Goal: Task Accomplishment & Management: Manage account settings

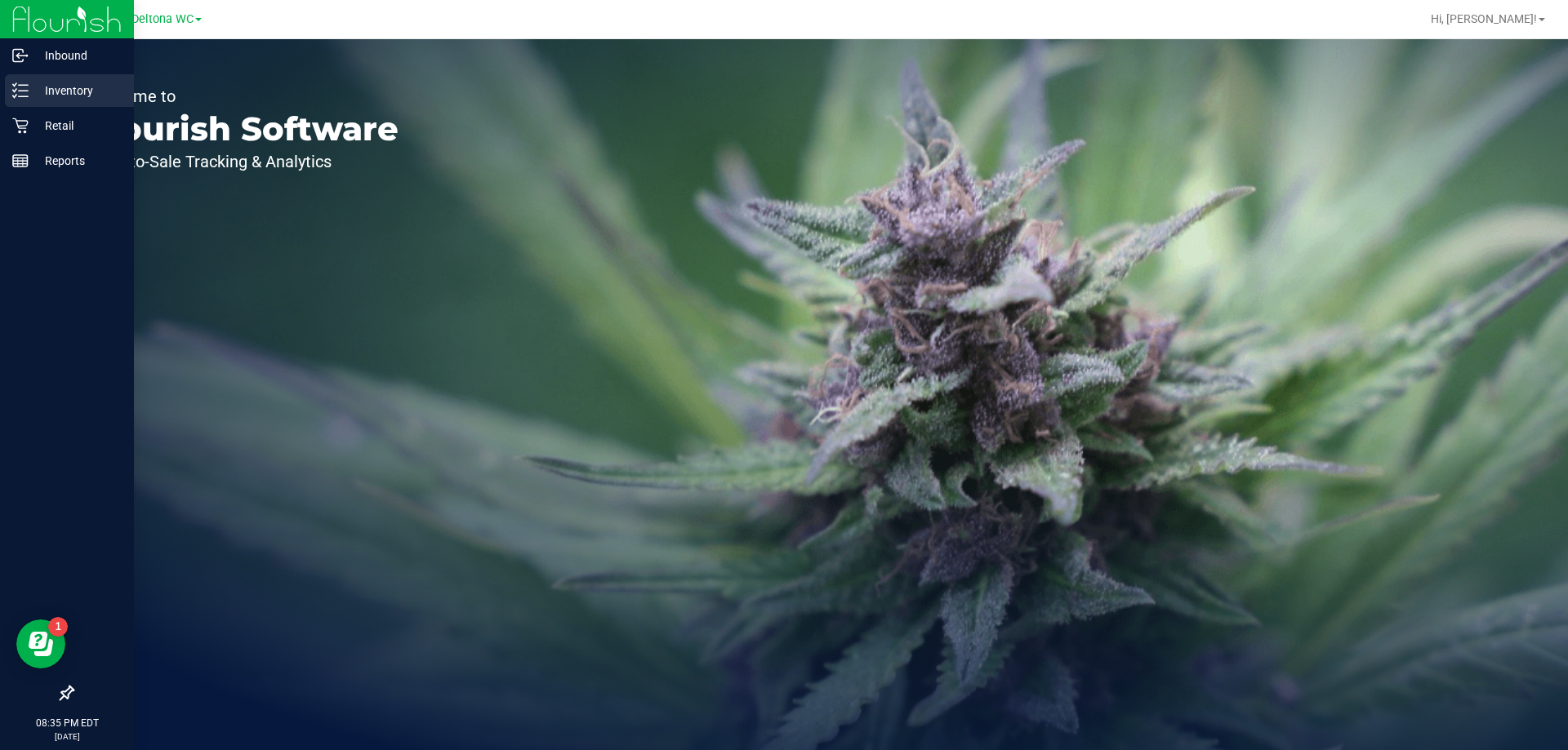
click at [25, 95] on icon at bounding box center [20, 90] width 16 height 16
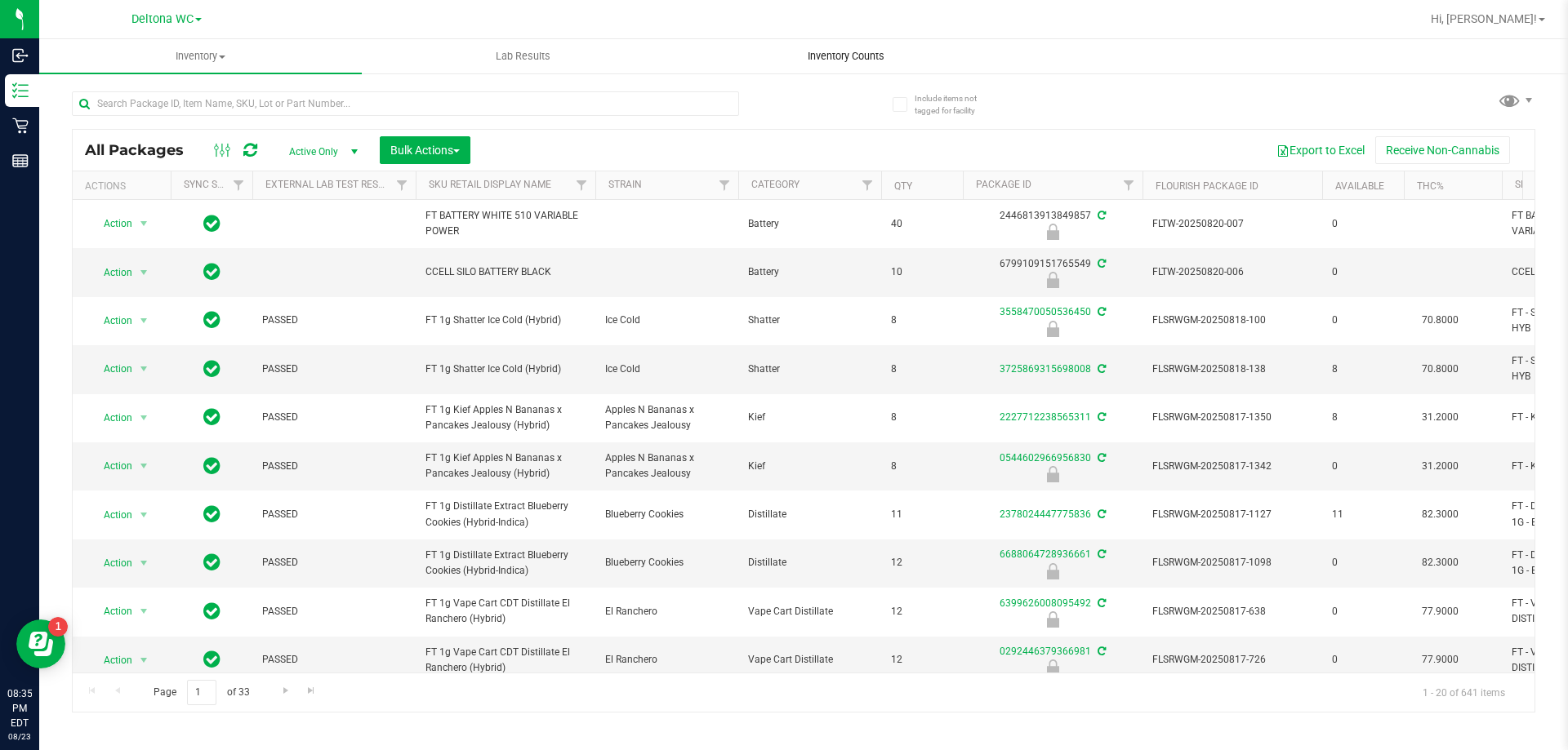
click at [842, 54] on span "Inventory Counts" at bounding box center [846, 56] width 121 height 15
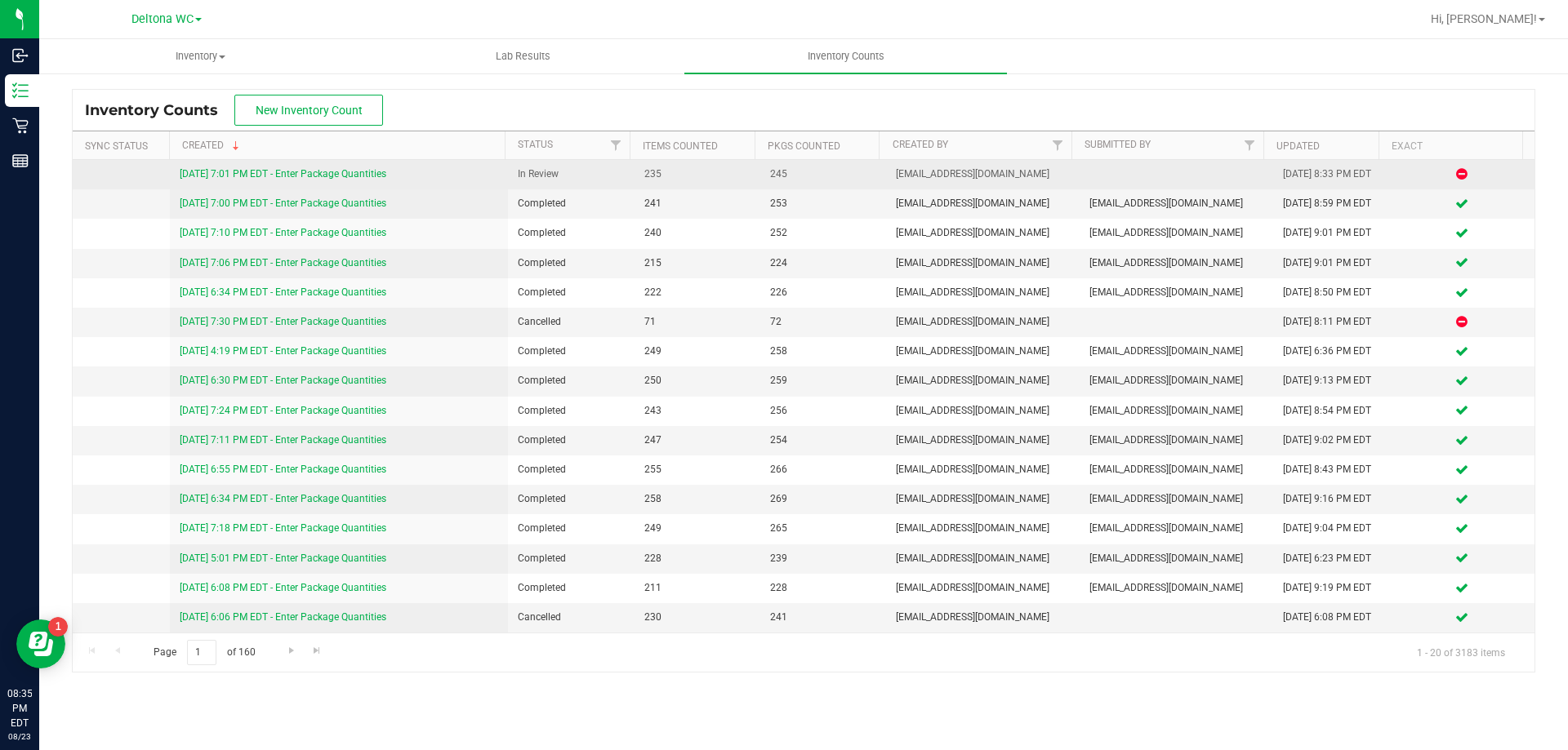
click at [356, 176] on link "8/23/25 7:01 PM EDT - Enter Package Quantities" at bounding box center [283, 174] width 206 height 12
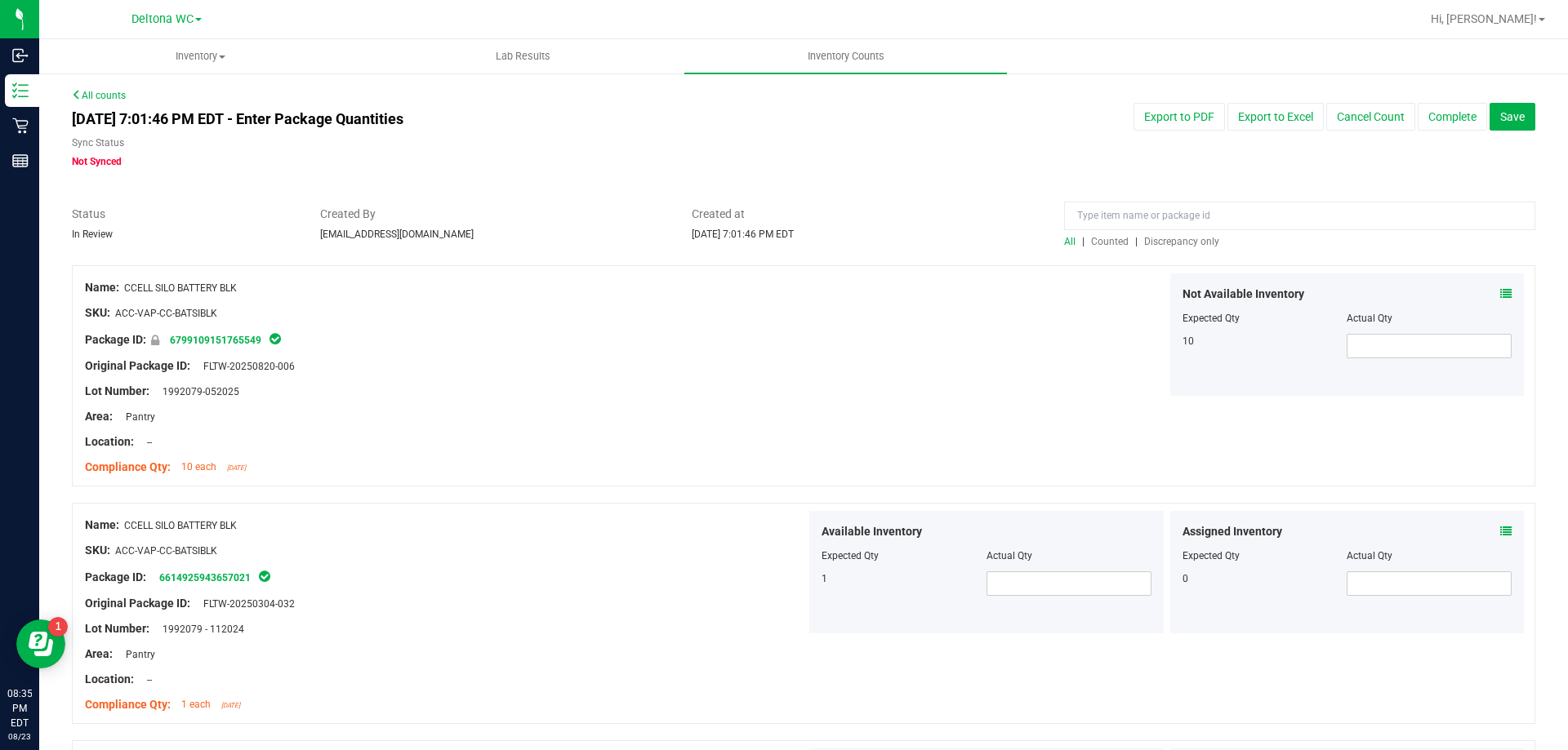
click at [1155, 243] on span "Discrepancy only" at bounding box center [1181, 242] width 76 height 12
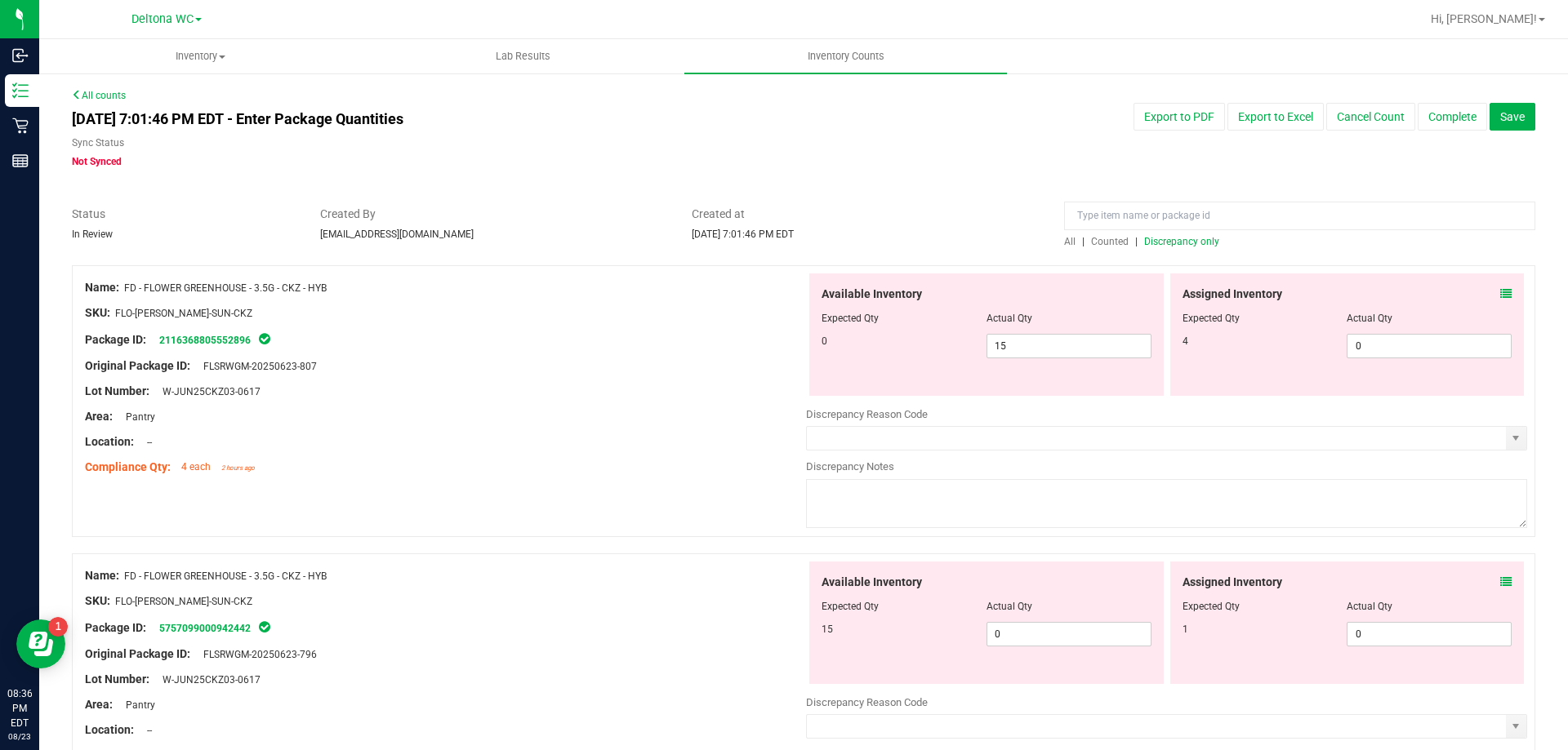
click at [1500, 289] on icon at bounding box center [1506, 294] width 12 height 12
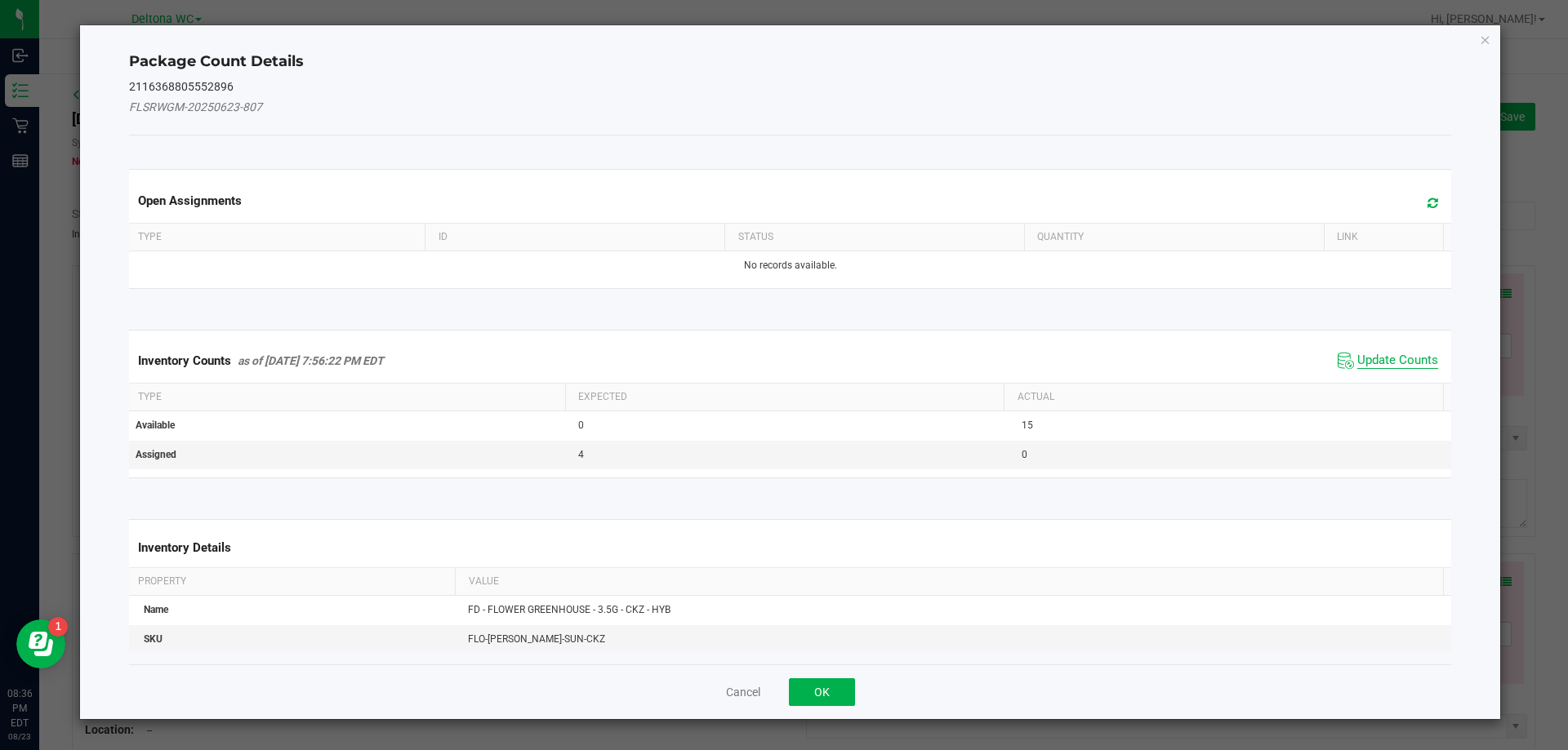
click at [1393, 352] on span "Update Counts" at bounding box center [1397, 360] width 81 height 16
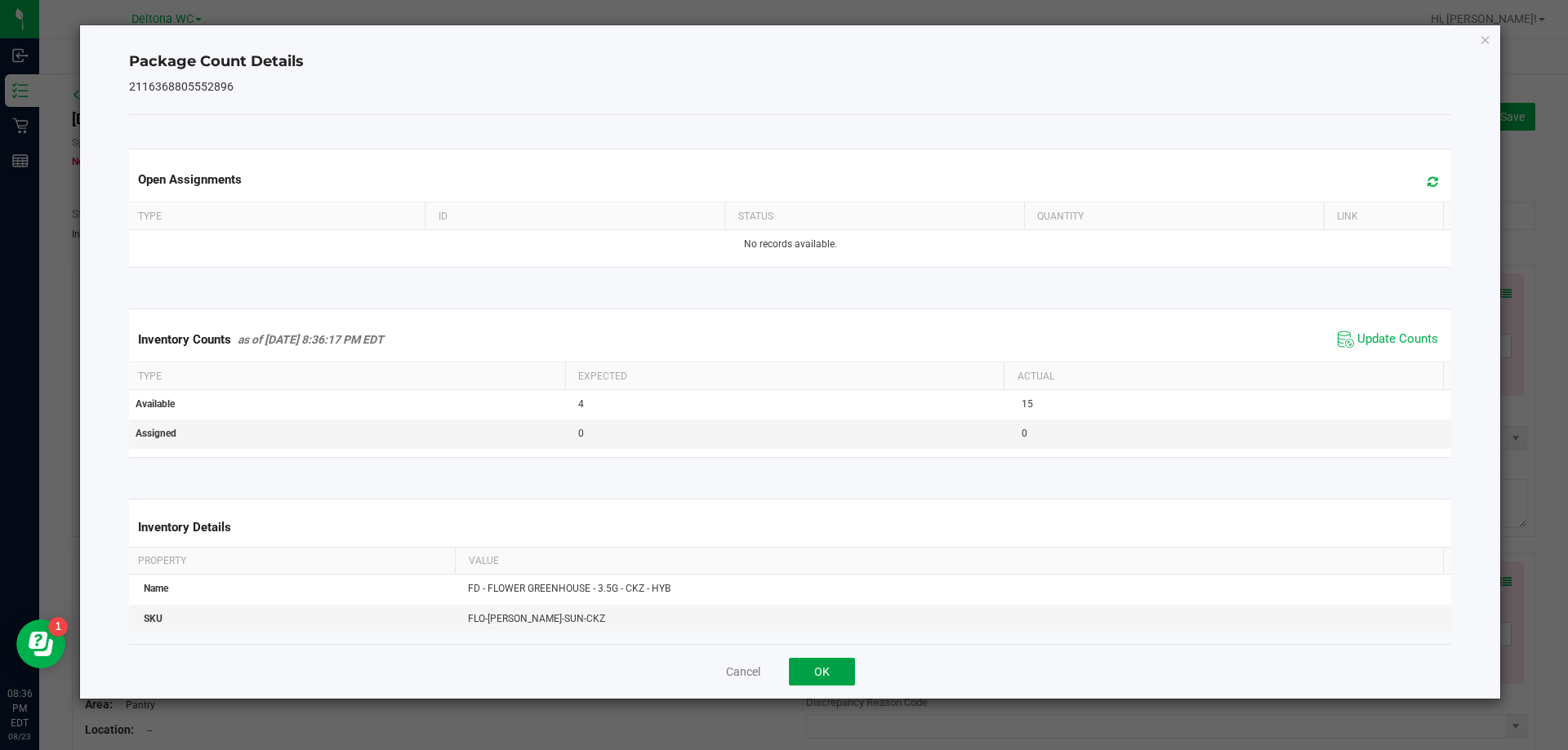
click at [827, 668] on button "OK" at bounding box center [821, 671] width 66 height 28
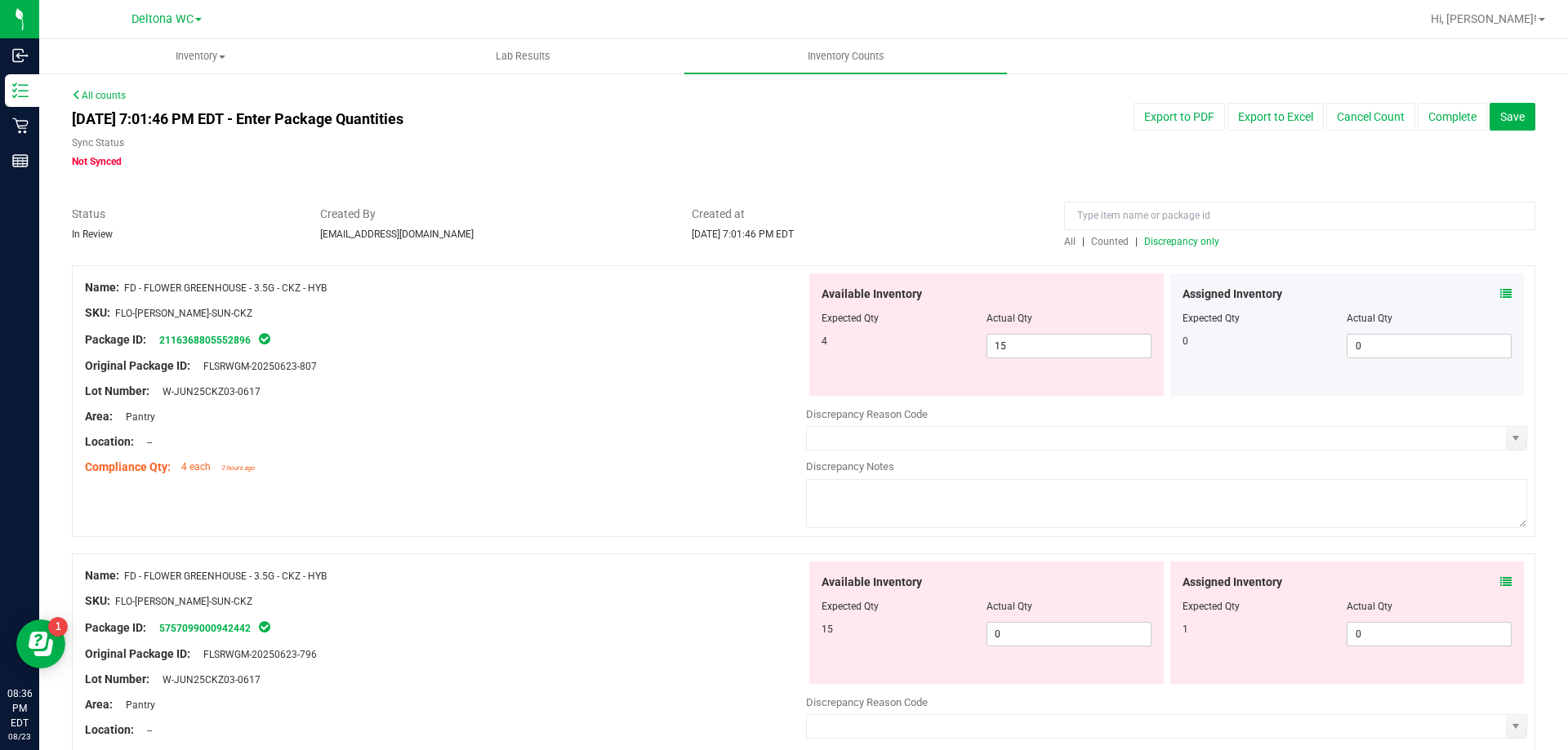
click at [1500, 581] on icon at bounding box center [1506, 582] width 12 height 12
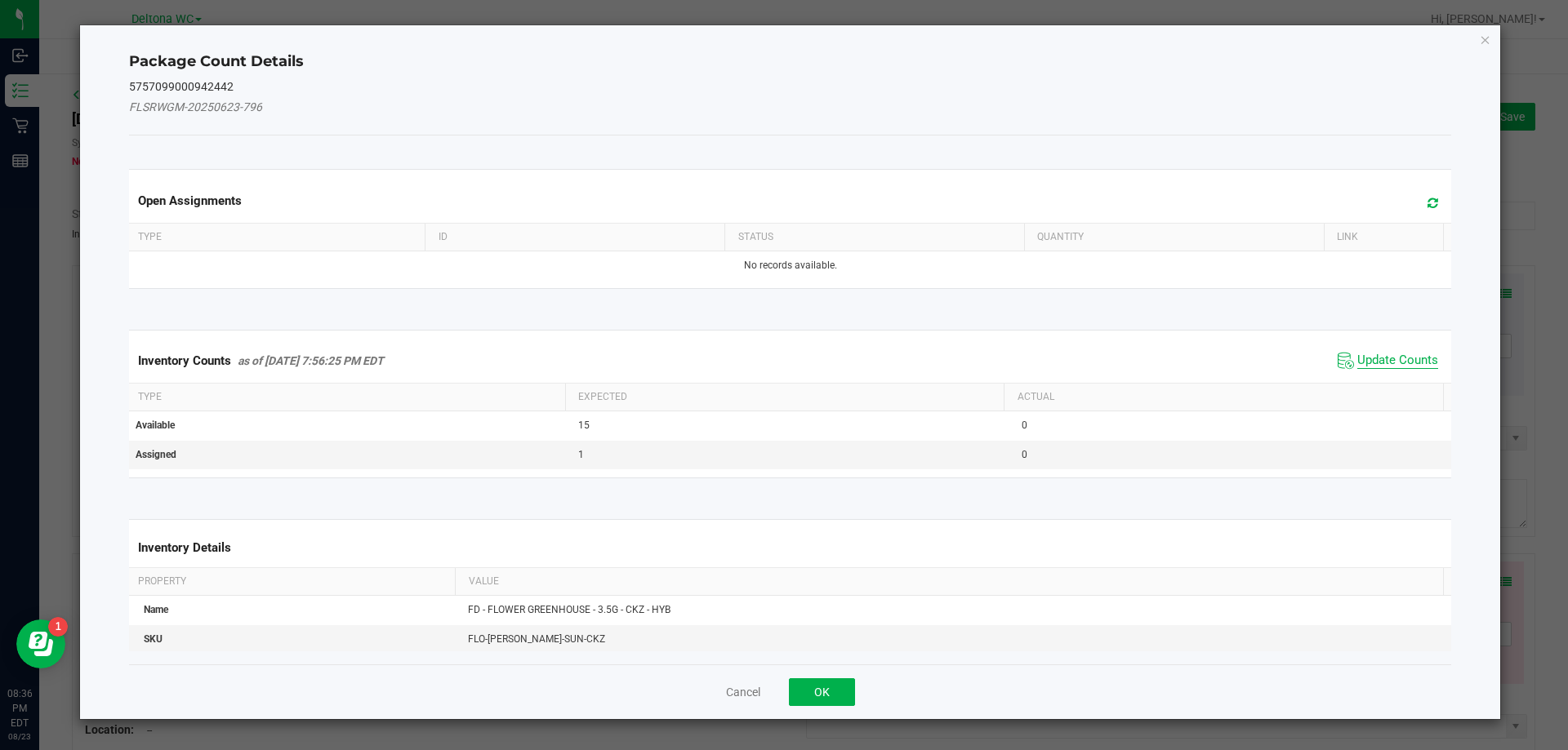
click at [1367, 356] on span "Update Counts" at bounding box center [1397, 360] width 81 height 16
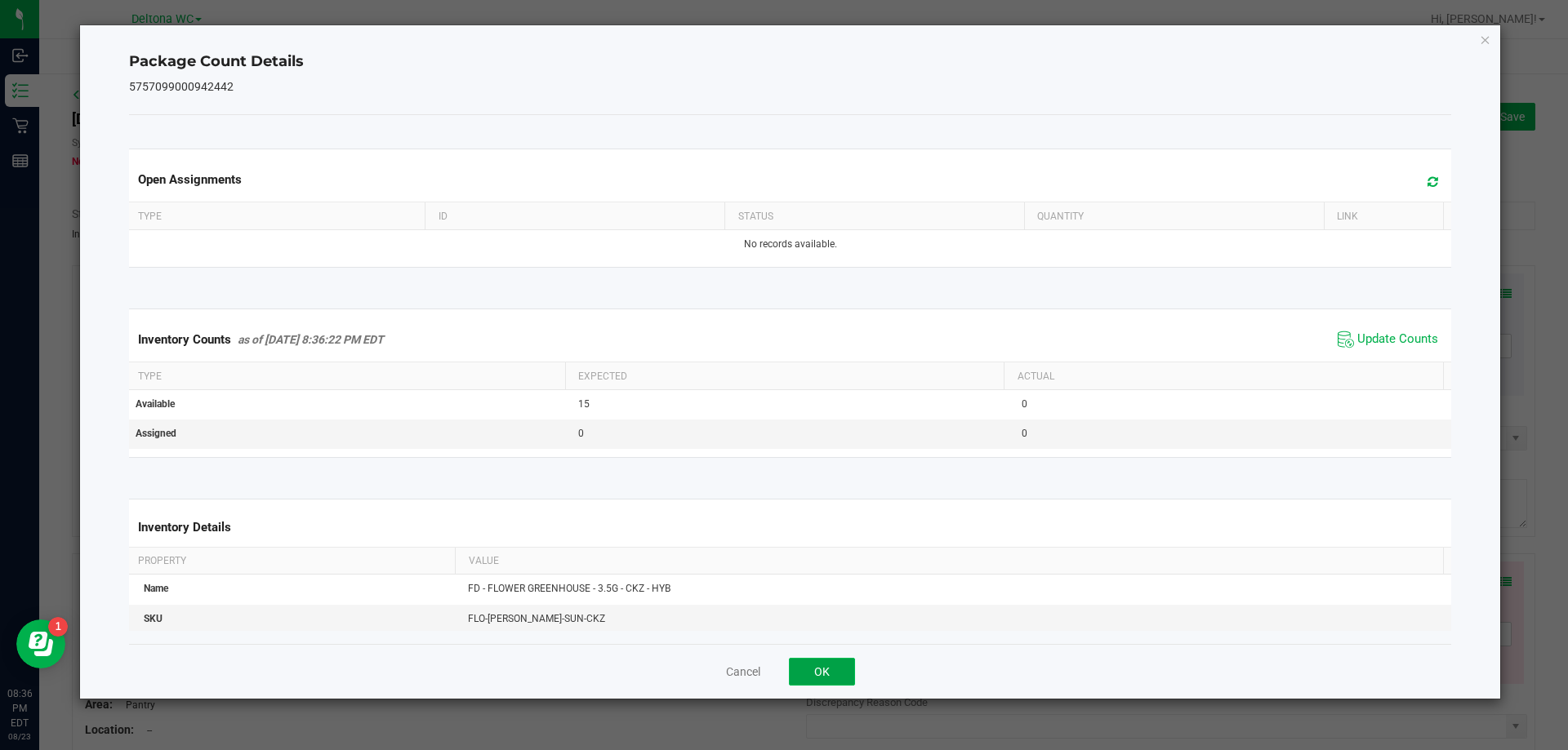
click at [822, 672] on button "OK" at bounding box center [821, 671] width 66 height 28
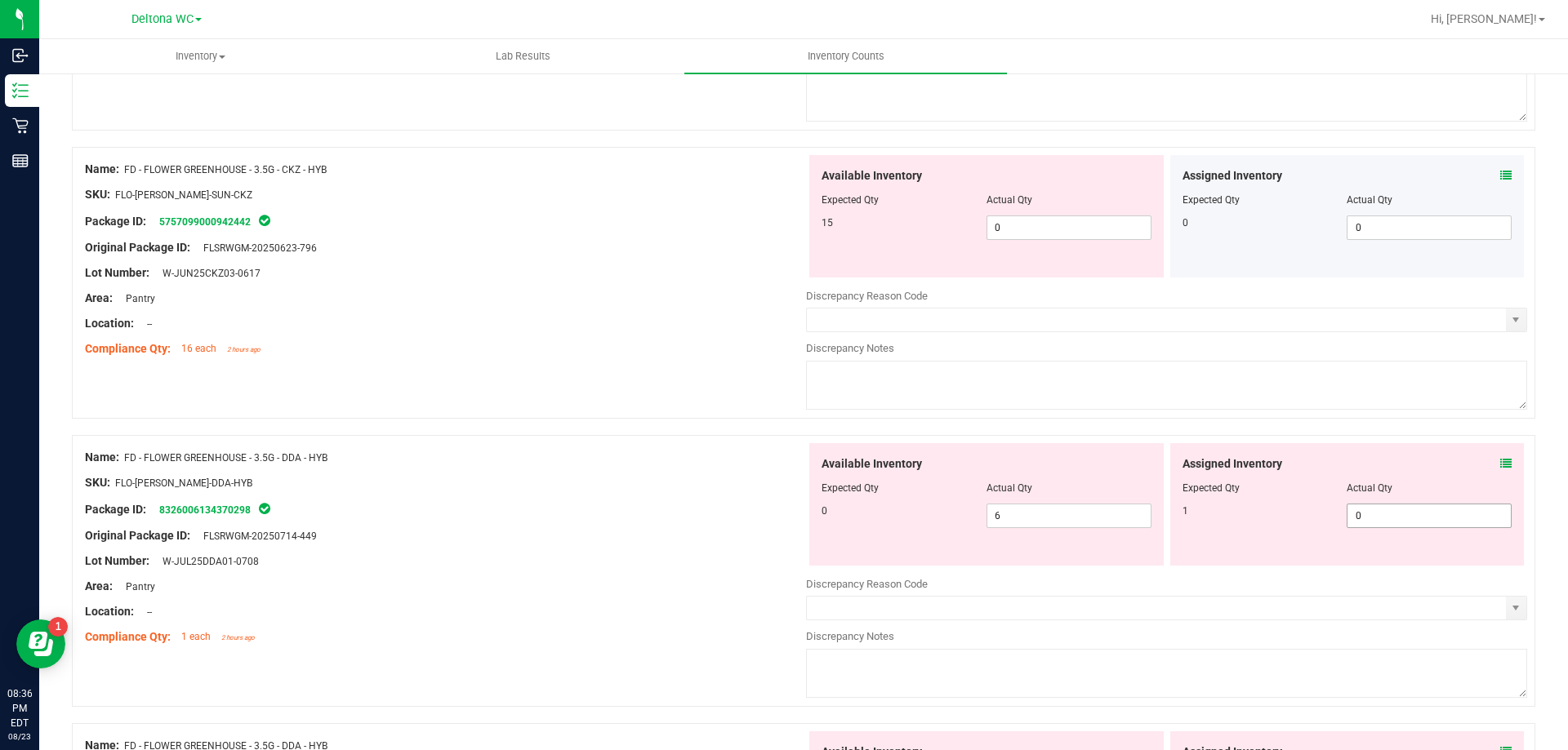
scroll to position [409, 0]
click at [1500, 464] on icon at bounding box center [1506, 462] width 12 height 12
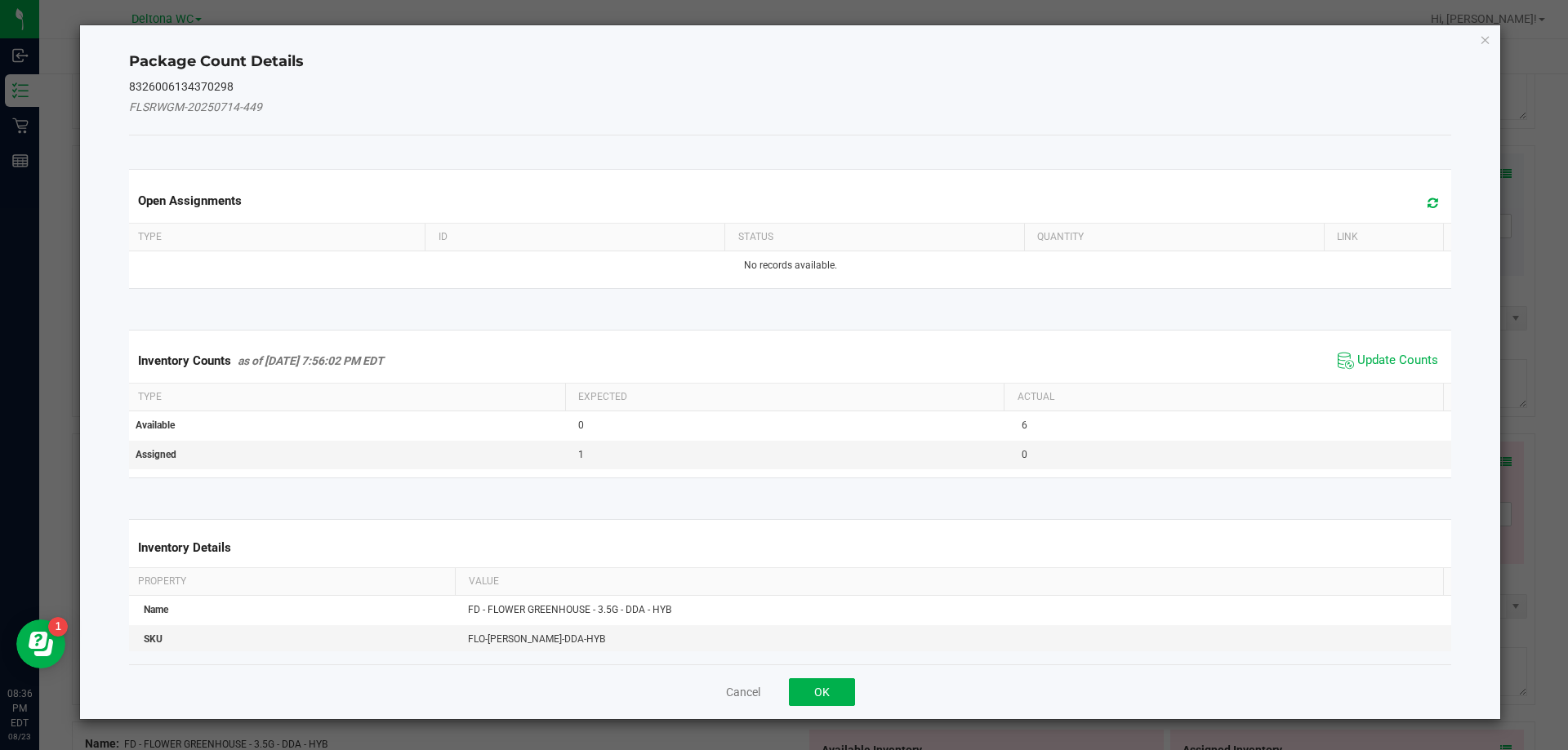
click at [1343, 357] on span "Update Counts" at bounding box center [1387, 361] width 108 height 24
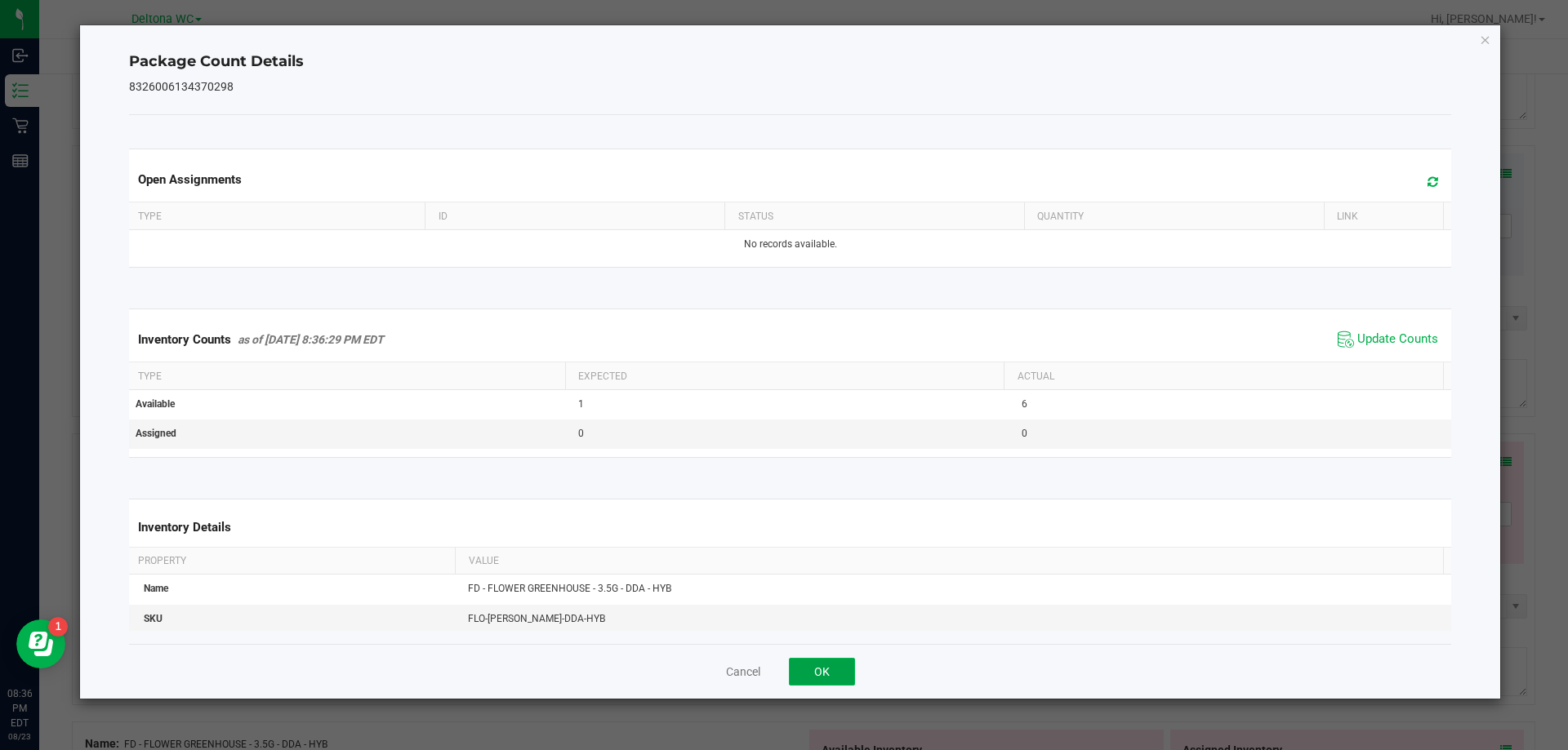
click at [821, 666] on button "OK" at bounding box center [821, 671] width 66 height 28
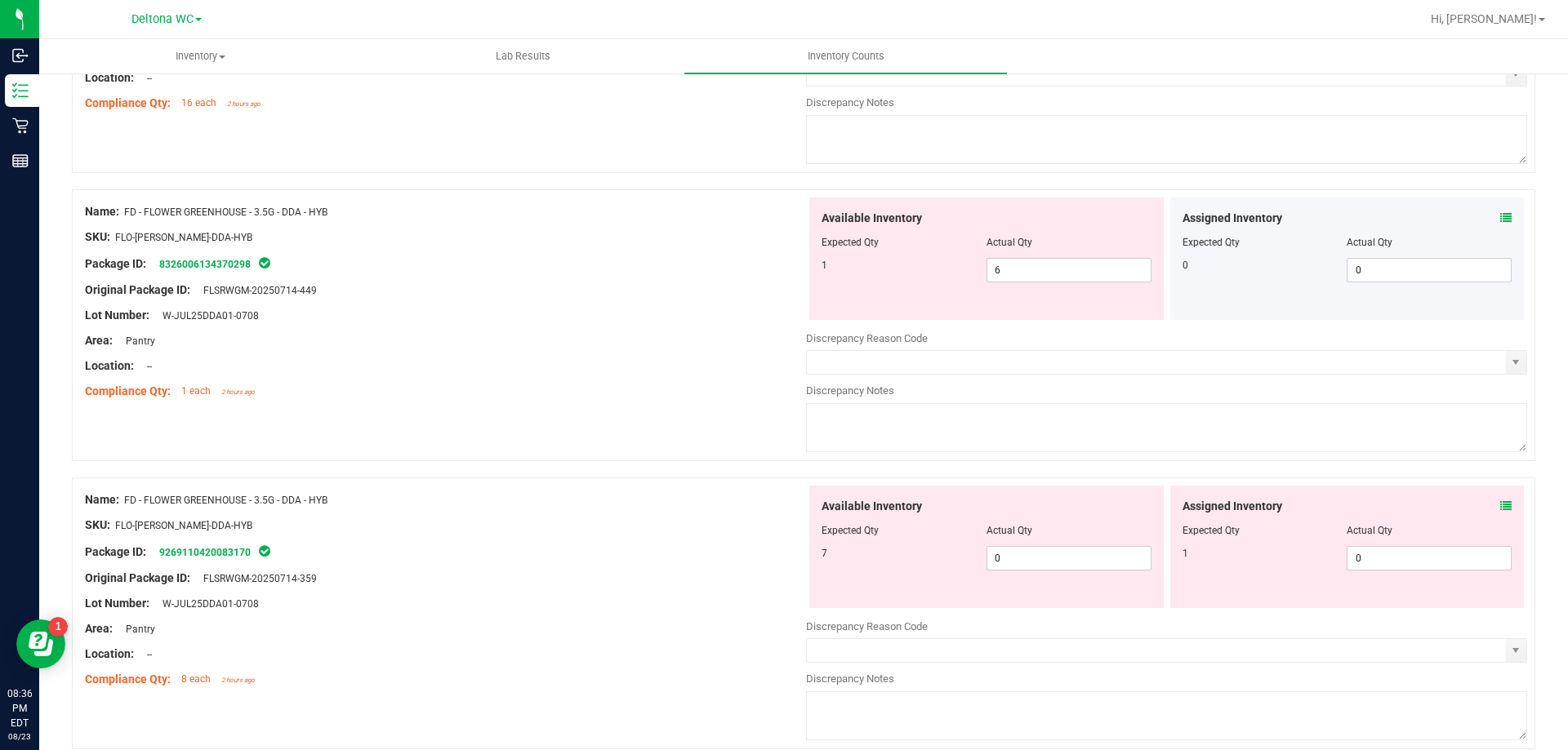
scroll to position [654, 0]
click at [1500, 497] on span at bounding box center [1506, 506] width 12 height 17
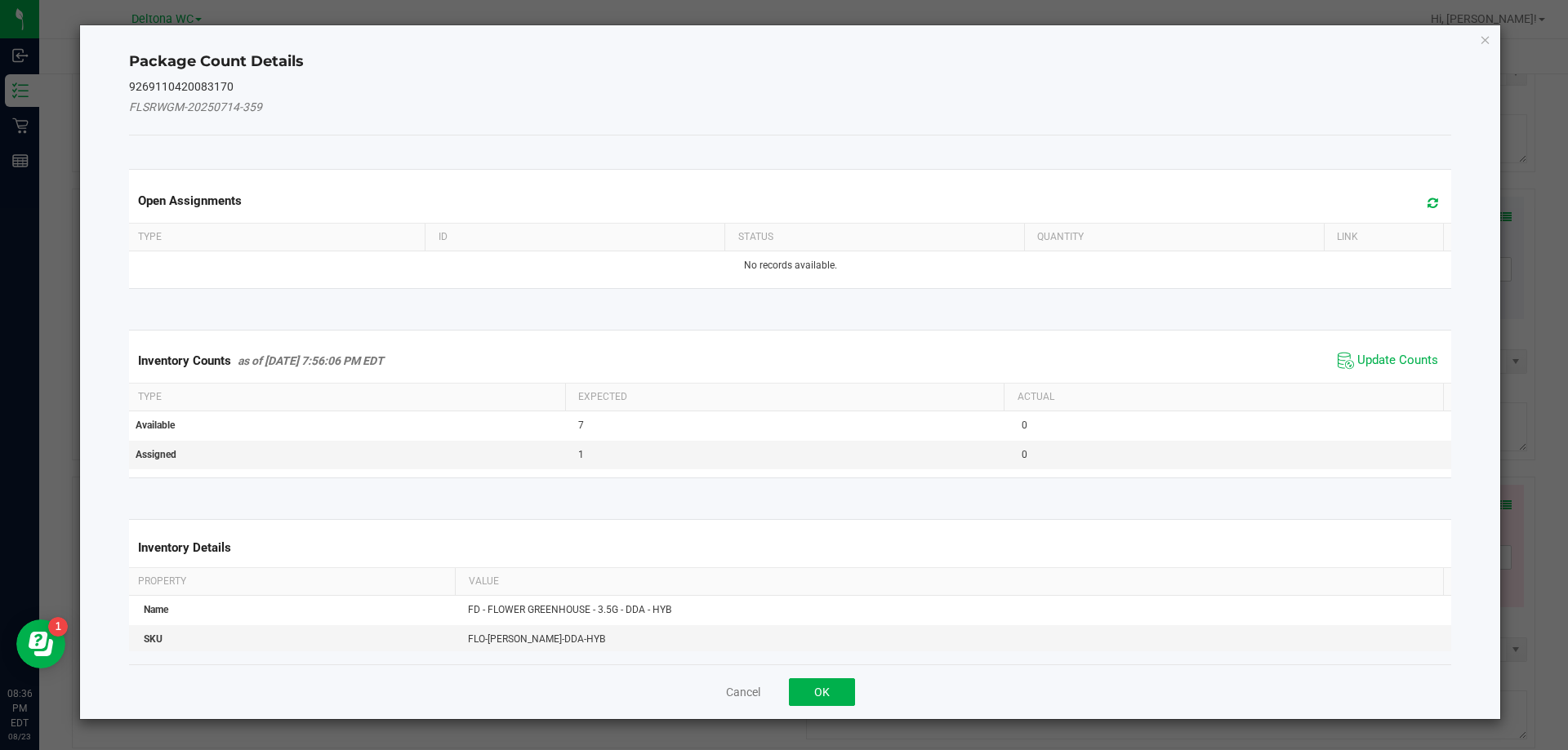
click at [1373, 365] on span "Update Counts" at bounding box center [1397, 360] width 81 height 16
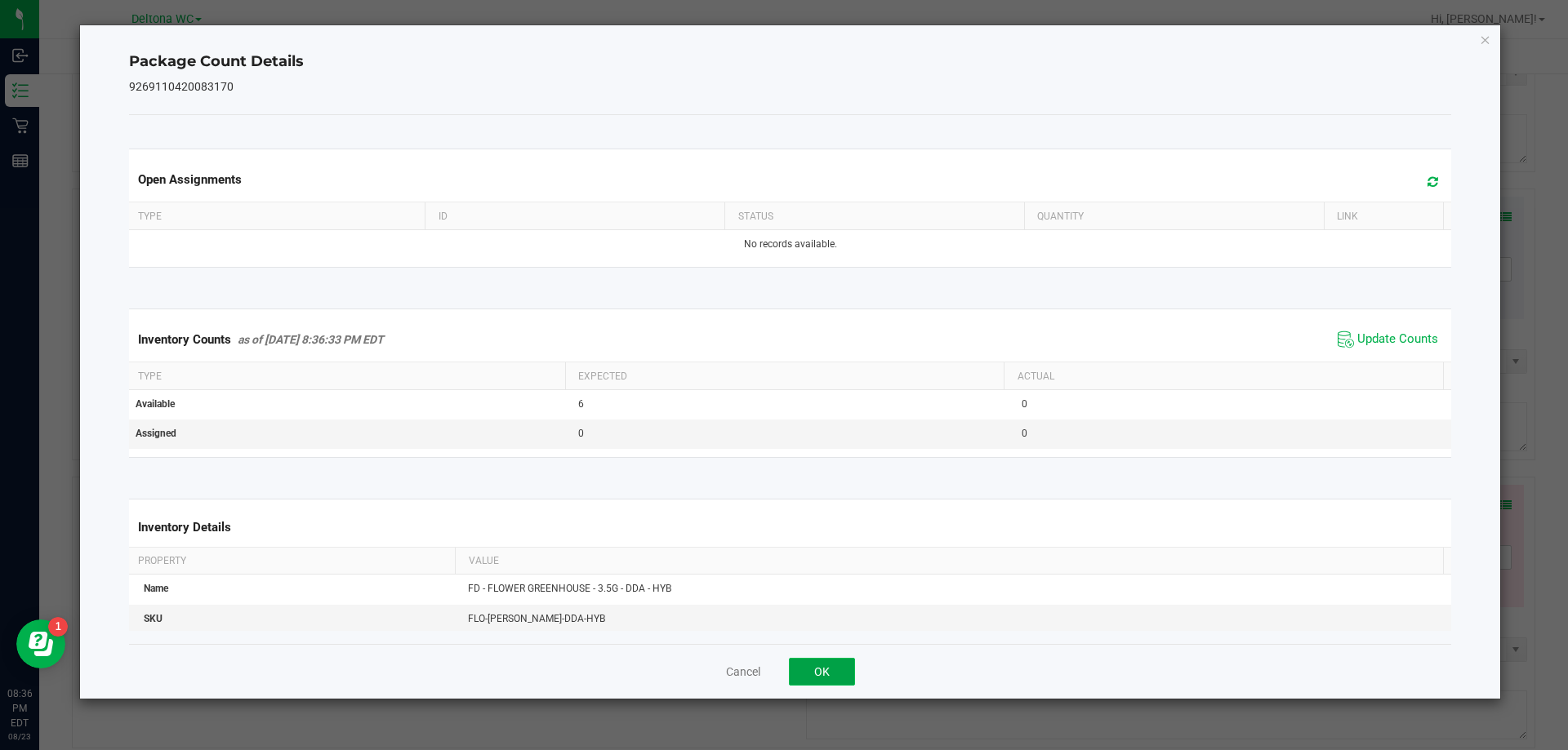
click at [826, 669] on button "OK" at bounding box center [821, 671] width 66 height 28
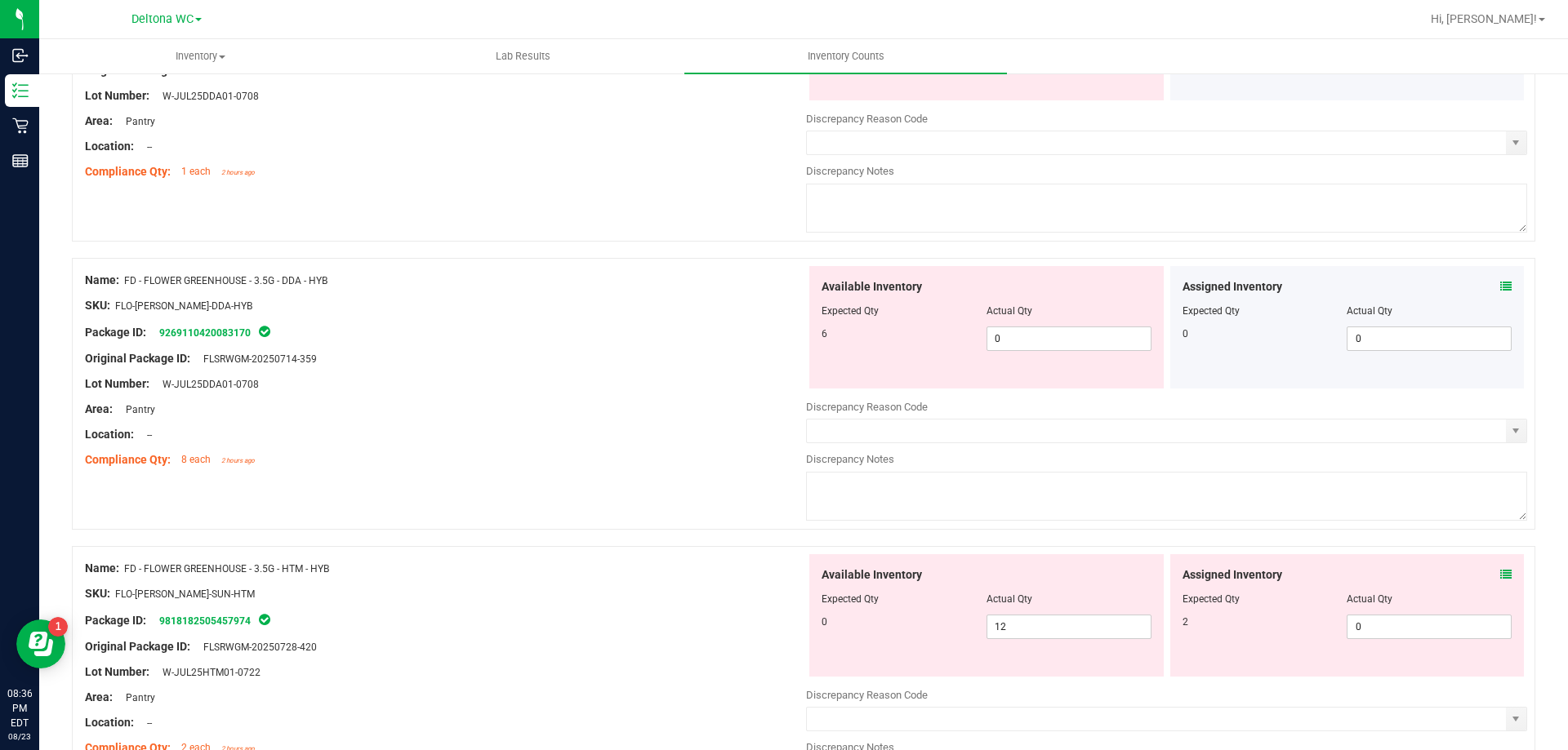
scroll to position [898, 0]
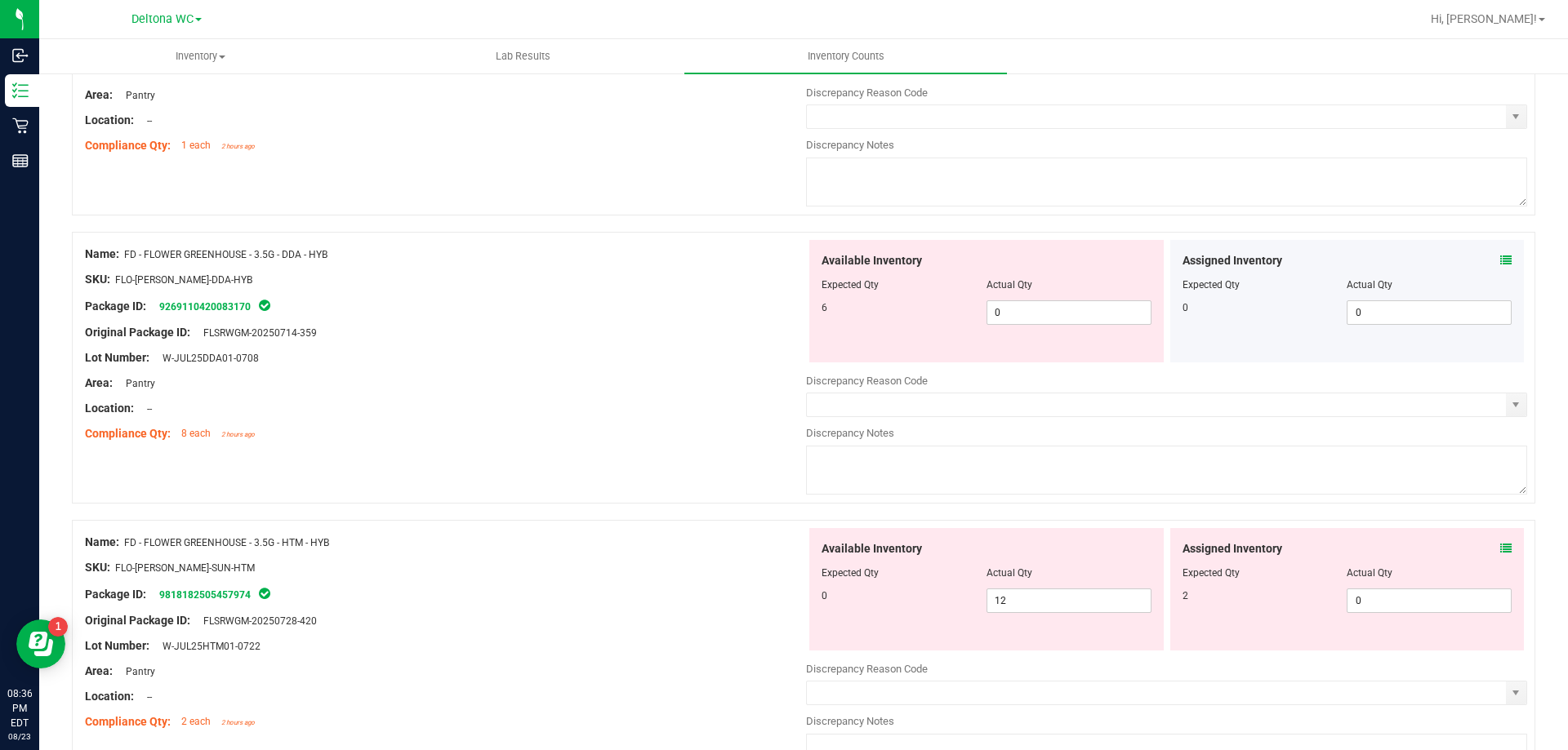
click at [1500, 544] on icon at bounding box center [1506, 549] width 12 height 12
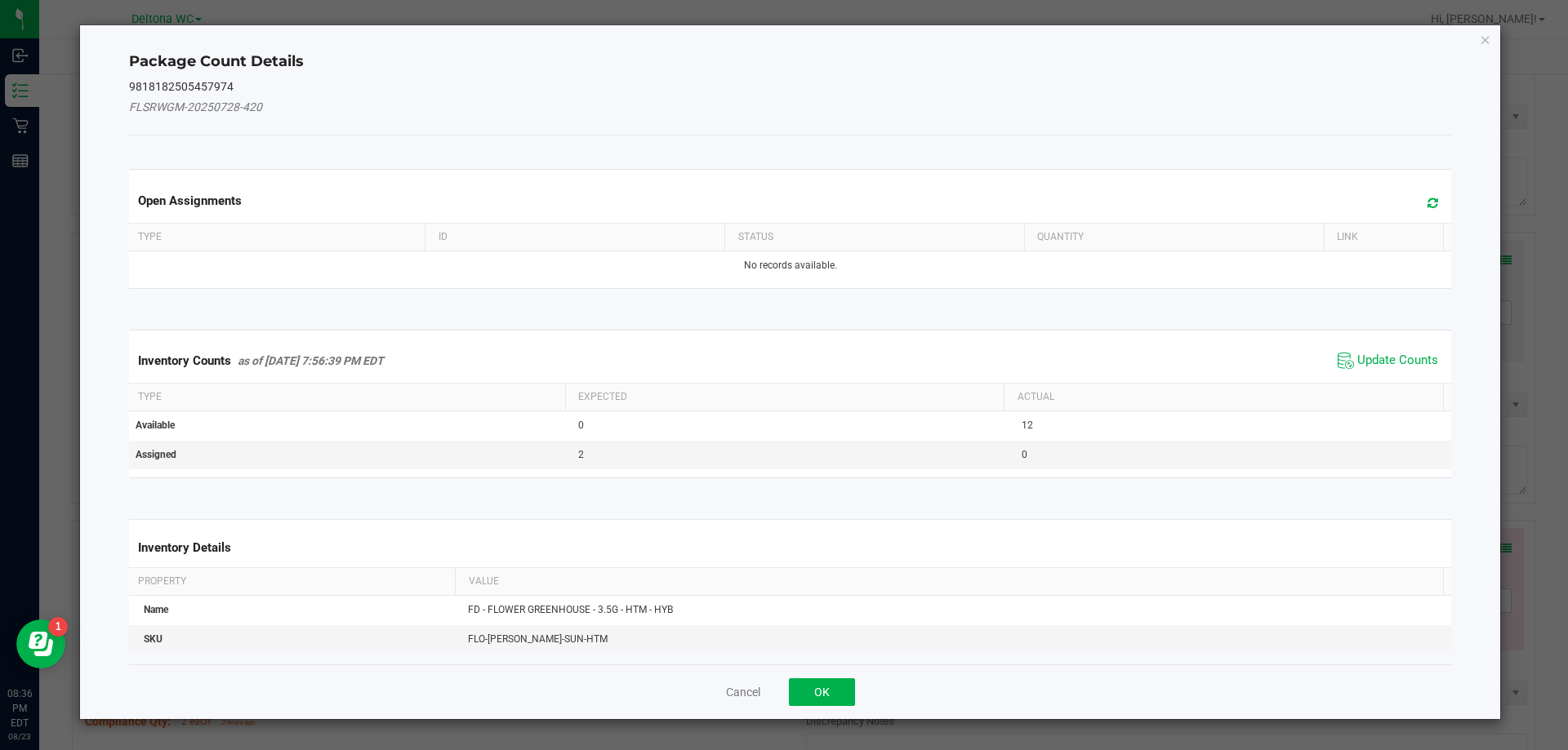
drag, startPoint x: 1371, startPoint y: 357, endPoint x: 1343, endPoint y: 367, distance: 29.7
click at [1372, 354] on span "Update Counts" at bounding box center [1397, 360] width 81 height 16
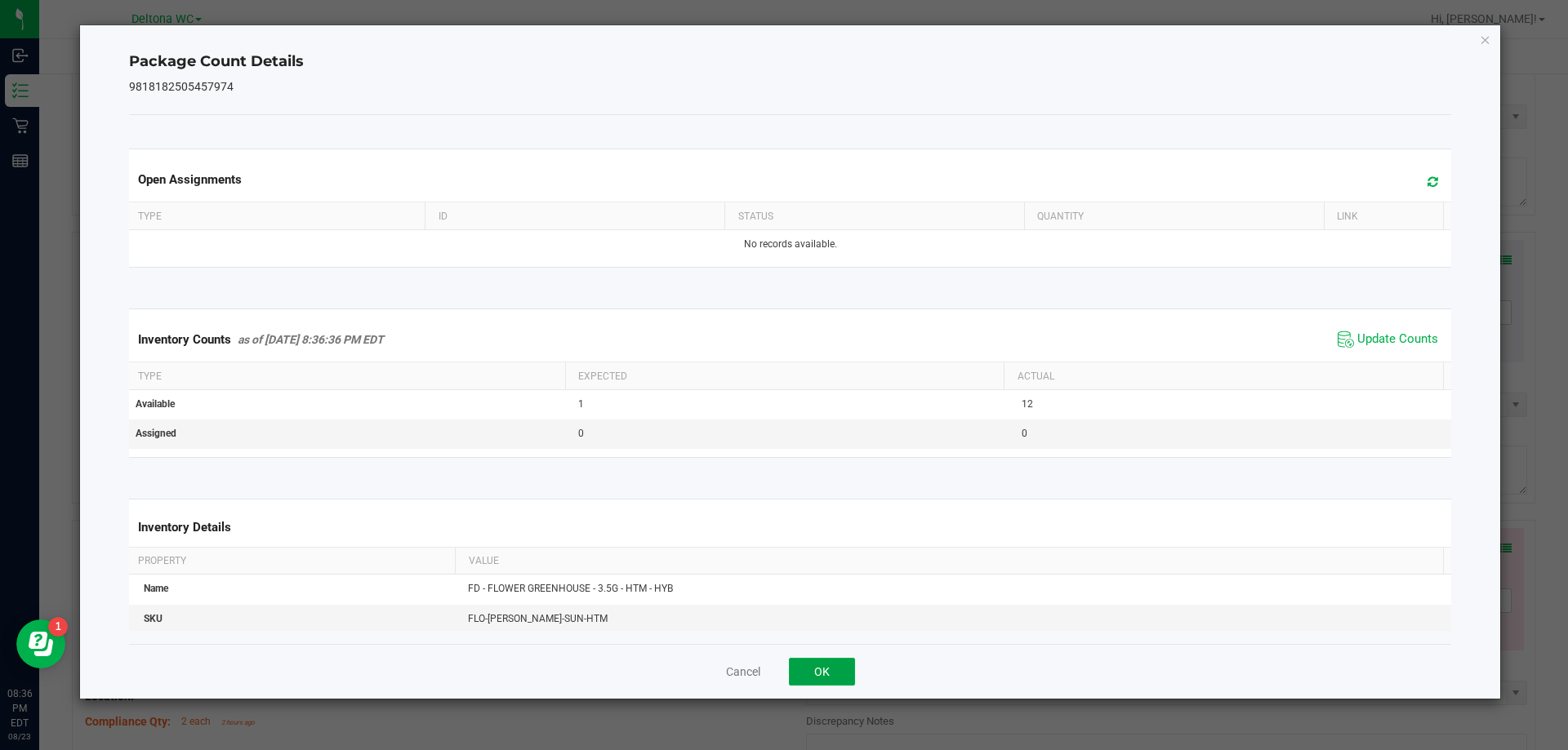
drag, startPoint x: 808, startPoint y: 665, endPoint x: 821, endPoint y: 660, distance: 13.9
click at [809, 665] on button "OK" at bounding box center [821, 671] width 66 height 28
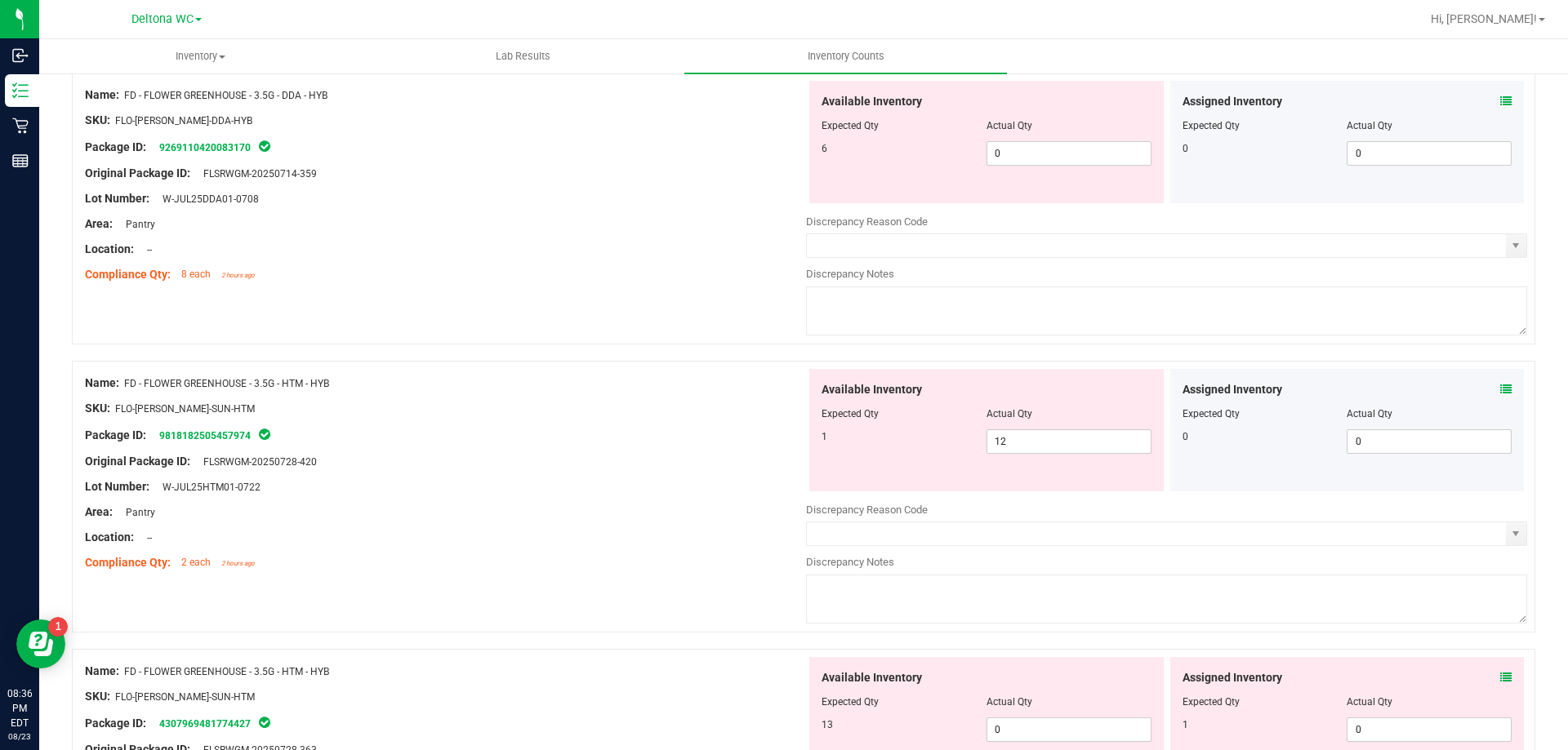
scroll to position [1061, 0]
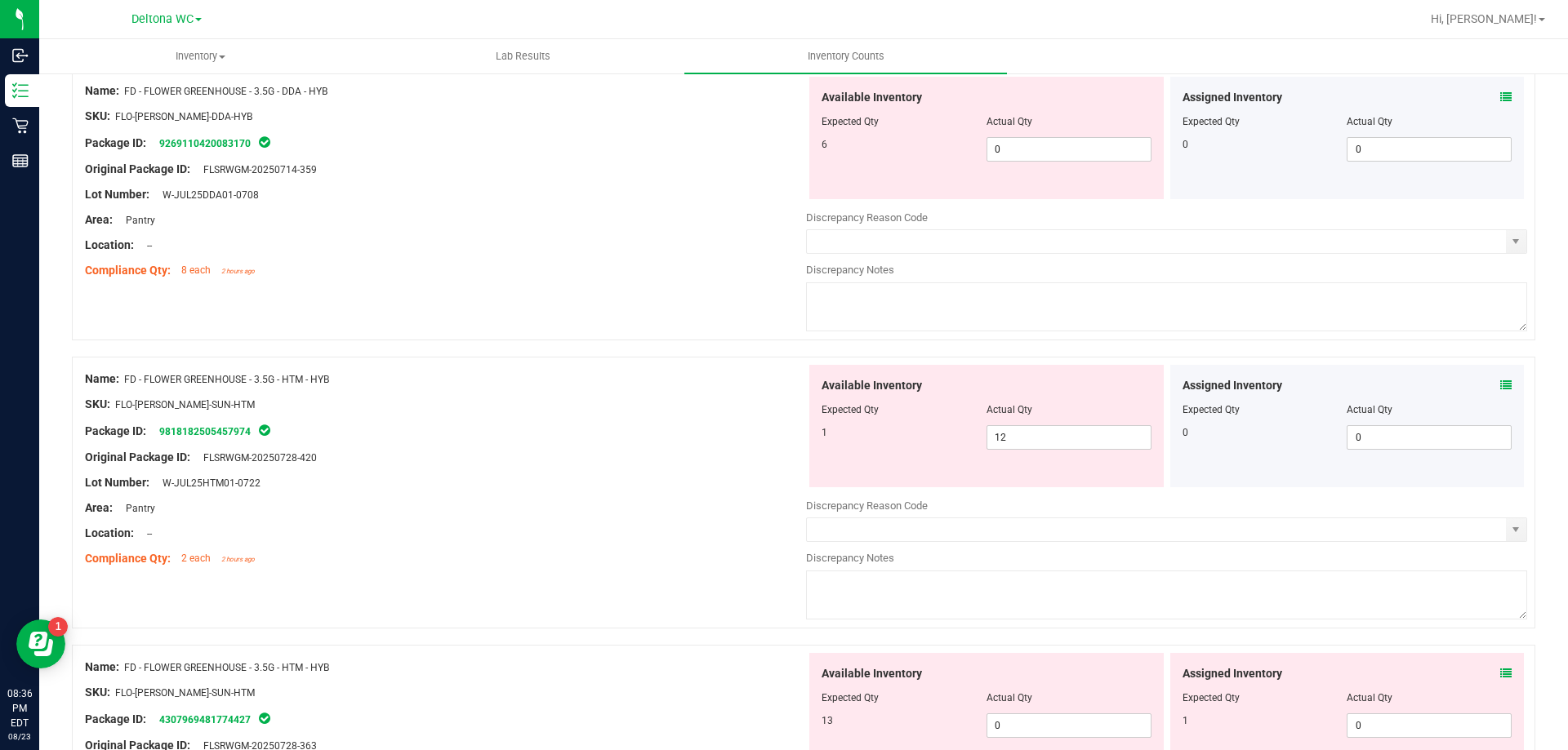
click at [1500, 674] on icon at bounding box center [1506, 674] width 12 height 12
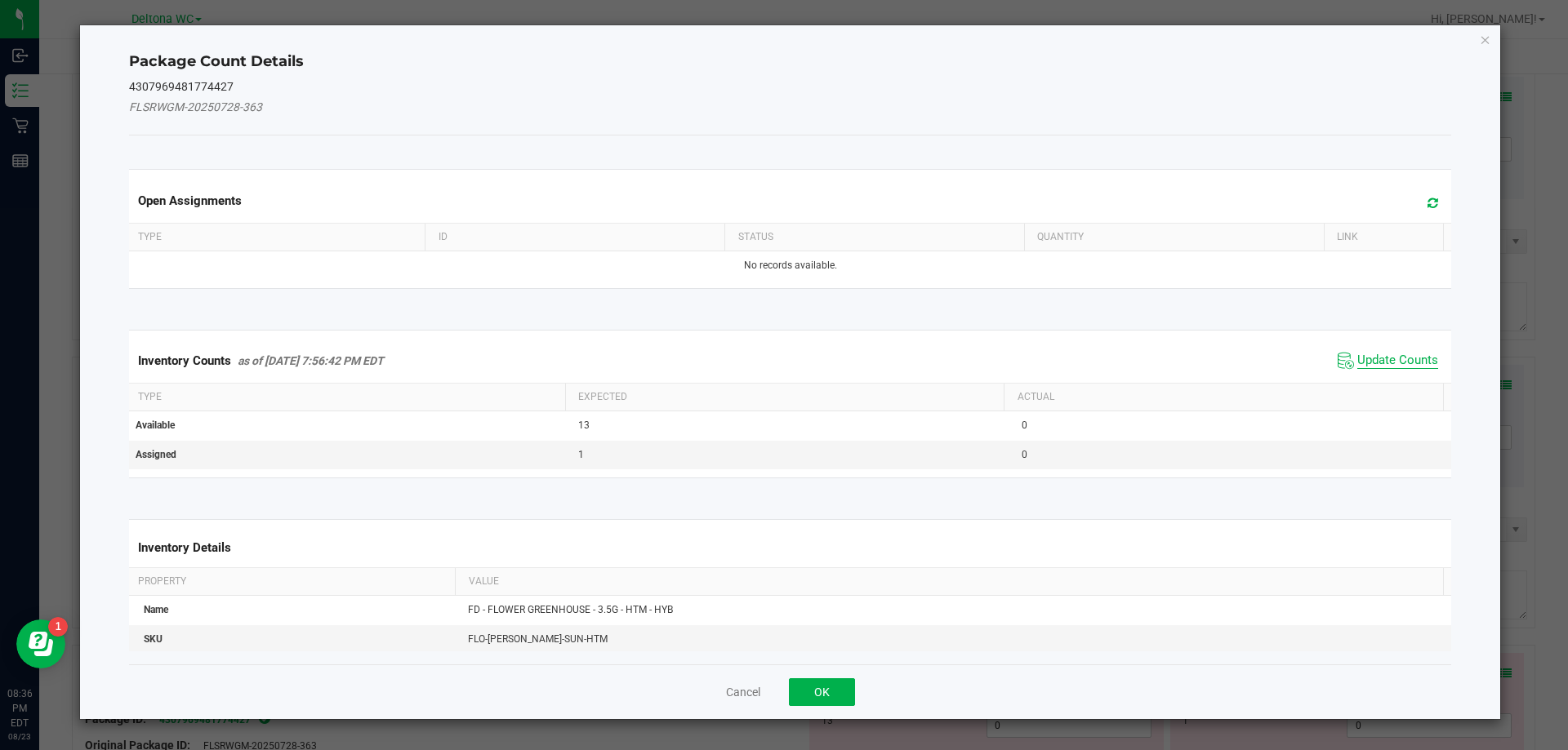
click at [1357, 357] on span "Update Counts" at bounding box center [1397, 360] width 81 height 16
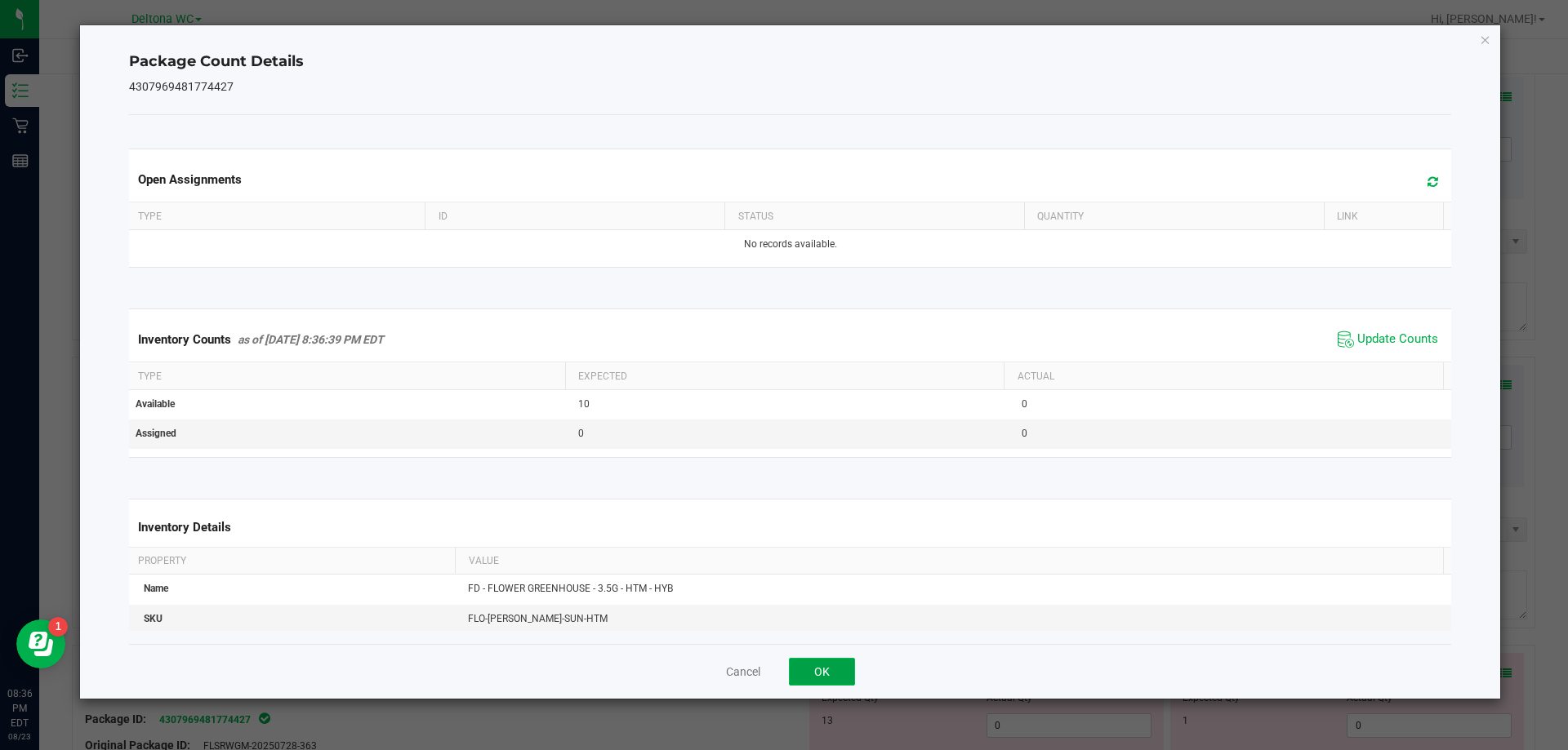
click at [826, 664] on button "OK" at bounding box center [821, 671] width 66 height 28
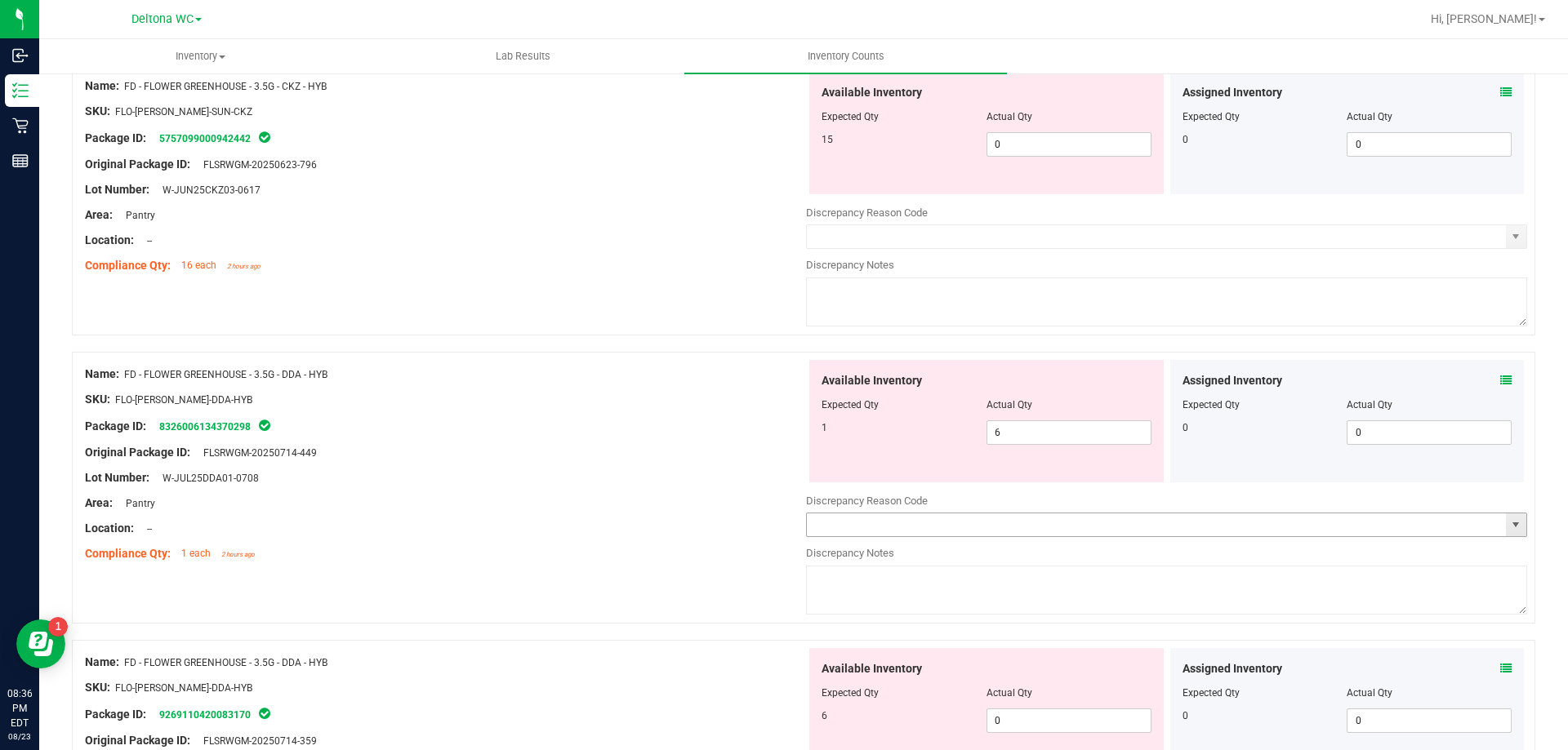
scroll to position [0, 0]
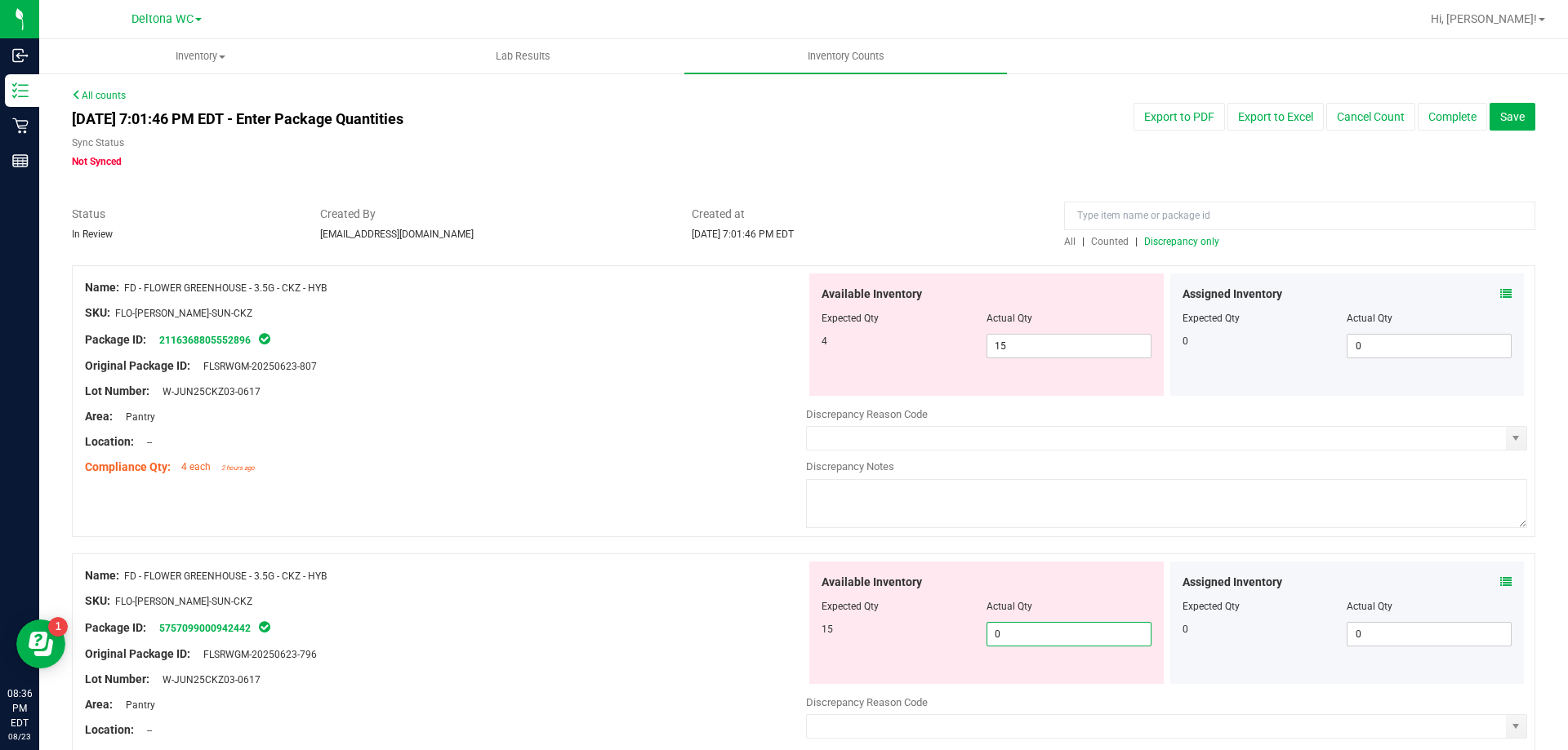
drag, startPoint x: 1024, startPoint y: 643, endPoint x: 944, endPoint y: 654, distance: 80.8
click at [944, 654] on div "Available Inventory Expected Qty Actual Qty 15 0 0" at bounding box center [986, 623] width 354 height 122
type input "15"
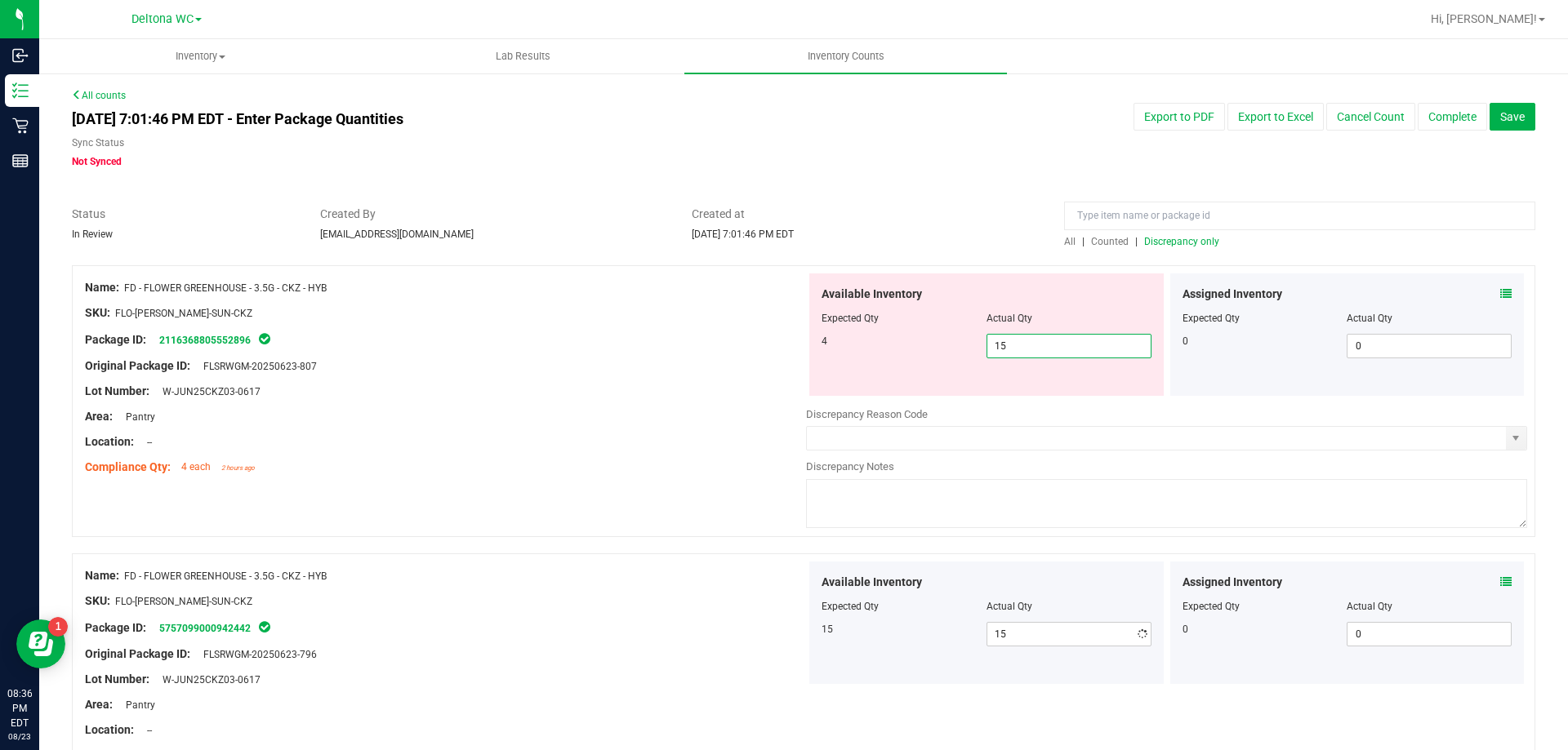
click at [1022, 352] on span "15 15" at bounding box center [1069, 346] width 165 height 24
type input "1"
type input "4"
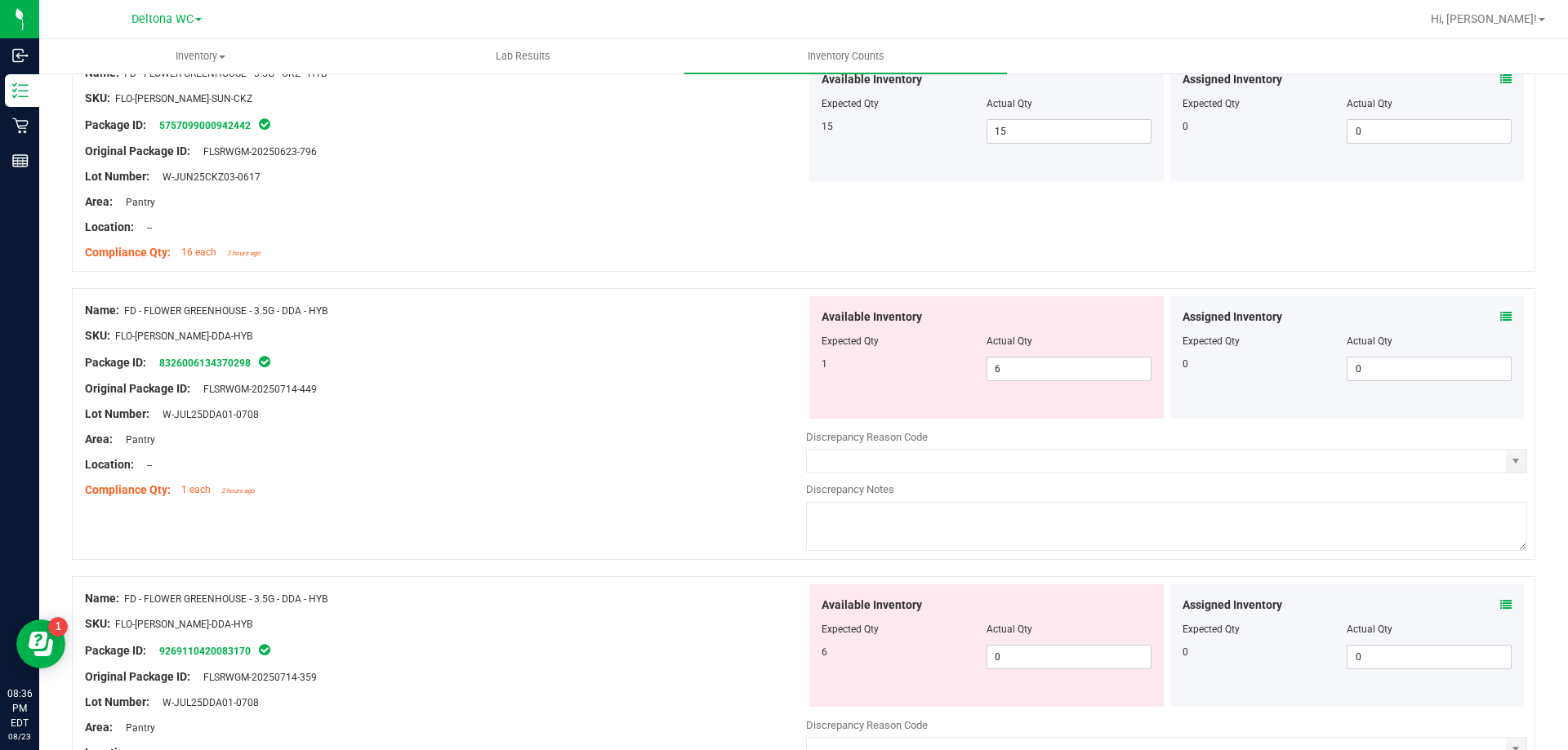
scroll to position [490, 0]
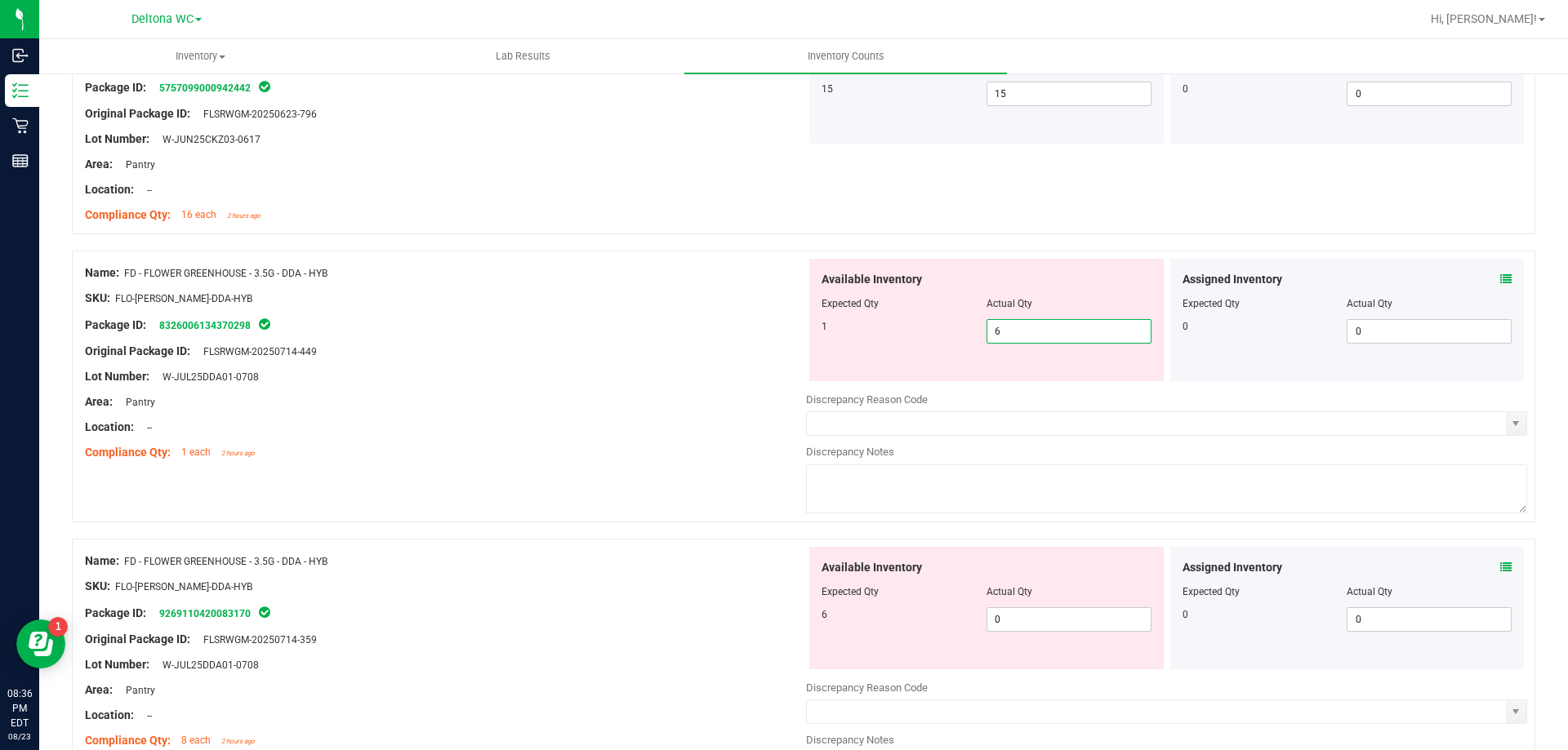
drag, startPoint x: 1036, startPoint y: 326, endPoint x: 962, endPoint y: 336, distance: 74.7
click at [962, 336] on div "1 6 6" at bounding box center [986, 331] width 330 height 24
drag, startPoint x: 1015, startPoint y: 618, endPoint x: 970, endPoint y: 613, distance: 45.3
click at [970, 613] on div "6 0 0" at bounding box center [986, 619] width 330 height 24
type input "6"
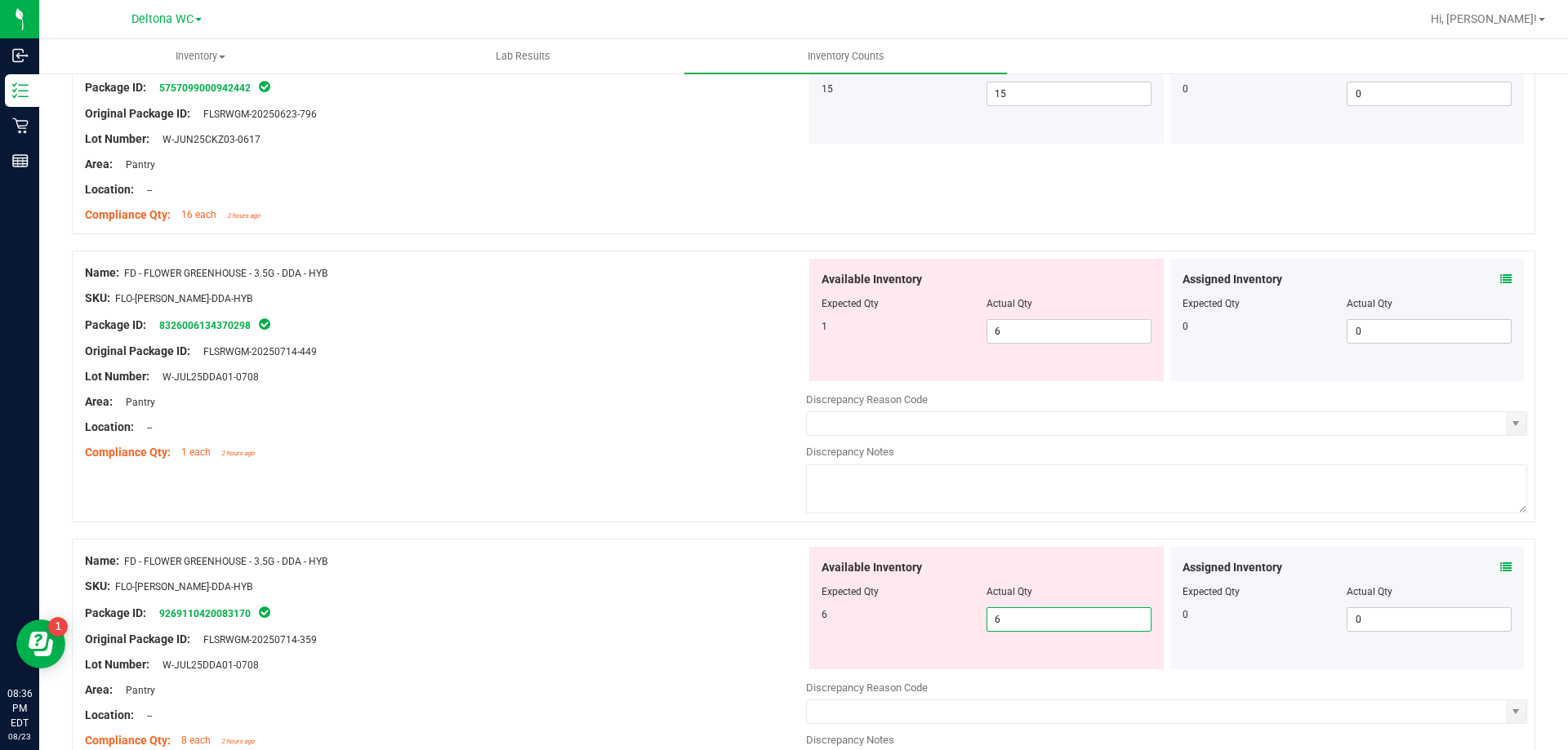
type input "6"
click at [628, 526] on div at bounding box center [804, 530] width 1463 height 16
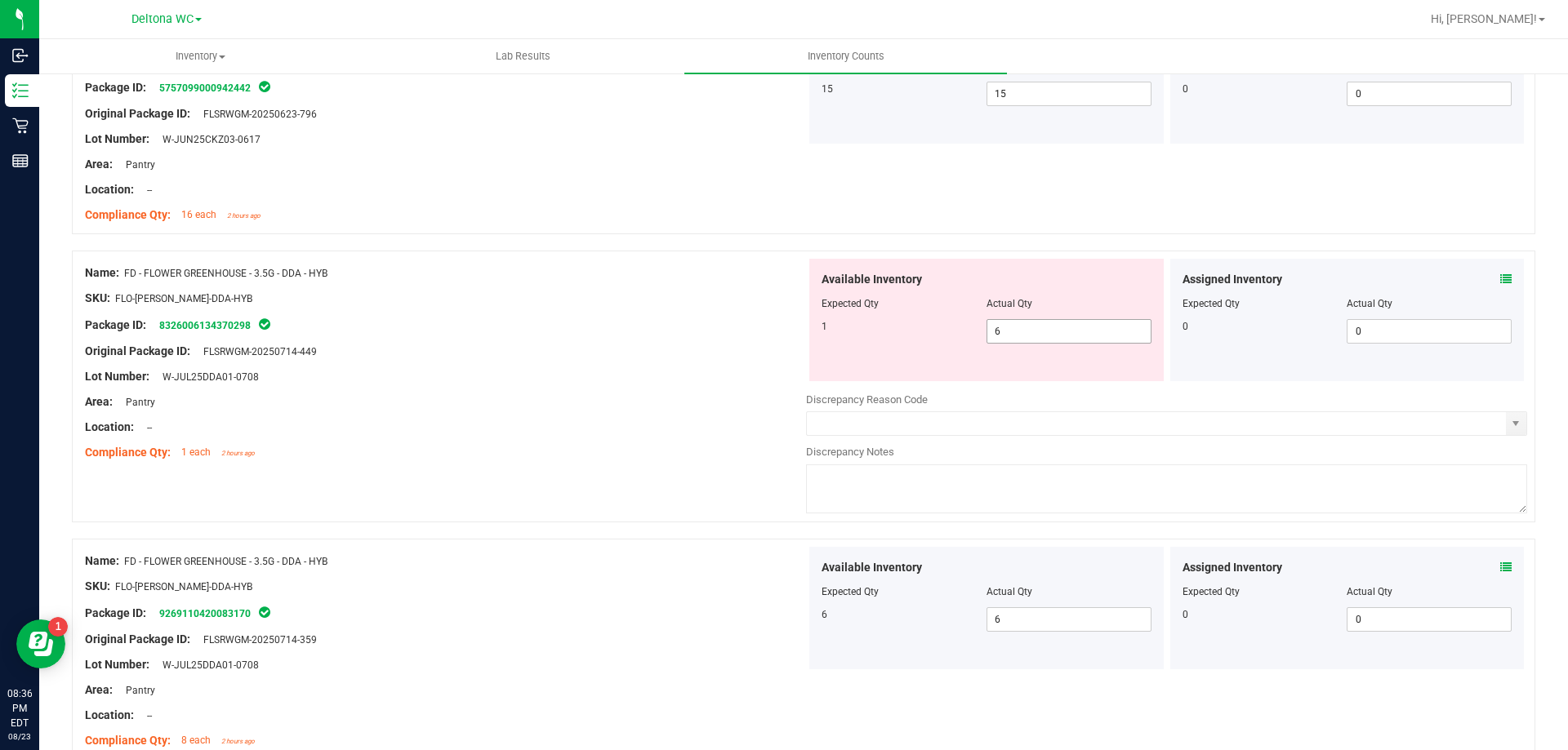
click at [1024, 333] on span "6 6" at bounding box center [1069, 331] width 165 height 24
type input "7"
type input "1"
click at [697, 419] on div "Location: --" at bounding box center [445, 427] width 721 height 17
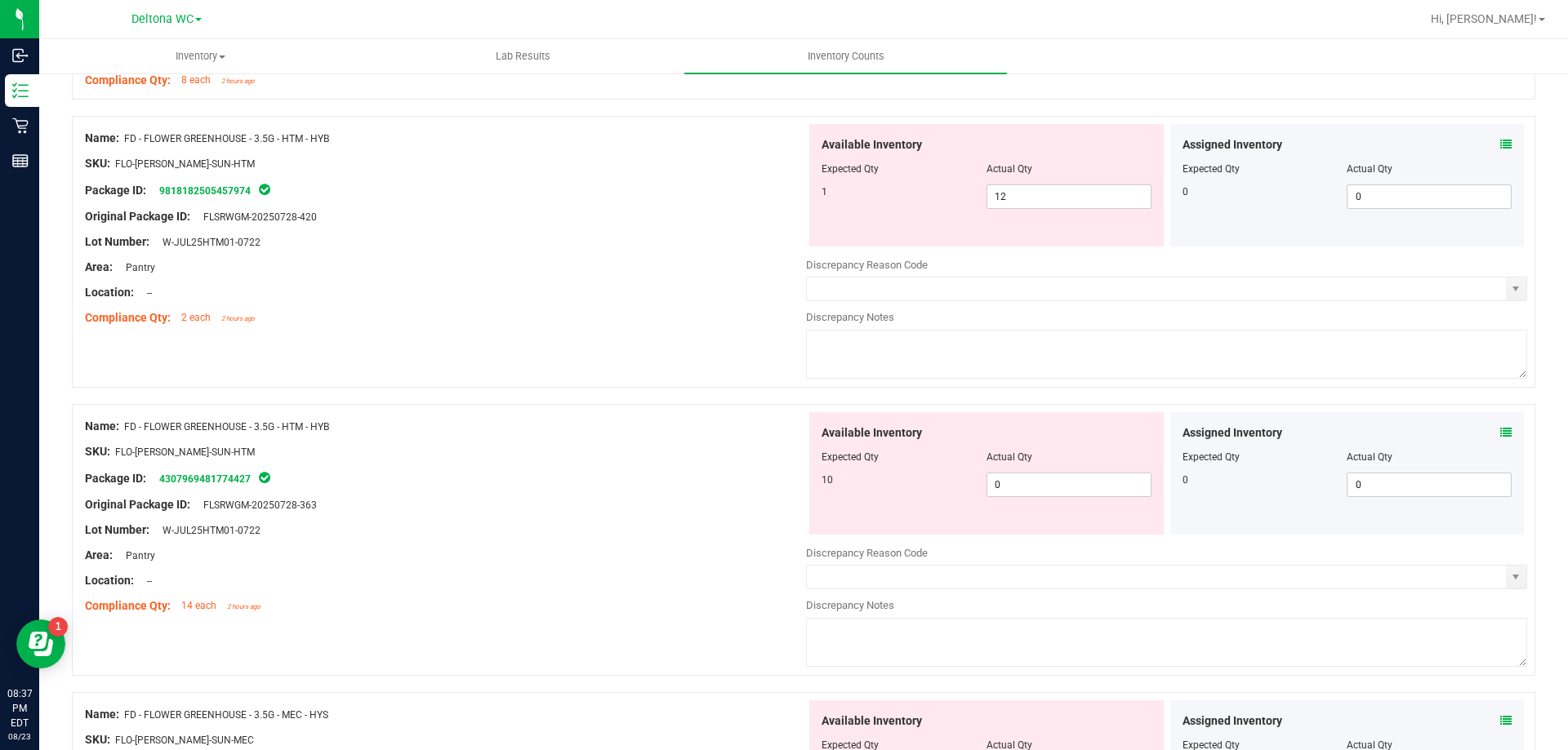
scroll to position [1061, 0]
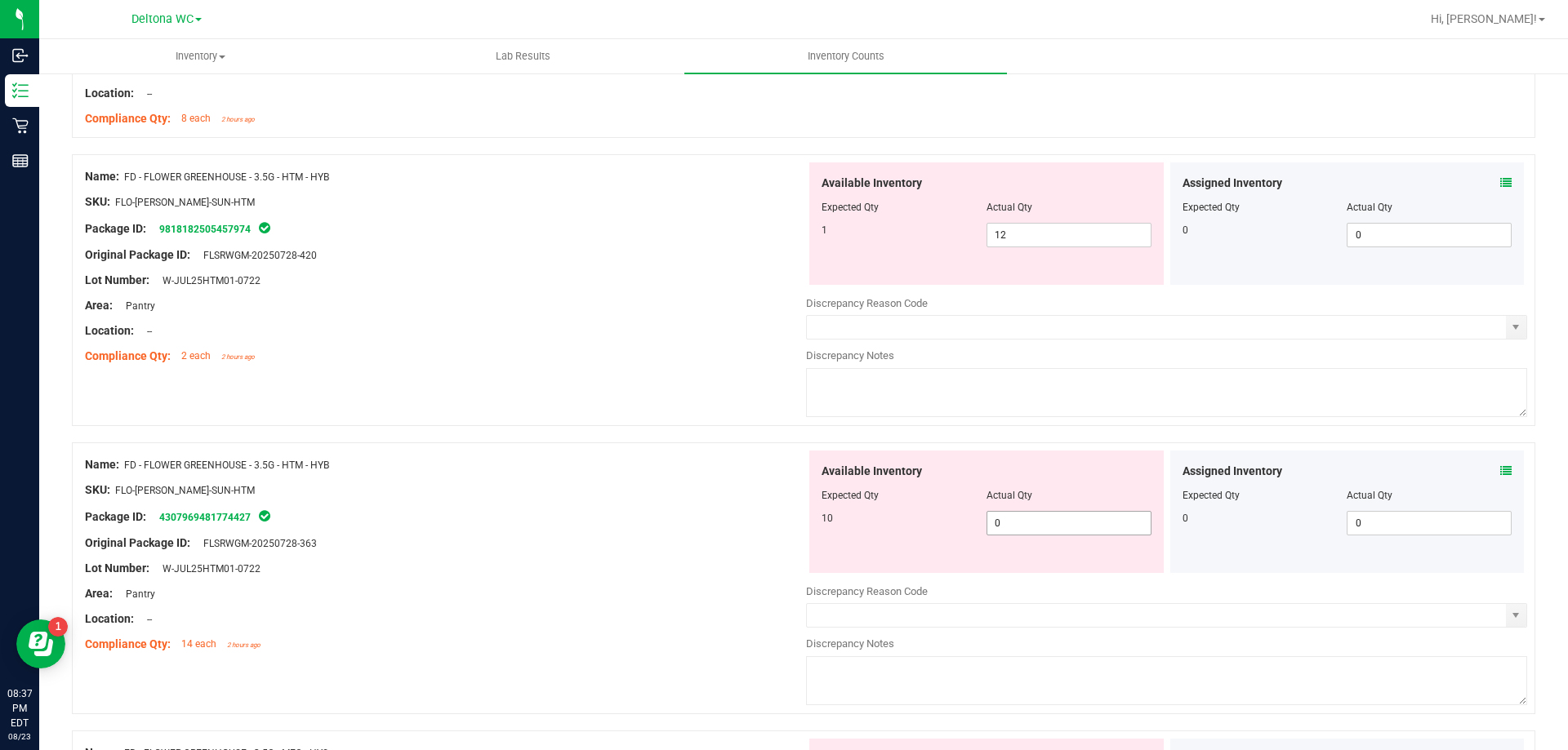
click at [1020, 518] on span "0 0" at bounding box center [1069, 523] width 165 height 24
type input "10"
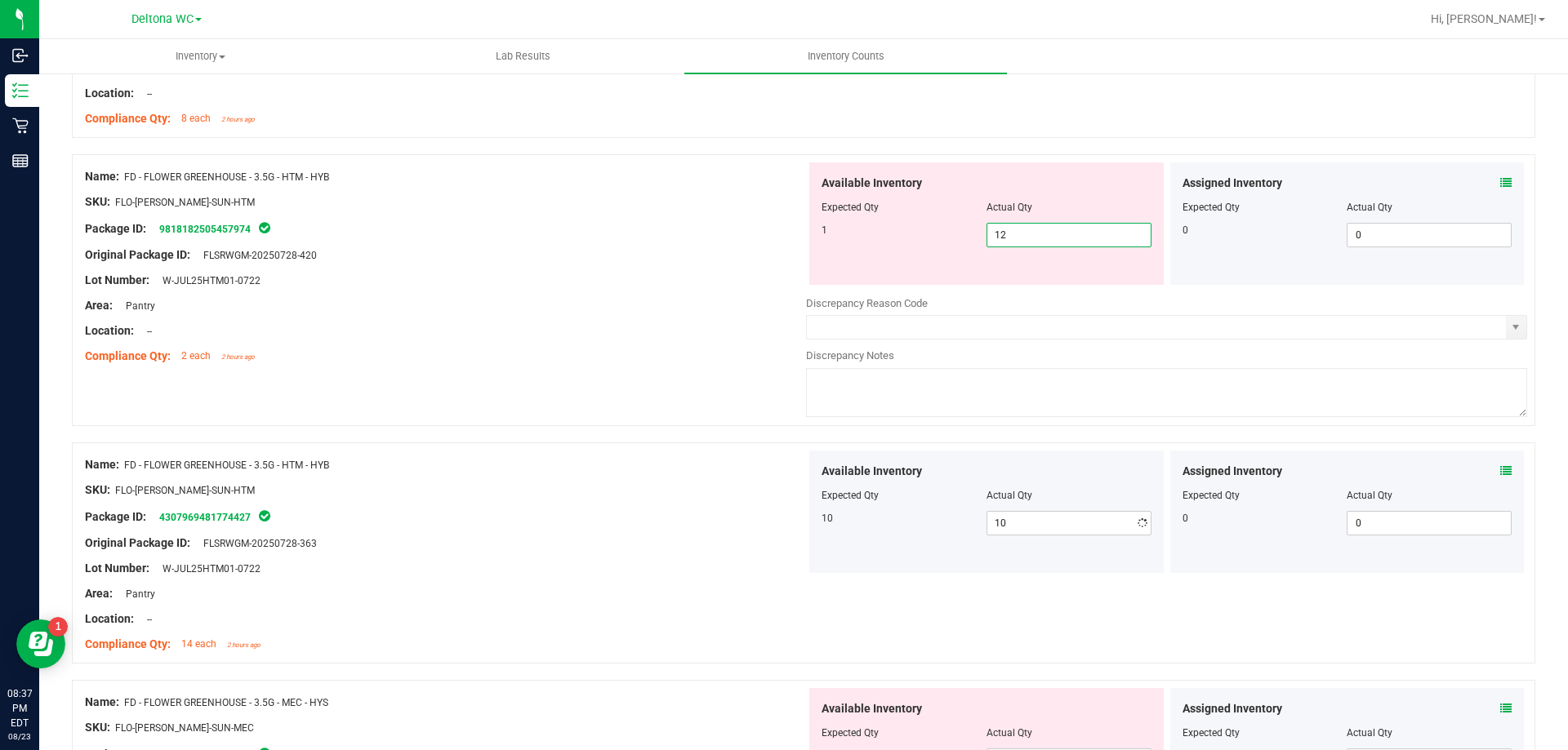
click at [1032, 237] on span "12 12" at bounding box center [1069, 235] width 165 height 24
type input "1"
click at [608, 310] on div "Area: Pantry" at bounding box center [445, 305] width 721 height 17
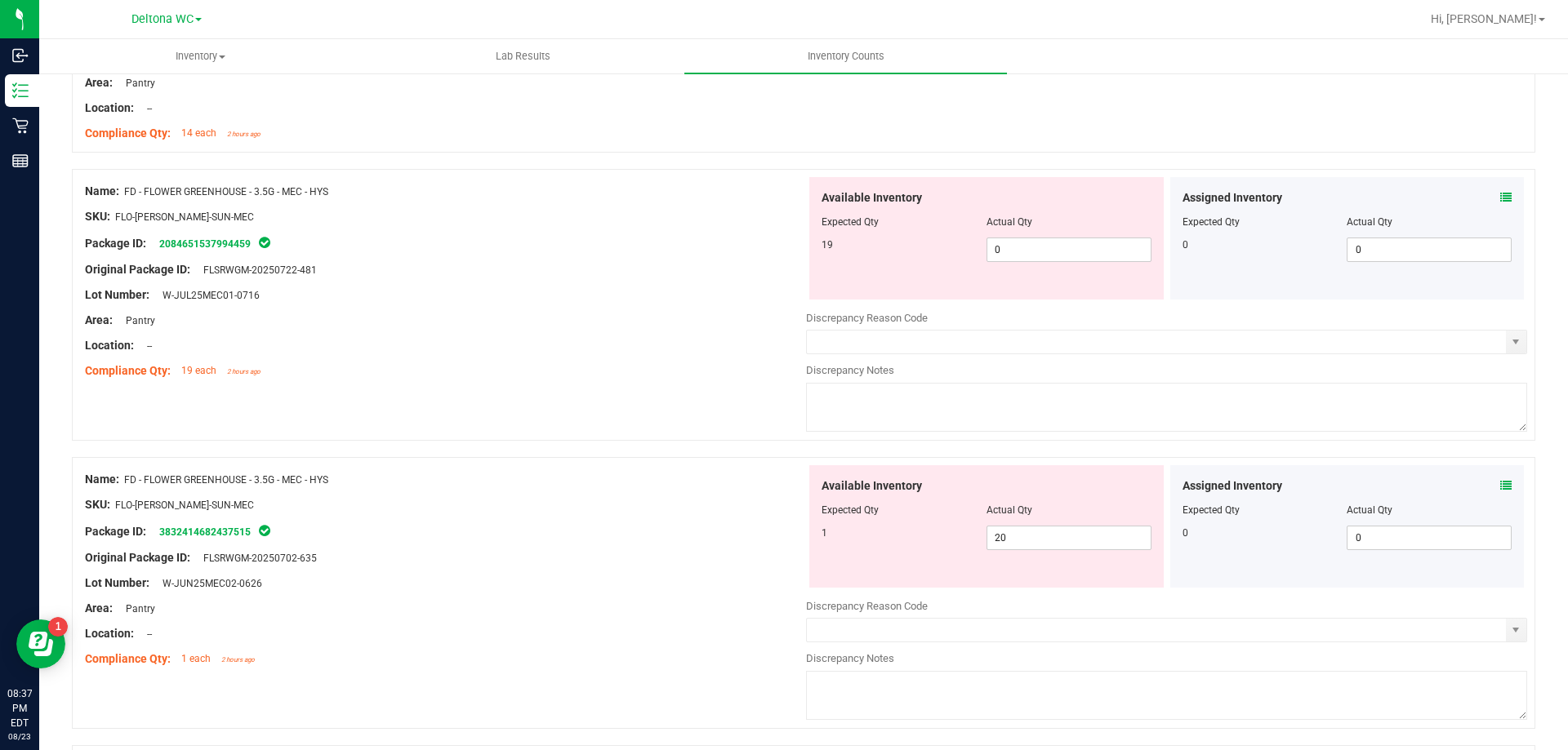
scroll to position [1551, 0]
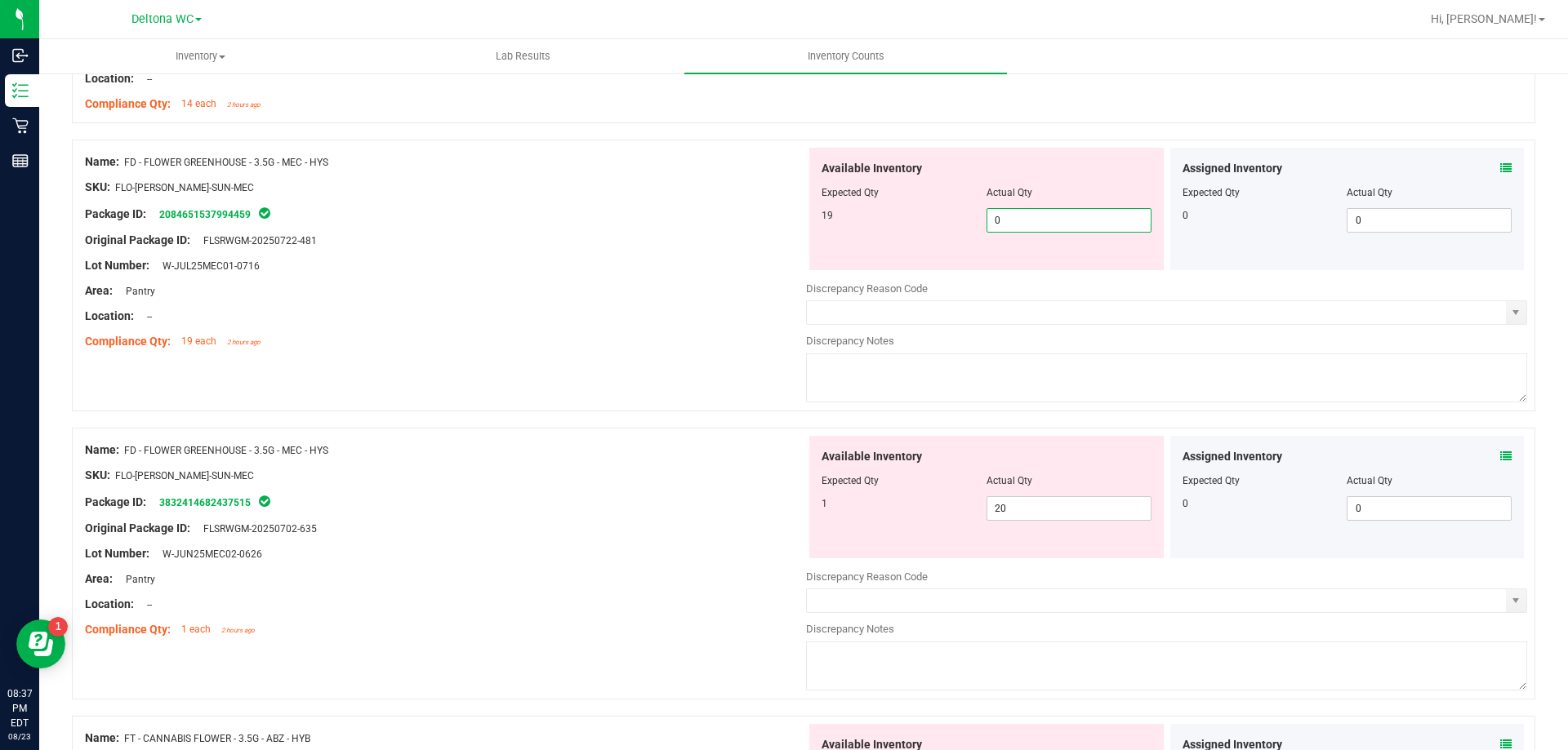
click at [1022, 218] on span "0 0" at bounding box center [1069, 220] width 165 height 24
type input "19"
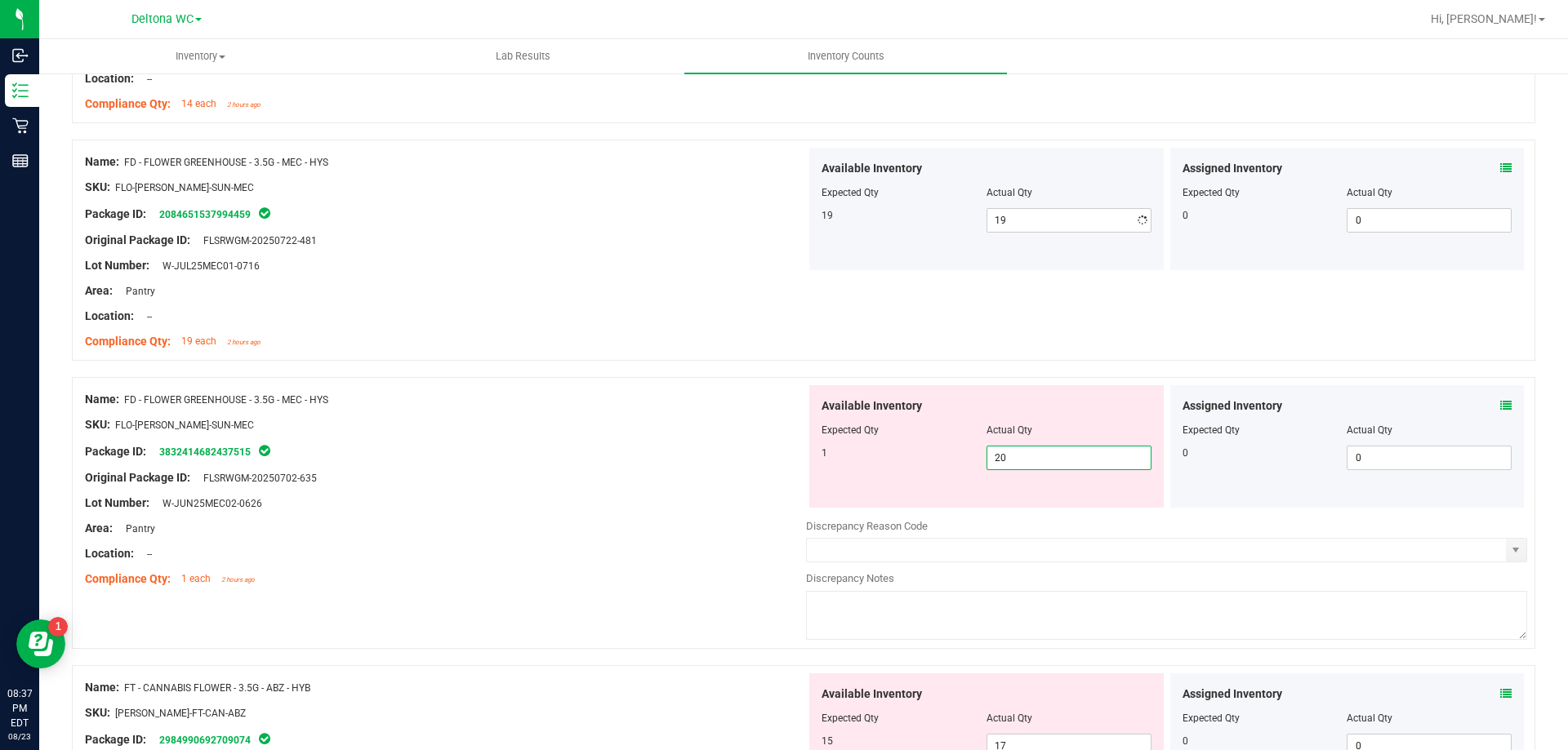
click at [1039, 503] on div "Available Inventory Expected Qty Actual Qty 1 20 20" at bounding box center [986, 446] width 354 height 122
type input "2"
type input "1"
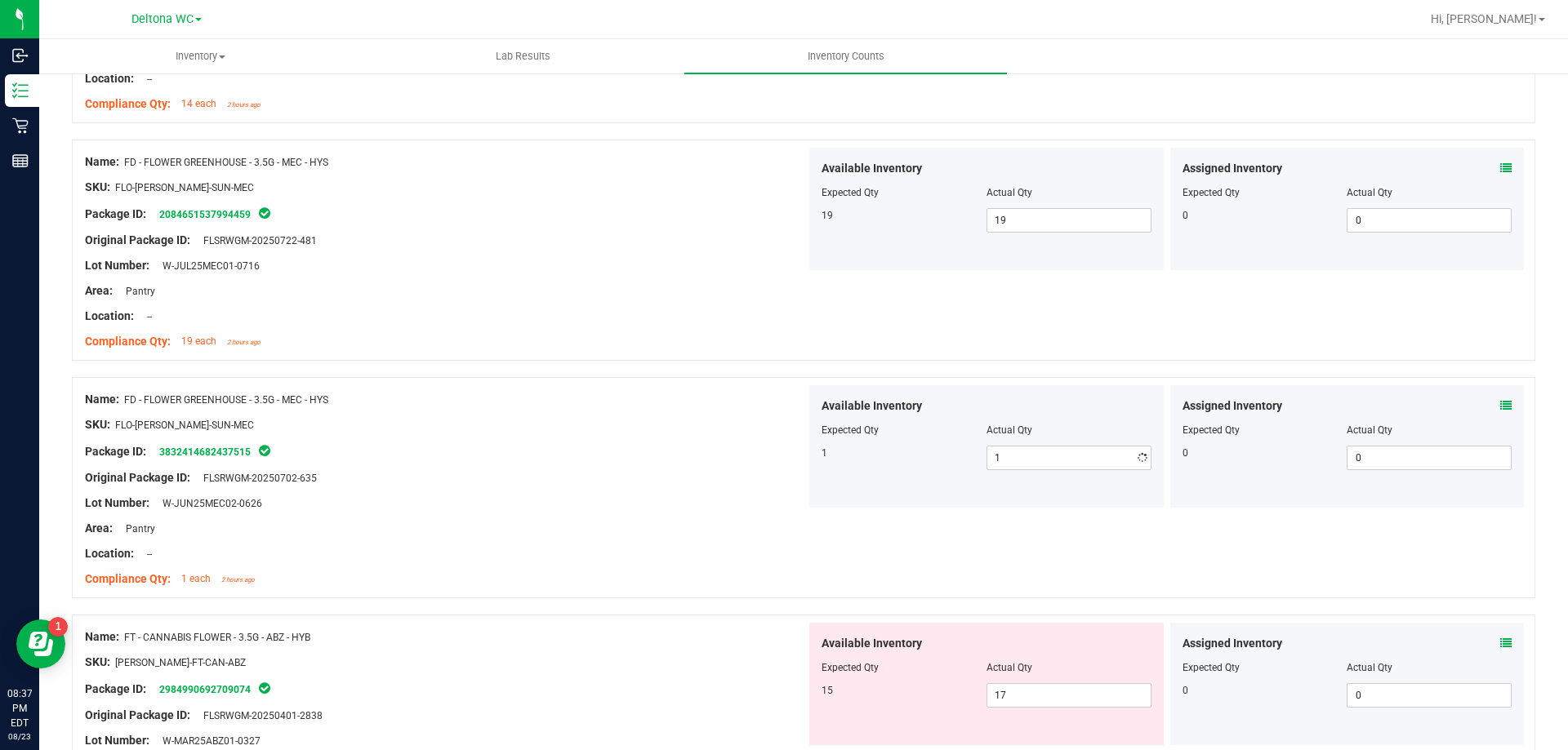
click at [555, 547] on div "Location: --" at bounding box center [445, 554] width 721 height 17
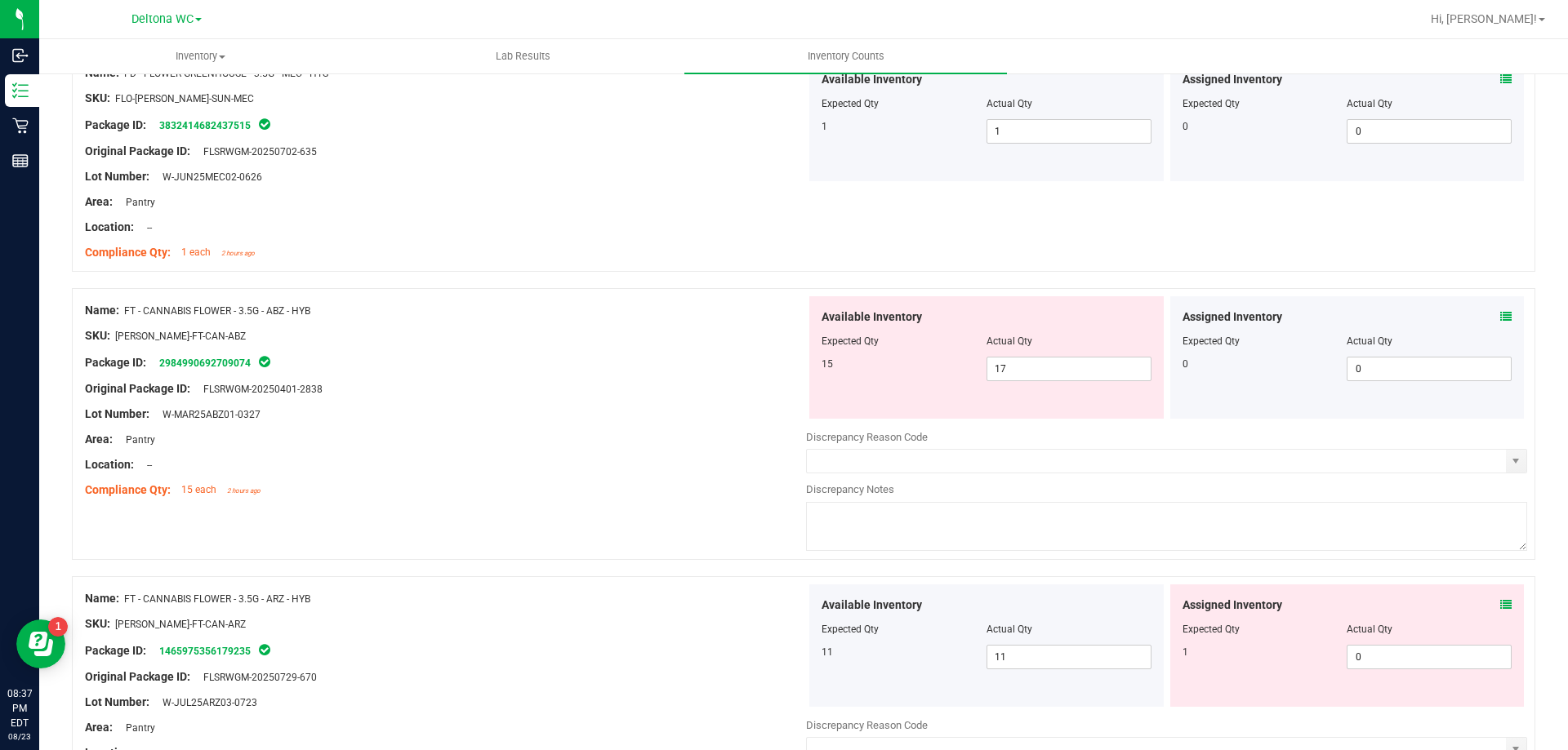
scroll to position [1960, 0]
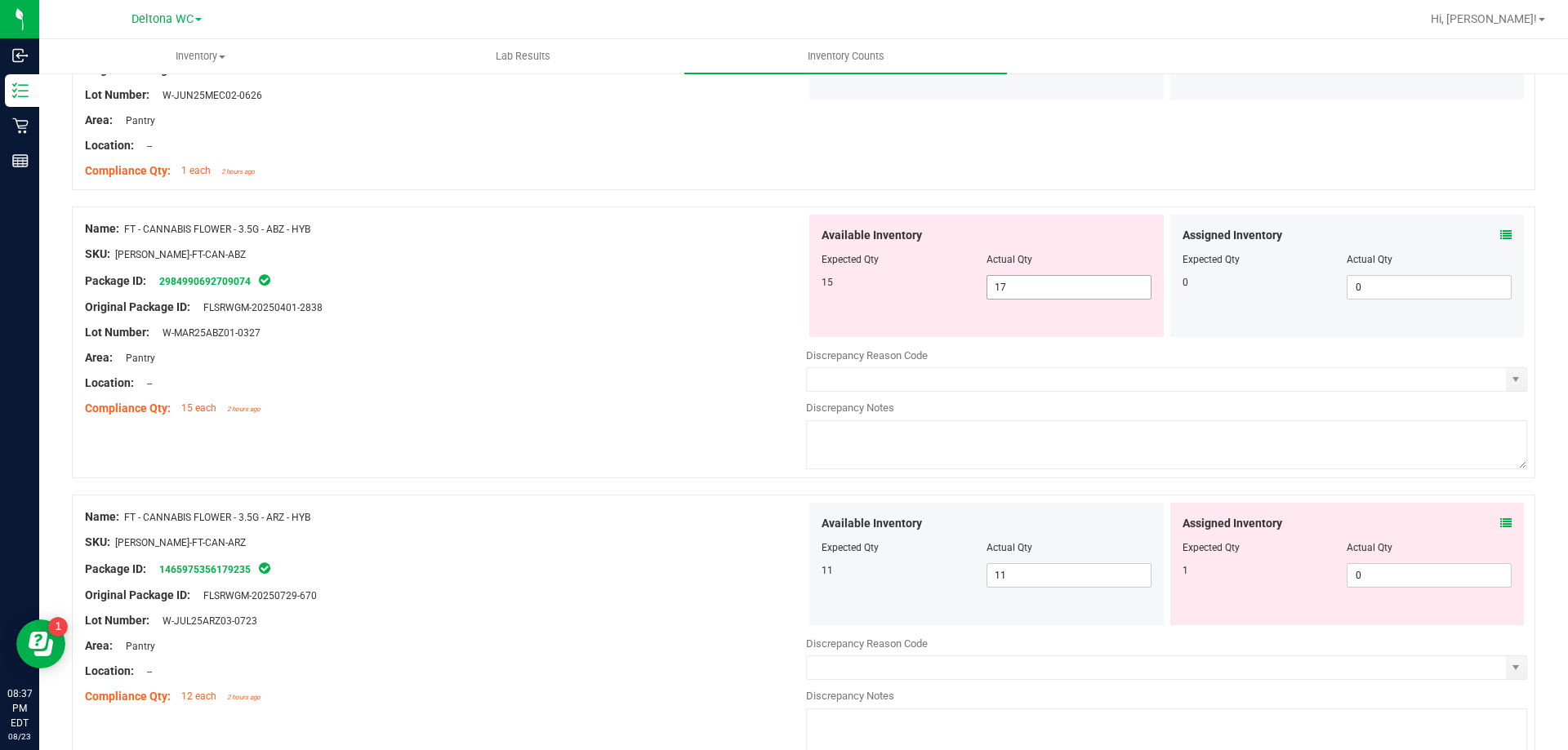
click at [1039, 288] on span "17 17" at bounding box center [1069, 287] width 165 height 24
click at [1485, 520] on div "Assigned Inventory" at bounding box center [1347, 523] width 330 height 17
click at [1500, 523] on icon at bounding box center [1506, 523] width 12 height 12
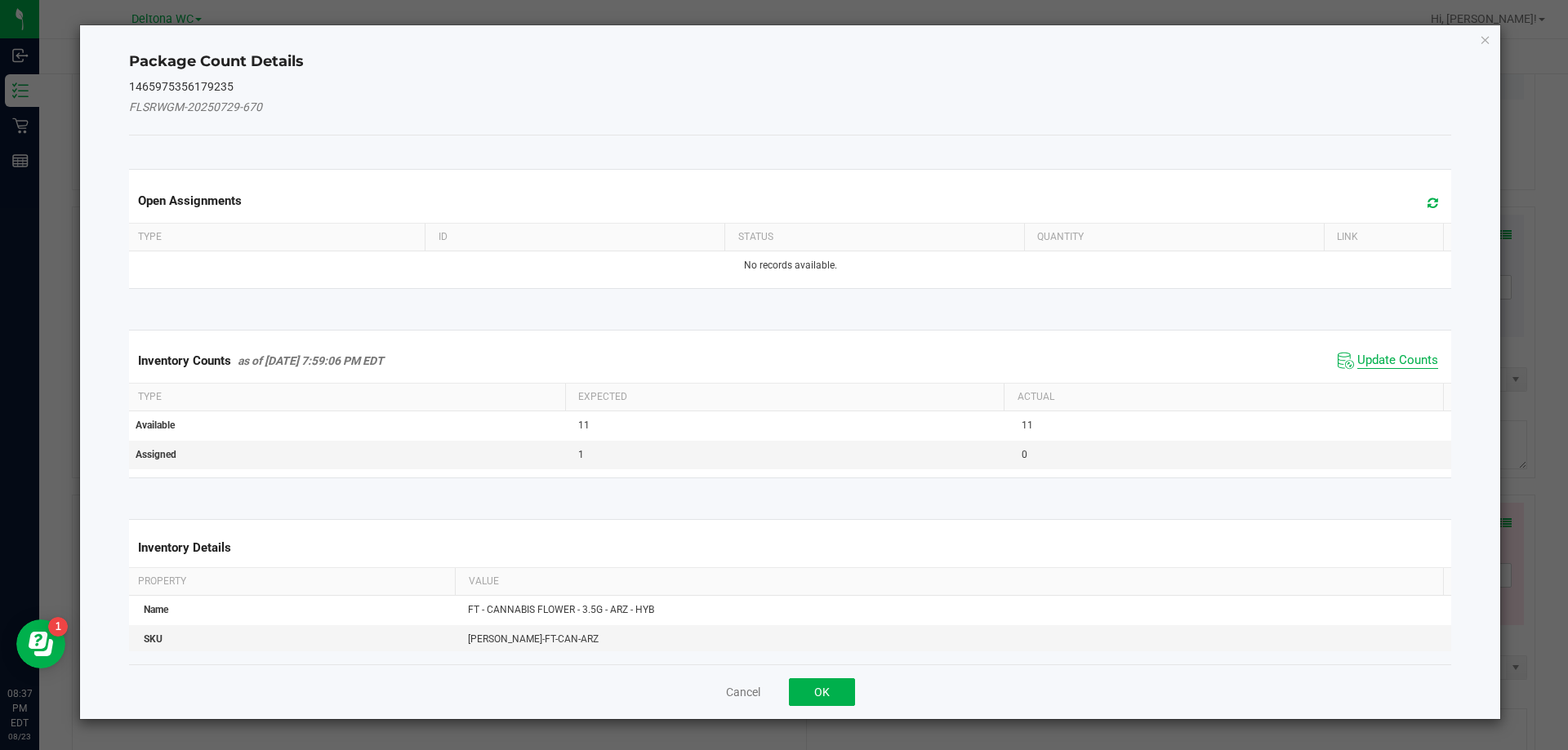
click at [1373, 362] on span "Update Counts" at bounding box center [1397, 360] width 81 height 16
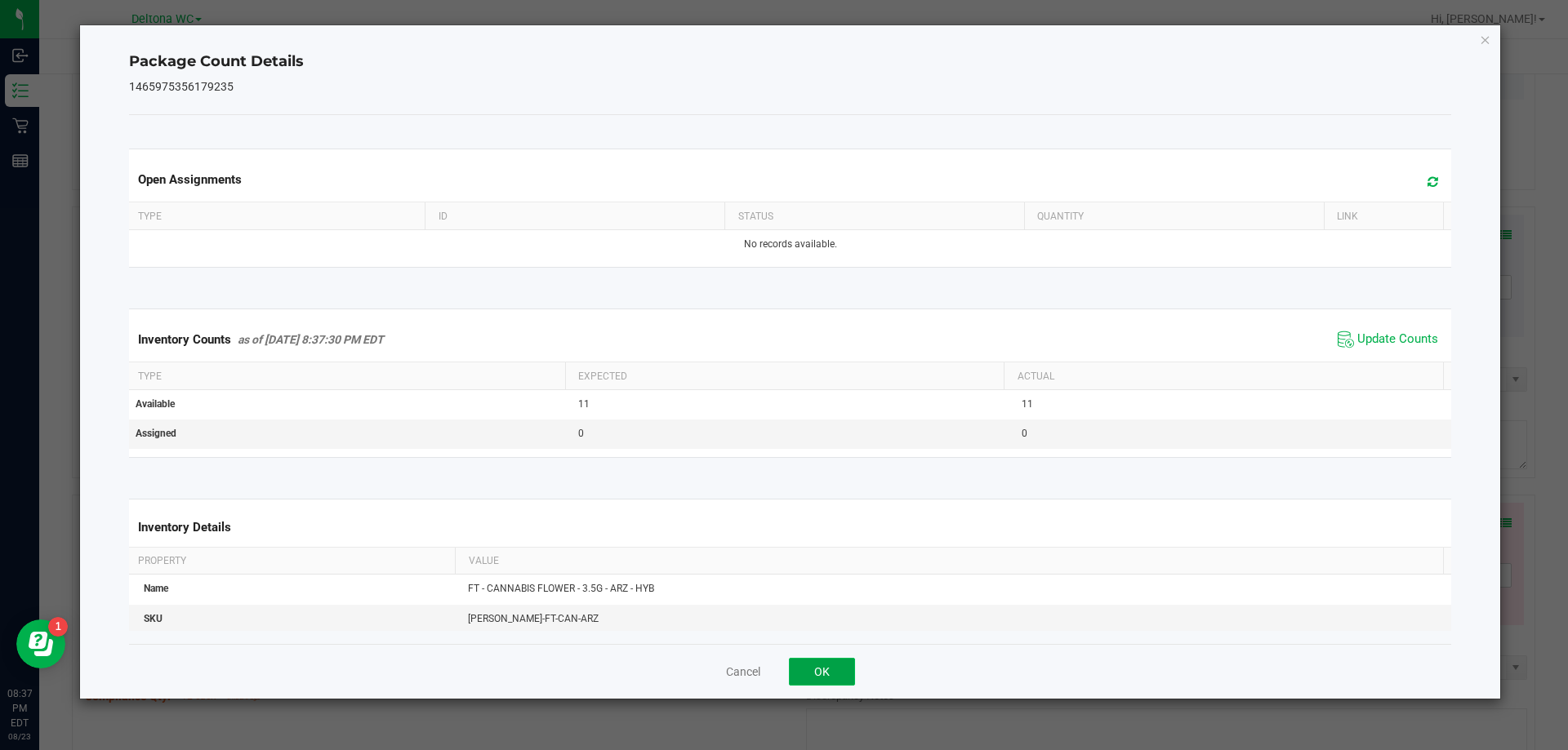
click at [831, 673] on button "OK" at bounding box center [821, 671] width 66 height 28
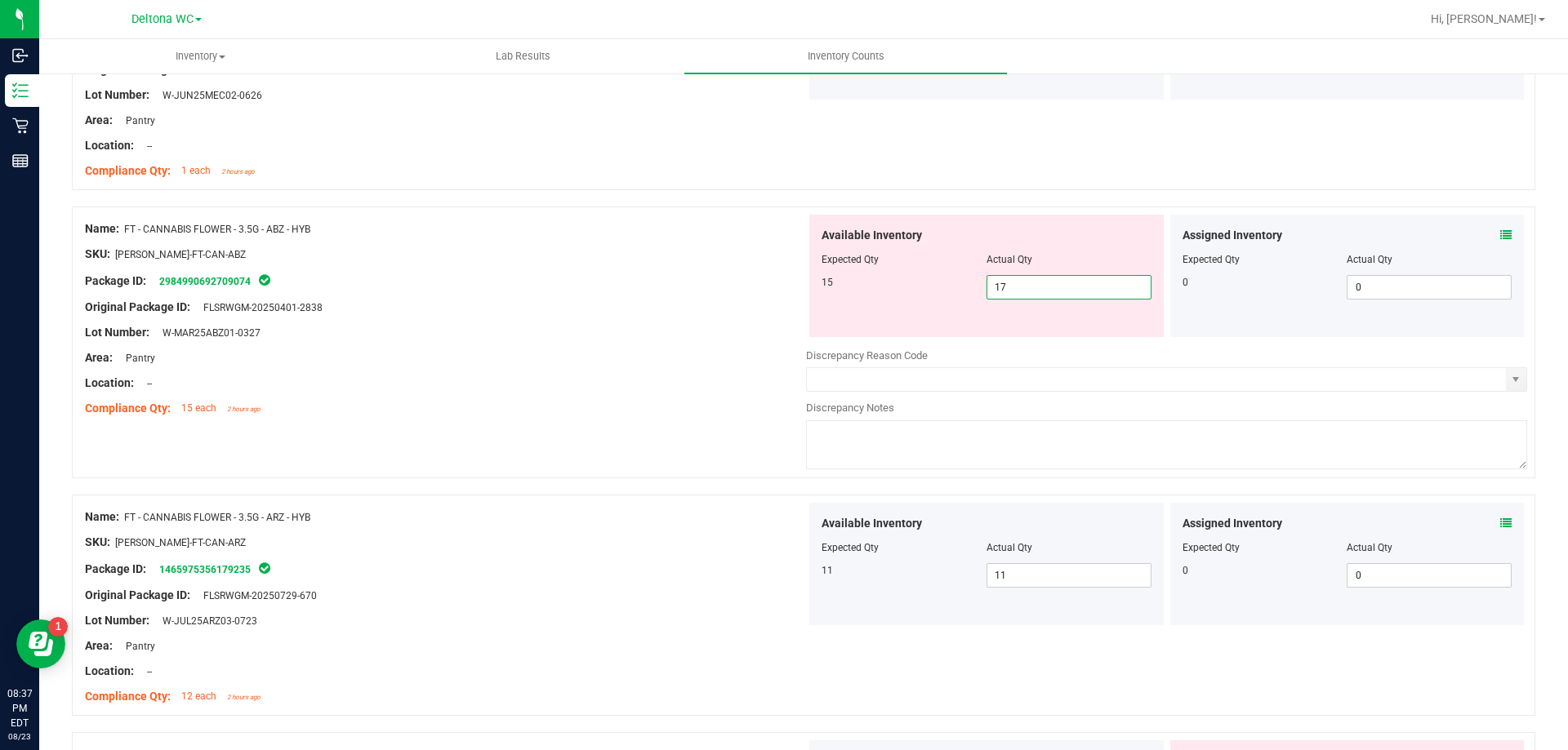
click at [1039, 286] on span "17 17" at bounding box center [1069, 287] width 165 height 24
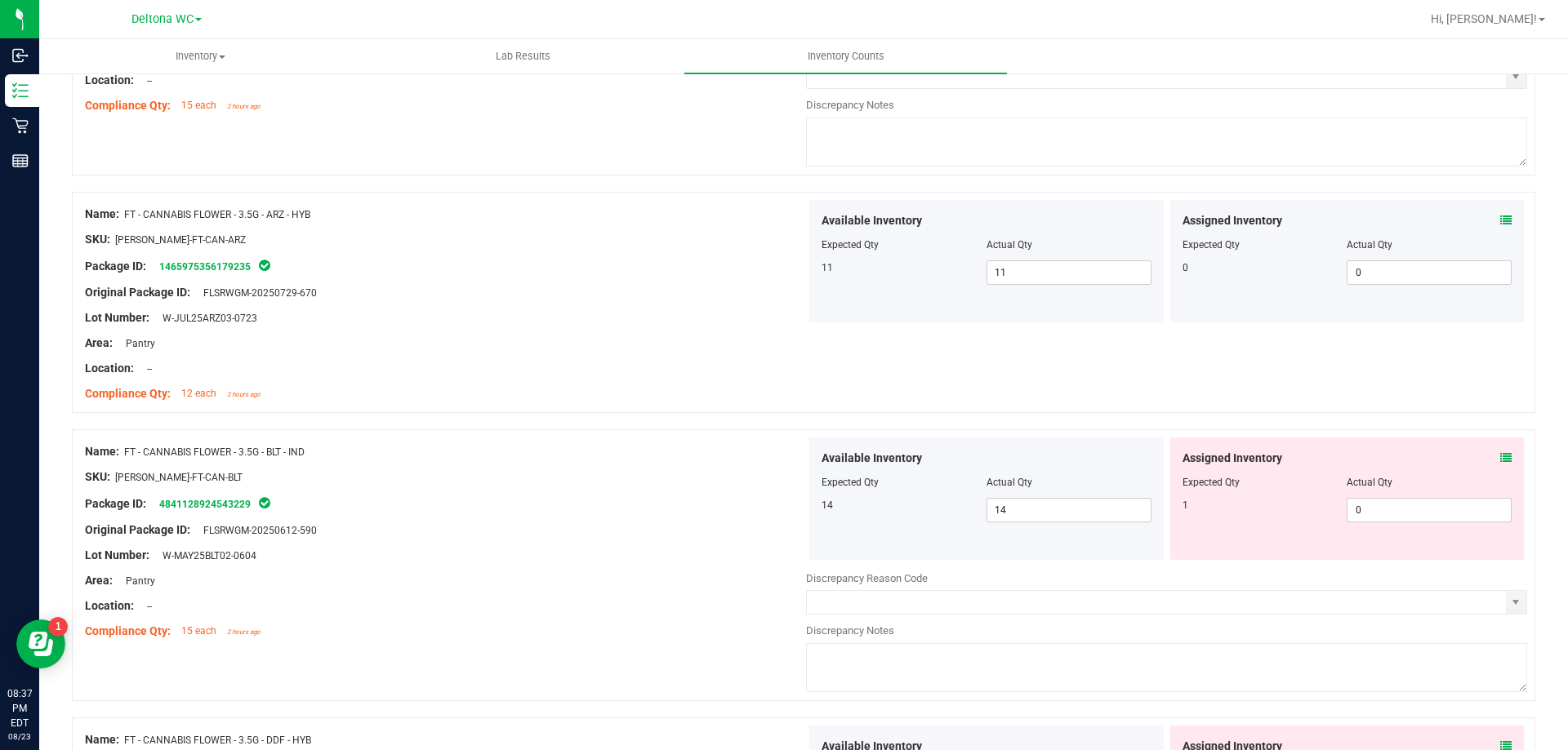
scroll to position [2286, 0]
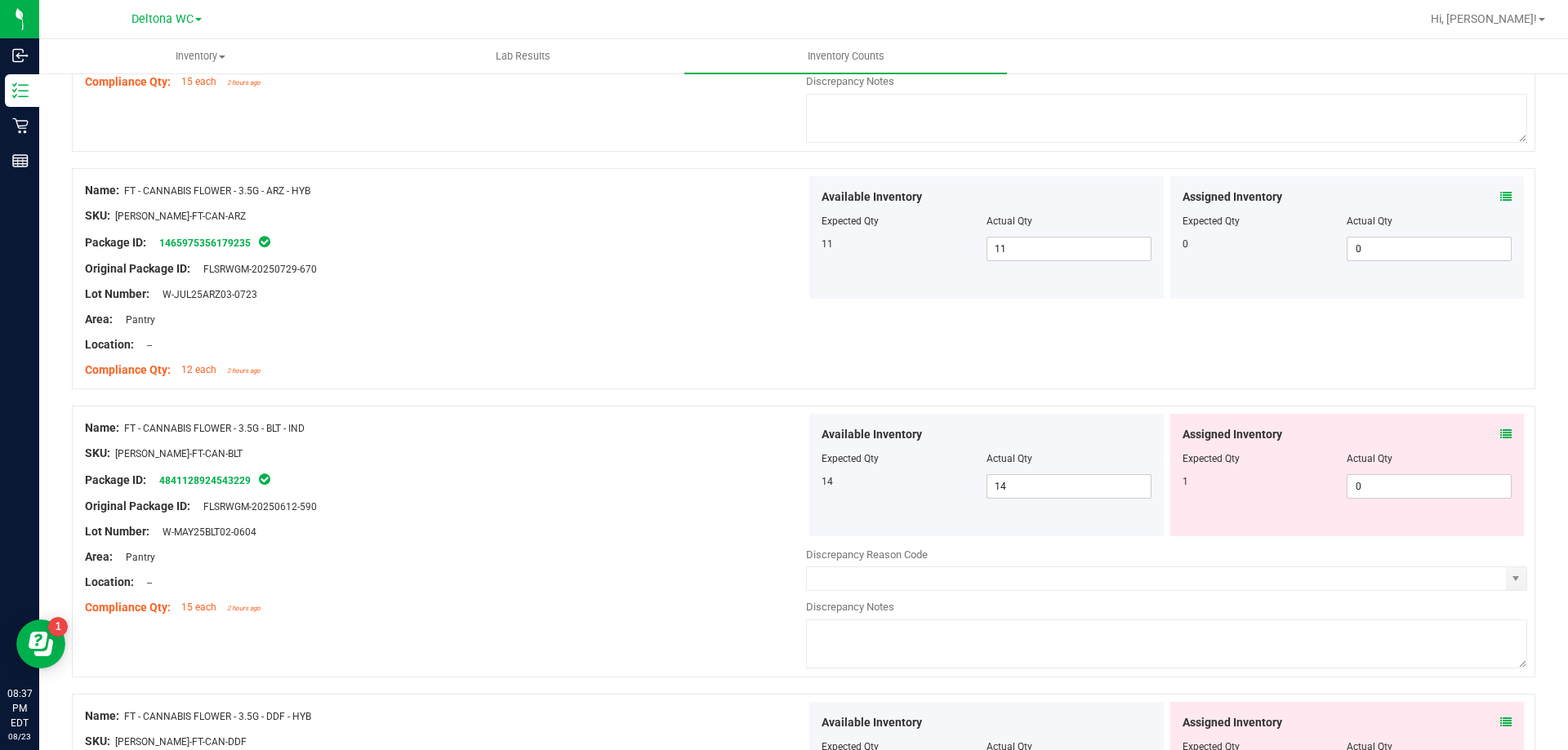
click at [1500, 435] on icon at bounding box center [1506, 435] width 12 height 12
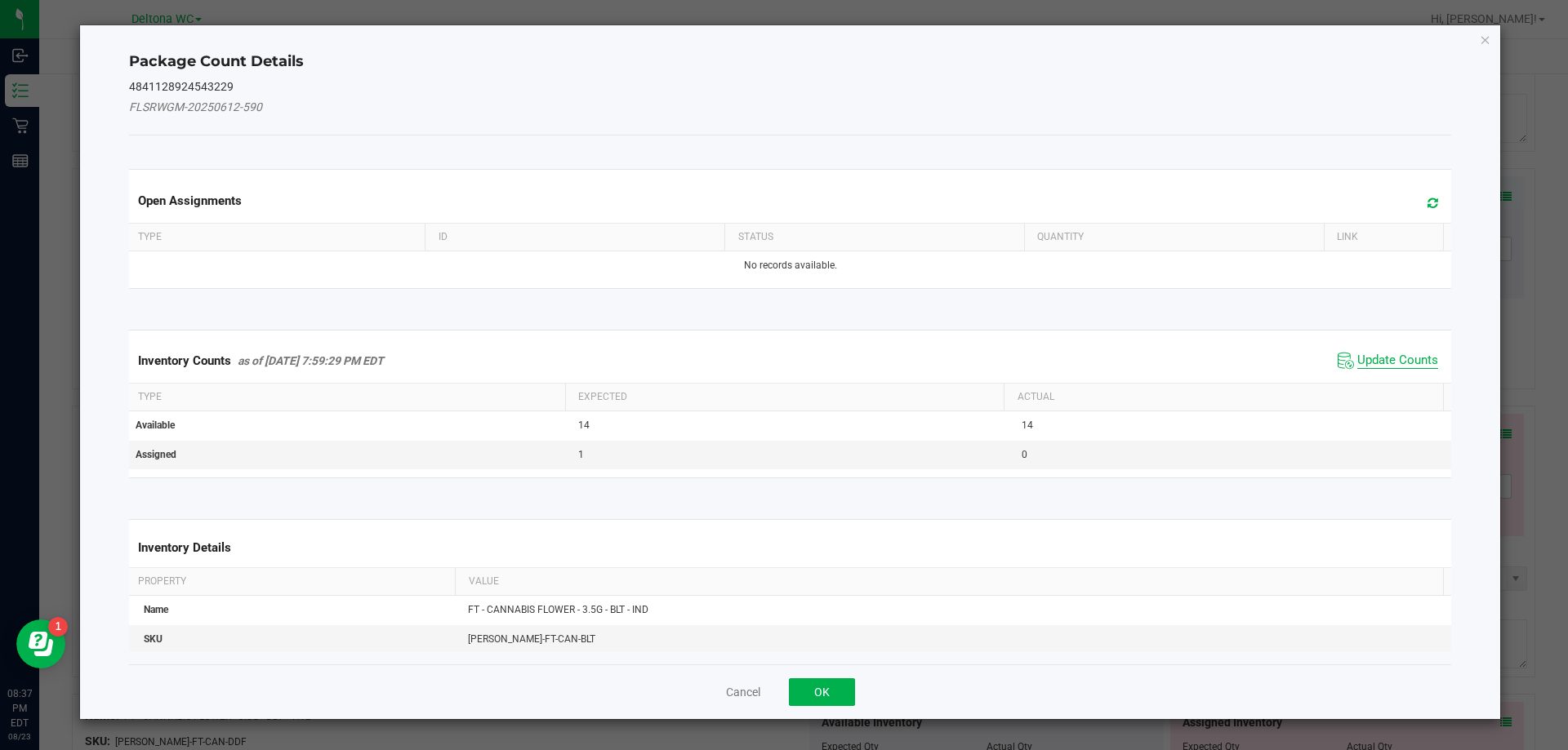
click at [1373, 360] on span "Update Counts" at bounding box center [1397, 360] width 81 height 16
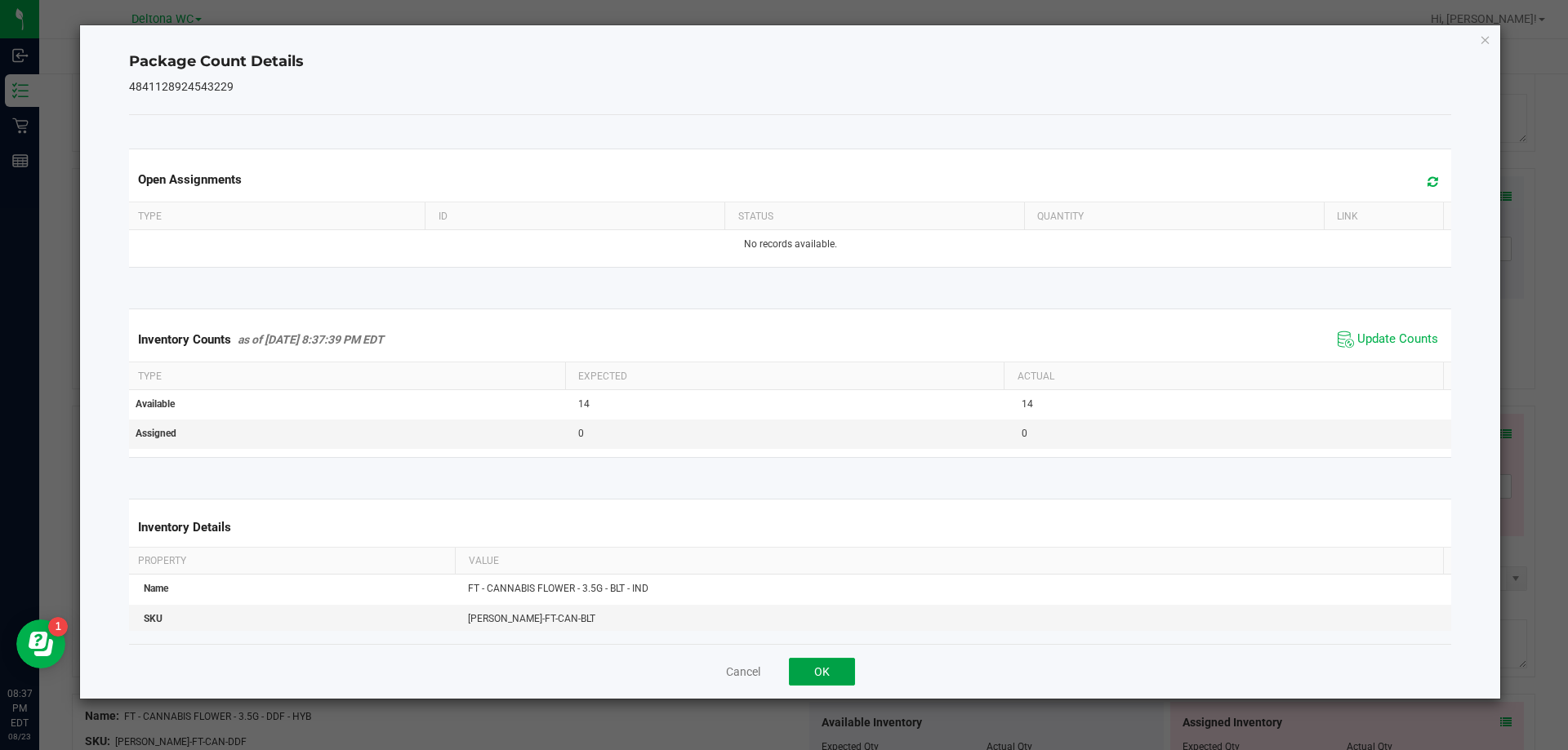
drag, startPoint x: 837, startPoint y: 669, endPoint x: 853, endPoint y: 649, distance: 25.6
click at [837, 669] on button "OK" at bounding box center [821, 671] width 66 height 28
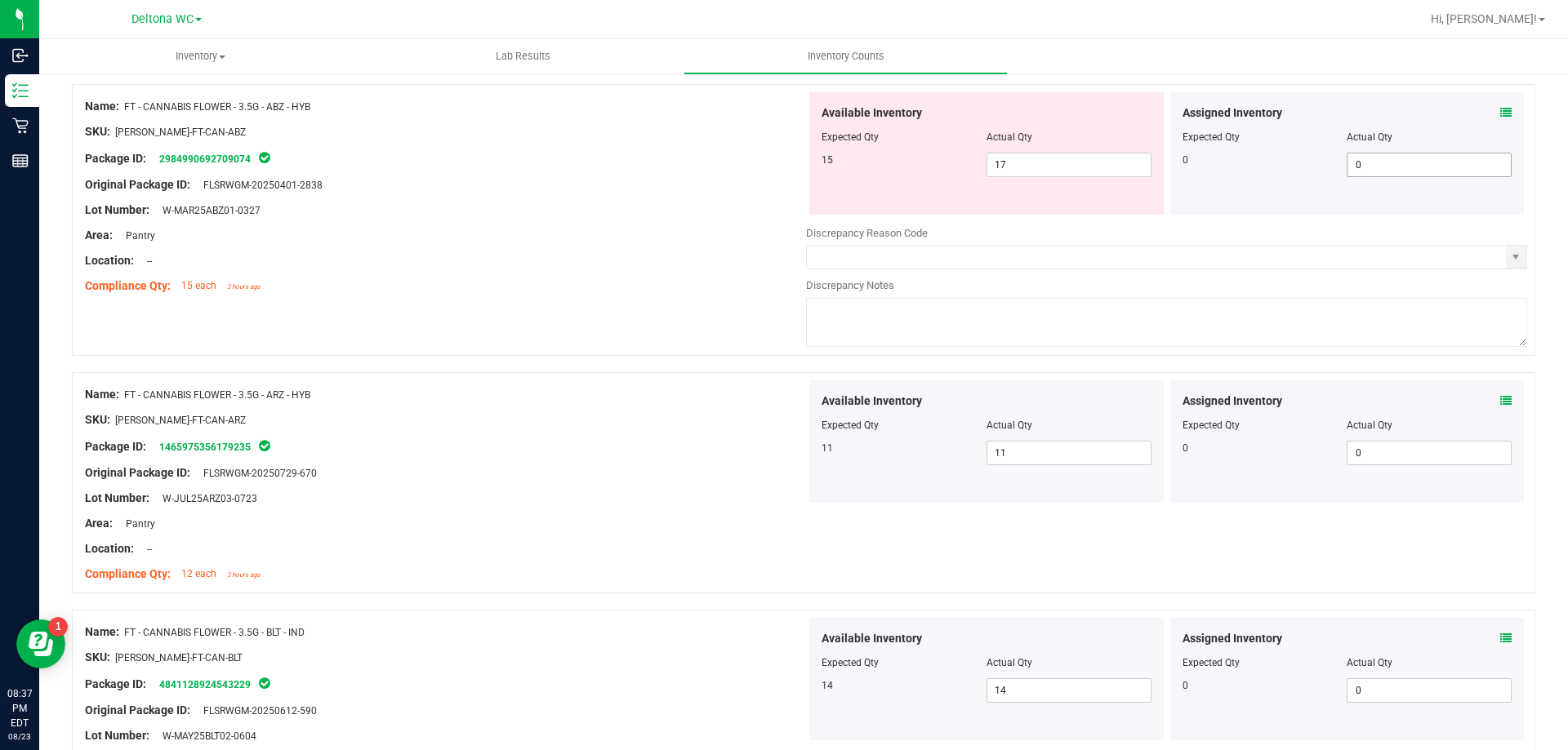
scroll to position [2041, 0]
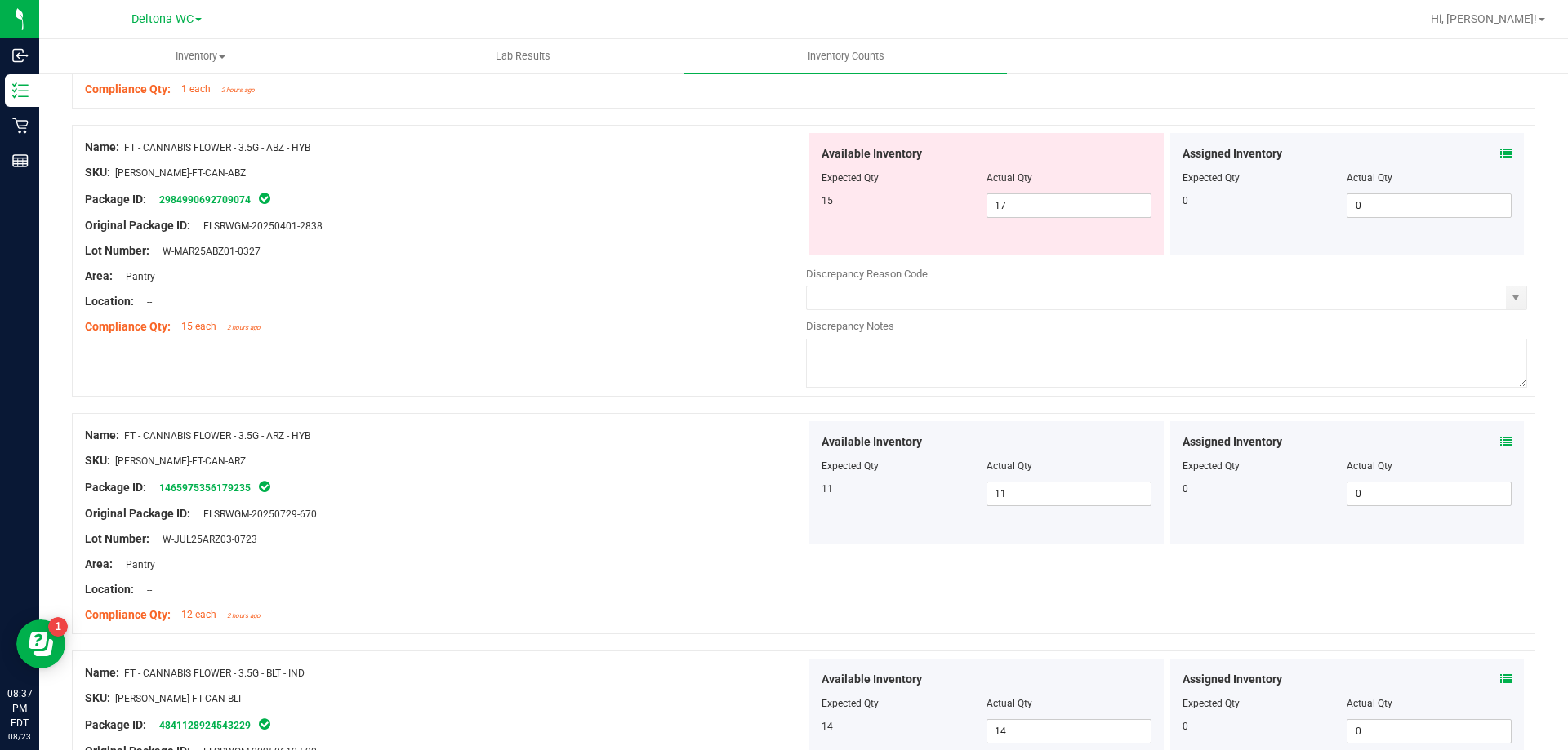
click at [1500, 154] on icon at bounding box center [1506, 154] width 12 height 12
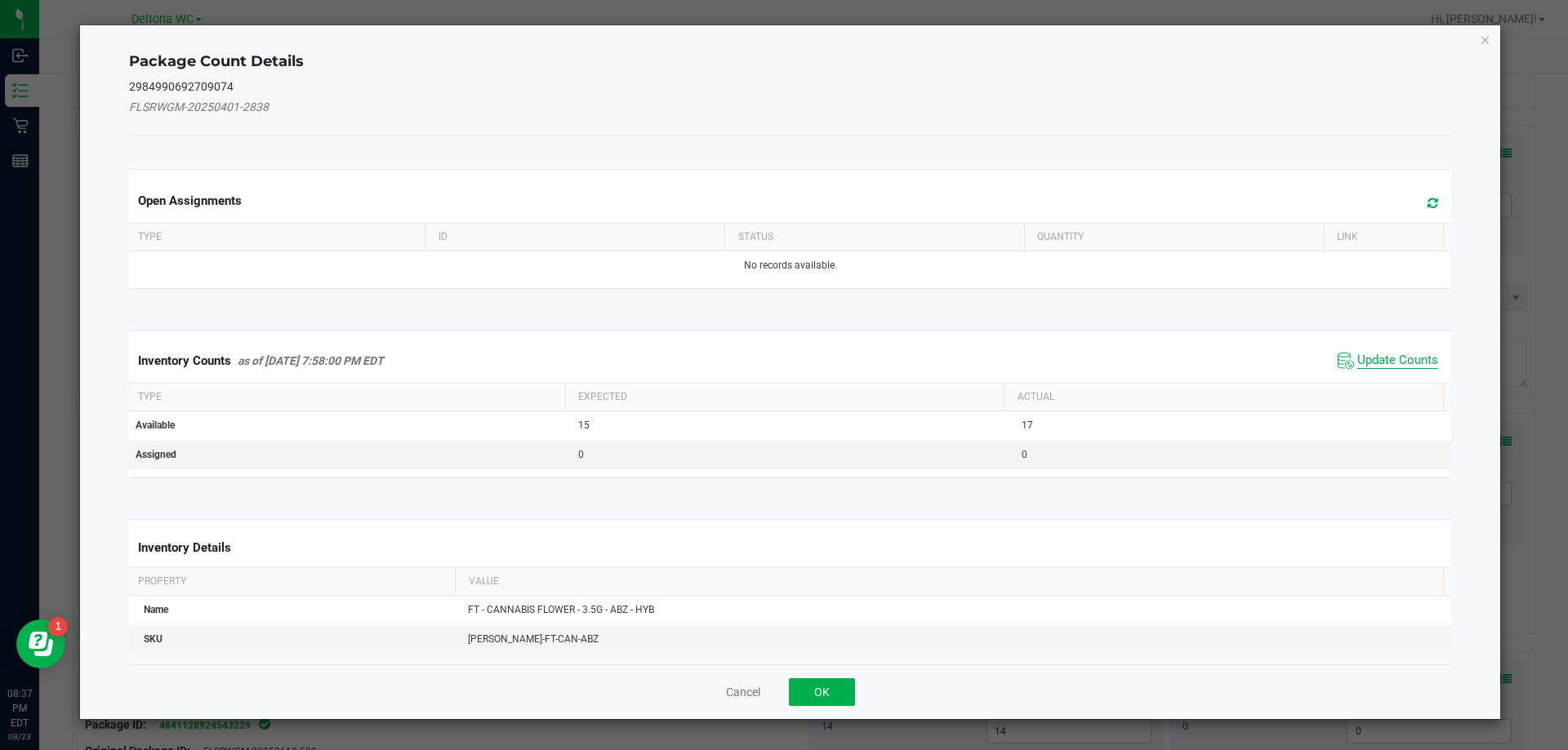
click at [1383, 362] on span "Update Counts" at bounding box center [1397, 360] width 81 height 16
click at [1383, 361] on span "Update Counts" at bounding box center [1397, 360] width 81 height 15
click at [1382, 361] on div "Inventory Counts as of Aug 23, 2025 7:58:00 PM EDT Update Counts" at bounding box center [790, 360] width 1329 height 43
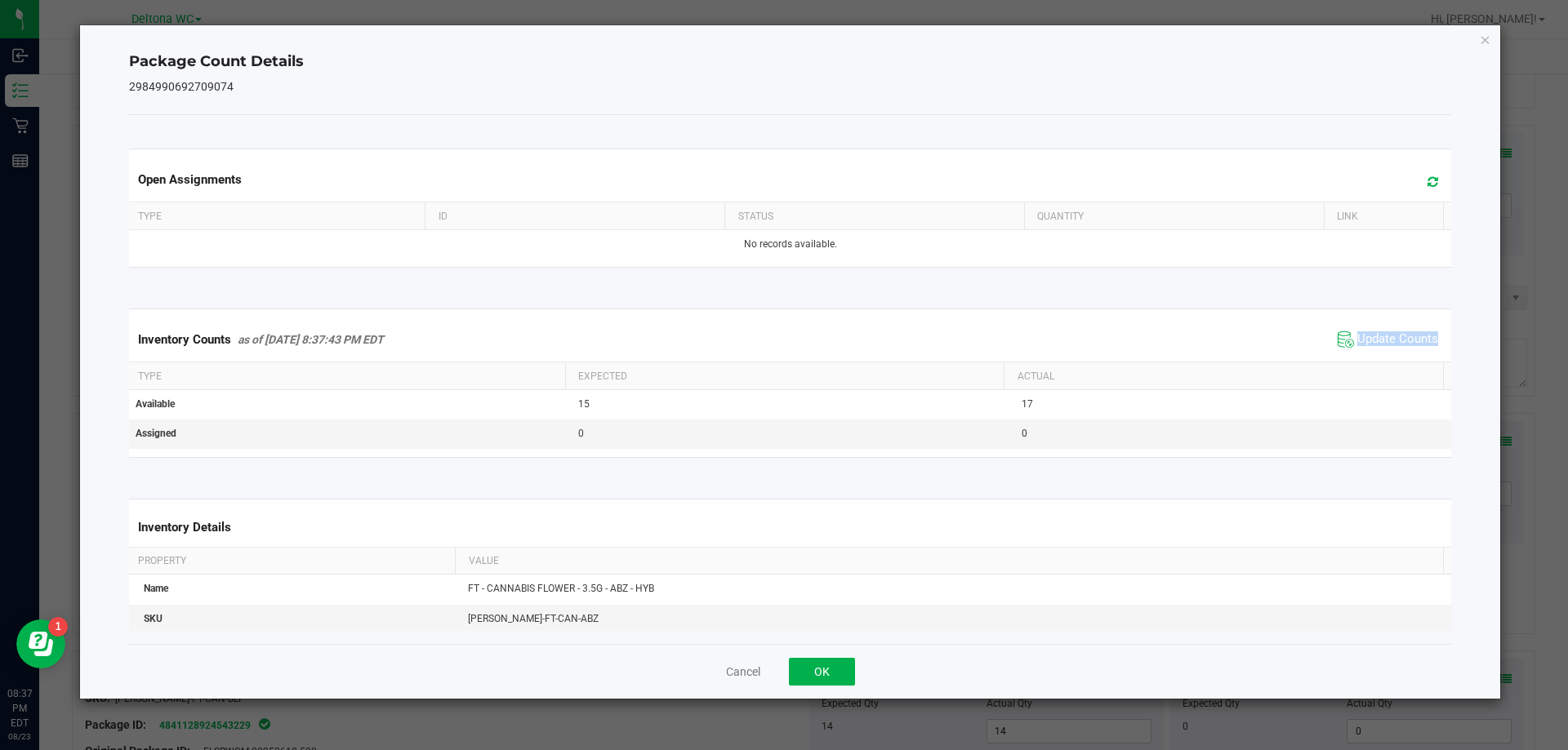
click at [1382, 360] on div "Inventory Counts as of Aug 23, 2025 8:37:43 PM EDT Update Counts" at bounding box center [790, 340] width 1329 height 44
click at [1382, 335] on span "Update Counts" at bounding box center [1397, 339] width 81 height 16
click at [1382, 335] on span "Update Counts" at bounding box center [1397, 339] width 81 height 15
click at [1382, 334] on span "Update Counts" at bounding box center [1397, 339] width 81 height 16
click at [837, 665] on button "OK" at bounding box center [821, 671] width 66 height 28
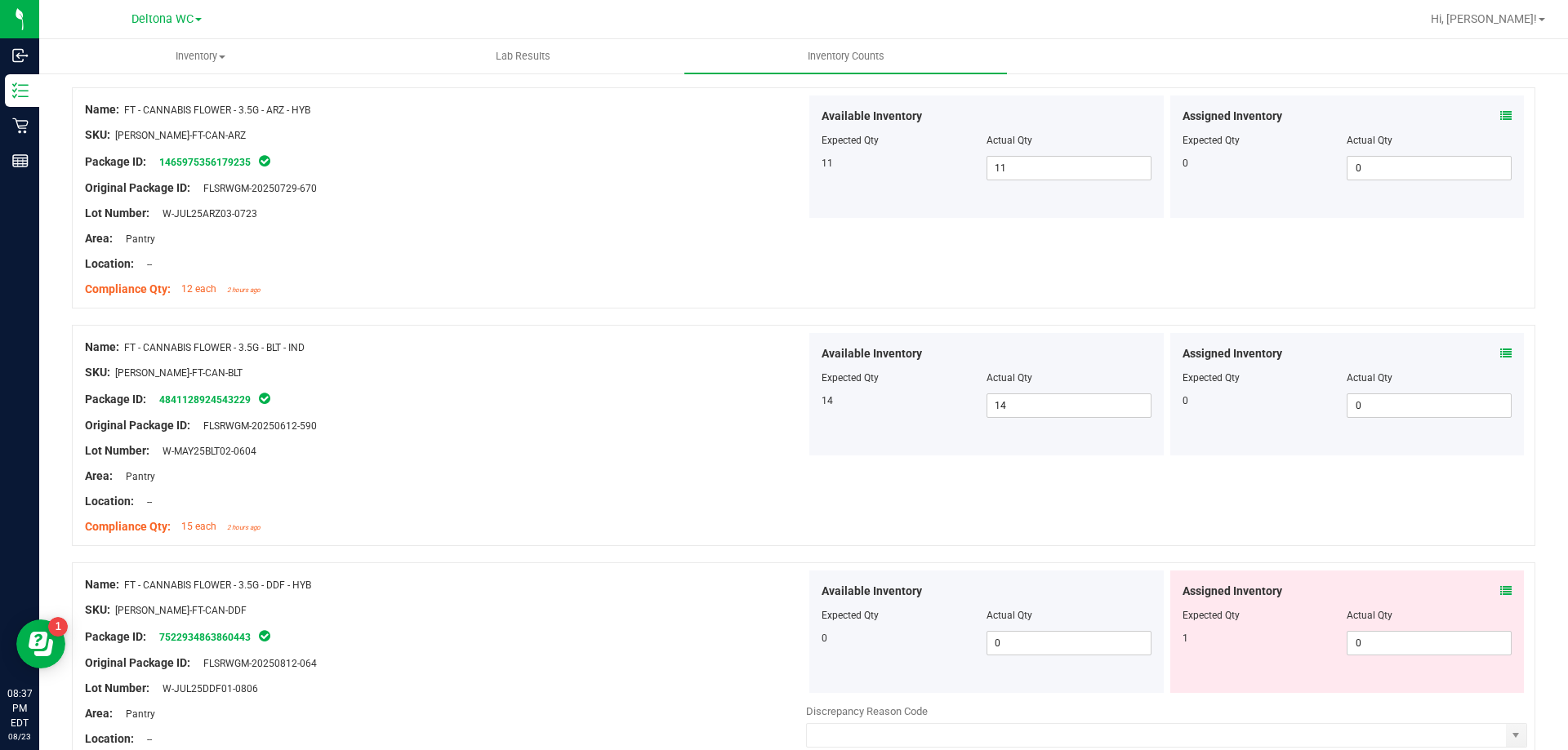
scroll to position [2367, 0]
click at [1500, 589] on icon at bounding box center [1506, 591] width 12 height 12
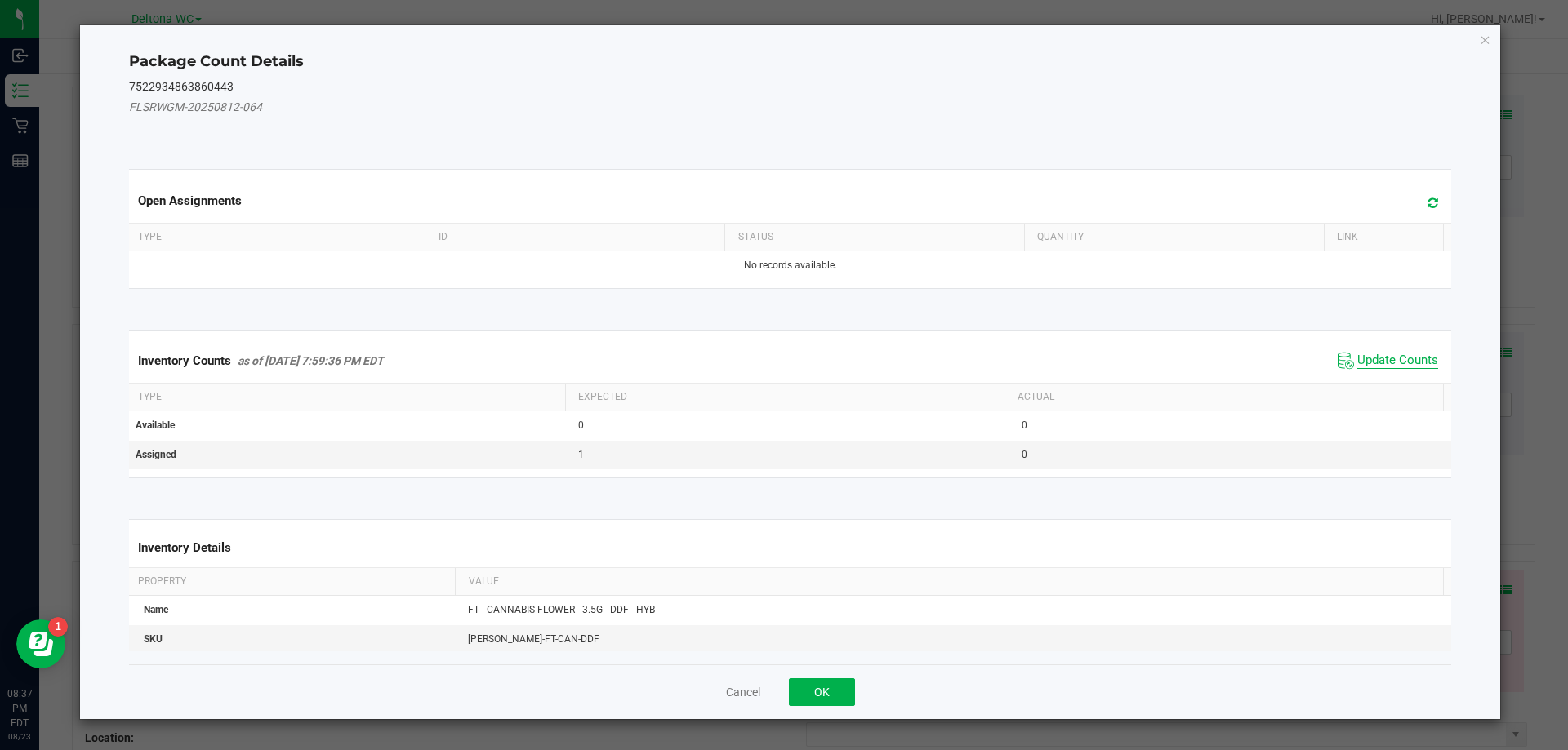
click at [1357, 359] on span "Update Counts" at bounding box center [1397, 360] width 81 height 16
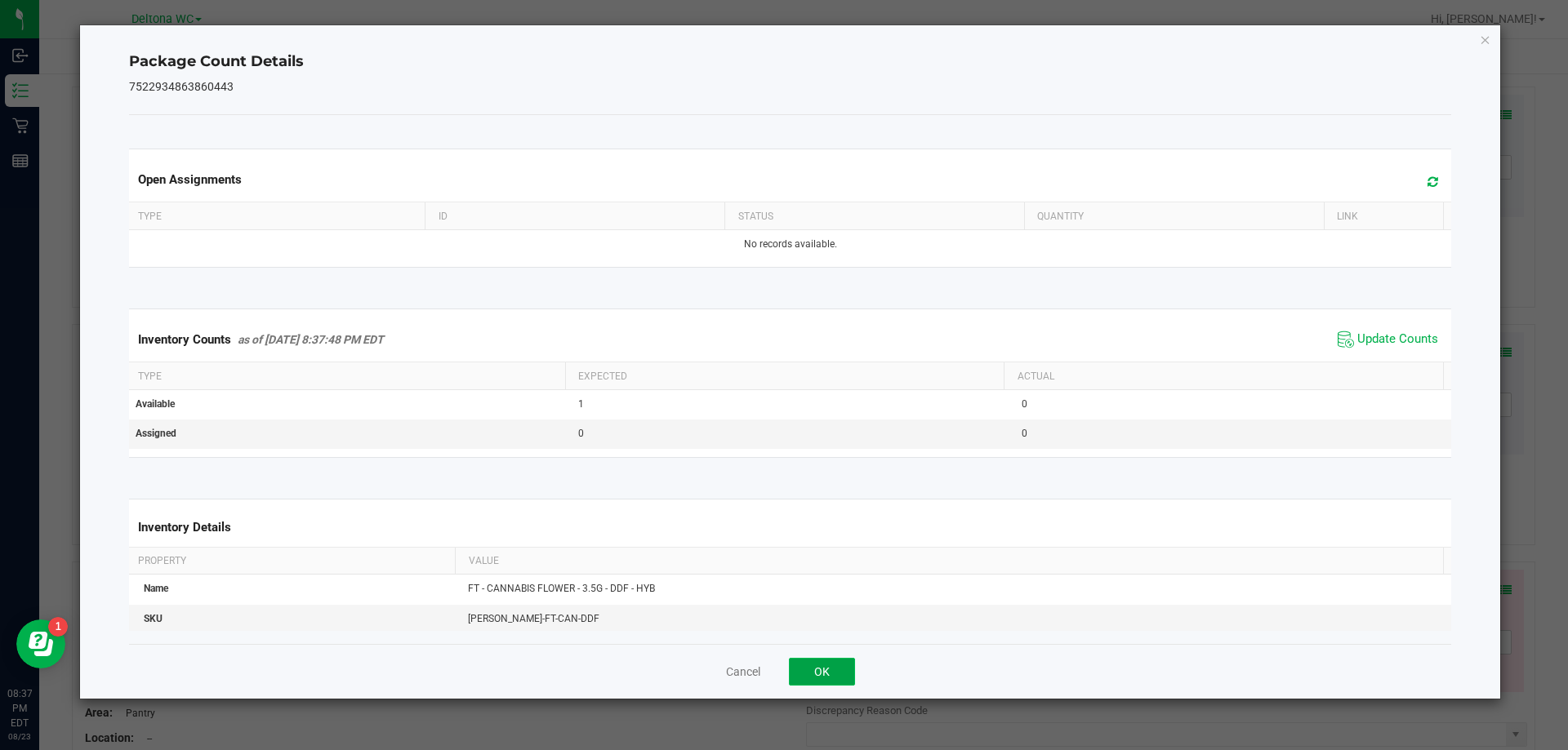
click at [841, 672] on button "OK" at bounding box center [821, 671] width 66 height 28
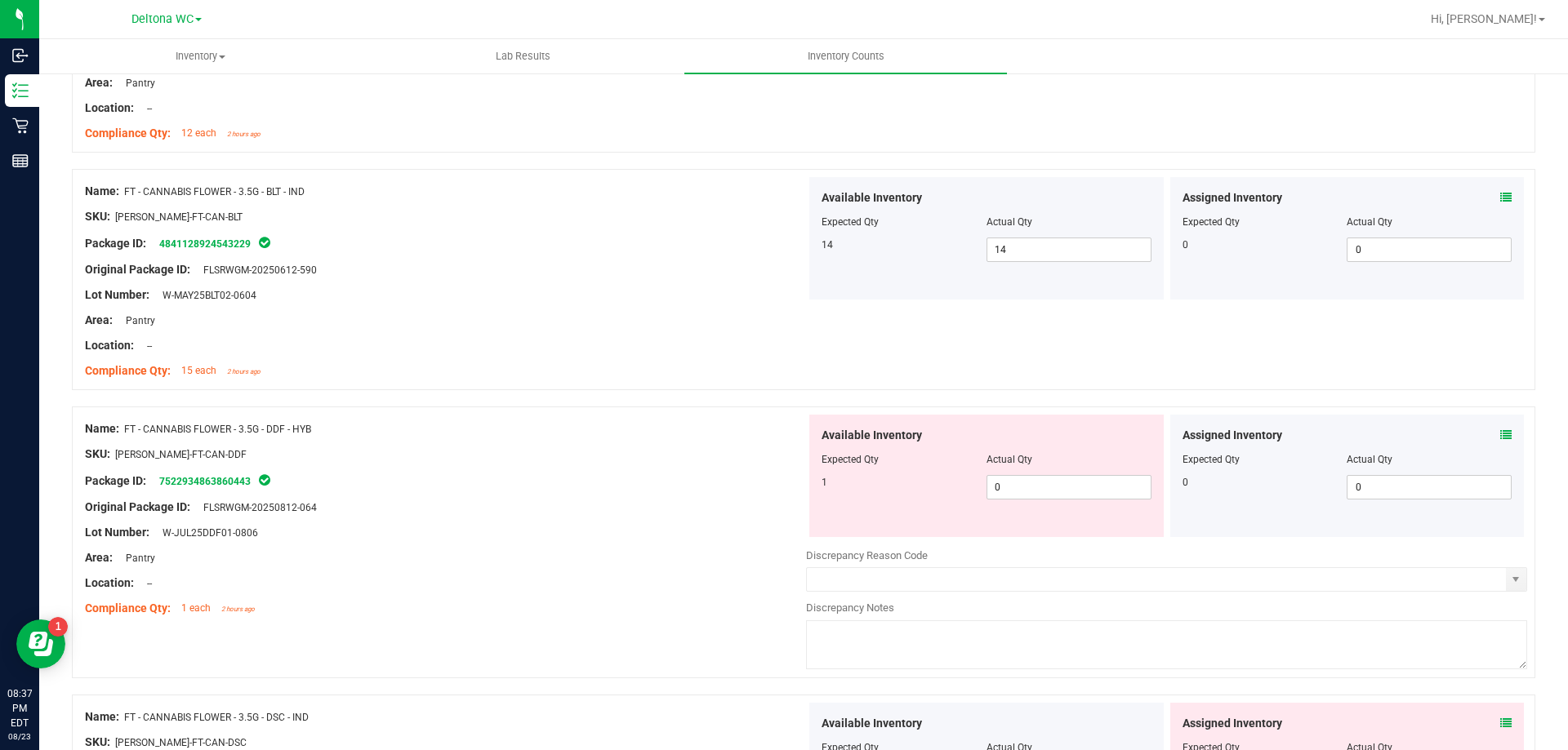
scroll to position [2612, 0]
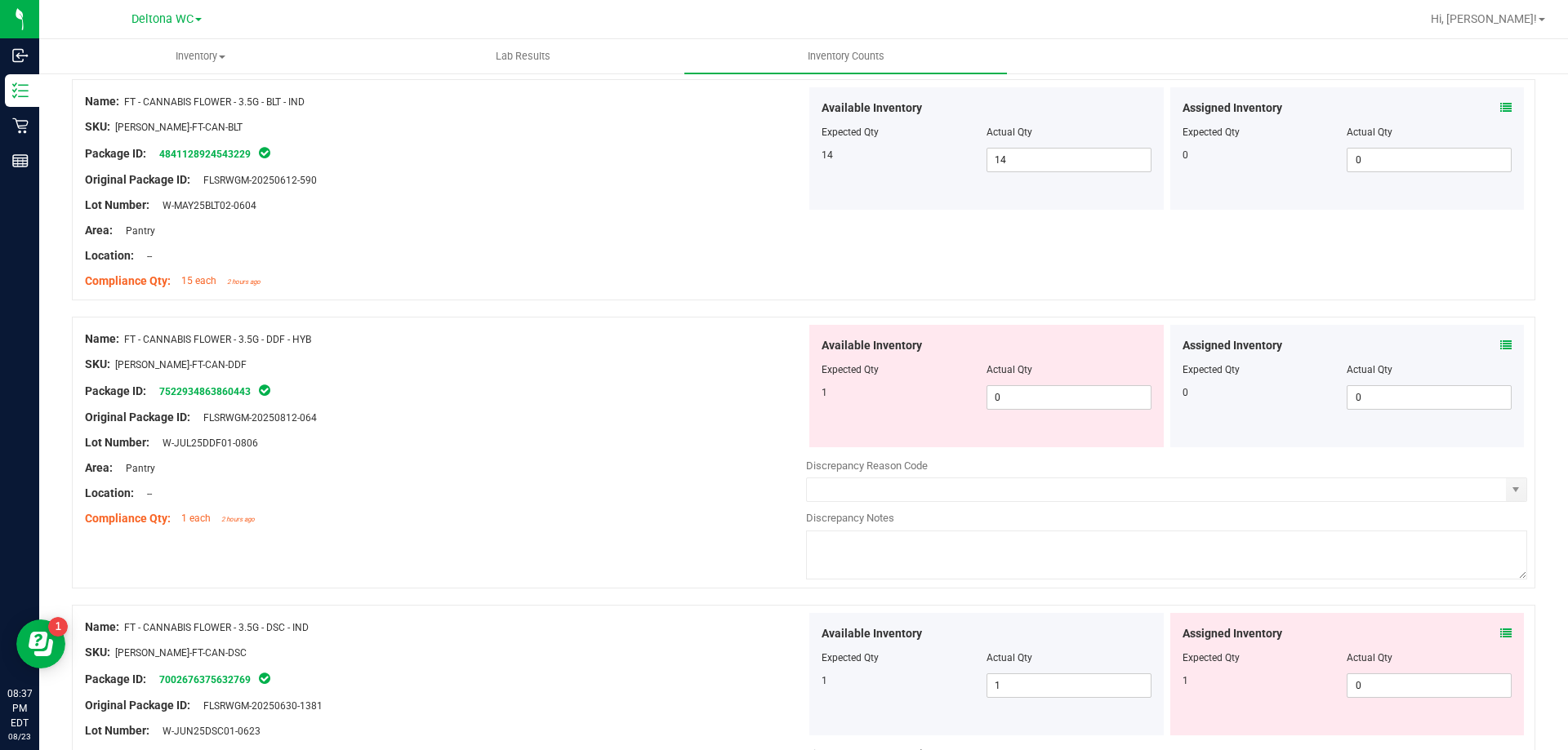
click at [1500, 635] on icon at bounding box center [1506, 633] width 12 height 12
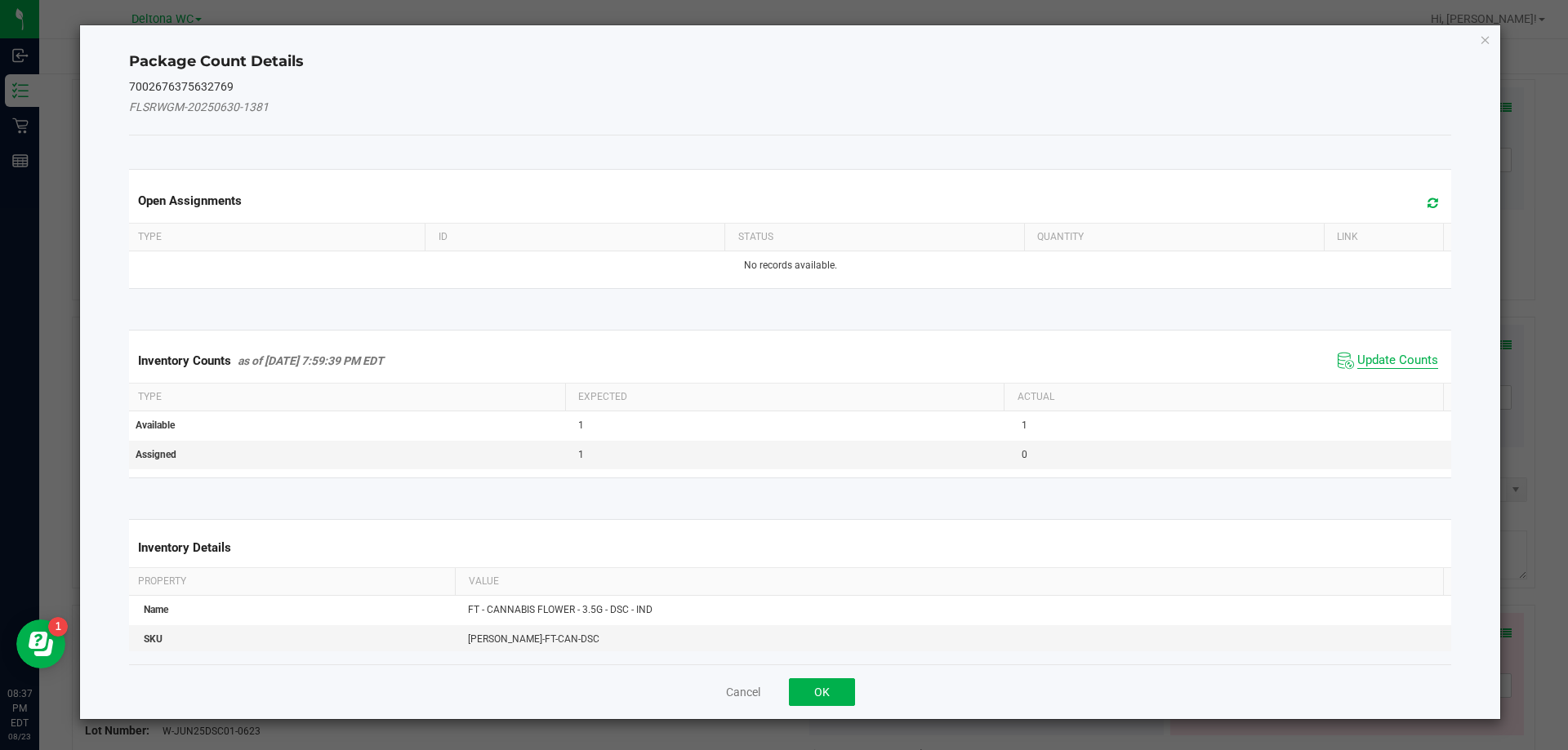
click at [1368, 357] on span "Update Counts" at bounding box center [1397, 360] width 81 height 16
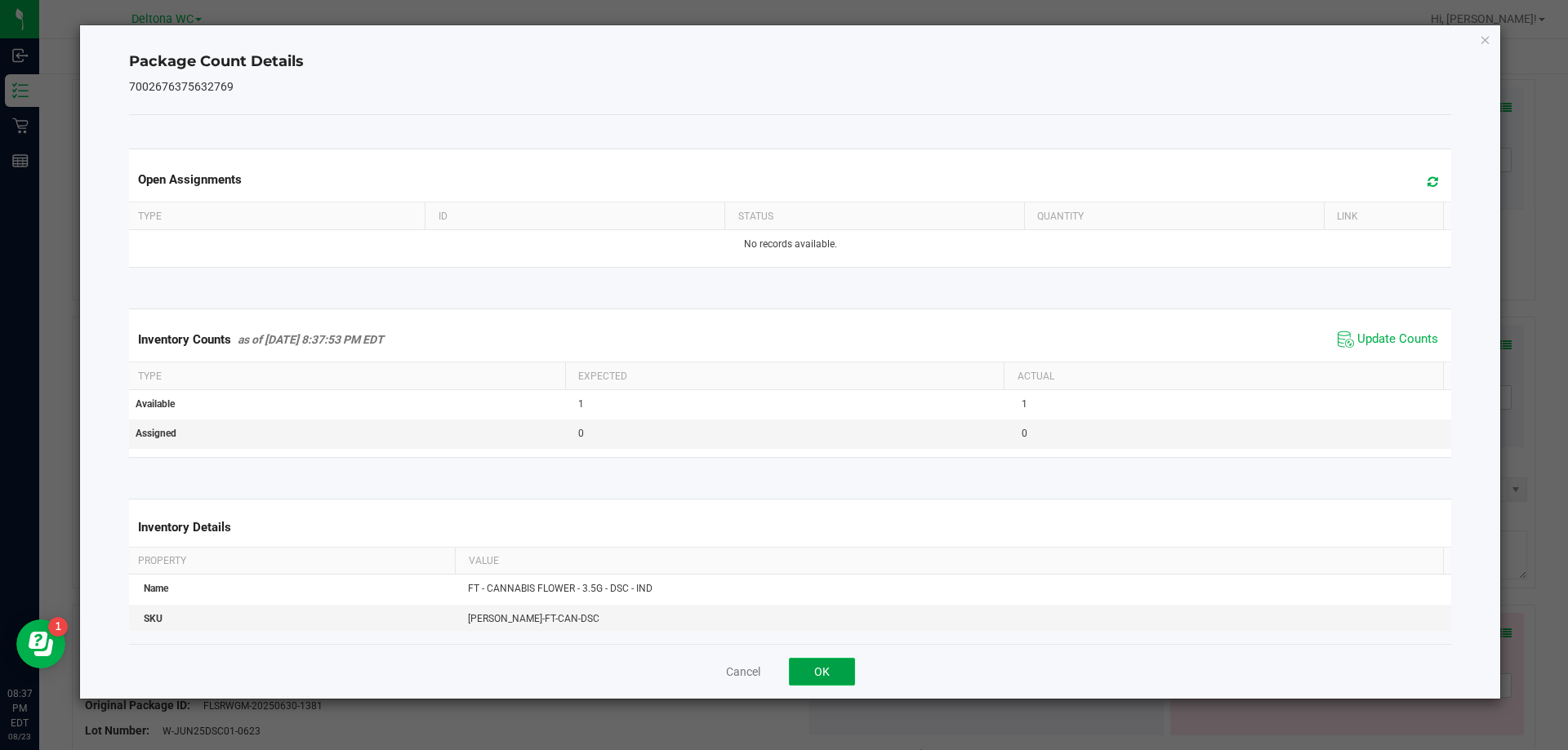
click at [809, 671] on button "OK" at bounding box center [821, 671] width 66 height 28
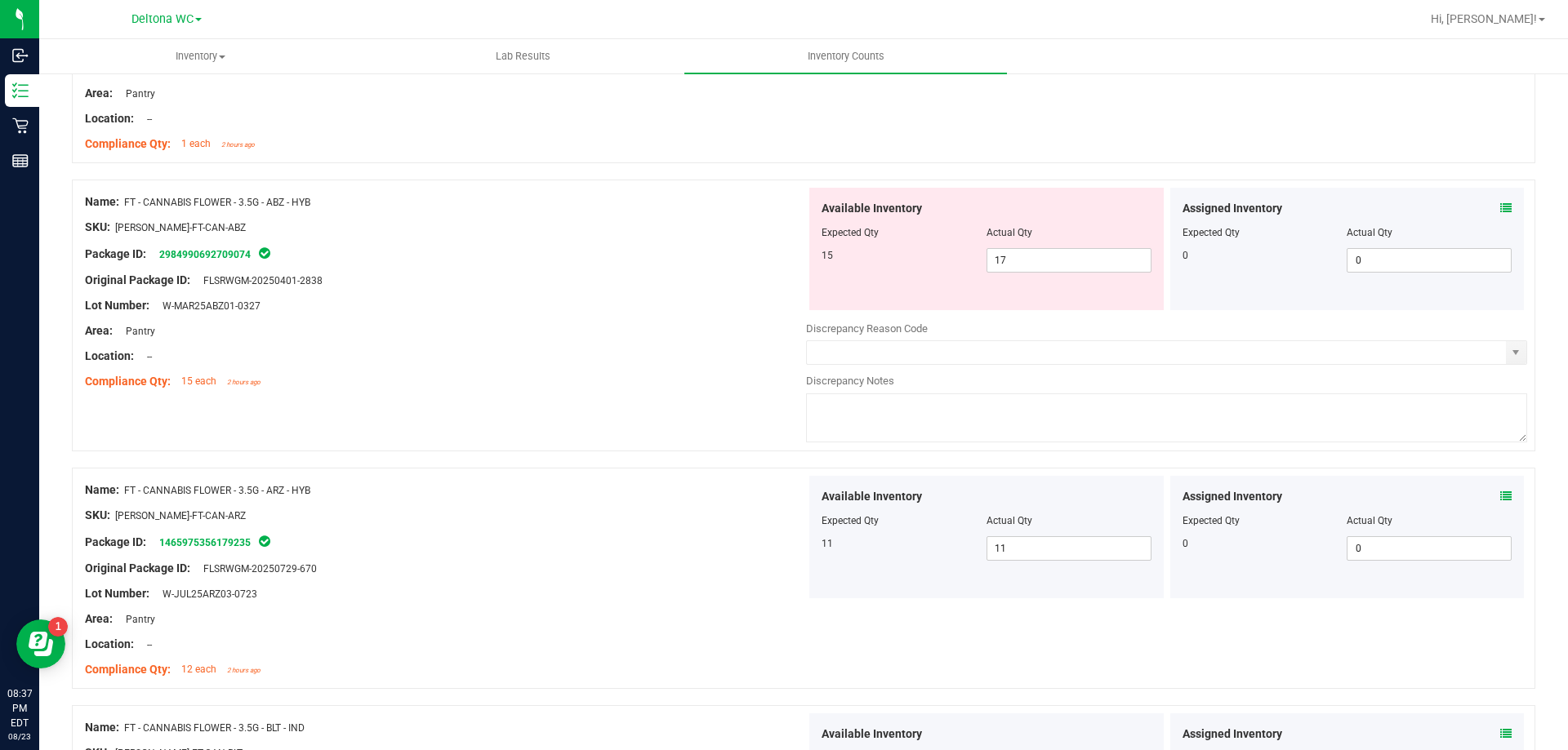
scroll to position [1960, 0]
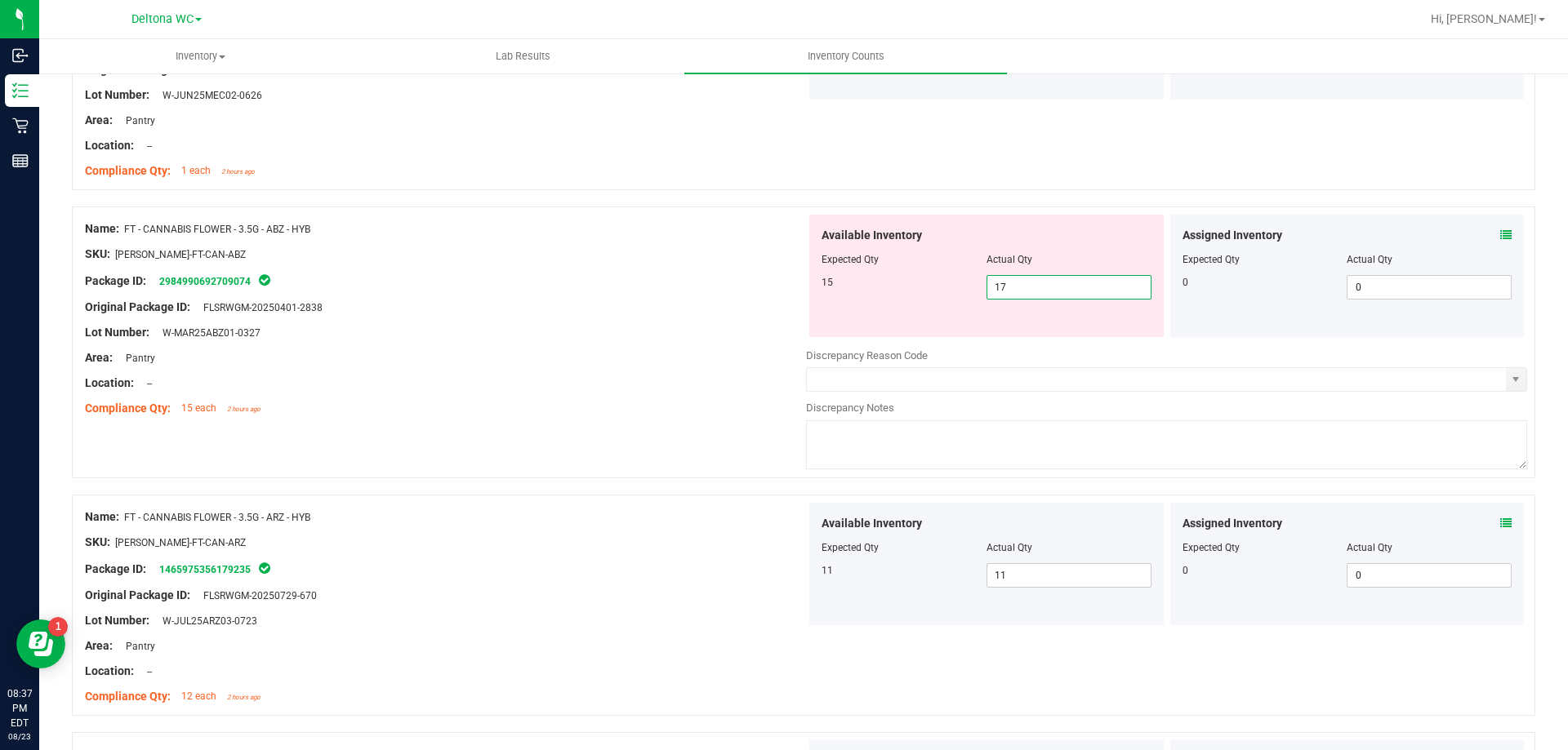
click at [1033, 284] on span "17 17" at bounding box center [1069, 287] width 165 height 24
type input "15"
click at [746, 434] on div "Name: FT - CANNABIS FLOWER - 3.5G - ABZ - HYB SKU: FLO-BUD-FT-CAN-ABZ Package I…" at bounding box center [804, 351] width 1463 height 289
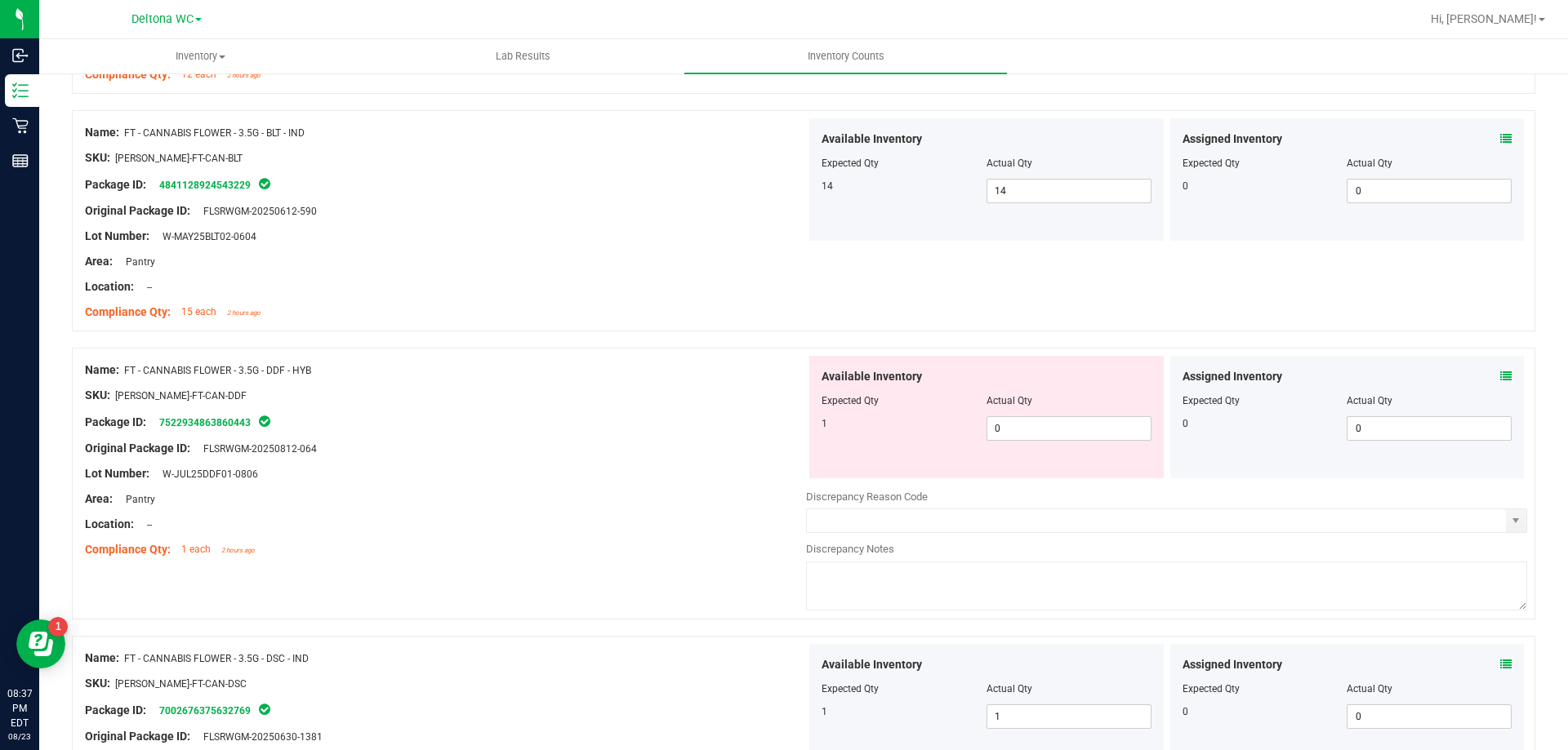
scroll to position [2612, 0]
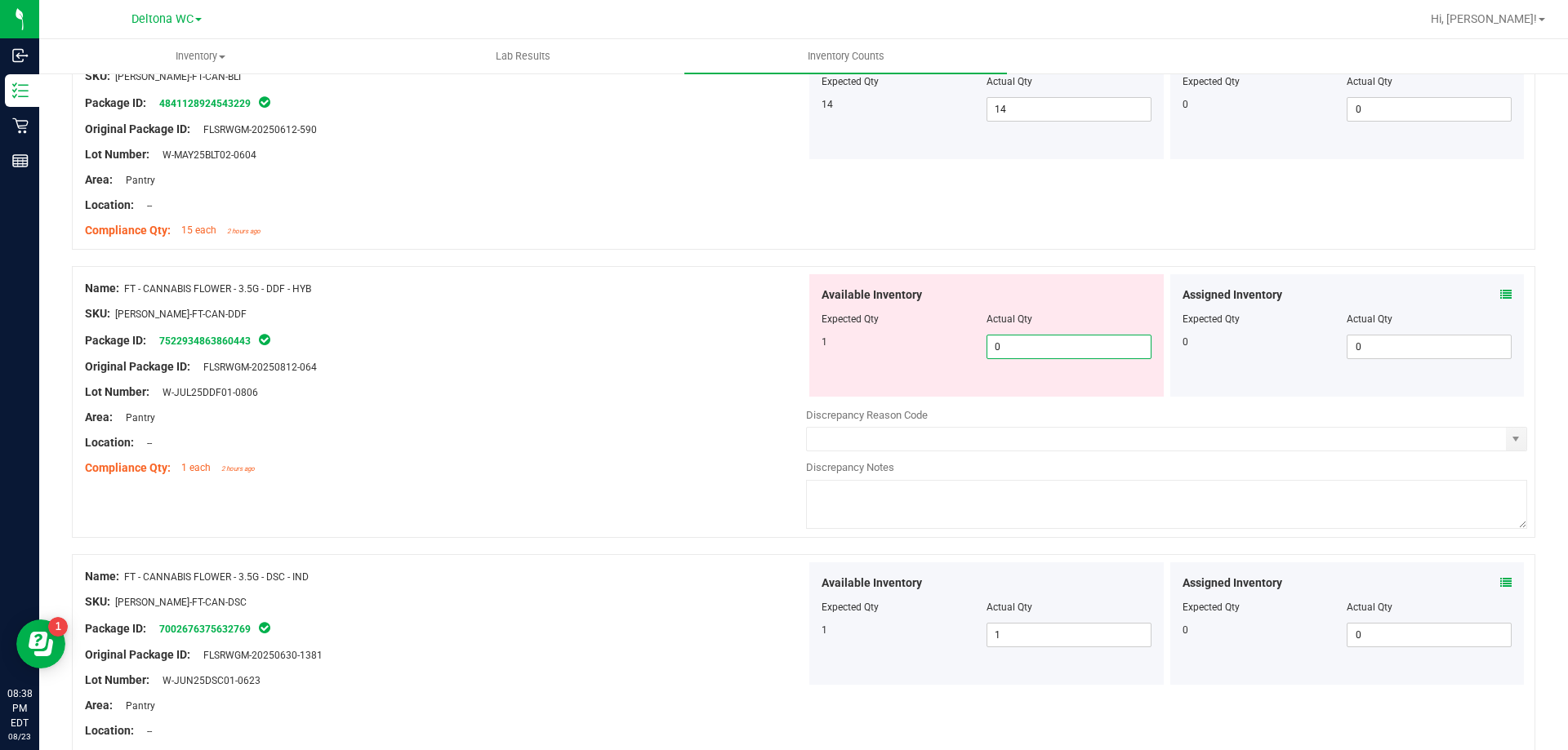
click at [1061, 345] on span "0 0" at bounding box center [1069, 346] width 165 height 24
type input "1"
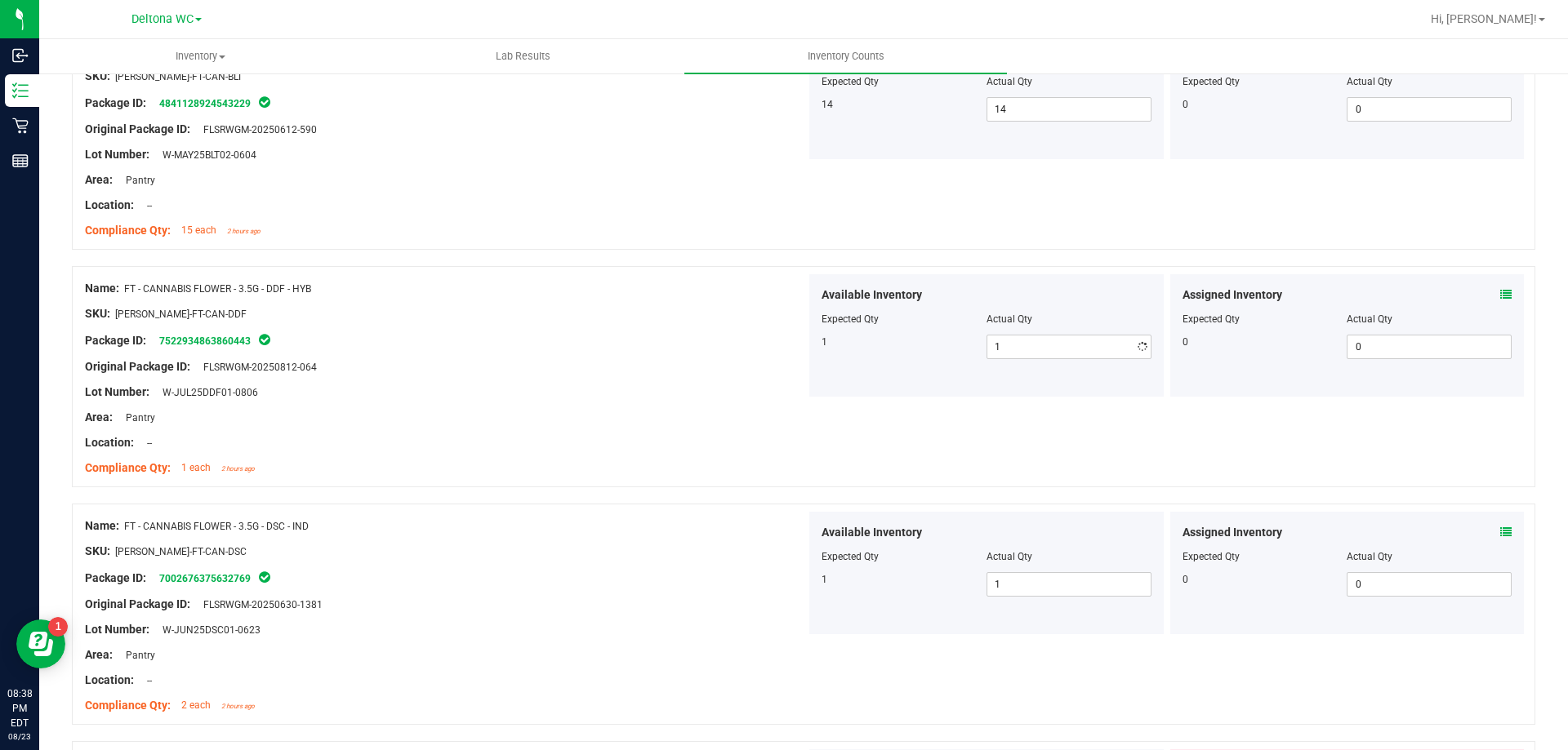
click at [622, 477] on div "Name: FT - CANNABIS FLOWER - 3.5G - DDF - HYB SKU: FLO-BUD-FT-CAN-DDF Package I…" at bounding box center [445, 378] width 721 height 208
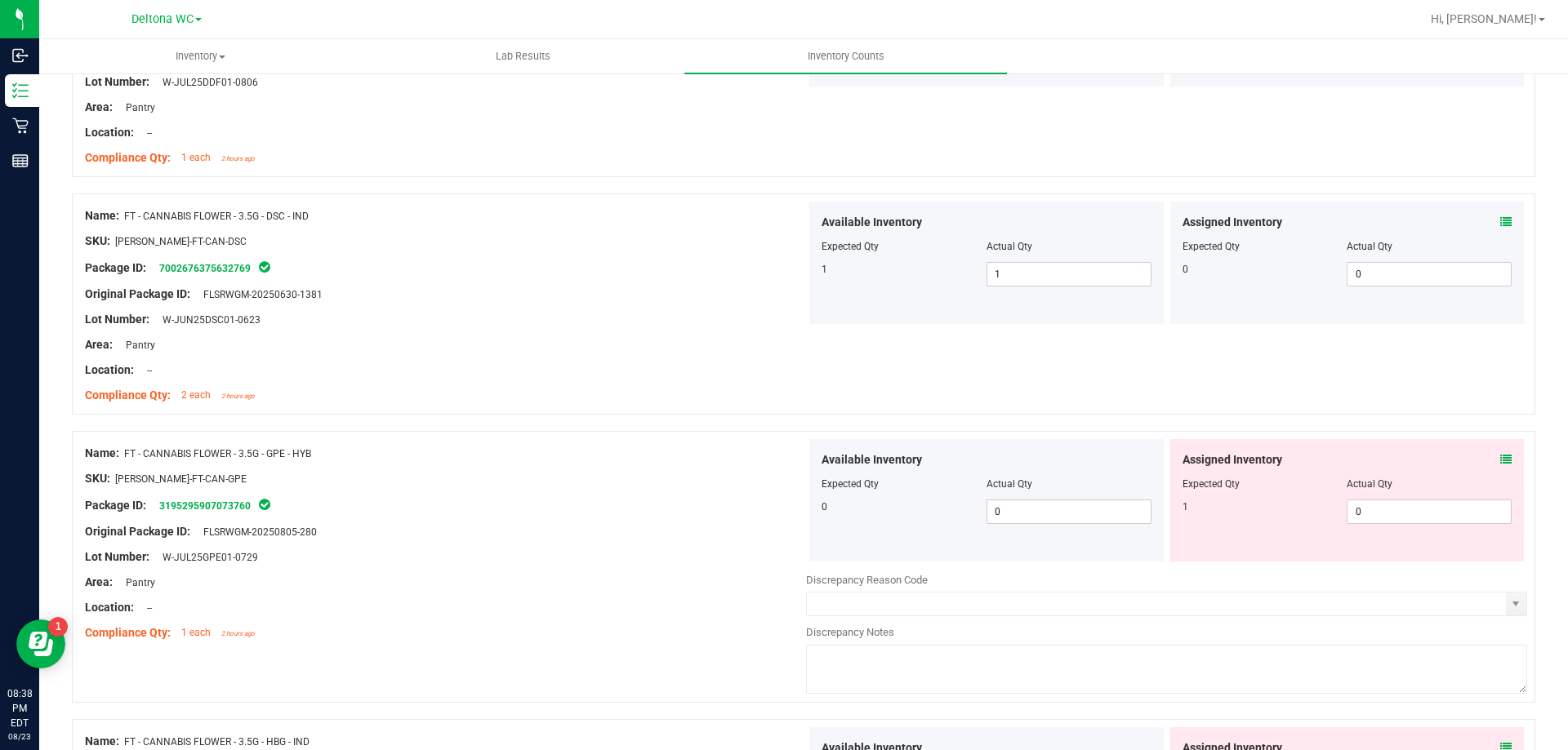
scroll to position [2940, 0]
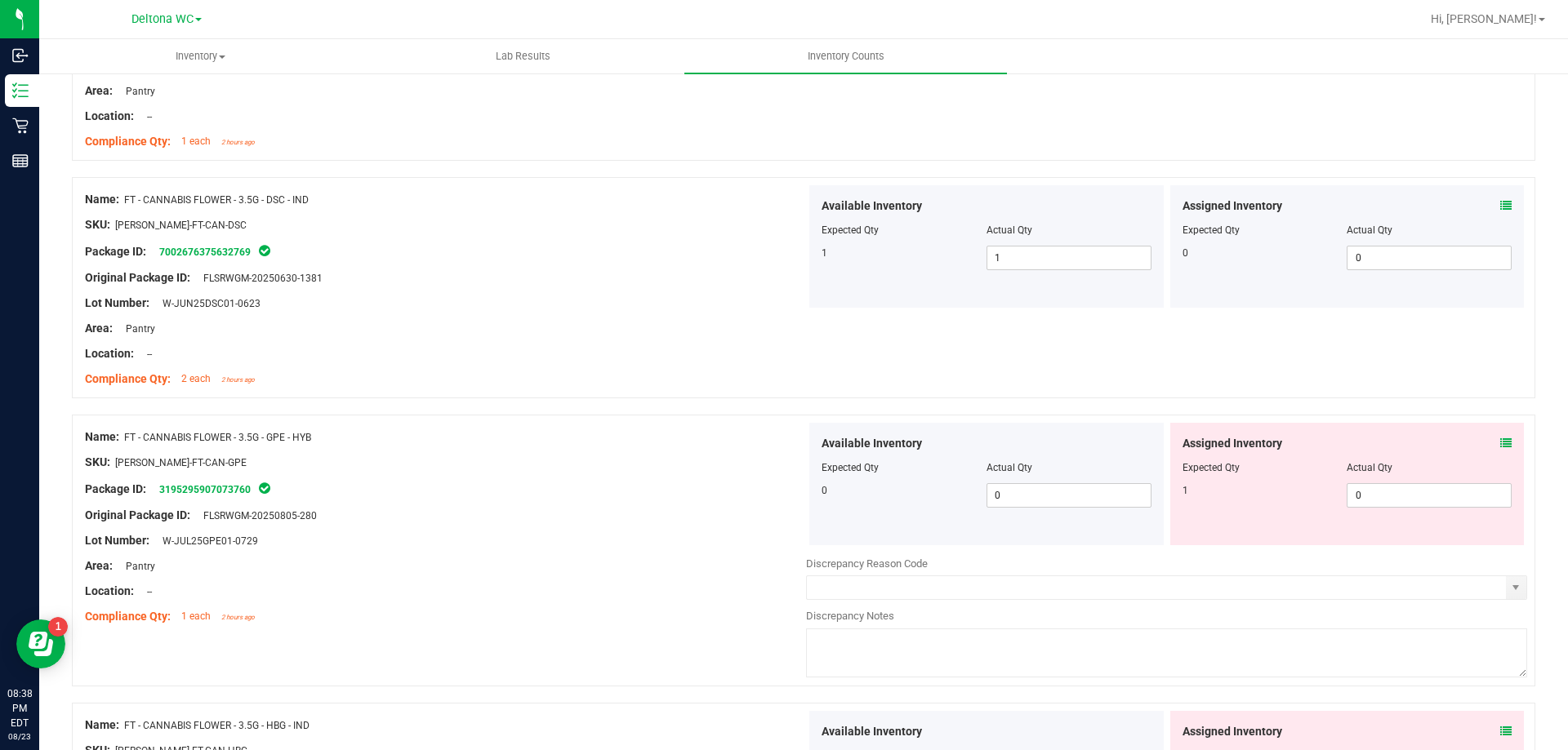
click at [1499, 444] on div "Assigned Inventory Expected Qty Actual Qty 1 0 0" at bounding box center [1347, 484] width 354 height 122
click at [1500, 442] on icon at bounding box center [1506, 444] width 12 height 12
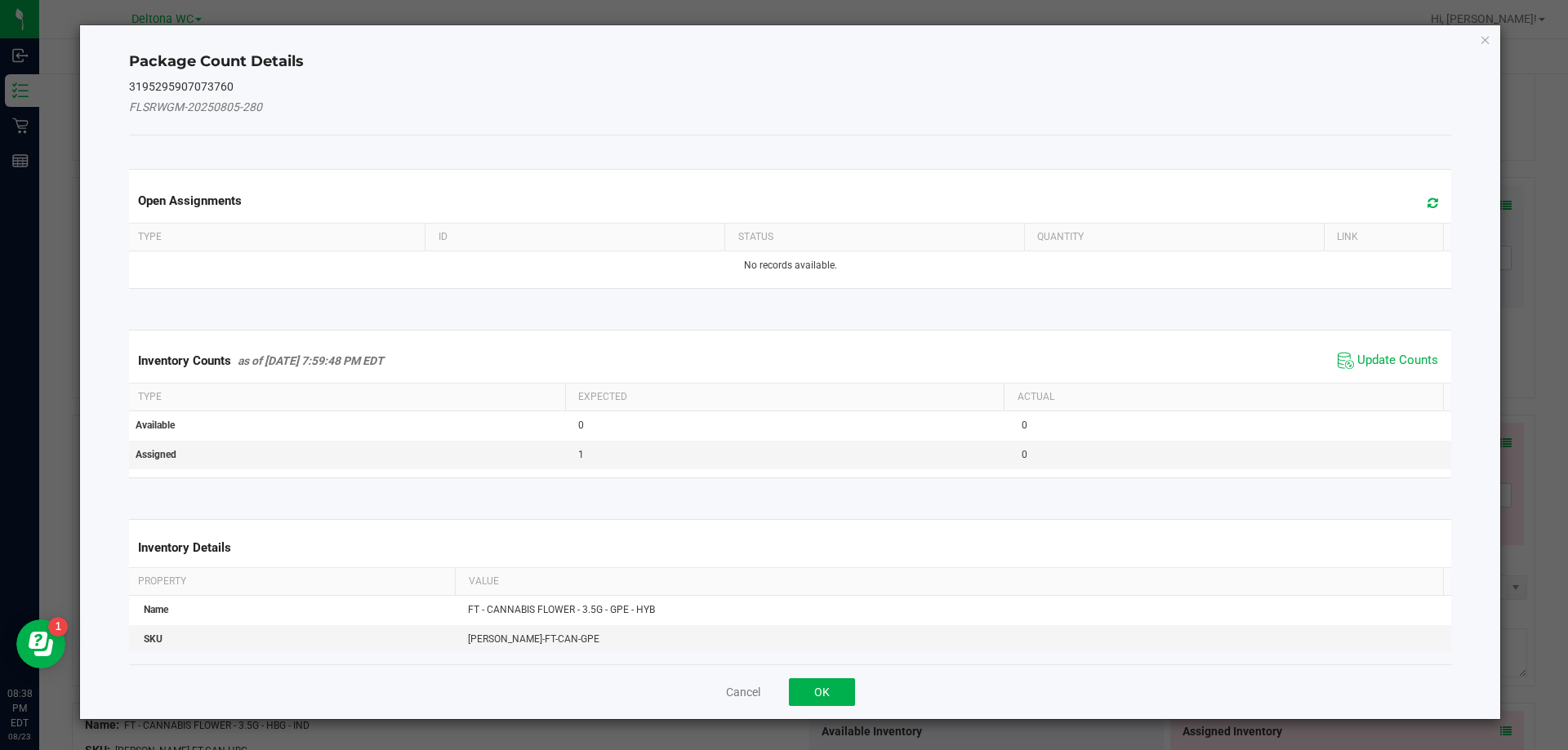
click at [1367, 351] on span "Update Counts" at bounding box center [1387, 361] width 108 height 24
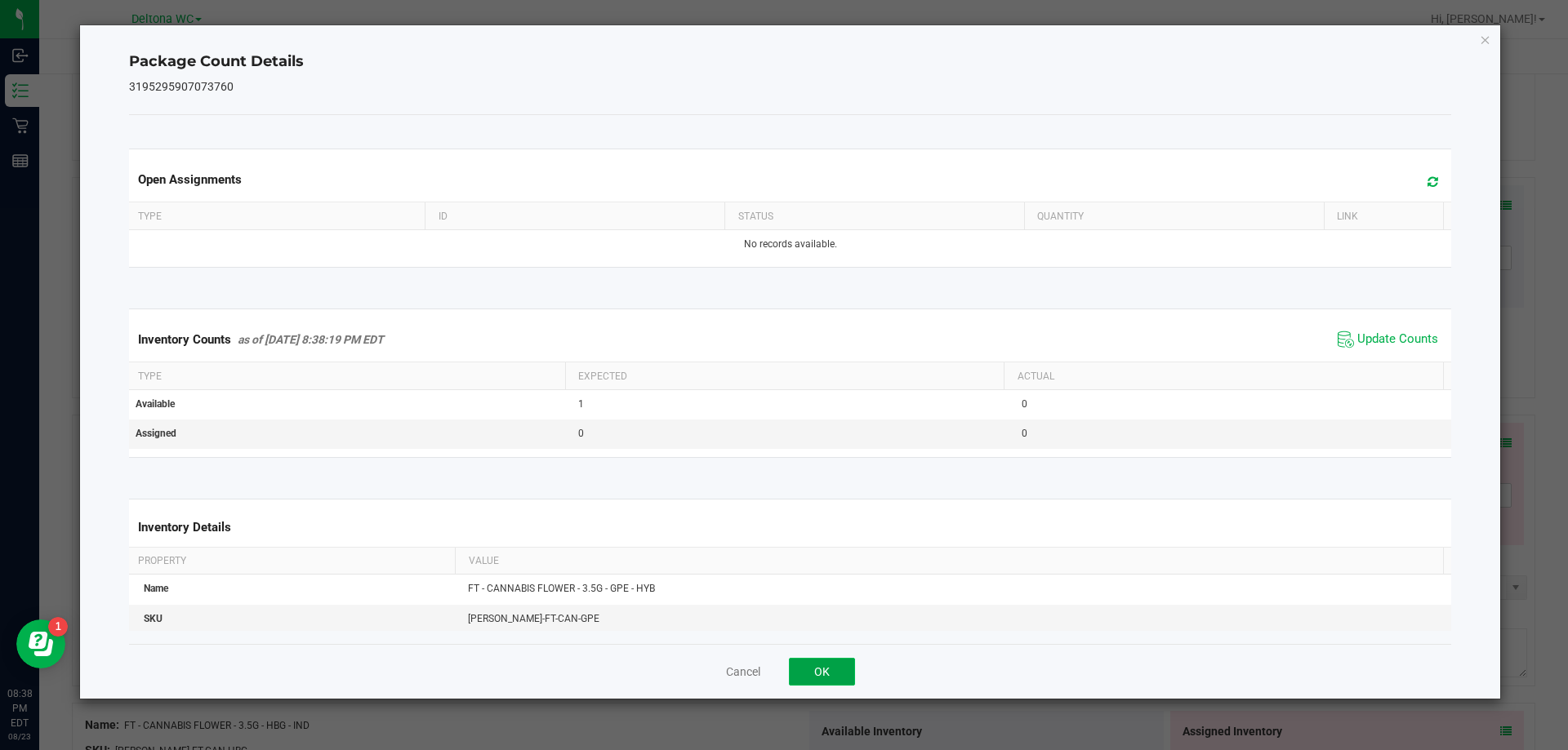
click at [836, 662] on button "OK" at bounding box center [821, 671] width 66 height 28
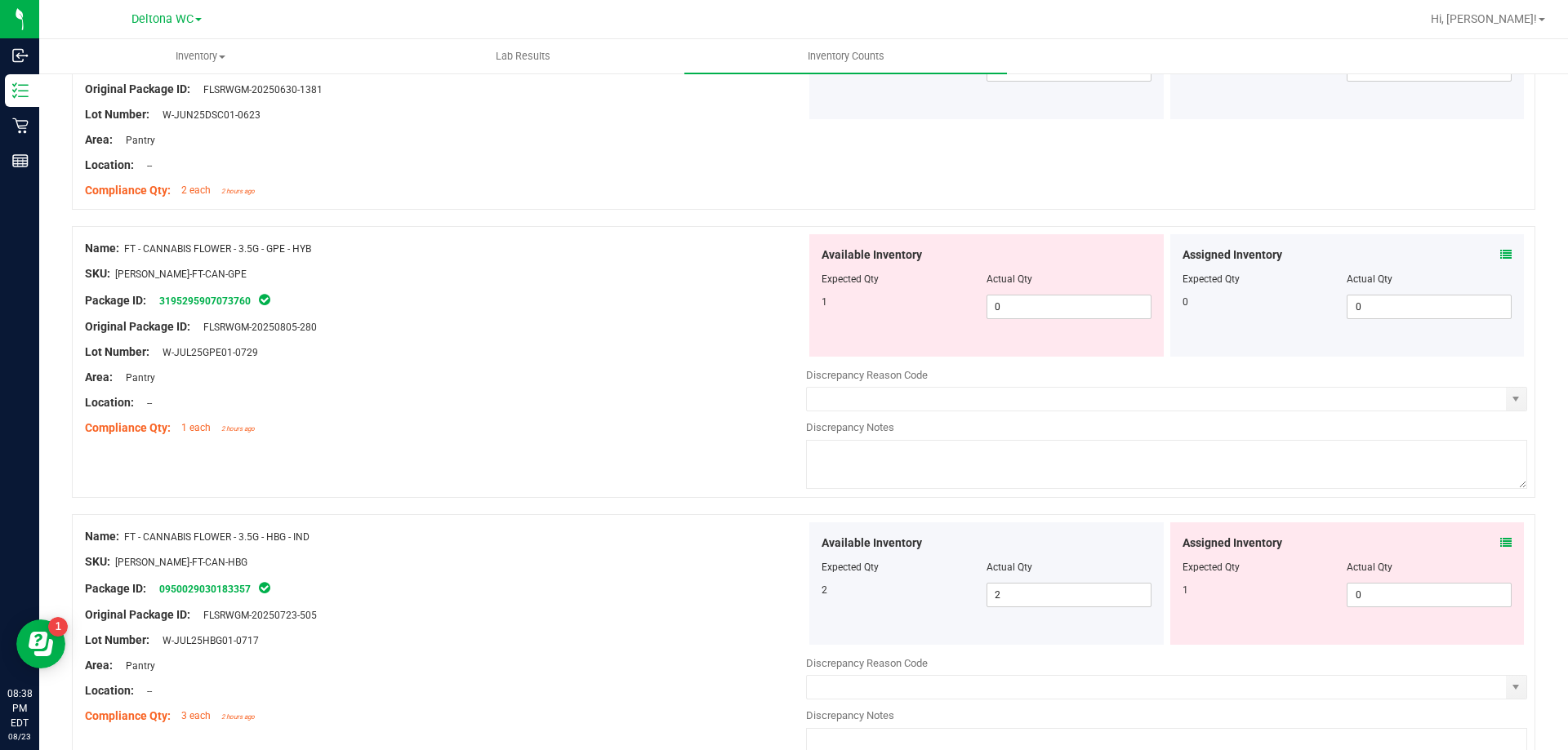
scroll to position [3184, 0]
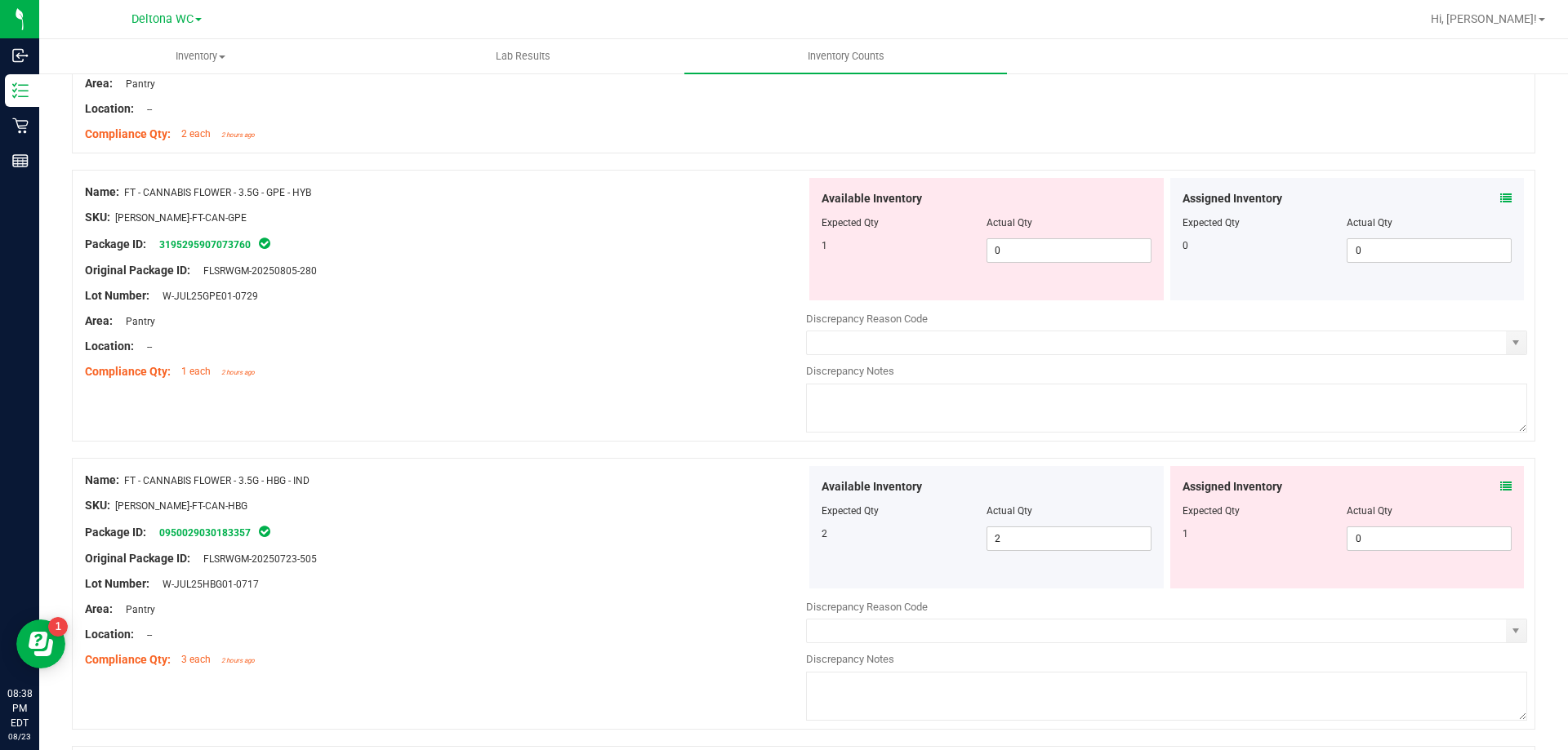
click at [1500, 487] on icon at bounding box center [1506, 487] width 12 height 12
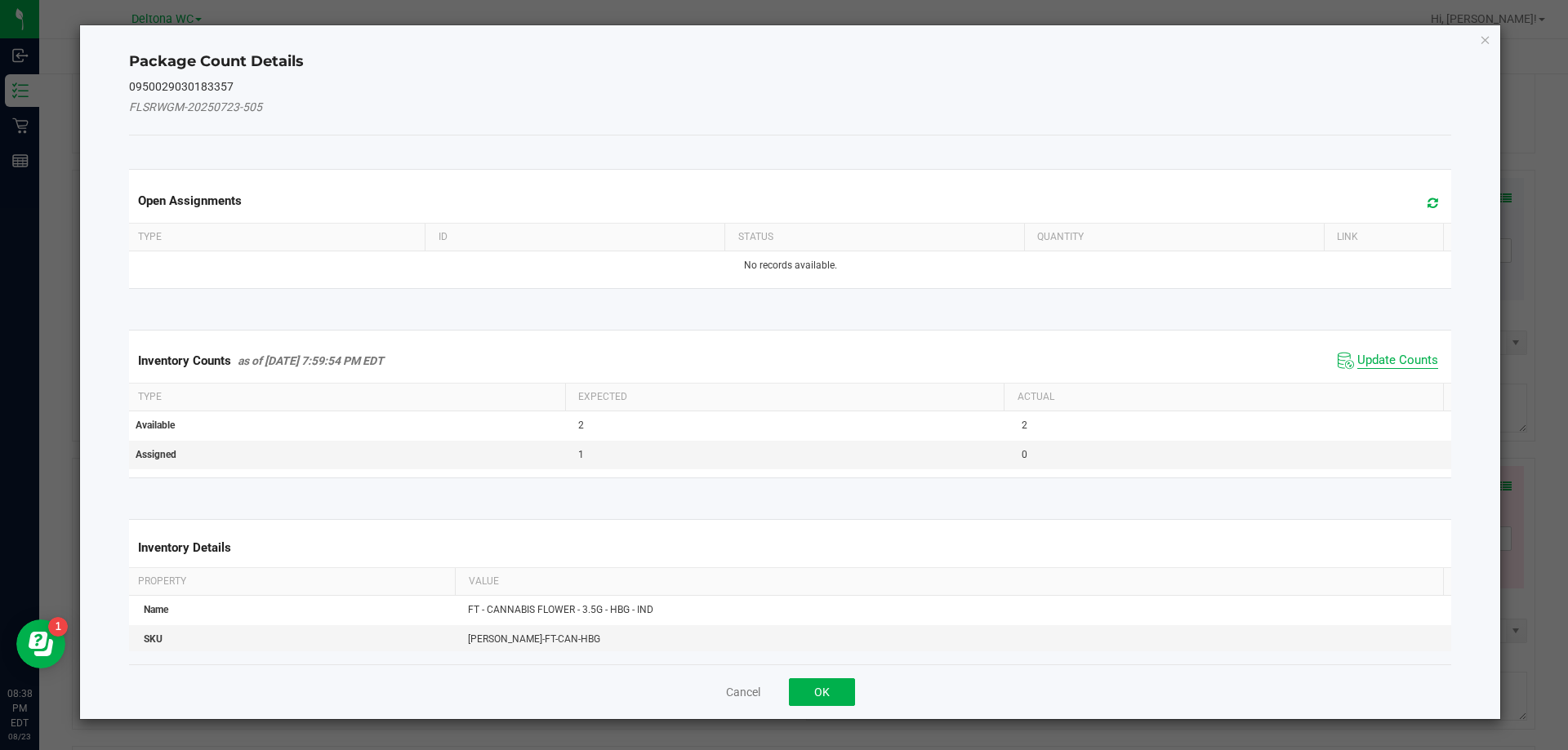
click at [1389, 365] on span "Update Counts" at bounding box center [1397, 360] width 81 height 16
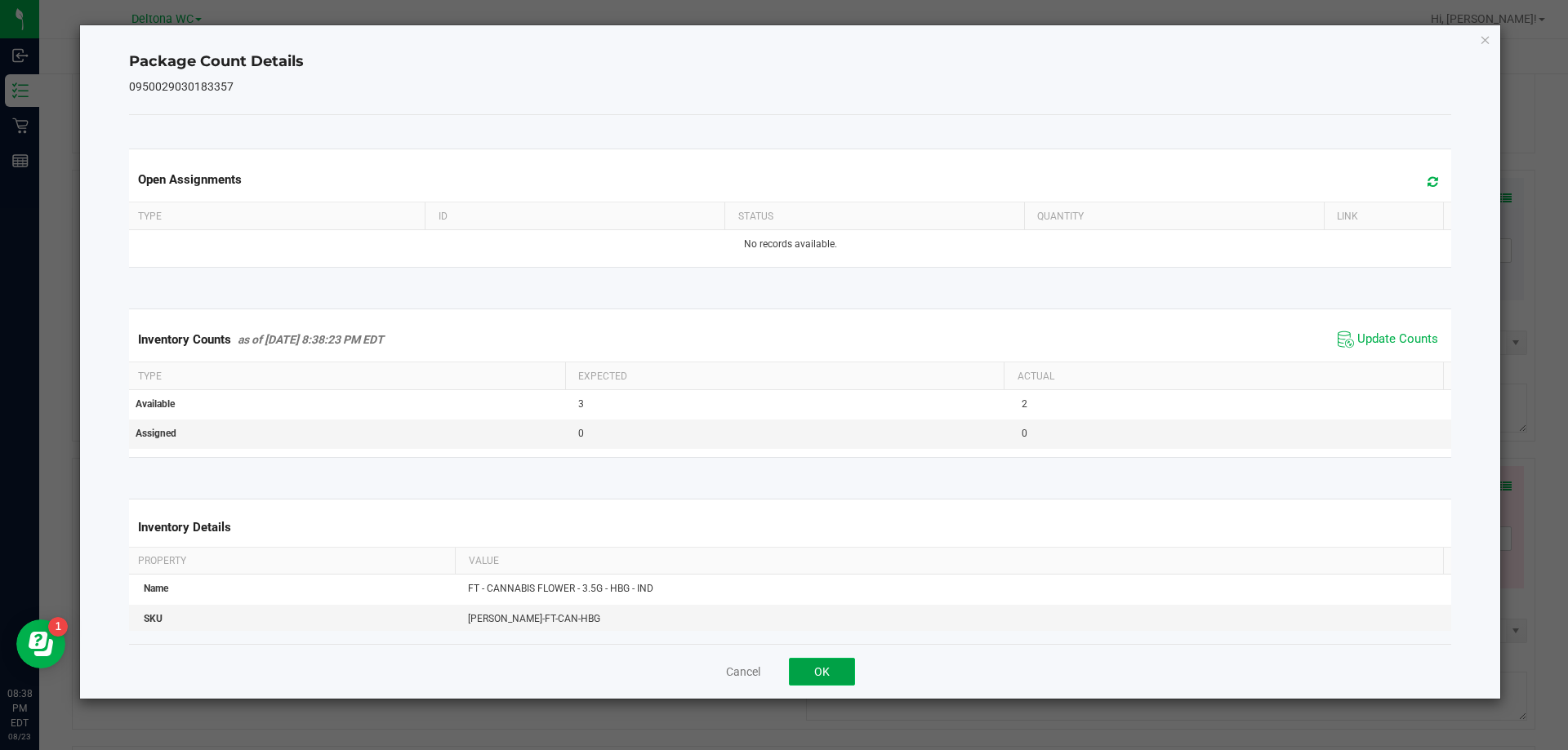
click at [843, 673] on button "OK" at bounding box center [821, 671] width 66 height 28
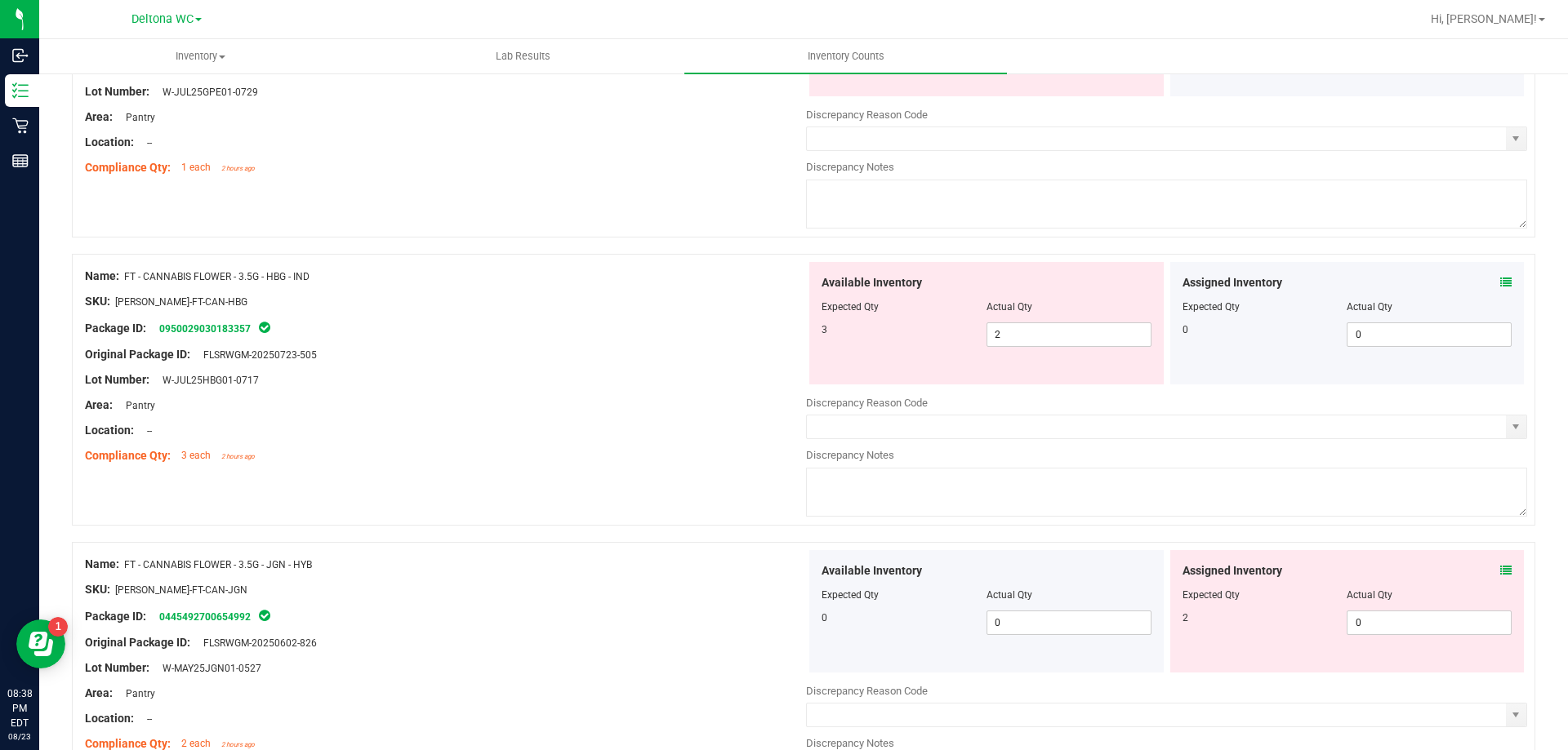
scroll to position [3429, 0]
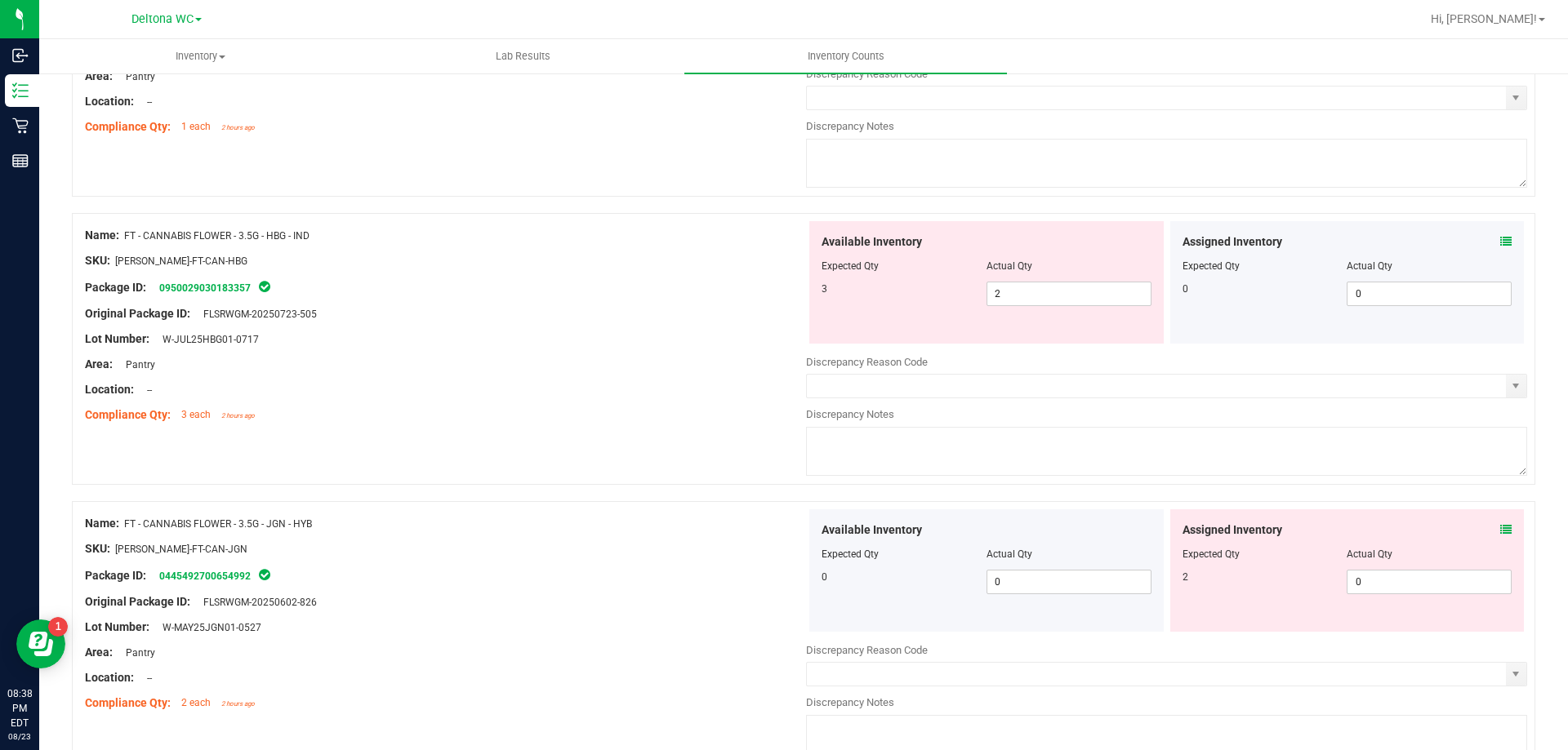
click at [1500, 529] on icon at bounding box center [1506, 530] width 12 height 12
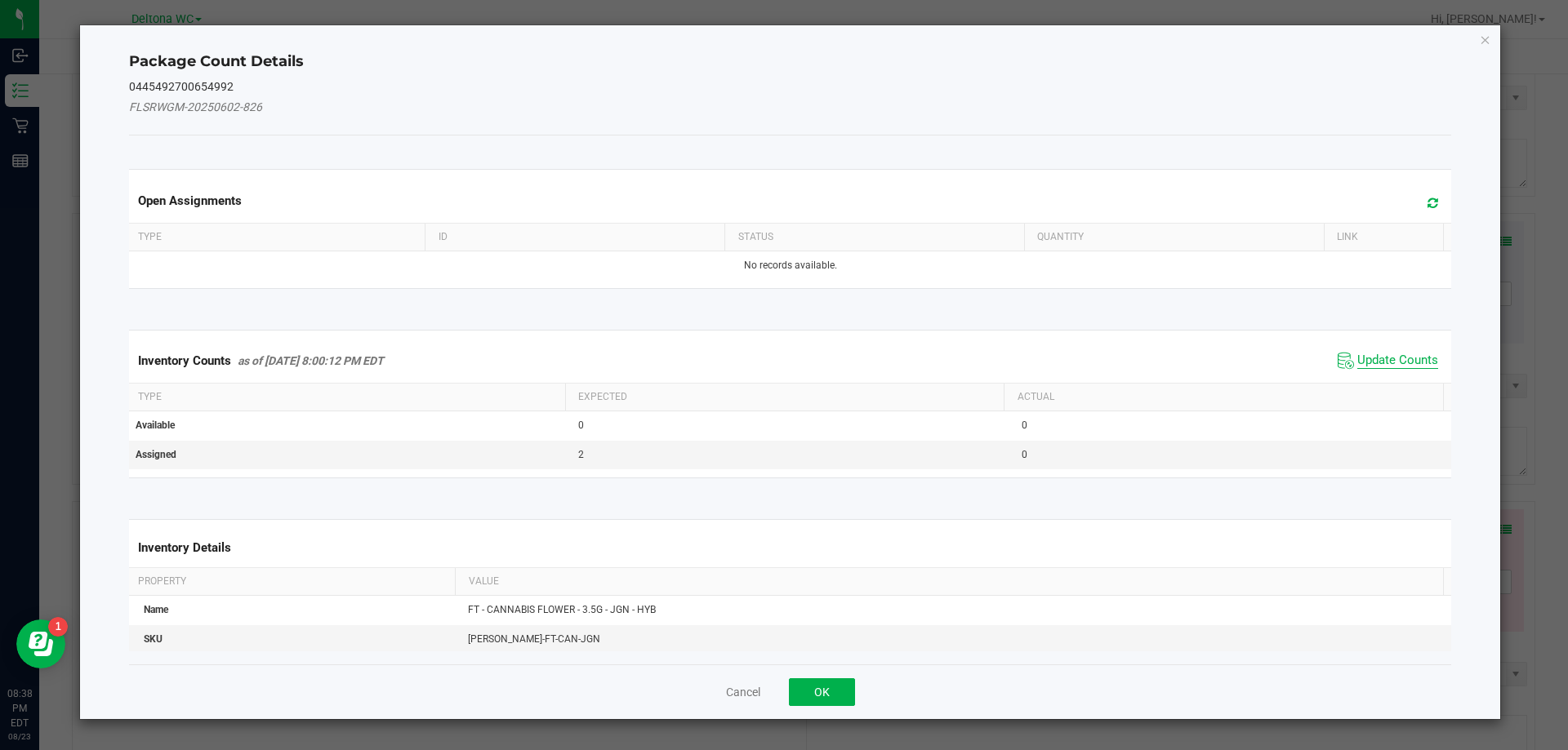
click at [1373, 359] on span "Update Counts" at bounding box center [1397, 360] width 81 height 16
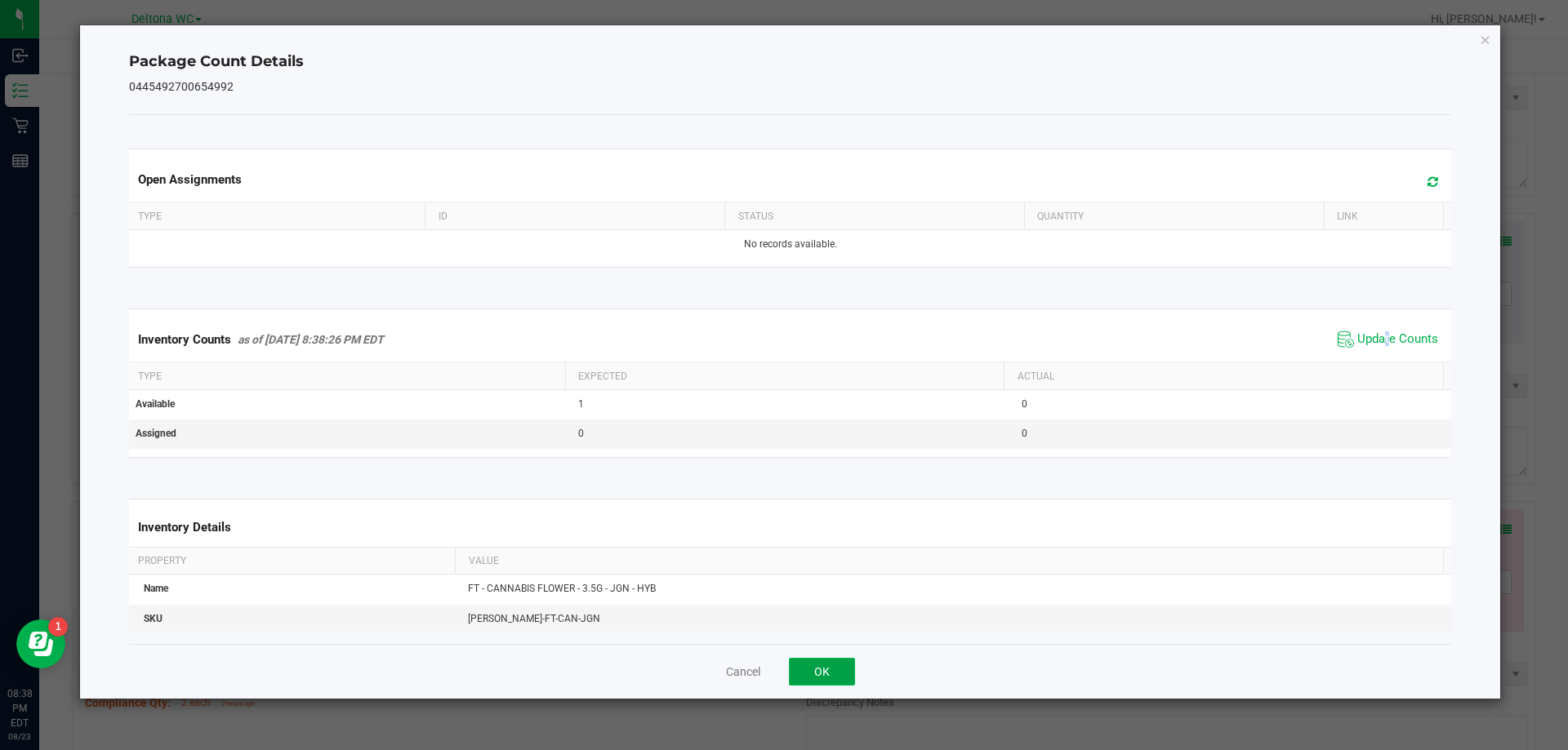
click at [817, 664] on button "OK" at bounding box center [821, 671] width 66 height 28
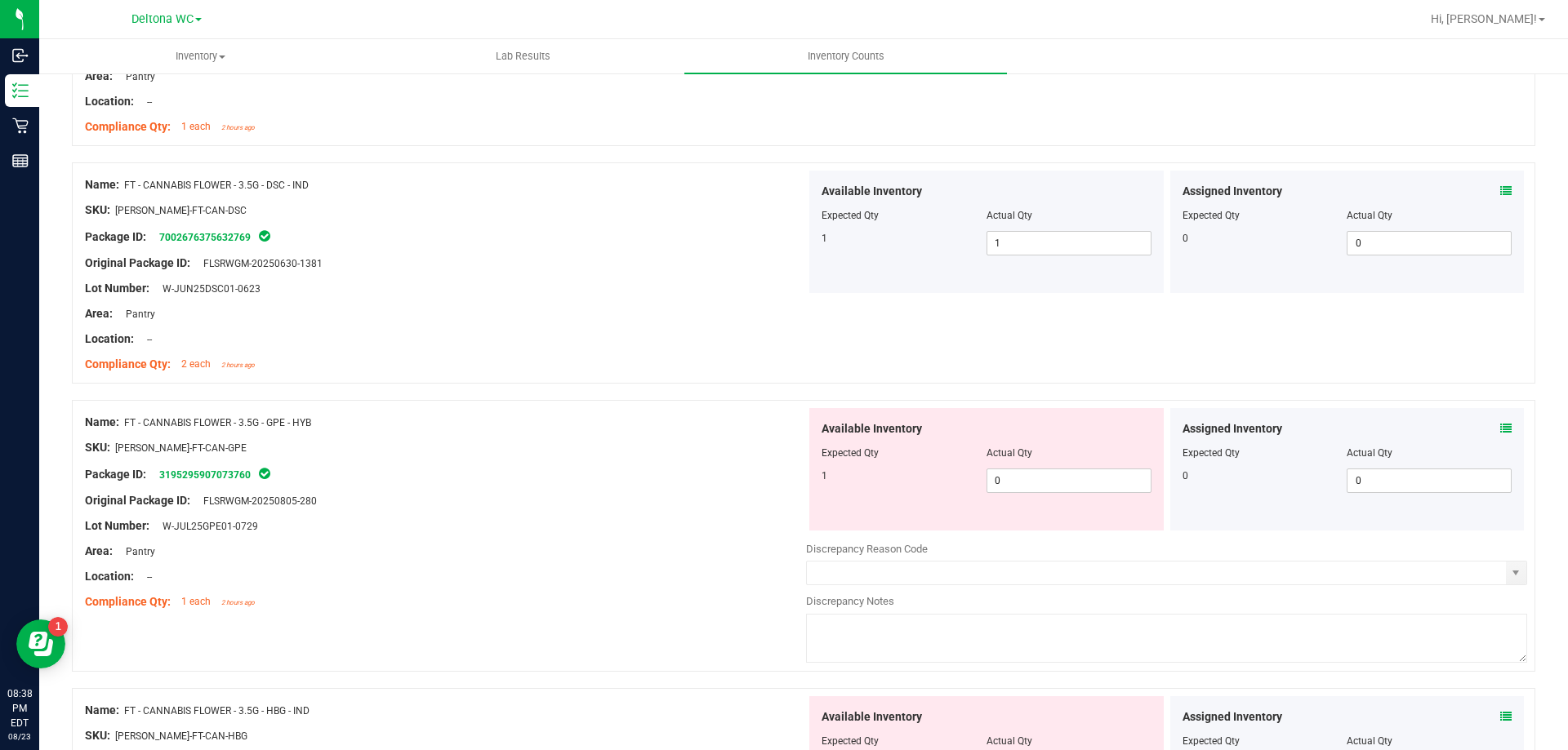
scroll to position [2940, 0]
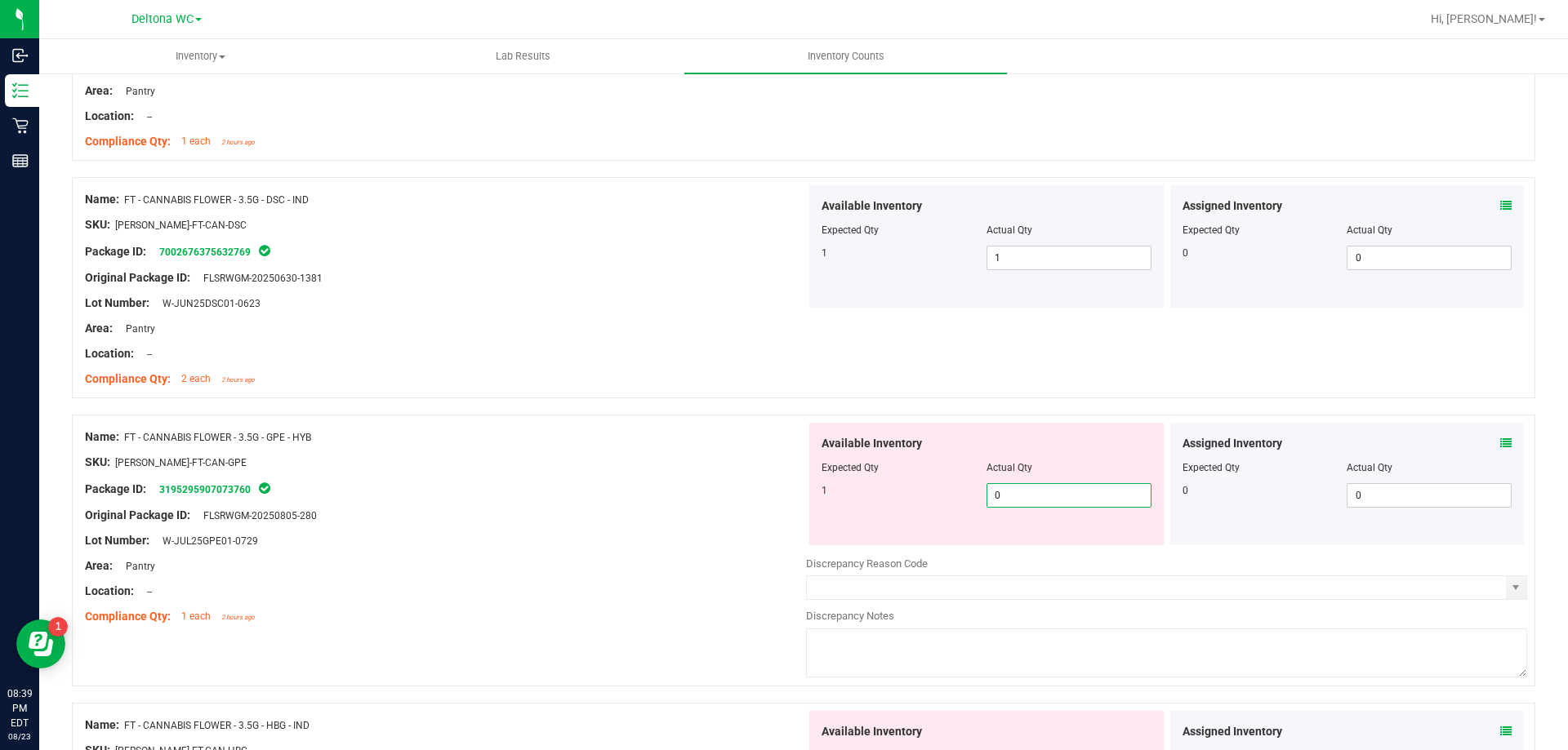
click at [1026, 498] on span "0 0" at bounding box center [1069, 495] width 165 height 24
type input "1"
click at [640, 539] on div "Lot Number: W-JUL25GPE01-0729" at bounding box center [445, 541] width 721 height 17
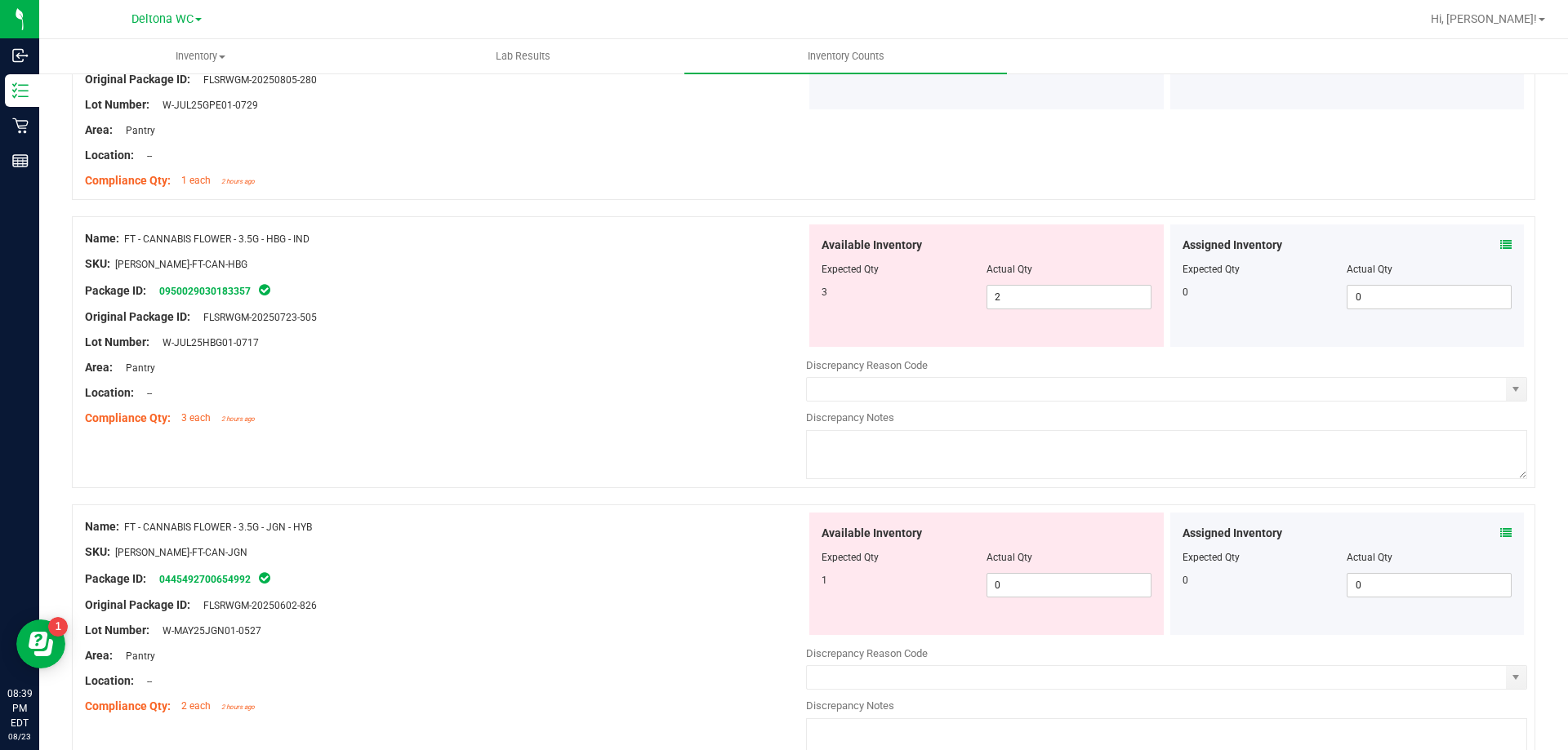
scroll to position [3429, 0]
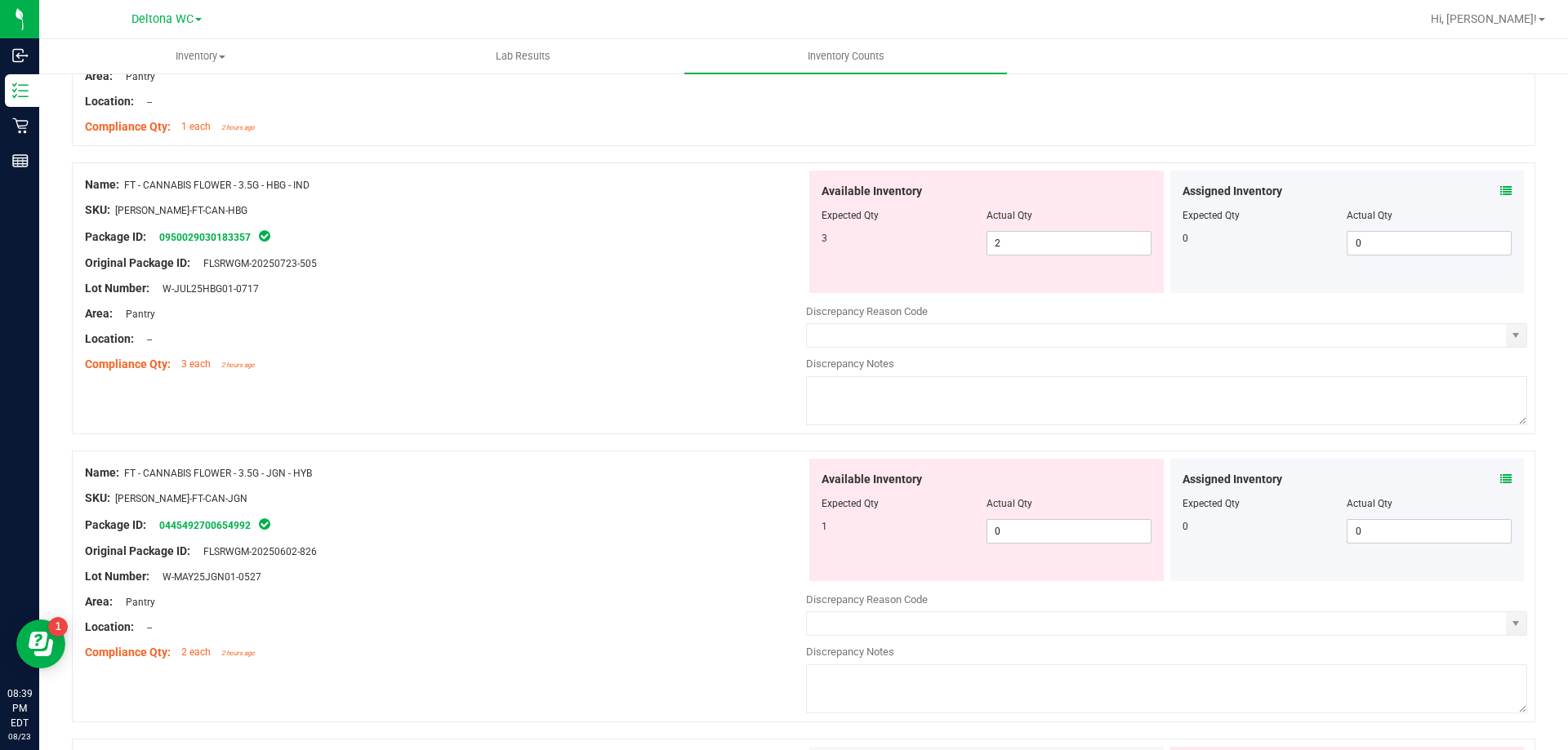
click at [1500, 191] on icon at bounding box center [1506, 191] width 12 height 12
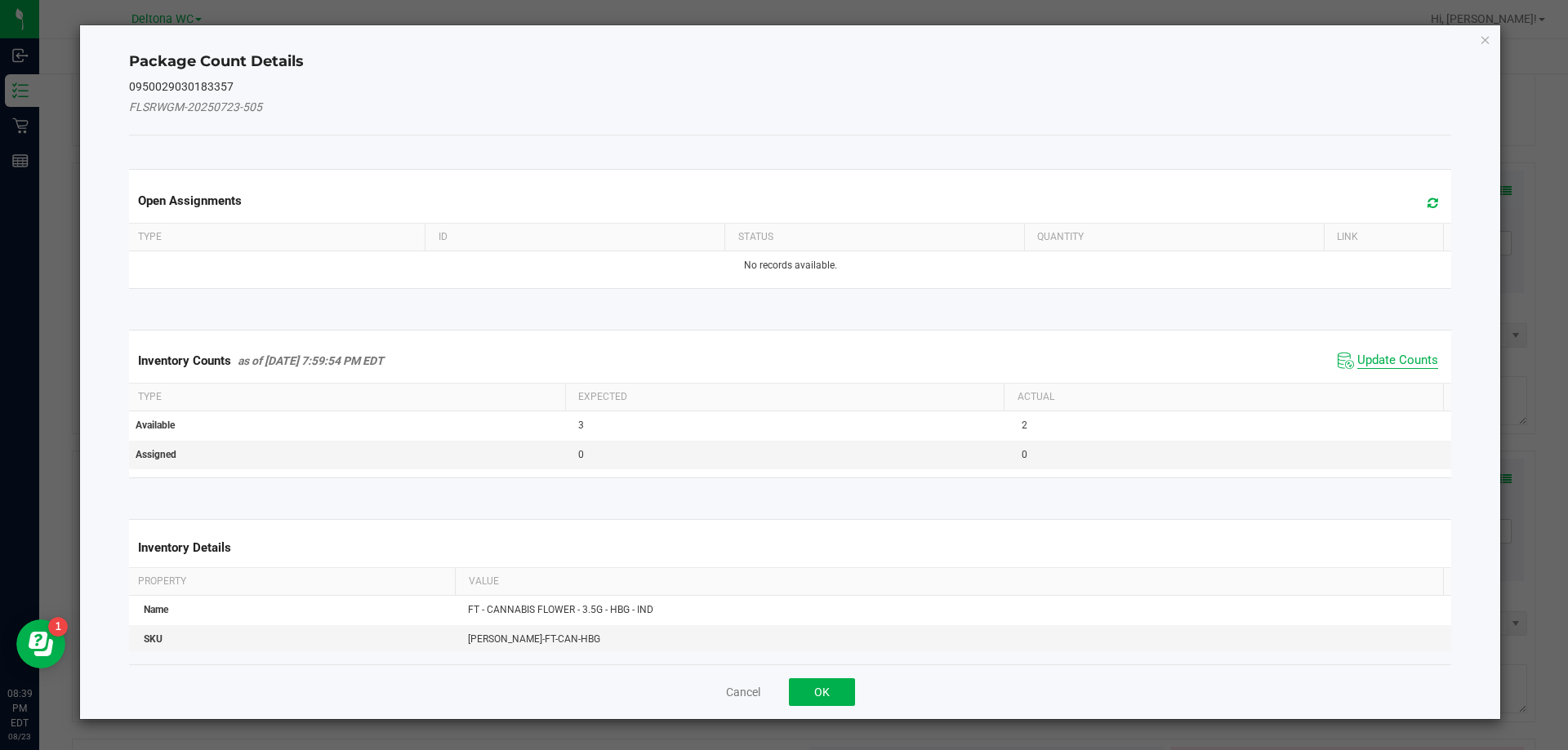
click at [1380, 364] on span "Update Counts" at bounding box center [1397, 360] width 81 height 16
click at [1380, 364] on span "Update Counts" at bounding box center [1397, 360] width 81 height 15
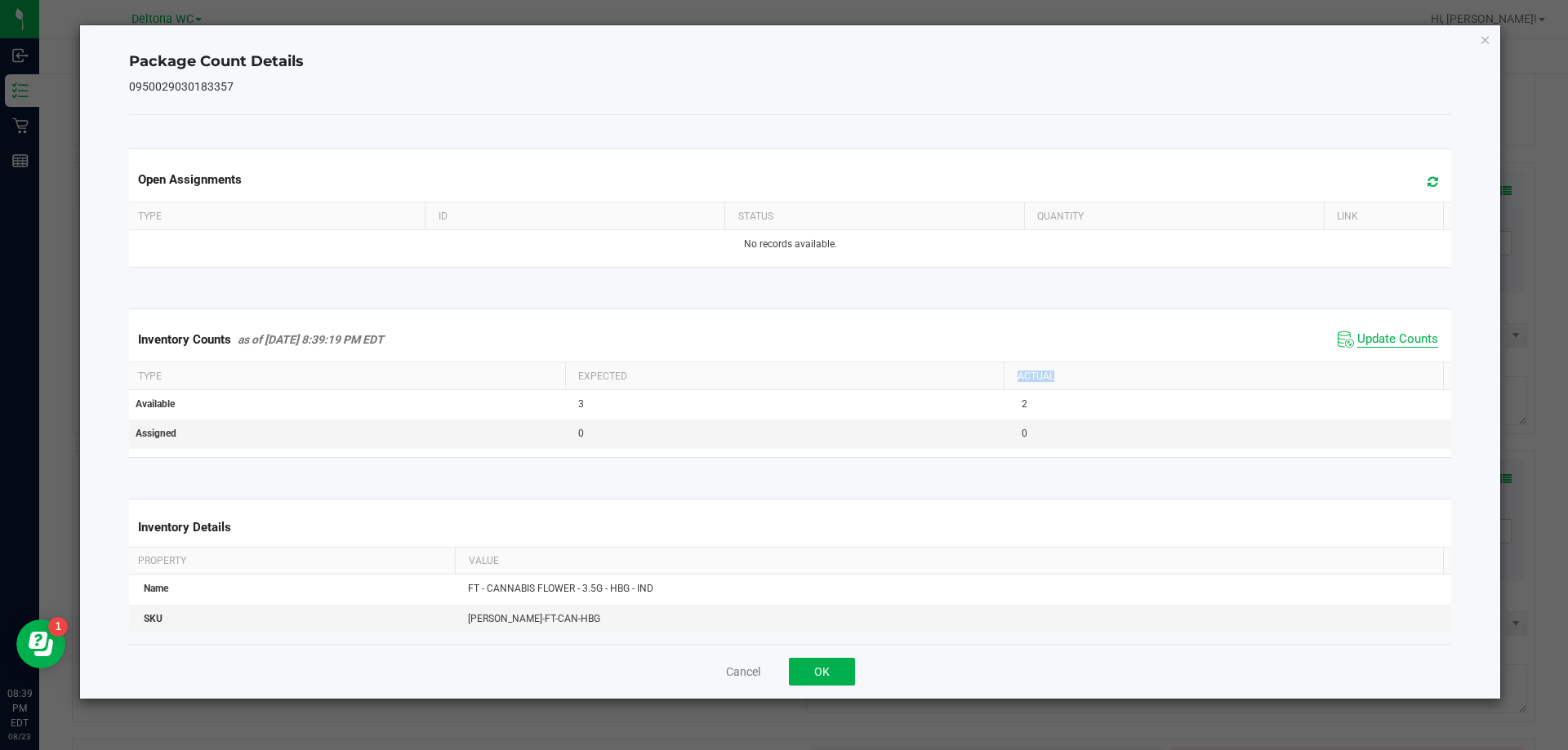
click at [1380, 364] on th "Actual" at bounding box center [1223, 376] width 440 height 28
click at [1390, 341] on span "Update Counts" at bounding box center [1397, 339] width 81 height 16
click at [840, 668] on button "OK" at bounding box center [821, 671] width 66 height 28
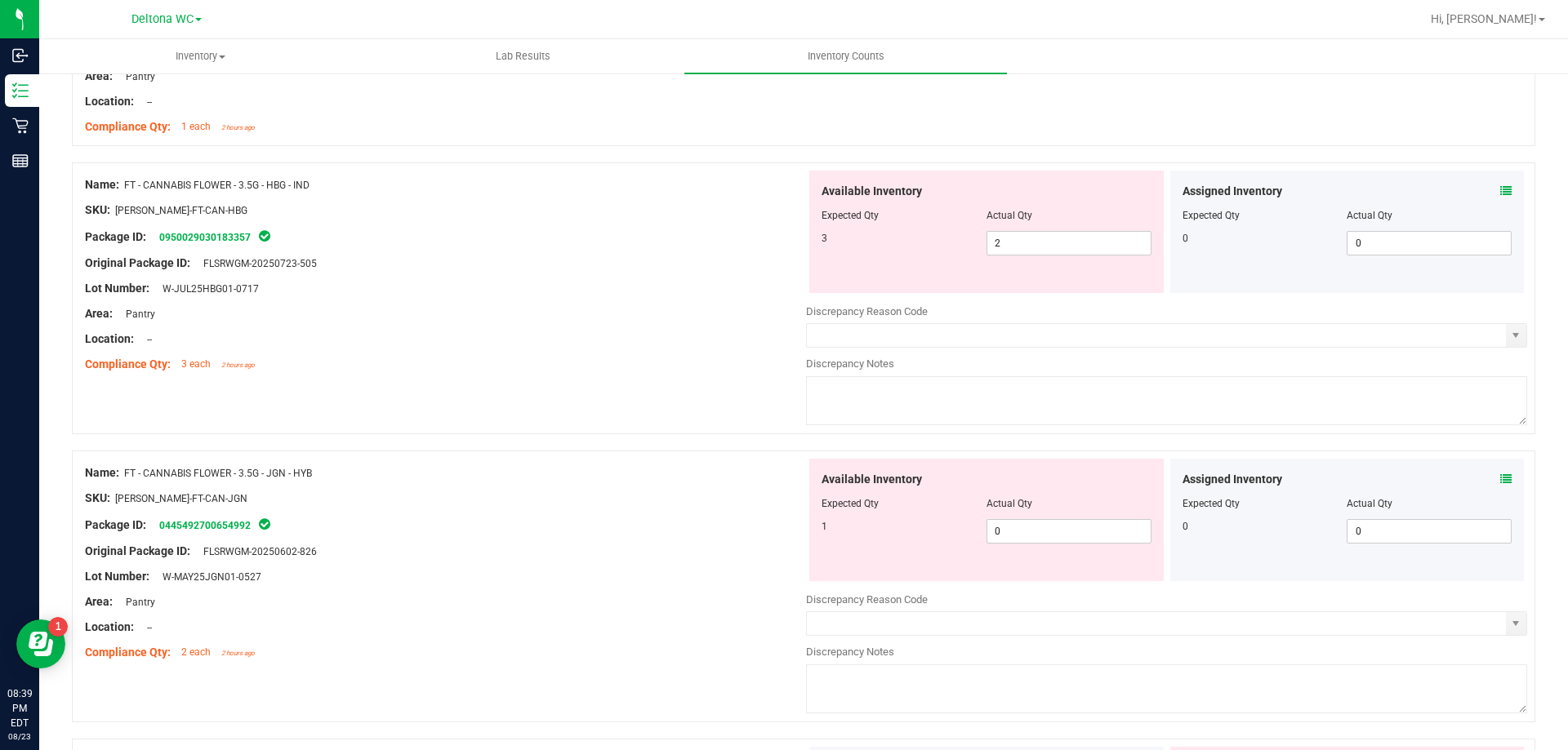
click at [1501, 478] on div "Assigned Inventory Expected Qty Actual Qty 0 0 0" at bounding box center [1347, 520] width 354 height 122
click at [1500, 478] on icon at bounding box center [1506, 479] width 12 height 12
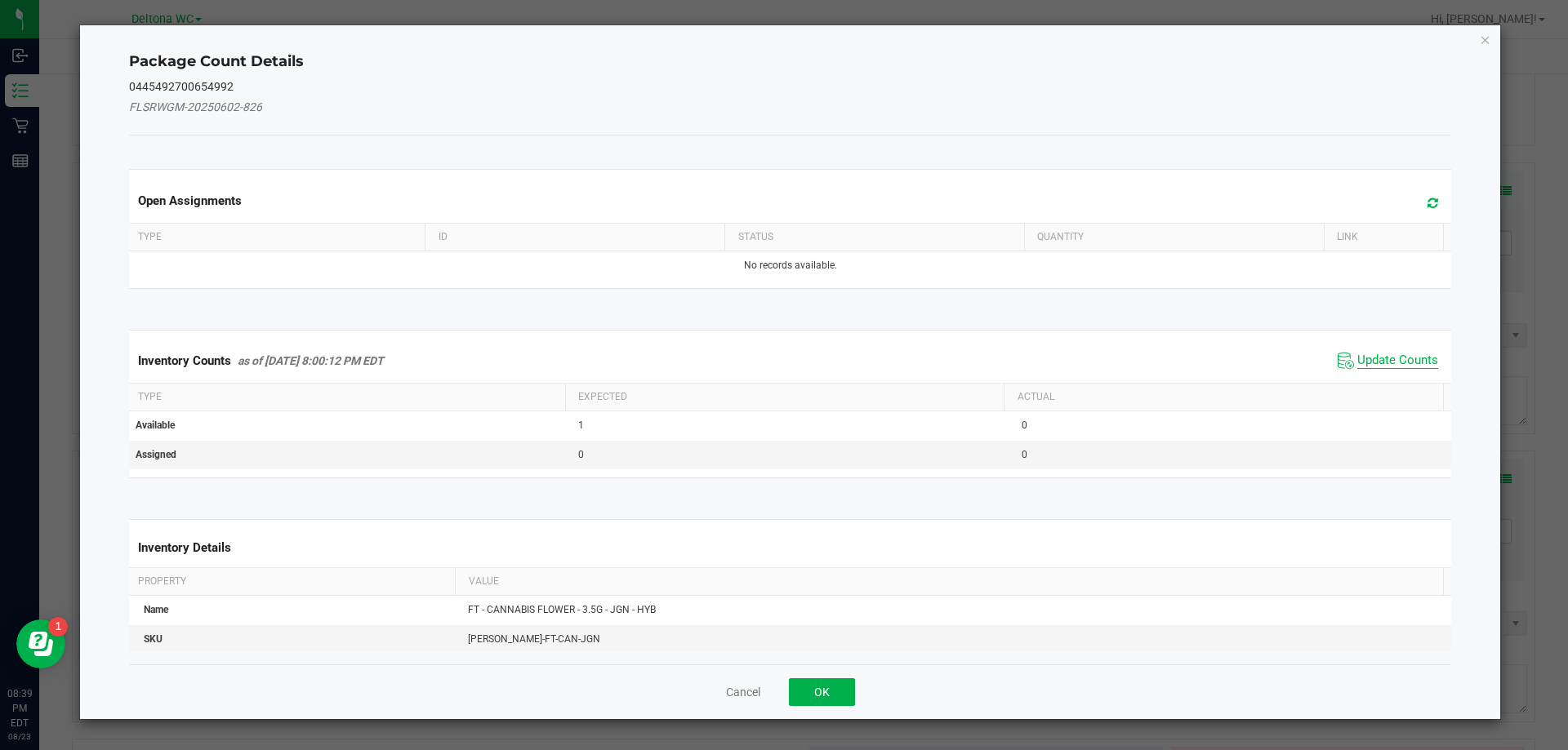
click at [1399, 354] on span "Update Counts" at bounding box center [1397, 360] width 81 height 16
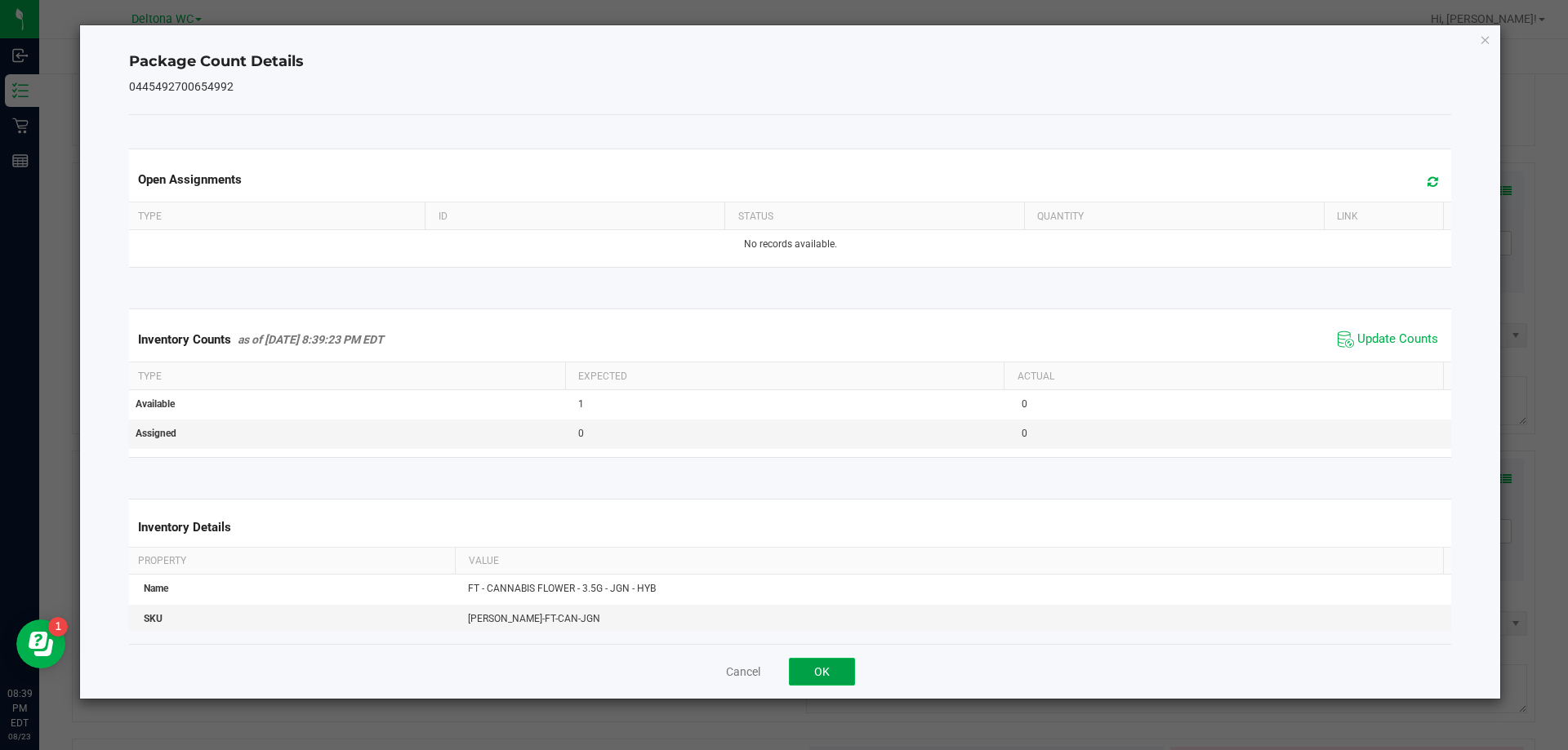
click at [807, 670] on button "OK" at bounding box center [821, 671] width 66 height 28
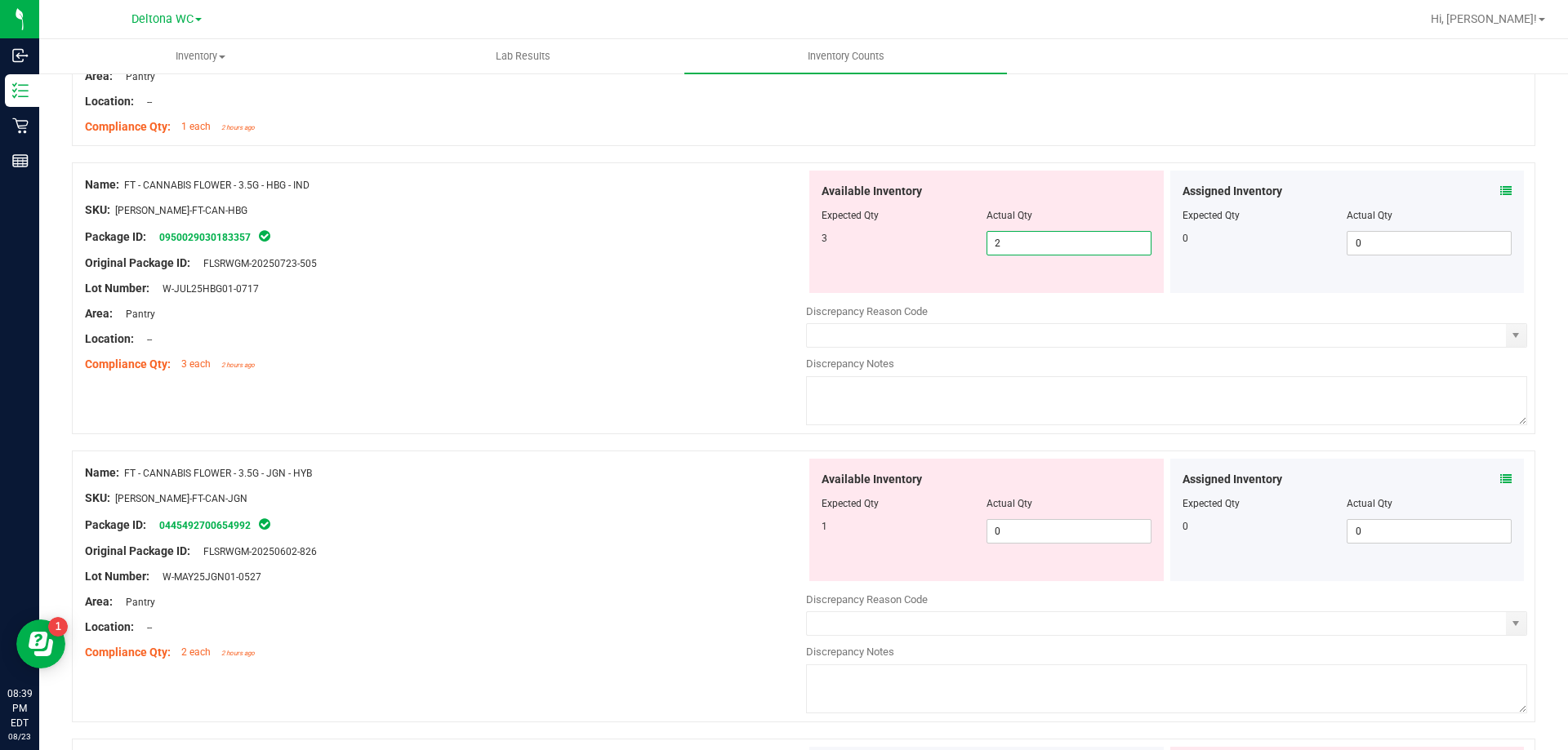
click at [1044, 247] on span "2 2" at bounding box center [1069, 242] width 165 height 24
type input "3"
click at [518, 633] on div "Name: FT - CANNABIS FLOWER - 3.5G - JGN - HYB SKU: FLO-BUD-FT-CAN-JGN Package I…" at bounding box center [804, 586] width 1463 height 272
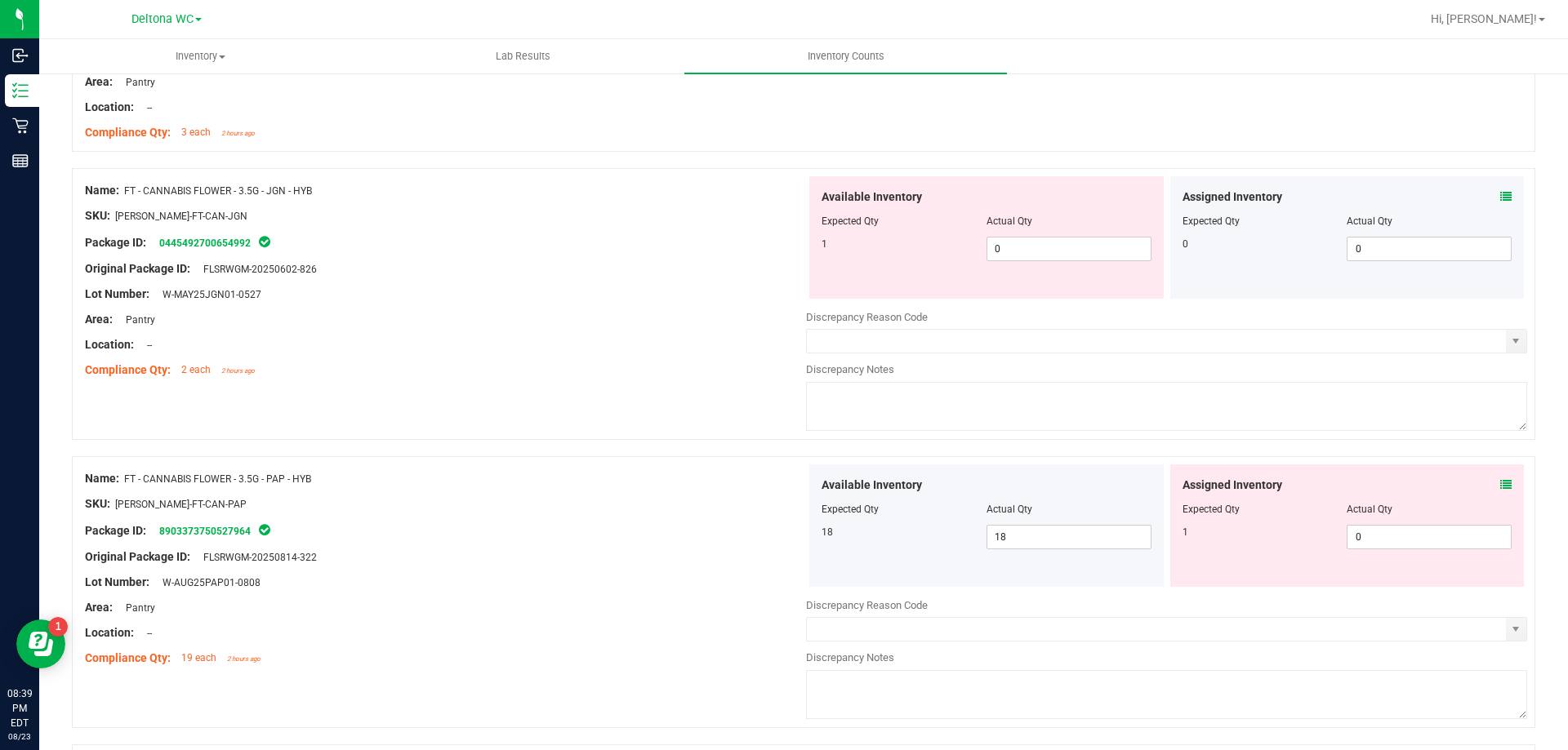
scroll to position [3674, 0]
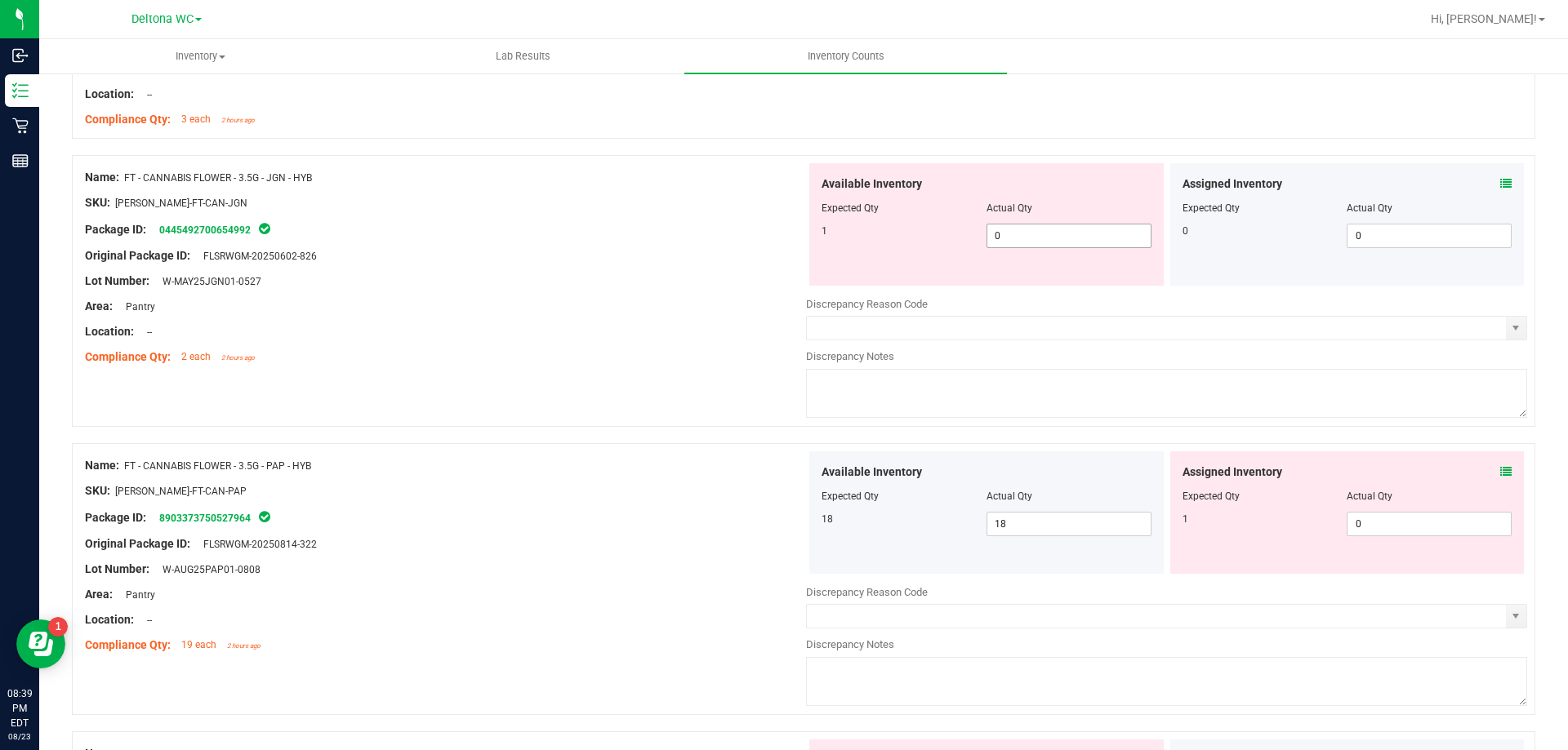
click at [1056, 233] on span "0 0" at bounding box center [1069, 236] width 165 height 24
type input "1"
click at [1518, 476] on div "Name: FT - CANNABIS FLOWER - 3.5G - PAP - HYB SKU: FLO-BUD-FT-CAN-PAP Package I…" at bounding box center [804, 579] width 1463 height 272
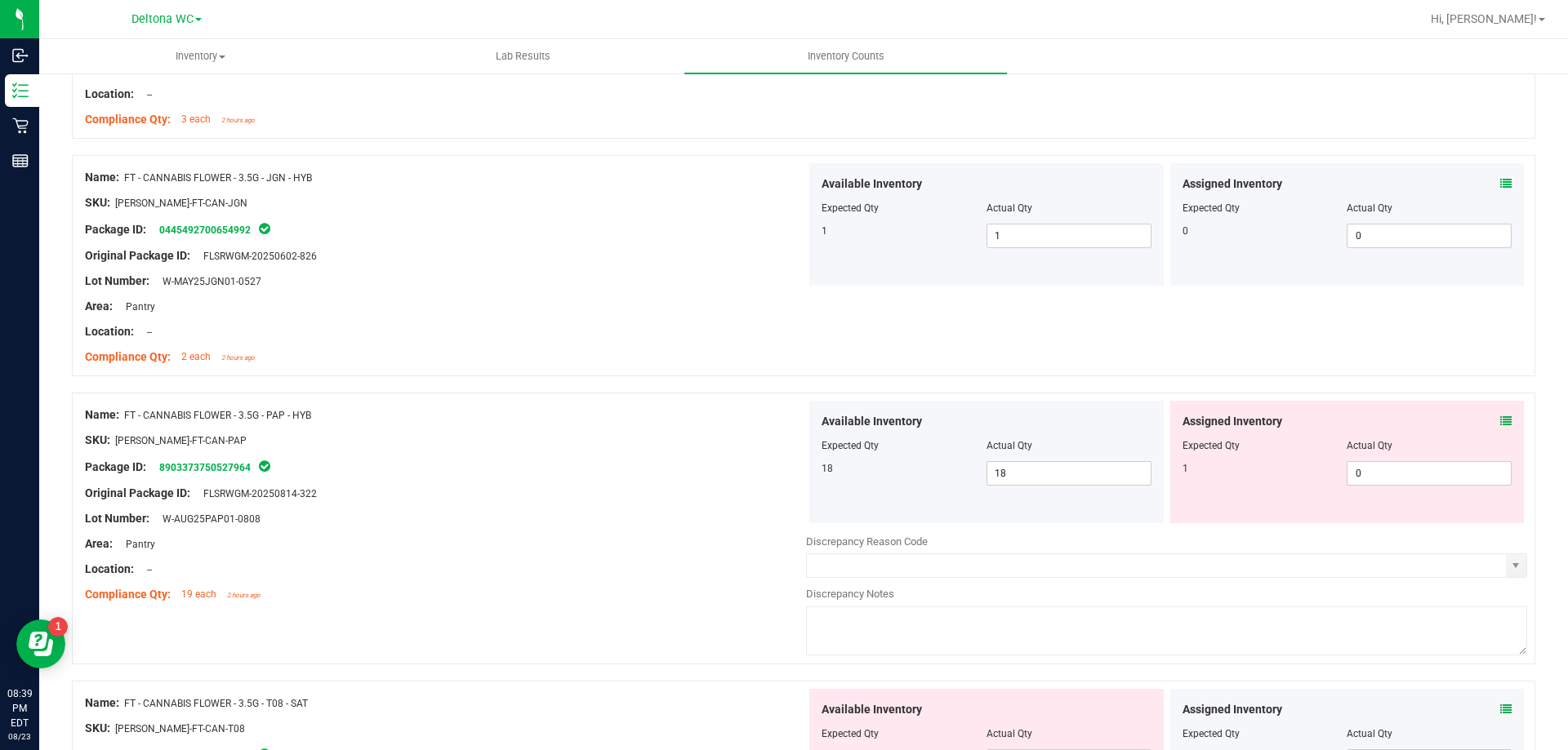
click at [1500, 417] on icon at bounding box center [1506, 421] width 12 height 12
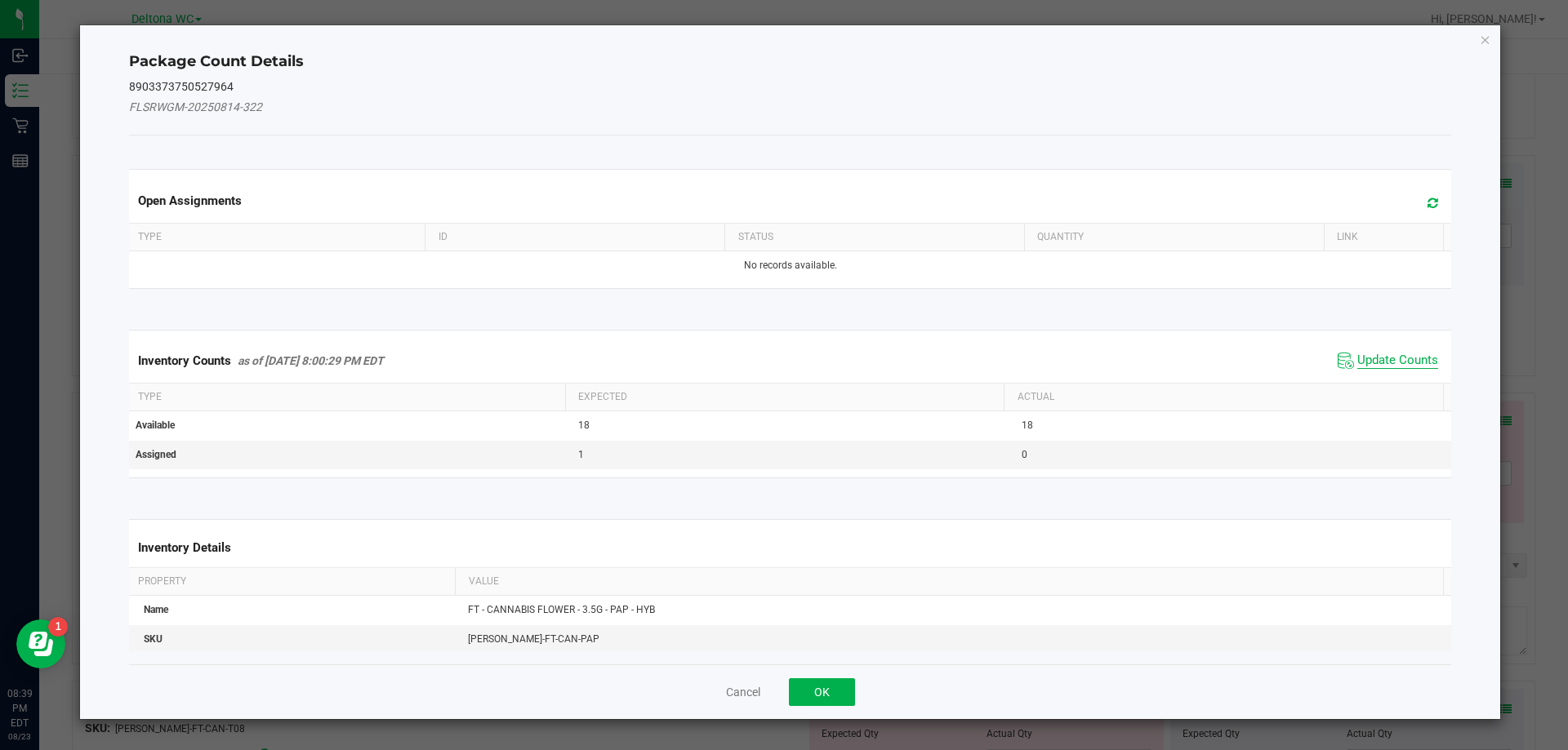
click at [1361, 352] on span "Update Counts" at bounding box center [1397, 360] width 81 height 16
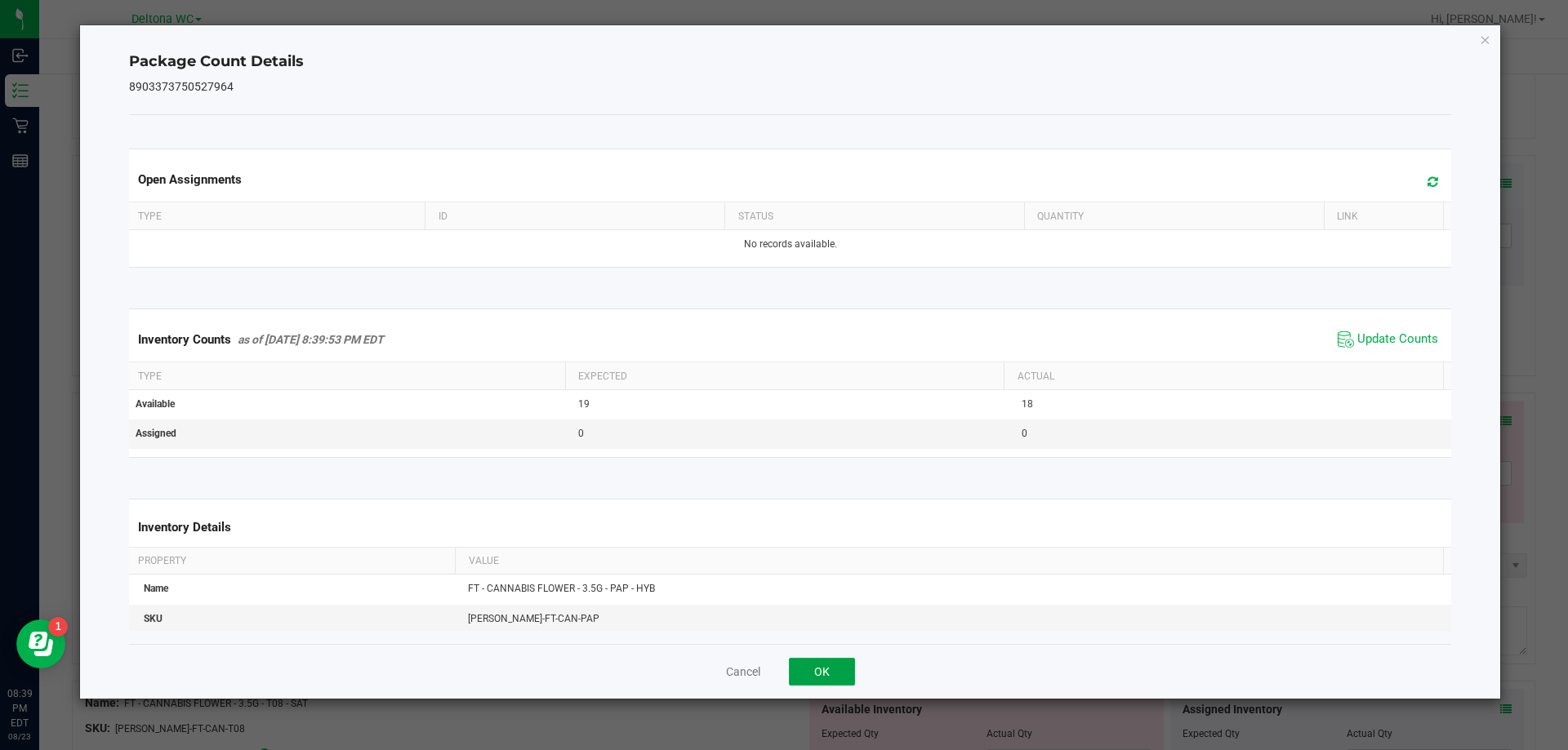
click at [807, 663] on button "OK" at bounding box center [821, 671] width 66 height 28
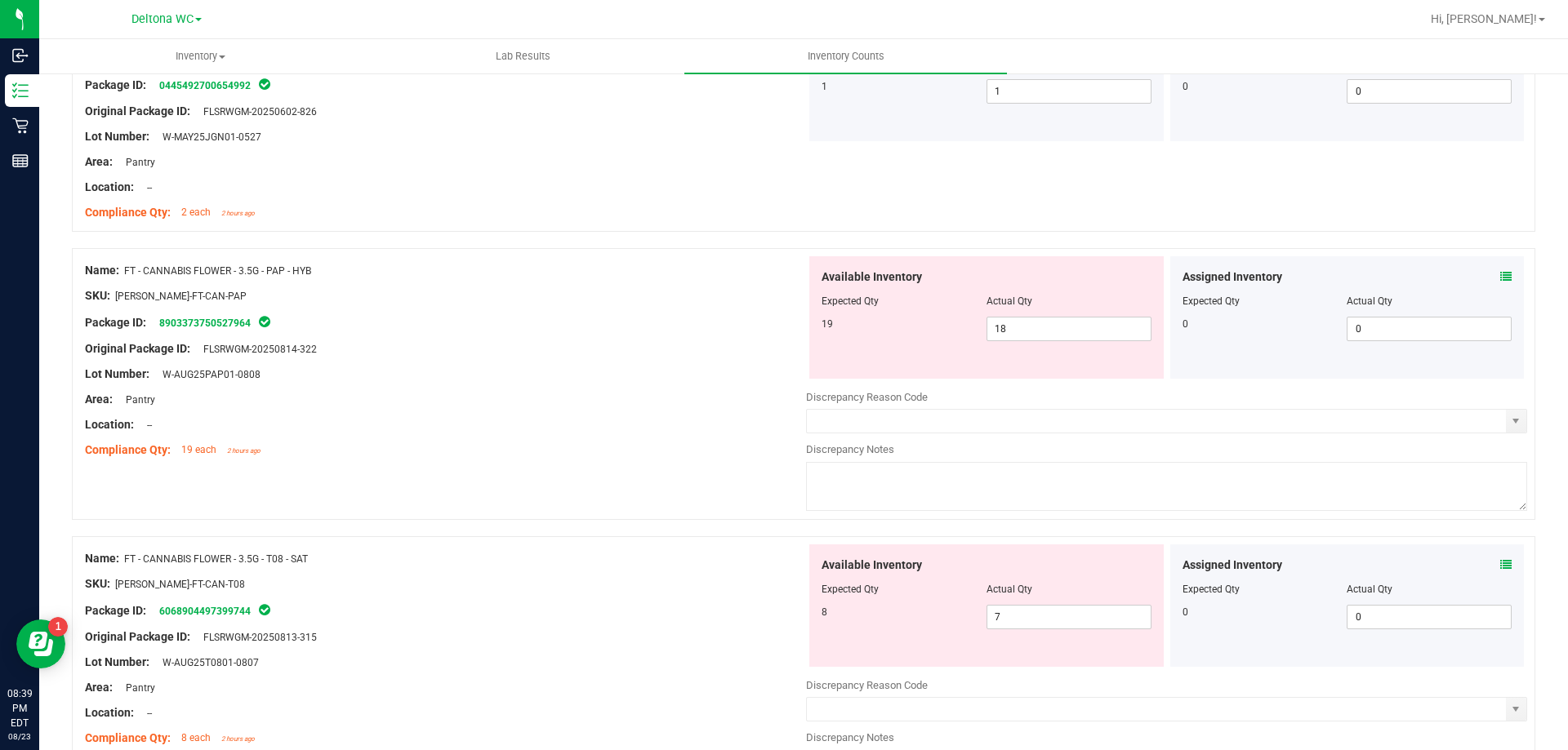
scroll to position [3837, 0]
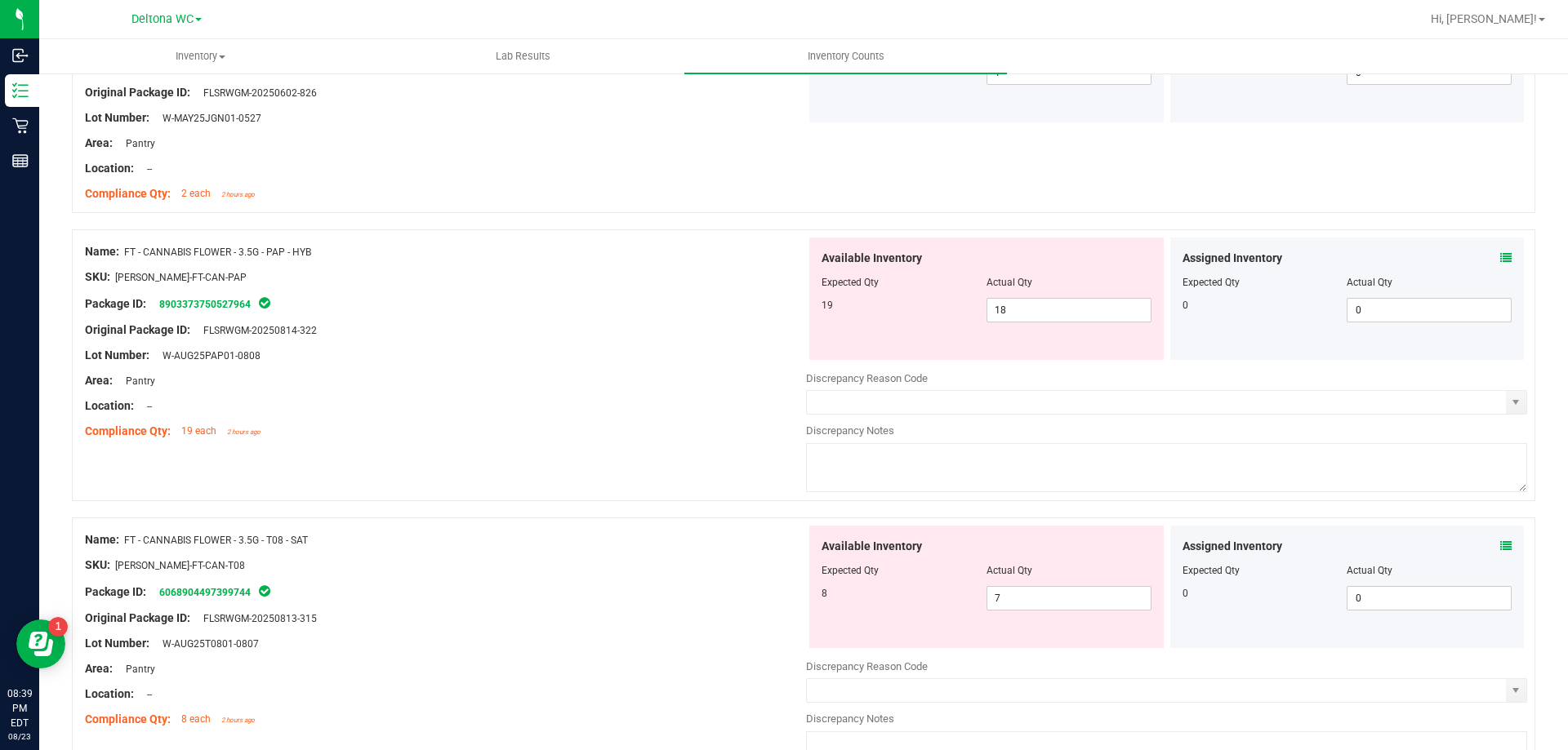
click at [1488, 549] on div "Assigned Inventory" at bounding box center [1347, 546] width 330 height 17
click at [1500, 545] on icon at bounding box center [1506, 546] width 12 height 12
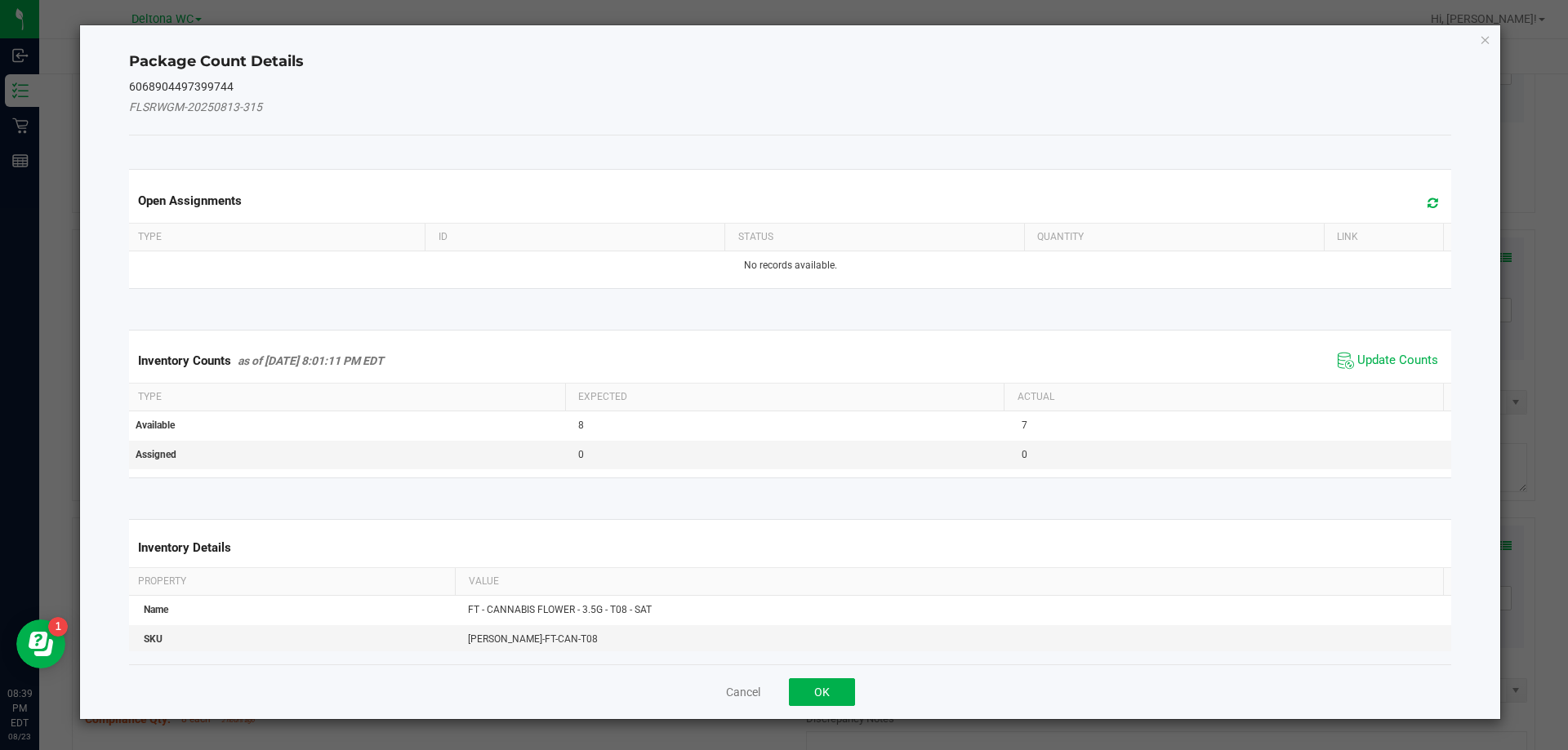
click at [1400, 368] on span "Update Counts" at bounding box center [1397, 360] width 81 height 16
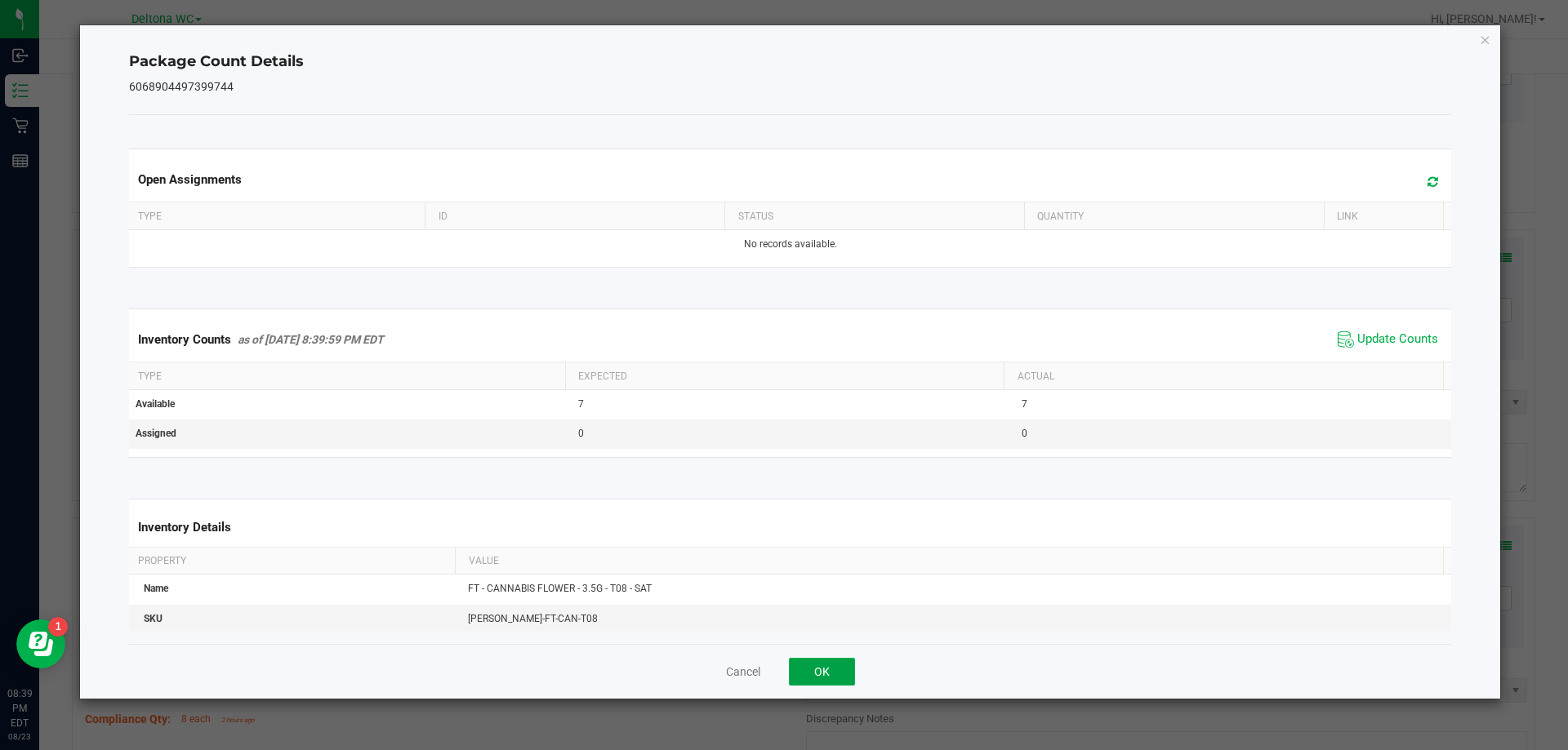
click at [840, 665] on button "OK" at bounding box center [821, 671] width 66 height 28
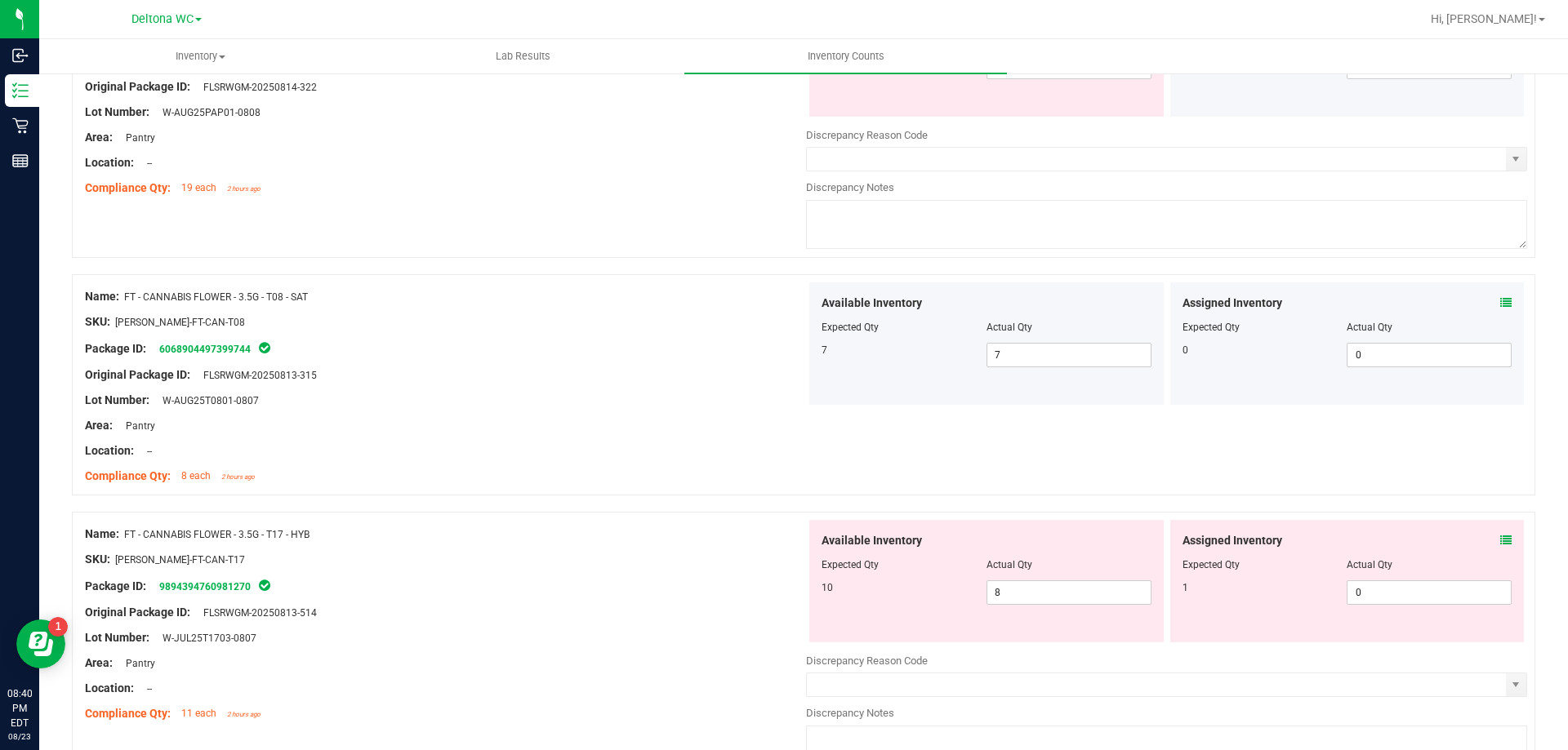
scroll to position [4164, 0]
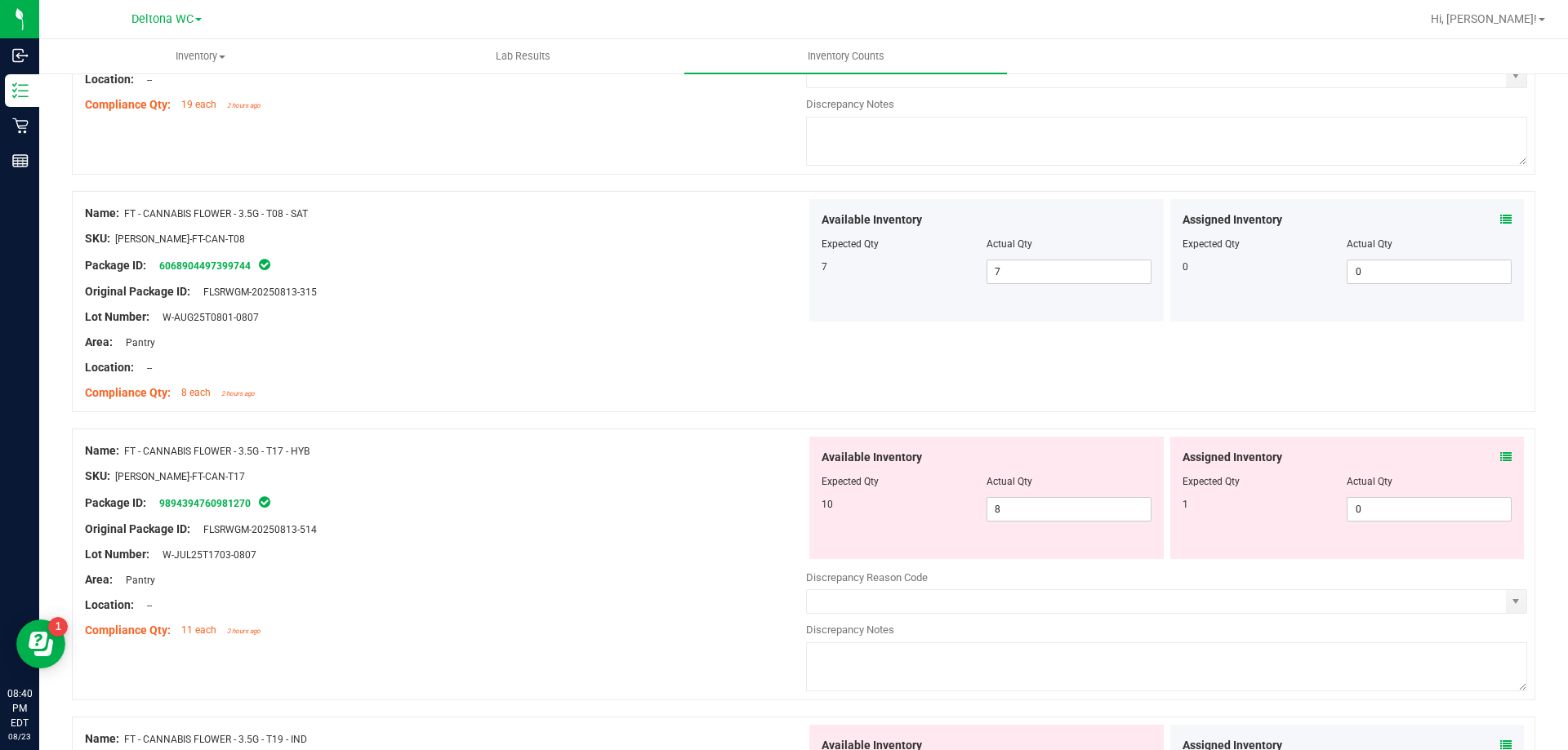
click at [1500, 451] on icon at bounding box center [1506, 457] width 12 height 12
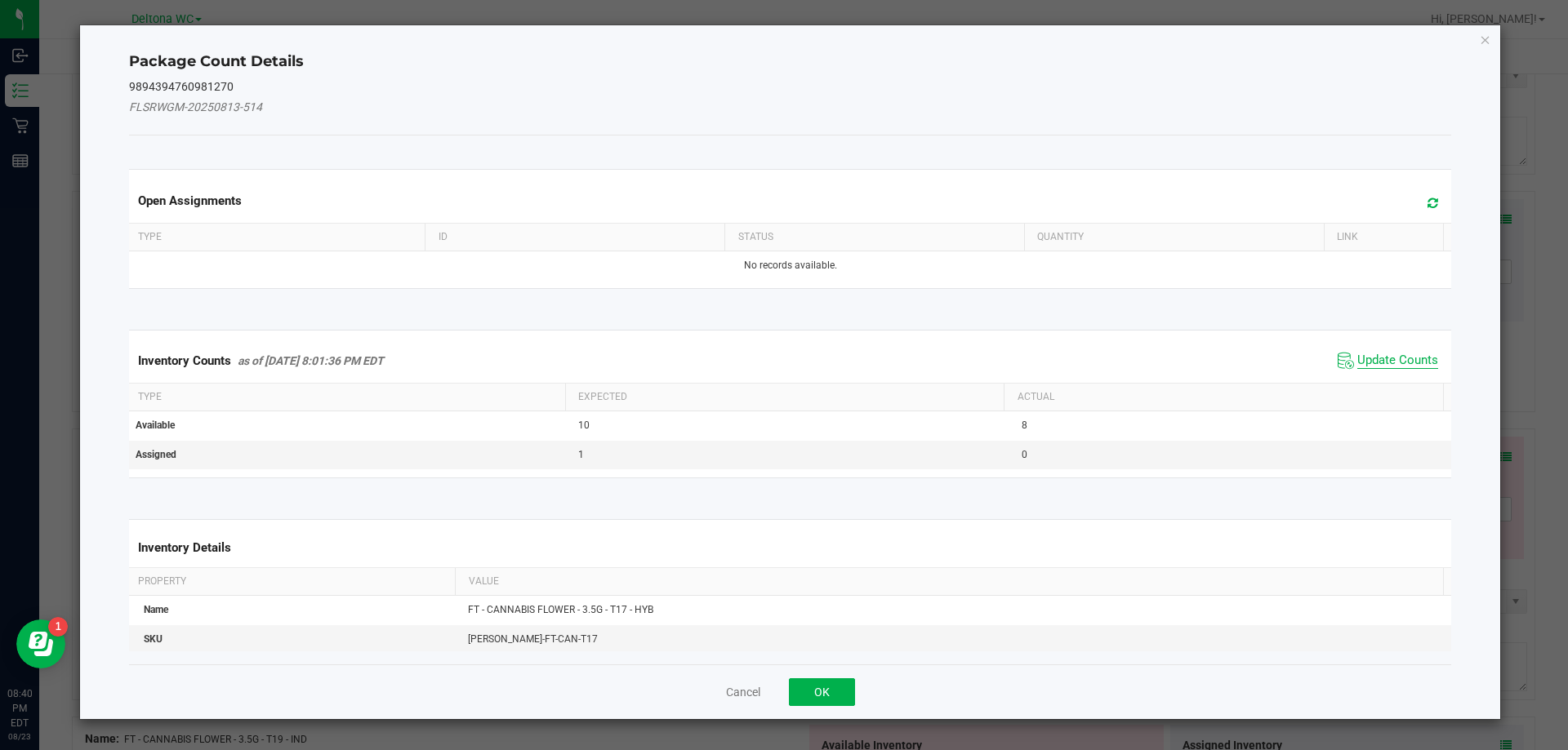
click at [1388, 357] on span "Update Counts" at bounding box center [1397, 360] width 81 height 16
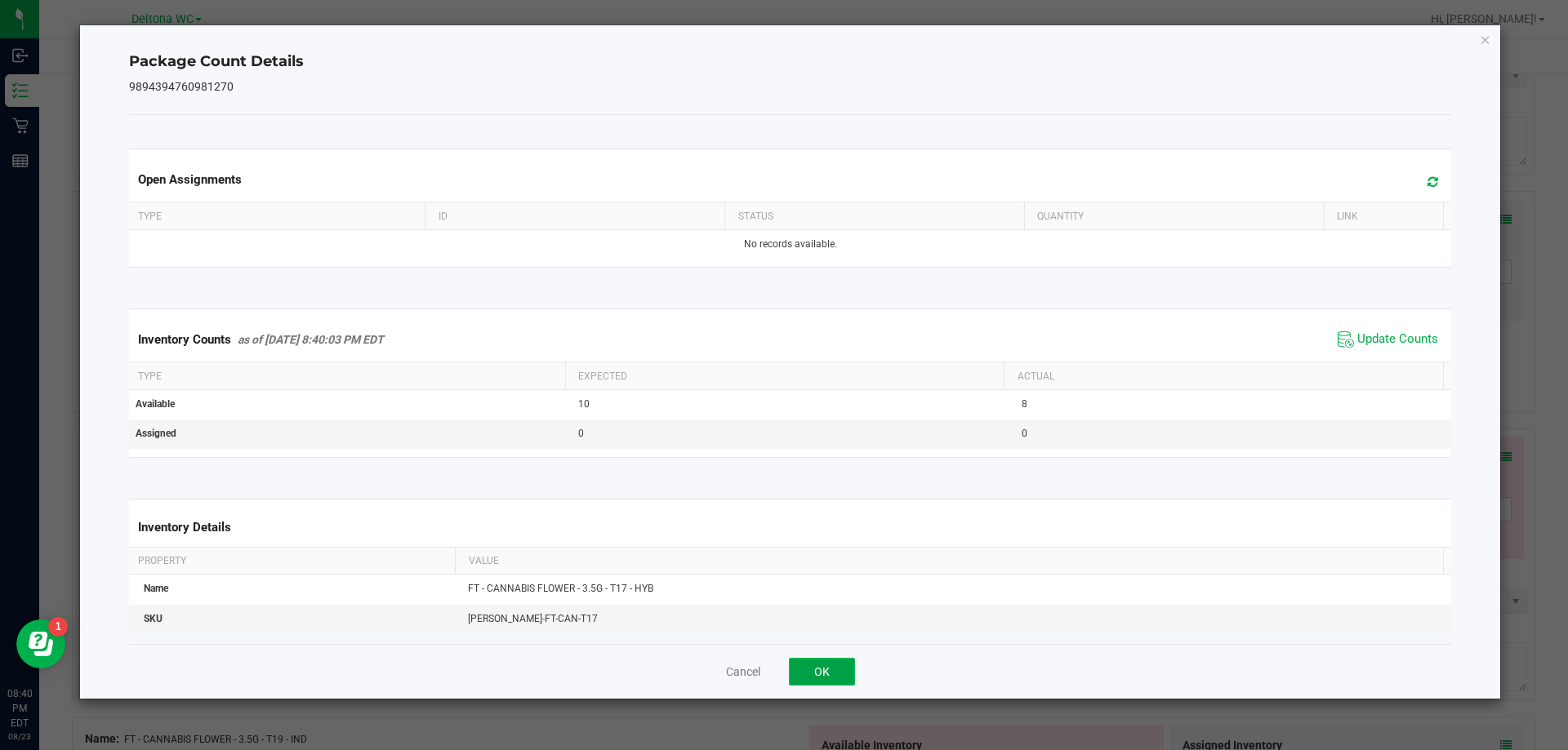
click at [813, 675] on button "OK" at bounding box center [821, 671] width 66 height 28
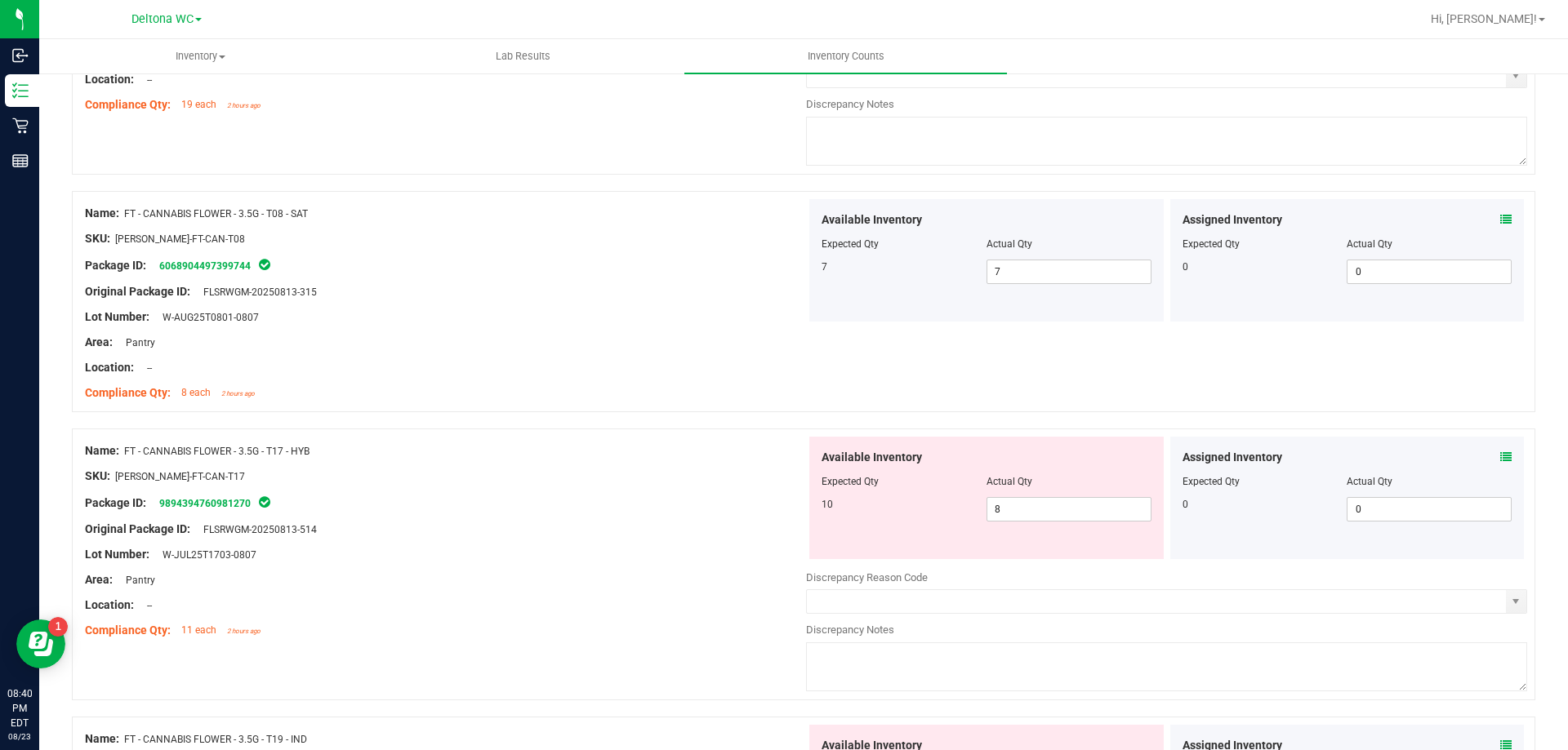
click at [1500, 743] on icon at bounding box center [1506, 746] width 12 height 12
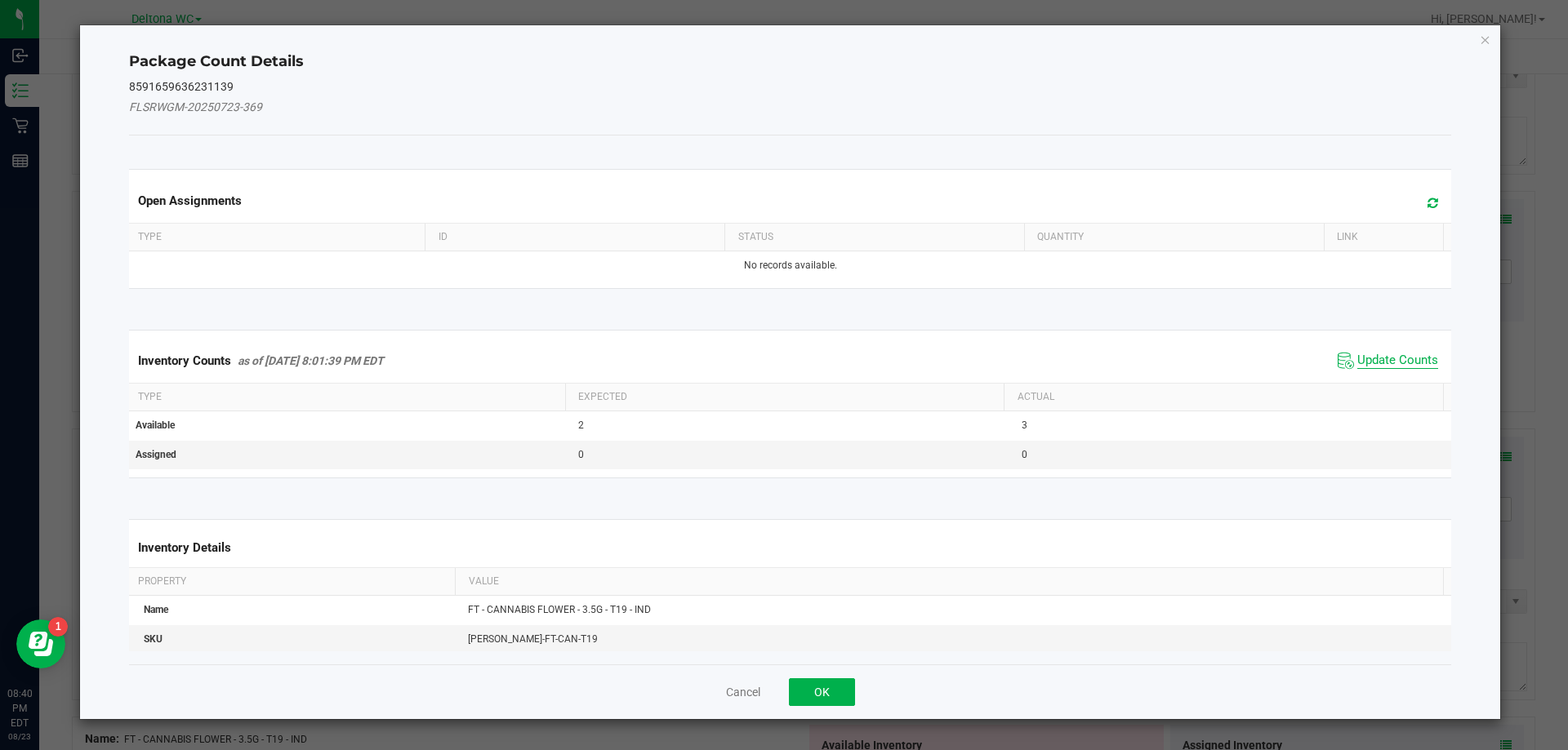
click at [1386, 362] on span "Update Counts" at bounding box center [1397, 360] width 81 height 16
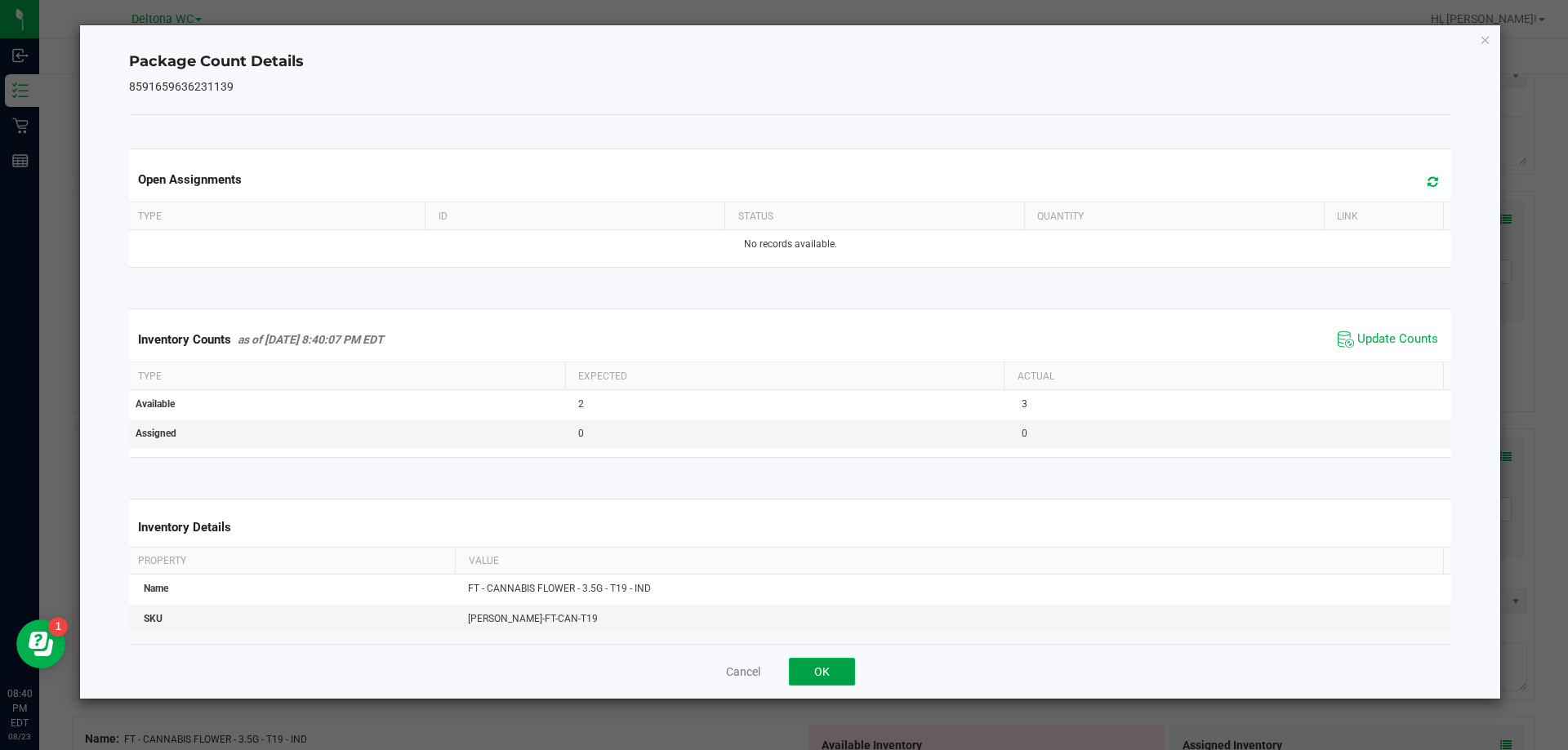
click at [832, 667] on button "OK" at bounding box center [821, 671] width 66 height 28
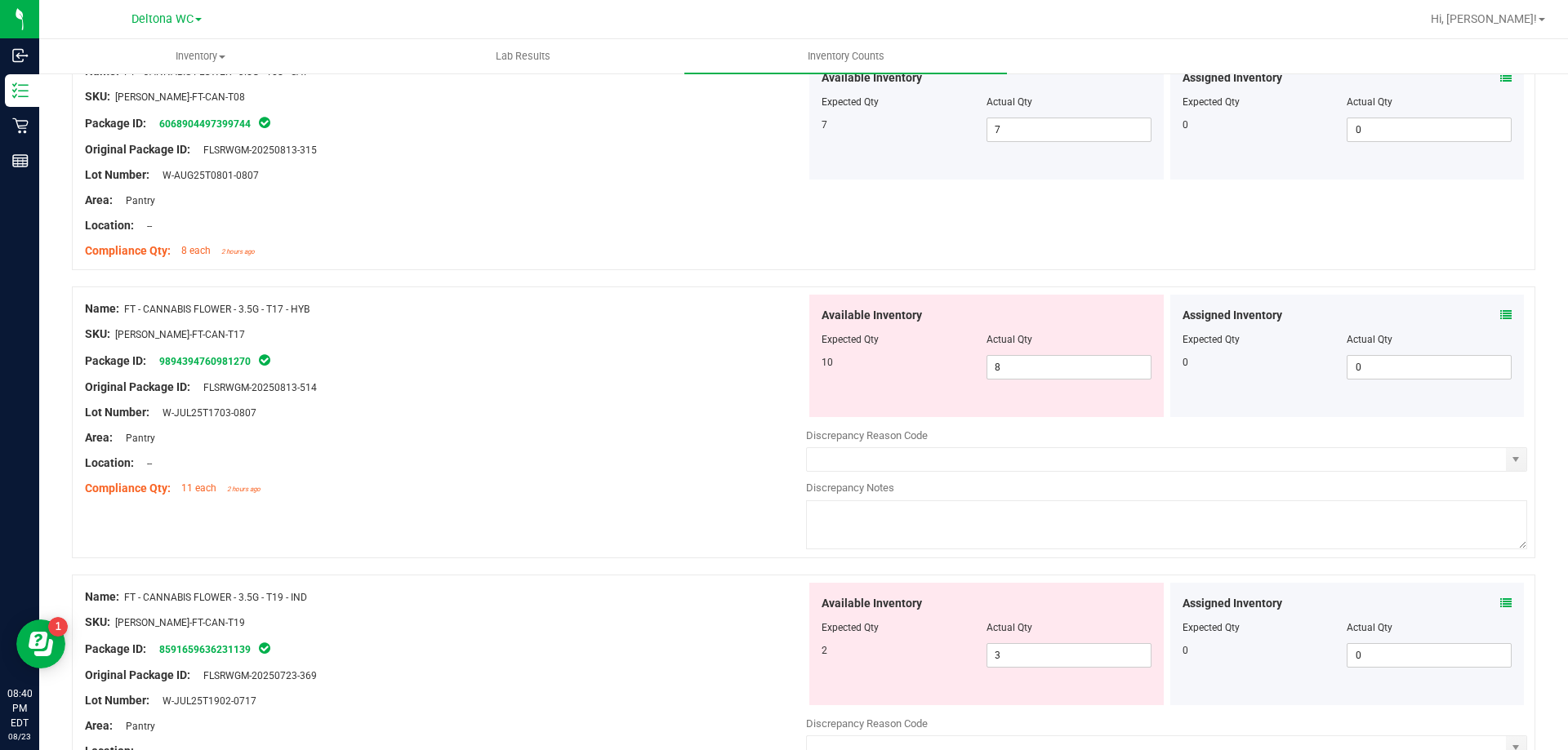
scroll to position [4327, 0]
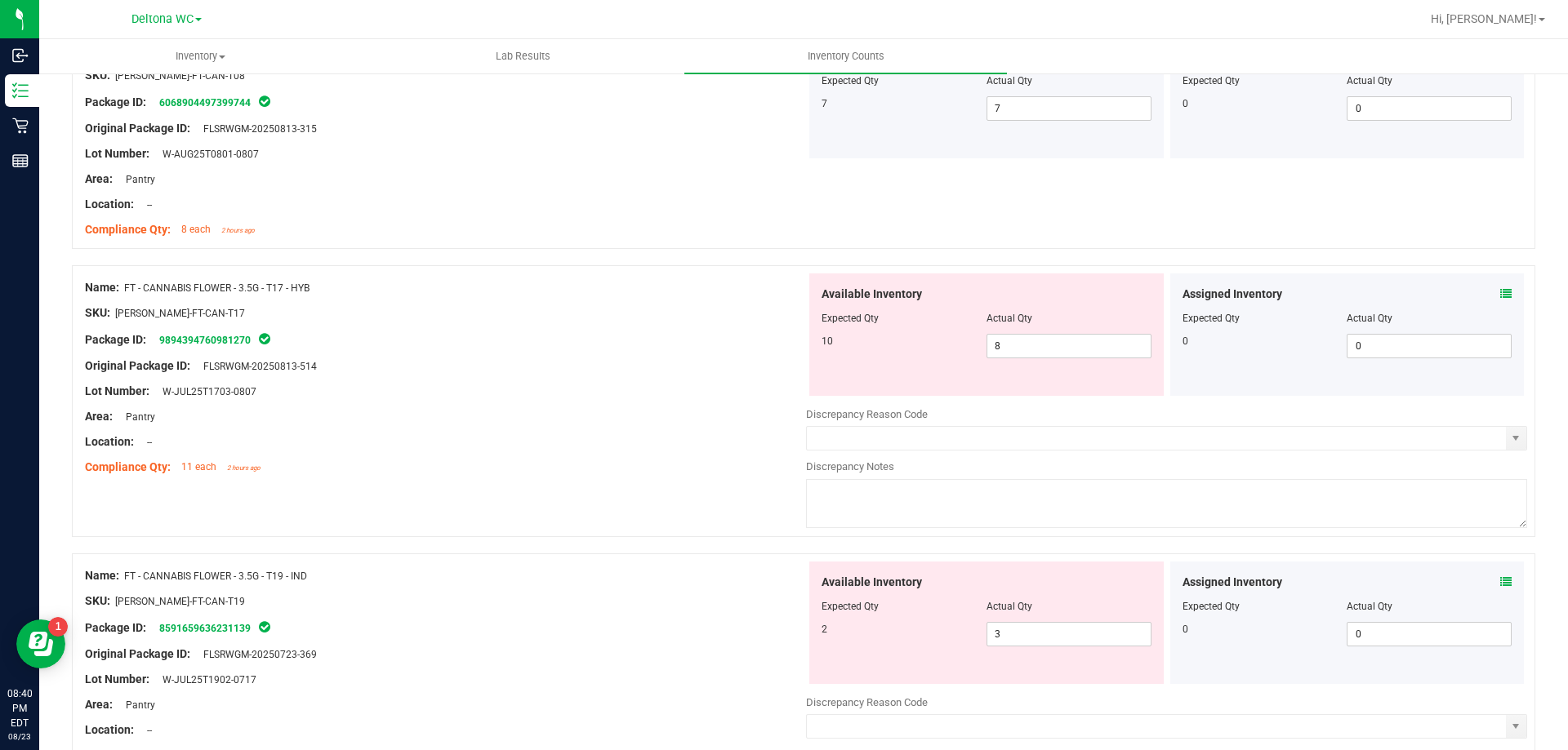
click at [1500, 581] on icon at bounding box center [1506, 582] width 12 height 12
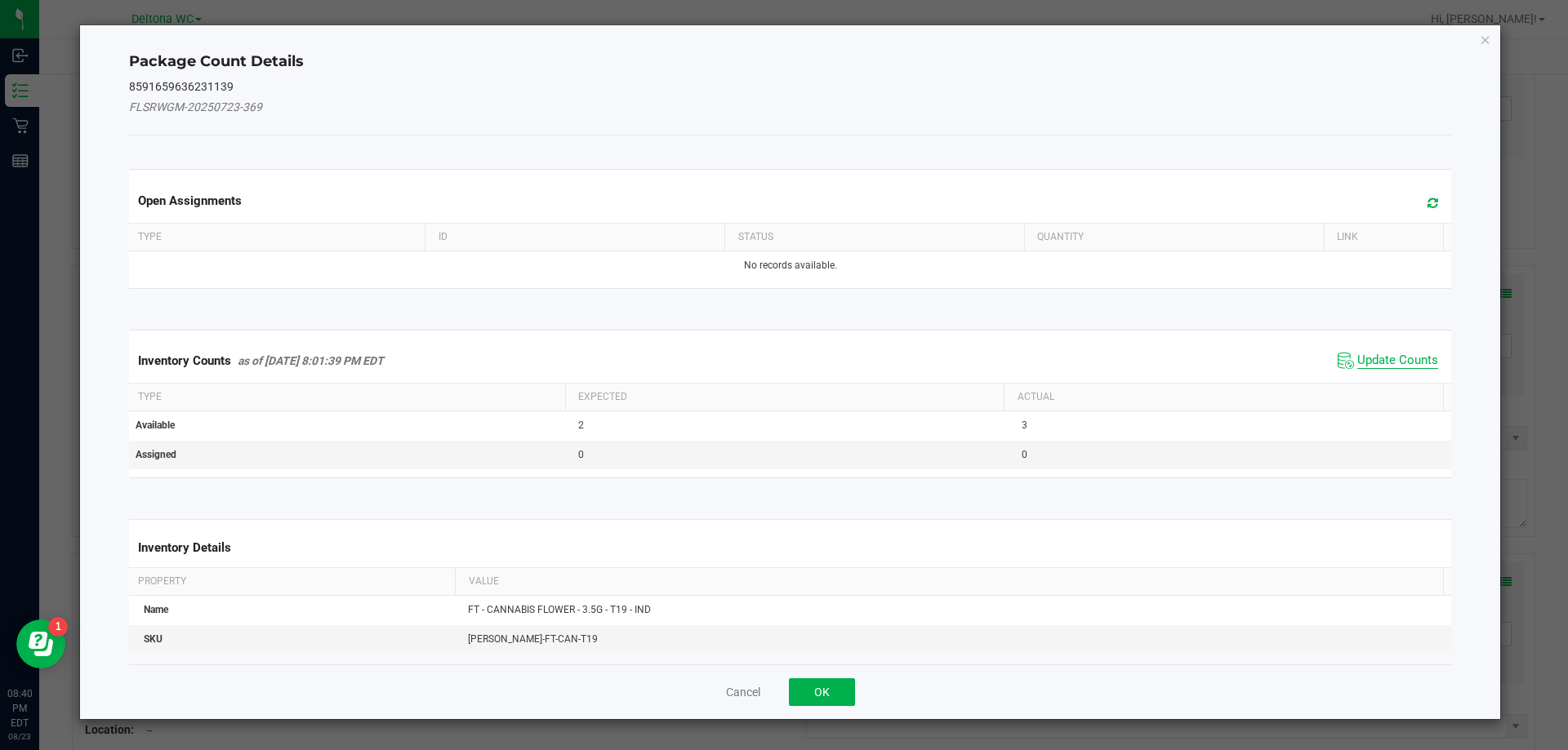
click at [1382, 361] on span "Update Counts" at bounding box center [1397, 360] width 81 height 16
click at [1382, 361] on span "Update Counts" at bounding box center [1397, 360] width 81 height 15
click at [1382, 361] on div "Inventory Counts as of Aug 23, 2025 8:01:39 PM EDT Update Counts" at bounding box center [790, 360] width 1329 height 43
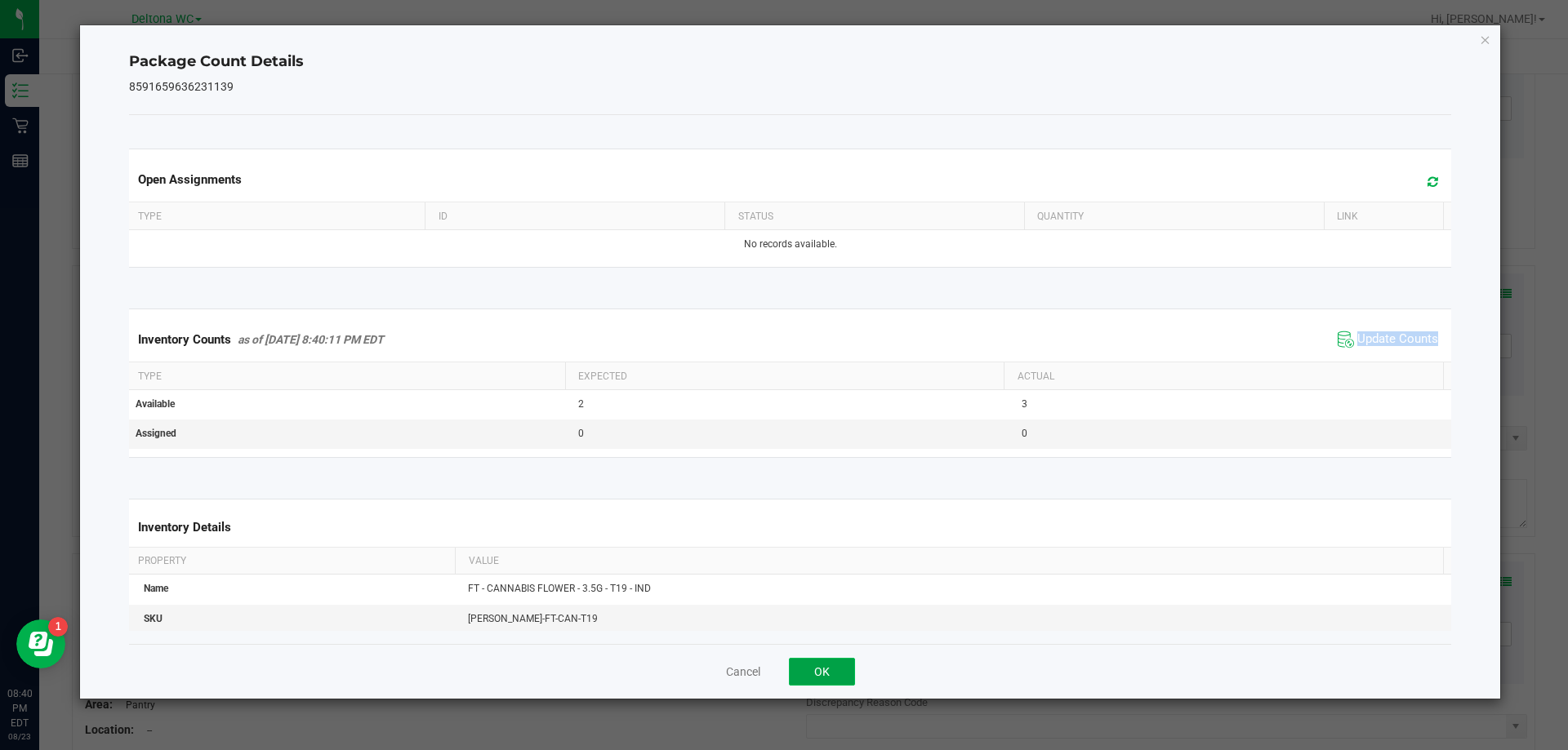
click at [816, 674] on button "OK" at bounding box center [821, 671] width 66 height 28
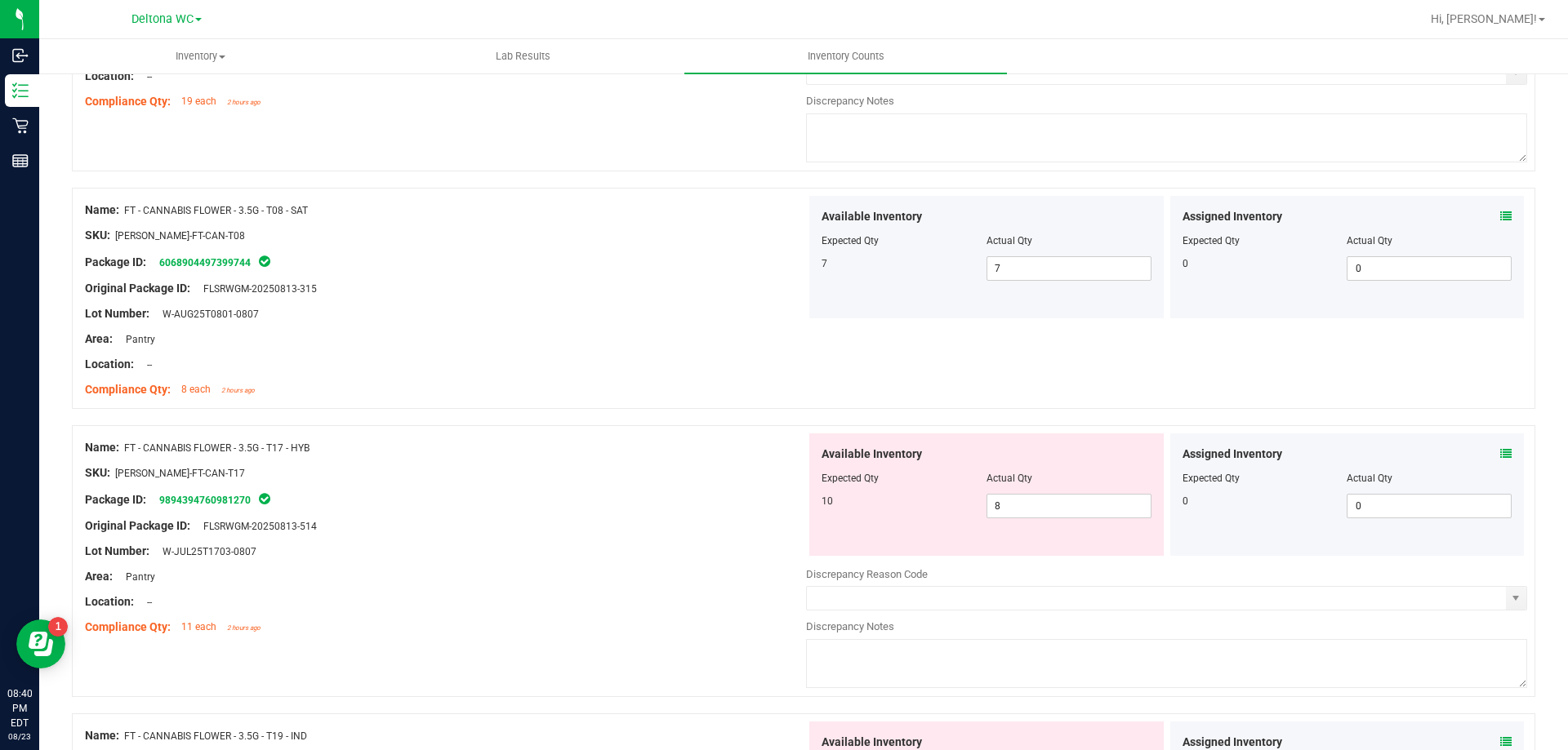
scroll to position [4001, 0]
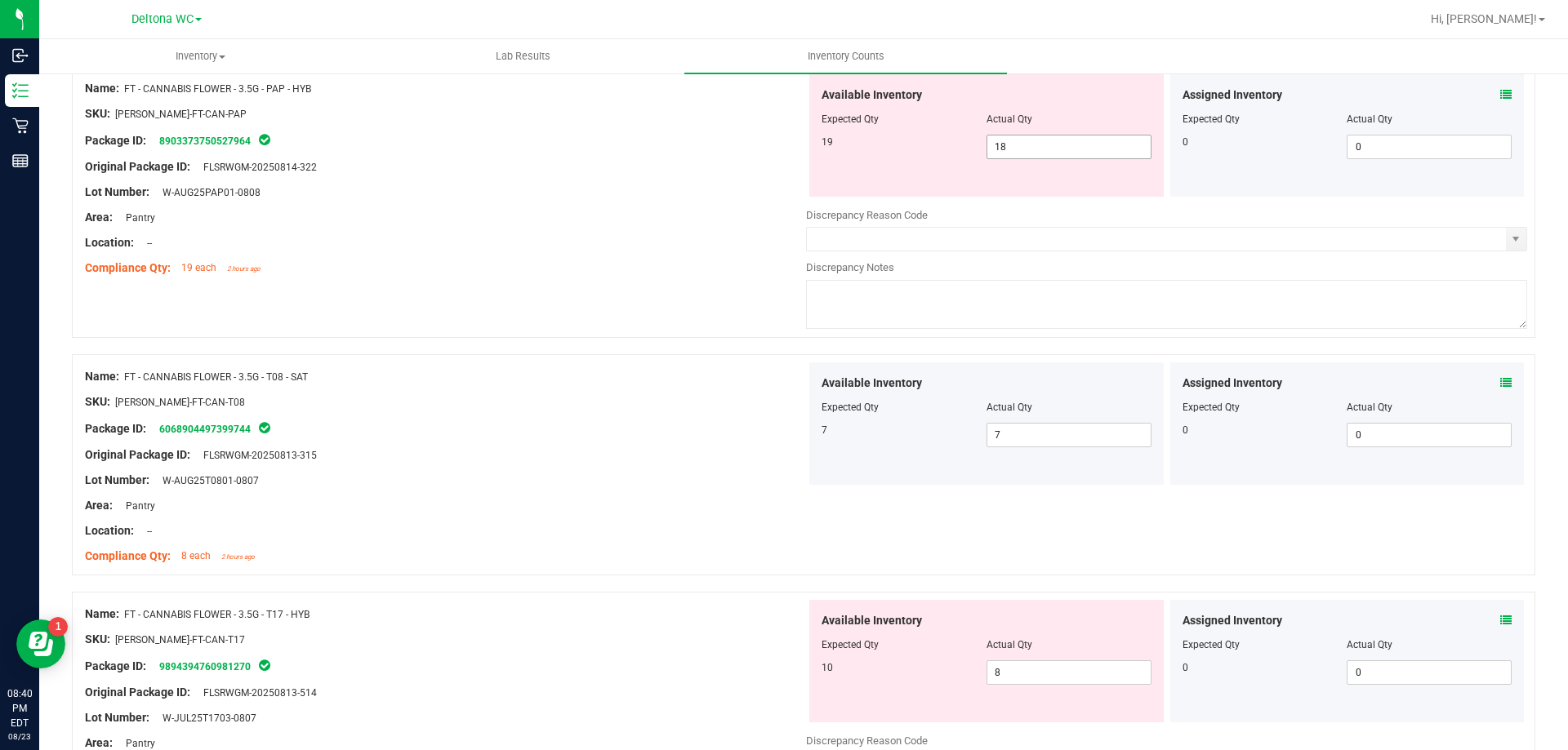
click at [1049, 146] on span "18 18" at bounding box center [1069, 147] width 165 height 24
type input "19"
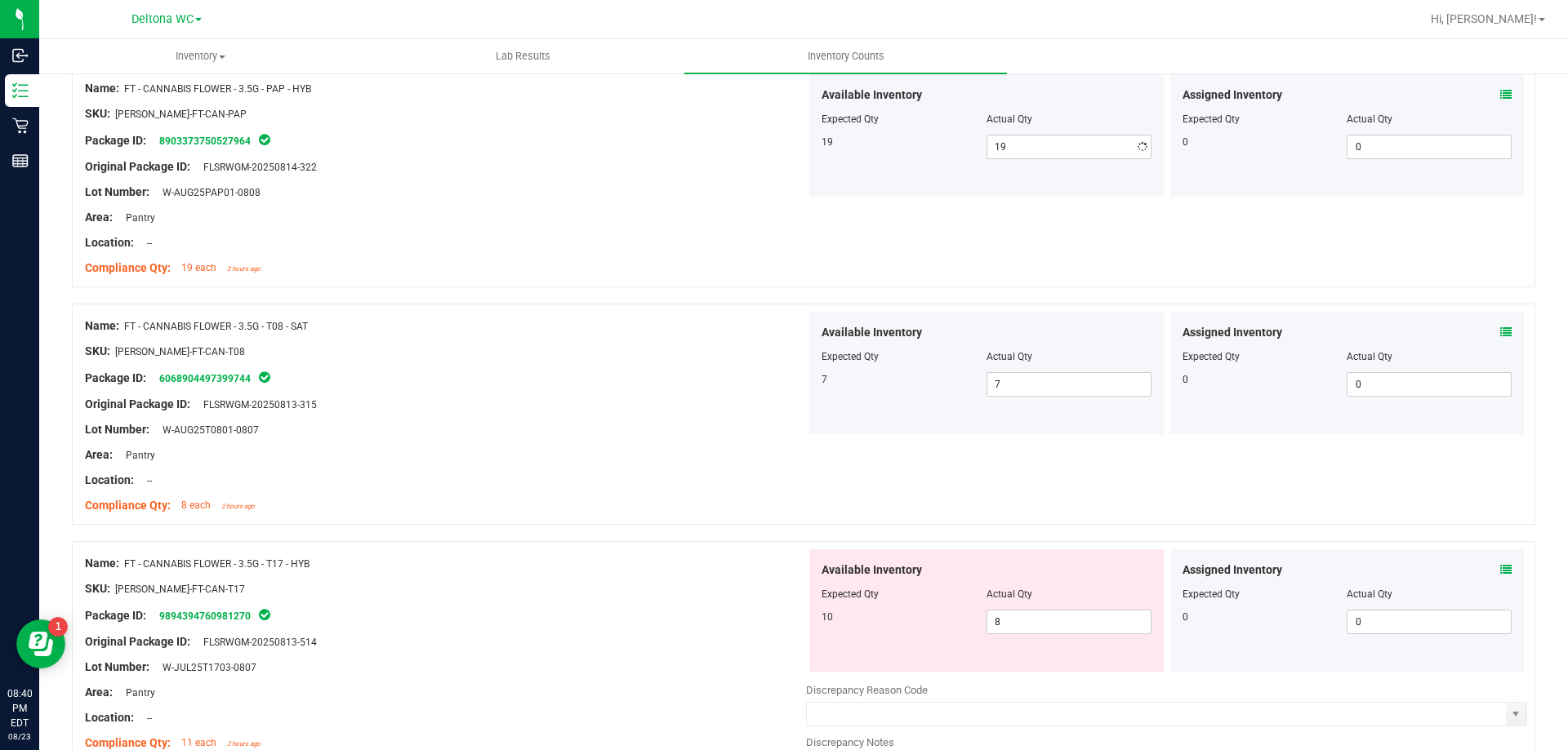
click at [671, 508] on div "Name: FT - CANNABIS FLOWER - 3.5G - T08 - SAT SKU: FLO-BUD-FT-CAN-T08 Package I…" at bounding box center [445, 416] width 721 height 208
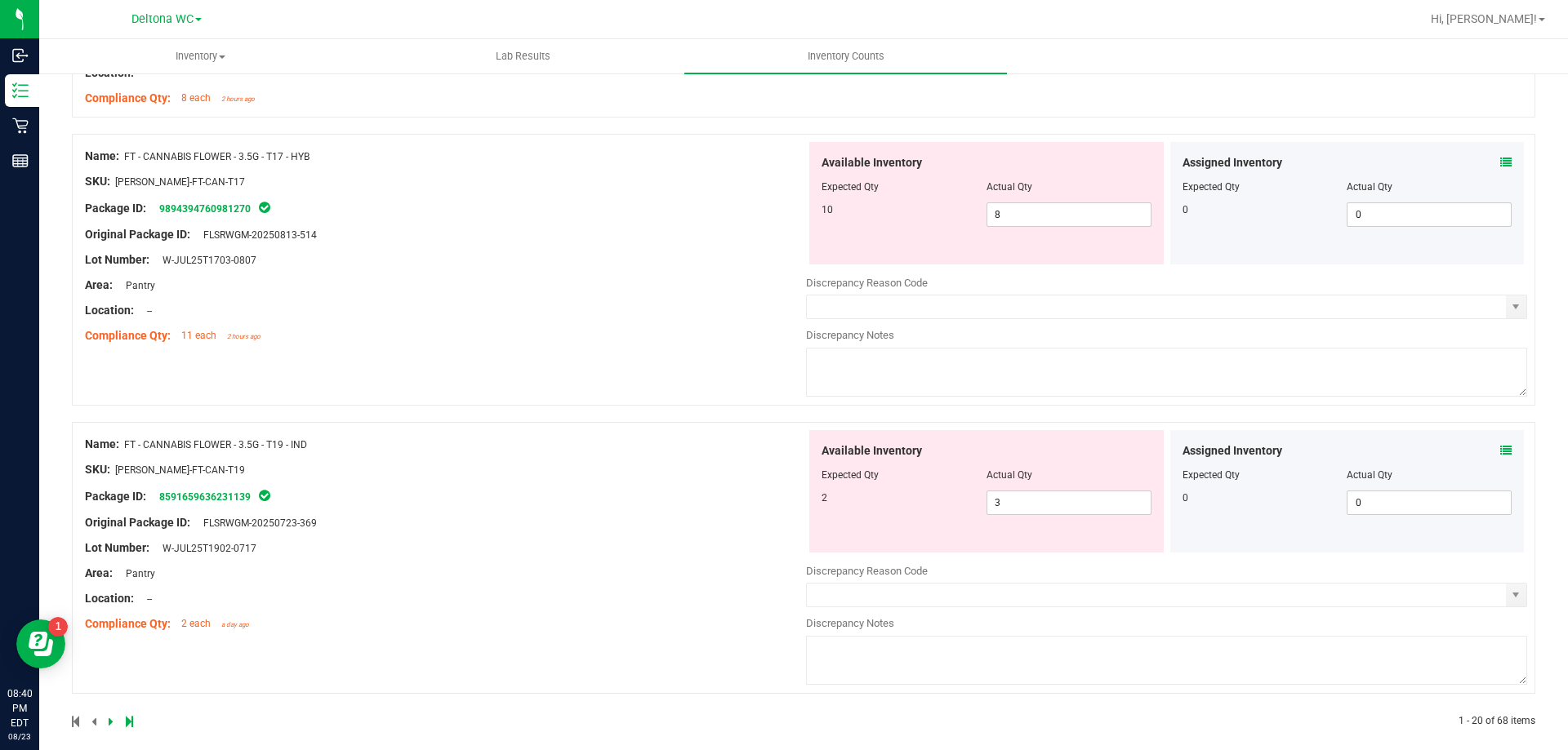
scroll to position [4409, 0]
click at [1500, 451] on icon at bounding box center [1506, 450] width 12 height 12
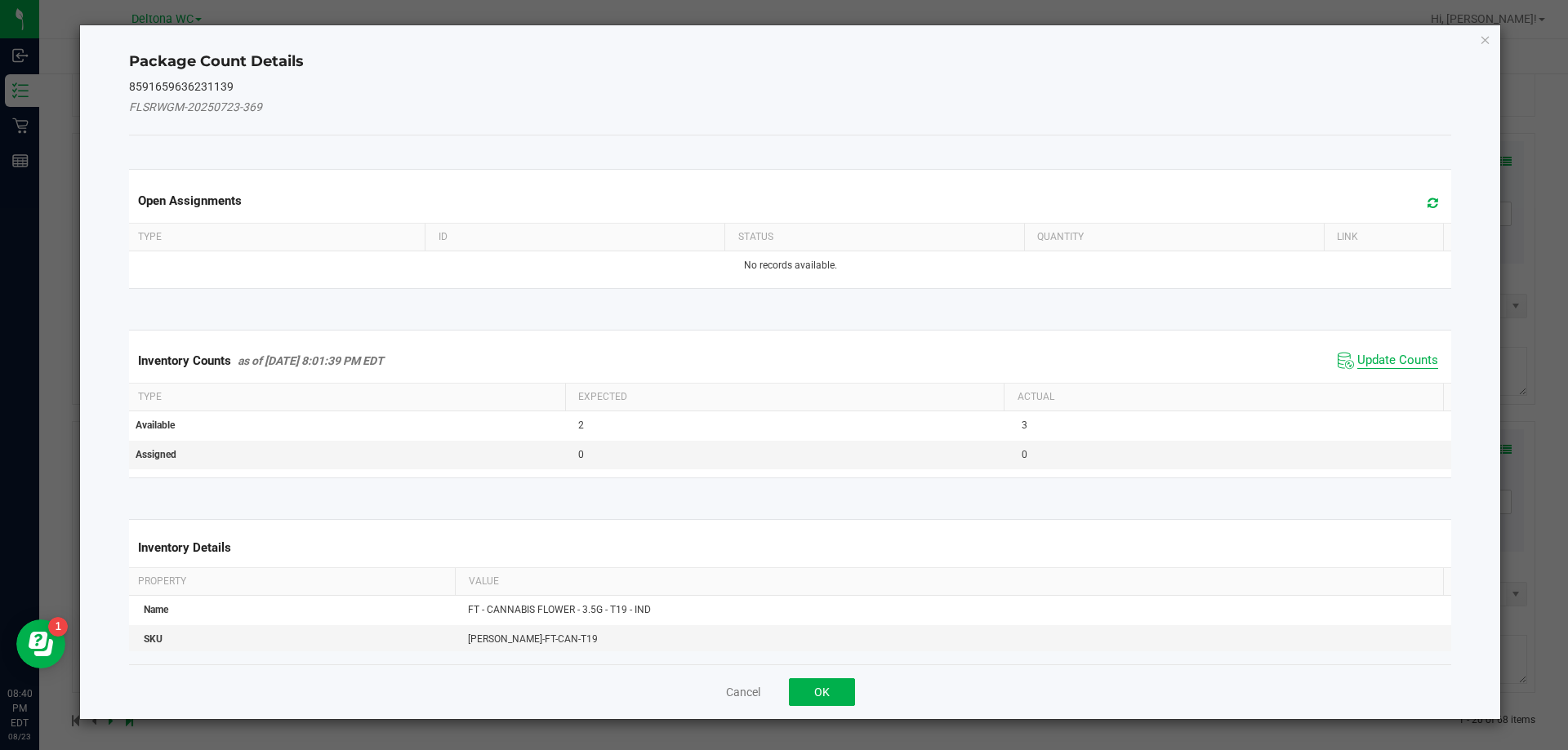
click at [1367, 357] on span "Update Counts" at bounding box center [1397, 360] width 81 height 16
click at [1367, 357] on span "Update Counts" at bounding box center [1397, 360] width 81 height 15
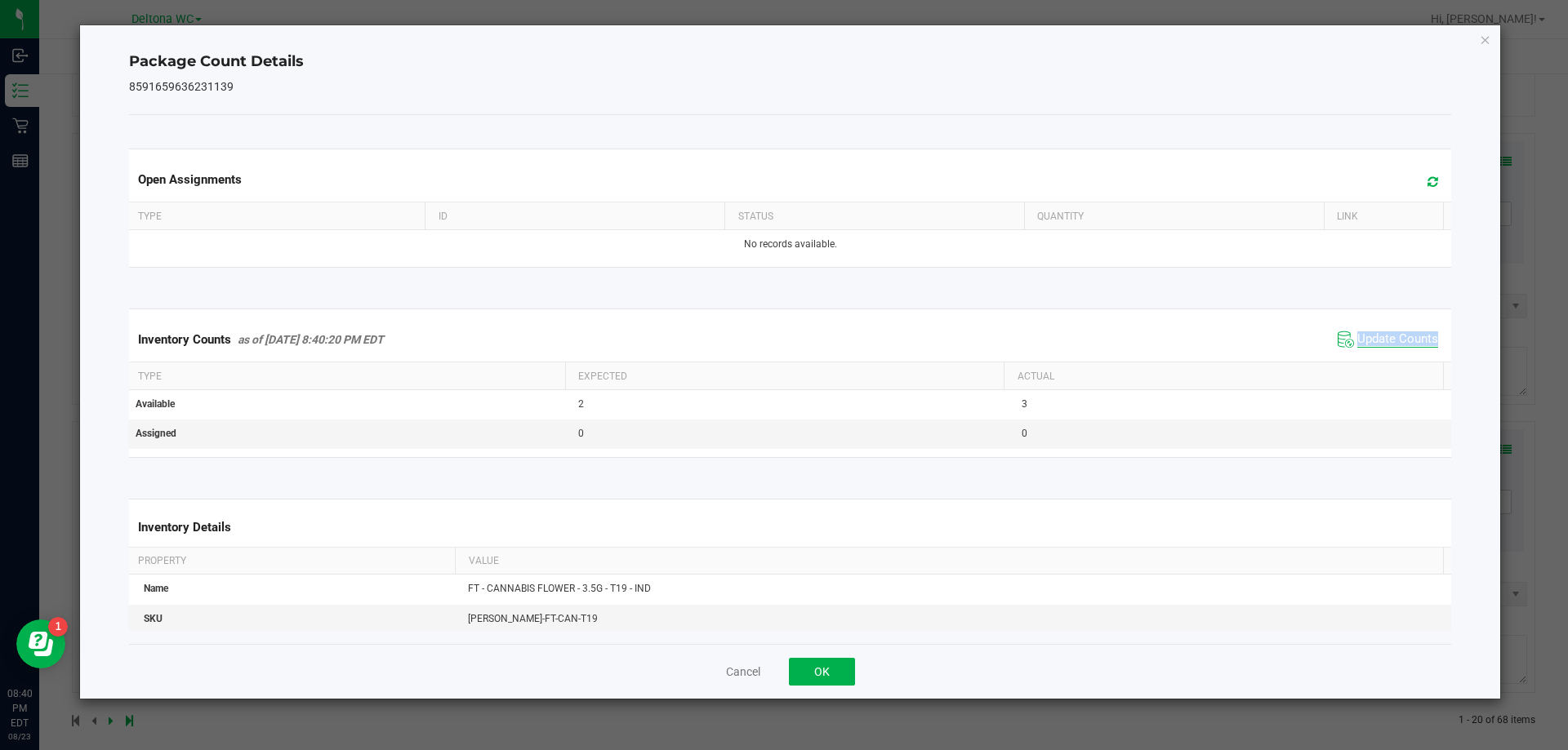
click at [1367, 357] on div "Inventory Counts as of Aug 23, 2025 8:40:20 PM EDT Update Counts" at bounding box center [790, 340] width 1329 height 44
click at [836, 660] on button "OK" at bounding box center [821, 671] width 66 height 28
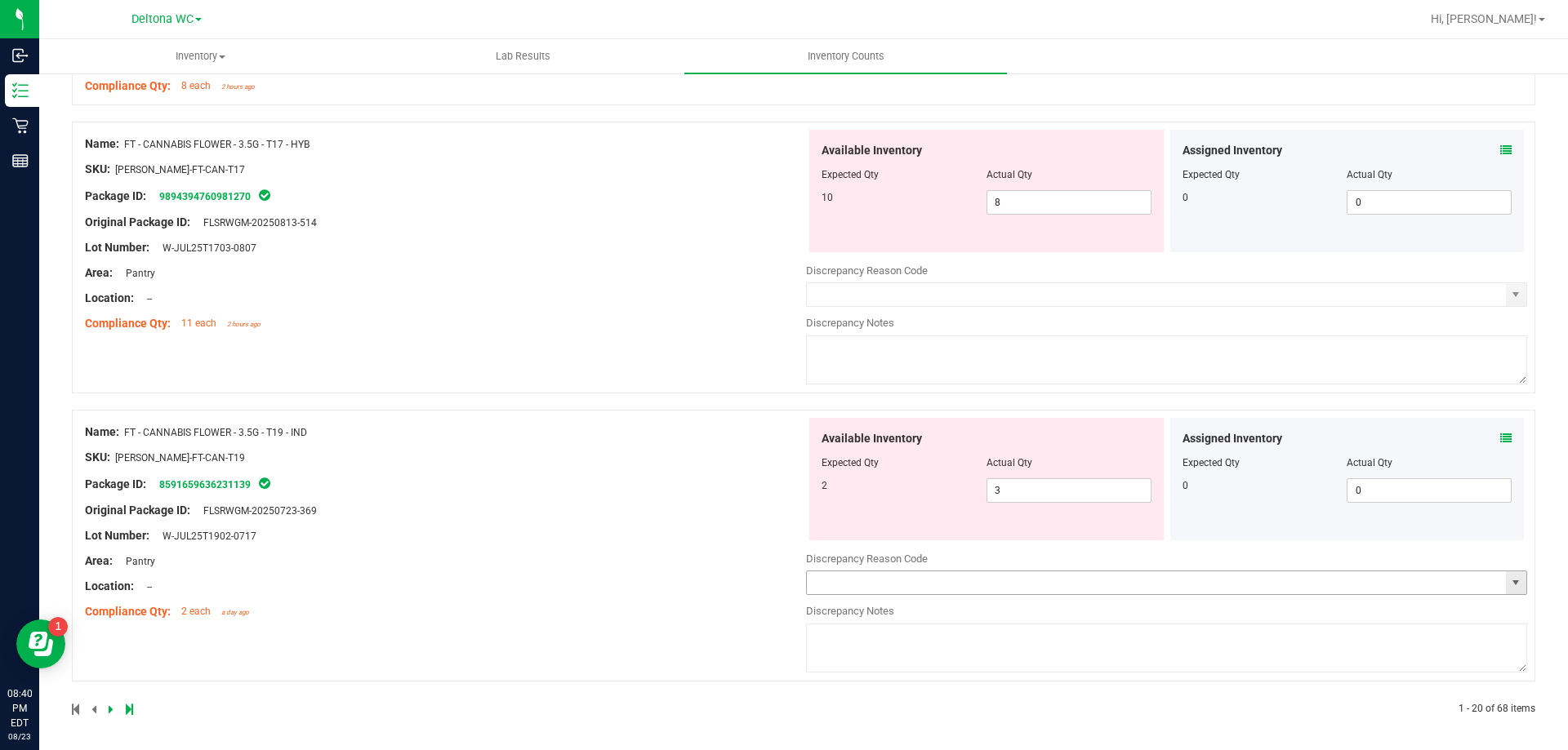
scroll to position [4424, 0]
click at [1018, 201] on span "8 8" at bounding box center [1069, 199] width 165 height 24
type input "10"
click at [1028, 486] on span "3 3" at bounding box center [1069, 487] width 165 height 24
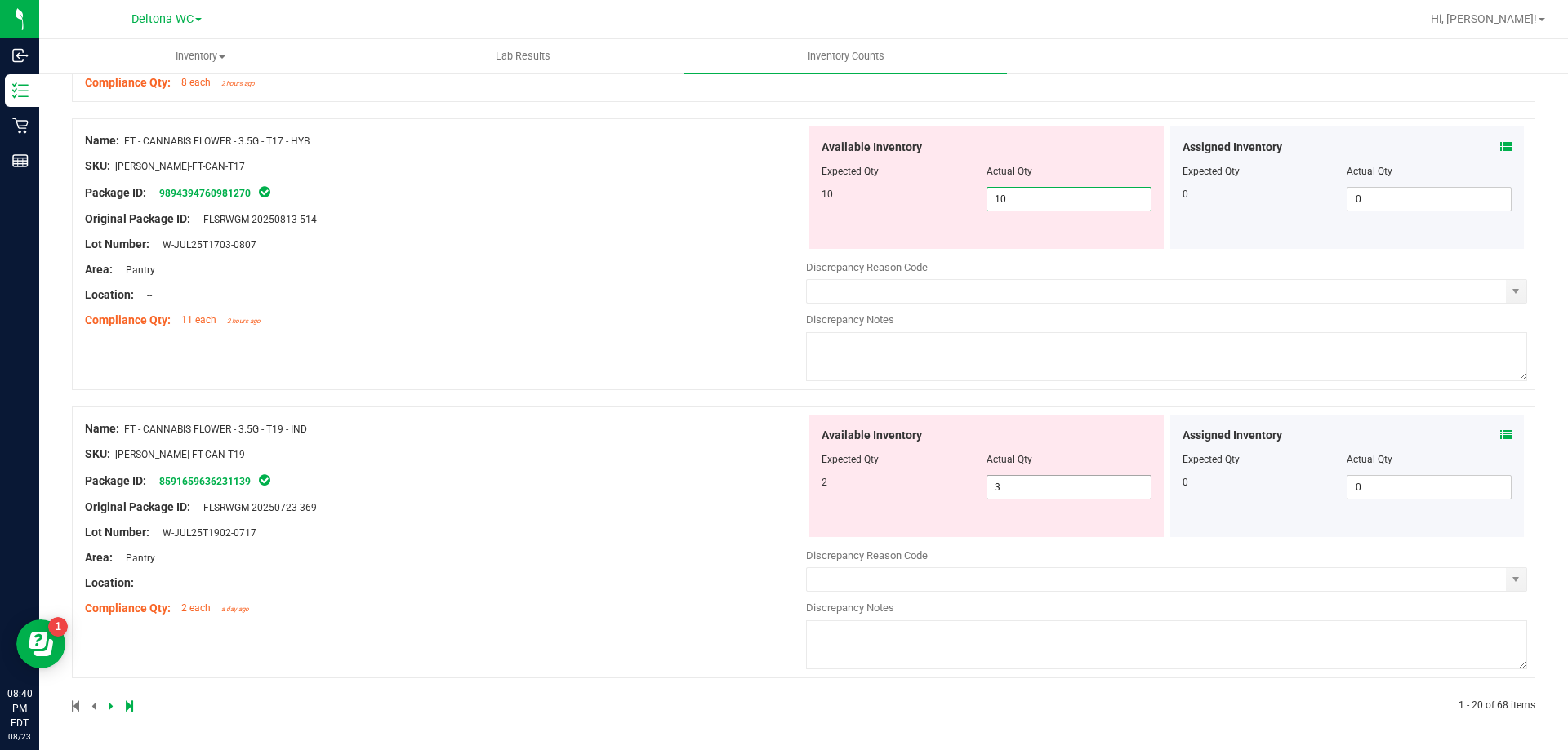
scroll to position [4372, 0]
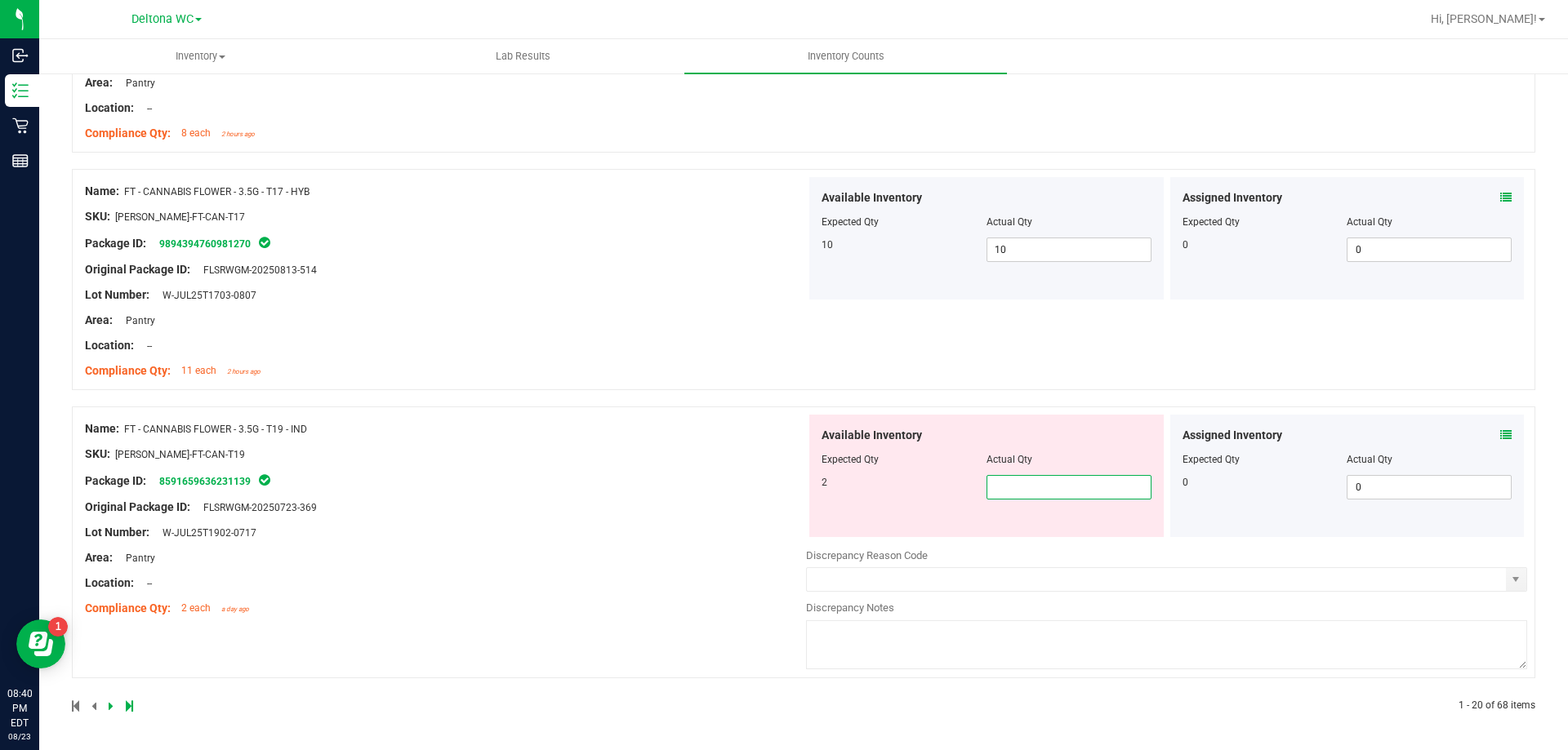
type input "2"
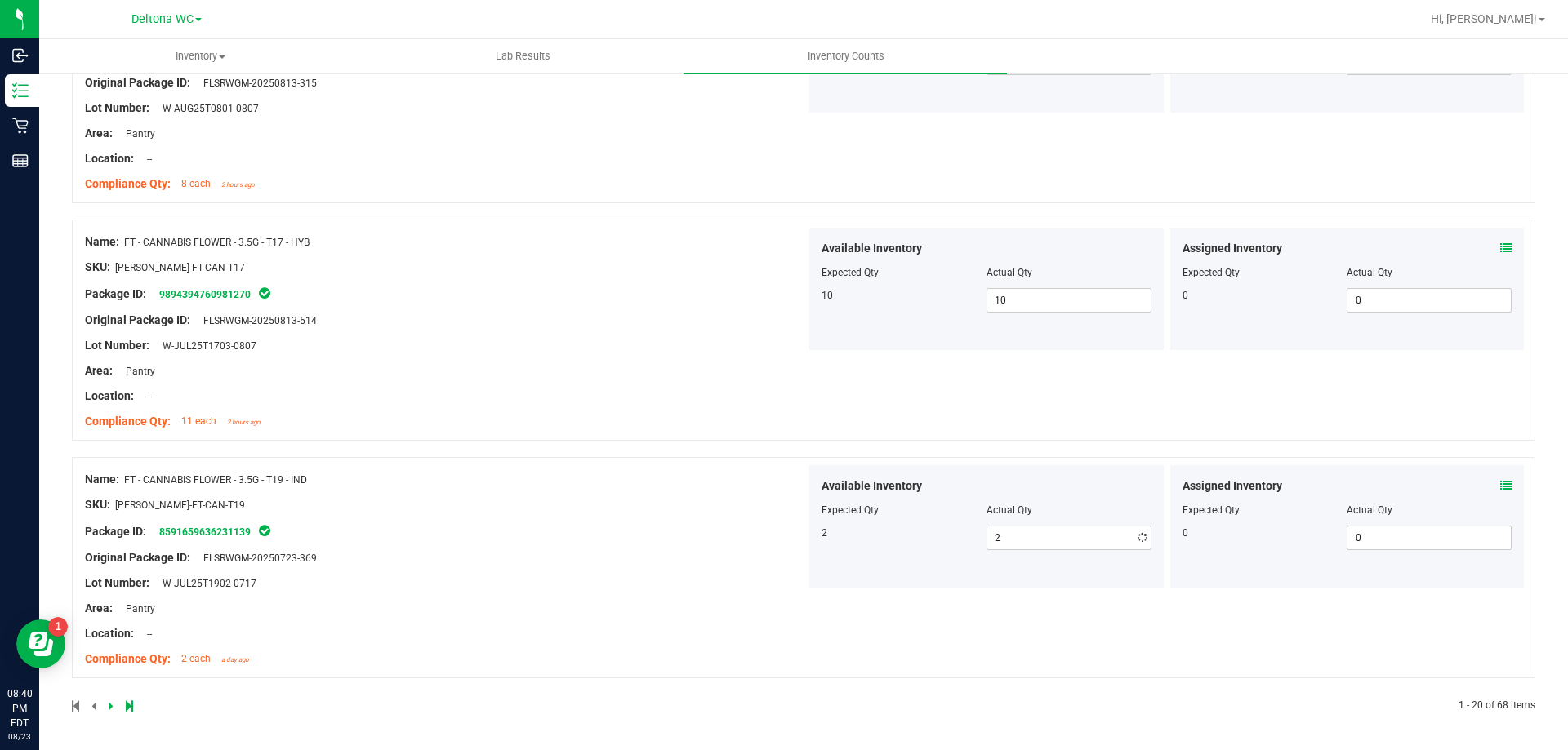
drag, startPoint x: 828, startPoint y: 485, endPoint x: 778, endPoint y: 488, distance: 50.1
click at [825, 484] on div "Available Inventory Expected Qty Actual Qty 2 2 2" at bounding box center [986, 527] width 354 height 122
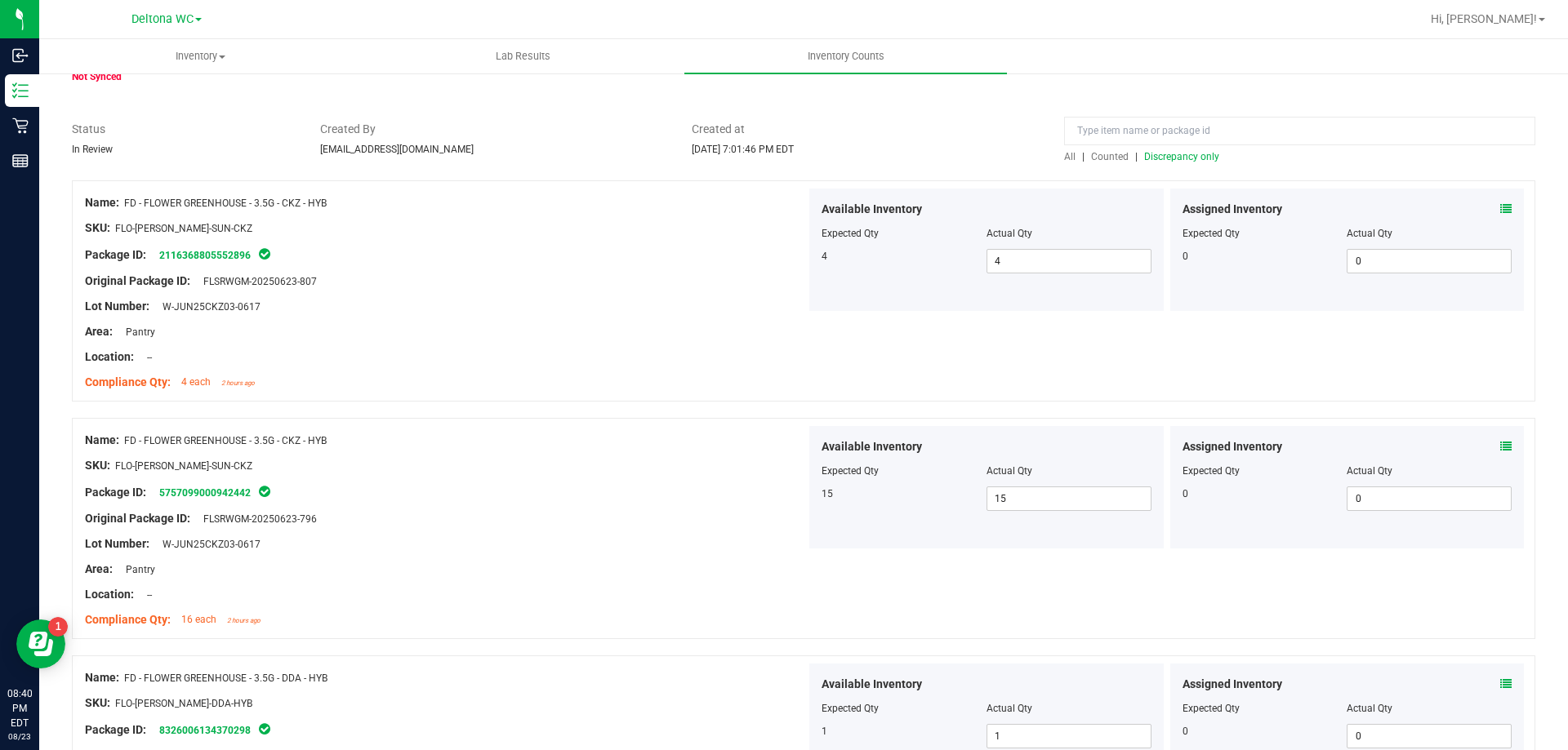
scroll to position [0, 0]
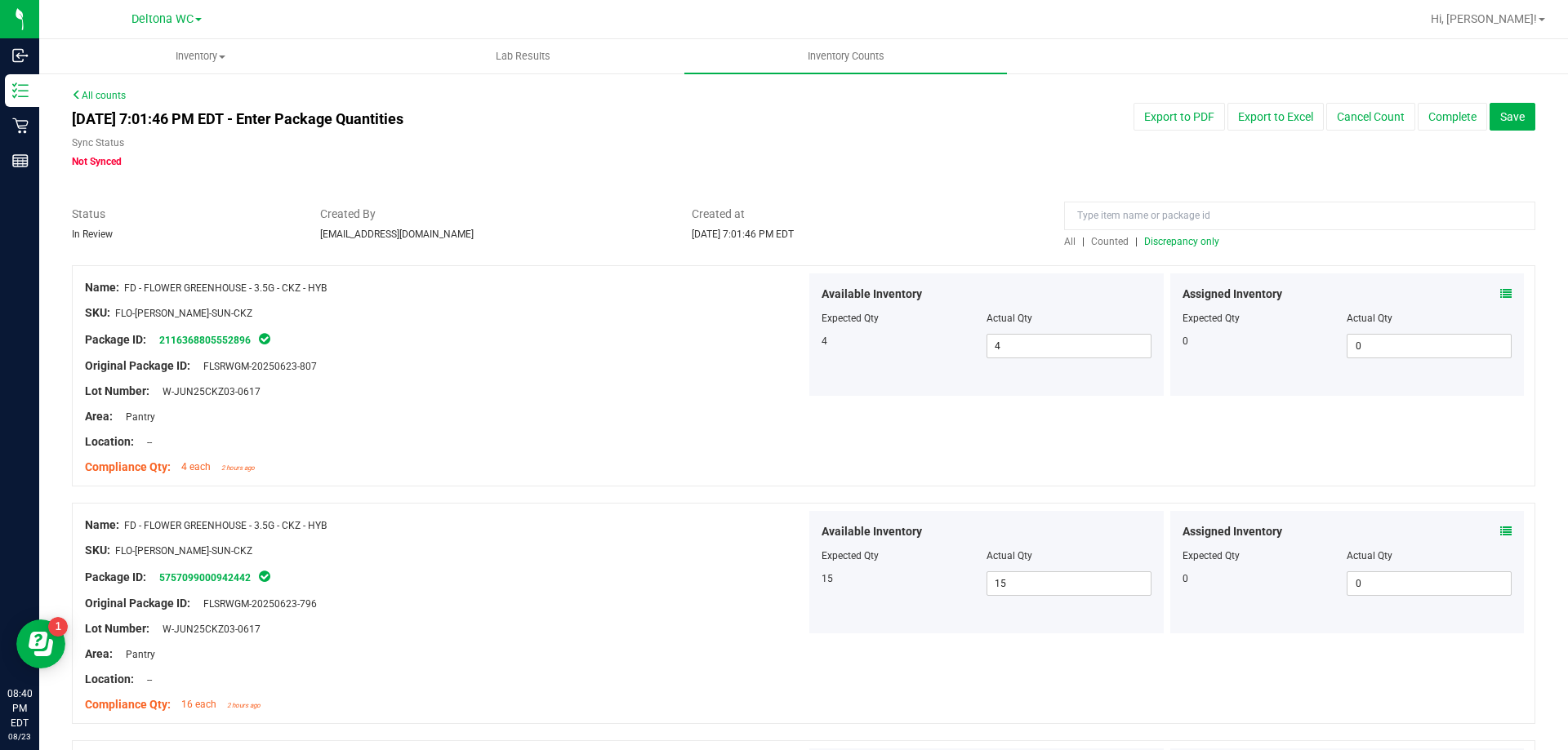
click at [1184, 243] on span "Discrepancy only" at bounding box center [1181, 242] width 76 height 12
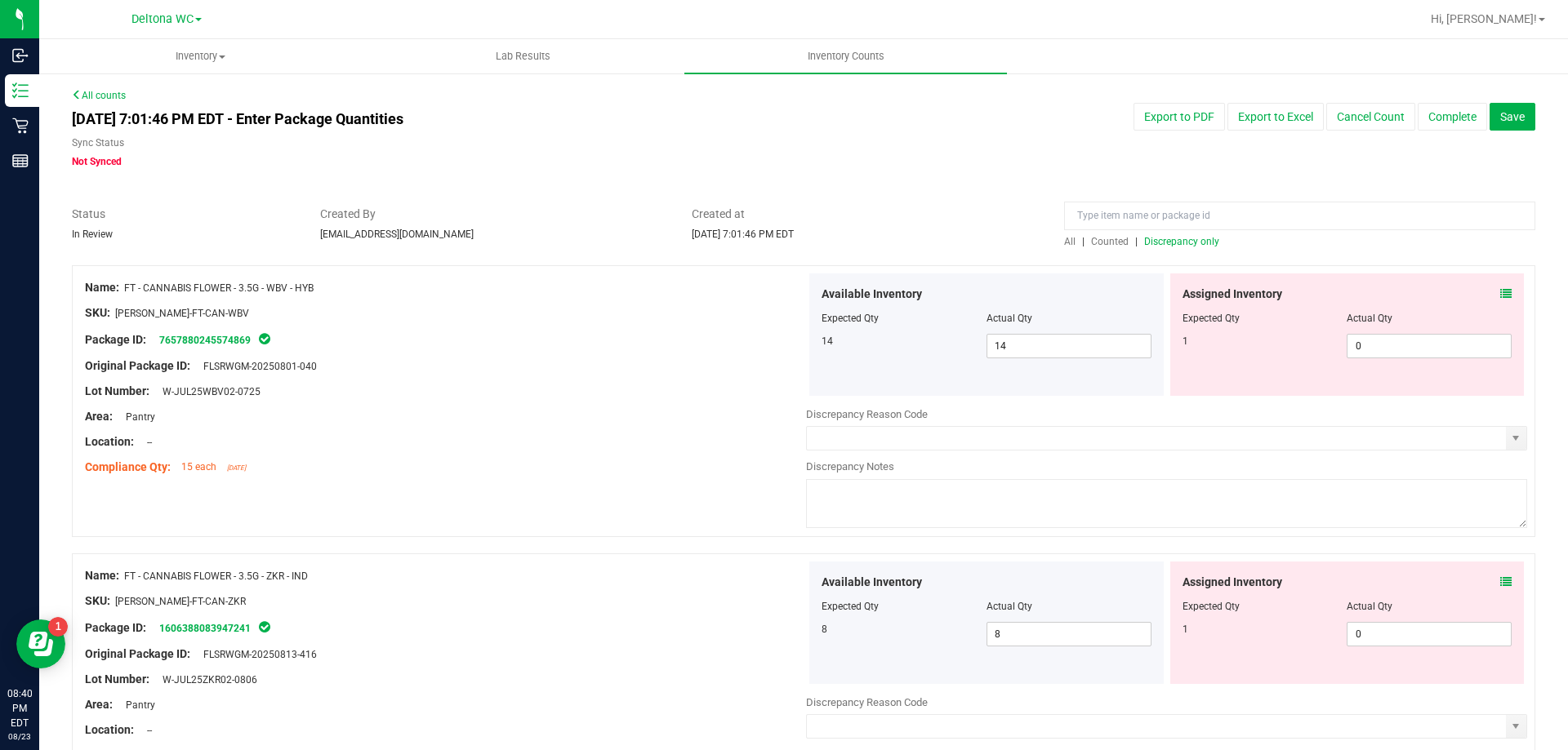
click at [1500, 289] on icon at bounding box center [1506, 294] width 12 height 12
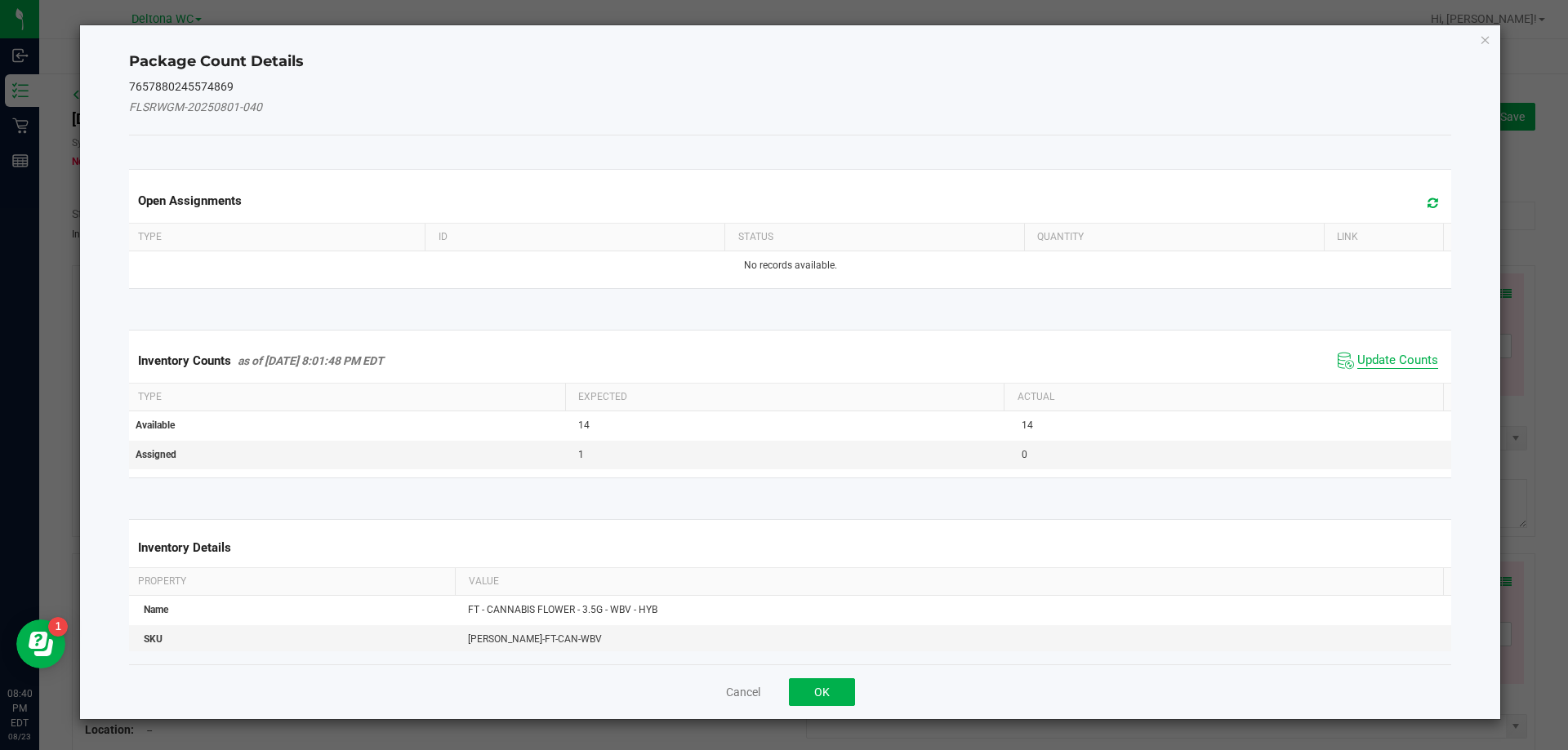
click at [1394, 354] on span "Update Counts" at bounding box center [1397, 360] width 81 height 16
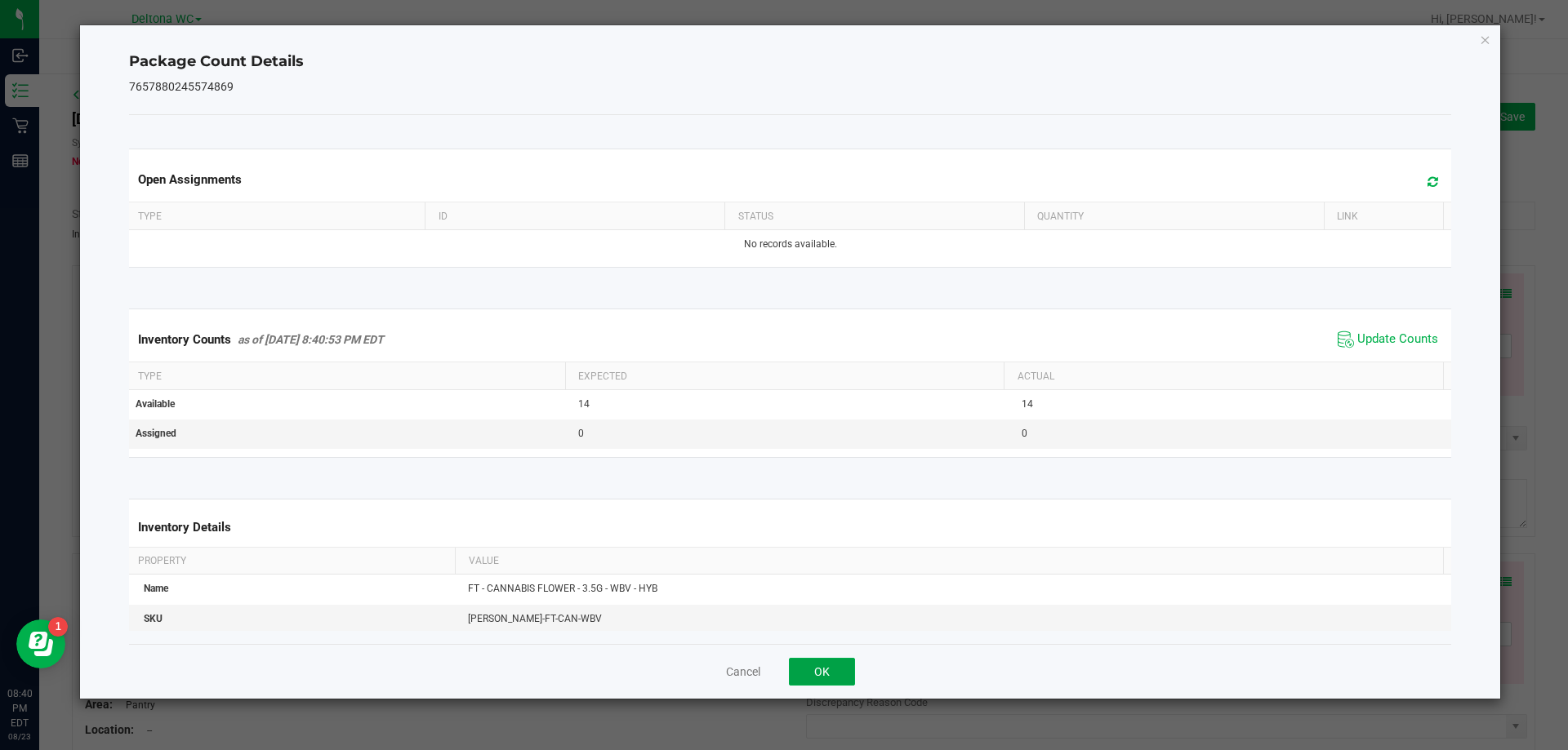
drag, startPoint x: 828, startPoint y: 671, endPoint x: 1338, endPoint y: 506, distance: 536.0
click at [841, 662] on button "OK" at bounding box center [821, 671] width 66 height 28
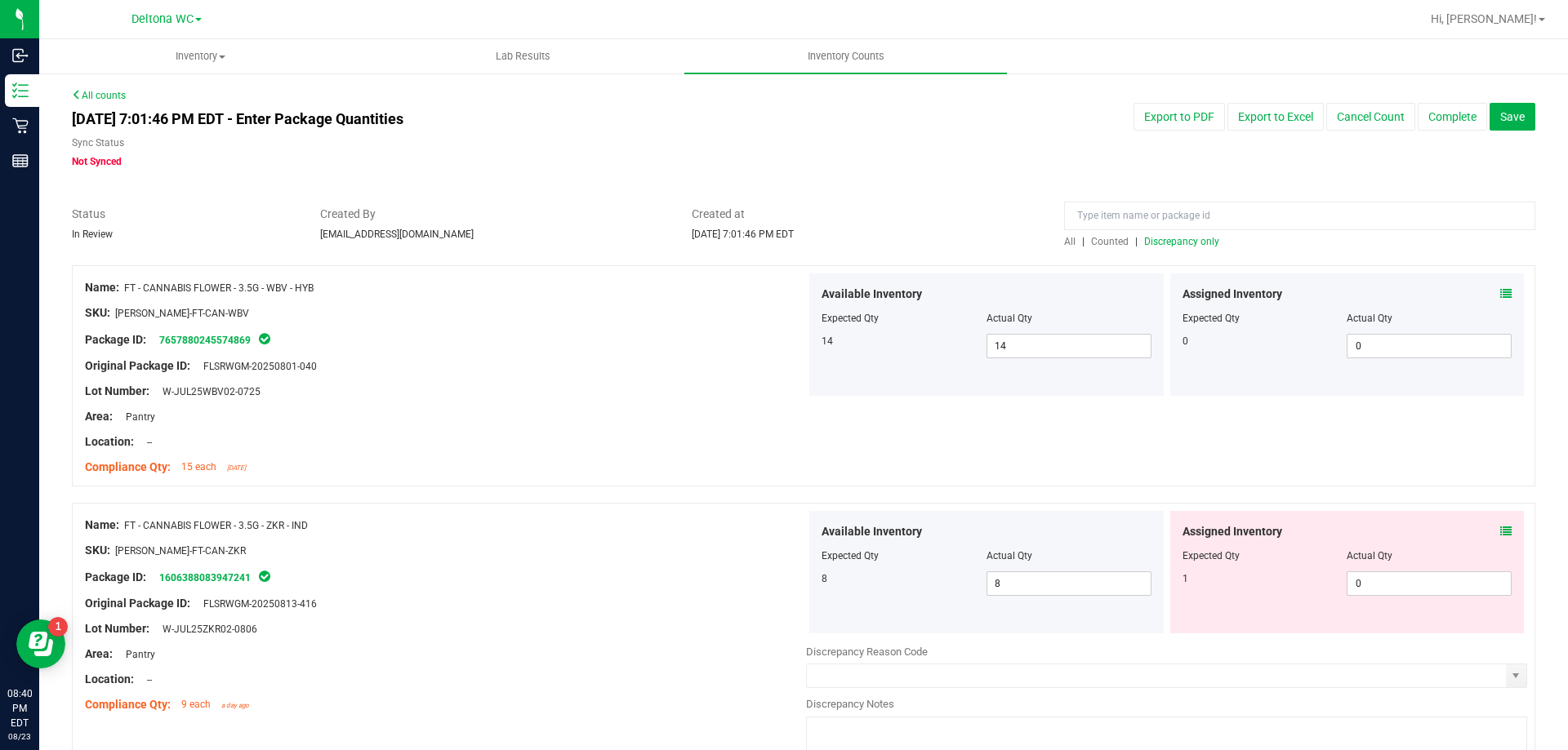
click at [1500, 534] on icon at bounding box center [1506, 532] width 12 height 12
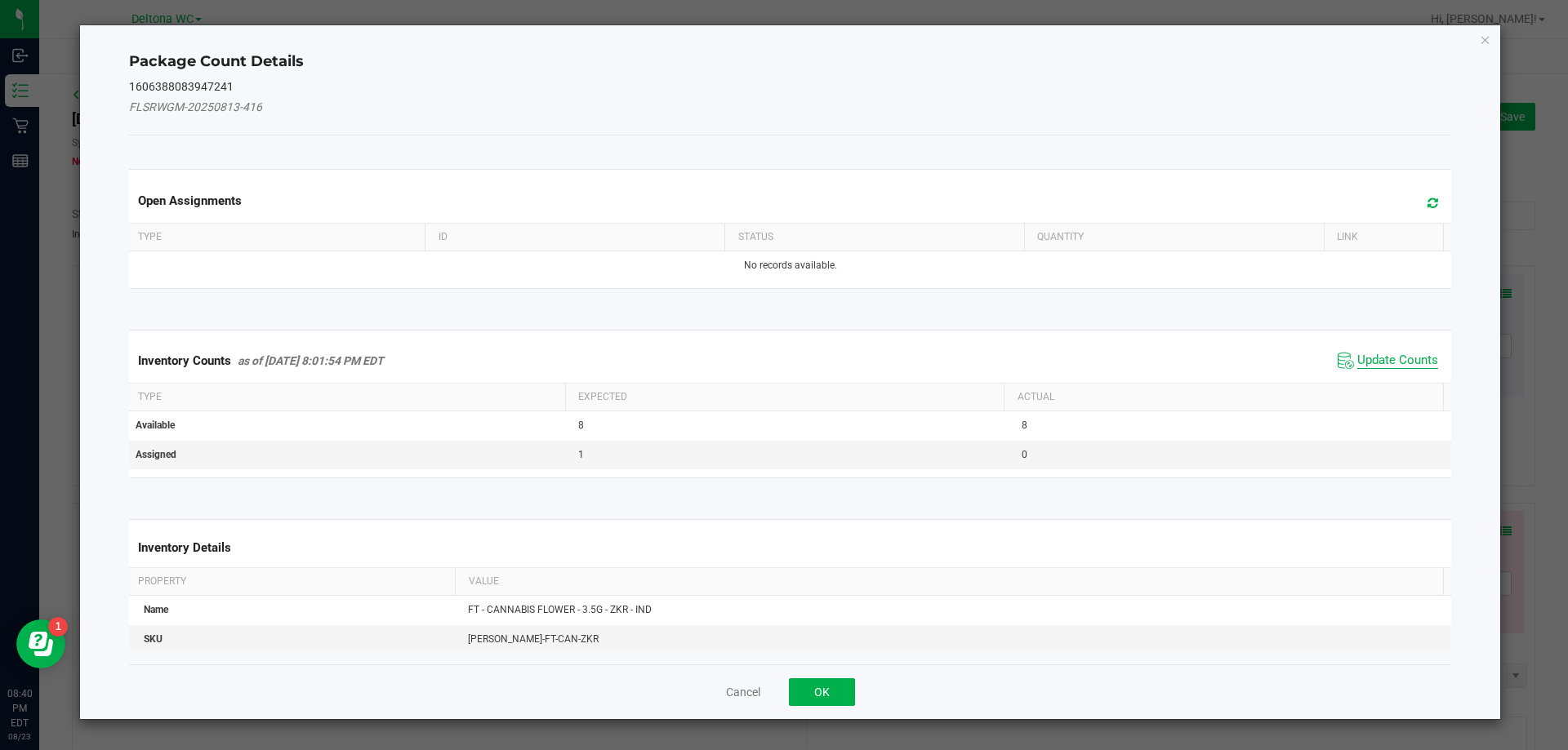
drag, startPoint x: 1401, startPoint y: 358, endPoint x: 874, endPoint y: 641, distance: 598.2
click at [1399, 358] on span "Update Counts" at bounding box center [1397, 360] width 81 height 16
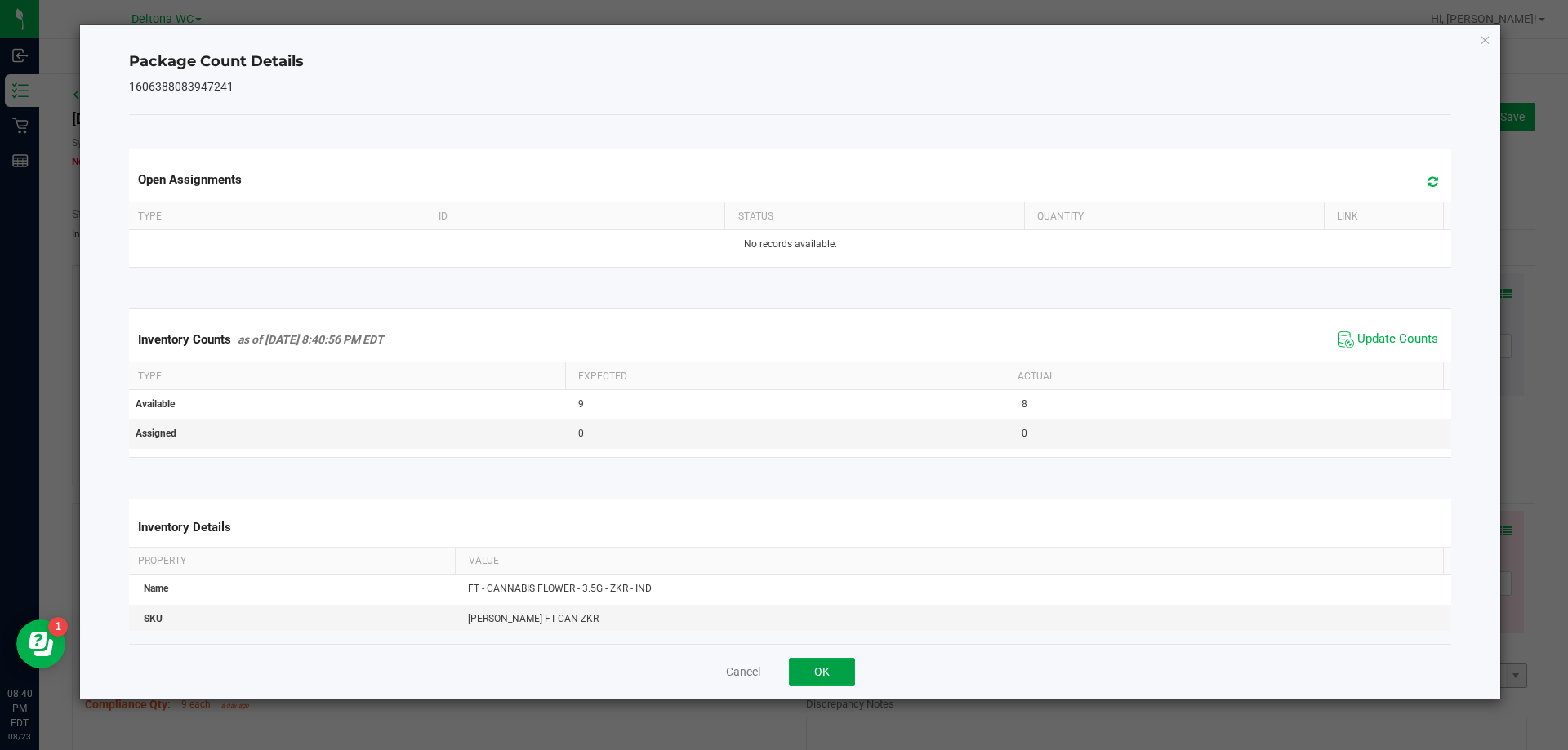
drag, startPoint x: 811, startPoint y: 675, endPoint x: 825, endPoint y: 674, distance: 14.0
click at [812, 674] on button "OK" at bounding box center [821, 671] width 66 height 28
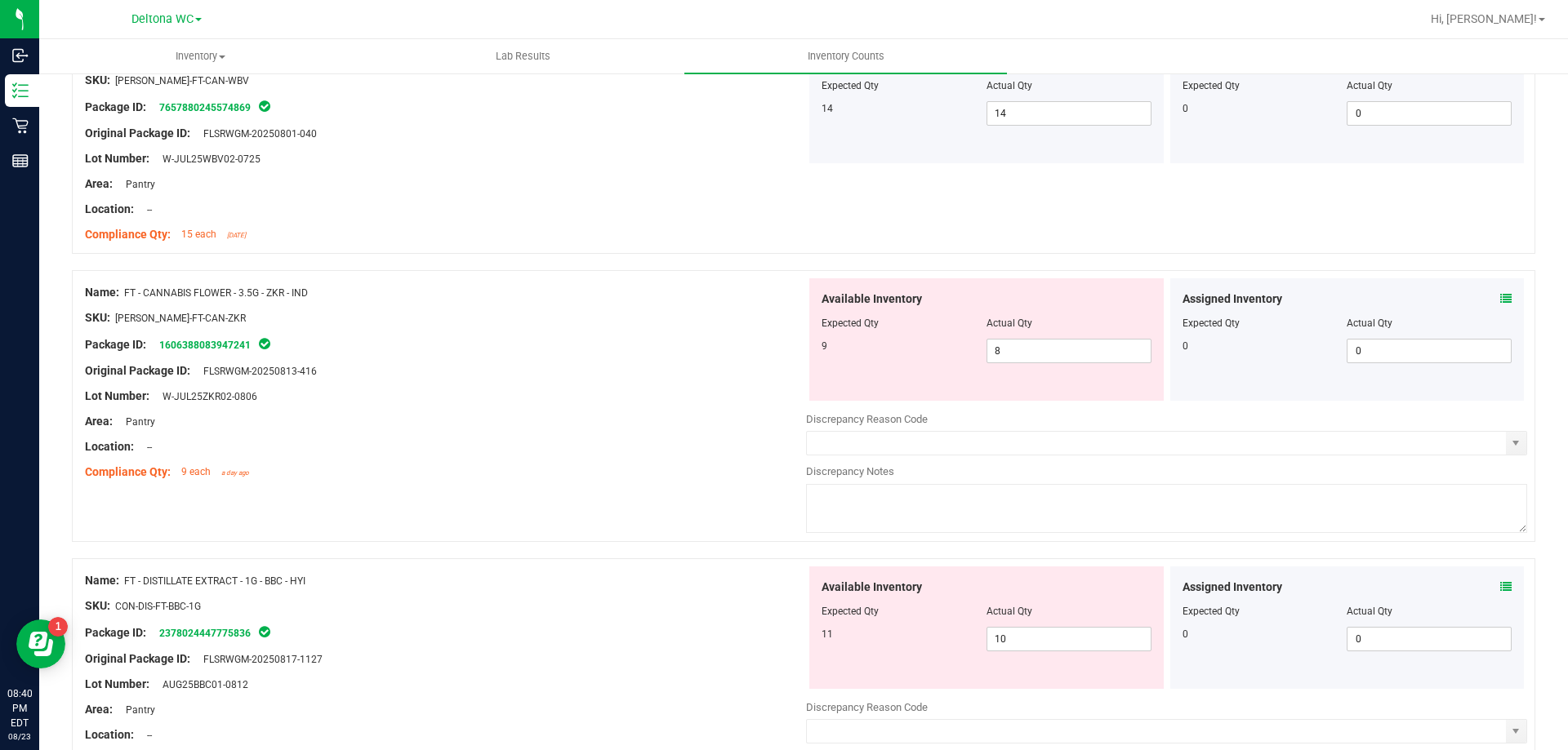
scroll to position [245, 0]
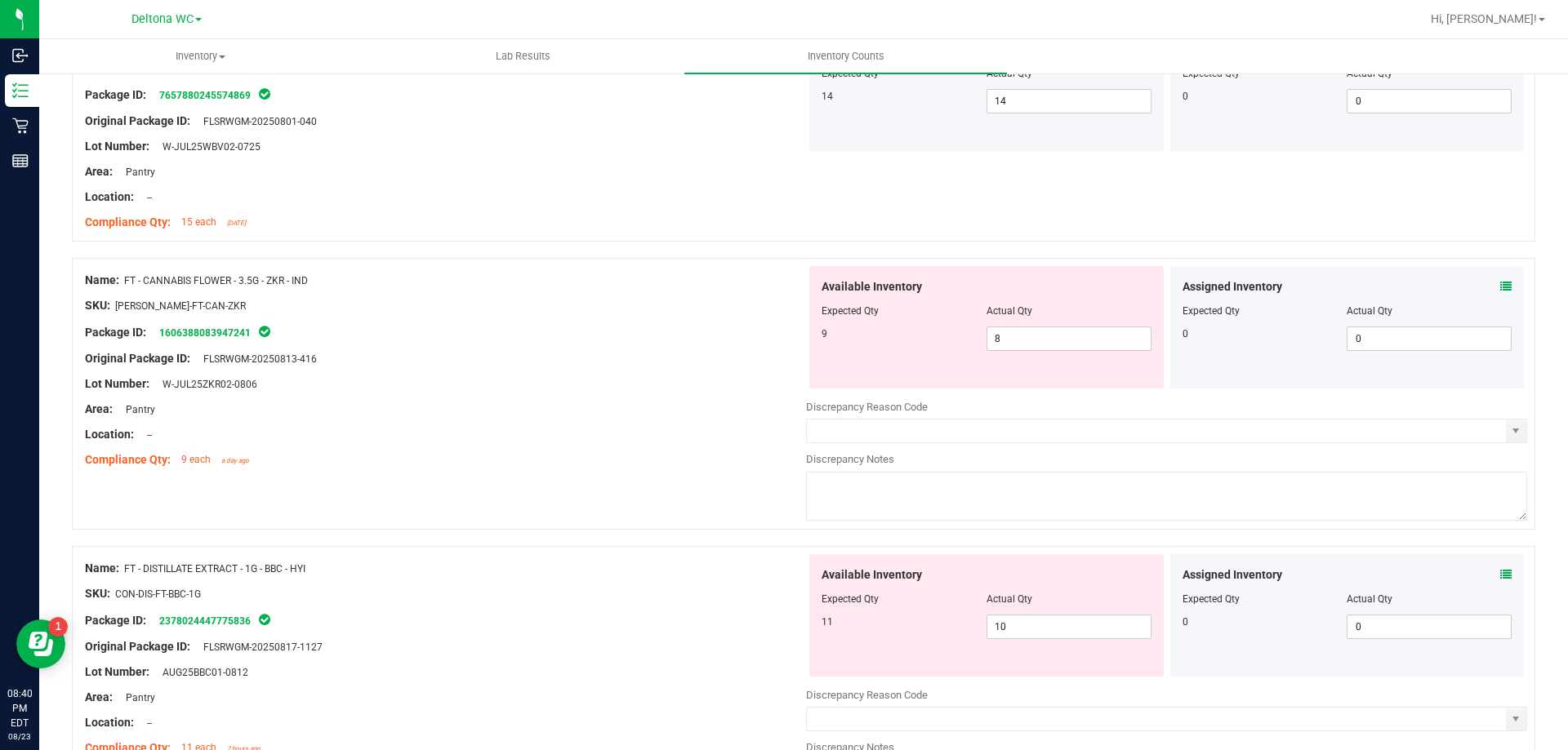
click at [1500, 577] on icon at bounding box center [1506, 575] width 12 height 12
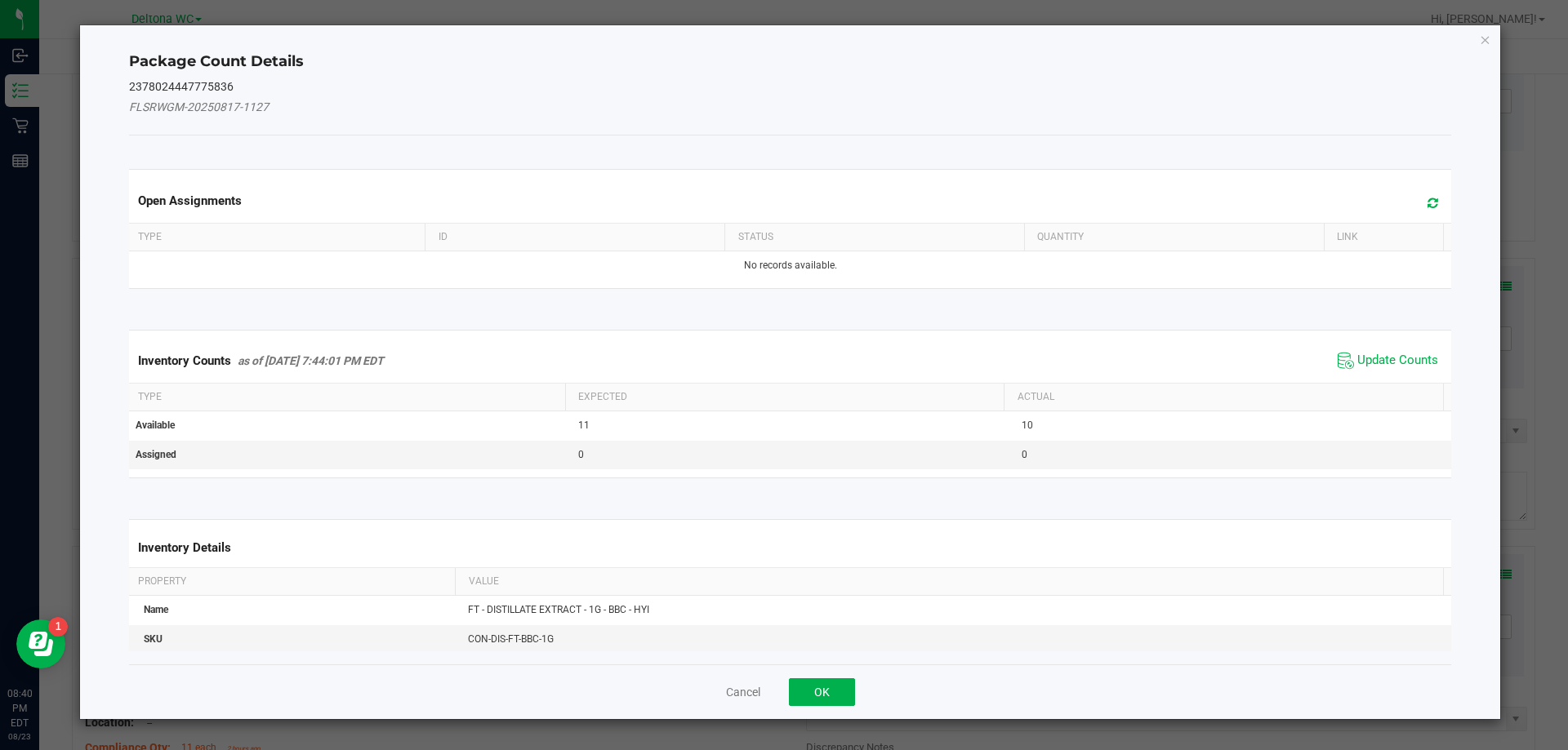
click at [1357, 365] on span "Update Counts" at bounding box center [1397, 360] width 81 height 16
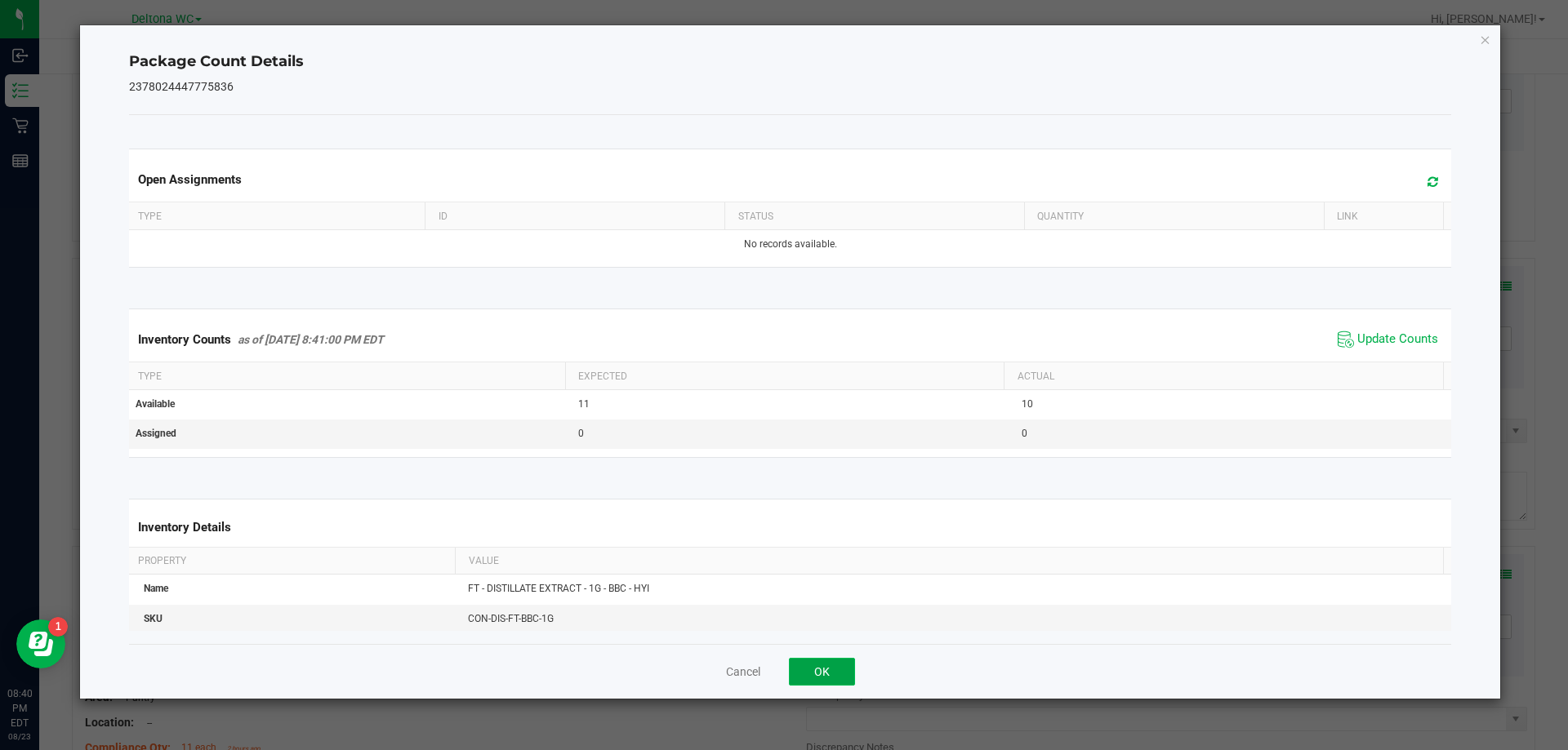
click at [827, 673] on button "OK" at bounding box center [821, 671] width 66 height 28
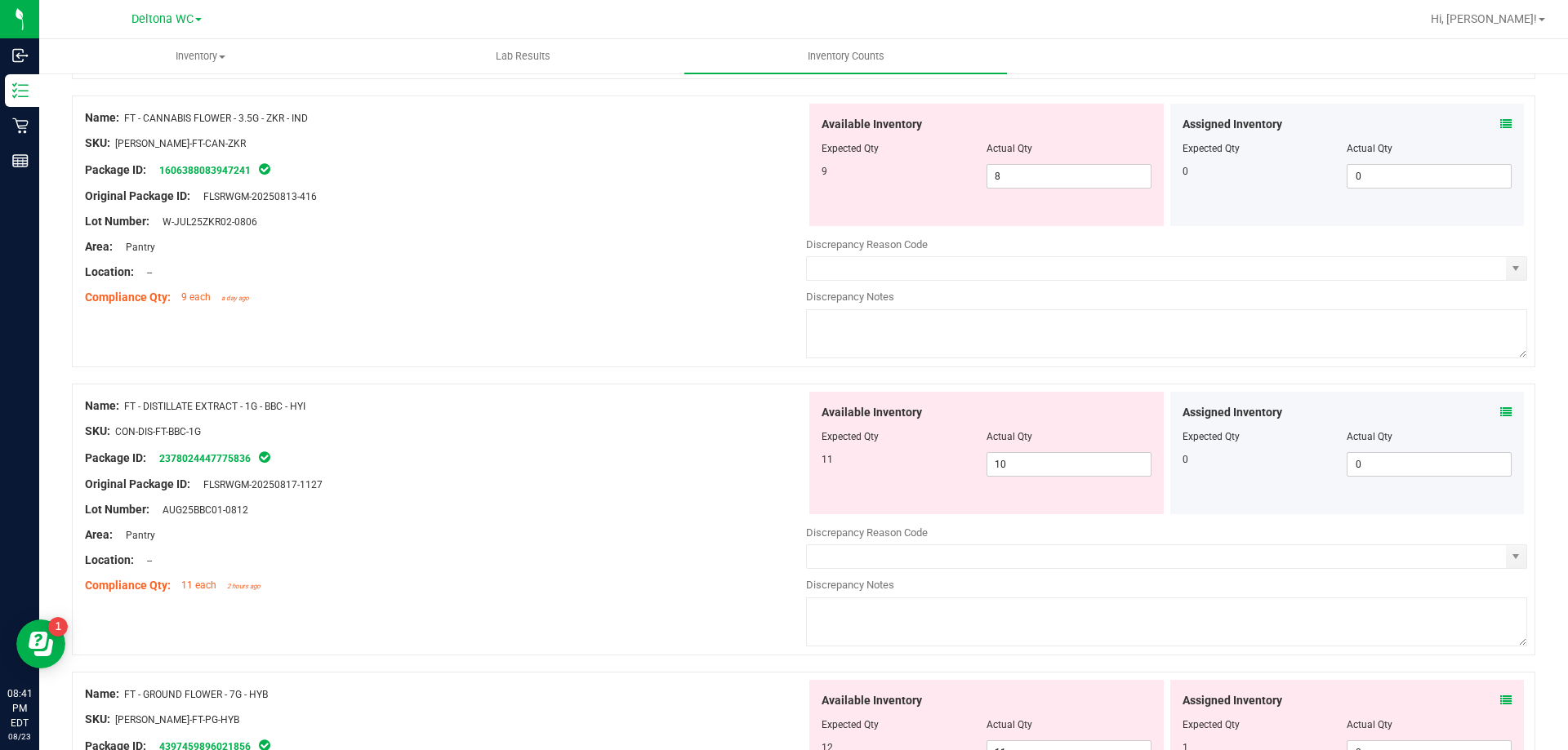
scroll to position [409, 0]
click at [1500, 701] on icon at bounding box center [1506, 700] width 12 height 12
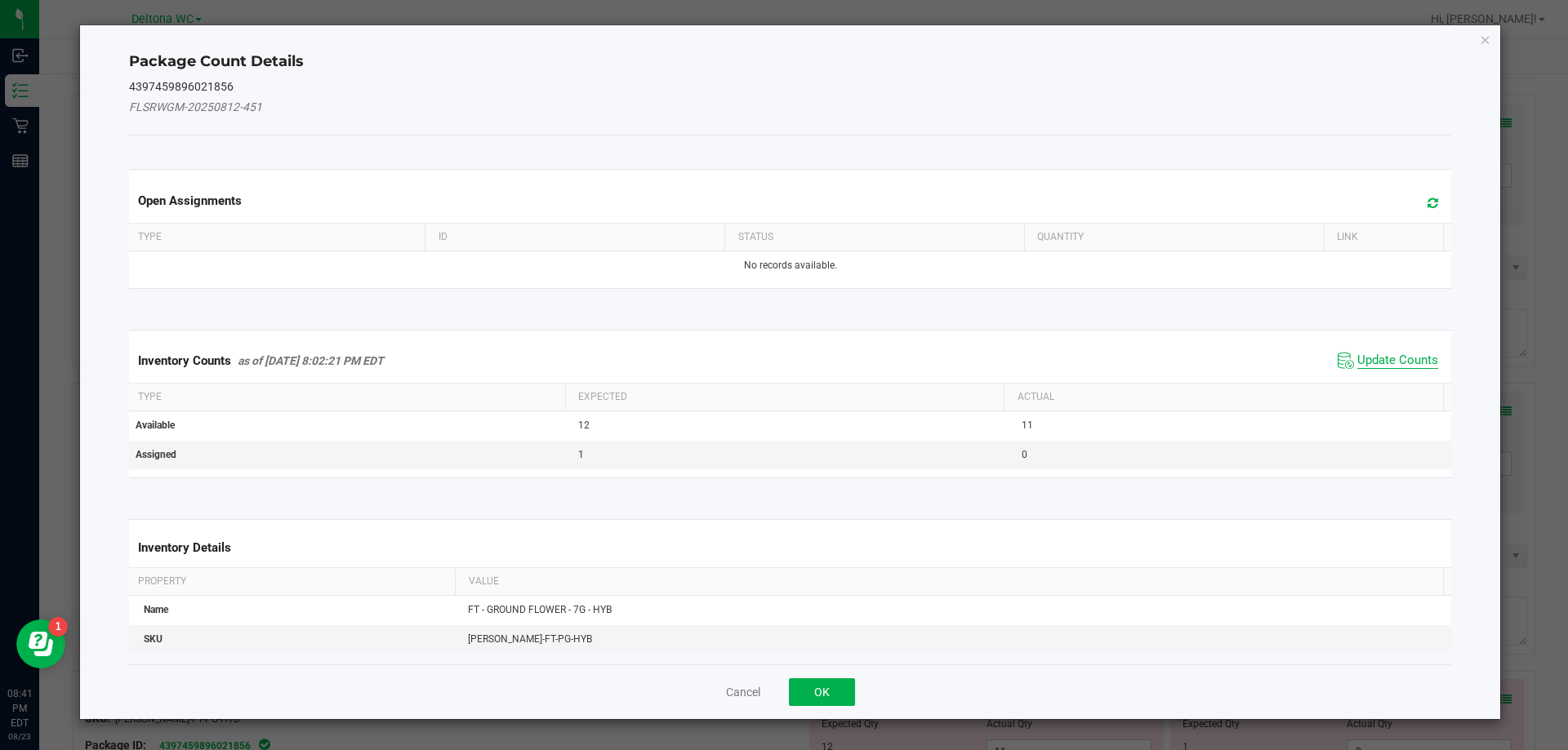
click at [1384, 354] on span "Update Counts" at bounding box center [1397, 360] width 81 height 16
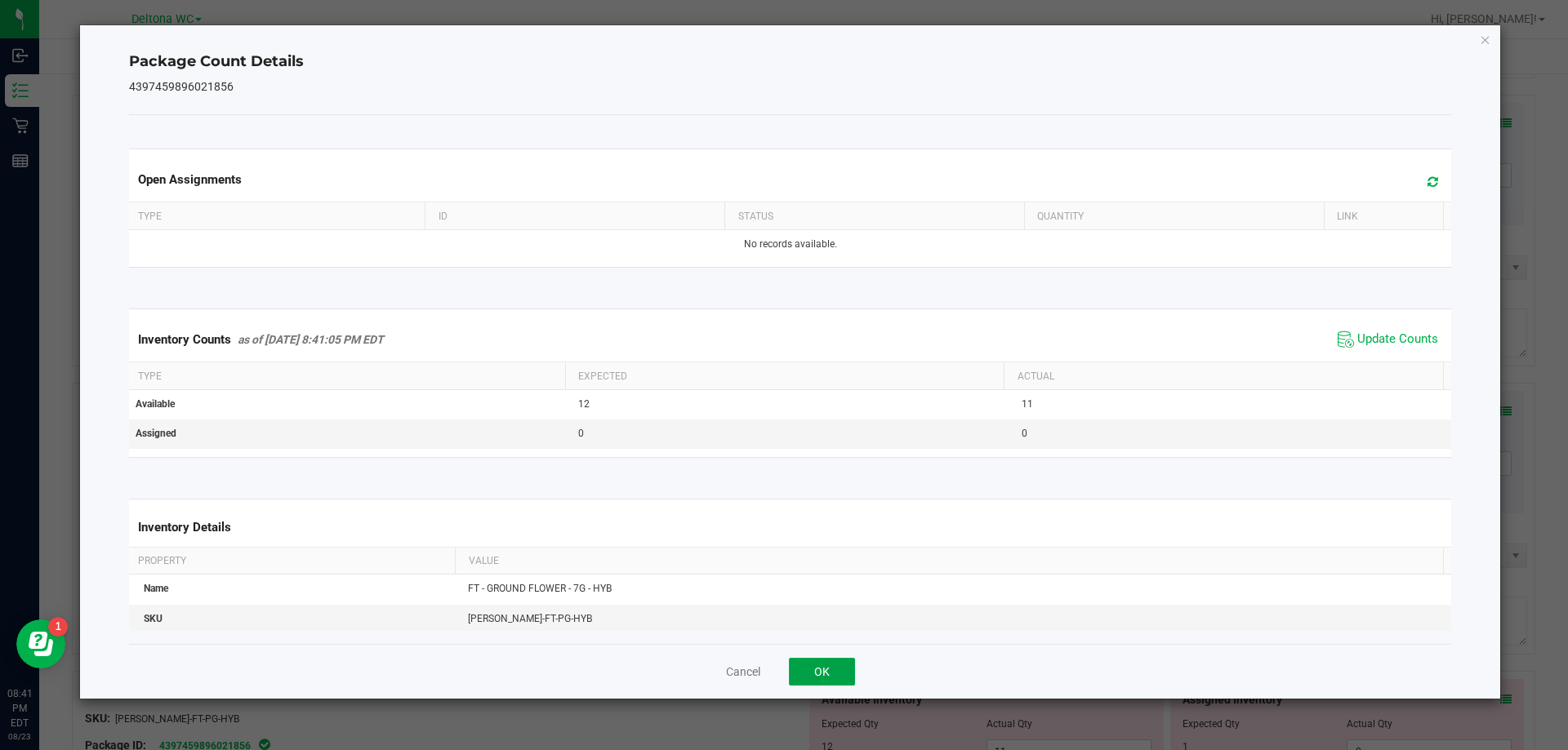
drag, startPoint x: 811, startPoint y: 676, endPoint x: 842, endPoint y: 669, distance: 31.8
click at [811, 675] on button "OK" at bounding box center [821, 671] width 66 height 28
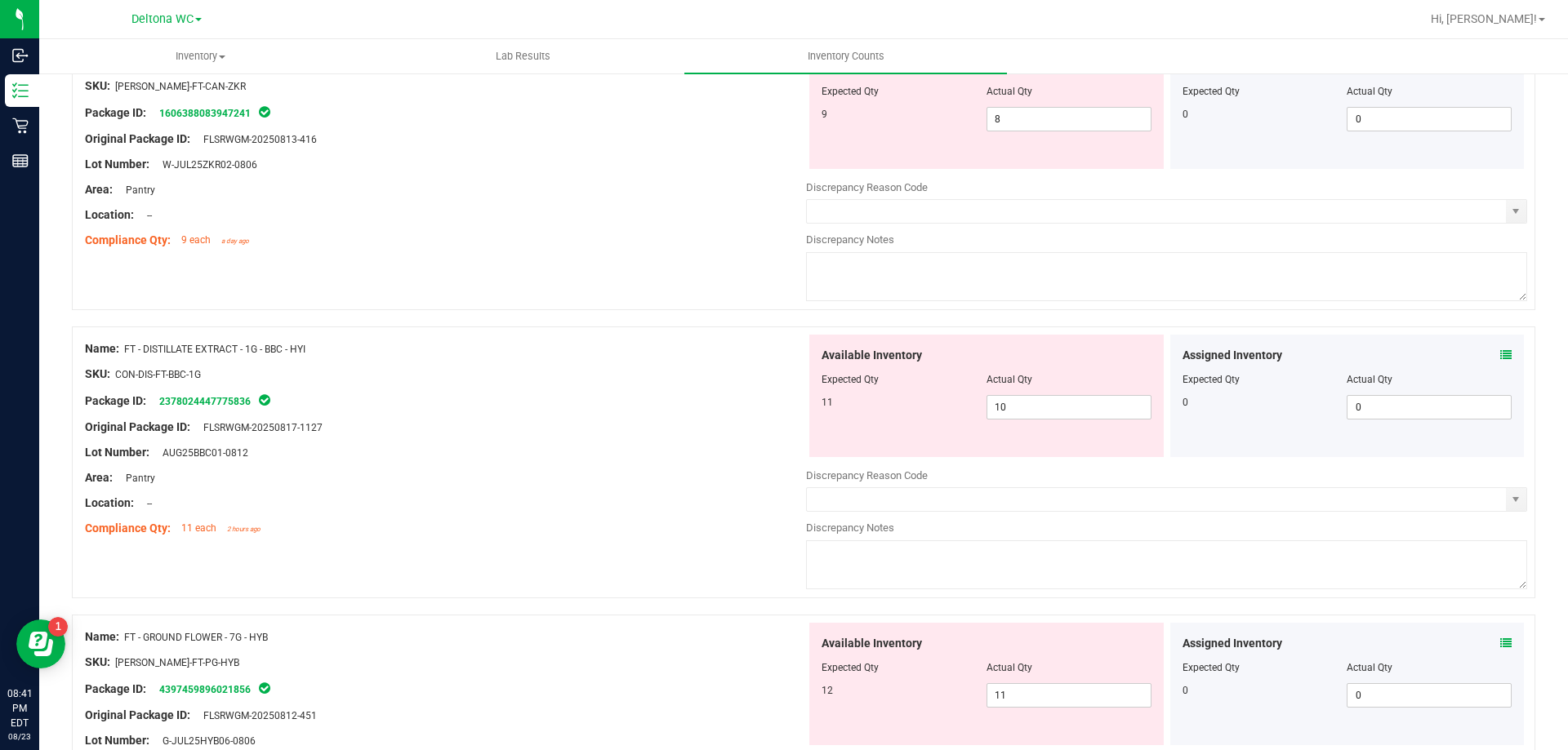
scroll to position [490, 0]
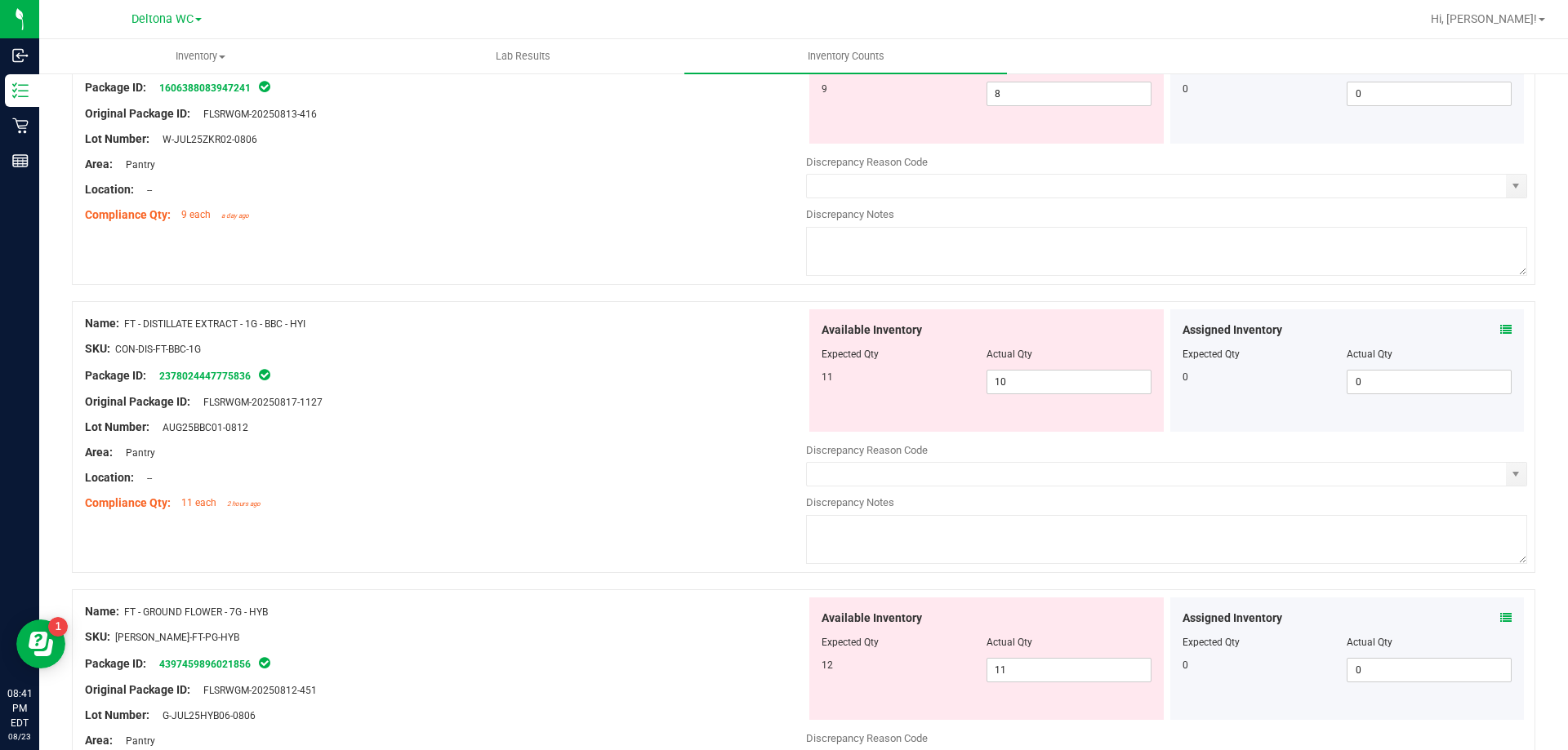
click at [1500, 615] on icon at bounding box center [1506, 618] width 12 height 12
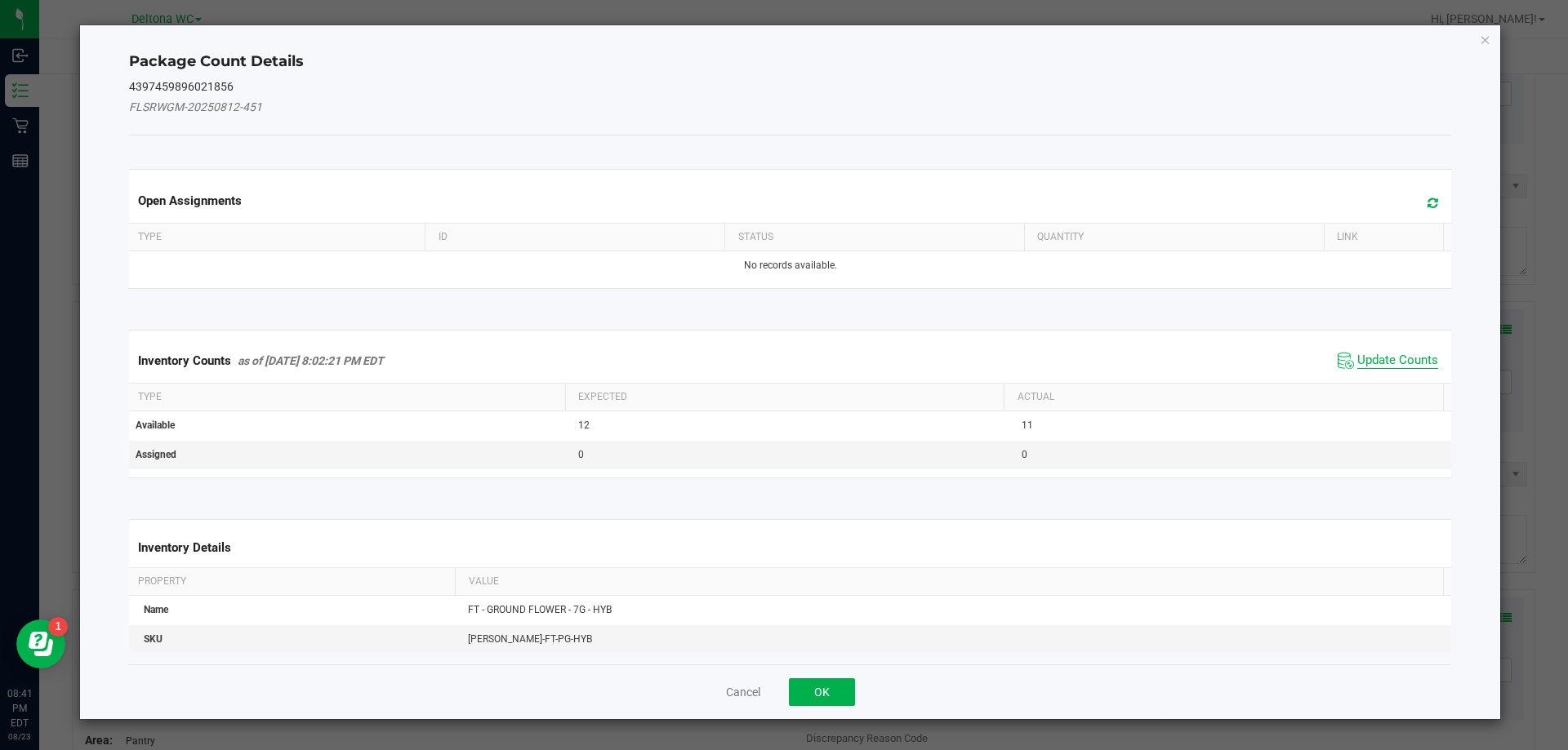
click at [1399, 360] on span "Update Counts" at bounding box center [1397, 360] width 81 height 16
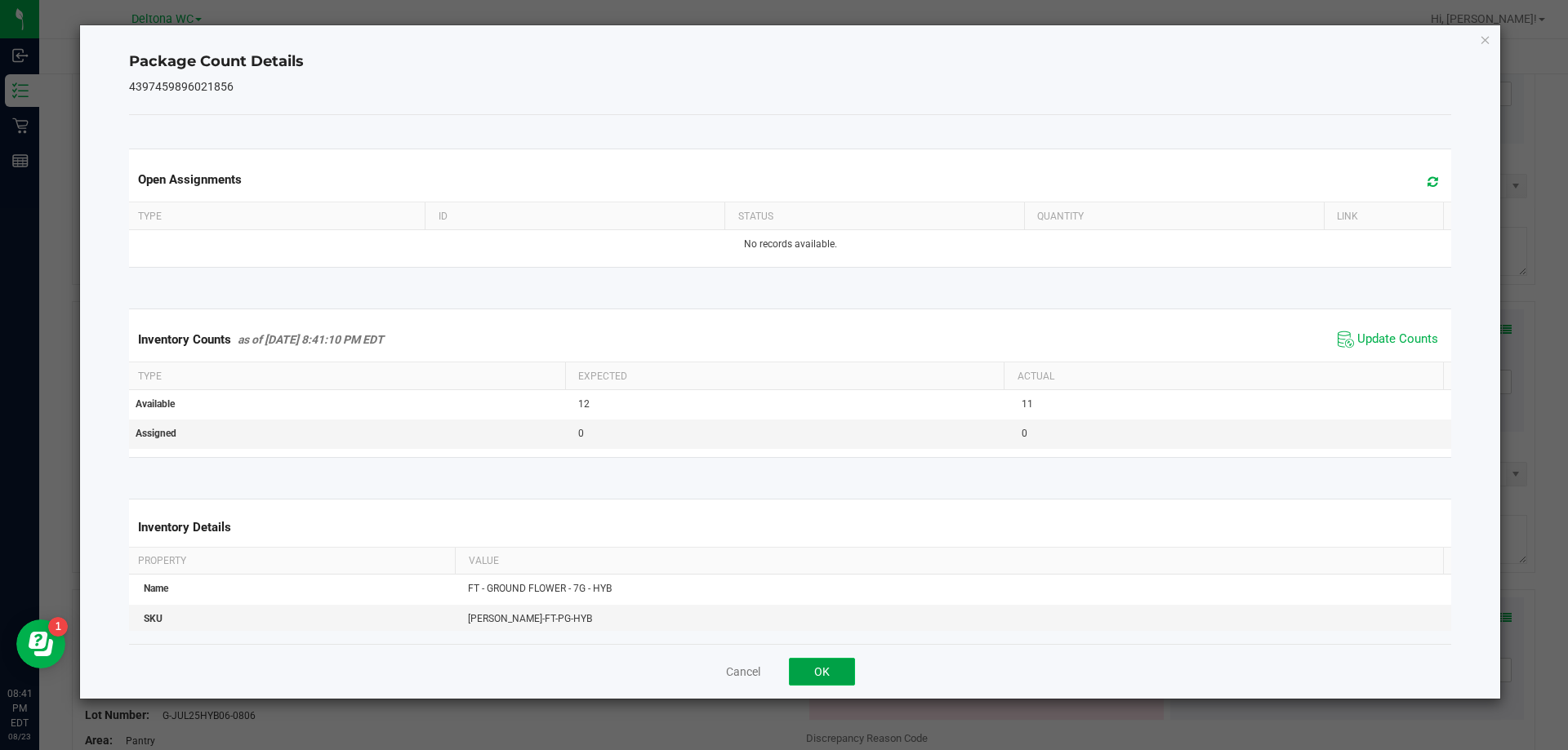
click at [821, 669] on button "OK" at bounding box center [821, 671] width 66 height 28
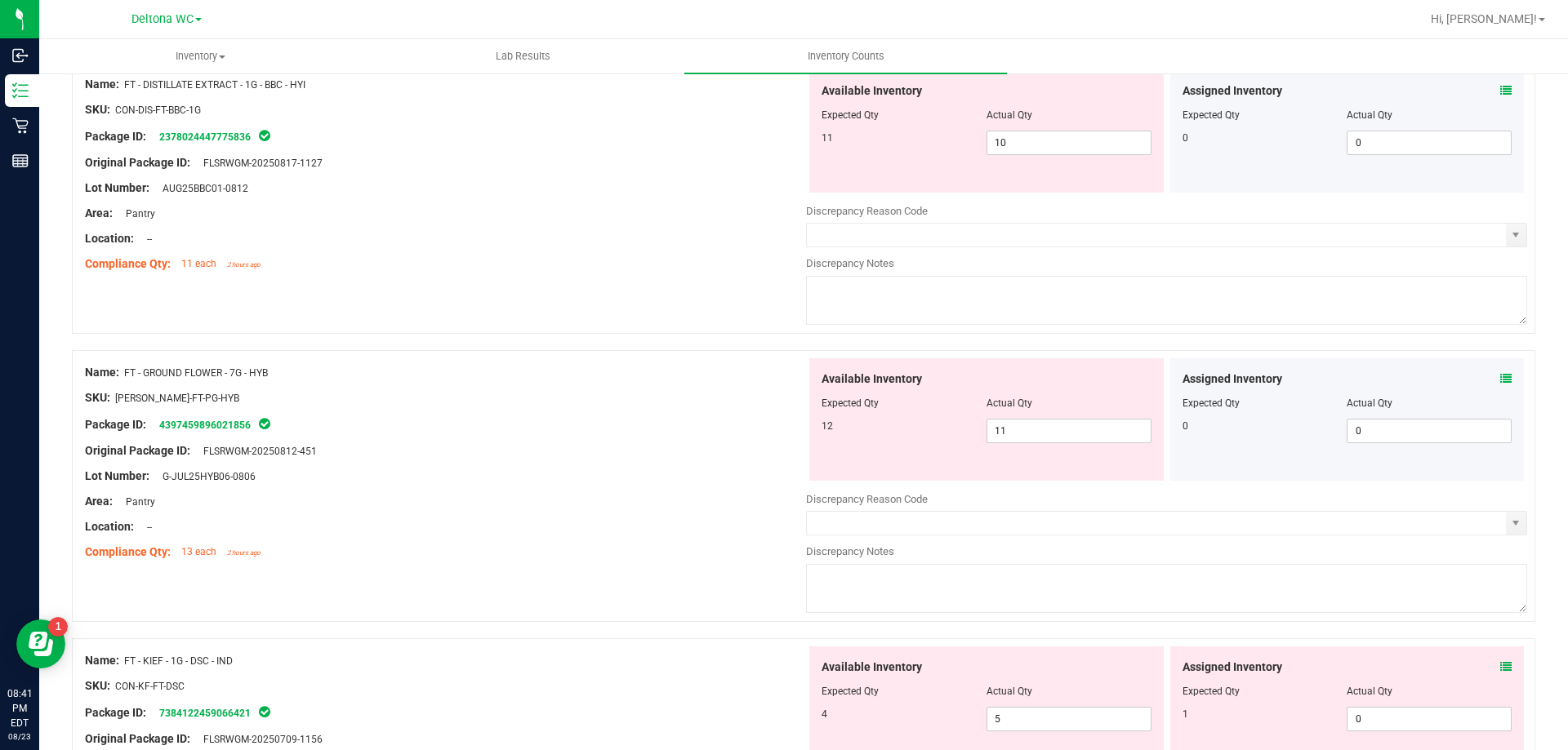
scroll to position [735, 0]
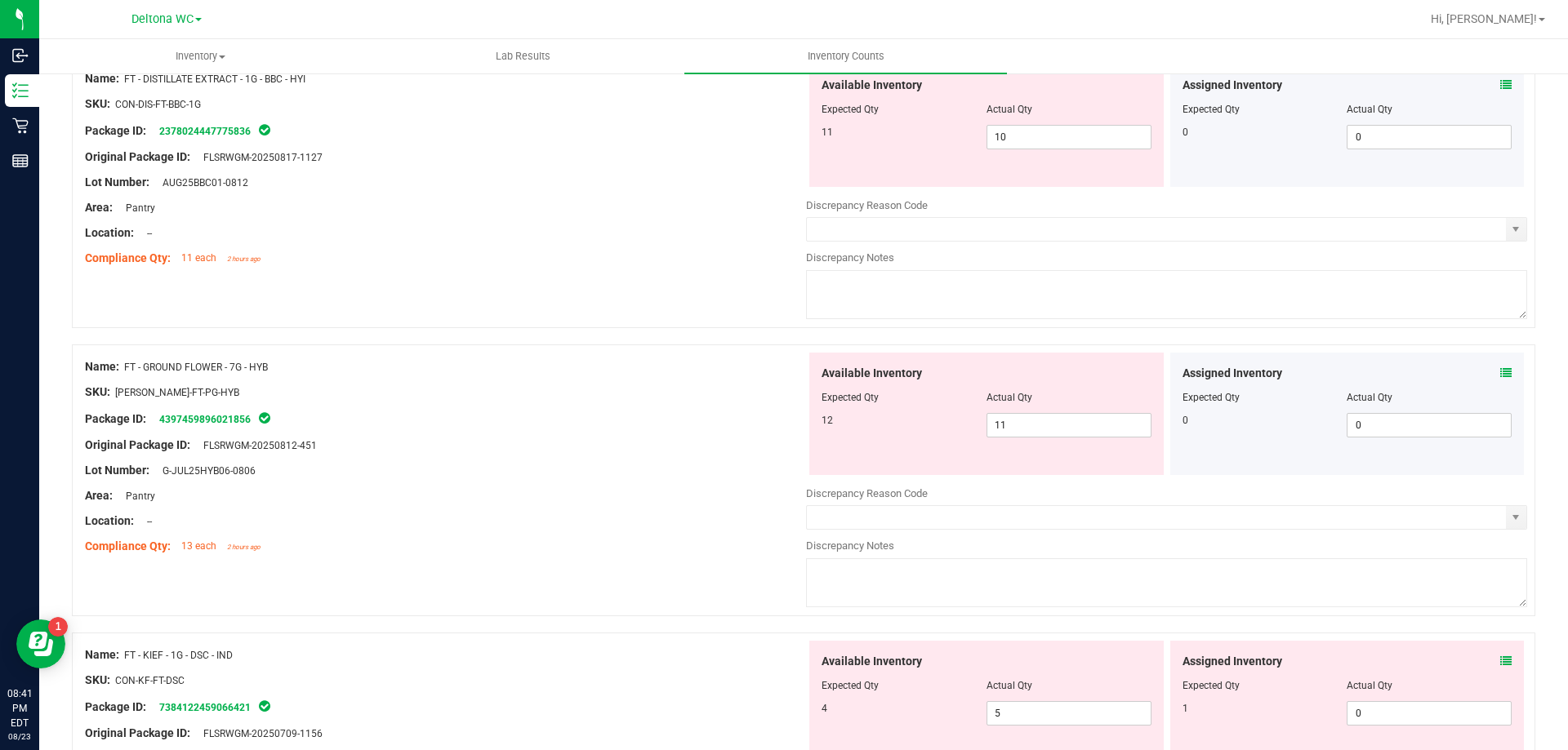
click at [1500, 662] on icon at bounding box center [1506, 661] width 12 height 12
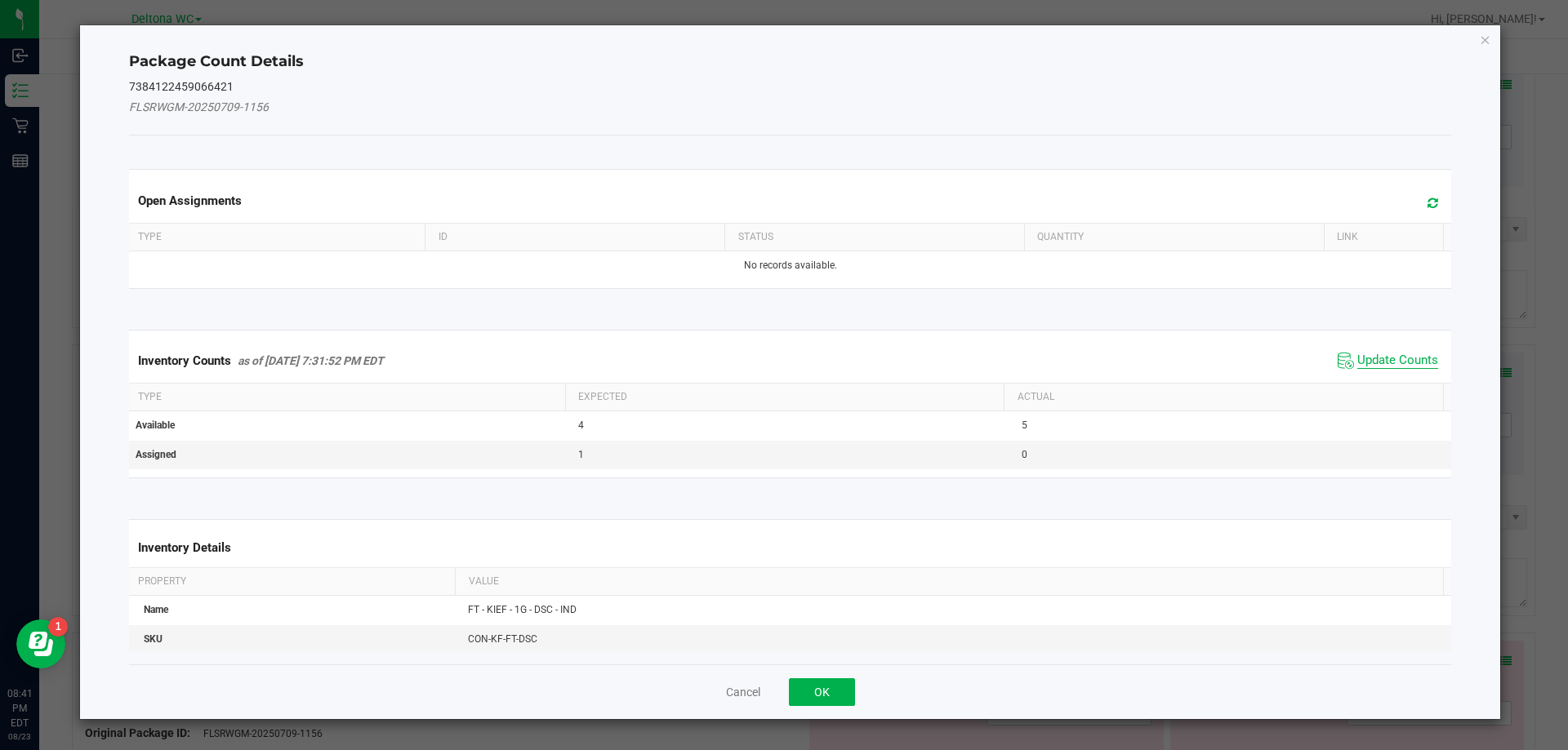
click at [1406, 357] on span "Update Counts" at bounding box center [1397, 360] width 81 height 16
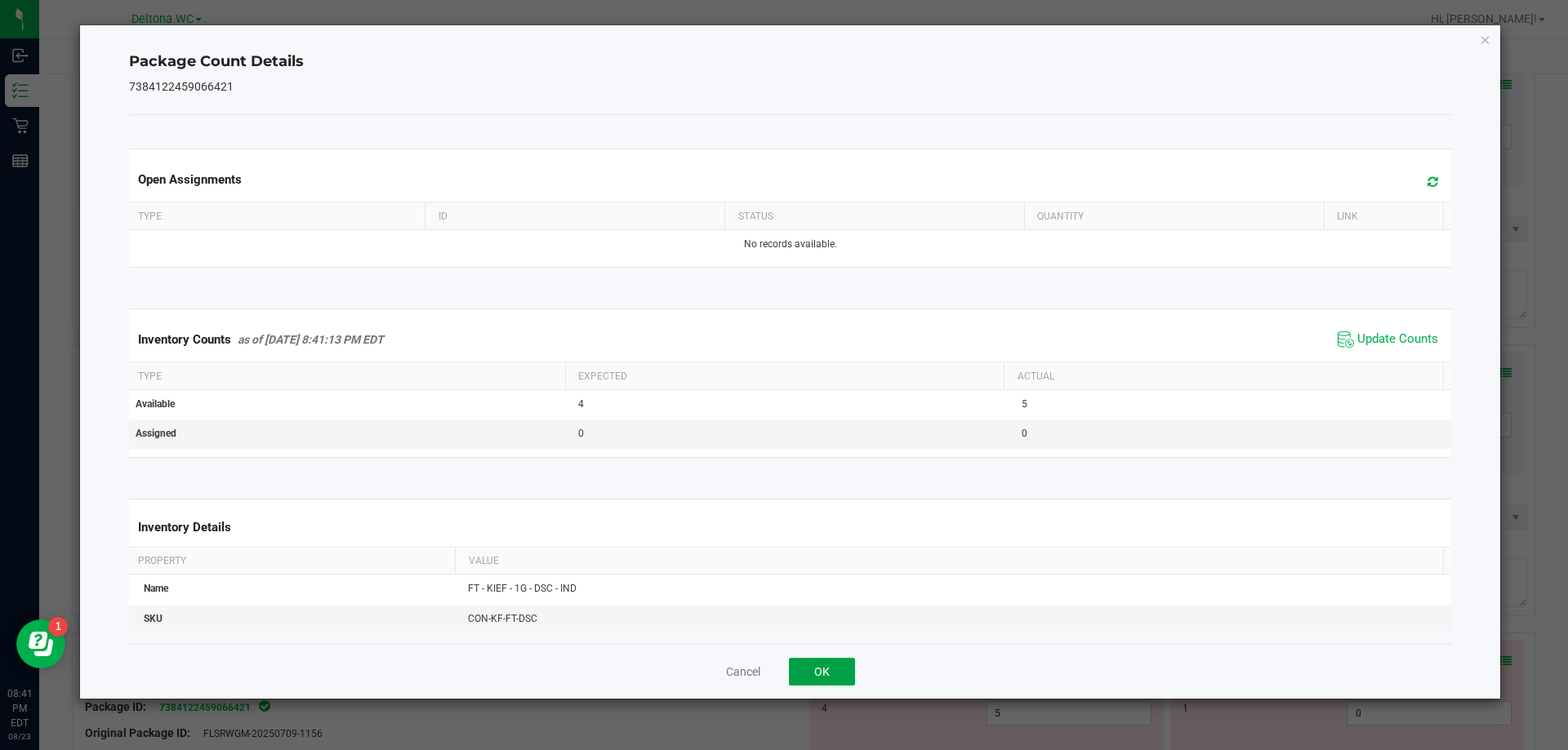
drag, startPoint x: 845, startPoint y: 667, endPoint x: 1039, endPoint y: 637, distance: 196.3
click at [847, 665] on button "OK" at bounding box center [821, 671] width 66 height 28
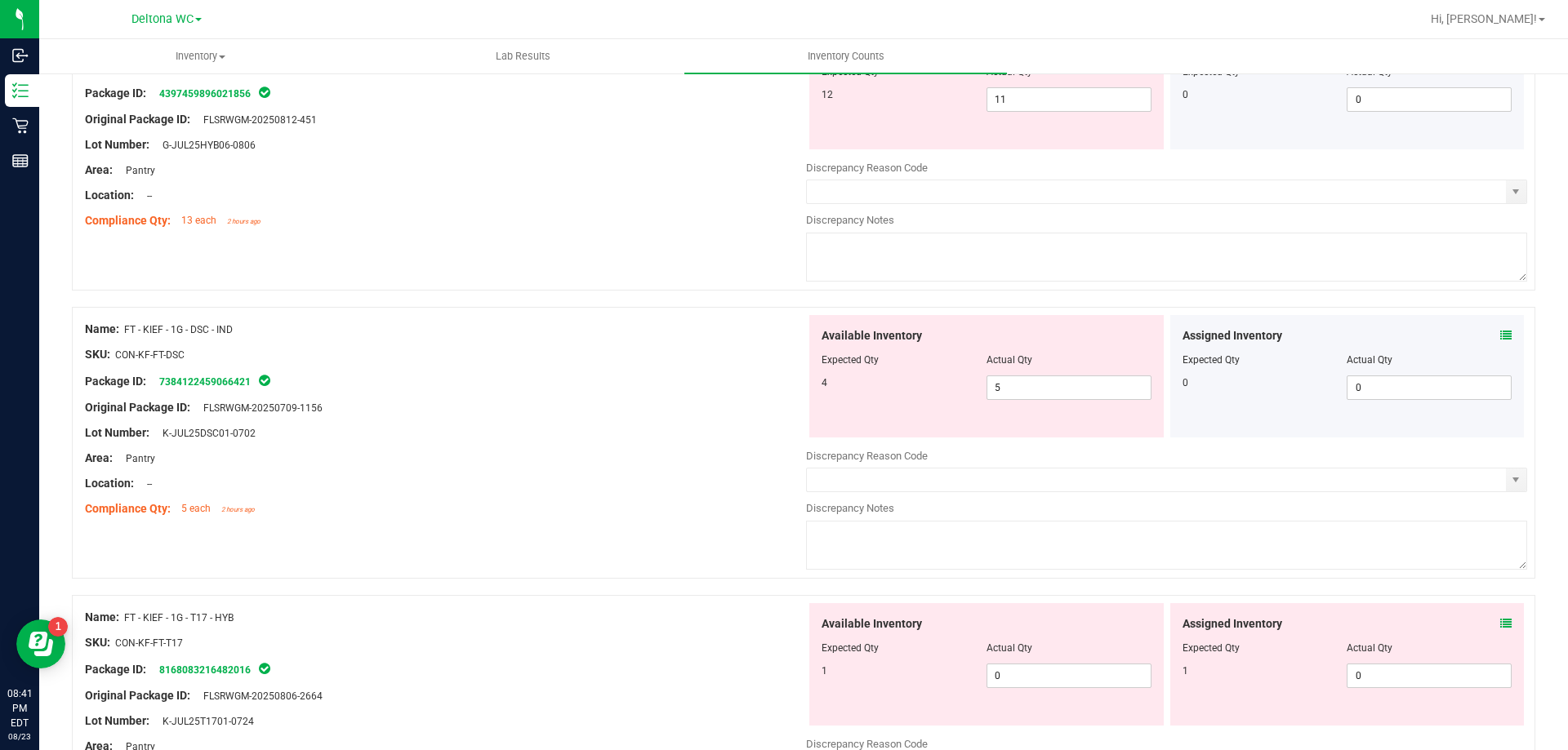
scroll to position [1061, 0]
click at [1500, 622] on icon at bounding box center [1506, 623] width 12 height 12
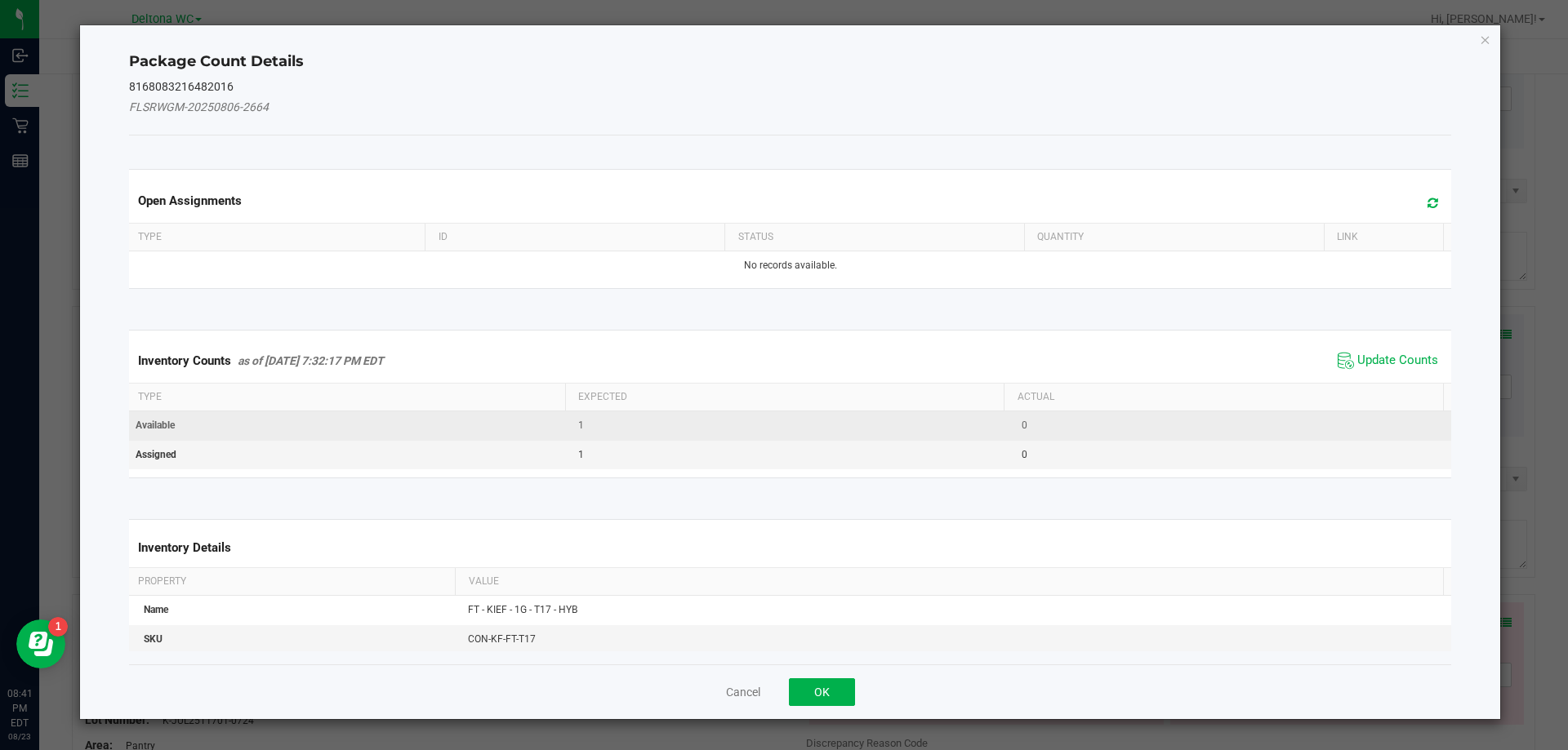
drag, startPoint x: 1409, startPoint y: 361, endPoint x: 1300, endPoint y: 426, distance: 126.9
click at [1407, 363] on span "Update Counts" at bounding box center [1397, 360] width 81 height 16
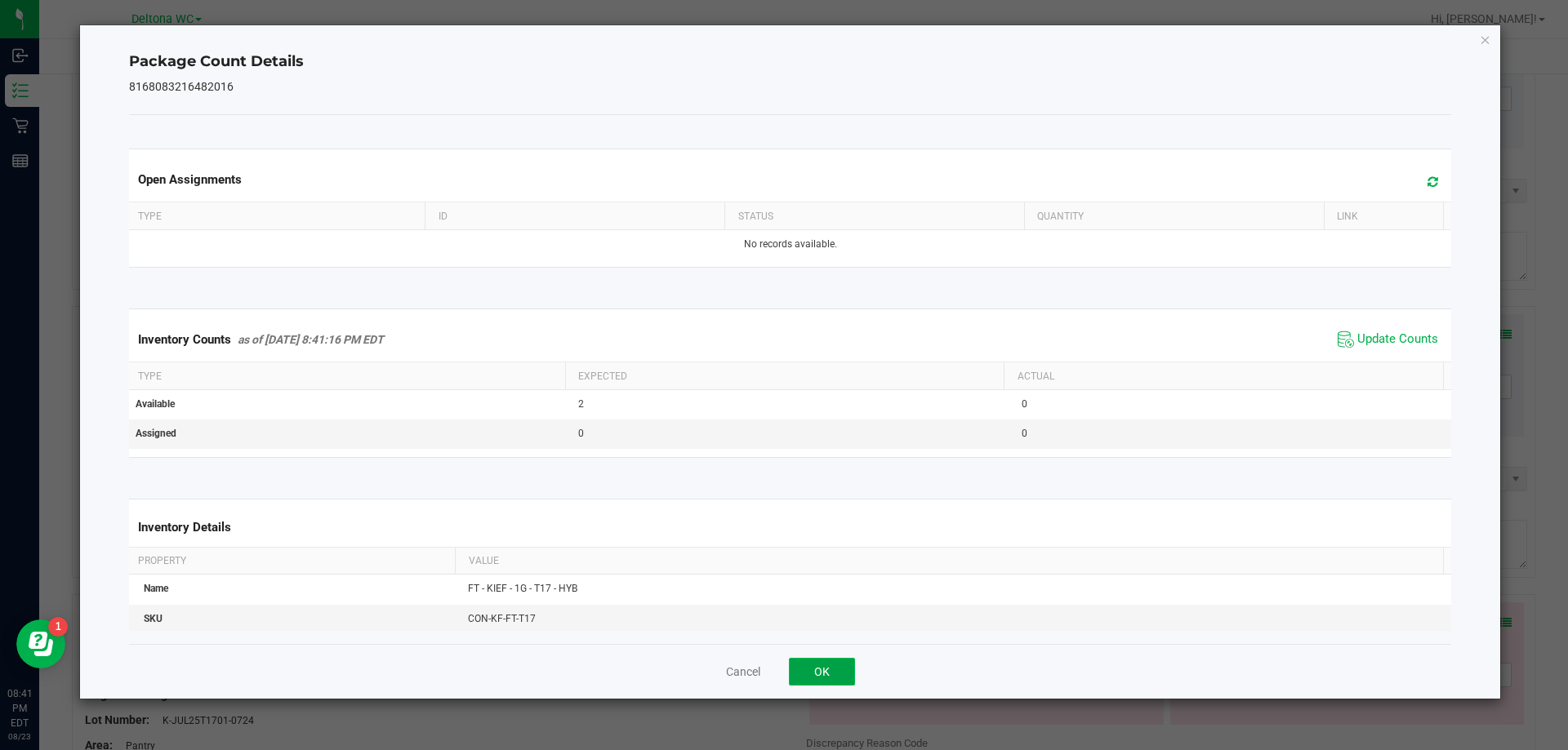
click at [832, 668] on button "OK" at bounding box center [821, 671] width 66 height 28
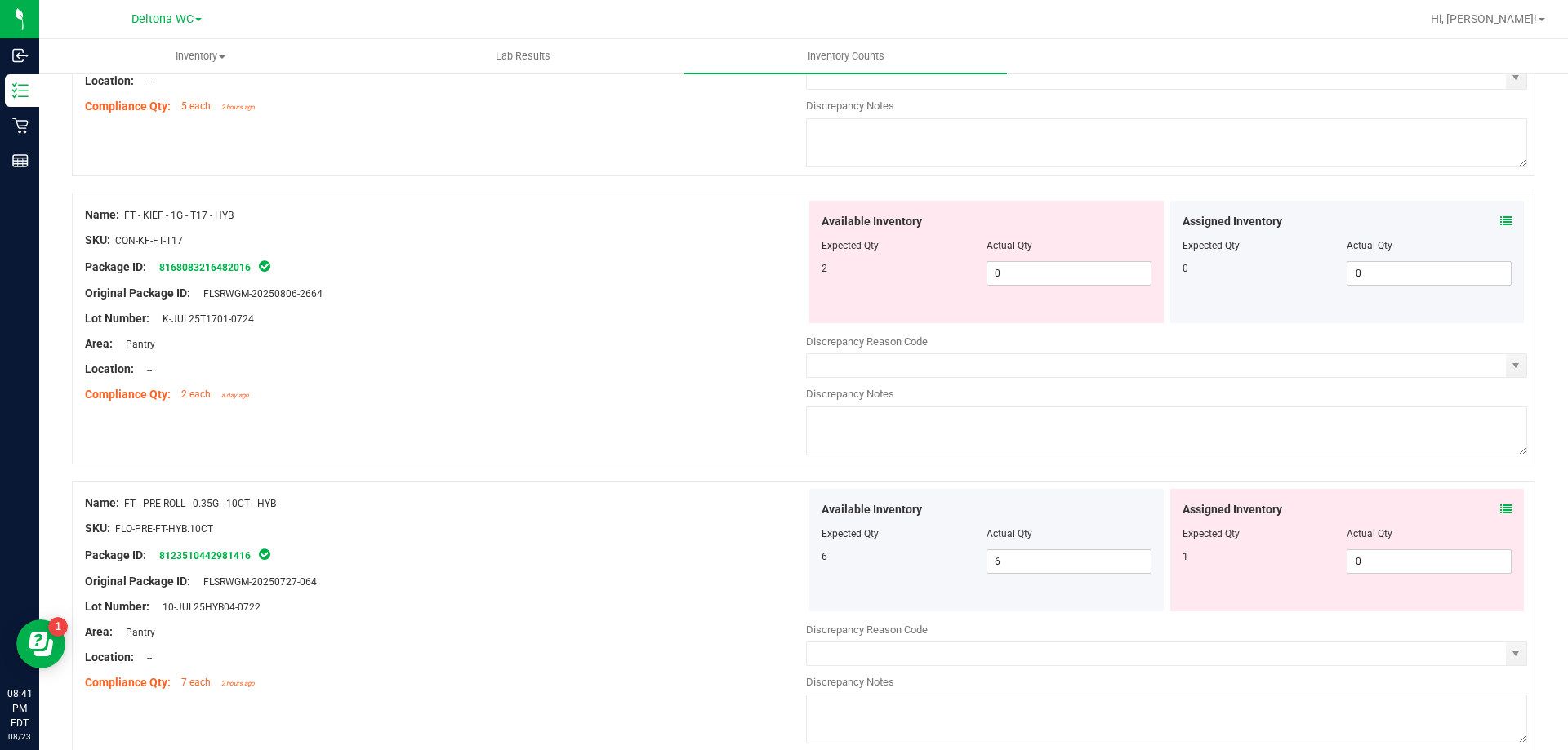
scroll to position [1470, 0]
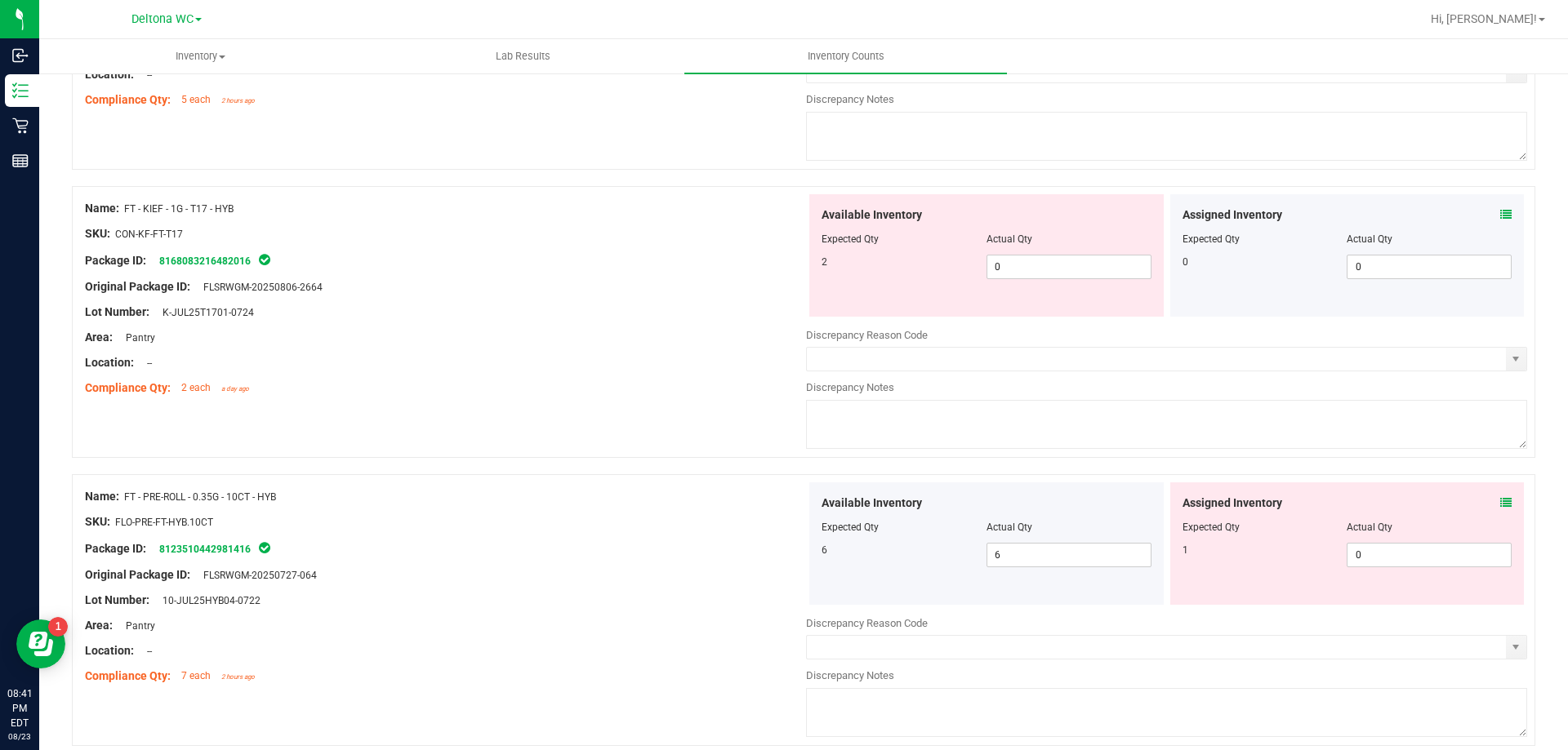
click at [1500, 502] on icon at bounding box center [1506, 503] width 12 height 12
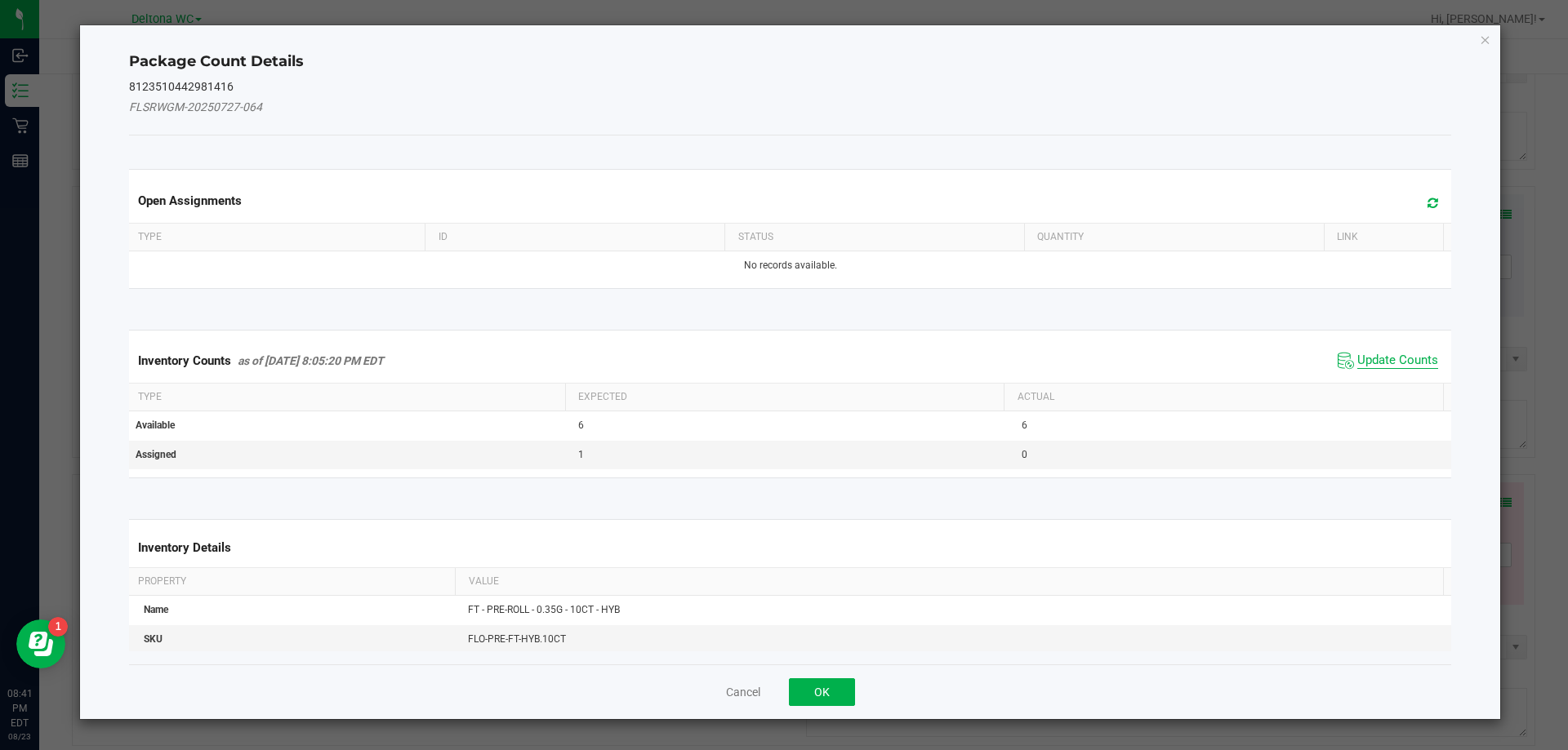
drag, startPoint x: 1393, startPoint y: 362, endPoint x: 1200, endPoint y: 464, distance: 218.3
click at [1392, 362] on span "Update Counts" at bounding box center [1397, 360] width 81 height 16
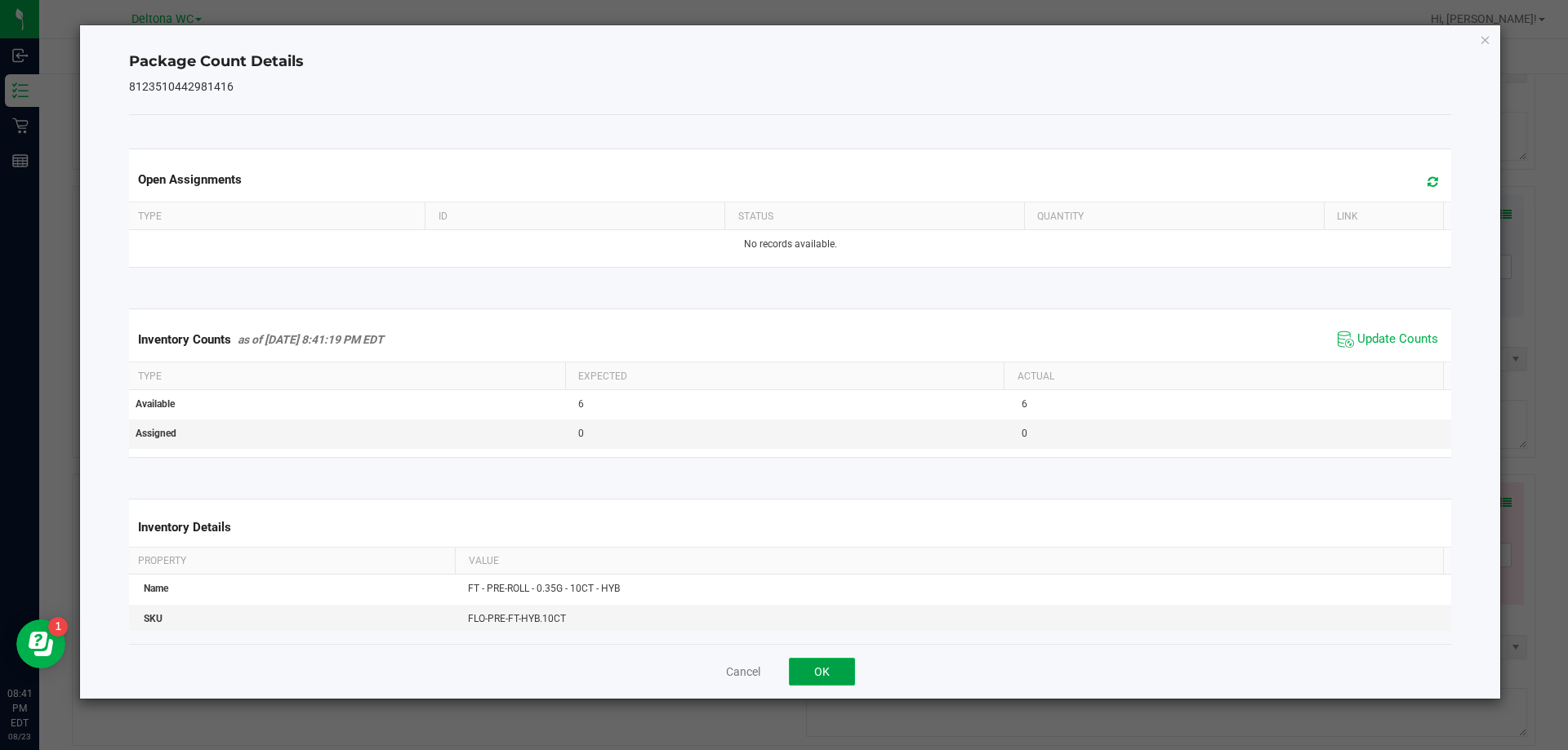
click at [836, 673] on button "OK" at bounding box center [821, 671] width 66 height 28
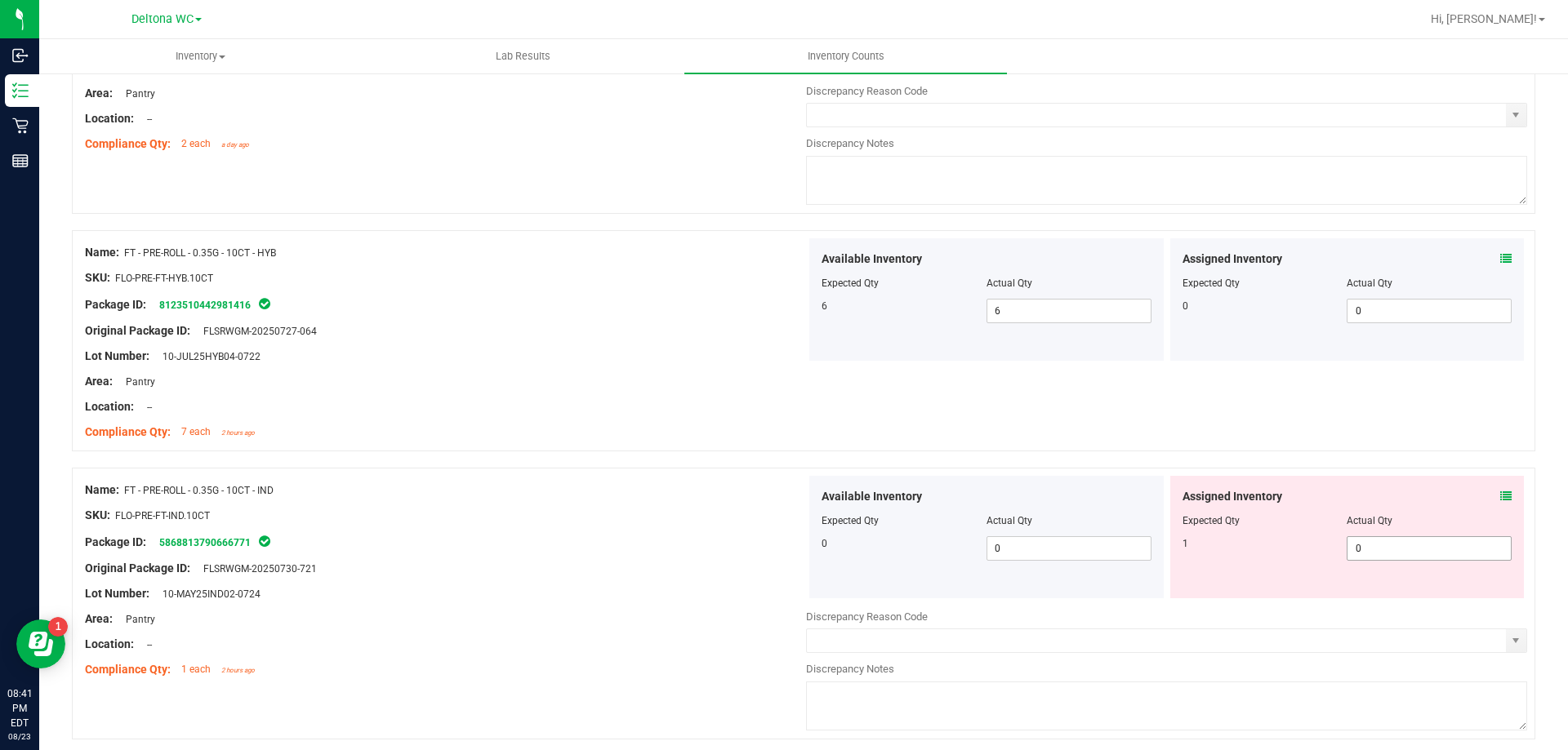
scroll to position [1715, 0]
click at [1500, 495] on icon at bounding box center [1506, 496] width 12 height 12
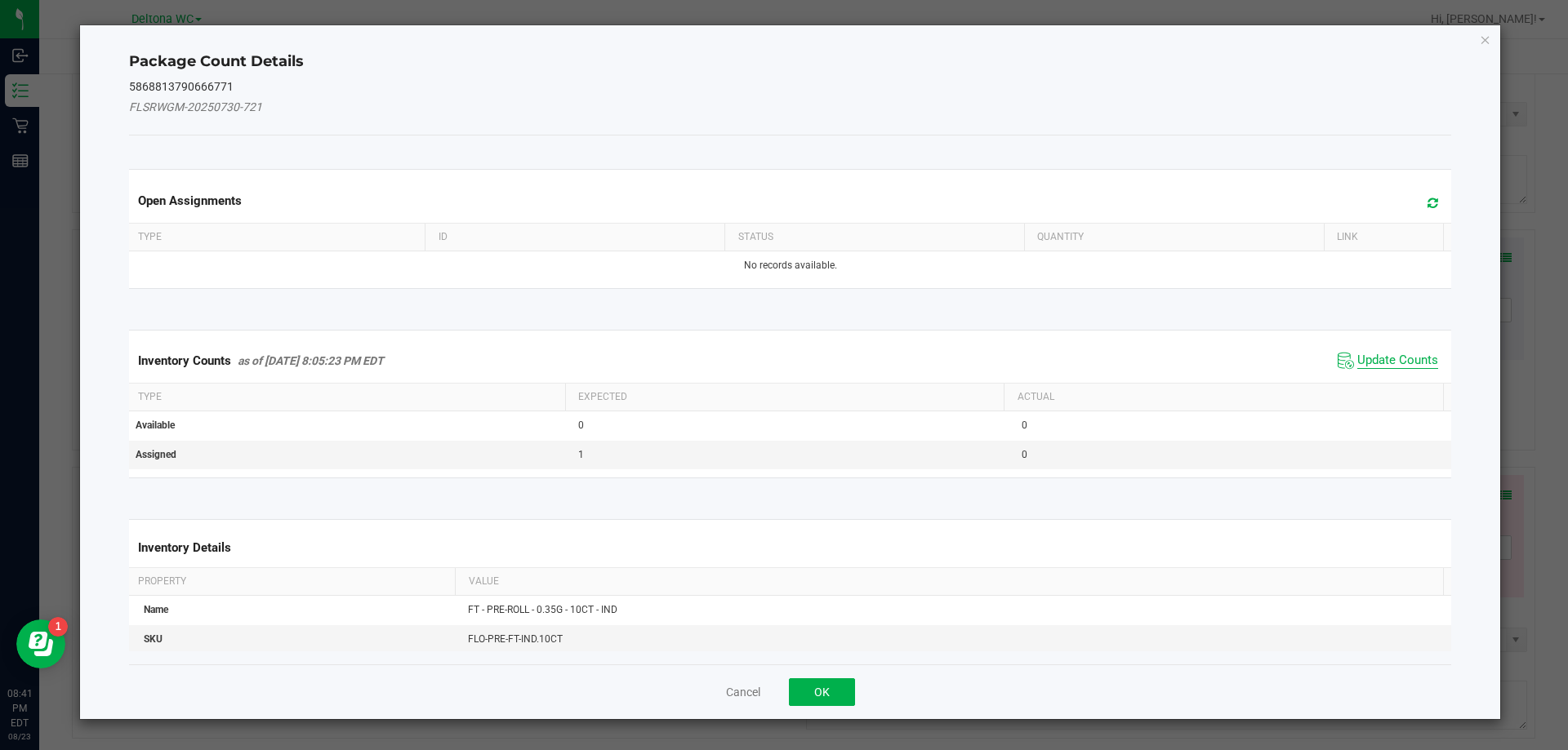
click at [1395, 365] on span "Update Counts" at bounding box center [1397, 360] width 81 height 16
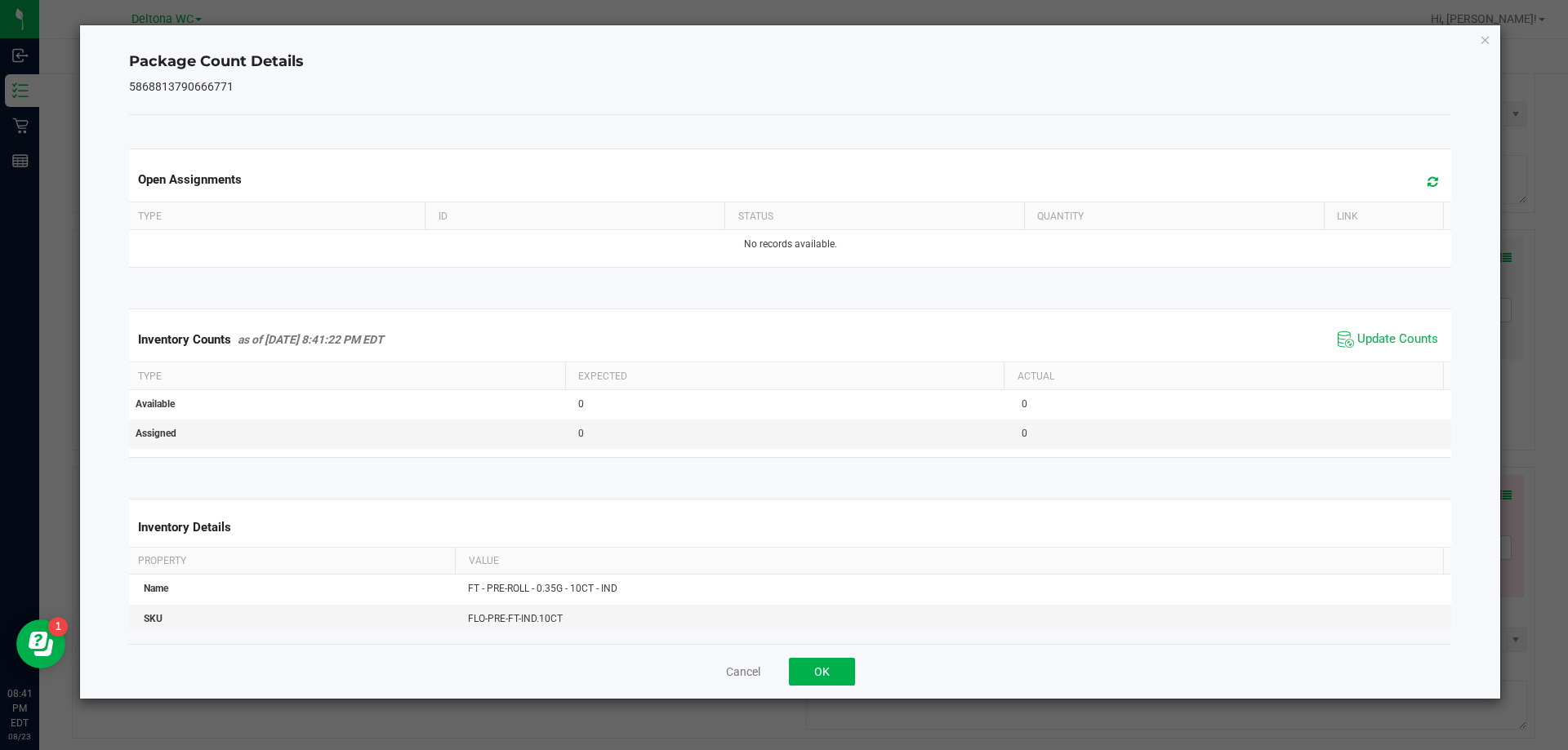
click at [794, 687] on div "Cancel OK" at bounding box center [790, 671] width 1323 height 55
click at [810, 670] on button "OK" at bounding box center [821, 671] width 66 height 28
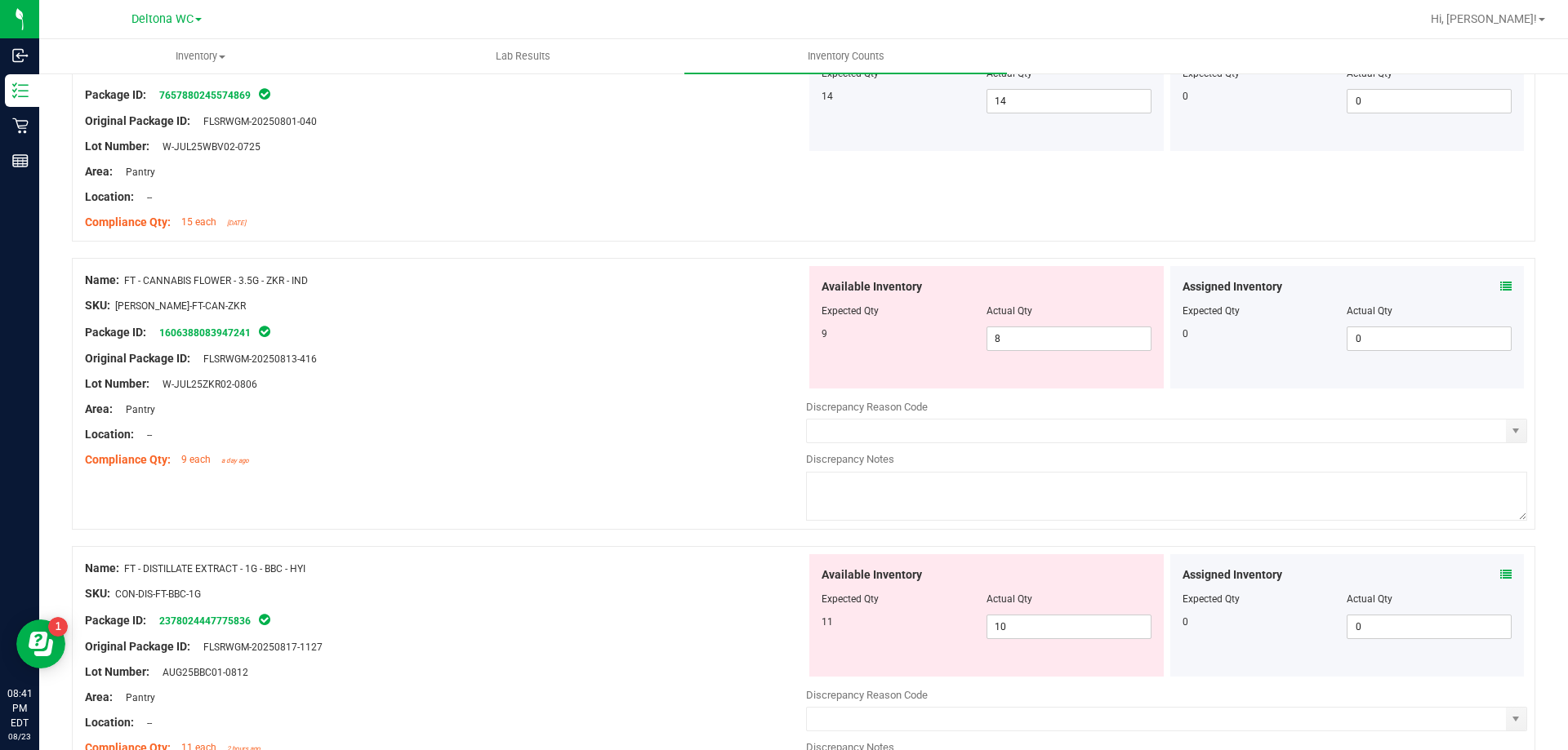
scroll to position [81, 0]
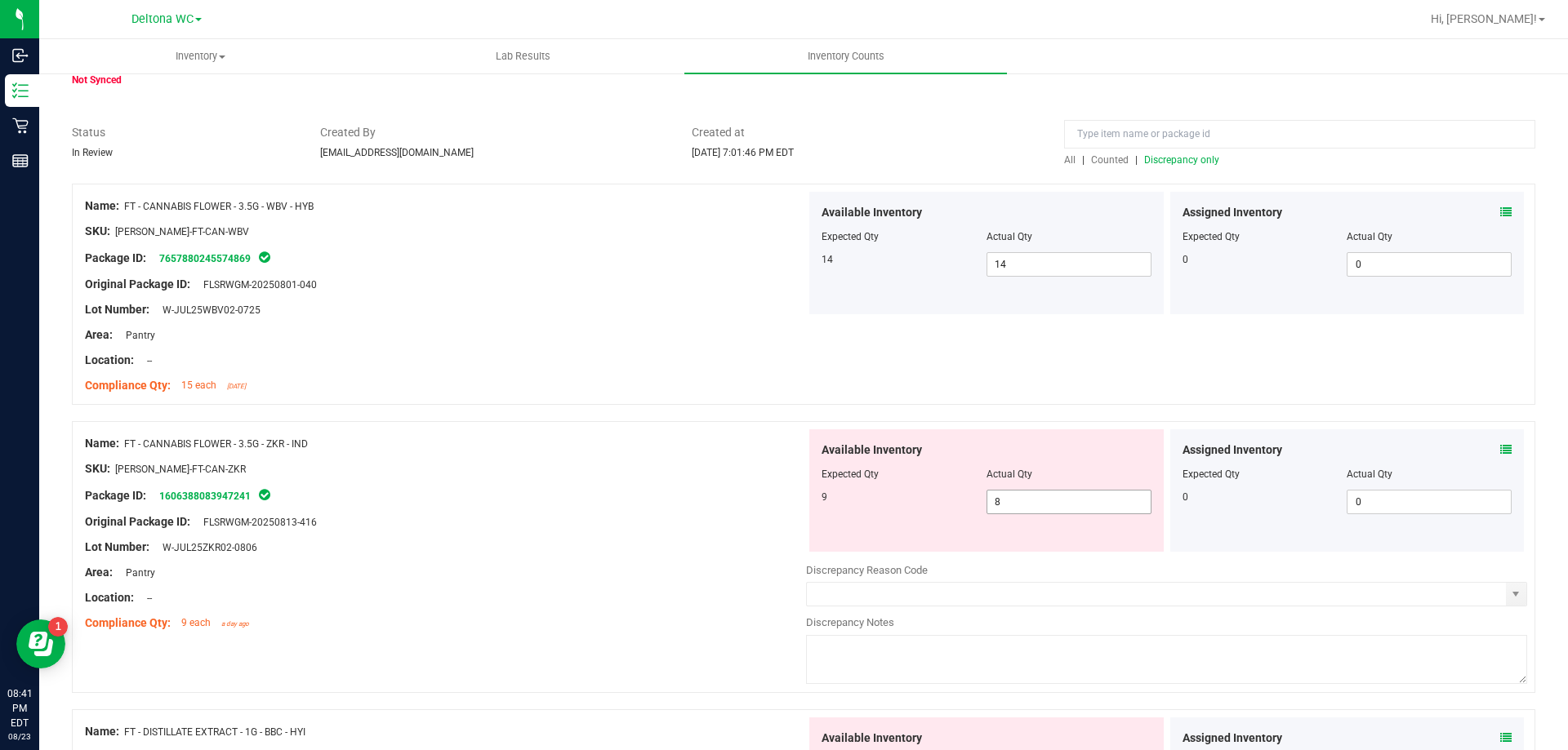
click at [999, 504] on span "8 8" at bounding box center [1069, 502] width 165 height 24
type input "9"
click at [642, 622] on div "Compliance Qty: 9 each a day ago" at bounding box center [445, 623] width 721 height 17
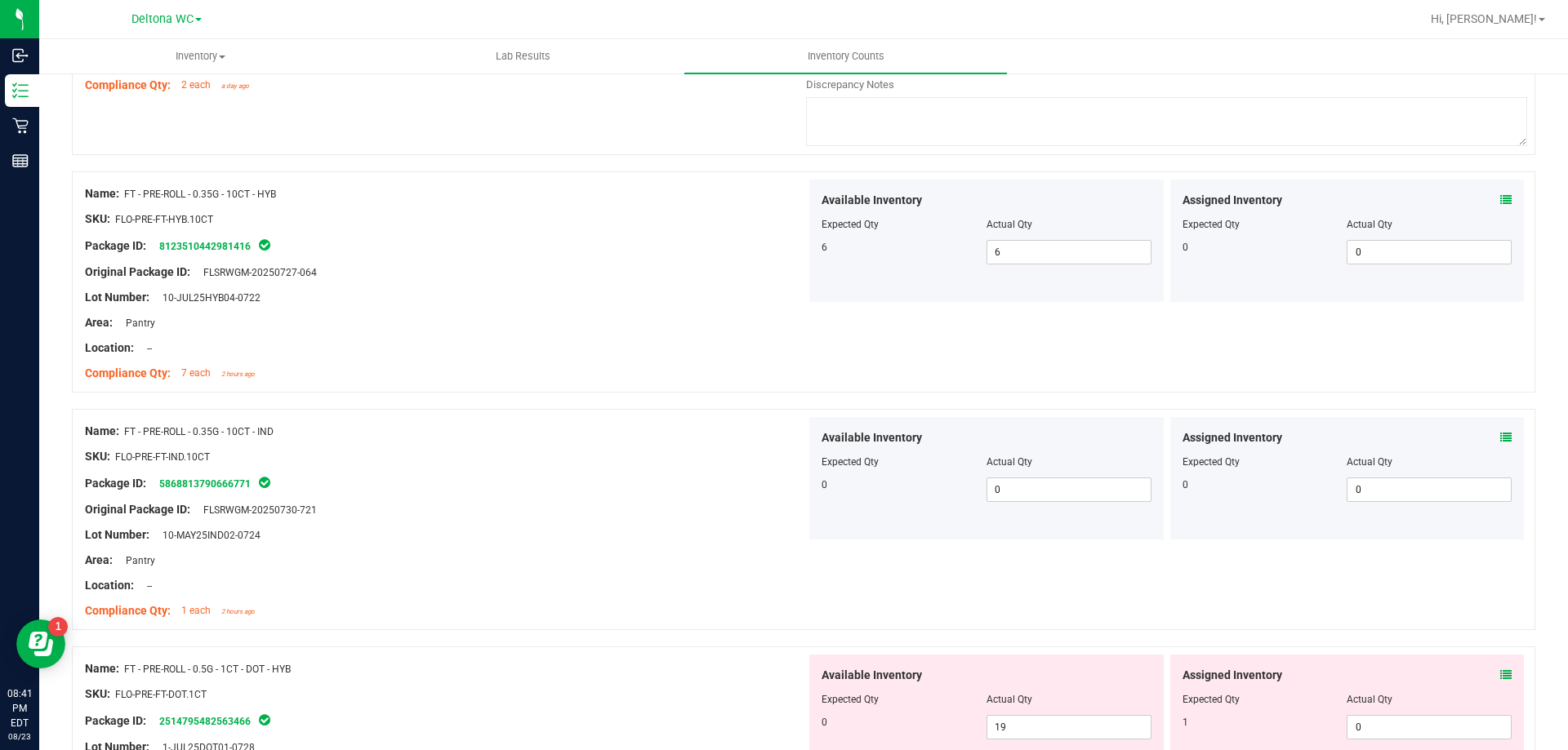
scroll to position [1796, 0]
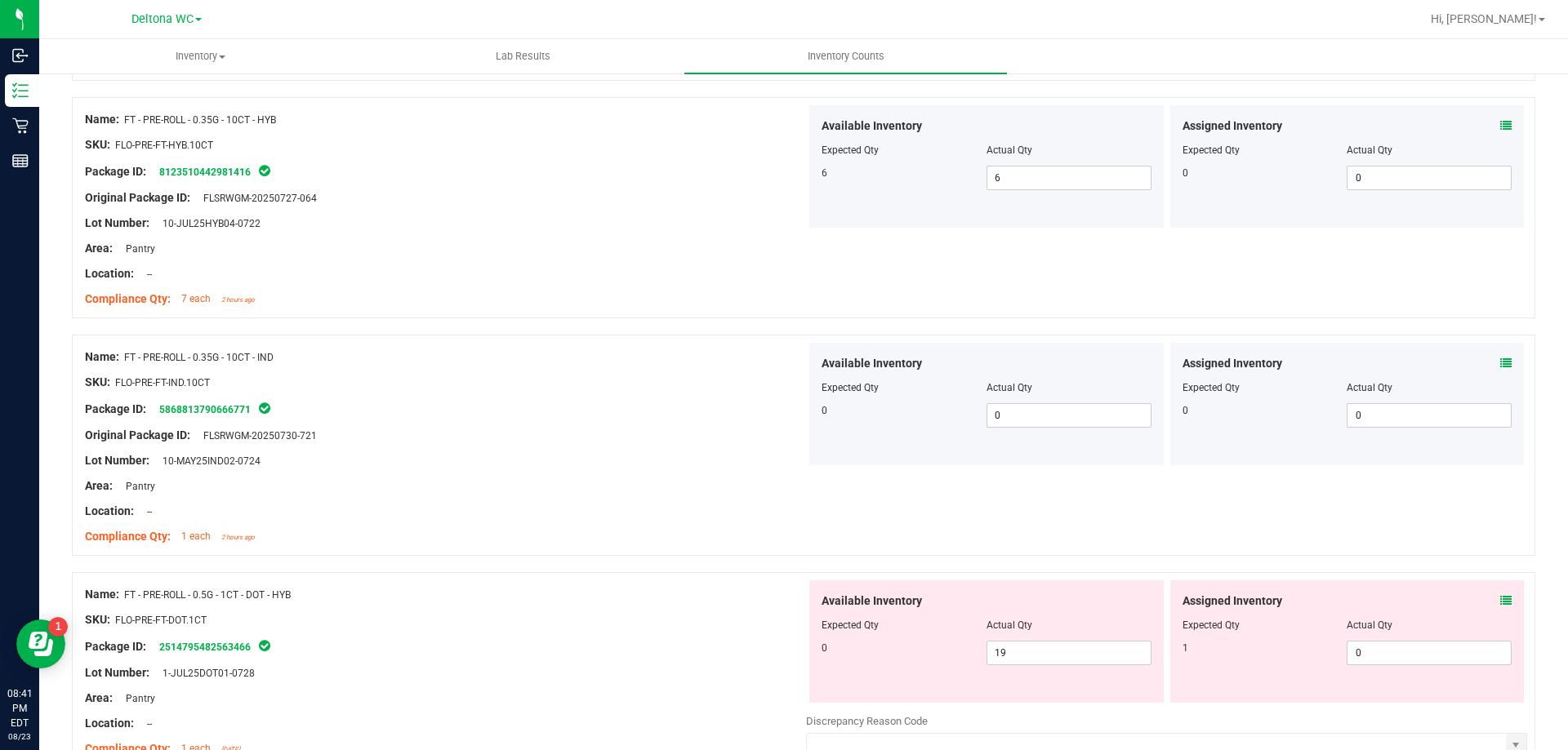
click at [1500, 596] on icon at bounding box center [1506, 601] width 12 height 12
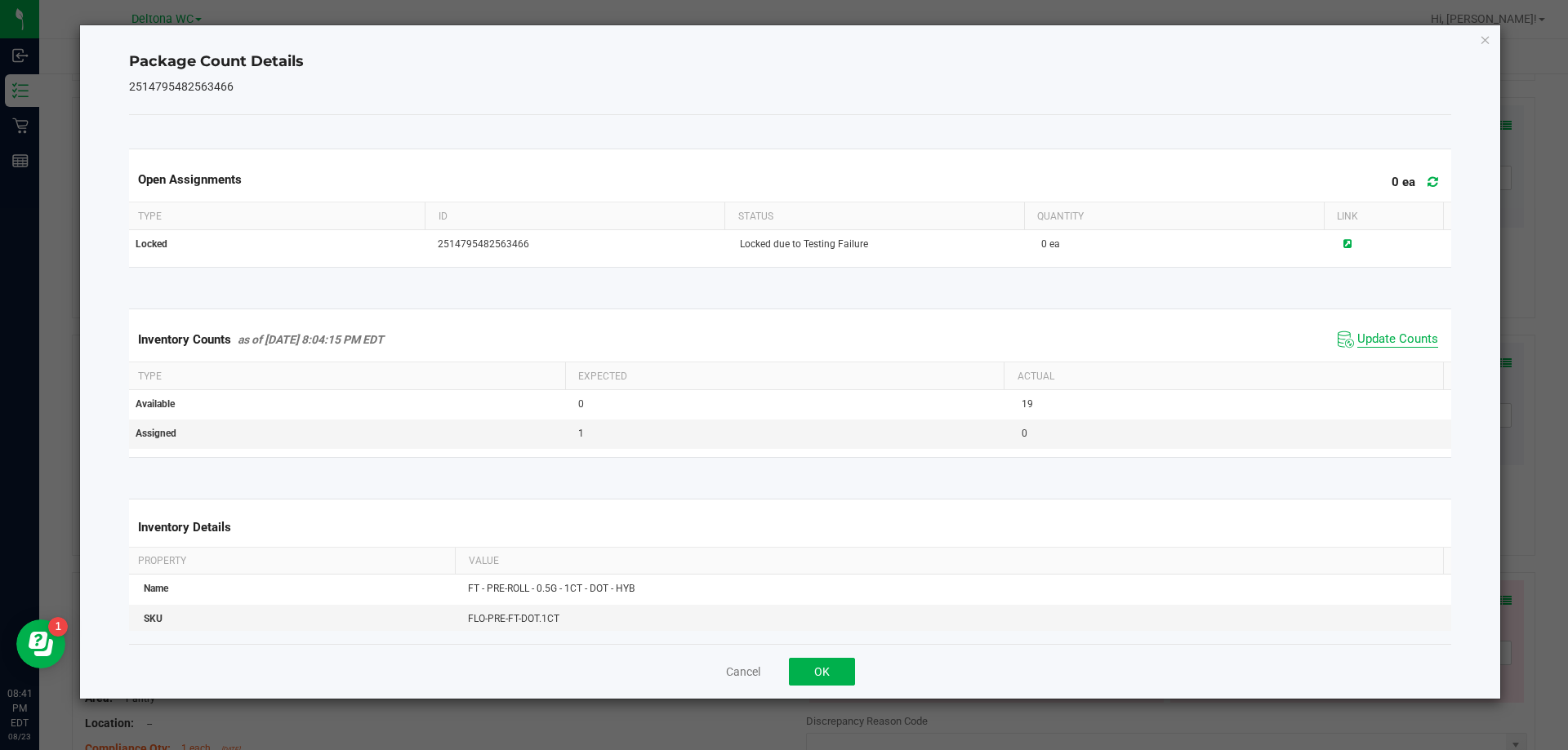
click at [1360, 339] on span "Update Counts" at bounding box center [1397, 339] width 81 height 16
click at [808, 685] on div "Cancel OK" at bounding box center [790, 671] width 1323 height 55
click at [820, 675] on button "OK" at bounding box center [821, 671] width 66 height 28
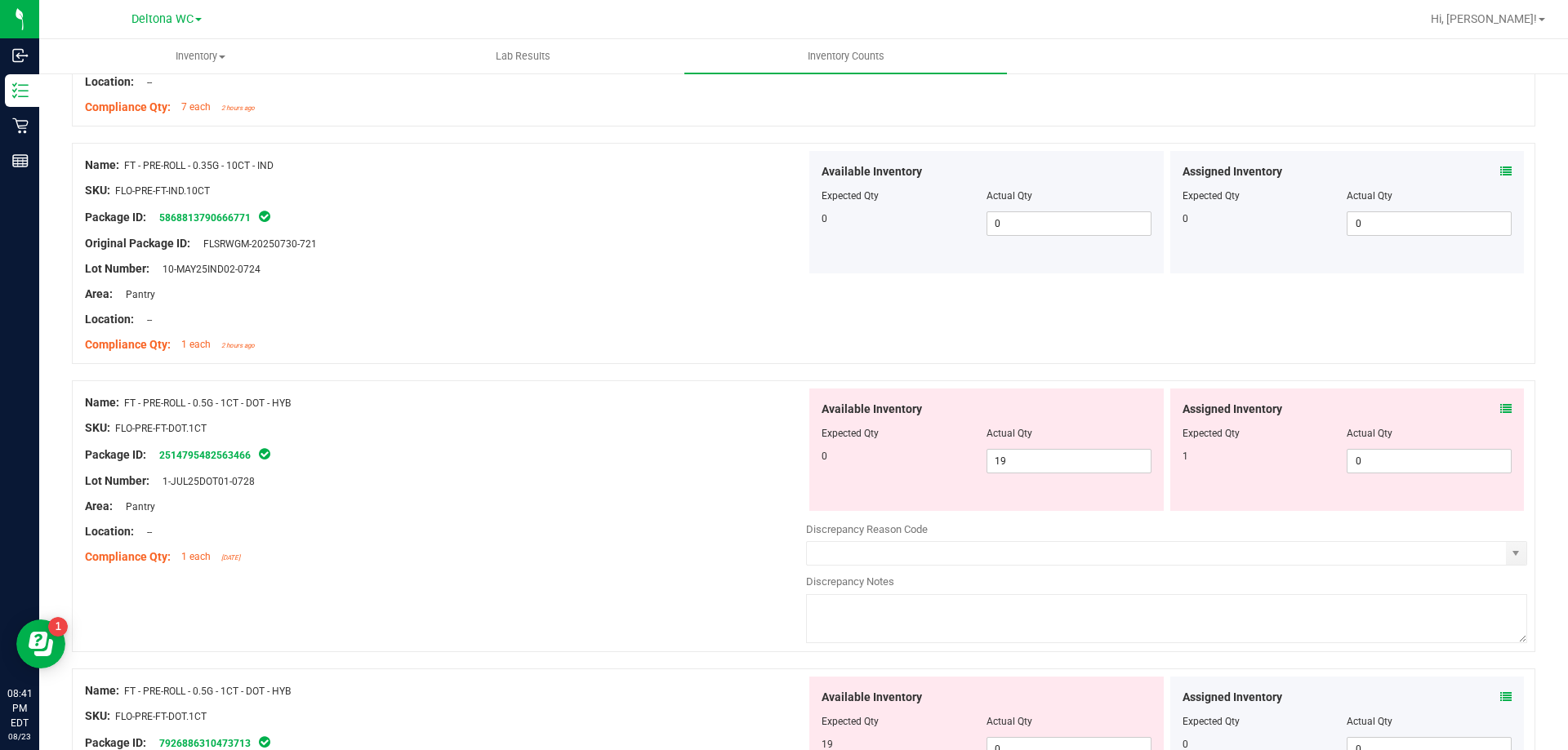
scroll to position [2122, 0]
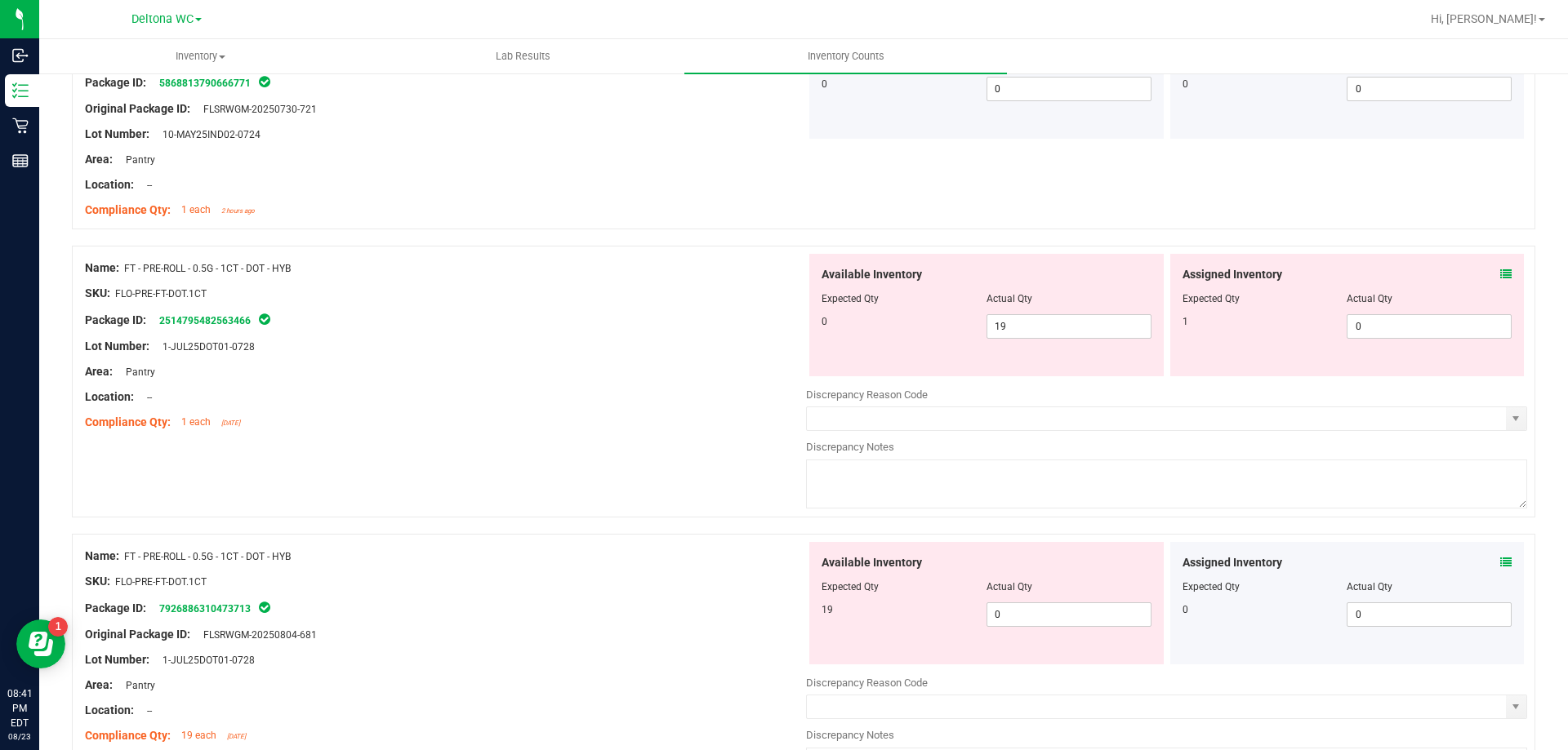
click at [1500, 275] on icon at bounding box center [1506, 274] width 12 height 12
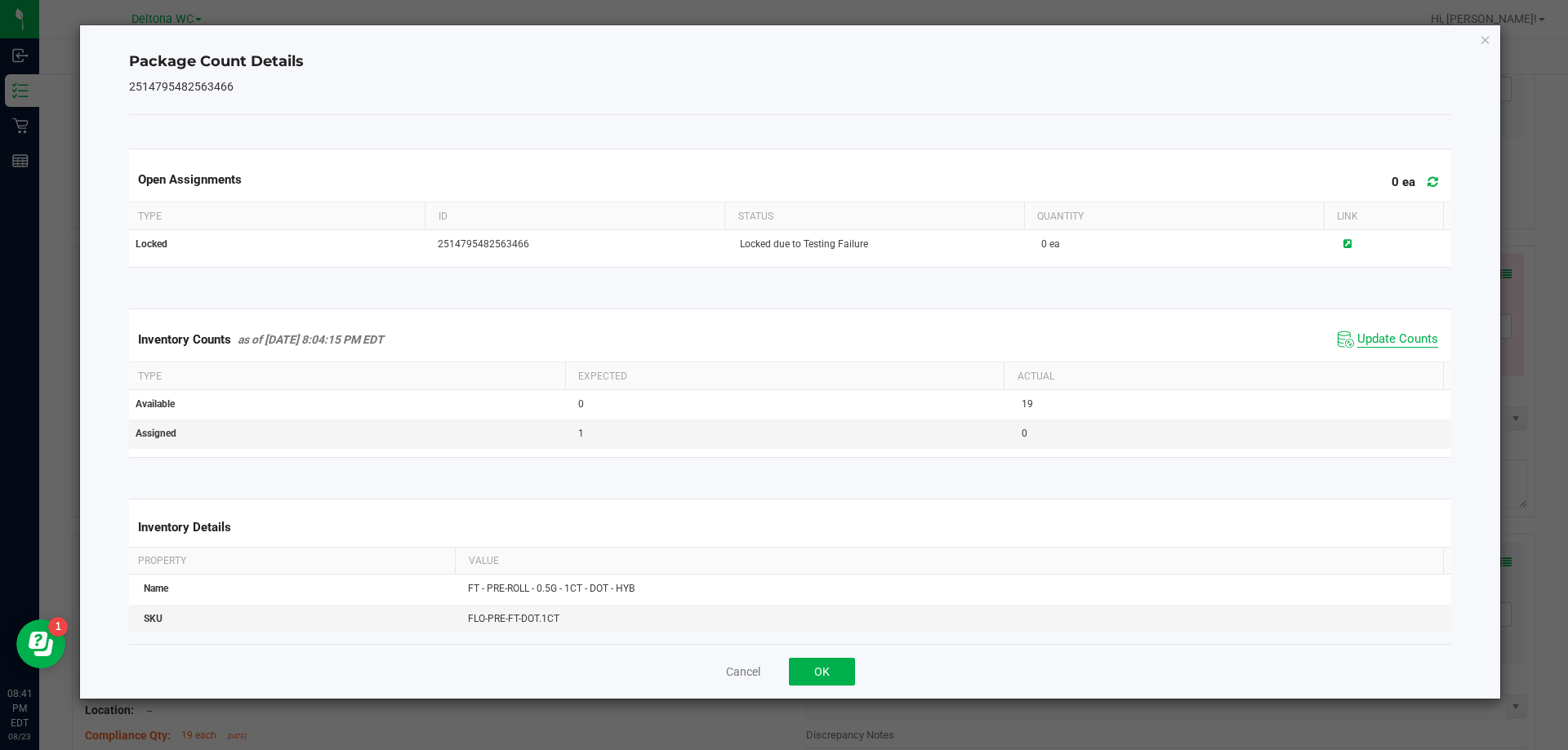
click at [1359, 338] on span "Update Counts" at bounding box center [1397, 339] width 81 height 16
click at [1359, 337] on span "Update Counts" at bounding box center [1397, 339] width 81 height 16
click at [1359, 336] on span "Update Counts" at bounding box center [1397, 339] width 81 height 16
click at [1357, 336] on span "Update Counts" at bounding box center [1397, 339] width 81 height 16
click at [811, 680] on button "OK" at bounding box center [821, 671] width 66 height 28
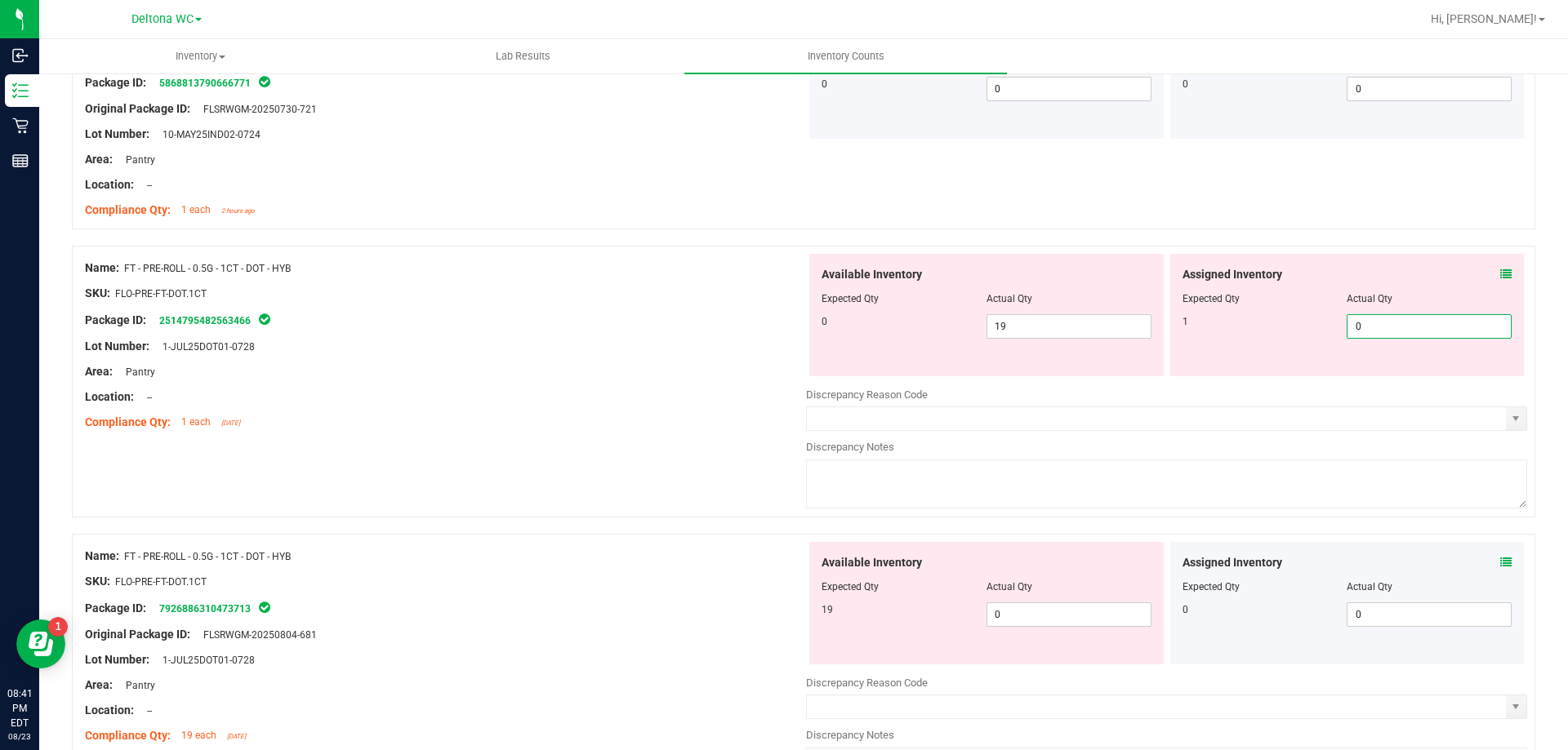
click at [1368, 320] on span "0 0" at bounding box center [1429, 326] width 165 height 24
type input "1"
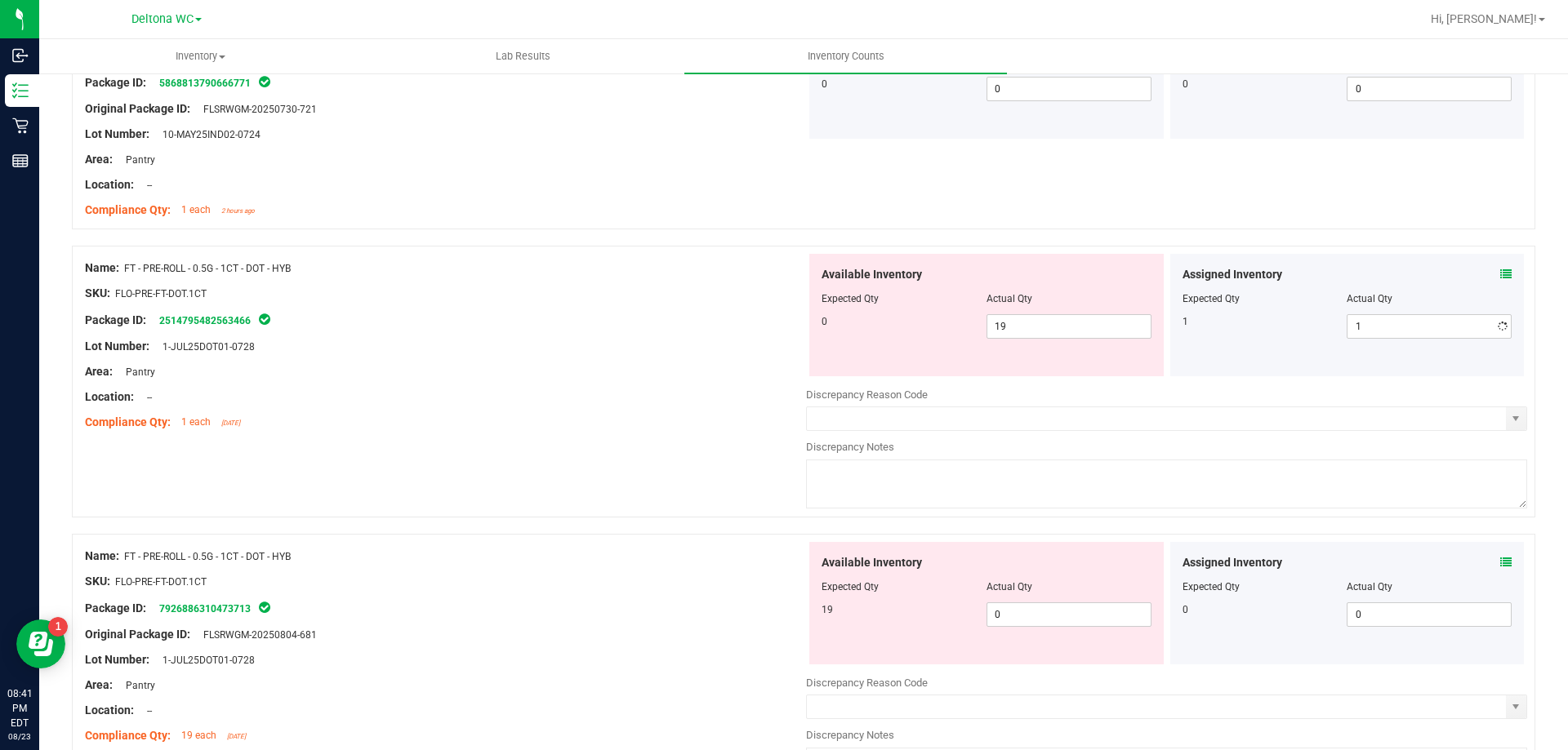
click at [635, 364] on div "Area: Pantry" at bounding box center [445, 372] width 721 height 17
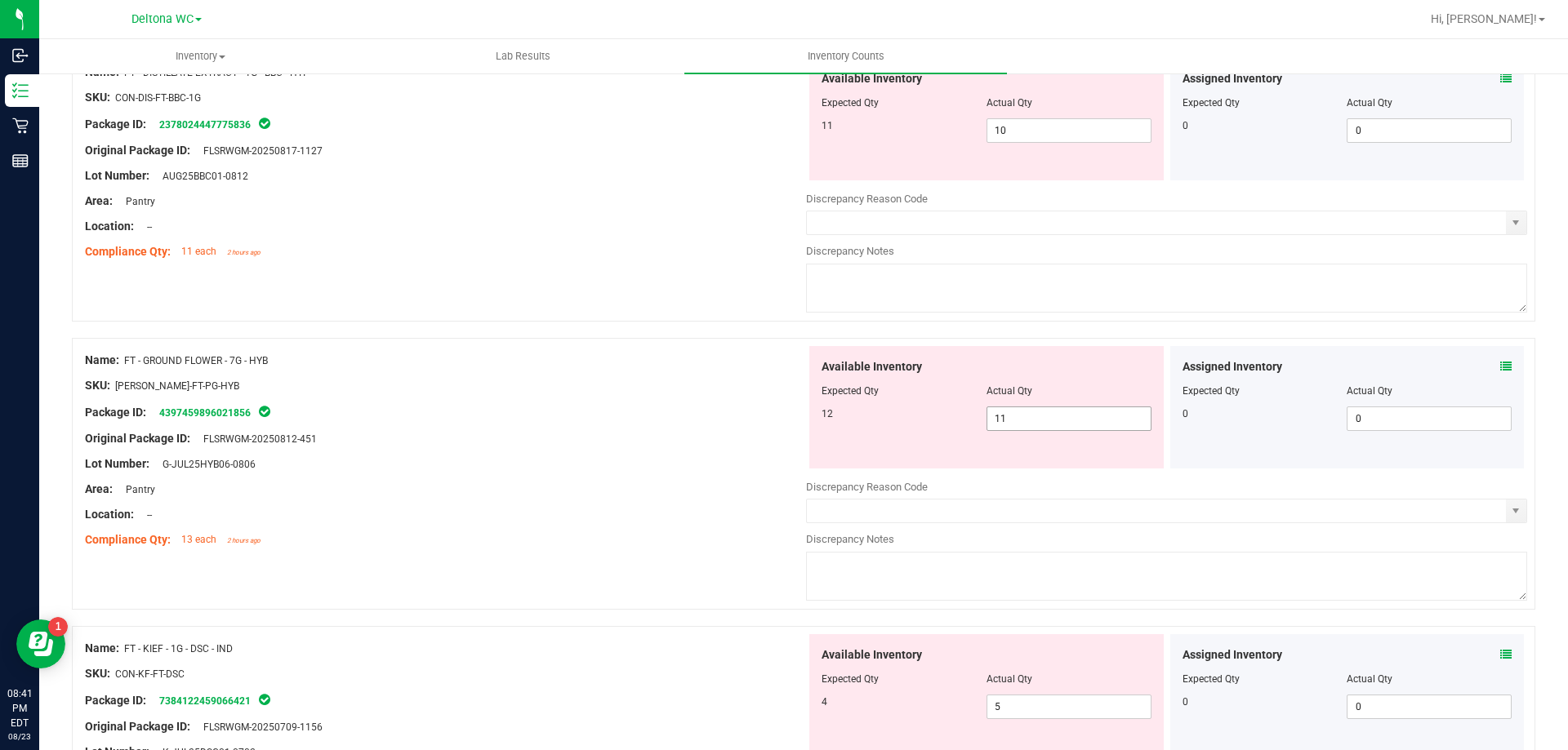
scroll to position [654, 0]
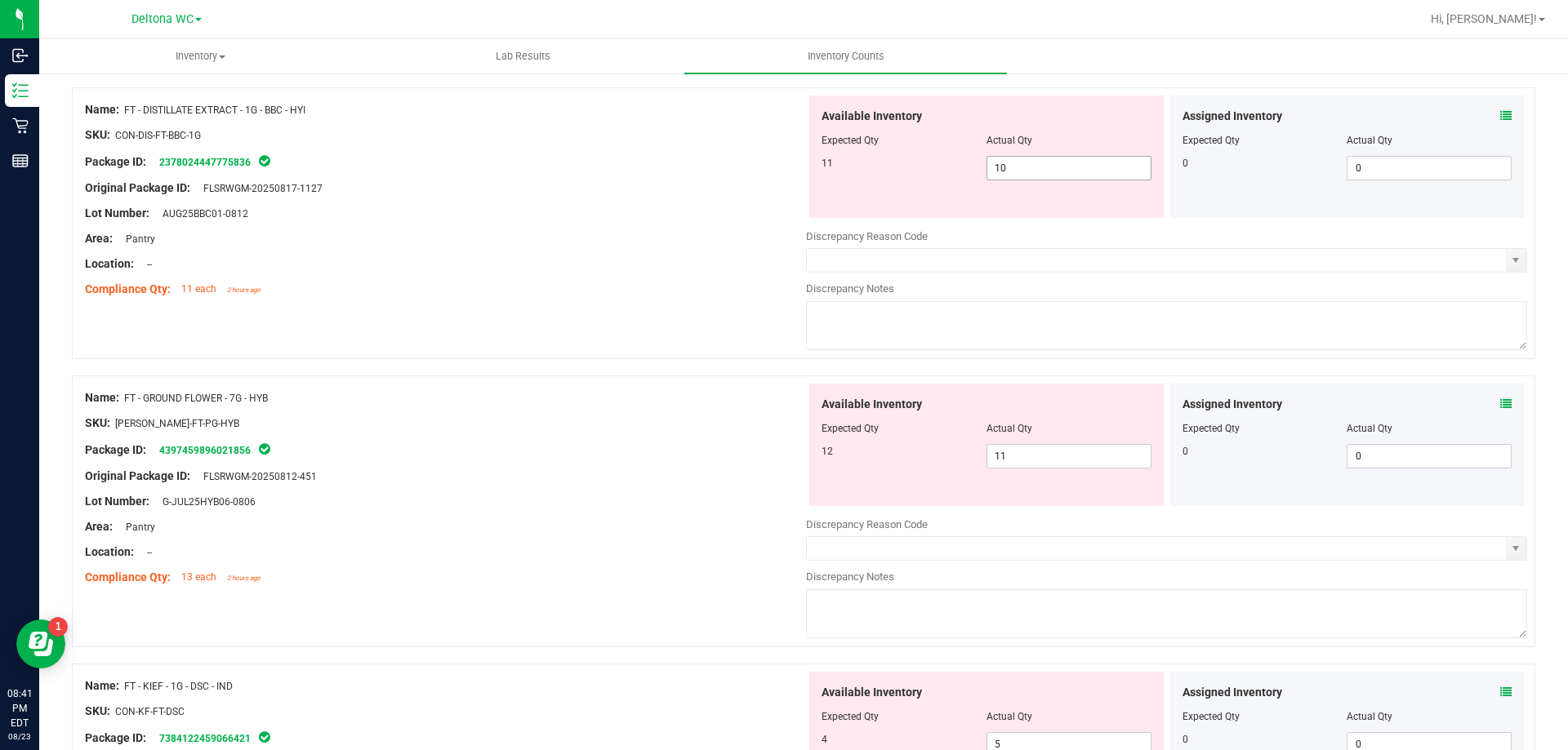
click at [1036, 167] on span "10 10" at bounding box center [1069, 168] width 165 height 24
type input "11"
click at [471, 293] on div "Compliance Qty: 11 each 2 hours ago" at bounding box center [445, 289] width 721 height 17
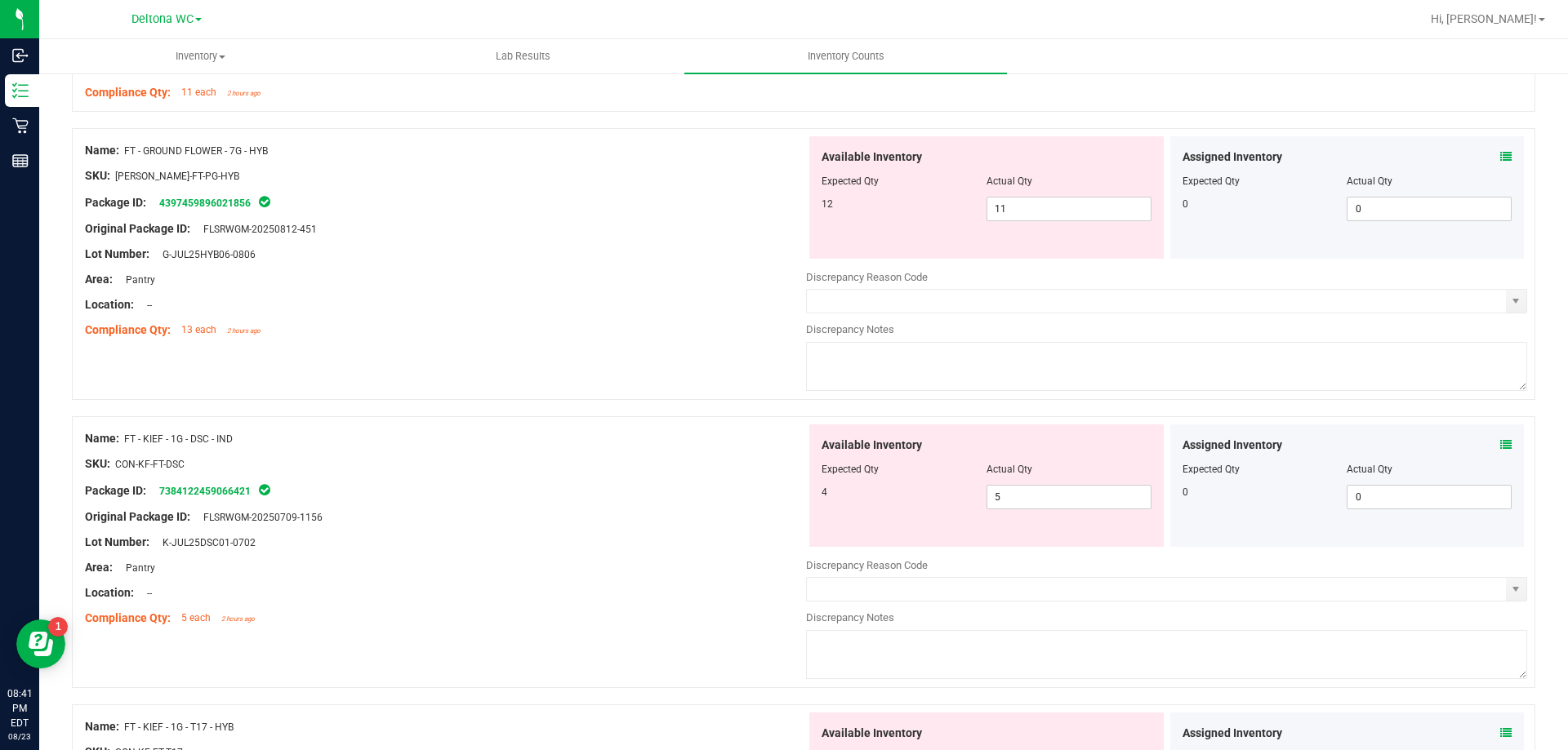
scroll to position [898, 0]
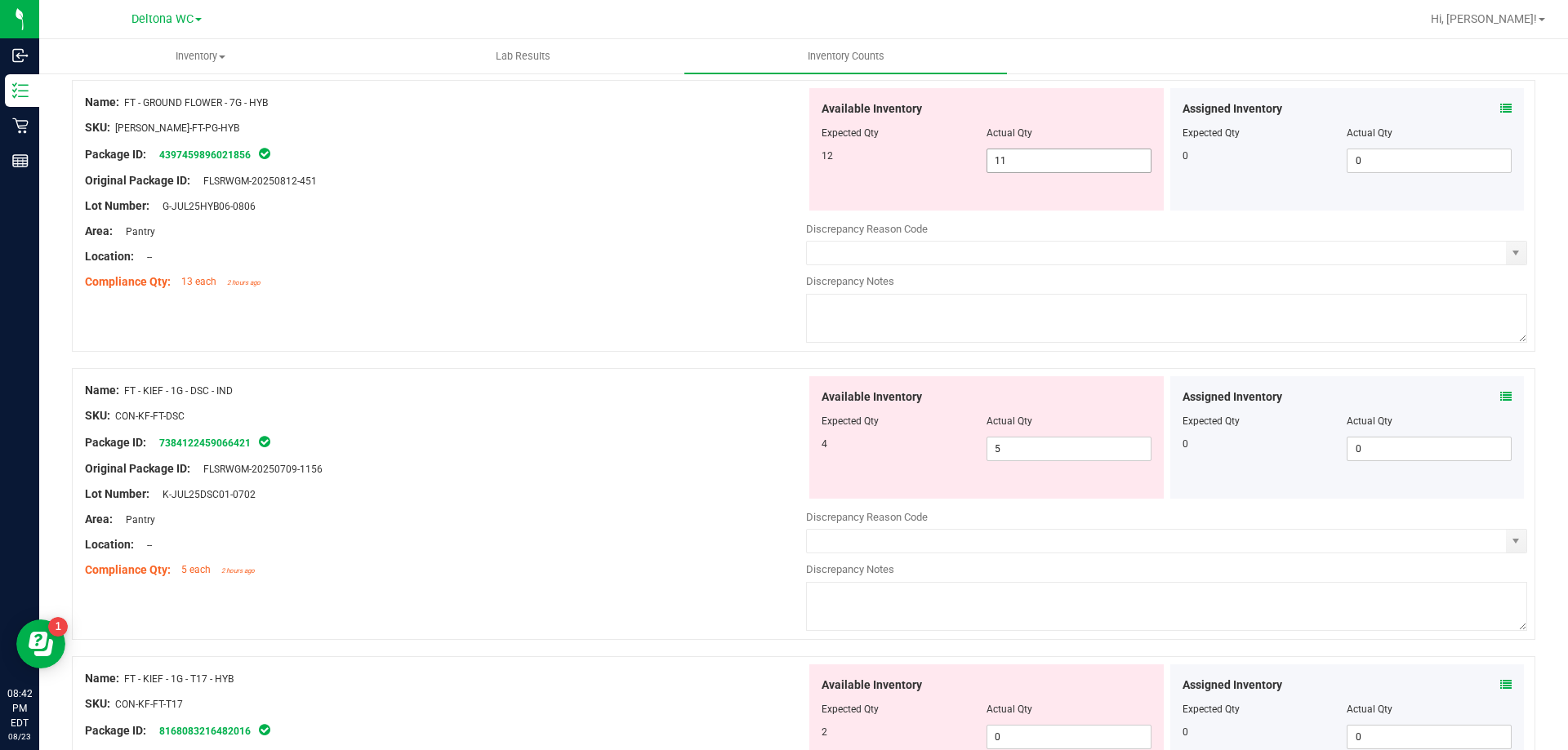
click at [1009, 161] on span "11 11" at bounding box center [1069, 160] width 165 height 24
type input "12"
click at [659, 383] on div "Name: FT - KIEF - 1G - DSC - IND SKU: CON-KF-FT-DSC Package ID: 738412245906642…" at bounding box center [445, 481] width 721 height 208
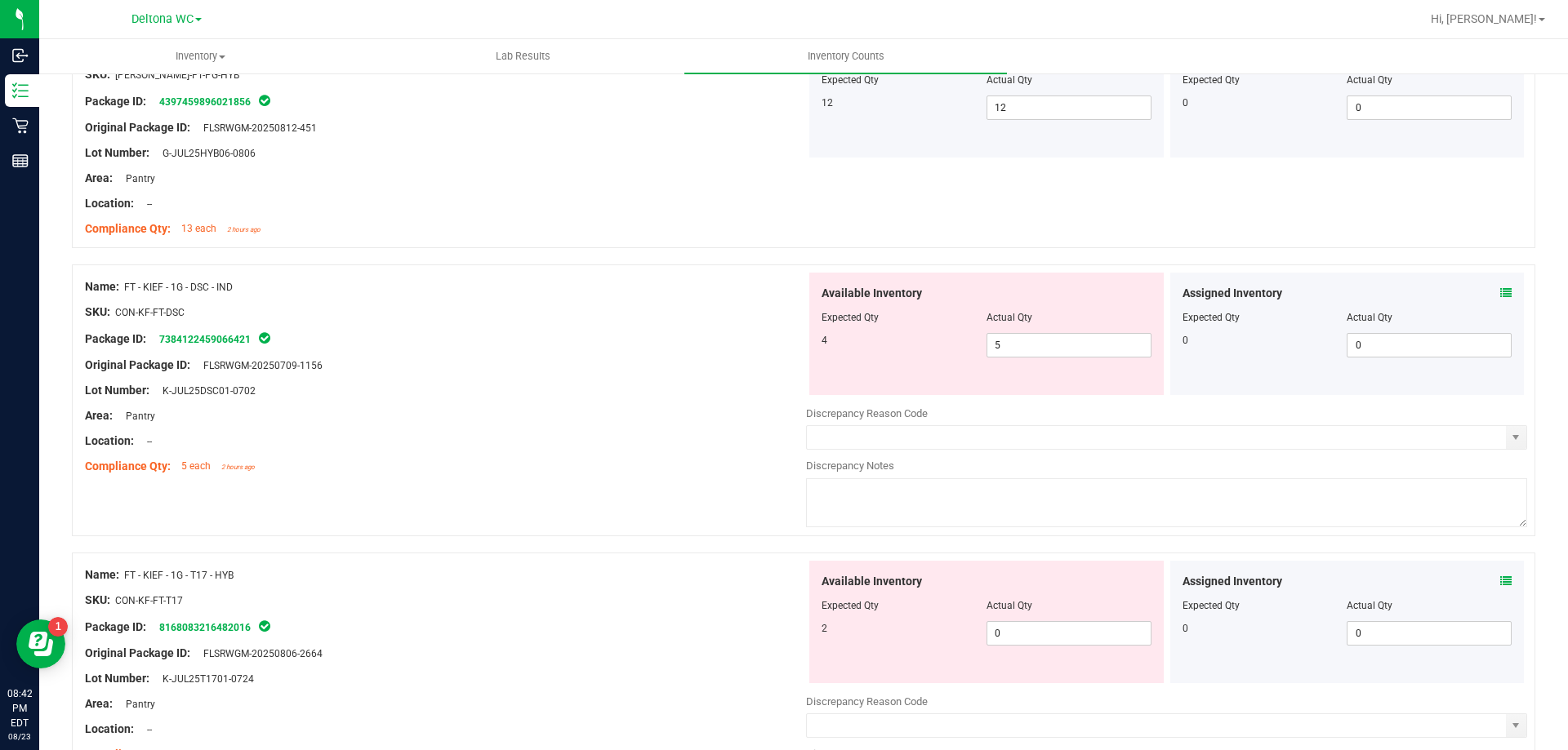
scroll to position [980, 0]
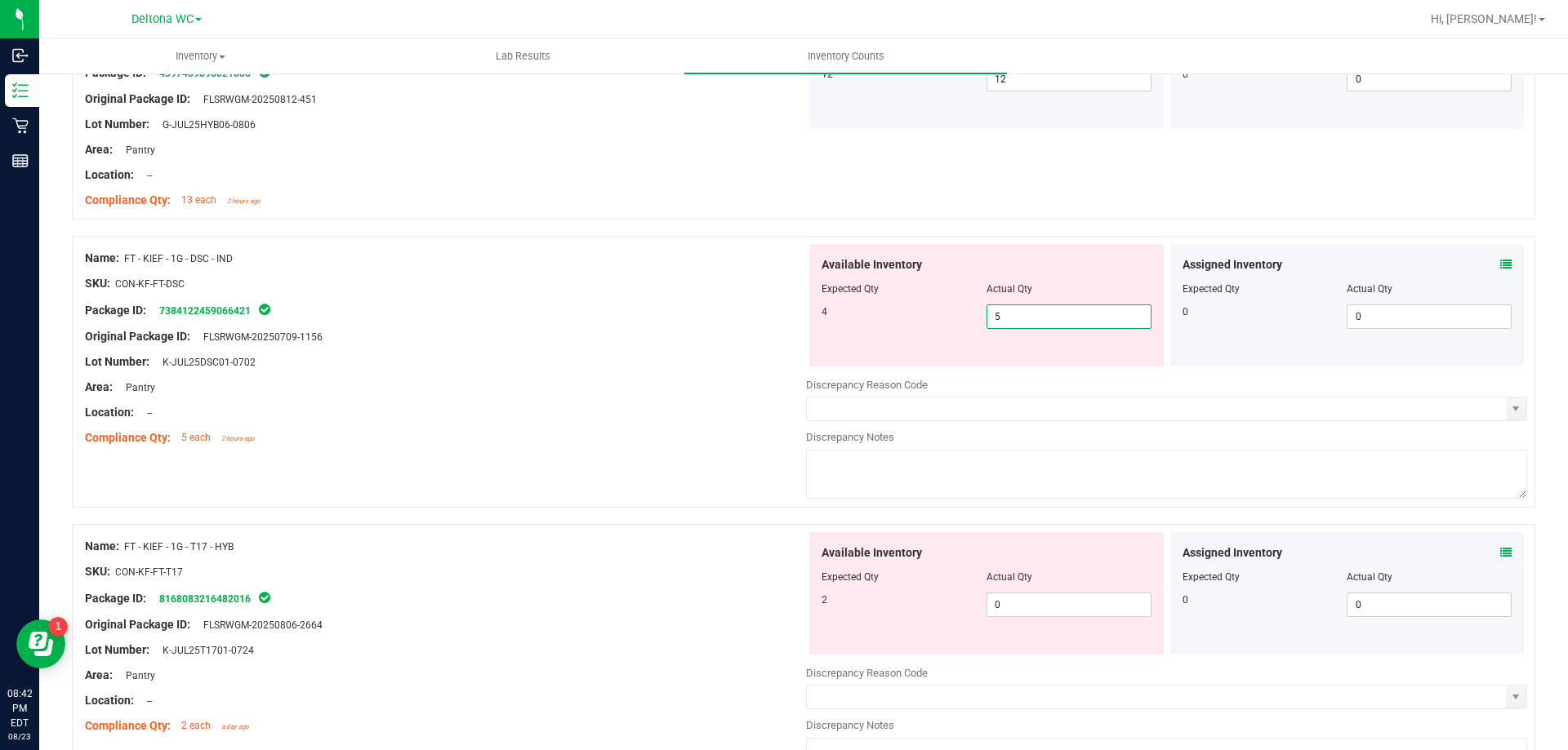
click at [1033, 320] on span "5 5" at bounding box center [1069, 316] width 165 height 24
type input "4"
click at [768, 392] on div "Area: Pantry" at bounding box center [445, 388] width 721 height 17
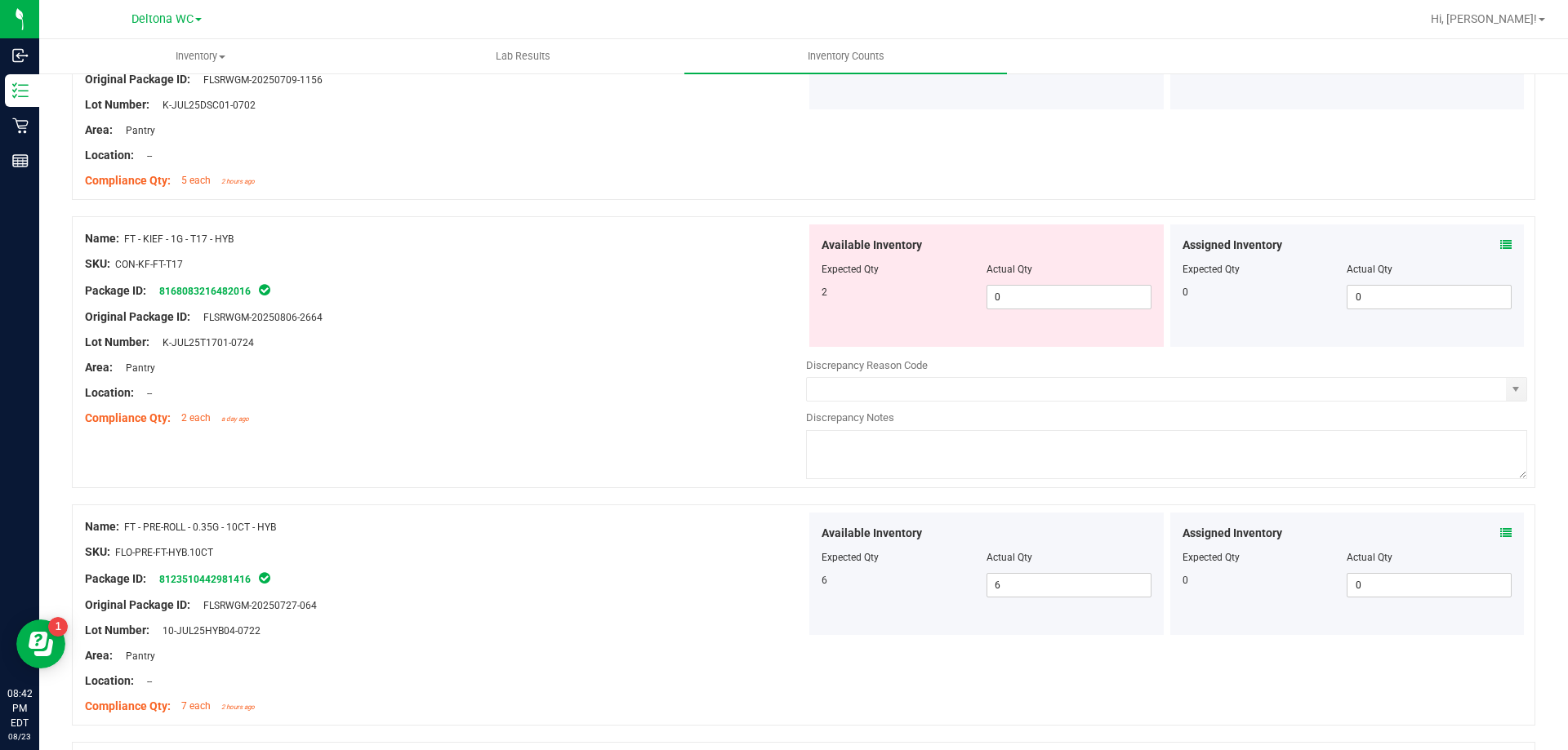
scroll to position [1306, 0]
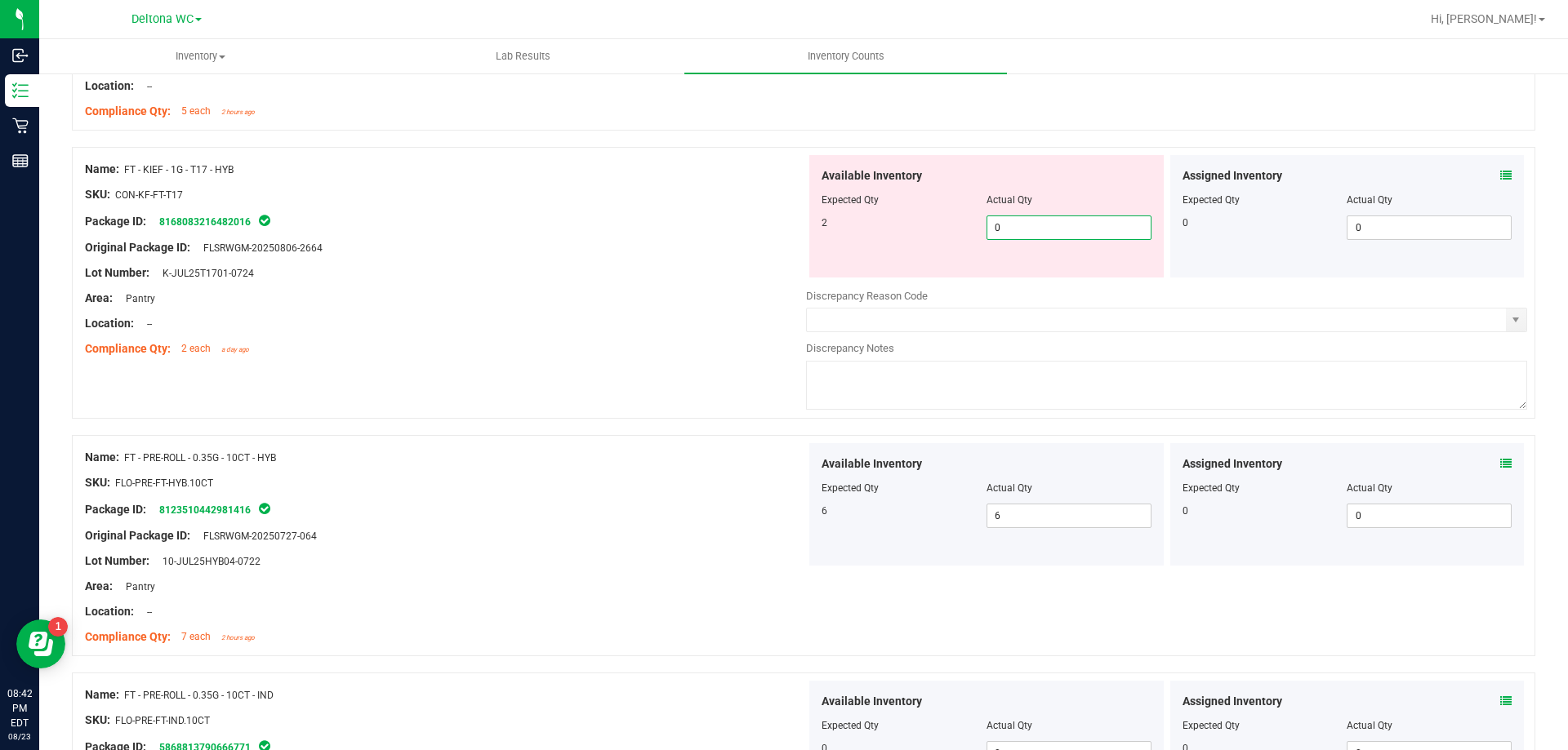
click at [1024, 224] on span "0 0" at bounding box center [1069, 227] width 165 height 24
type input "1"
click at [603, 276] on div "Lot Number: K-JUL25T1701-0724" at bounding box center [445, 273] width 721 height 17
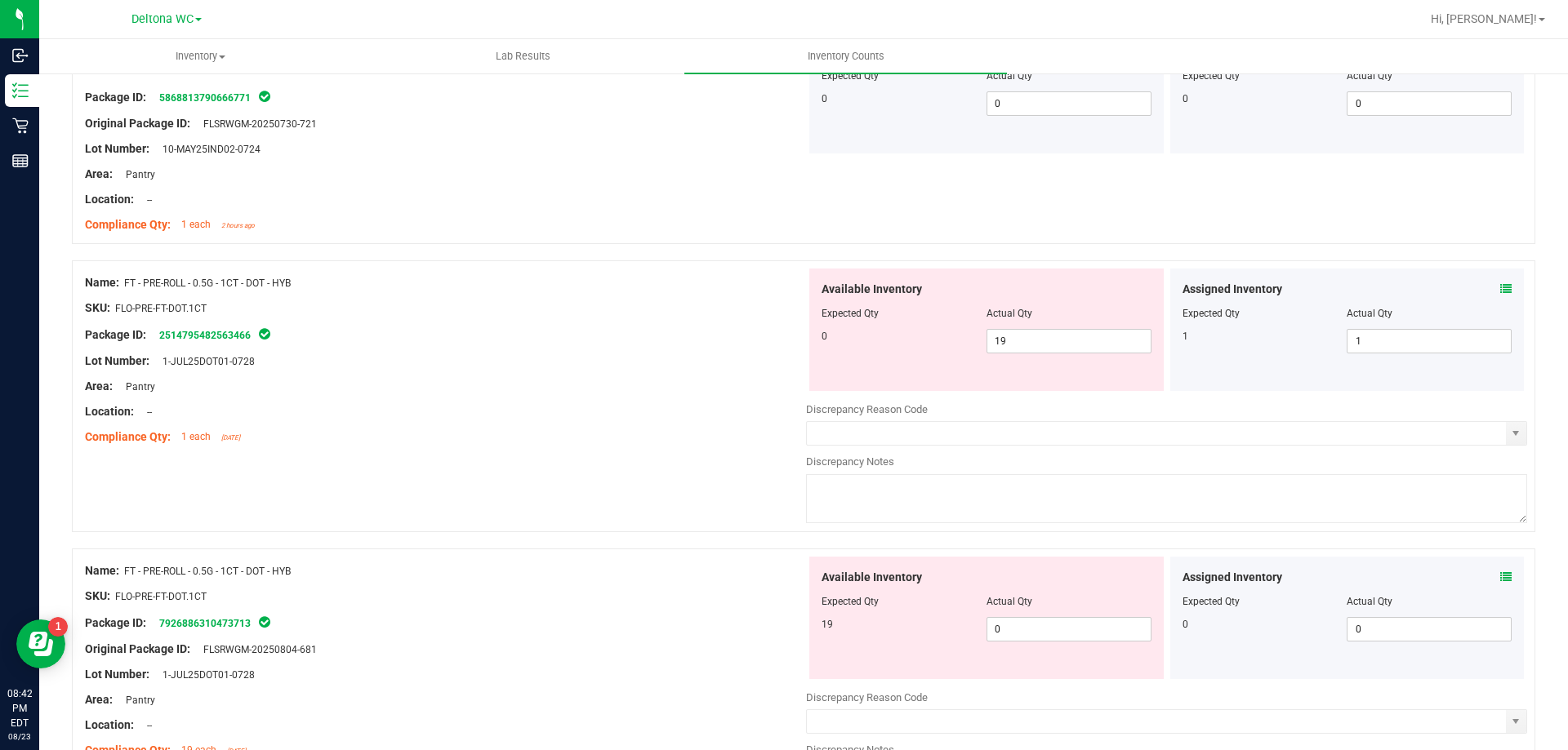
scroll to position [1960, 0]
click at [1016, 626] on span "0 0" at bounding box center [1069, 626] width 165 height 24
type input "19"
click at [1088, 345] on span "19 19" at bounding box center [1069, 337] width 165 height 24
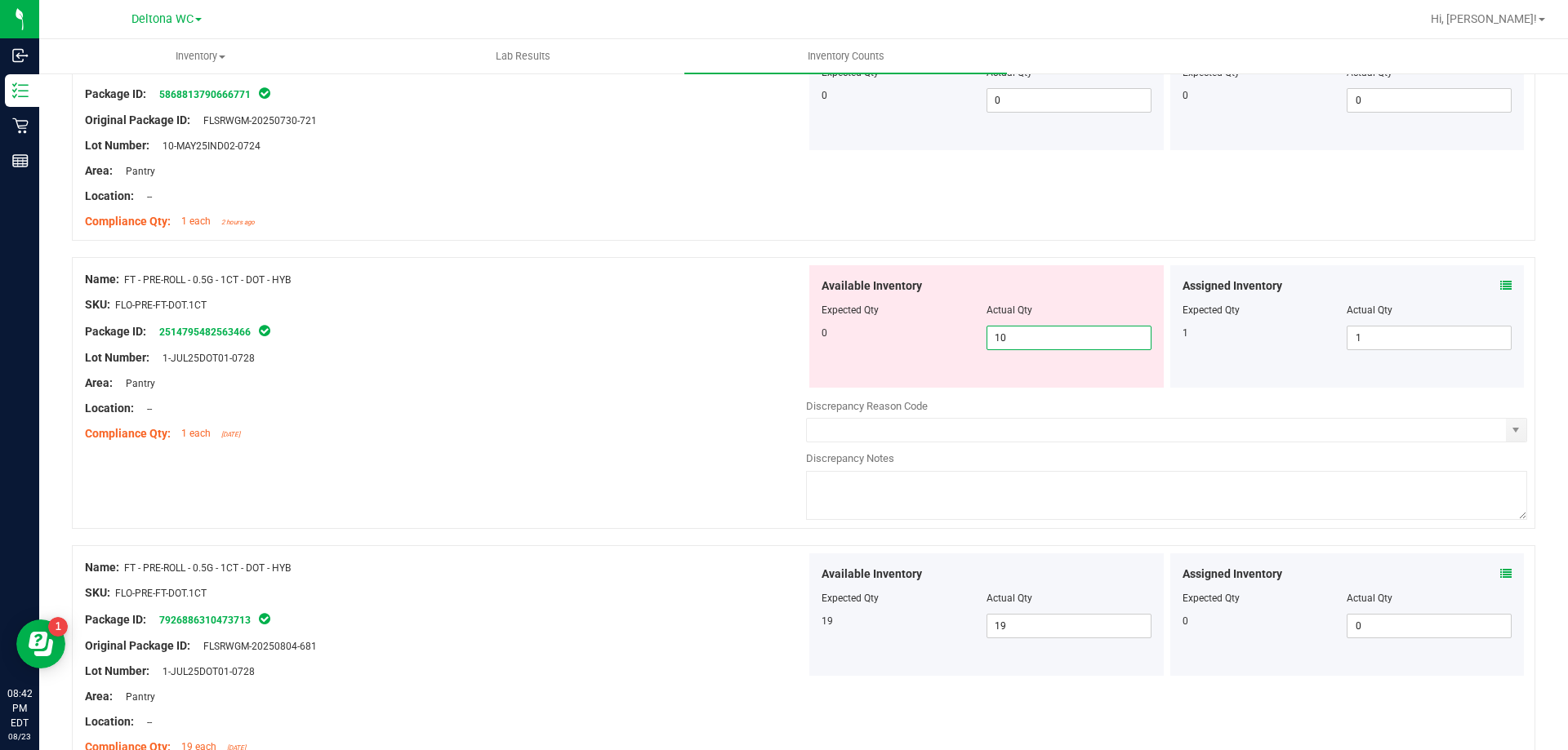
type input "1"
type input "0"
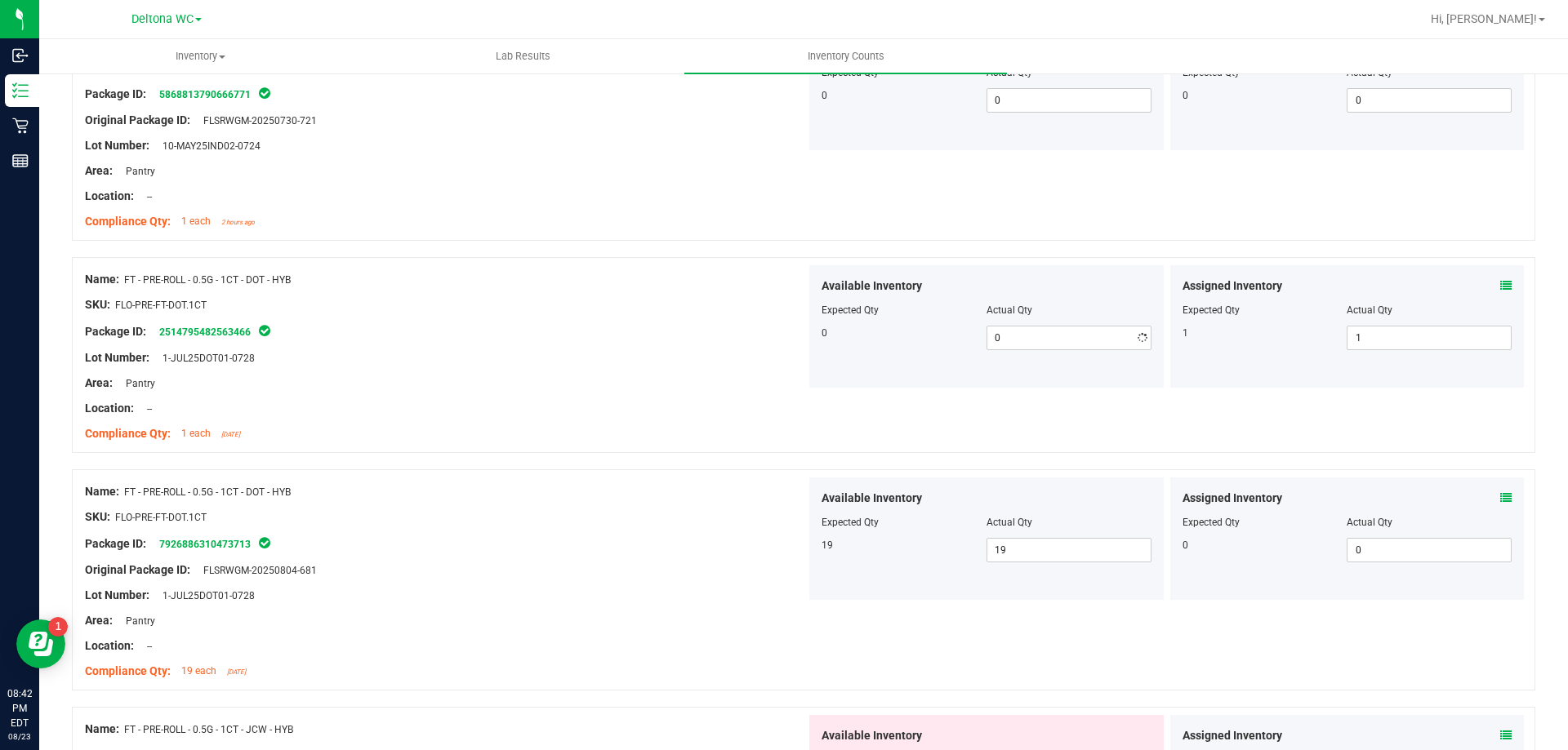
click at [660, 333] on div "Package ID: 2514795482563466" at bounding box center [445, 331] width 721 height 19
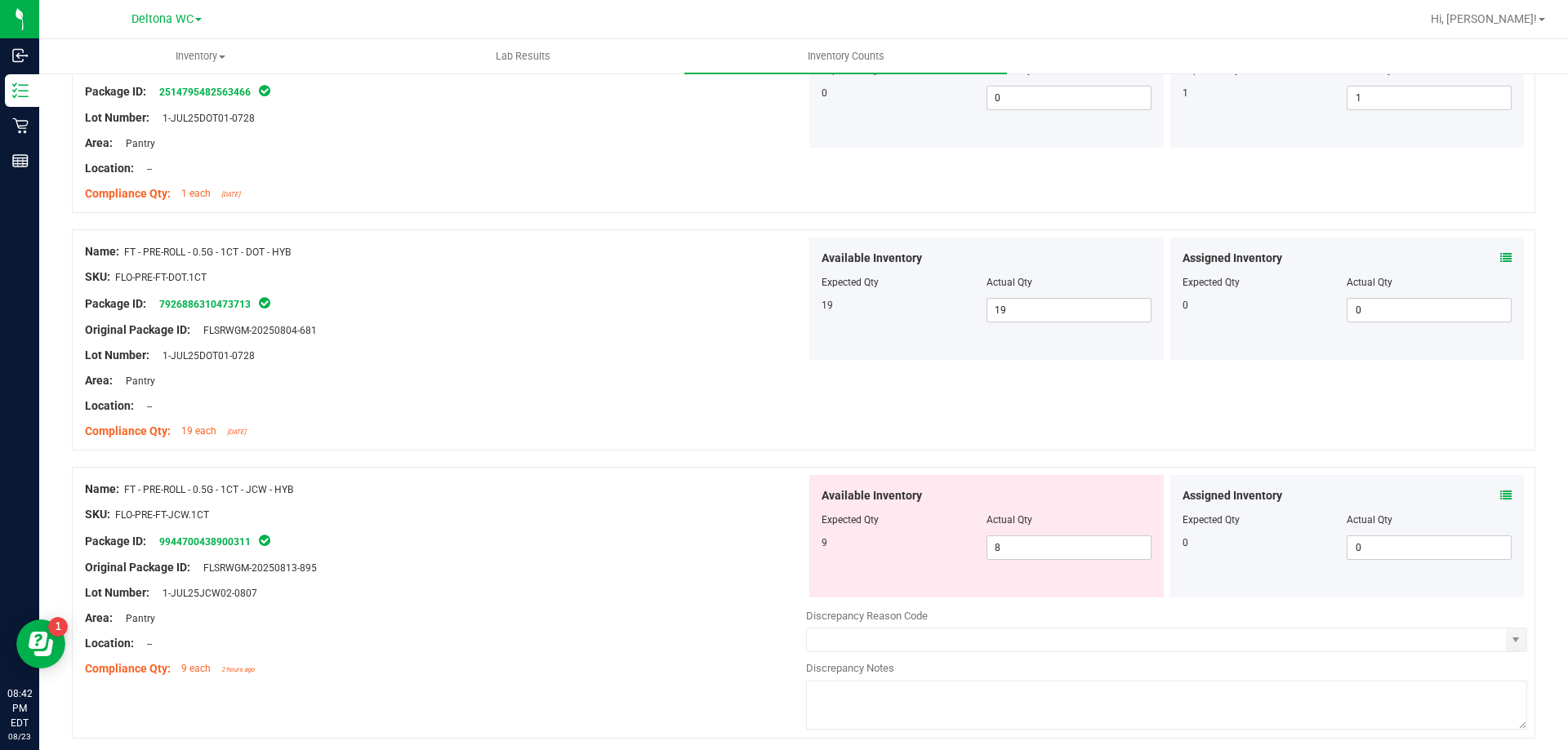
scroll to position [2205, 0]
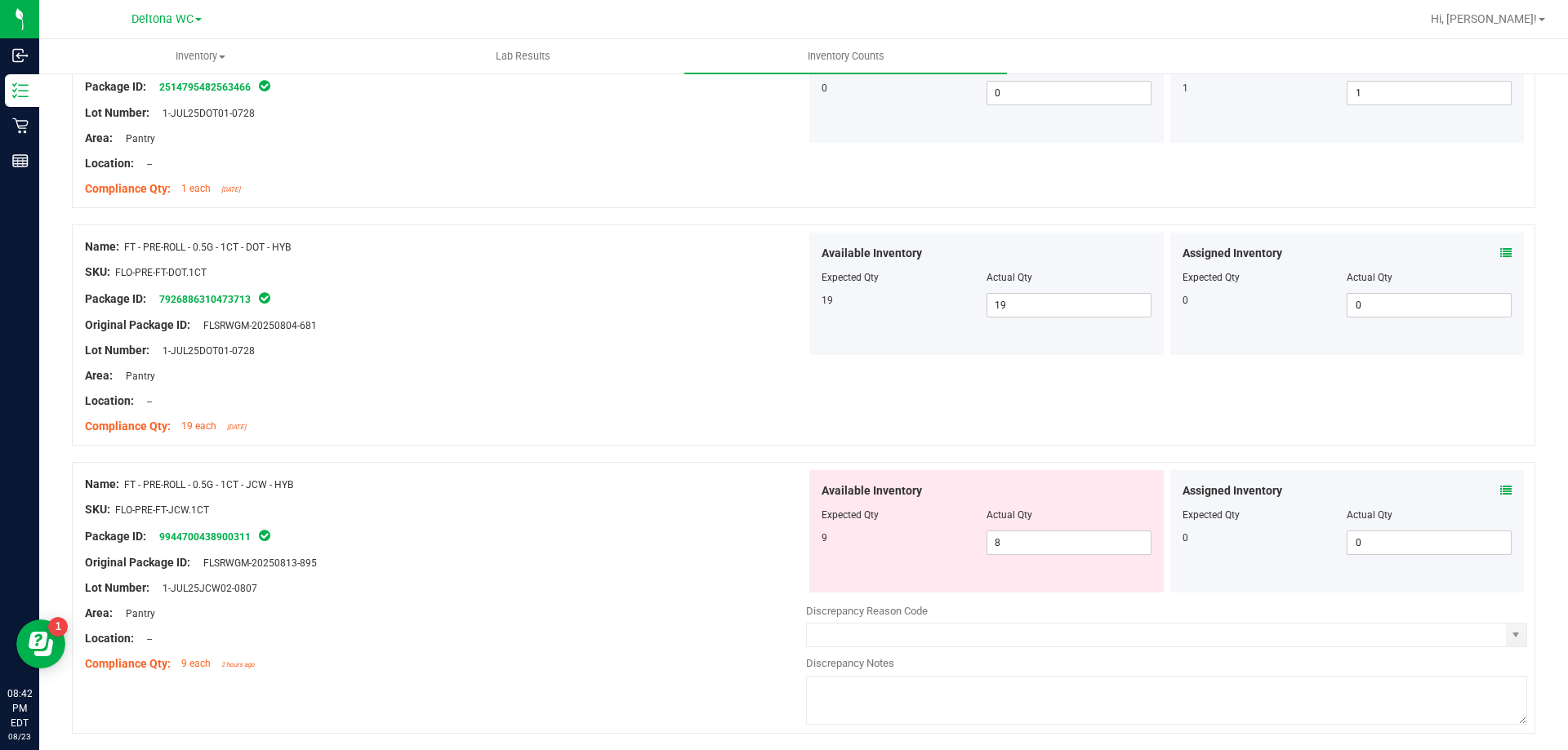
click at [1500, 487] on icon at bounding box center [1506, 491] width 12 height 12
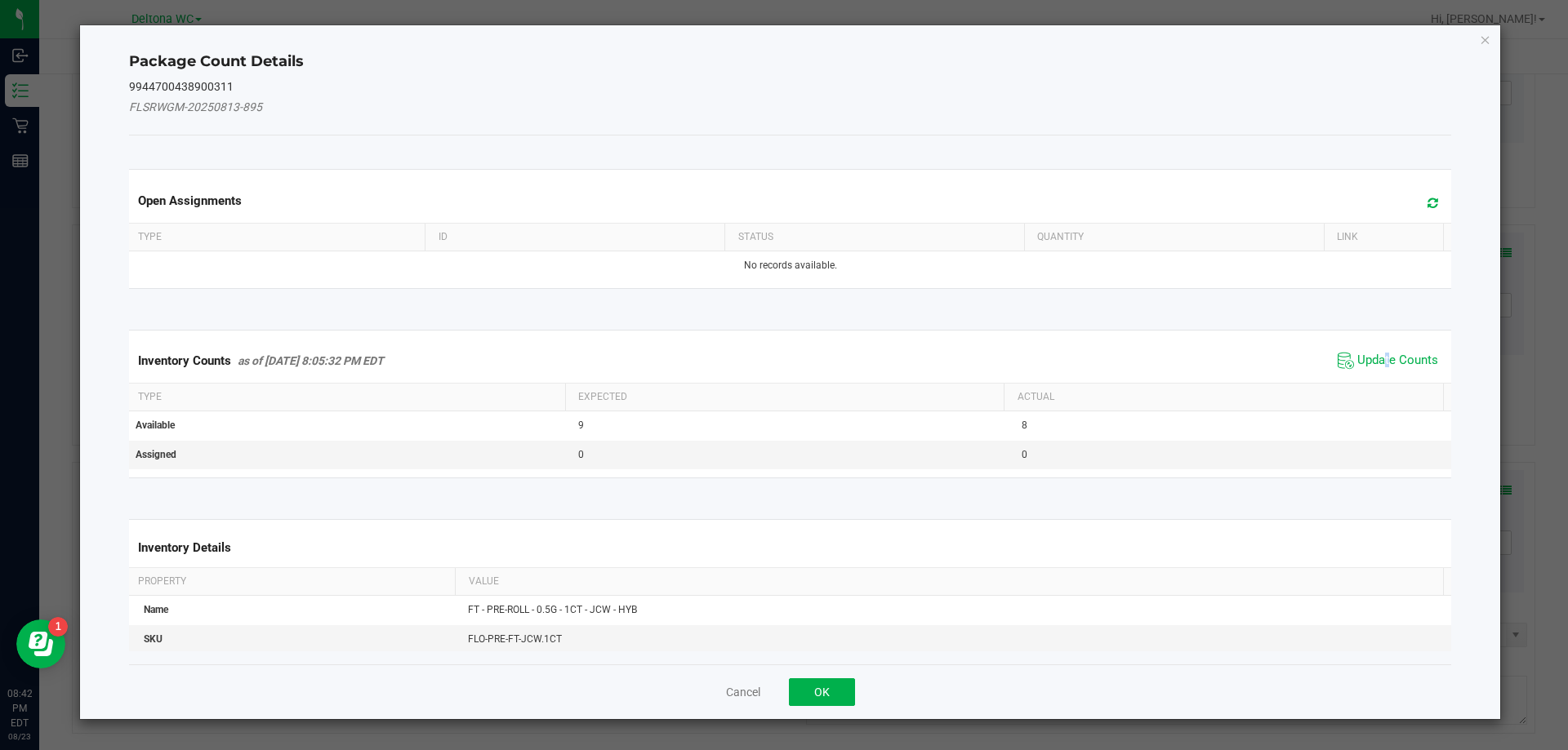
drag, startPoint x: 1378, startPoint y: 357, endPoint x: 1327, endPoint y: 375, distance: 54.1
click at [1372, 361] on span "Update Counts" at bounding box center [1397, 360] width 81 height 16
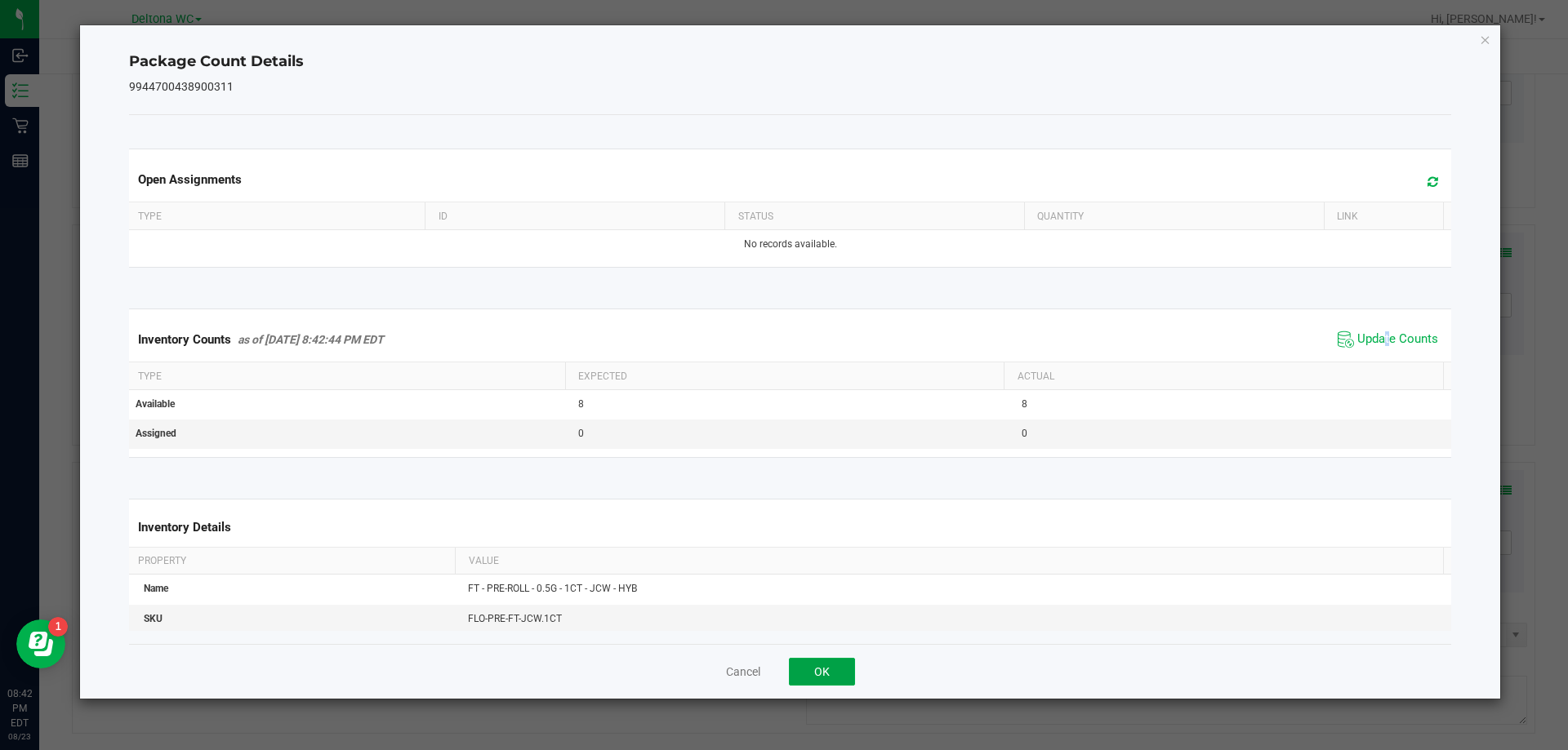
click at [831, 674] on button "OK" at bounding box center [821, 671] width 66 height 28
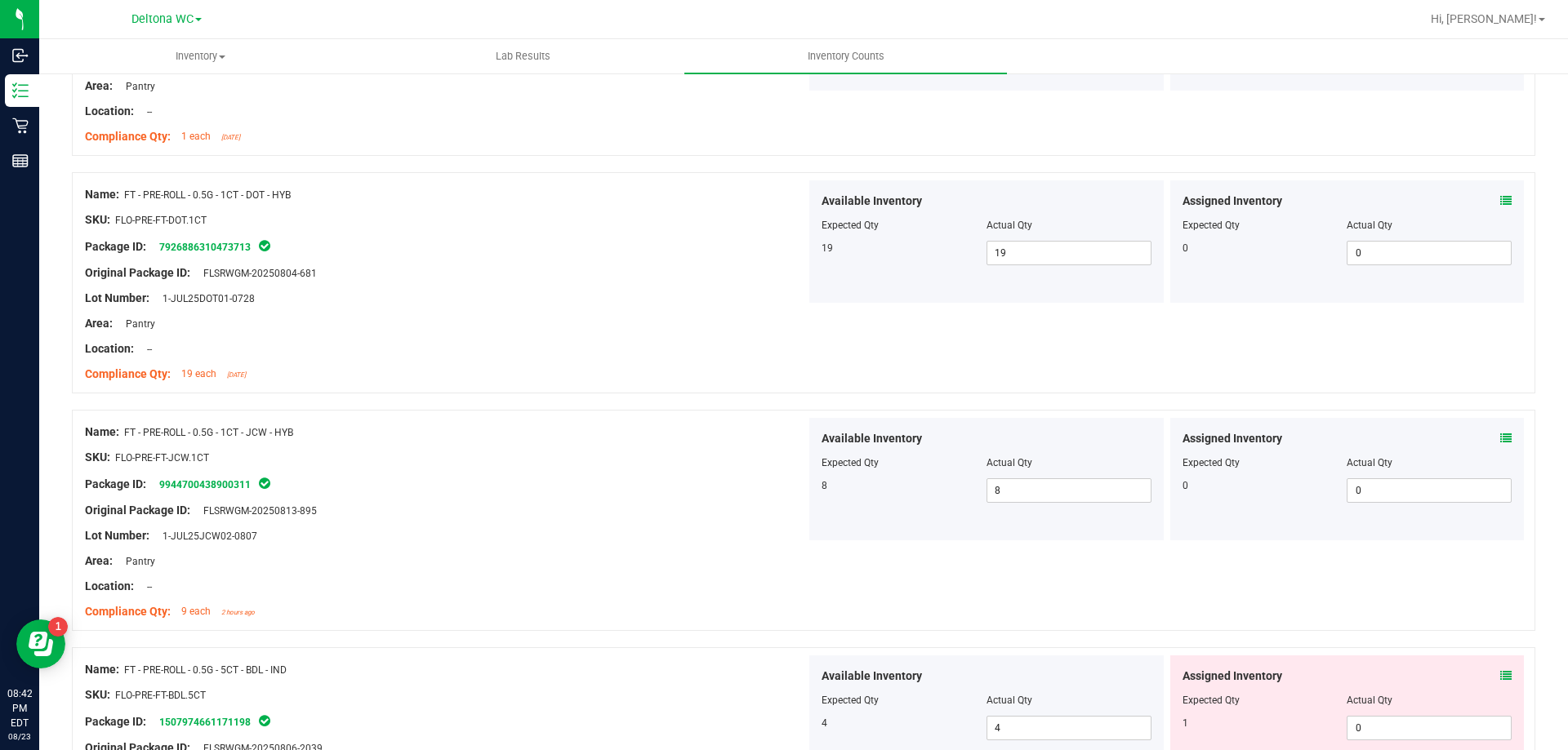
scroll to position [2286, 0]
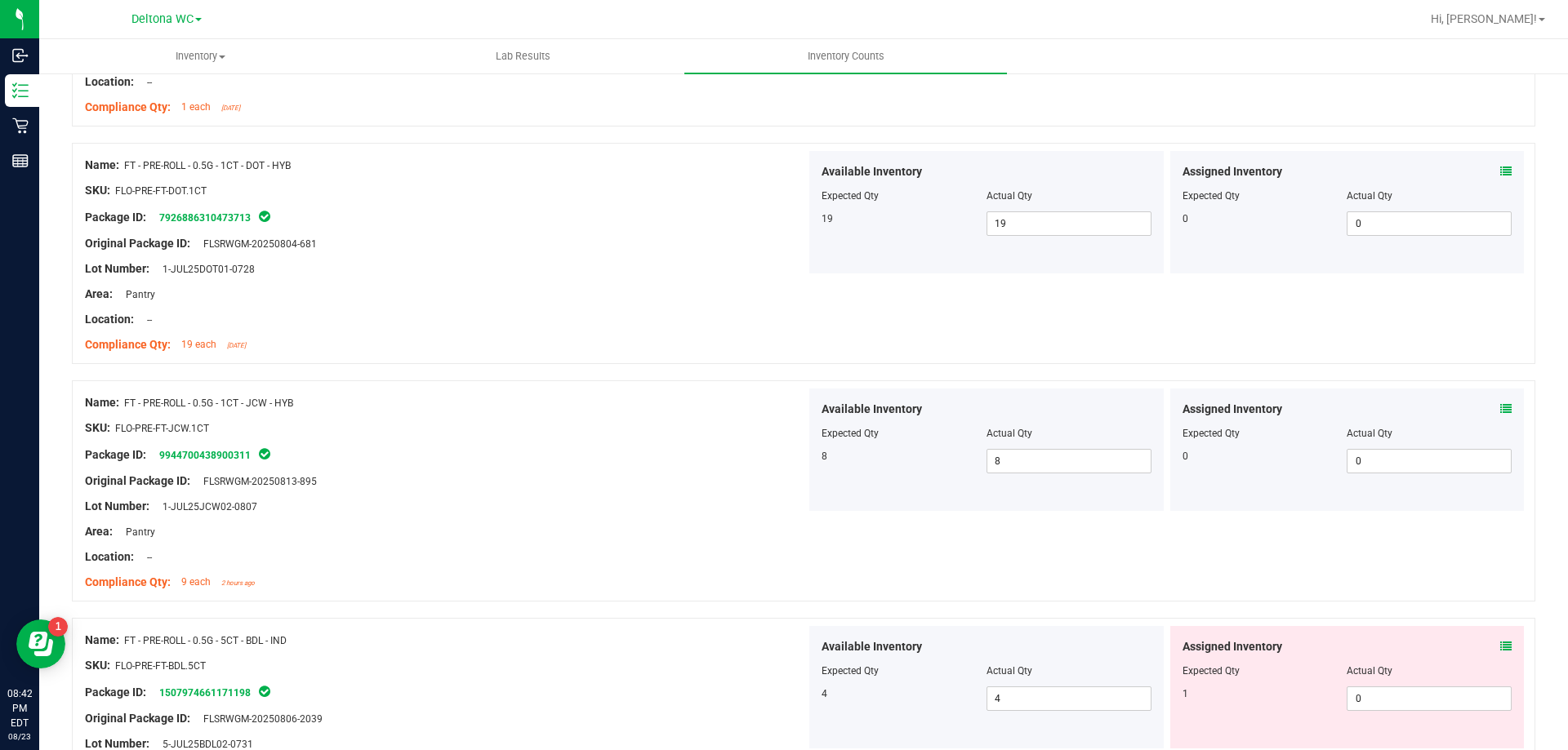
click at [1500, 643] on icon at bounding box center [1506, 647] width 12 height 12
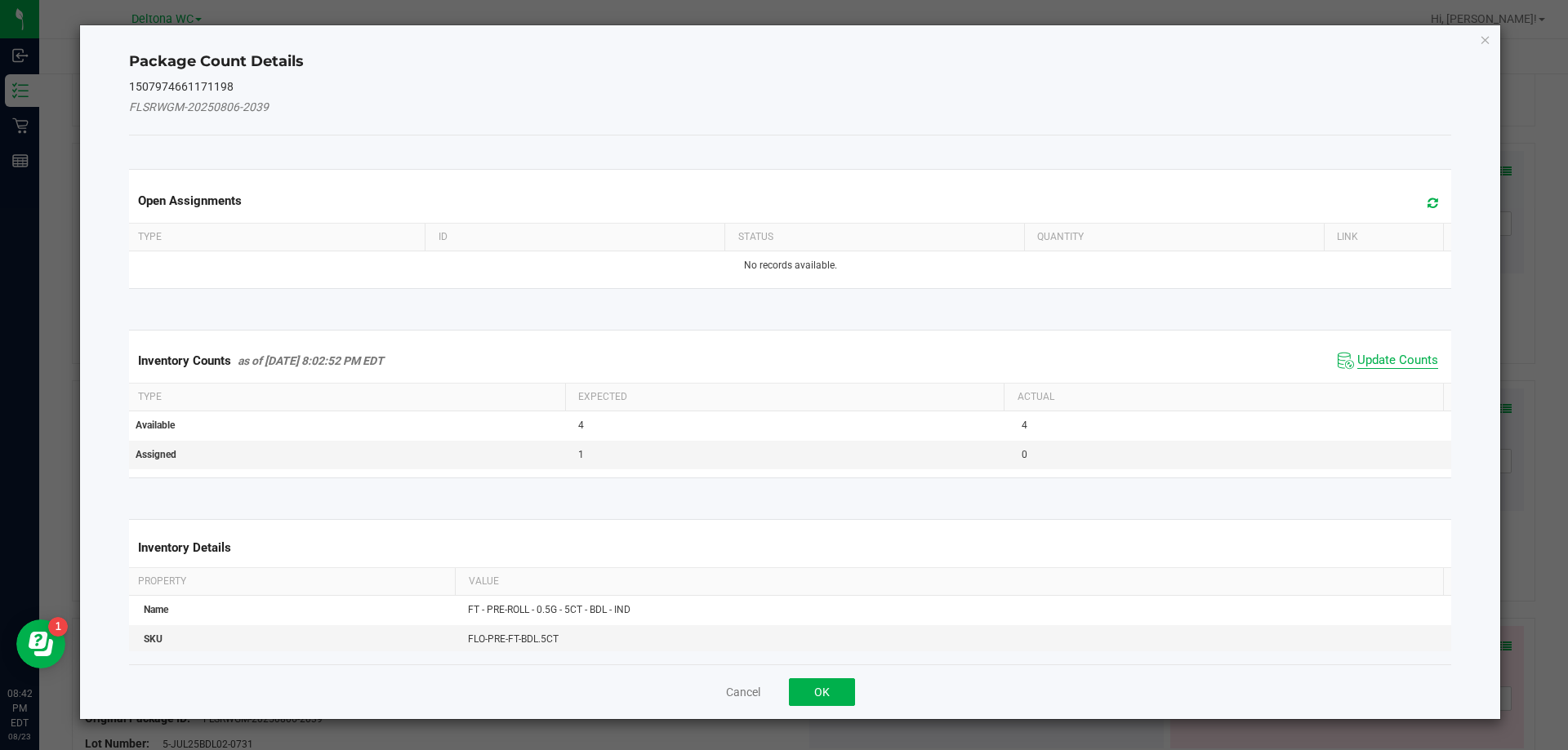
click at [1388, 355] on span "Update Counts" at bounding box center [1397, 360] width 81 height 16
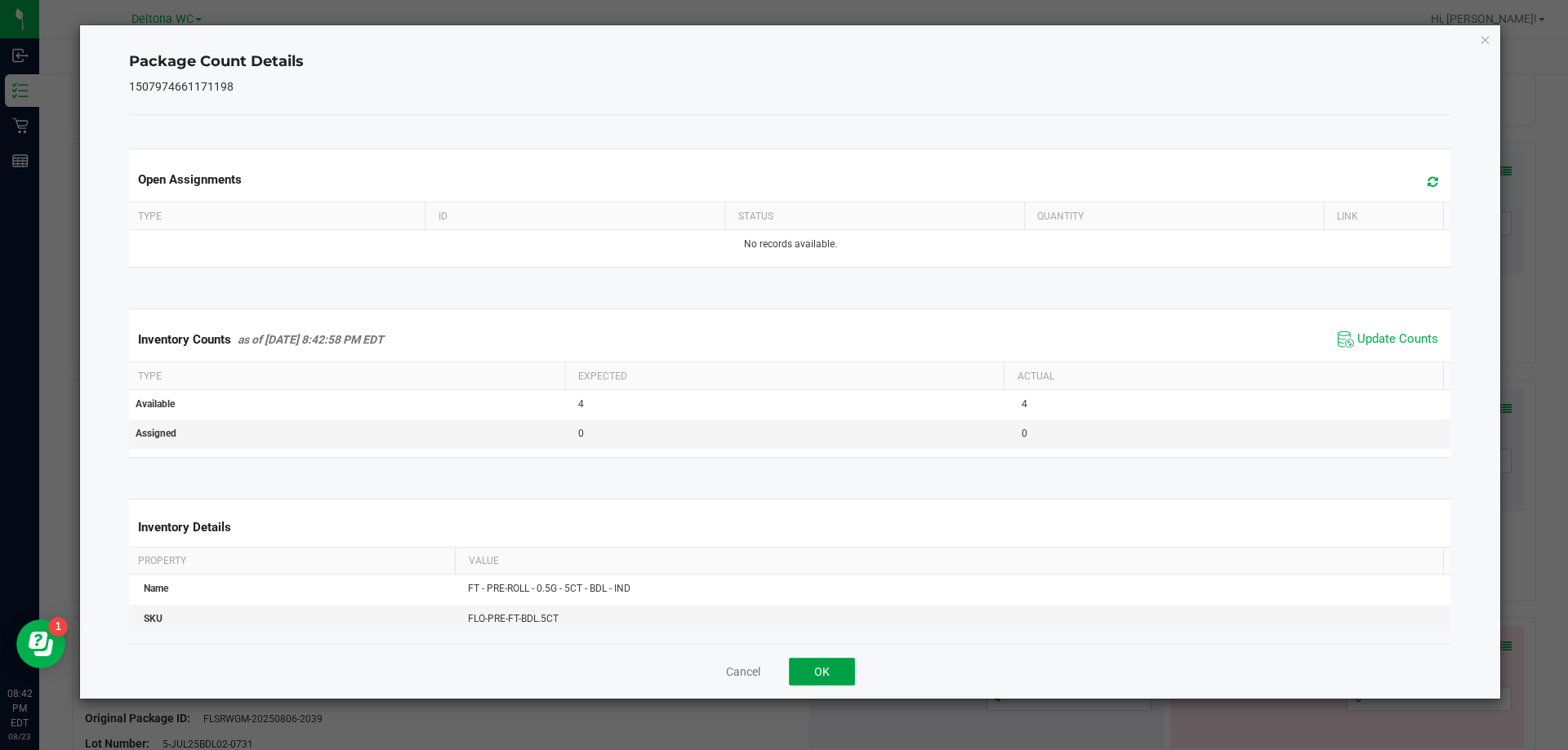
click at [843, 662] on button "OK" at bounding box center [821, 671] width 66 height 28
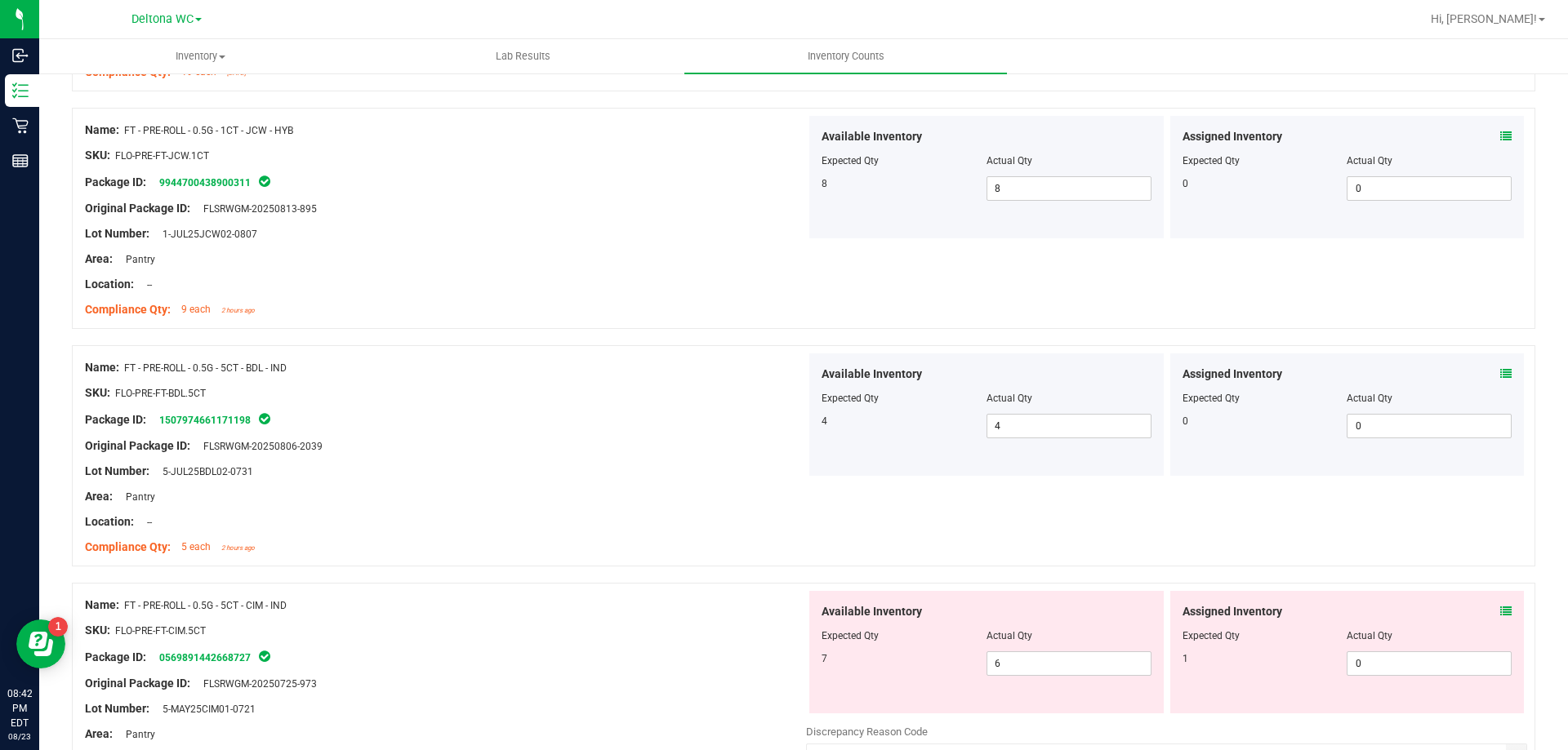
scroll to position [2612, 0]
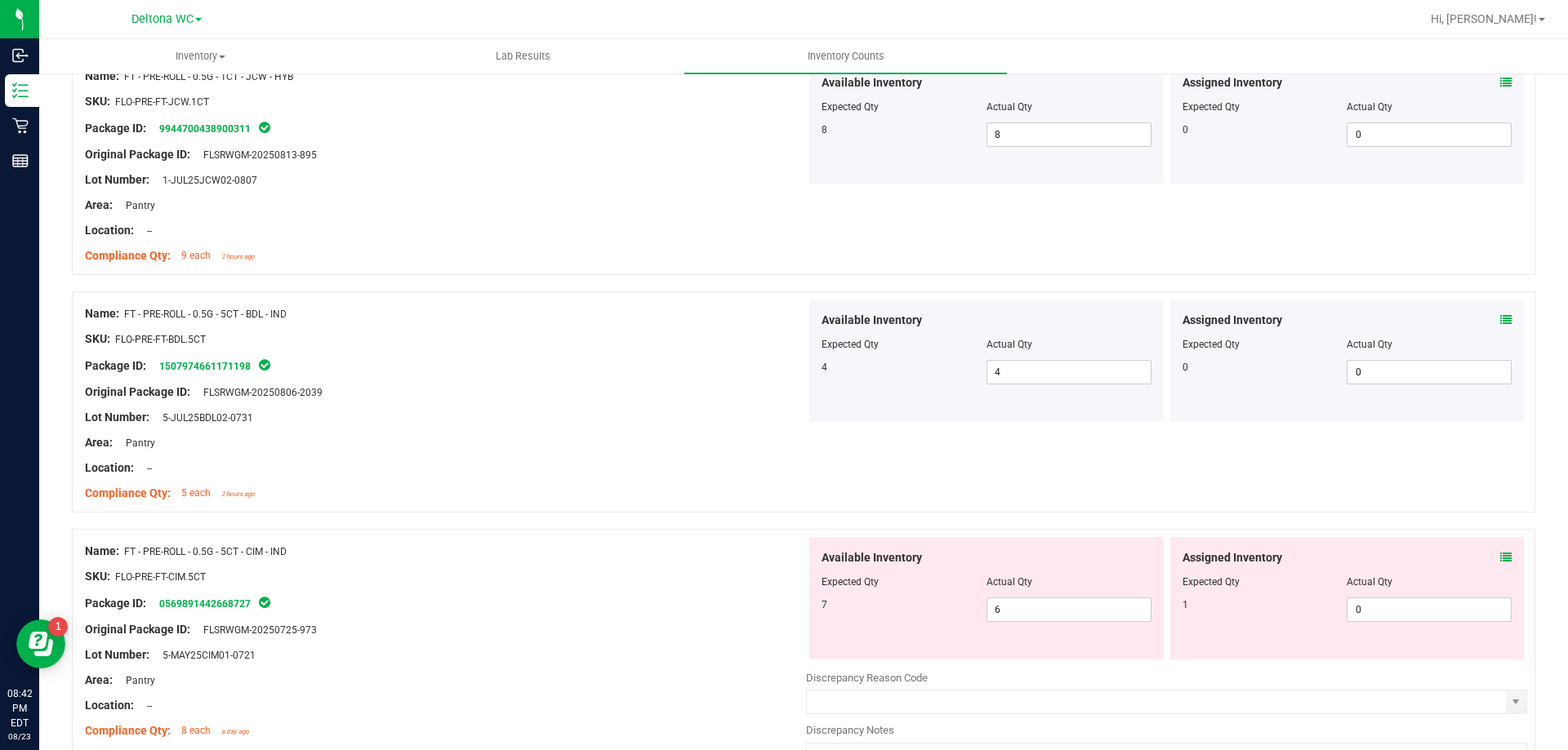
click at [1500, 556] on icon at bounding box center [1506, 558] width 12 height 12
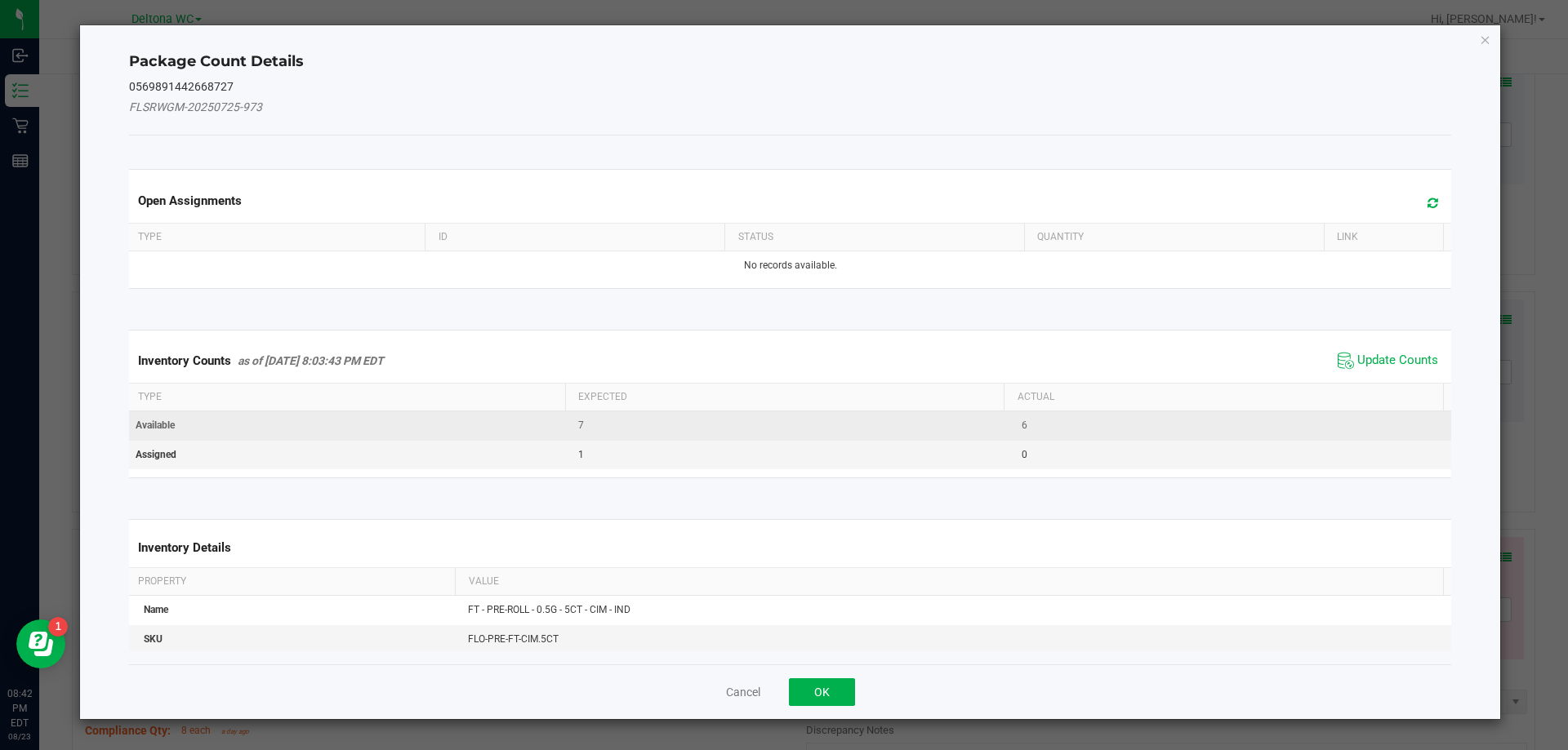
drag, startPoint x: 1378, startPoint y: 360, endPoint x: 1202, endPoint y: 434, distance: 190.9
click at [1376, 360] on span "Update Counts" at bounding box center [1397, 360] width 81 height 16
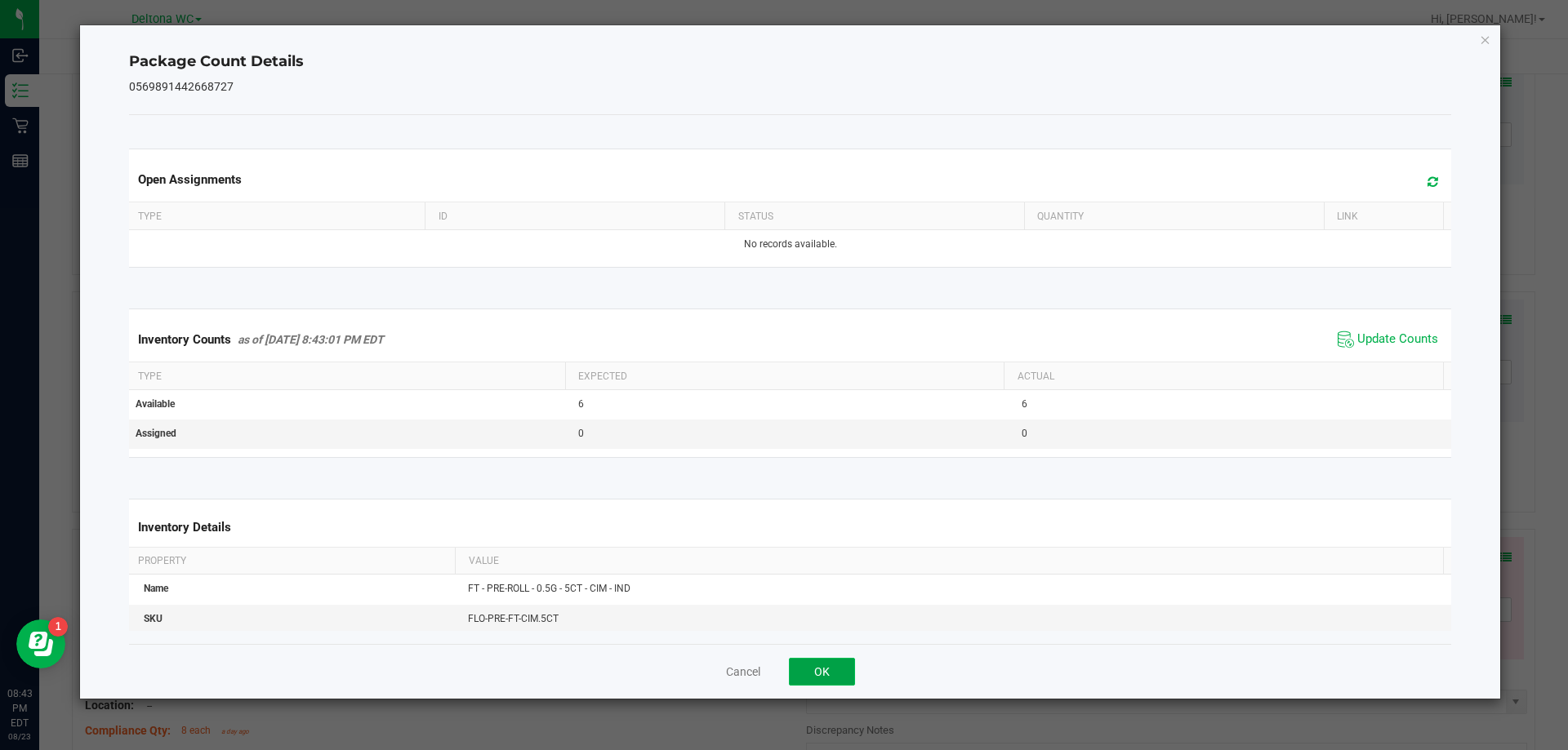
click at [806, 672] on button "OK" at bounding box center [821, 671] width 66 height 28
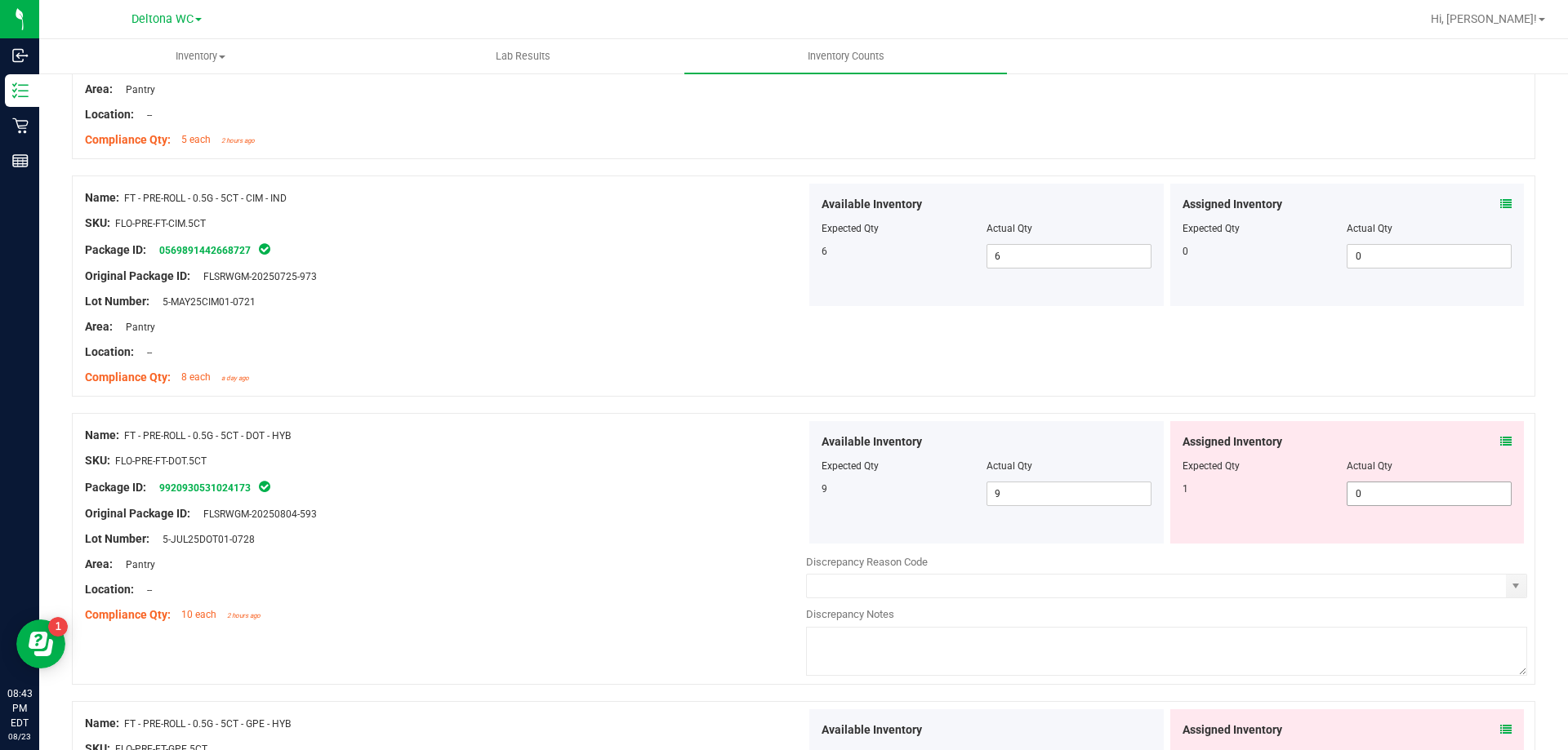
scroll to position [3021, 0]
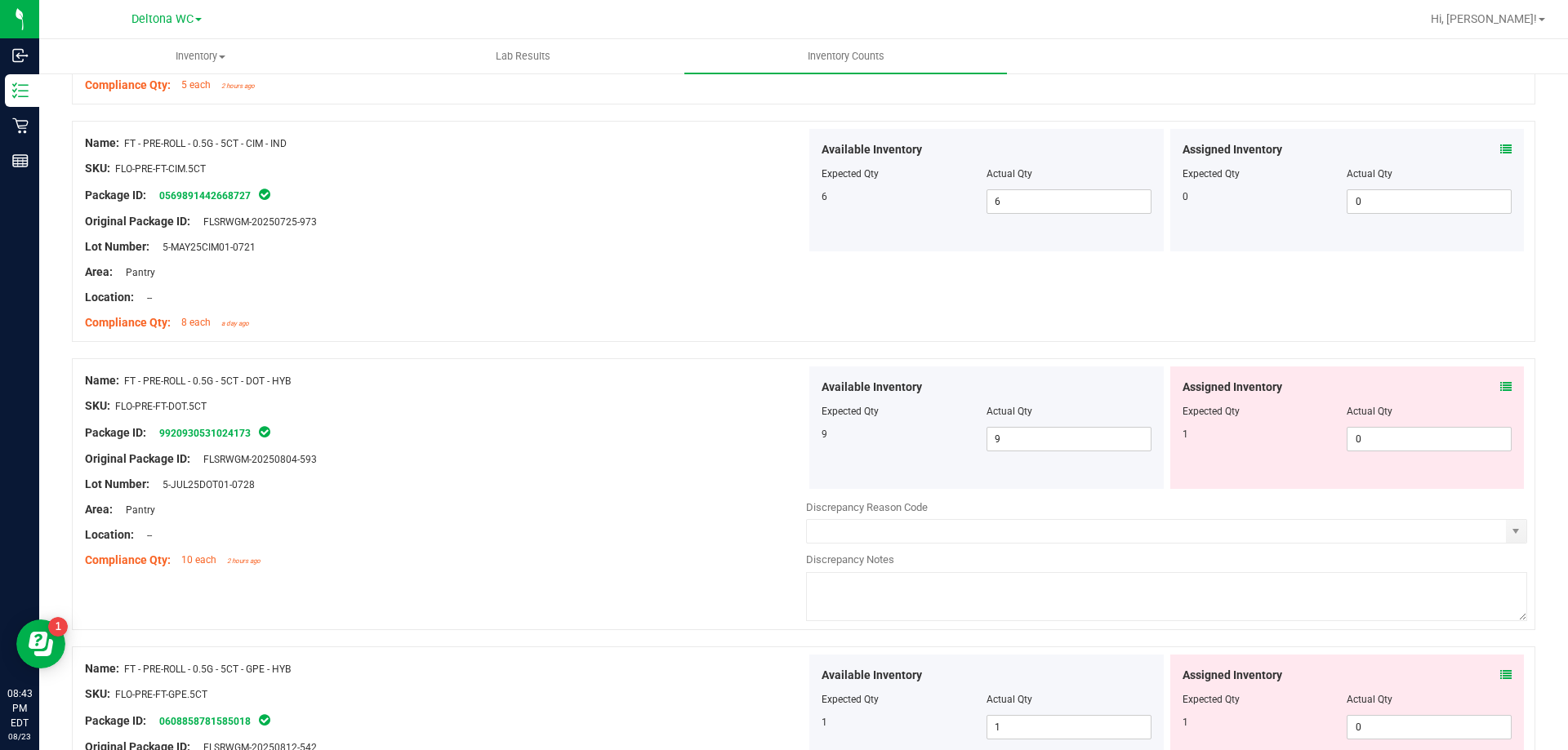
click at [1500, 386] on icon at bounding box center [1506, 387] width 12 height 12
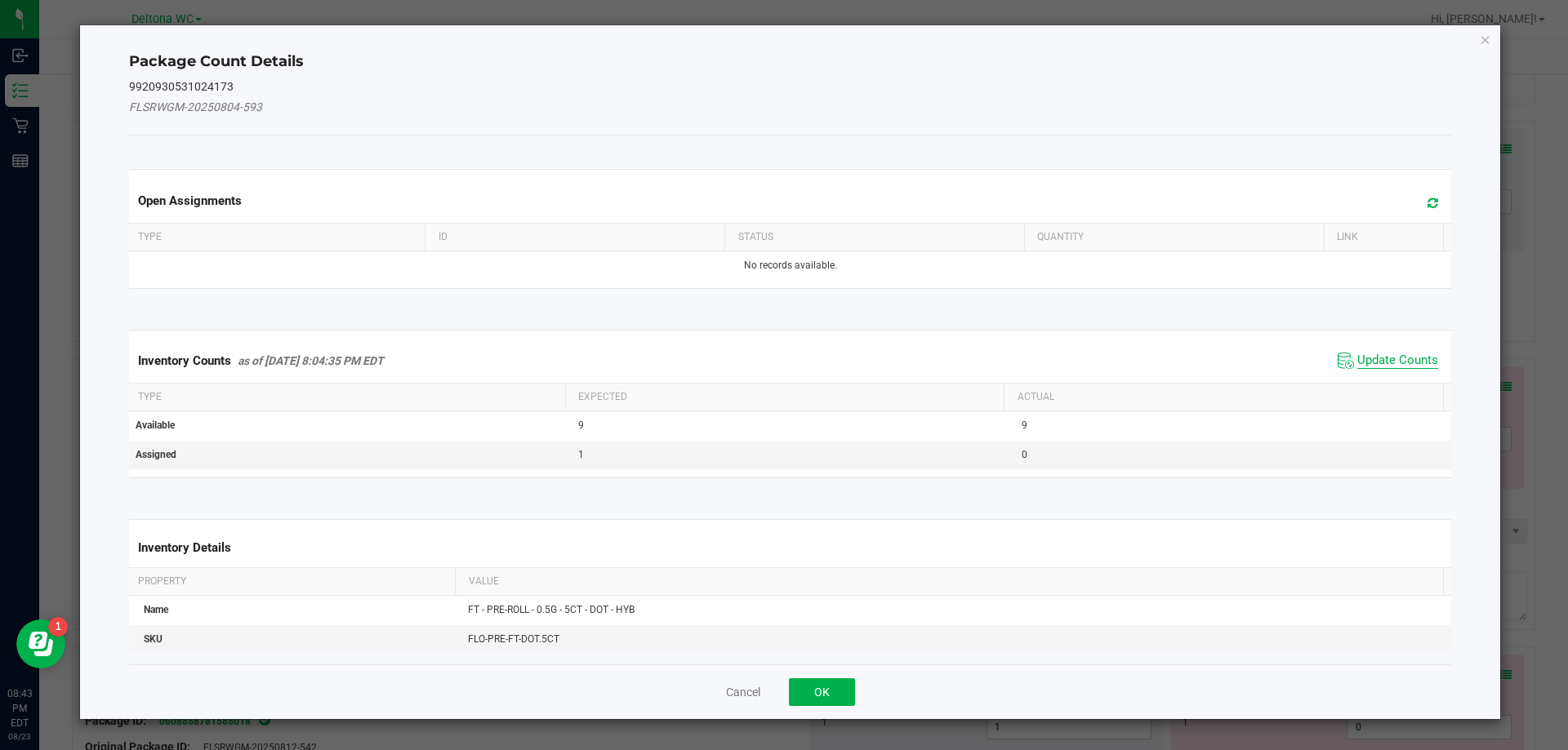
click at [1386, 361] on span "Update Counts" at bounding box center [1397, 360] width 81 height 16
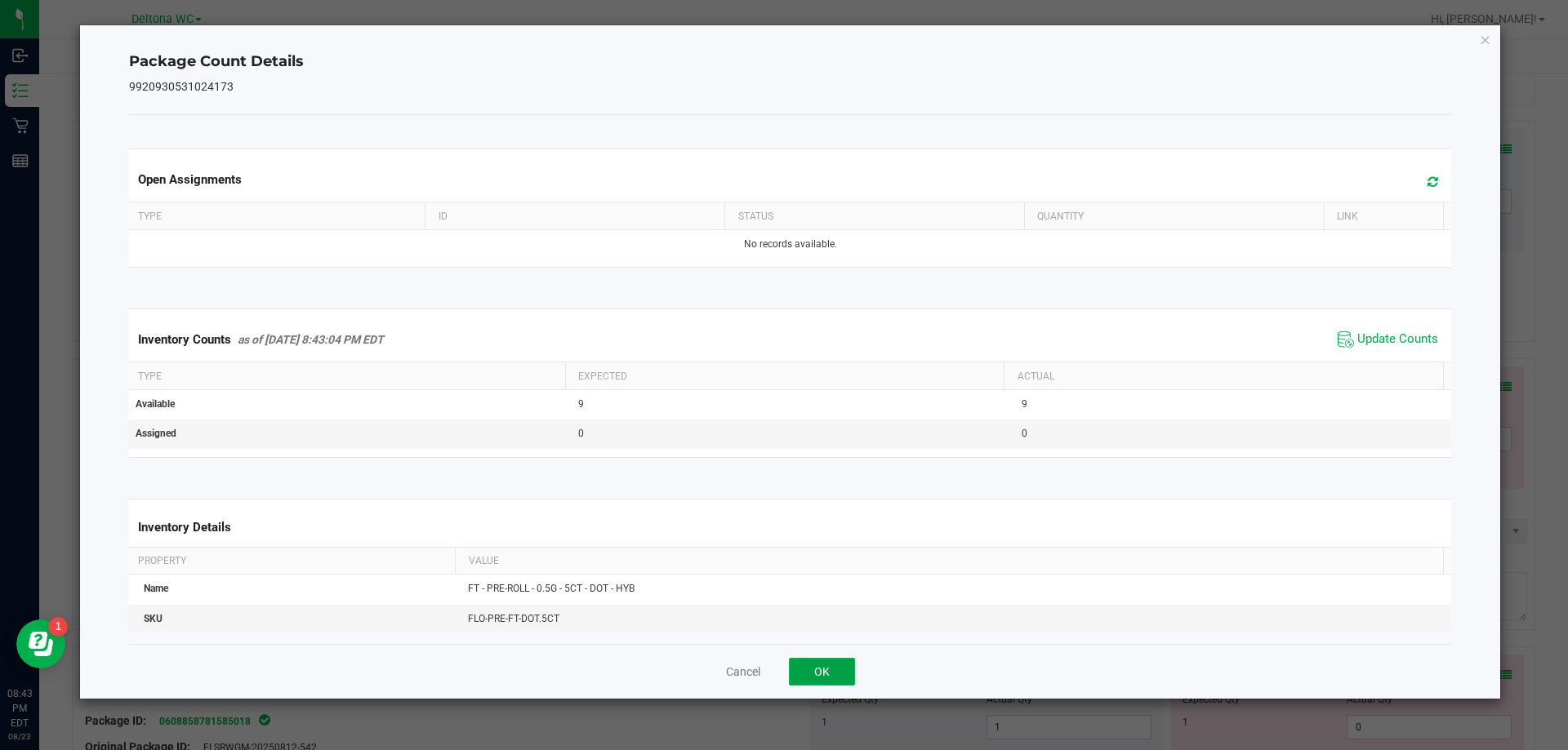
click at [839, 673] on button "OK" at bounding box center [821, 671] width 66 height 28
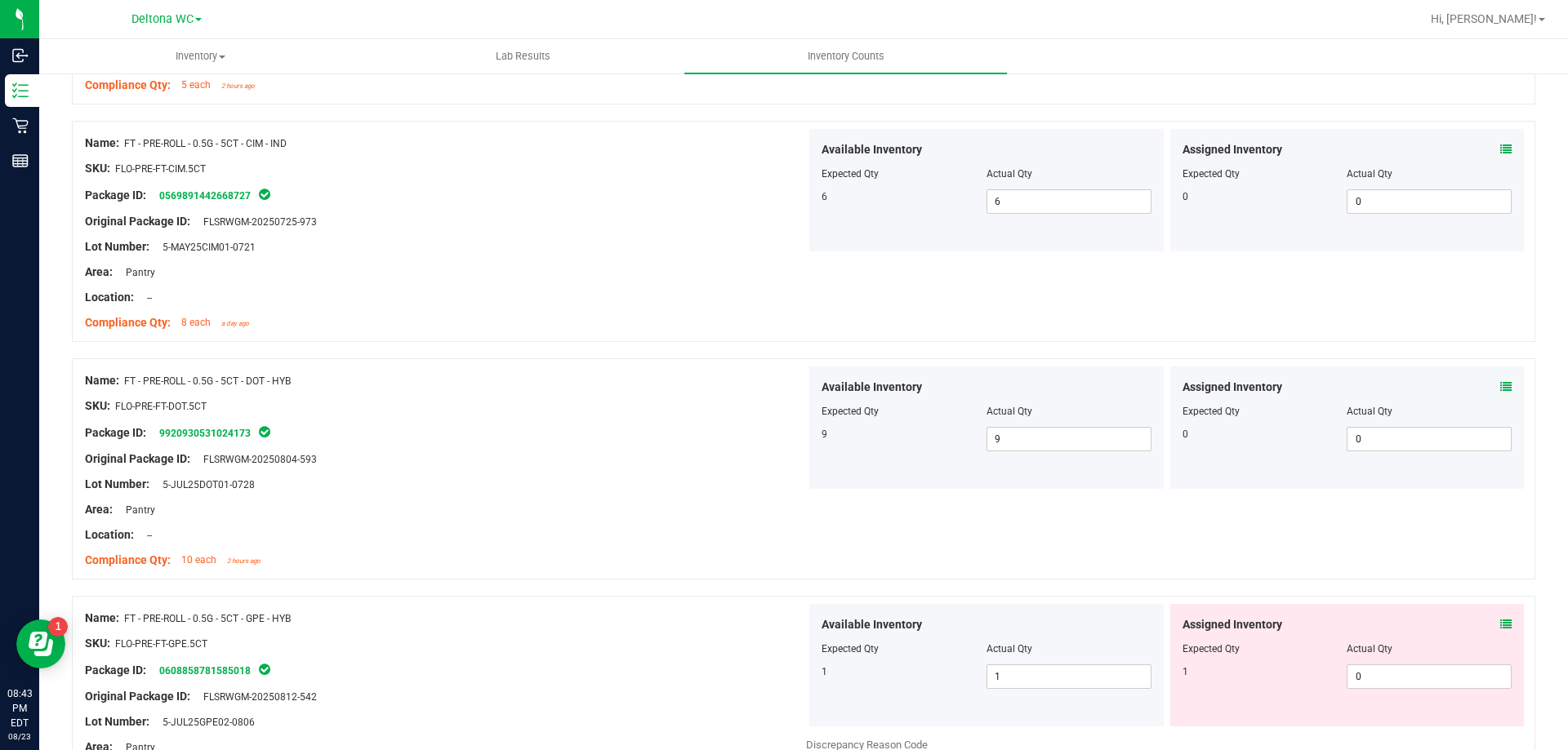
click at [1500, 622] on icon at bounding box center [1506, 625] width 12 height 12
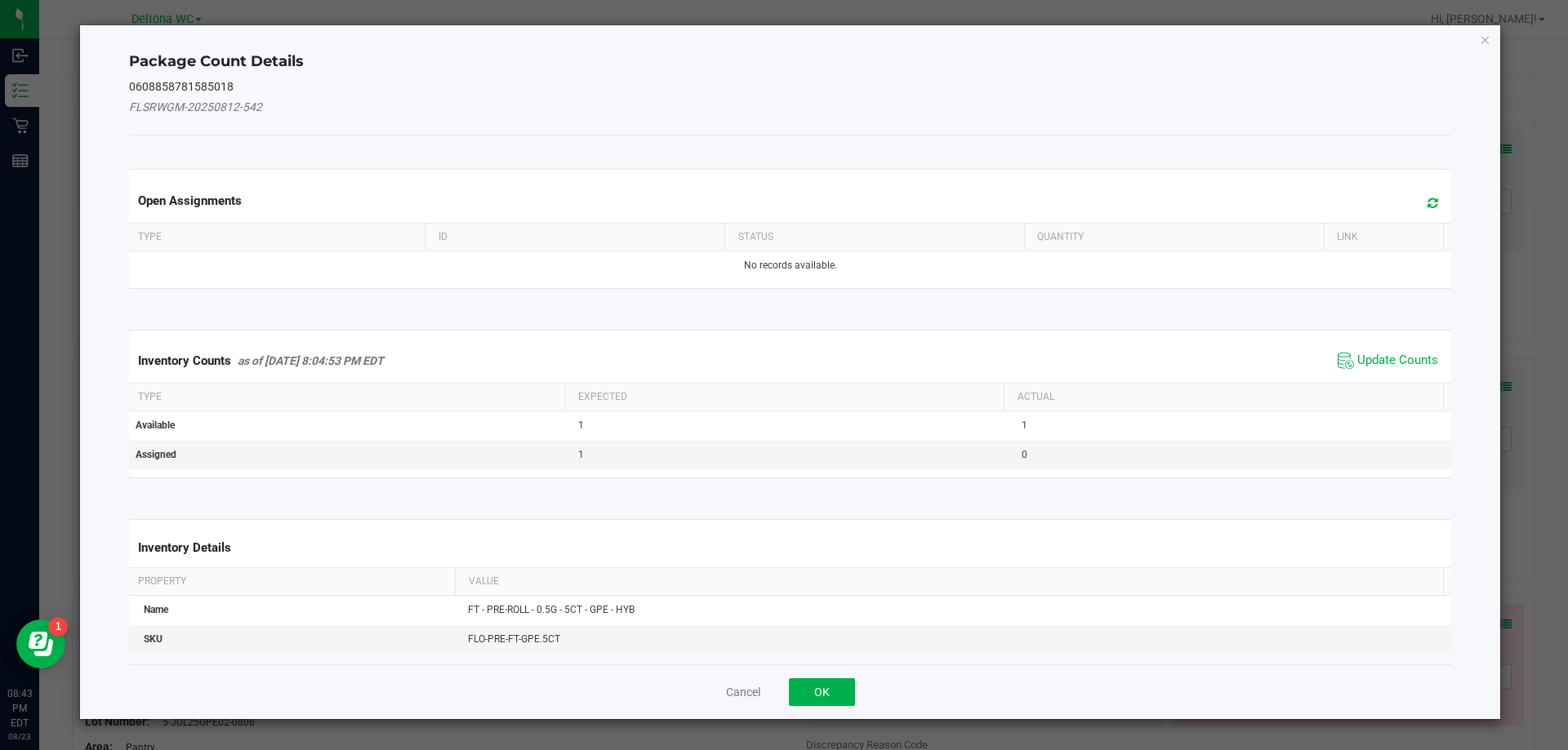
drag, startPoint x: 1344, startPoint y: 362, endPoint x: 1122, endPoint y: 481, distance: 251.9
click at [1344, 362] on span "Update Counts" at bounding box center [1387, 361] width 108 height 24
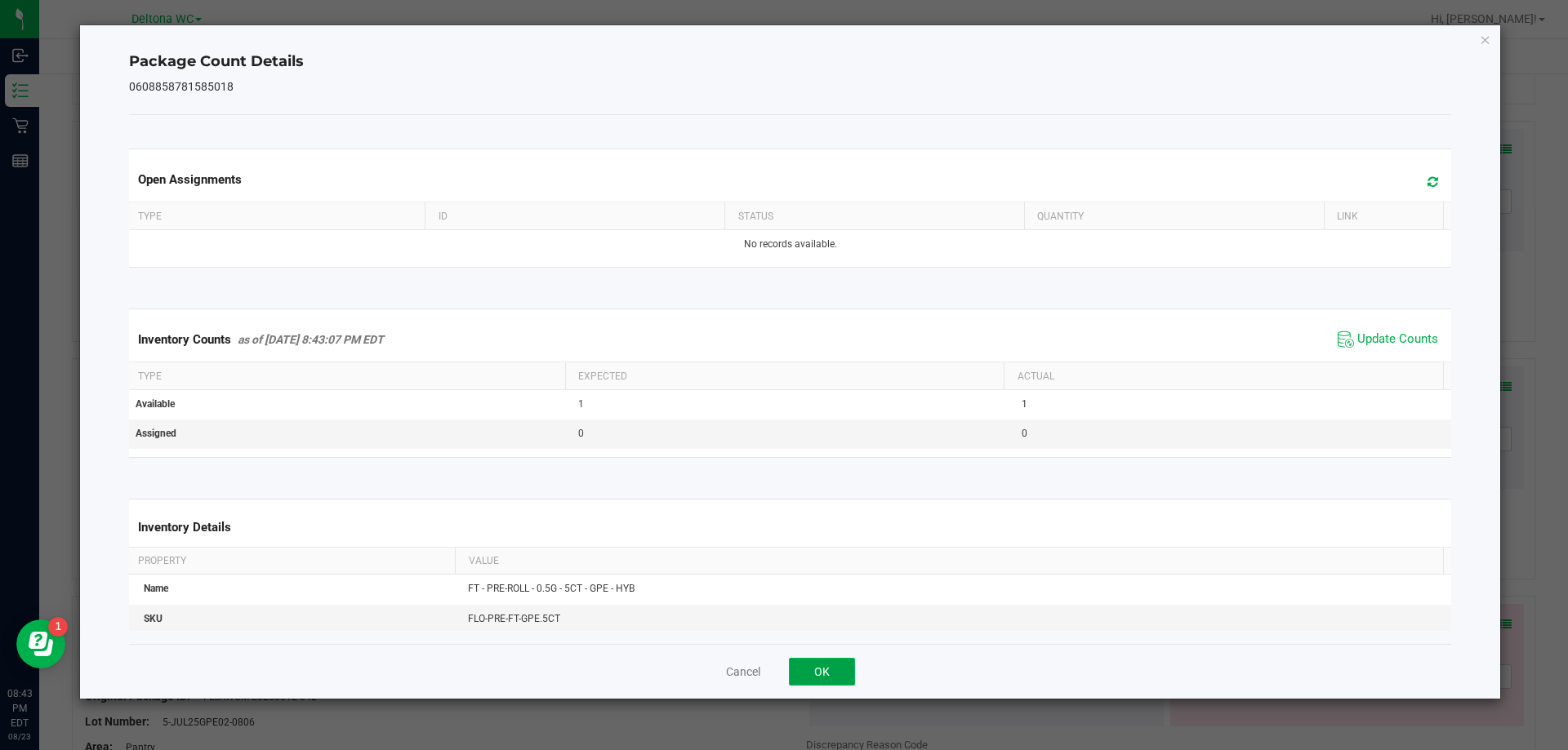
click at [802, 669] on button "OK" at bounding box center [821, 671] width 66 height 28
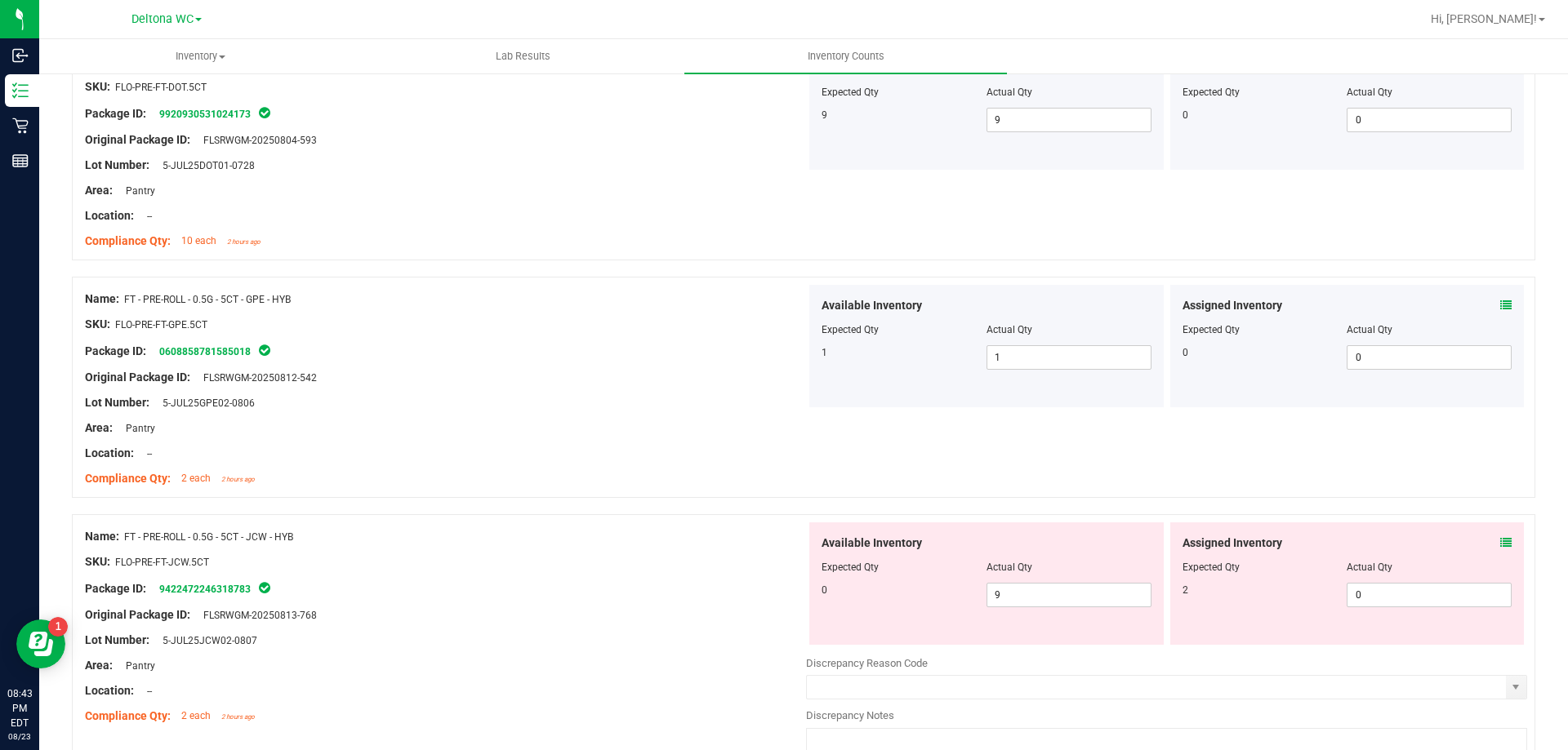
scroll to position [3347, 0]
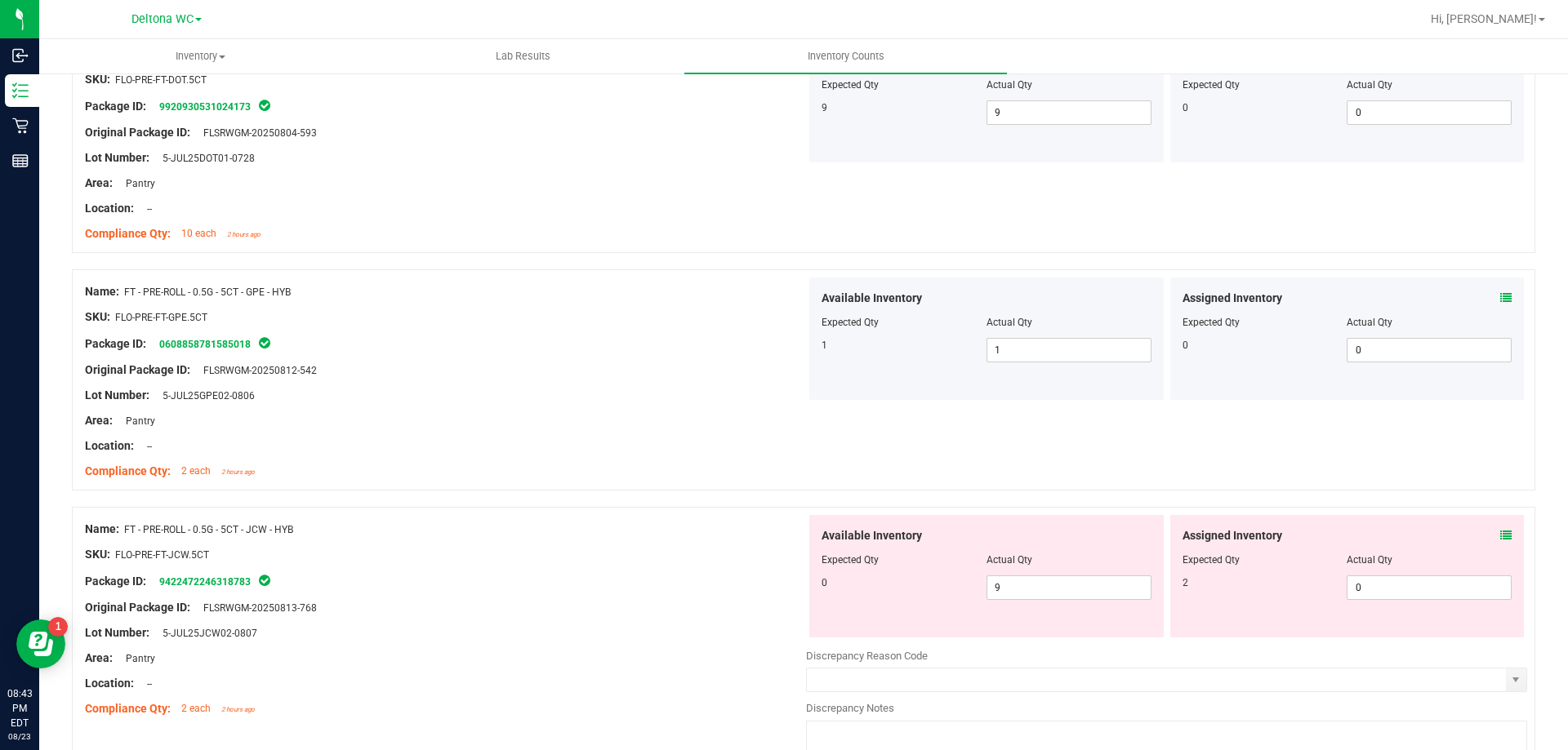
click at [1499, 527] on div "Assigned Inventory Expected Qty Actual Qty 2 0 0" at bounding box center [1347, 576] width 354 height 122
click at [1500, 533] on icon at bounding box center [1506, 536] width 12 height 12
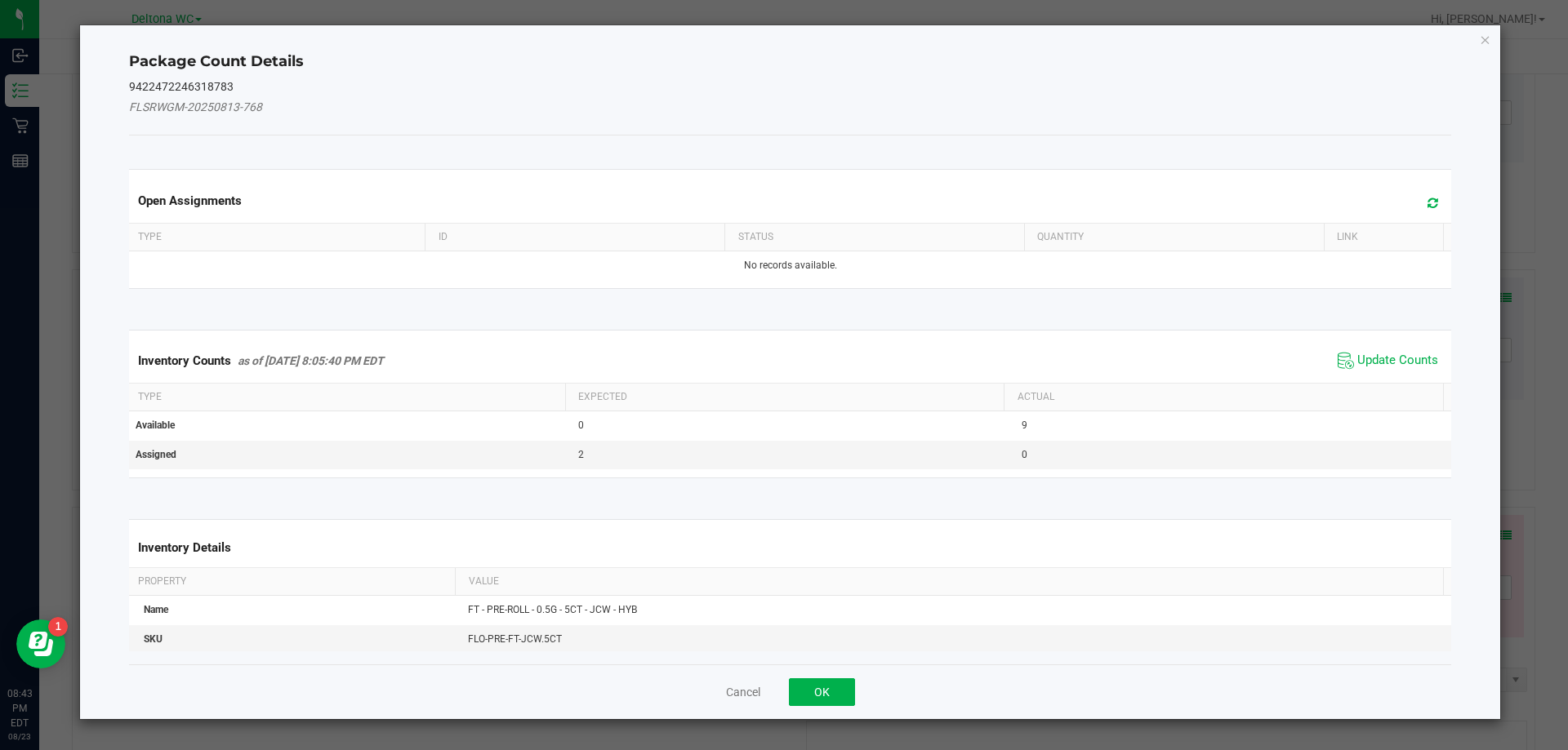
drag, startPoint x: 1386, startPoint y: 357, endPoint x: 1344, endPoint y: 384, distance: 49.9
click at [1386, 357] on span "Update Counts" at bounding box center [1397, 360] width 81 height 16
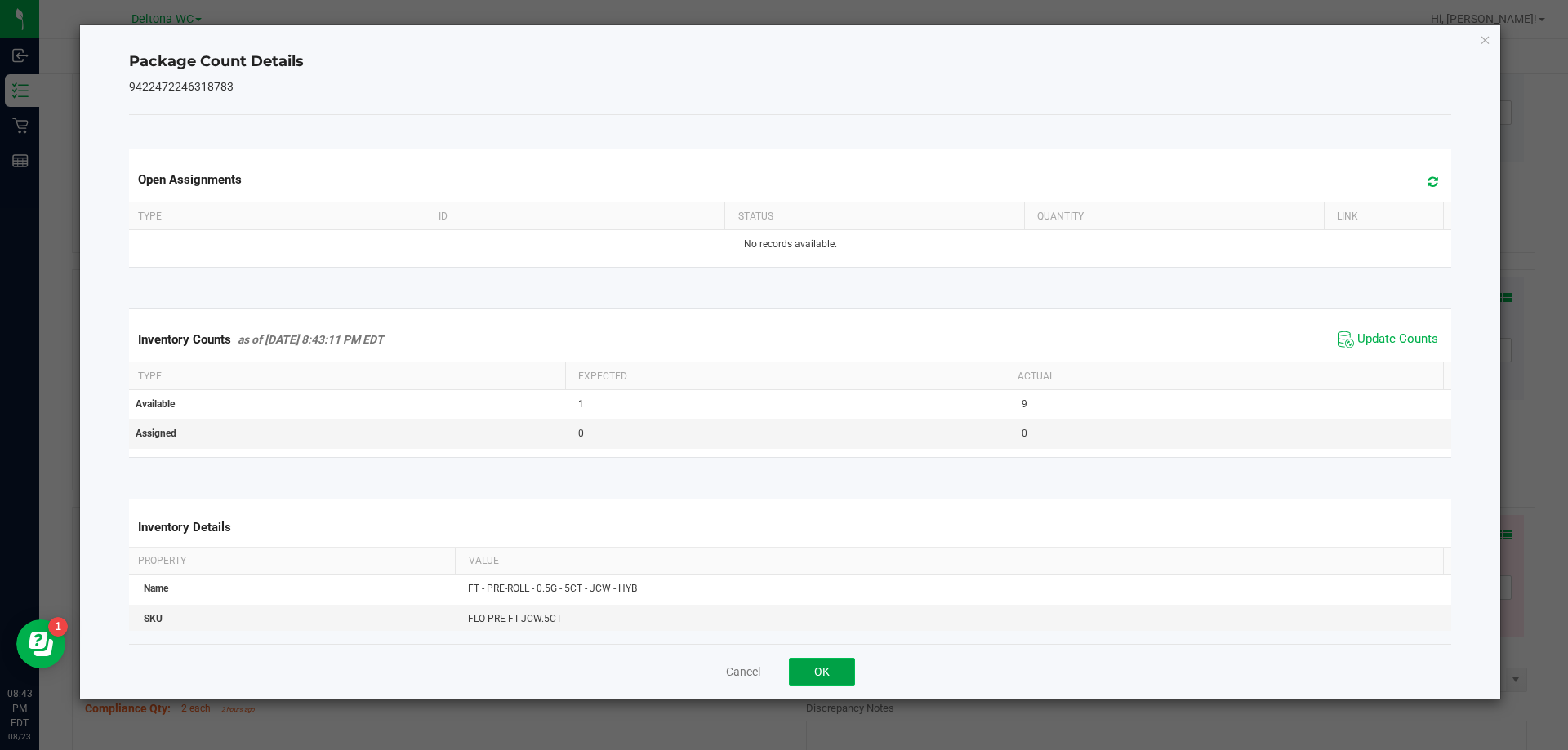
click at [817, 673] on button "OK" at bounding box center [821, 671] width 66 height 28
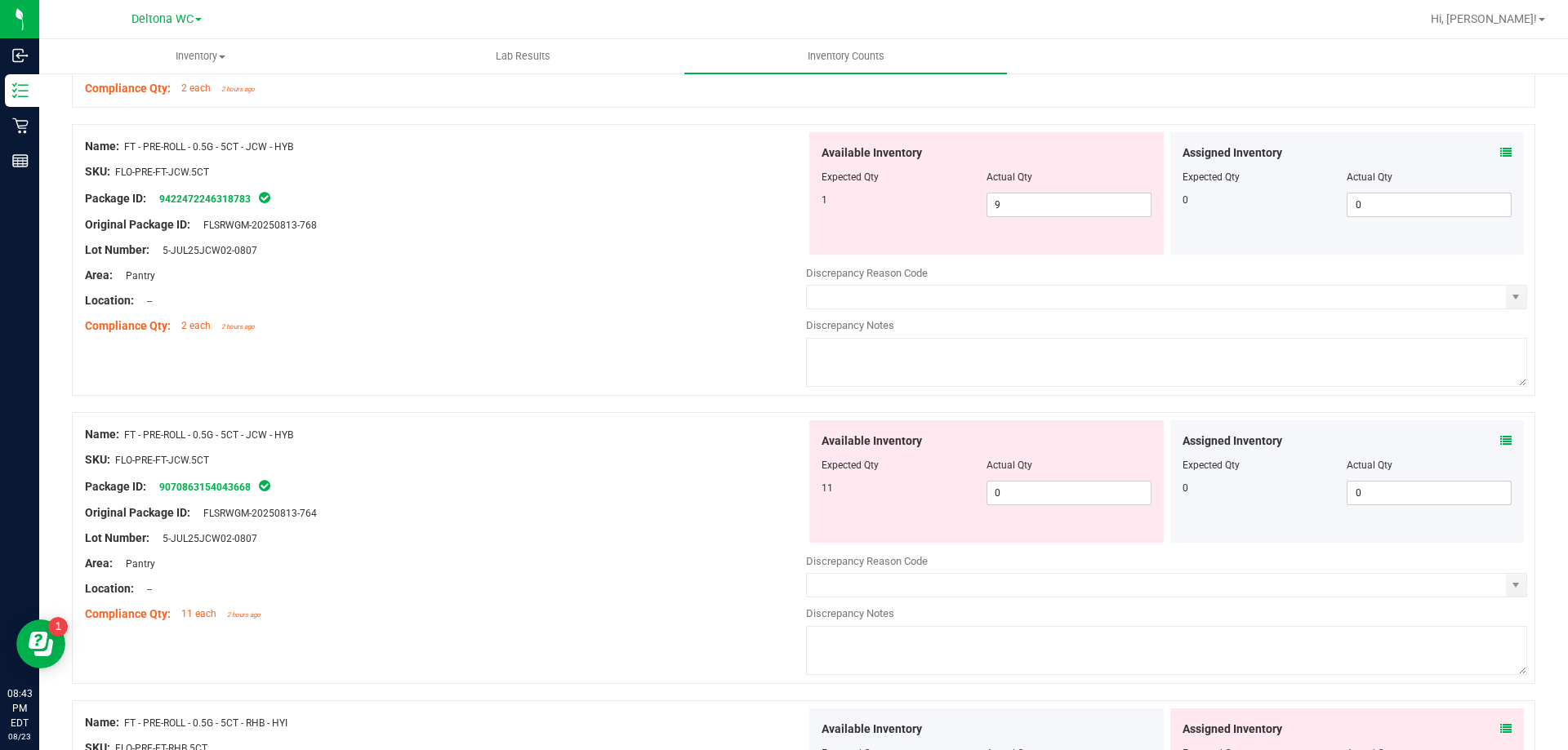
scroll to position [3756, 0]
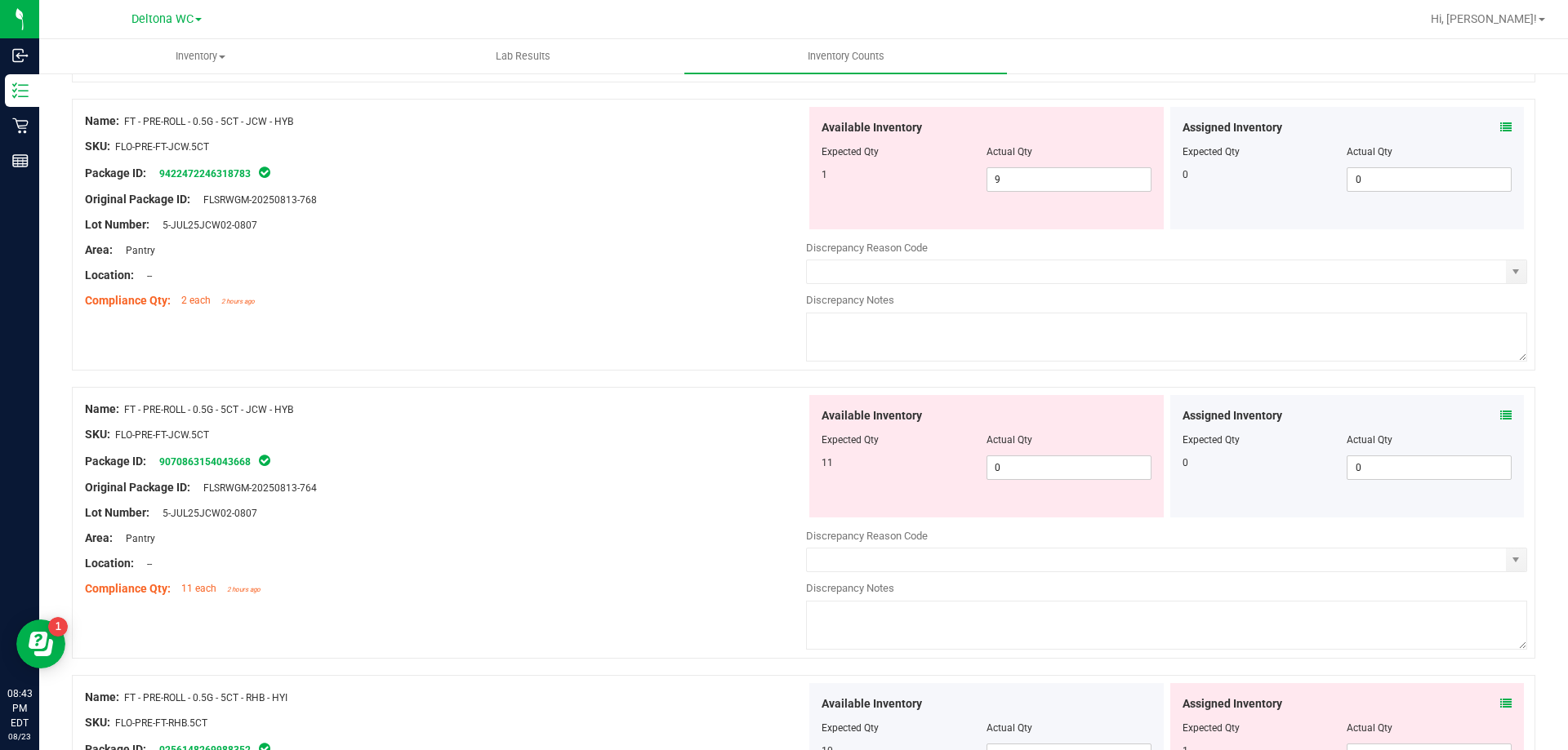
click at [1499, 417] on div "Assigned Inventory Expected Qty Actual Qty 0 0 0" at bounding box center [1347, 456] width 354 height 122
click at [1500, 417] on icon at bounding box center [1506, 416] width 12 height 12
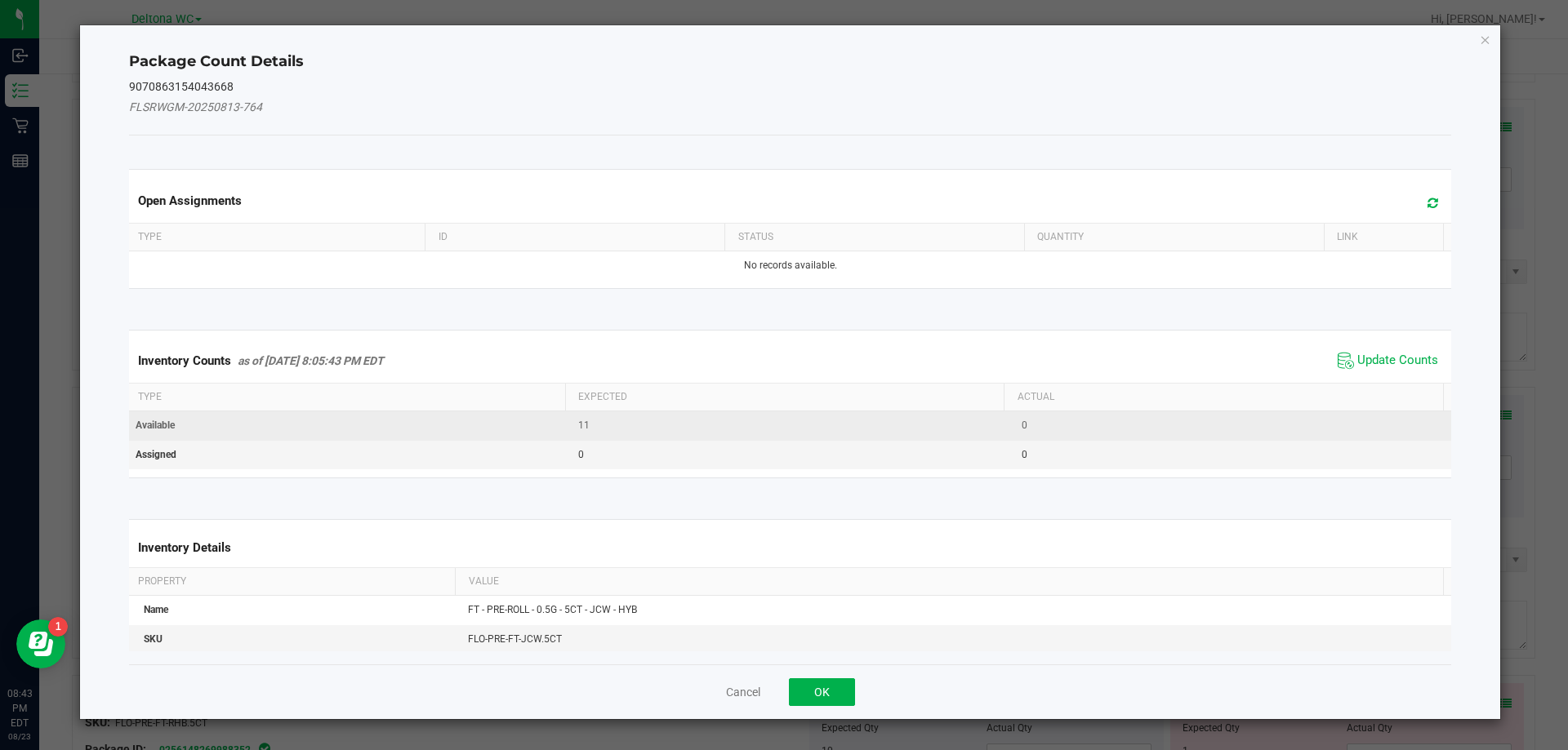
drag, startPoint x: 1407, startPoint y: 362, endPoint x: 1257, endPoint y: 424, distance: 162.3
click at [1406, 362] on span "Update Counts" at bounding box center [1397, 360] width 81 height 16
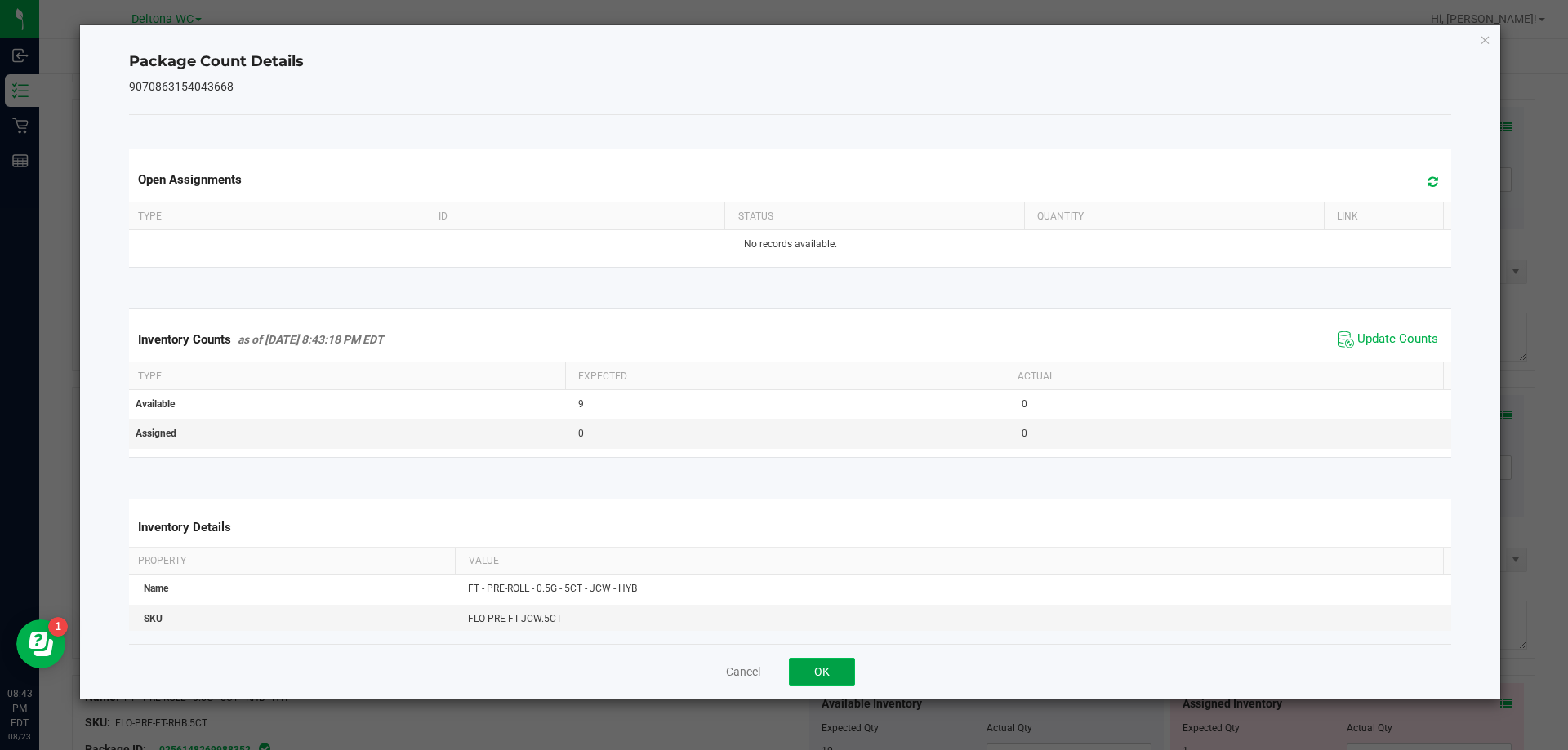
click at [832, 678] on button "OK" at bounding box center [821, 671] width 66 height 28
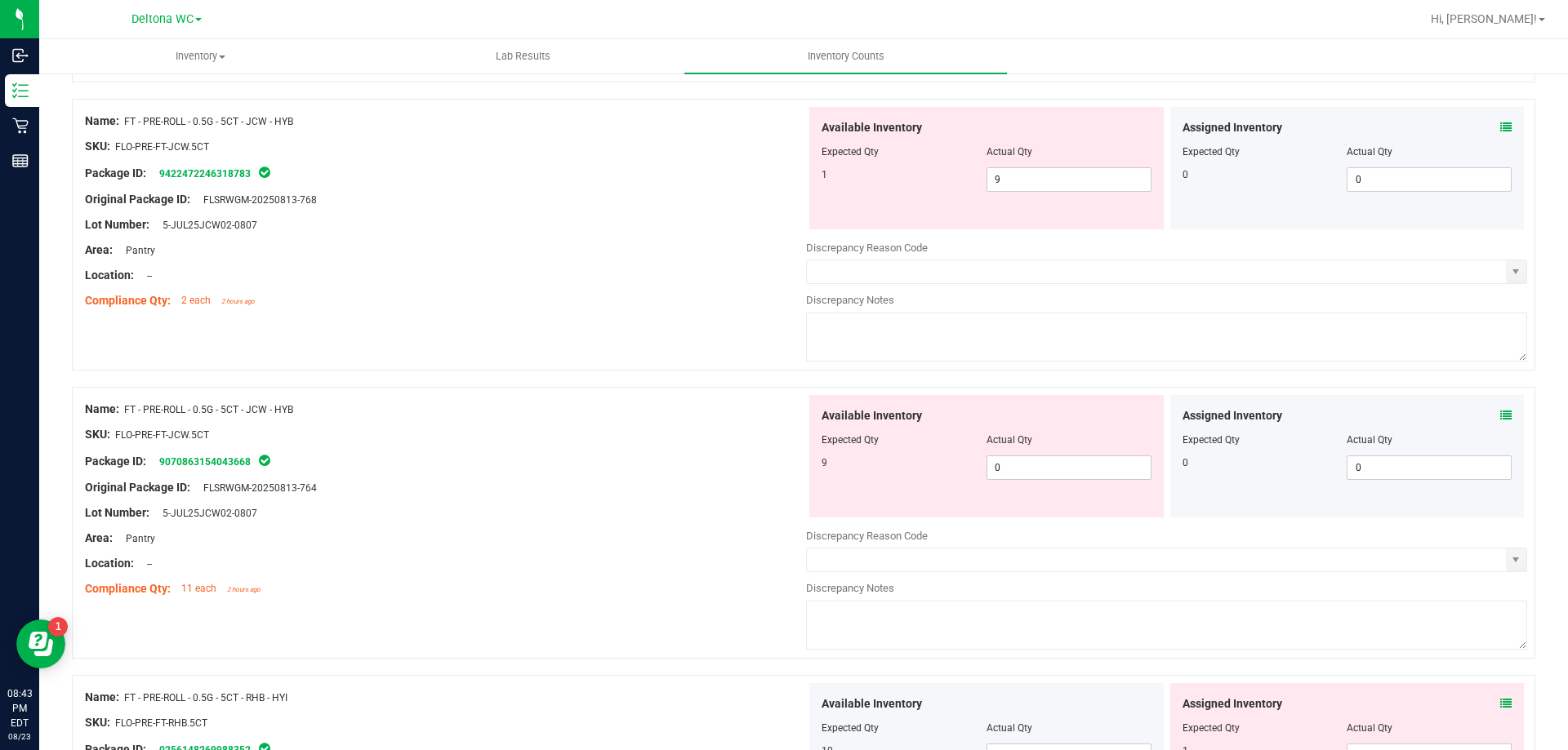
drag, startPoint x: 1500, startPoint y: 702, endPoint x: 1490, endPoint y: 707, distance: 11.2
click at [1493, 706] on div "Assigned Inventory Expected Qty Actual Qty 1 0 0" at bounding box center [1347, 745] width 354 height 122
click at [1500, 706] on icon at bounding box center [1506, 704] width 12 height 12
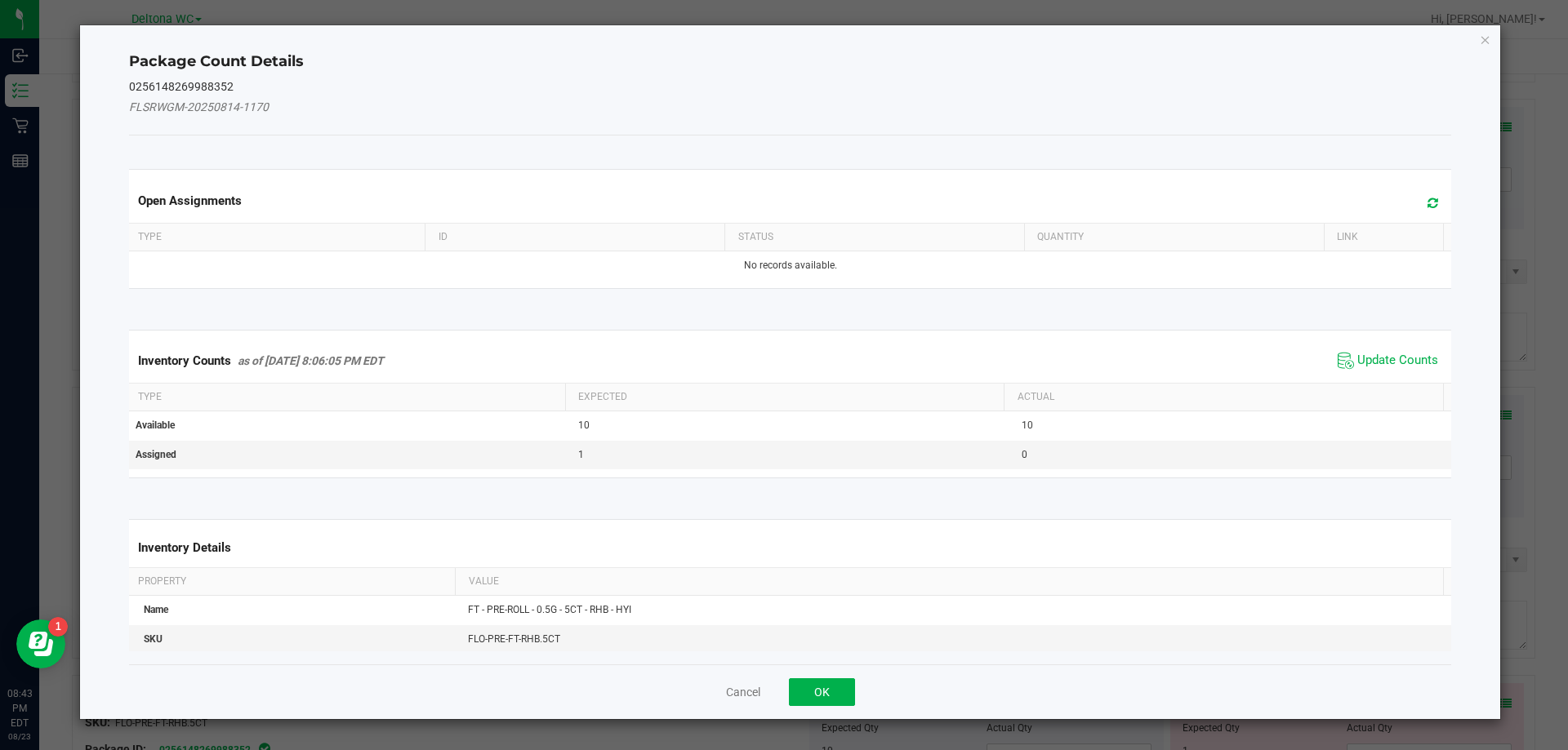
drag, startPoint x: 1404, startPoint y: 361, endPoint x: 1390, endPoint y: 369, distance: 16.1
click at [1404, 360] on span "Update Counts" at bounding box center [1397, 360] width 81 height 16
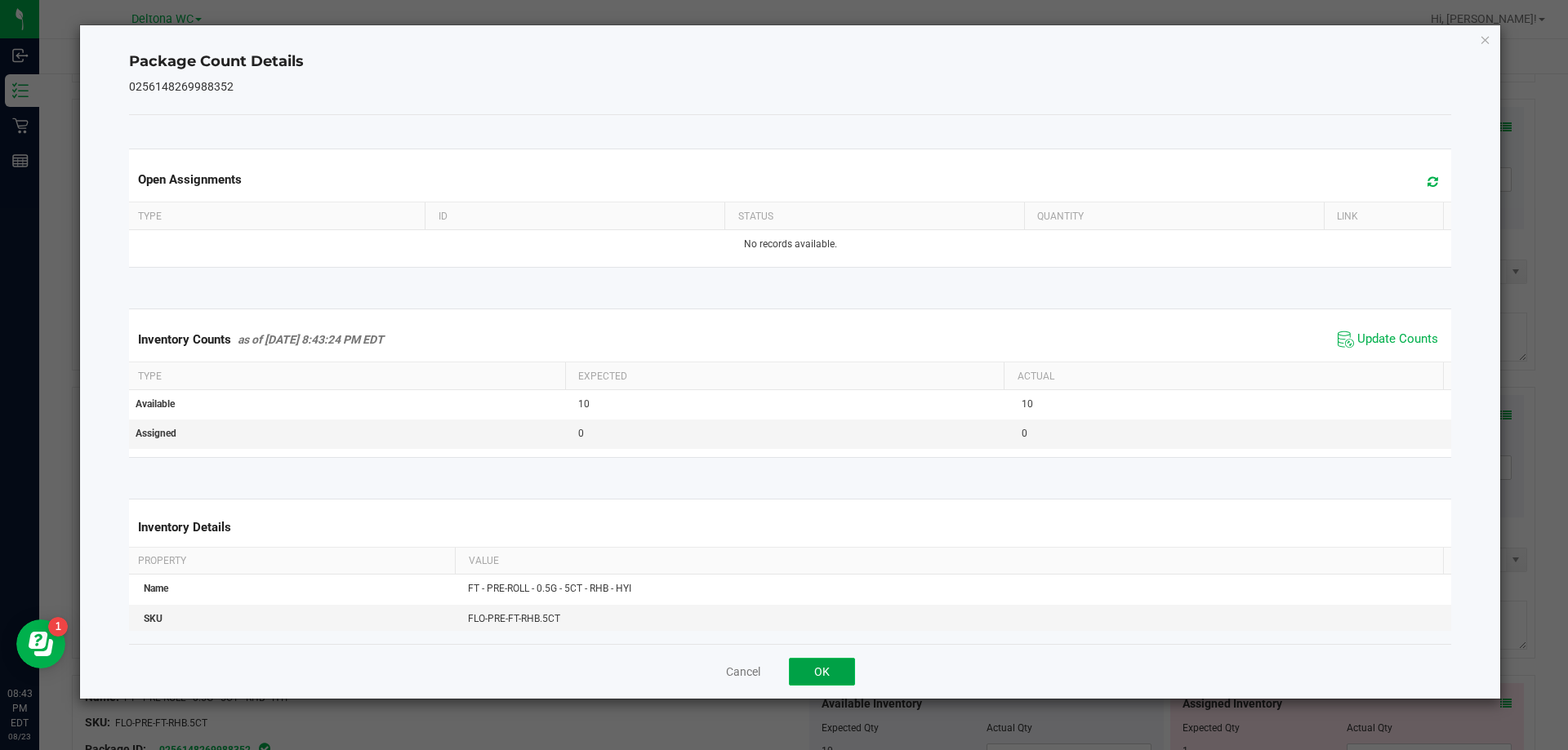
click at [817, 665] on button "OK" at bounding box center [821, 671] width 66 height 28
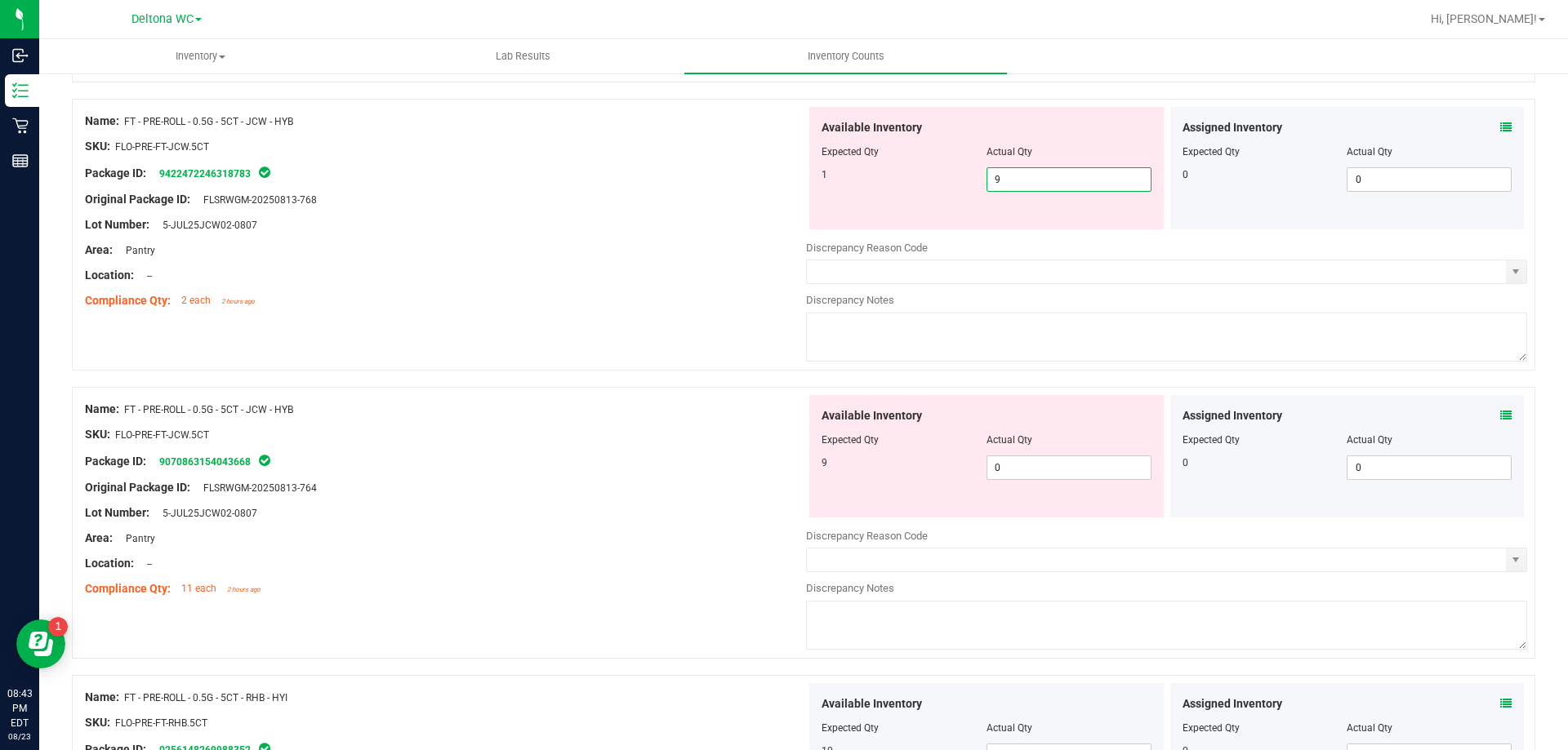
drag, startPoint x: 1040, startPoint y: 185, endPoint x: 965, endPoint y: 195, distance: 75.7
click at [965, 195] on div "Available Inventory Expected Qty Actual Qty 1 9 9" at bounding box center [986, 168] width 354 height 122
type input "0"
click at [1015, 464] on span "0 0" at bounding box center [1069, 467] width 165 height 24
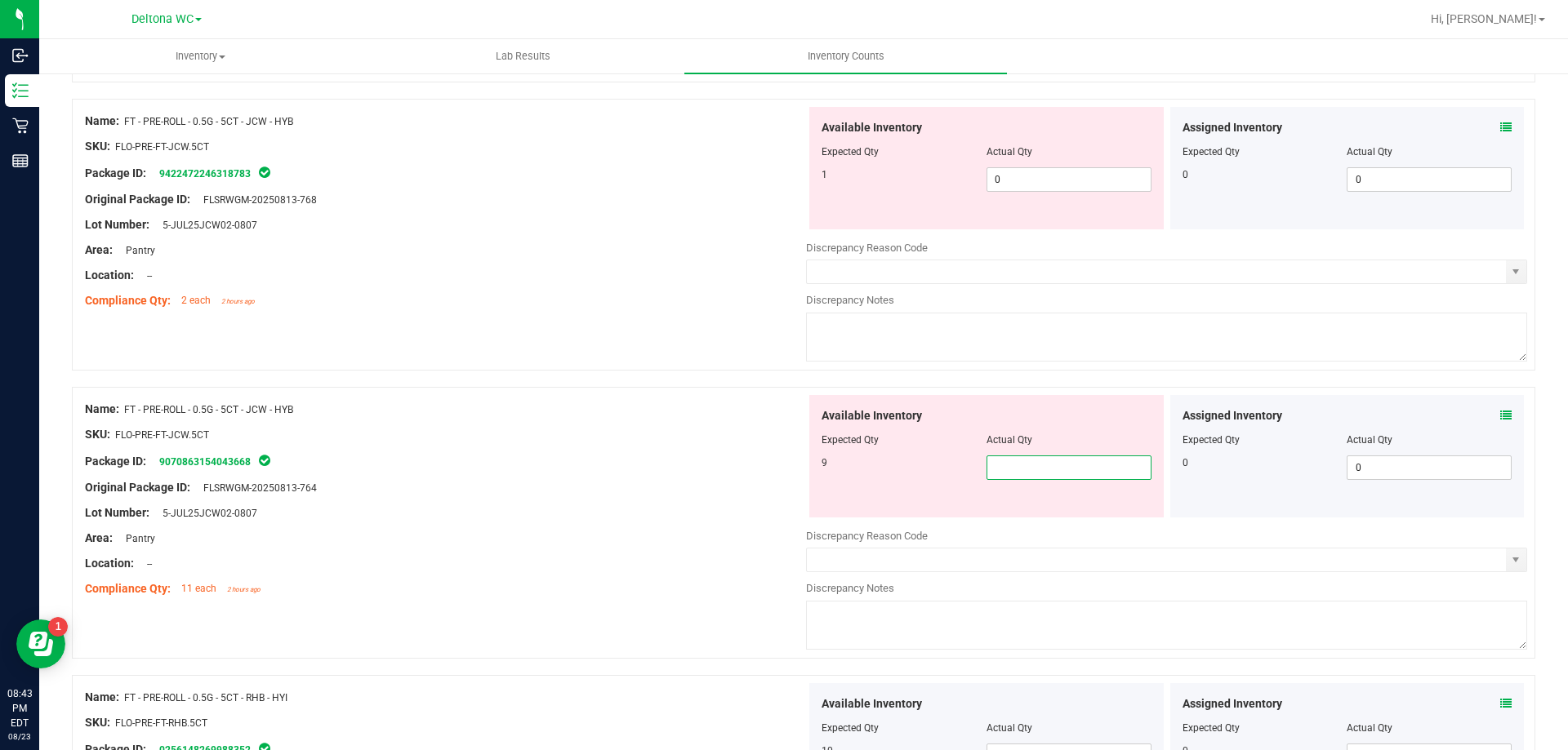
type input "1"
click at [753, 440] on div "SKU: FLO-PRE-FT-JCW.5CT" at bounding box center [445, 435] width 721 height 17
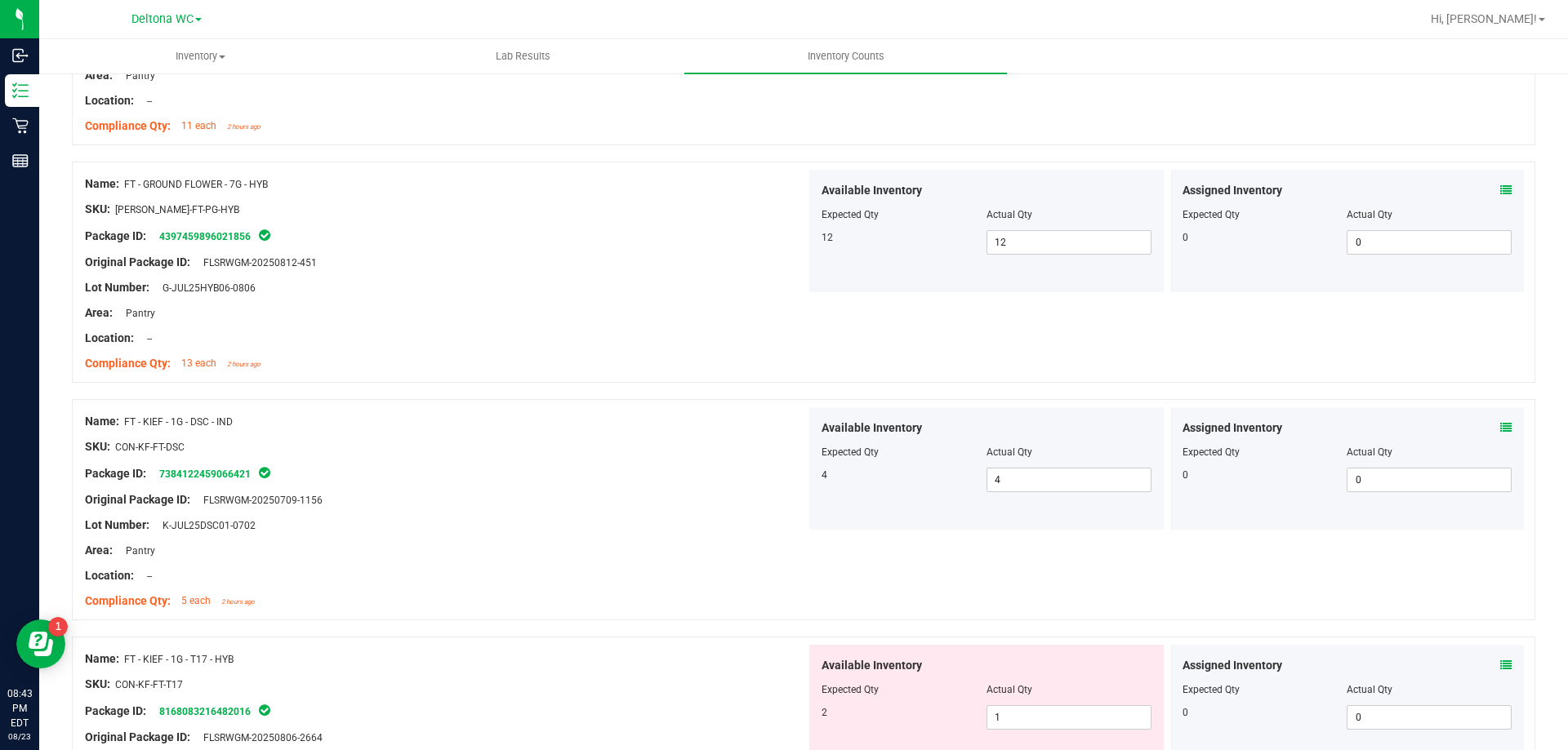
scroll to position [980, 0]
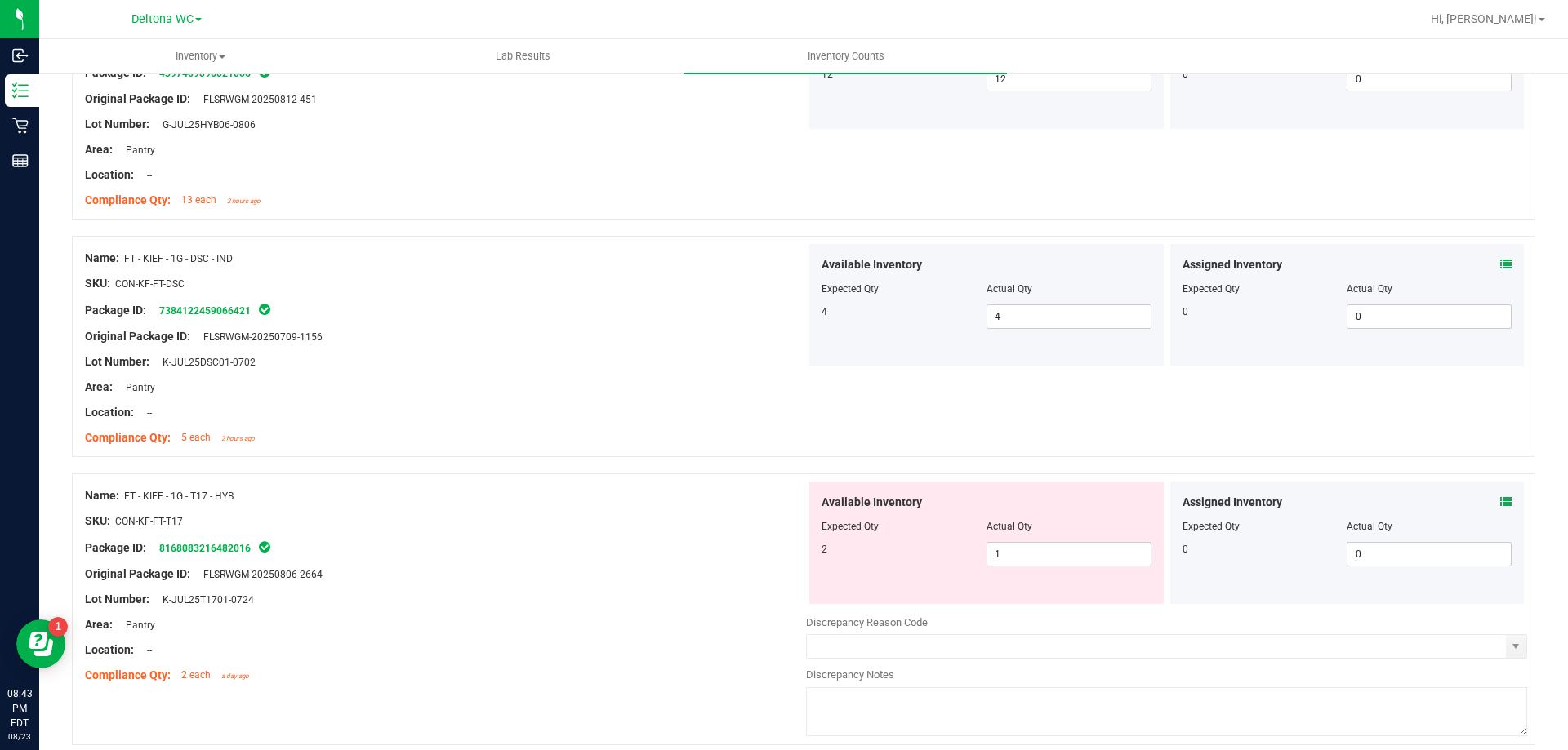
drag, startPoint x: 612, startPoint y: 617, endPoint x: 630, endPoint y: 608, distance: 20.1
click at [612, 617] on div "Area: Pantry" at bounding box center [445, 625] width 721 height 17
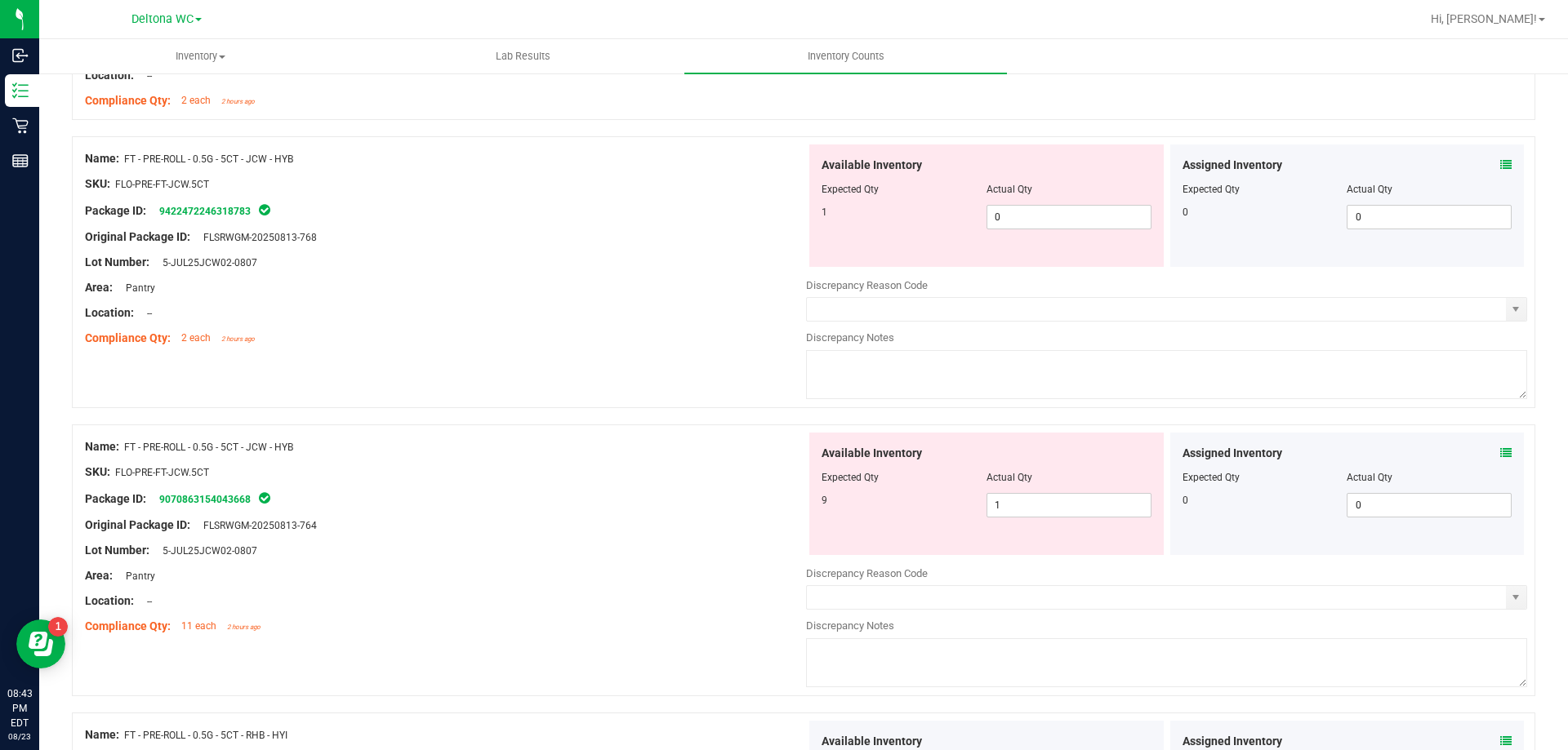
scroll to position [3756, 0]
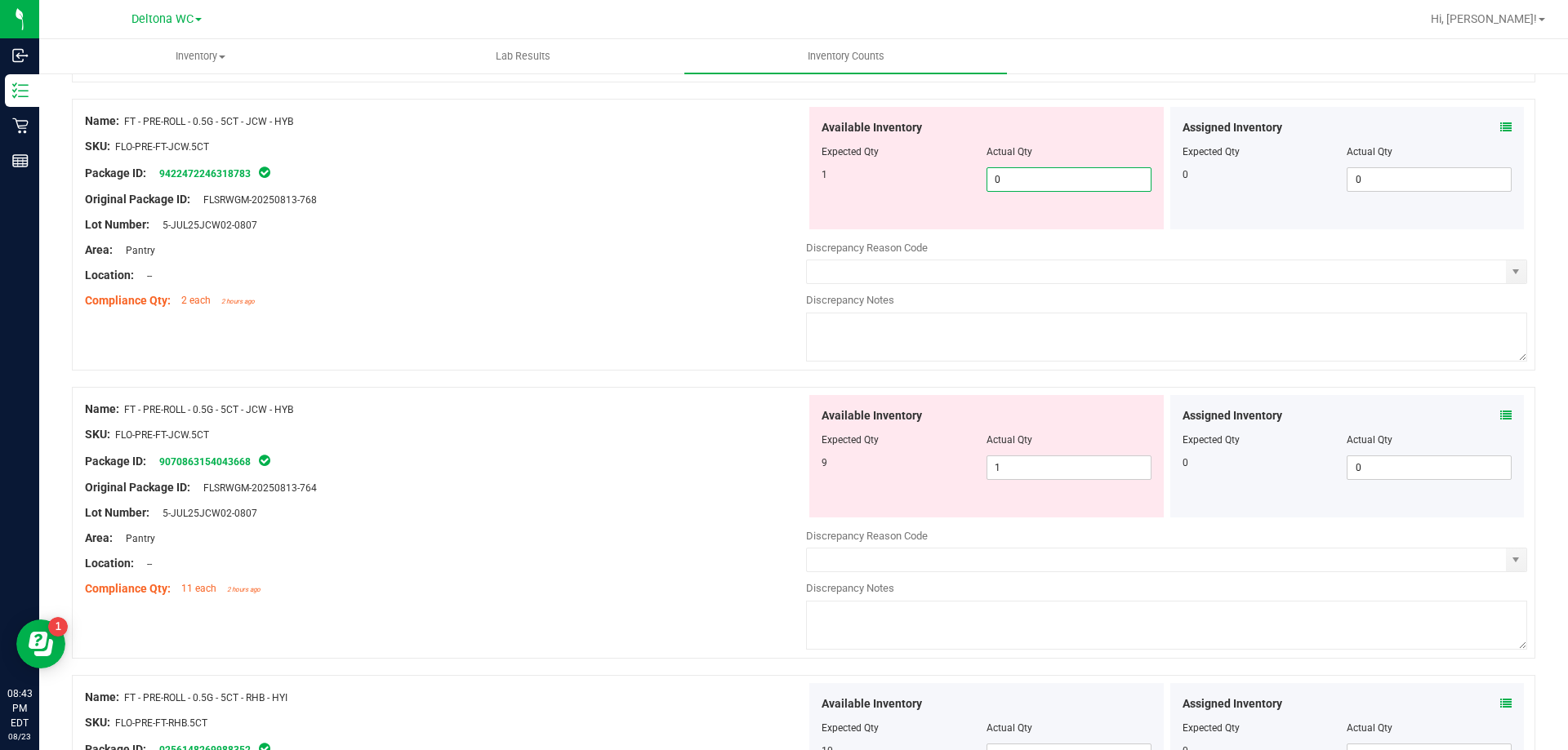
click at [1018, 179] on span "0 0" at bounding box center [1069, 180] width 165 height 24
type input "01"
type input "1"
click at [572, 467] on div "Name: FT - PRE-ROLL - 0.5G - 5CT - JCW - HYB SKU: FLO-PRE-FT-JCW.5CT Package ID…" at bounding box center [445, 499] width 721 height 208
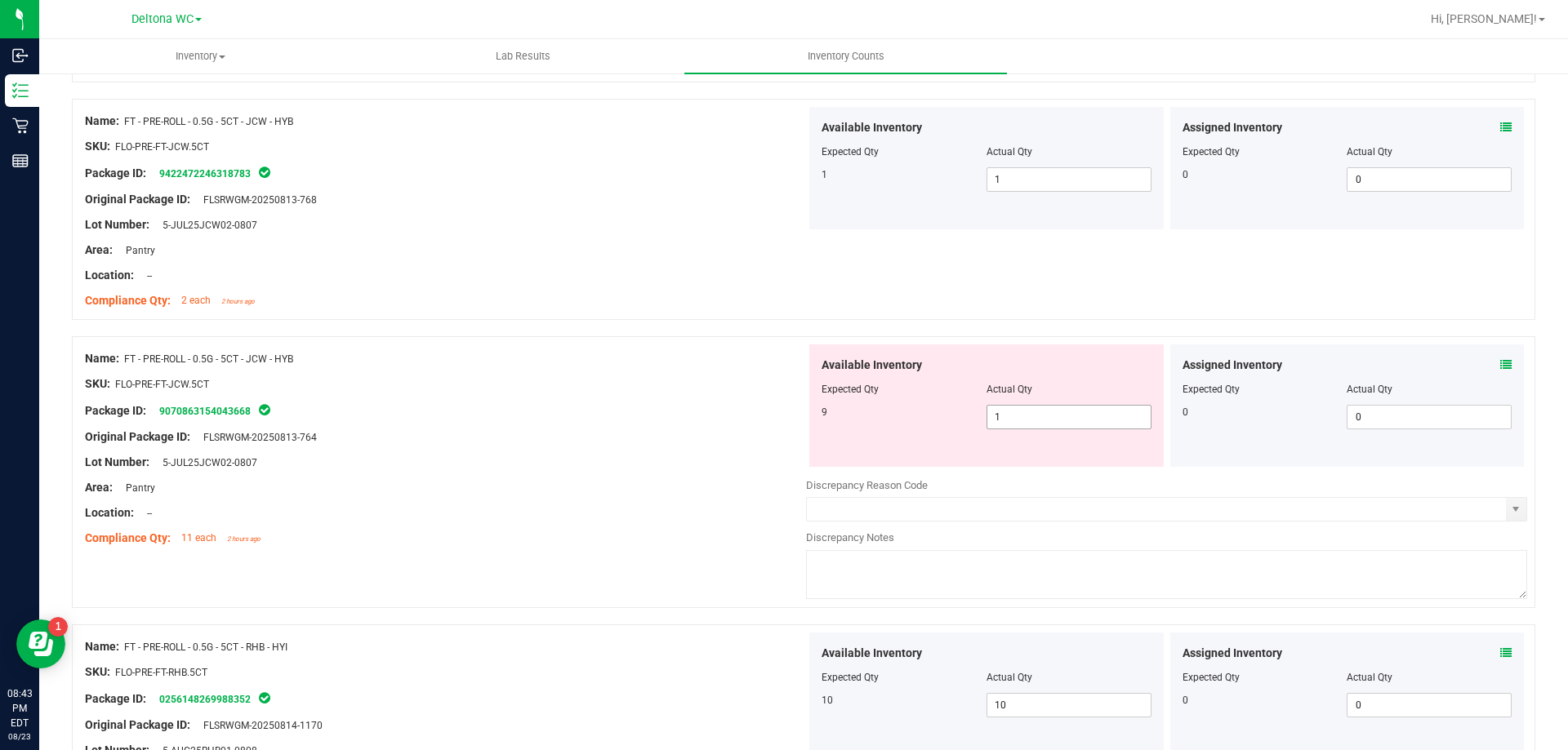
click at [1037, 419] on span "1 1" at bounding box center [1069, 417] width 165 height 24
type input "9"
click at [403, 505] on div "Location: --" at bounding box center [445, 513] width 721 height 17
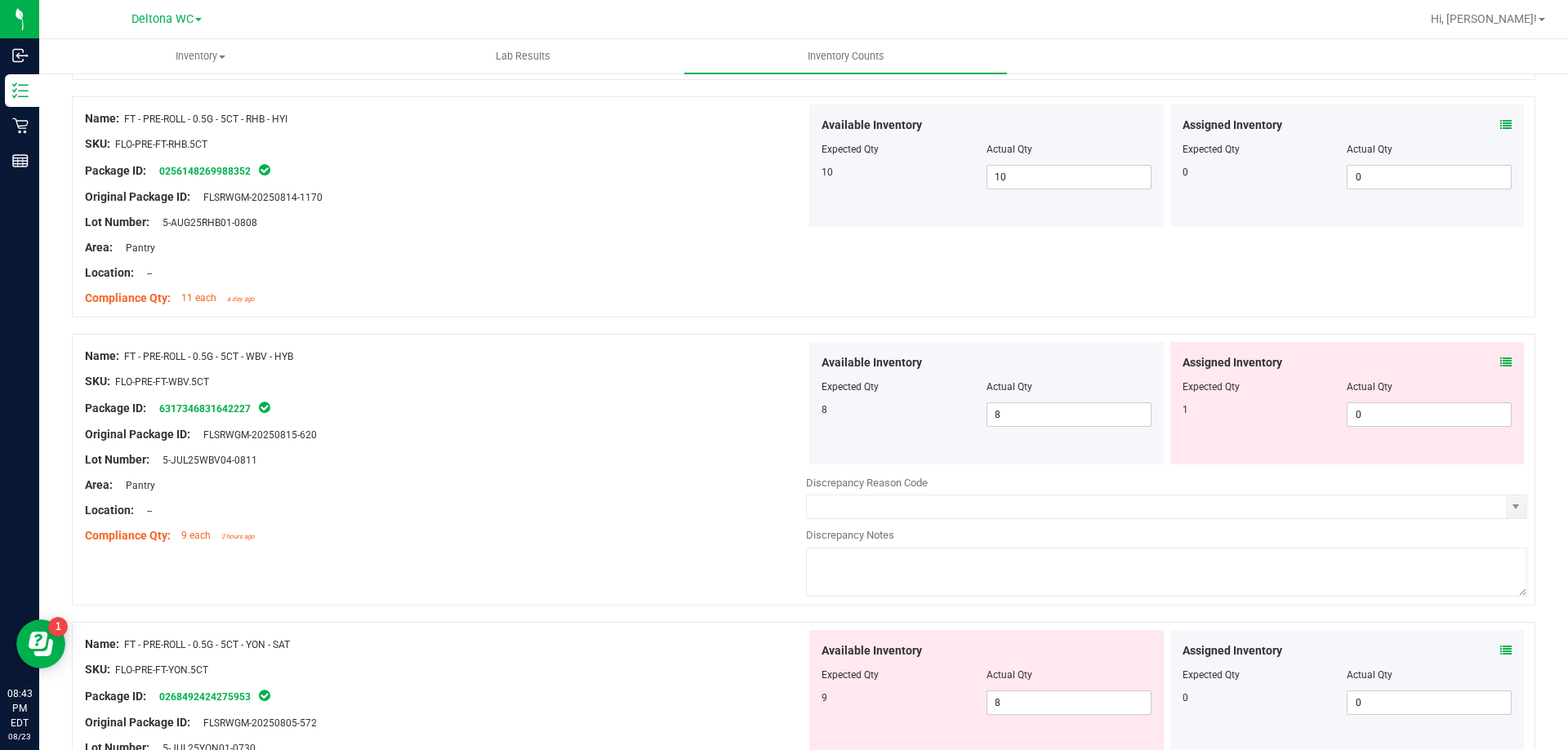
scroll to position [4409, 0]
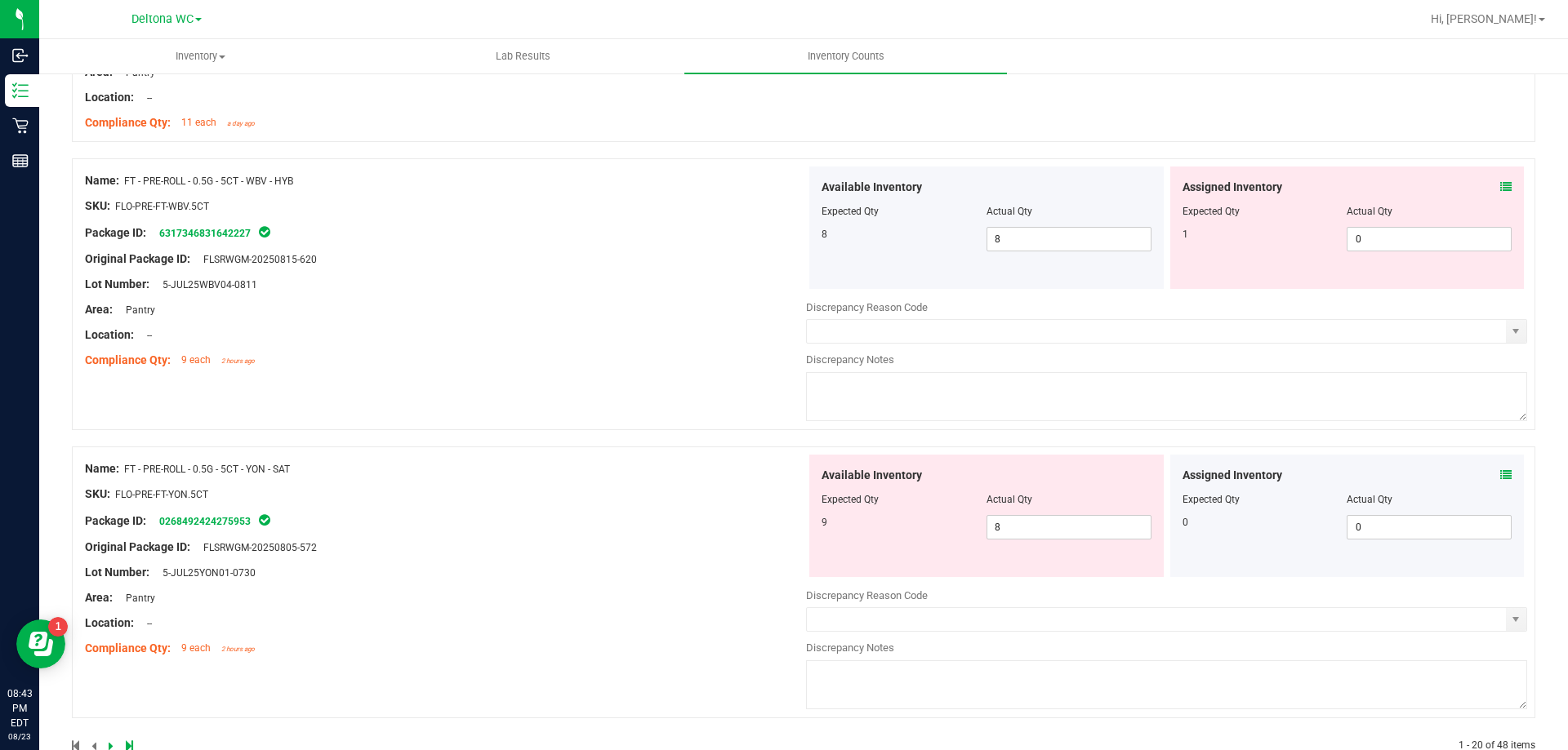
click at [1499, 181] on div "Assigned Inventory Expected Qty Actual Qty 1 0 0" at bounding box center [1347, 228] width 354 height 122
click at [1500, 186] on icon at bounding box center [1506, 187] width 12 height 12
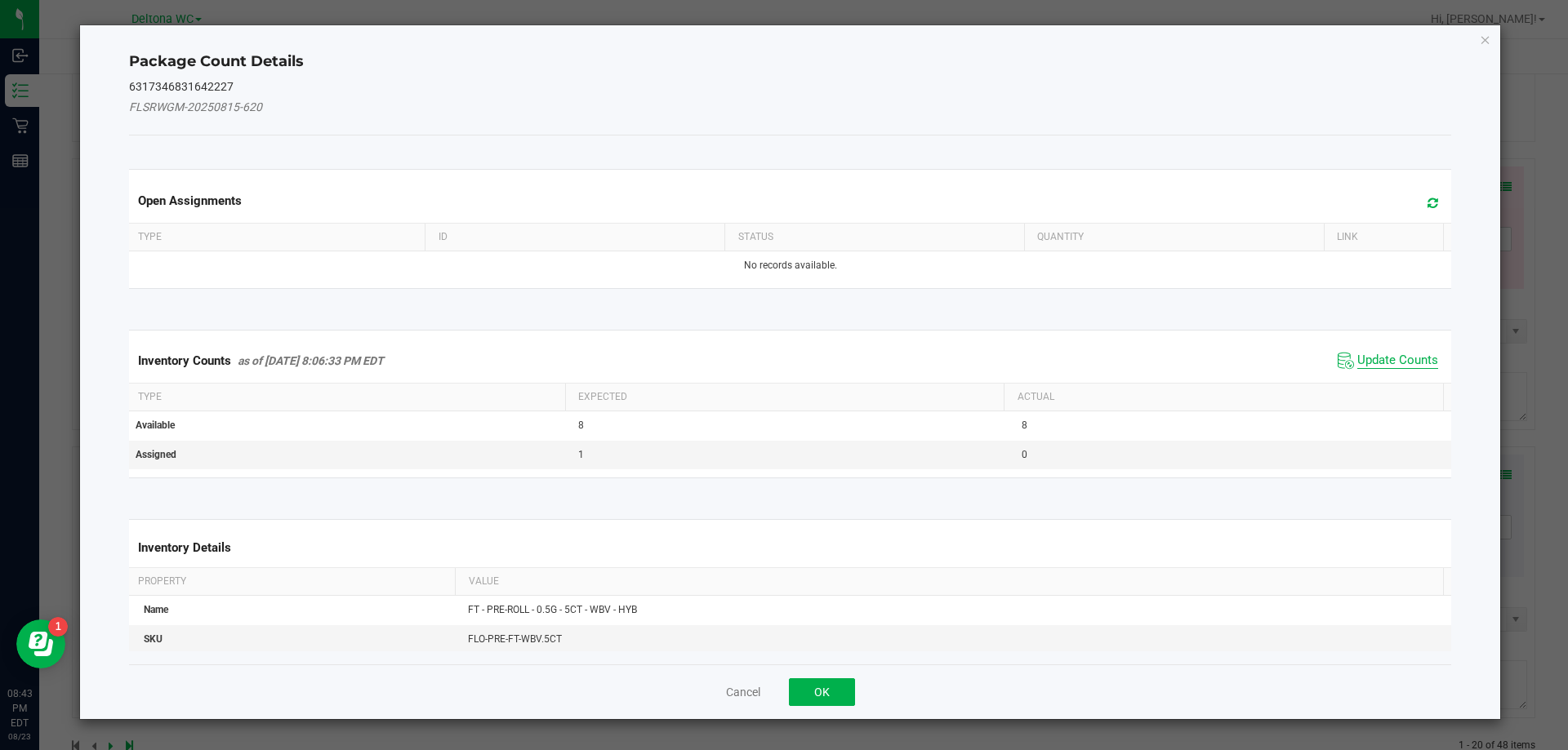
click at [1357, 361] on span "Update Counts" at bounding box center [1397, 360] width 81 height 16
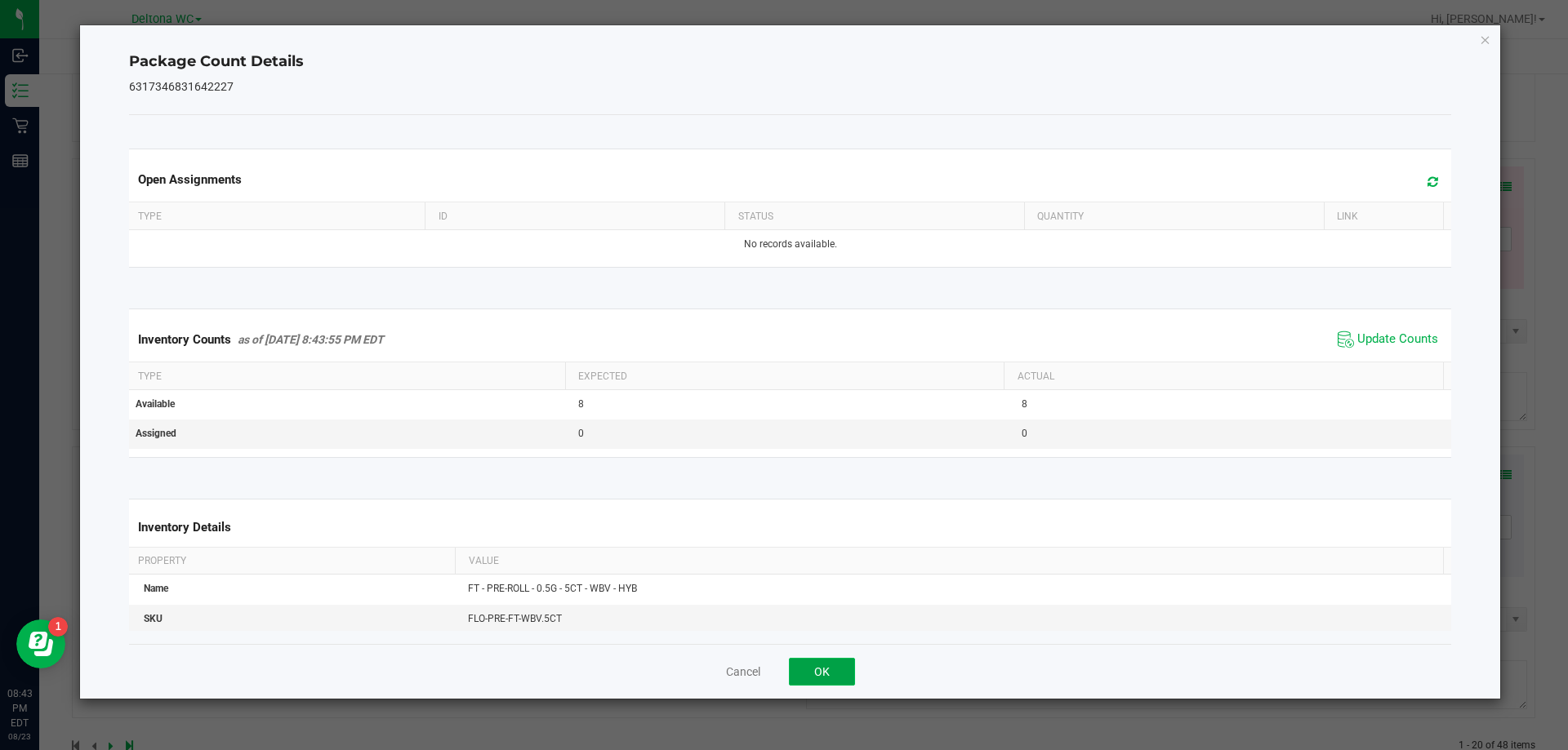
click at [821, 677] on button "OK" at bounding box center [821, 671] width 66 height 28
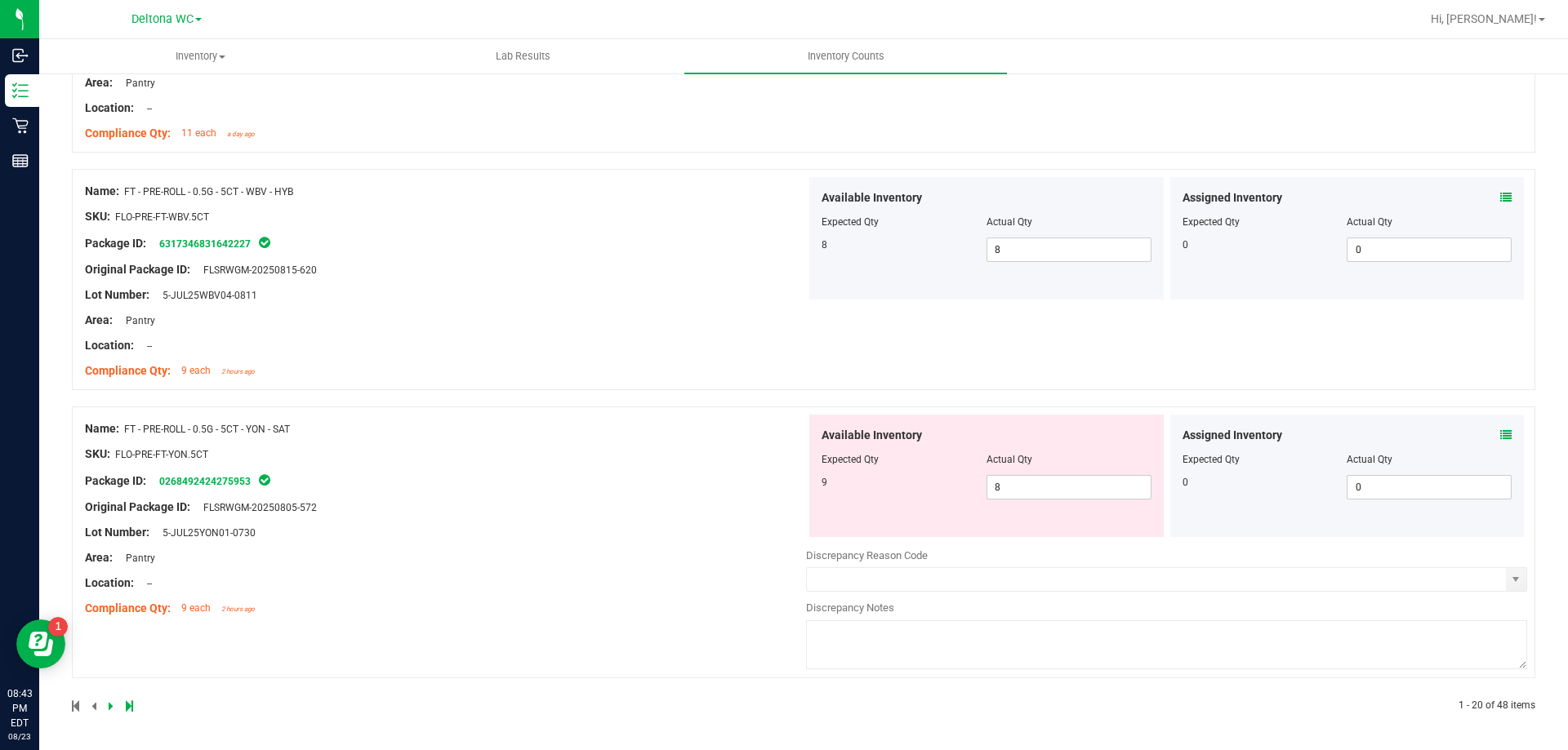
click at [1502, 435] on div "Assigned Inventory Expected Qty Actual Qty 0 0 0" at bounding box center [1347, 476] width 354 height 122
click at [1500, 434] on icon at bounding box center [1506, 435] width 12 height 12
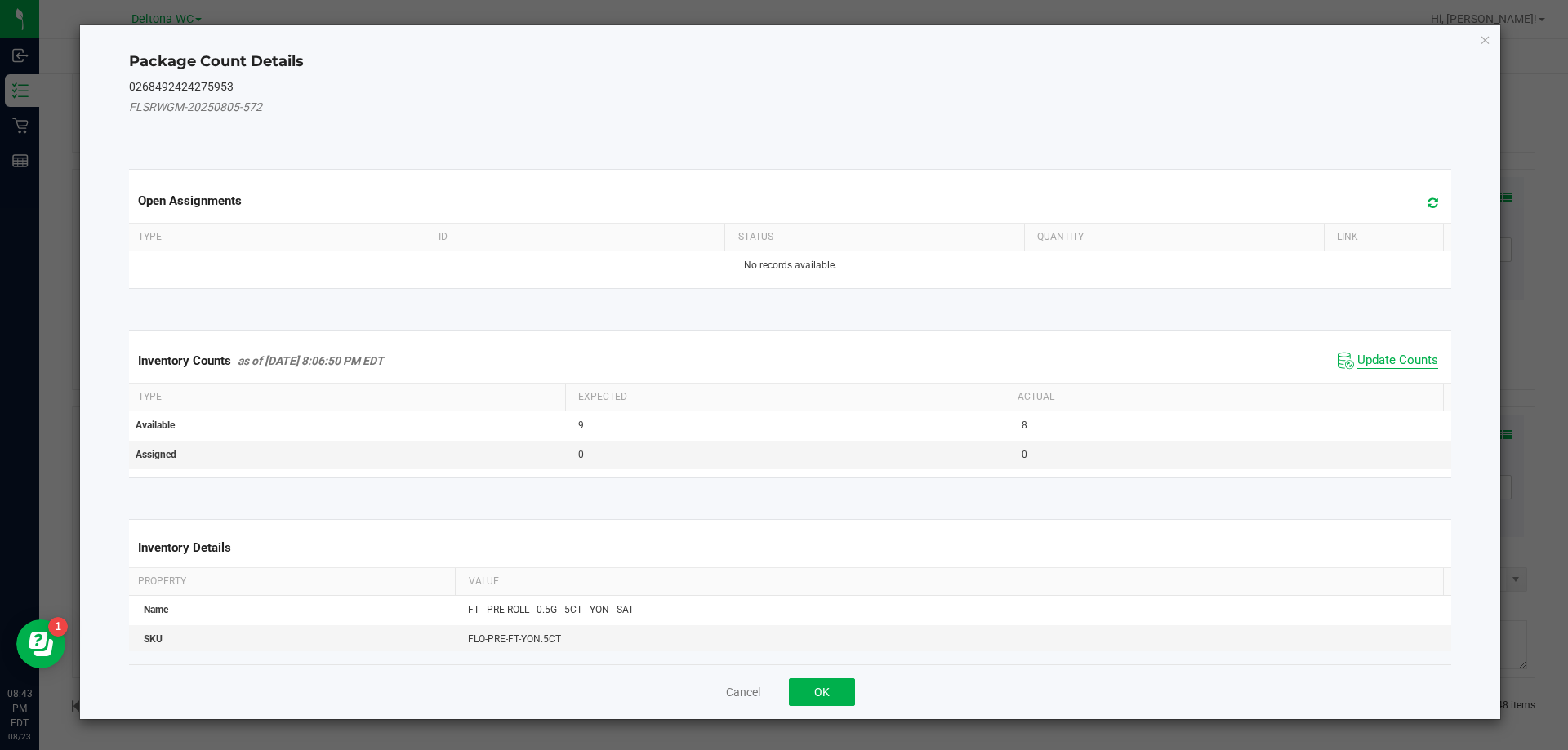
click at [1357, 357] on span "Update Counts" at bounding box center [1397, 360] width 81 height 16
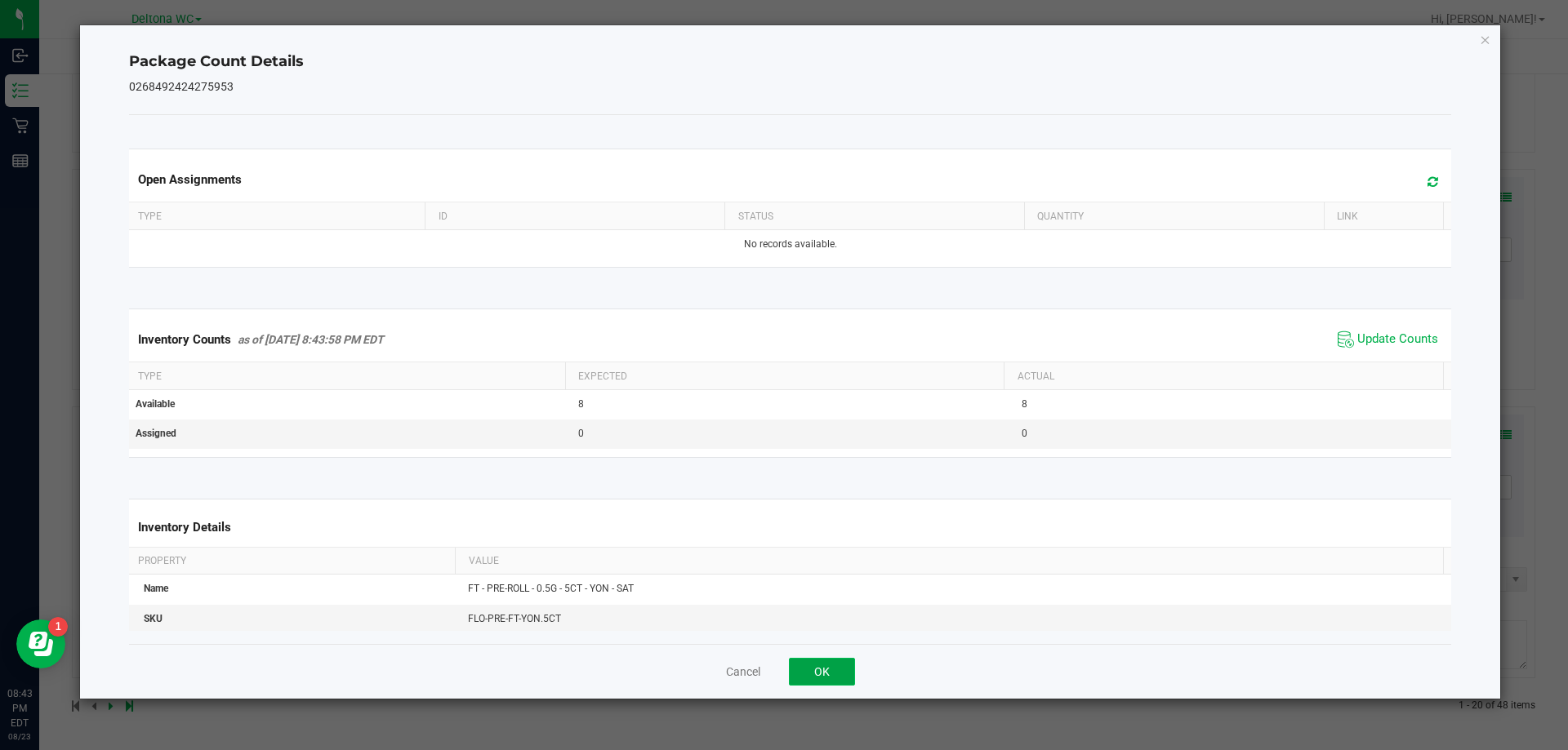
click at [826, 667] on button "OK" at bounding box center [821, 671] width 66 height 28
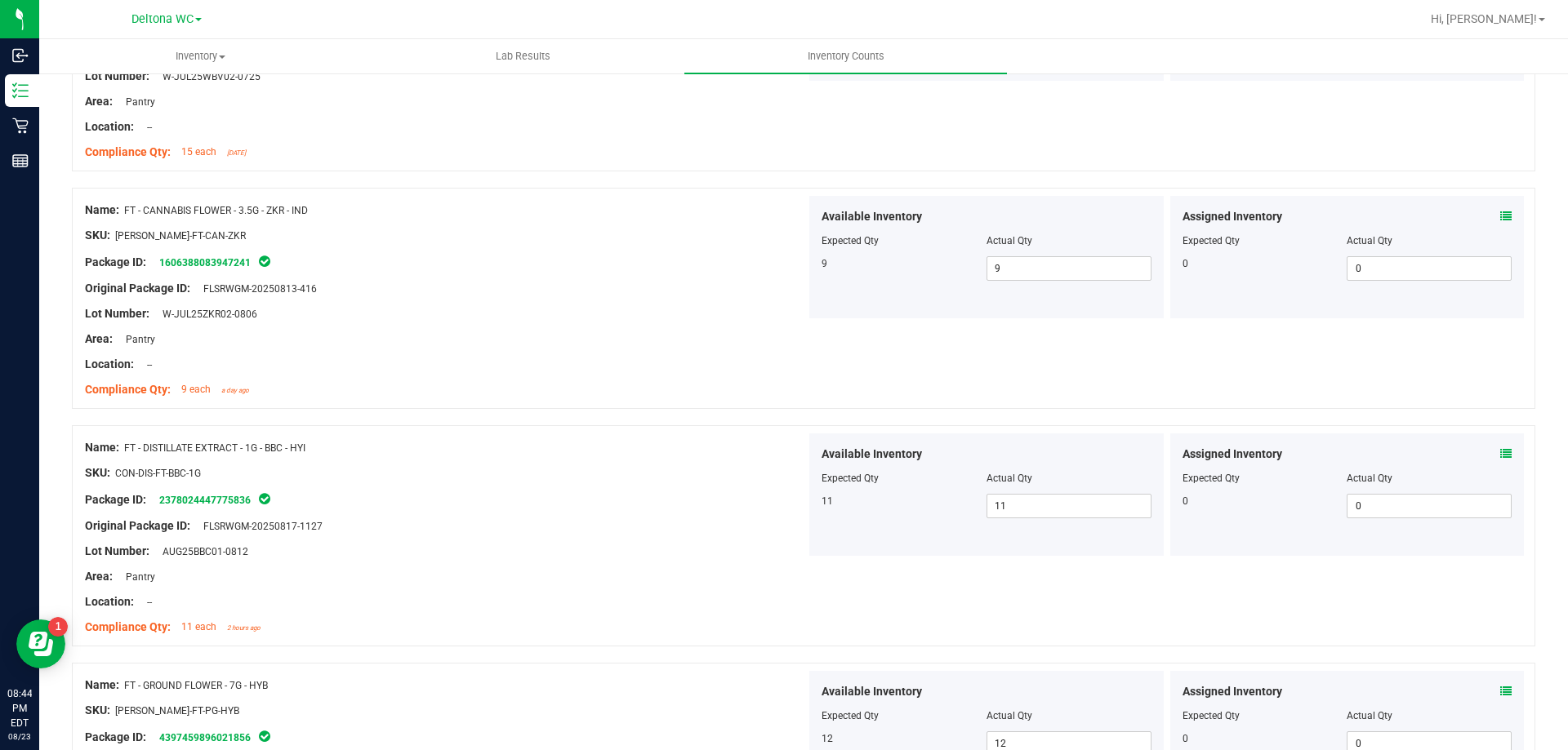
scroll to position [0, 0]
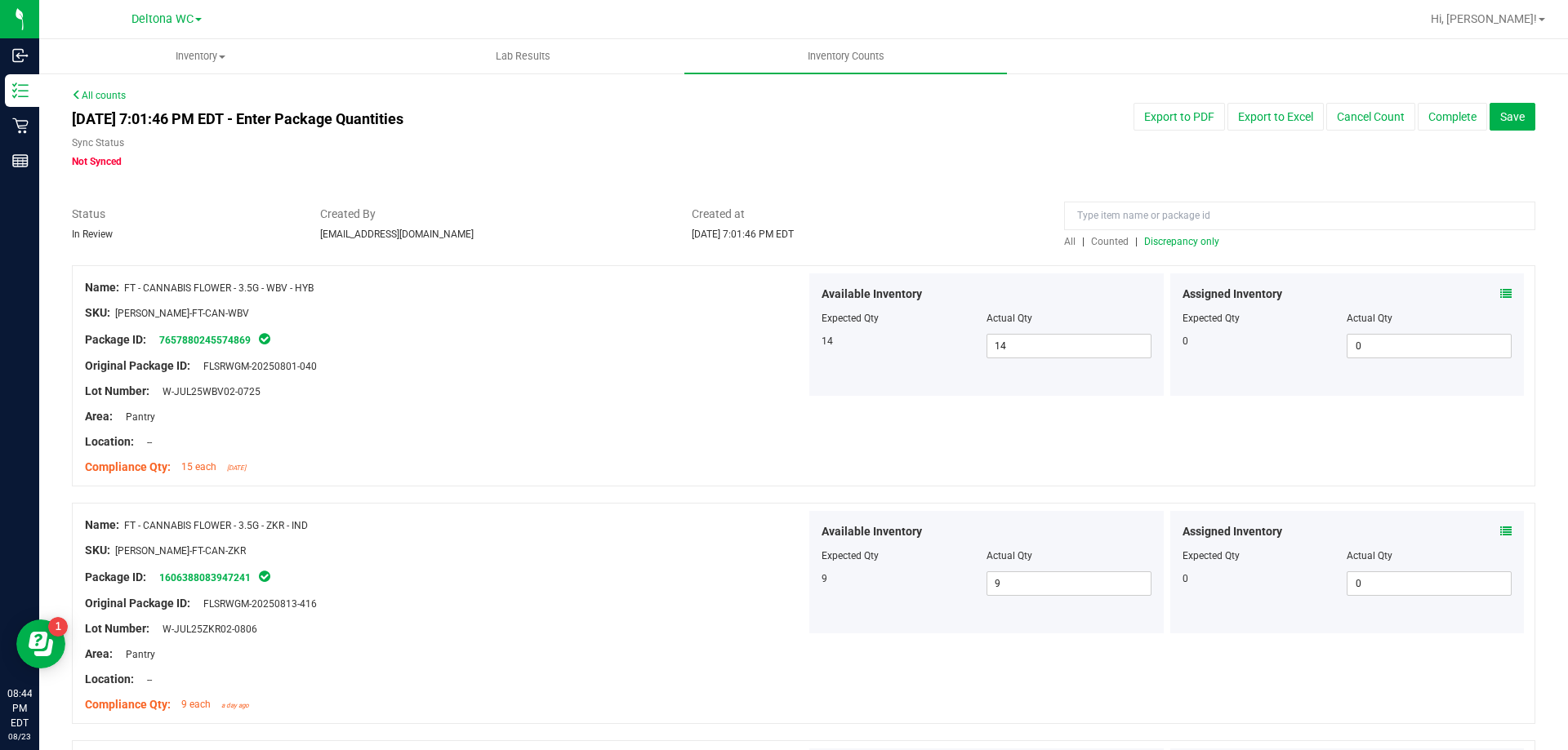
click at [1164, 239] on span "Discrepancy only" at bounding box center [1181, 242] width 76 height 12
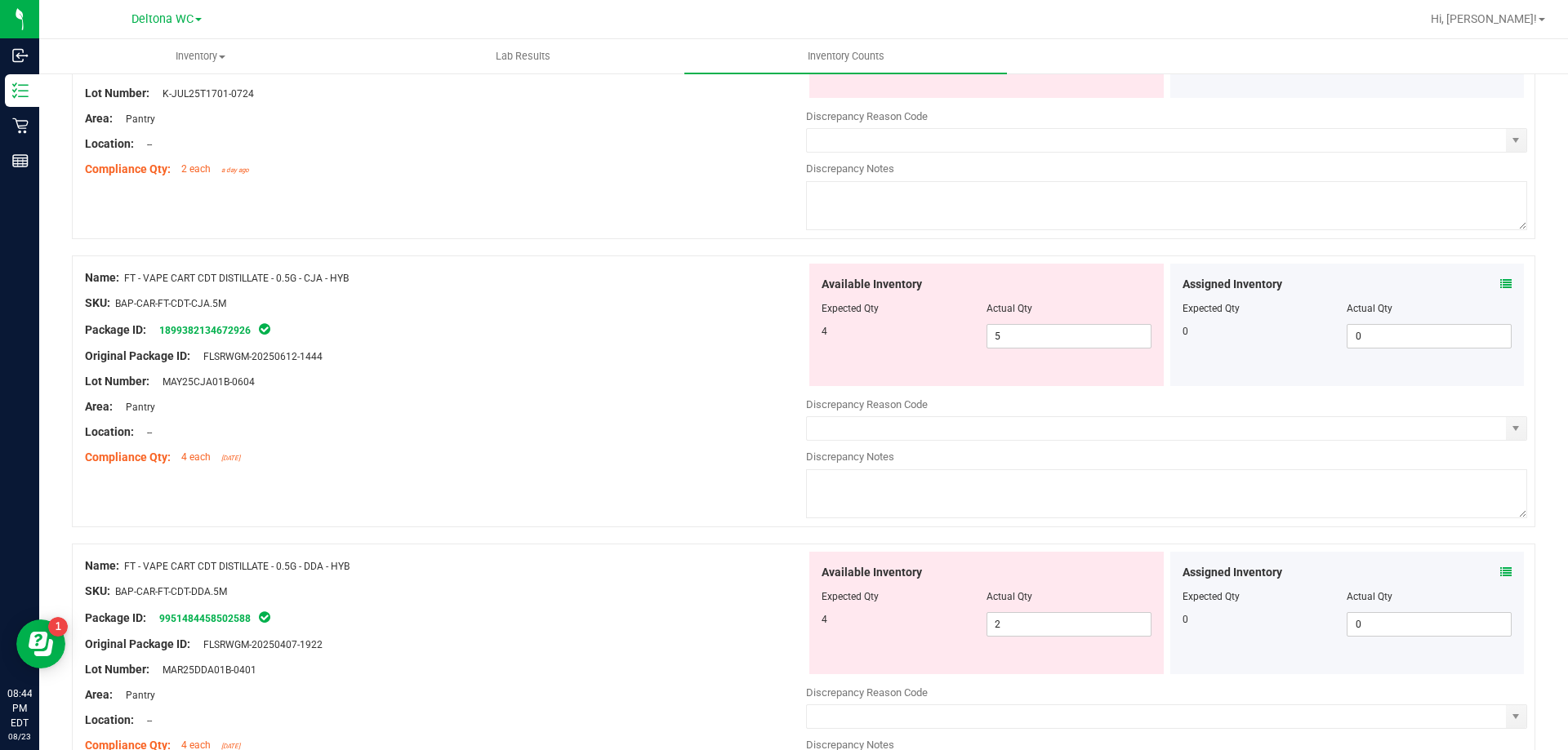
scroll to position [326, 0]
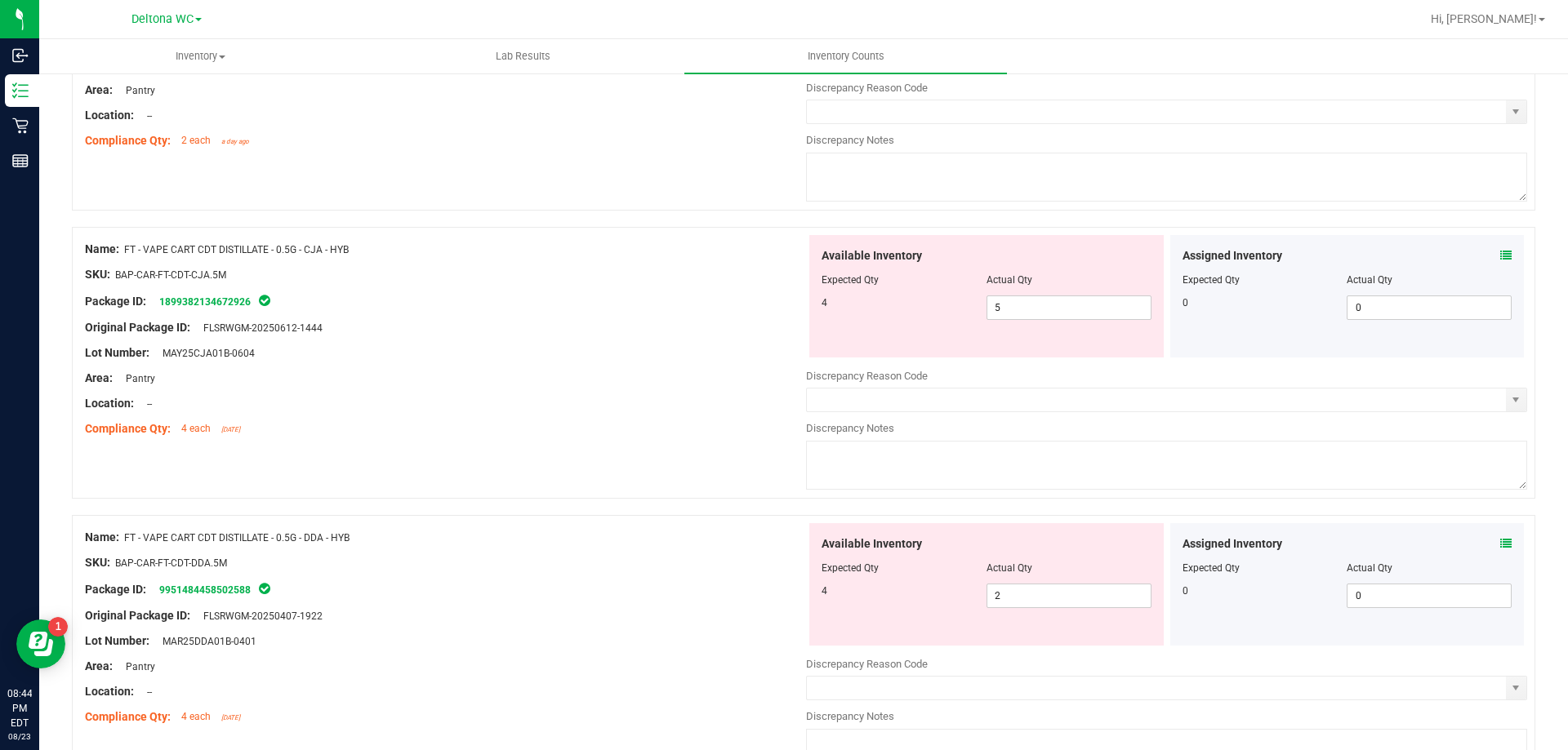
click at [1500, 252] on icon at bounding box center [1506, 256] width 12 height 12
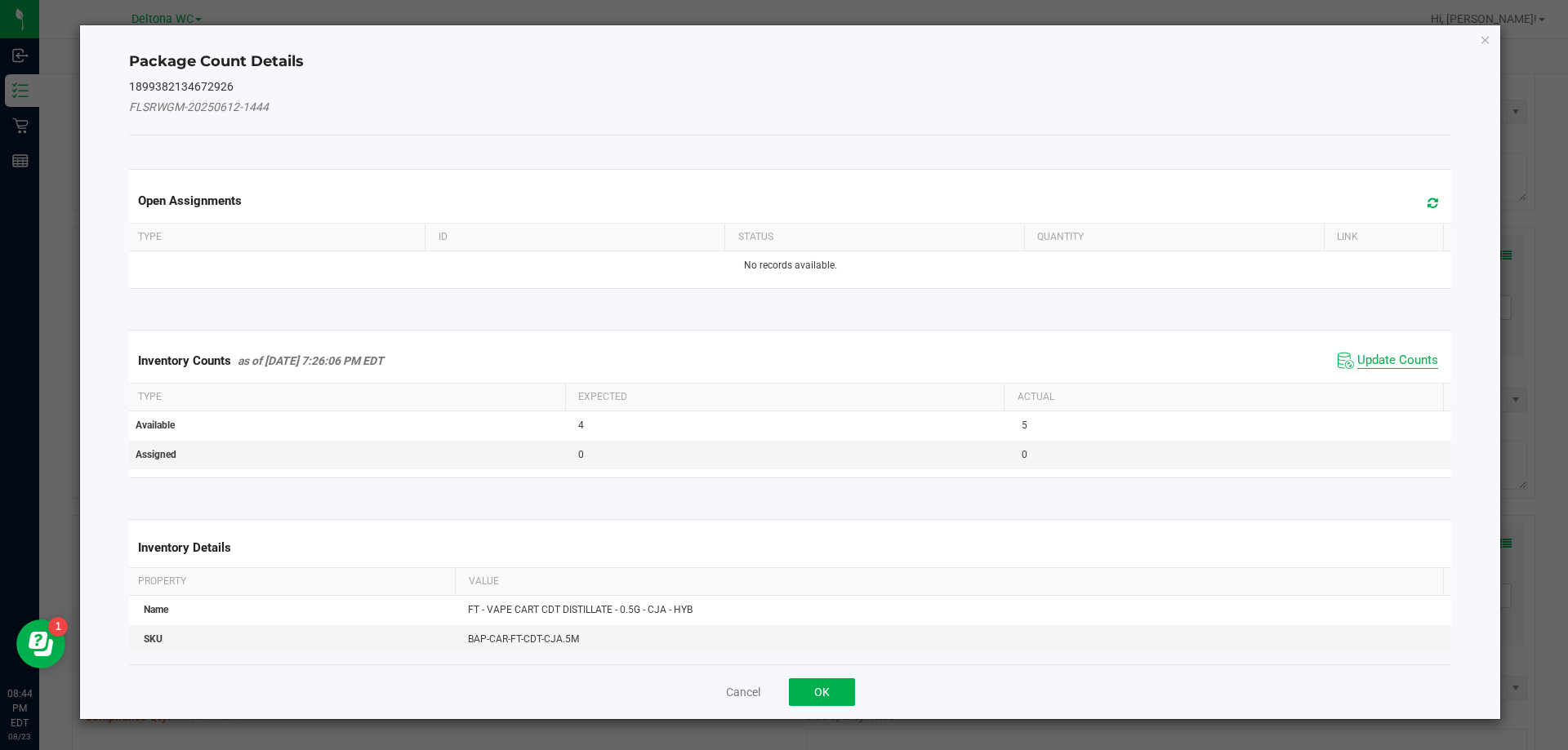
click at [1372, 360] on span "Update Counts" at bounding box center [1397, 360] width 81 height 16
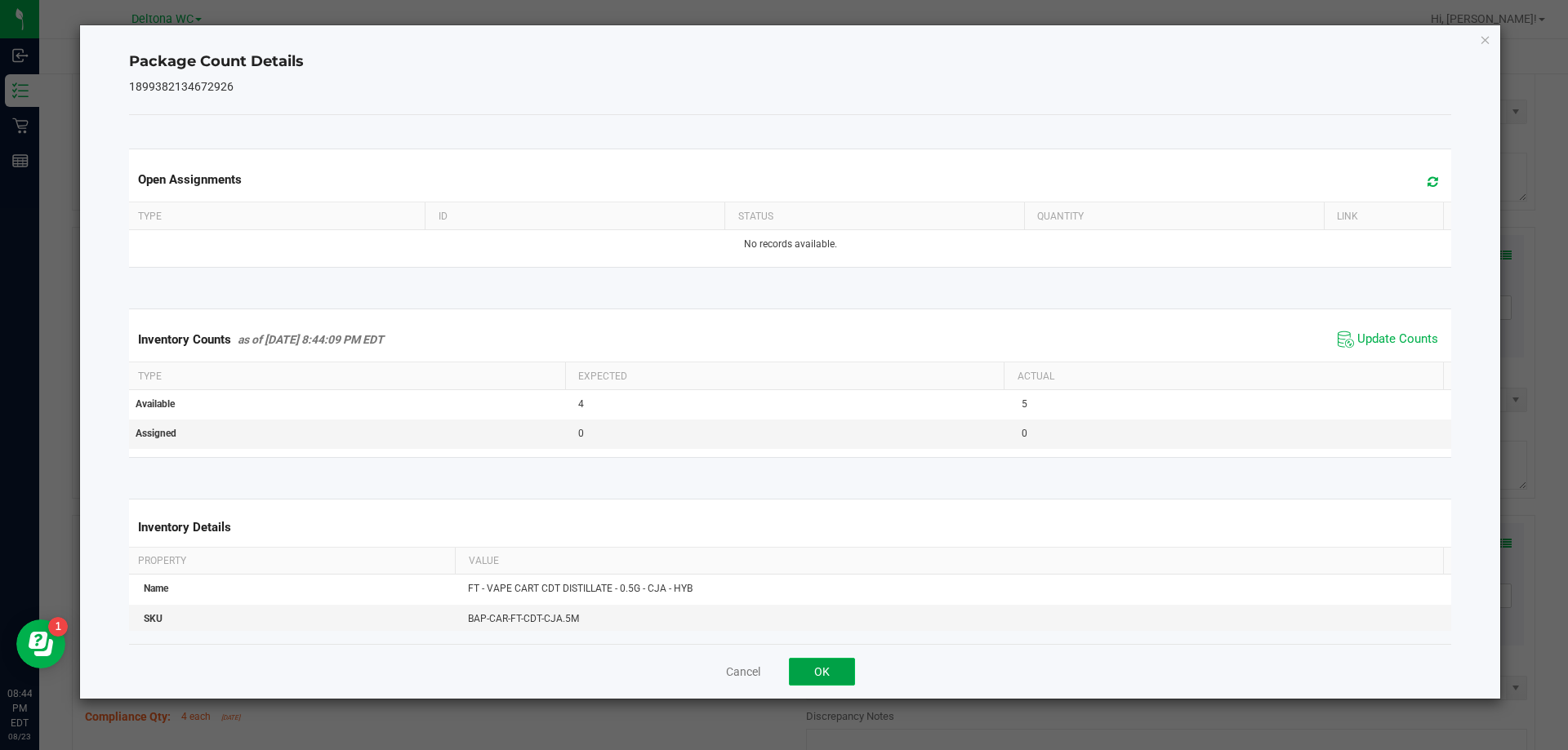
click at [810, 680] on button "OK" at bounding box center [821, 671] width 66 height 28
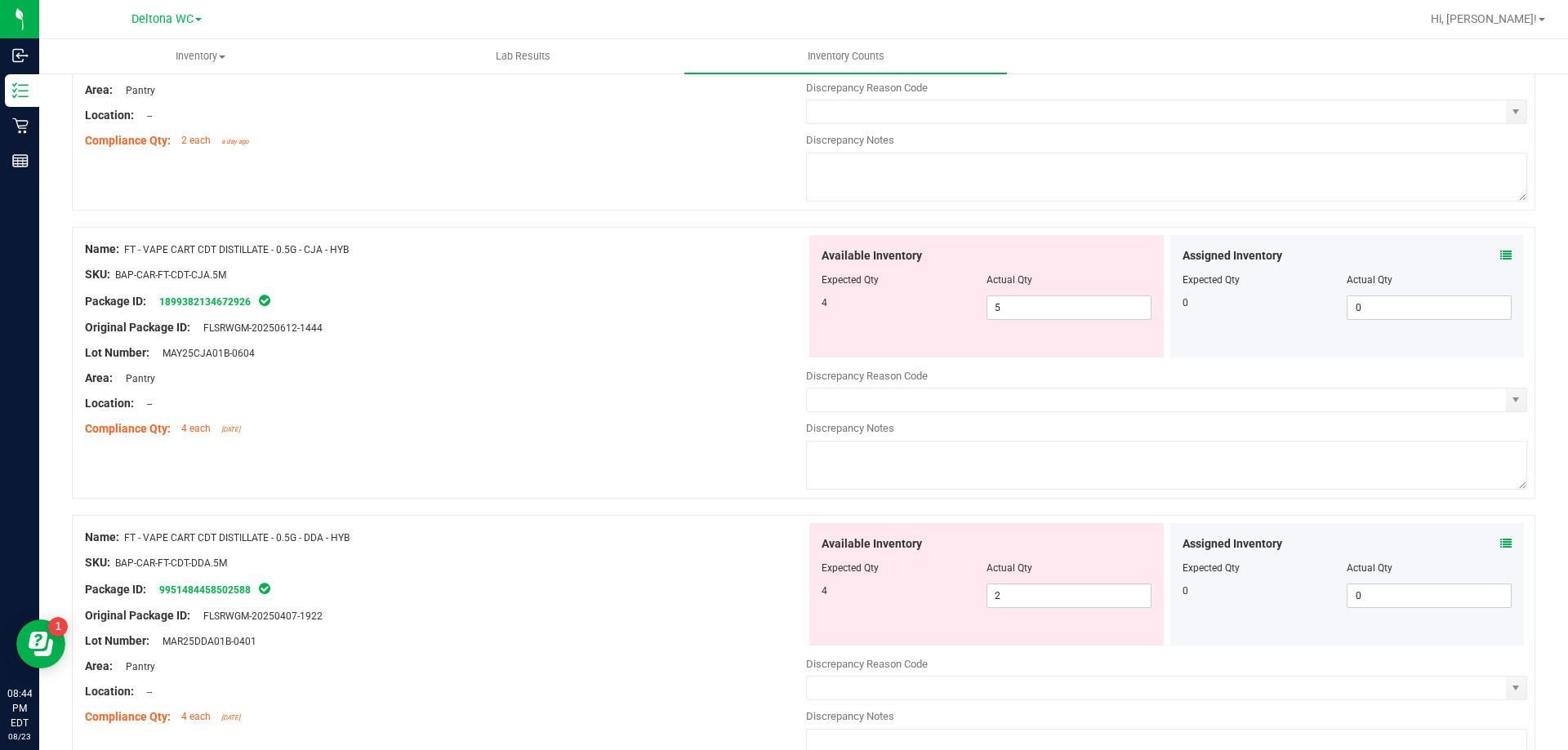
click at [1500, 540] on icon at bounding box center [1506, 544] width 12 height 12
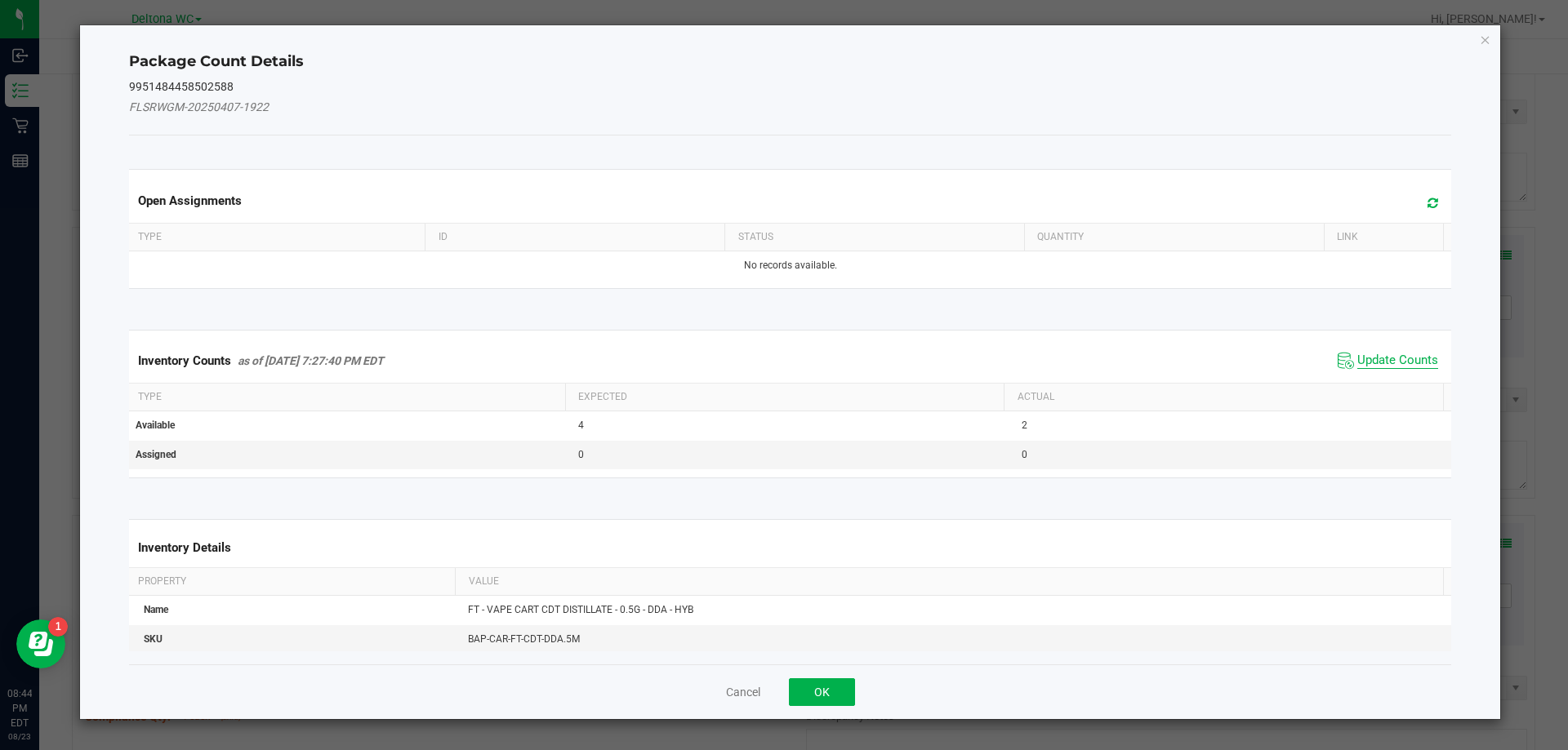
click at [1396, 352] on span "Update Counts" at bounding box center [1397, 360] width 81 height 16
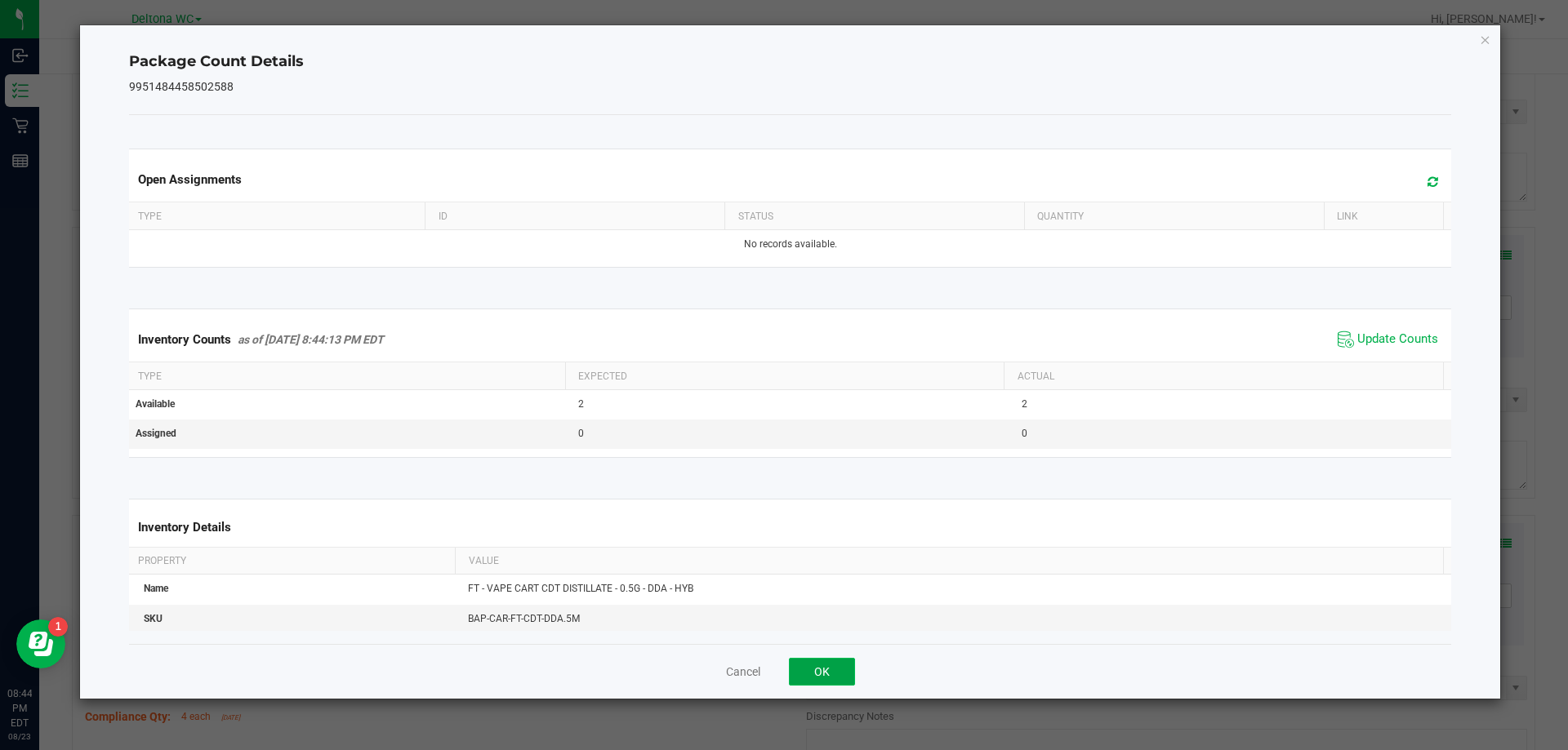
click at [812, 680] on button "OK" at bounding box center [821, 671] width 66 height 28
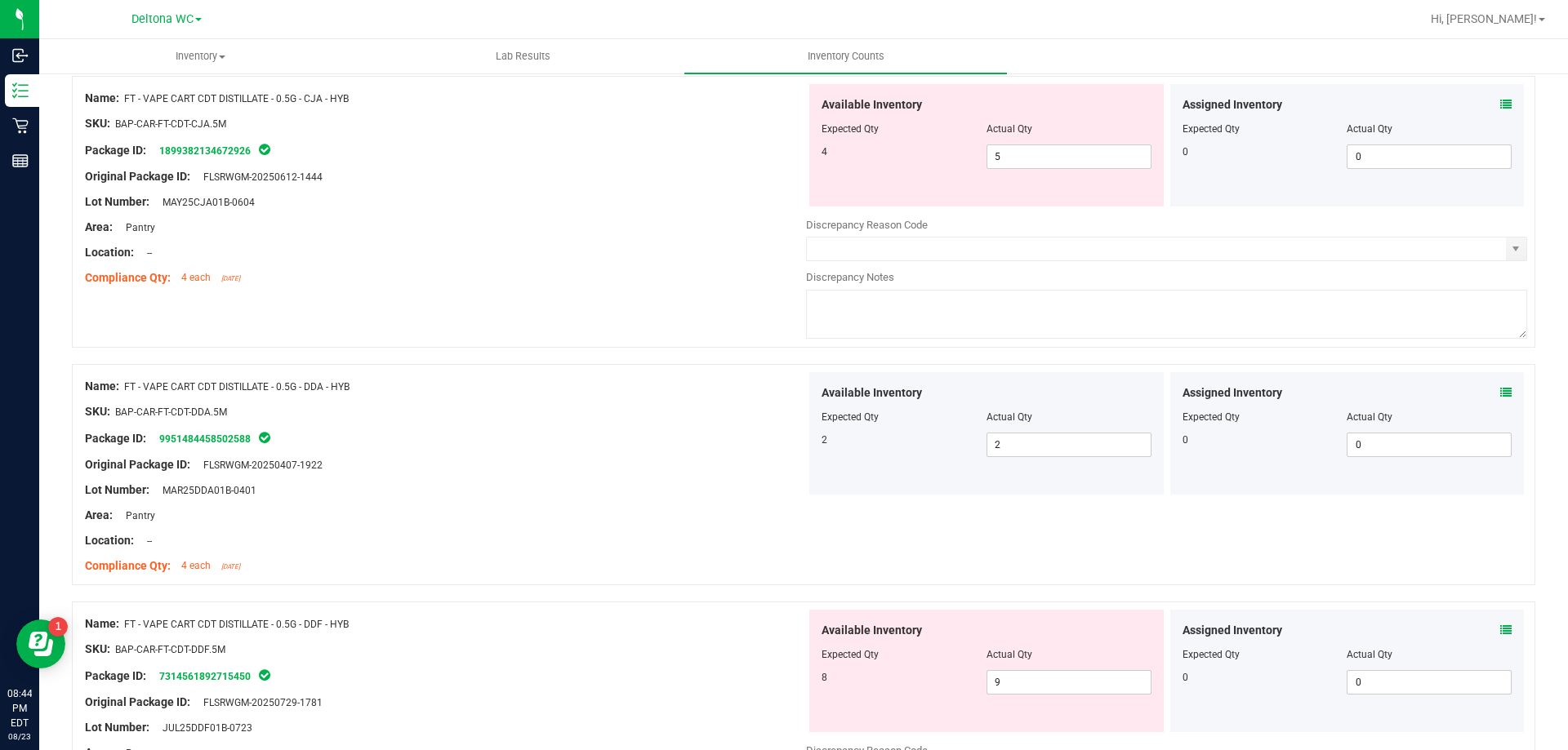
scroll to position [571, 0]
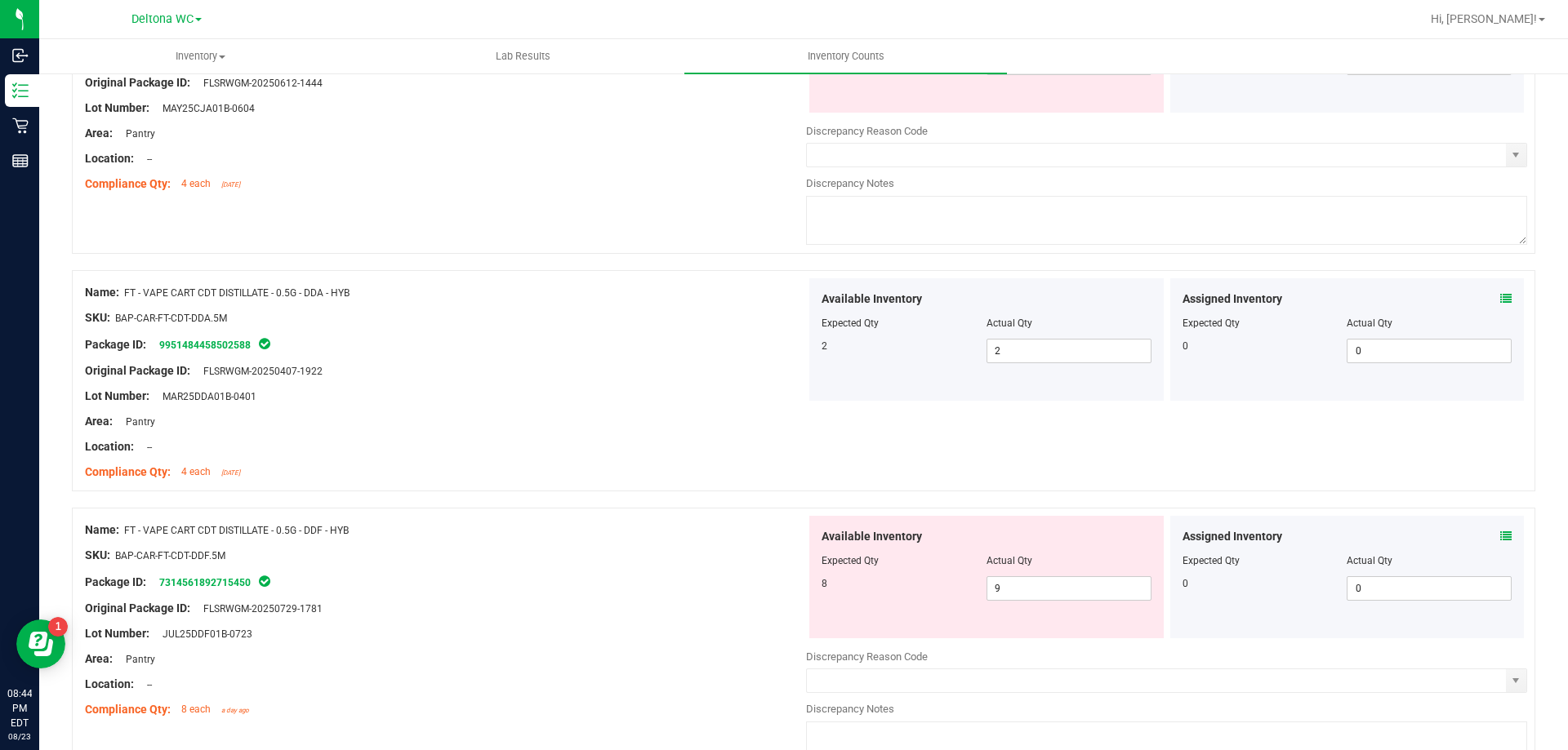
click at [1500, 537] on icon at bounding box center [1506, 537] width 12 height 12
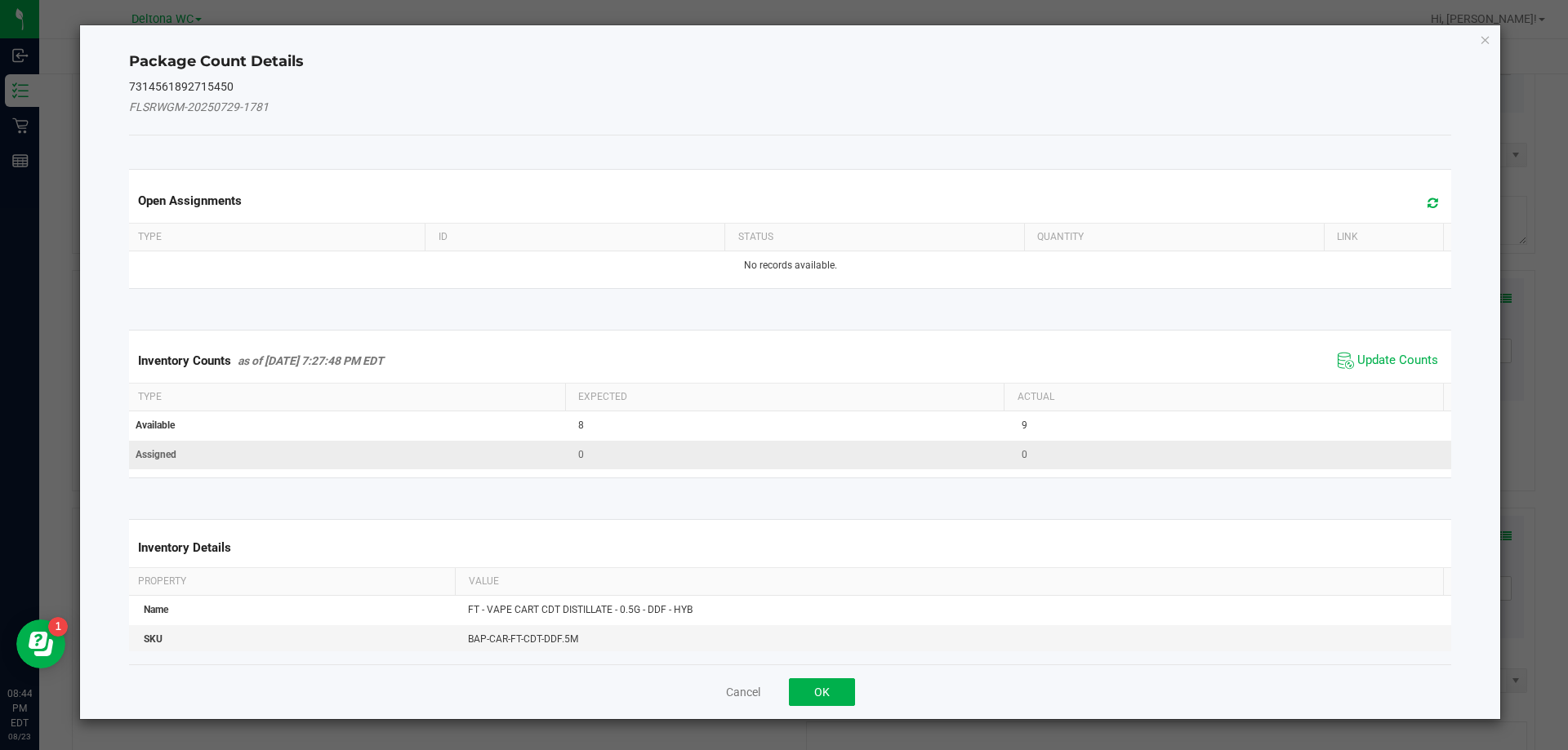
drag, startPoint x: 1389, startPoint y: 355, endPoint x: 1213, endPoint y: 441, distance: 195.9
click at [1388, 355] on span "Update Counts" at bounding box center [1397, 360] width 81 height 16
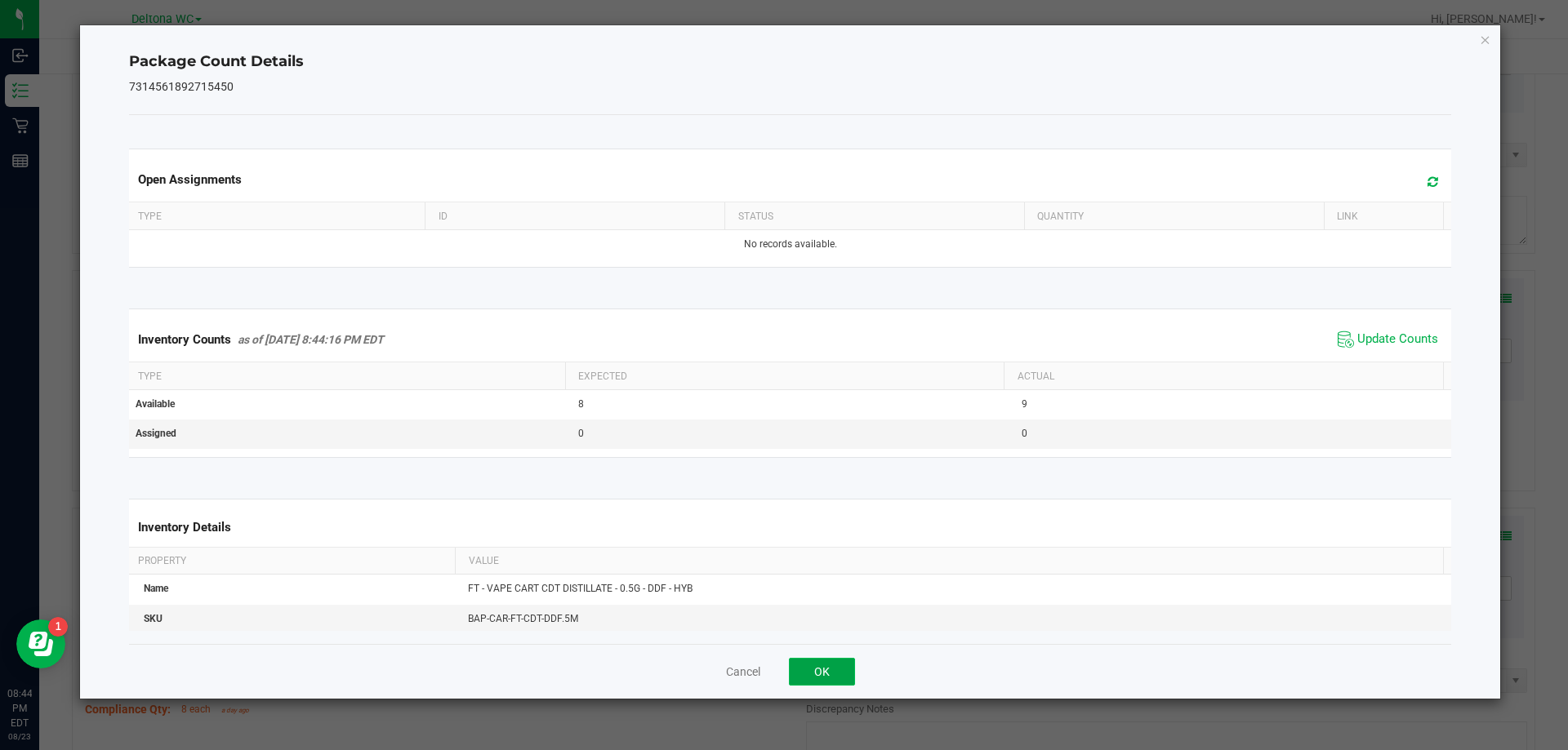
click at [813, 669] on button "OK" at bounding box center [821, 671] width 66 height 28
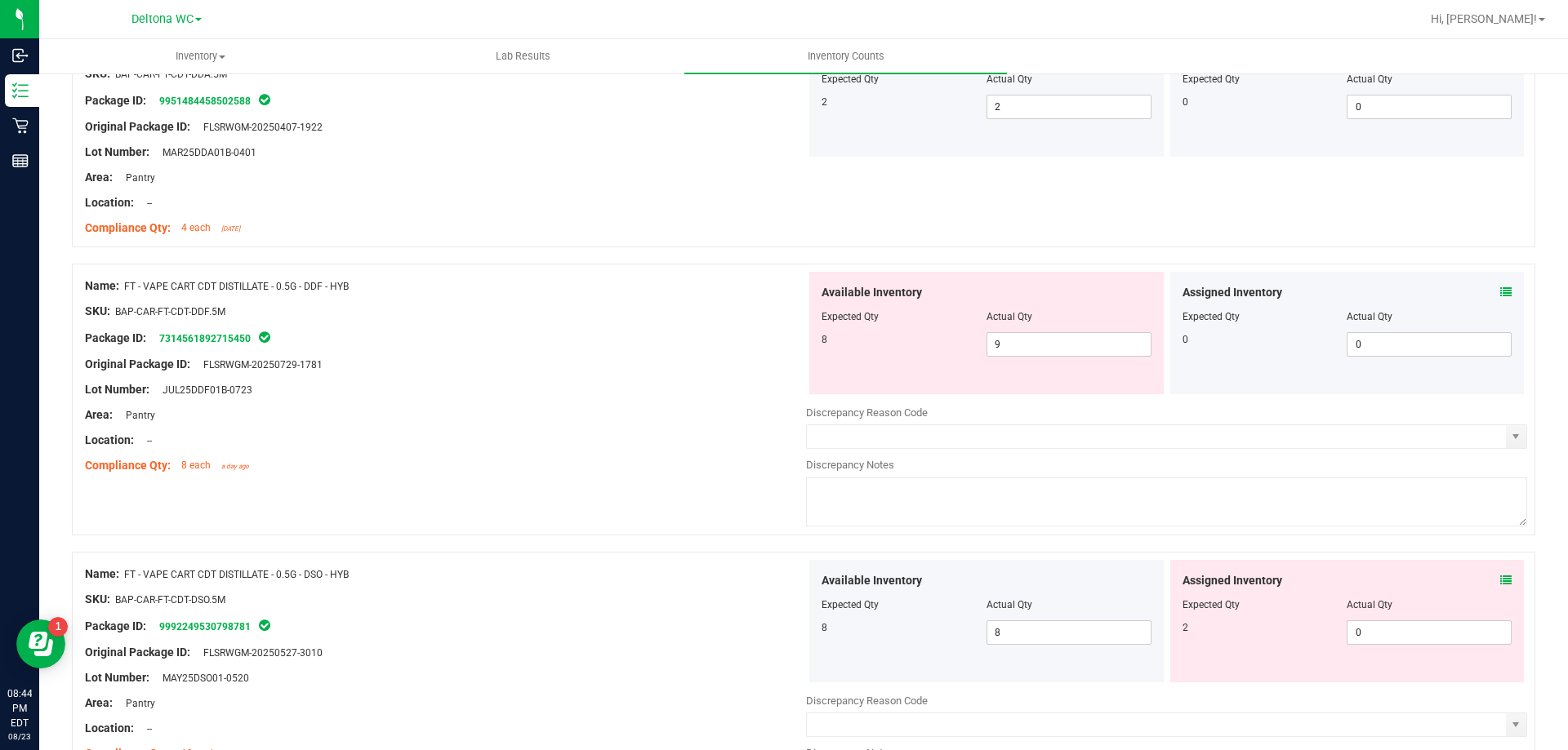
scroll to position [816, 0]
click at [1500, 289] on icon at bounding box center [1506, 292] width 12 height 12
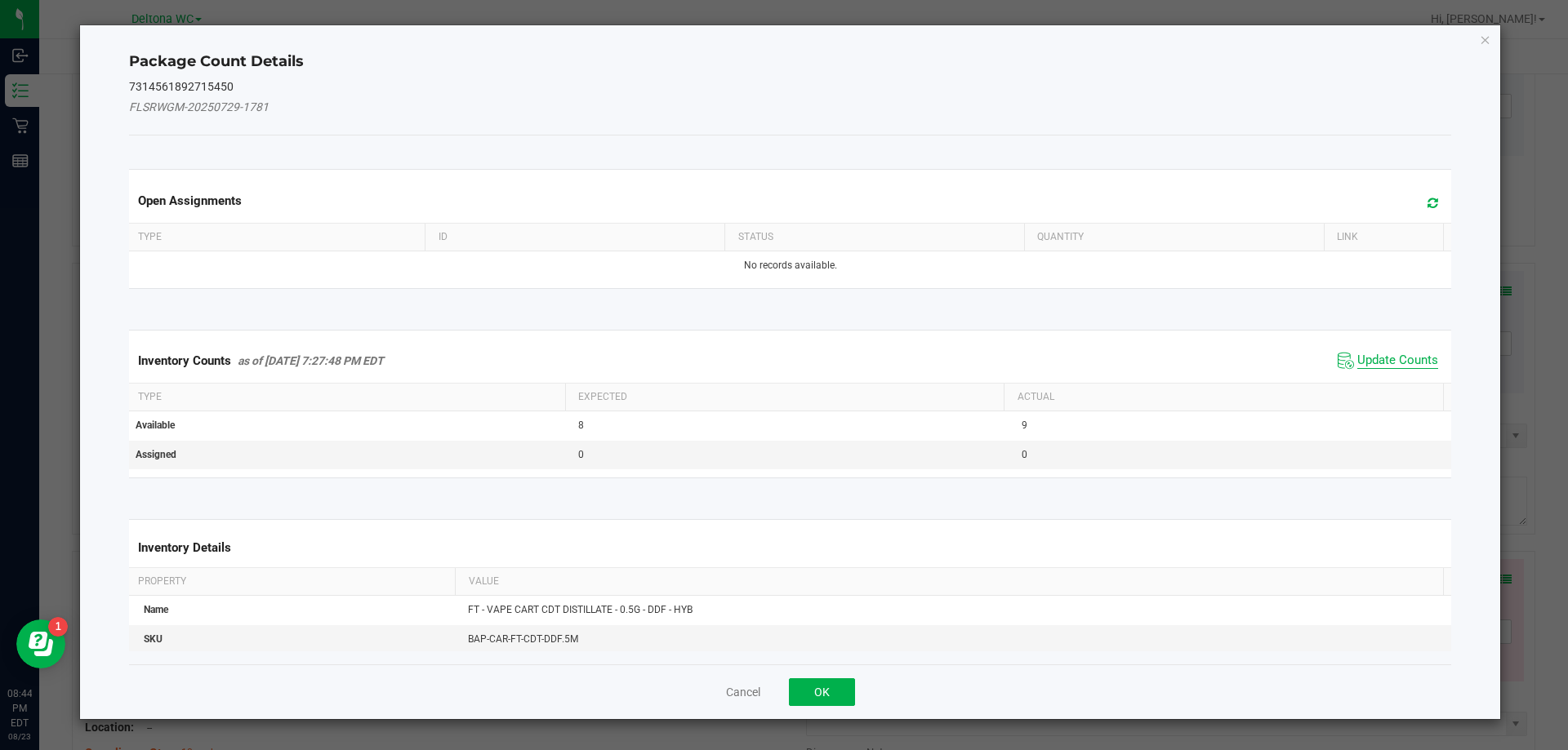
click at [1396, 352] on span "Update Counts" at bounding box center [1397, 360] width 81 height 16
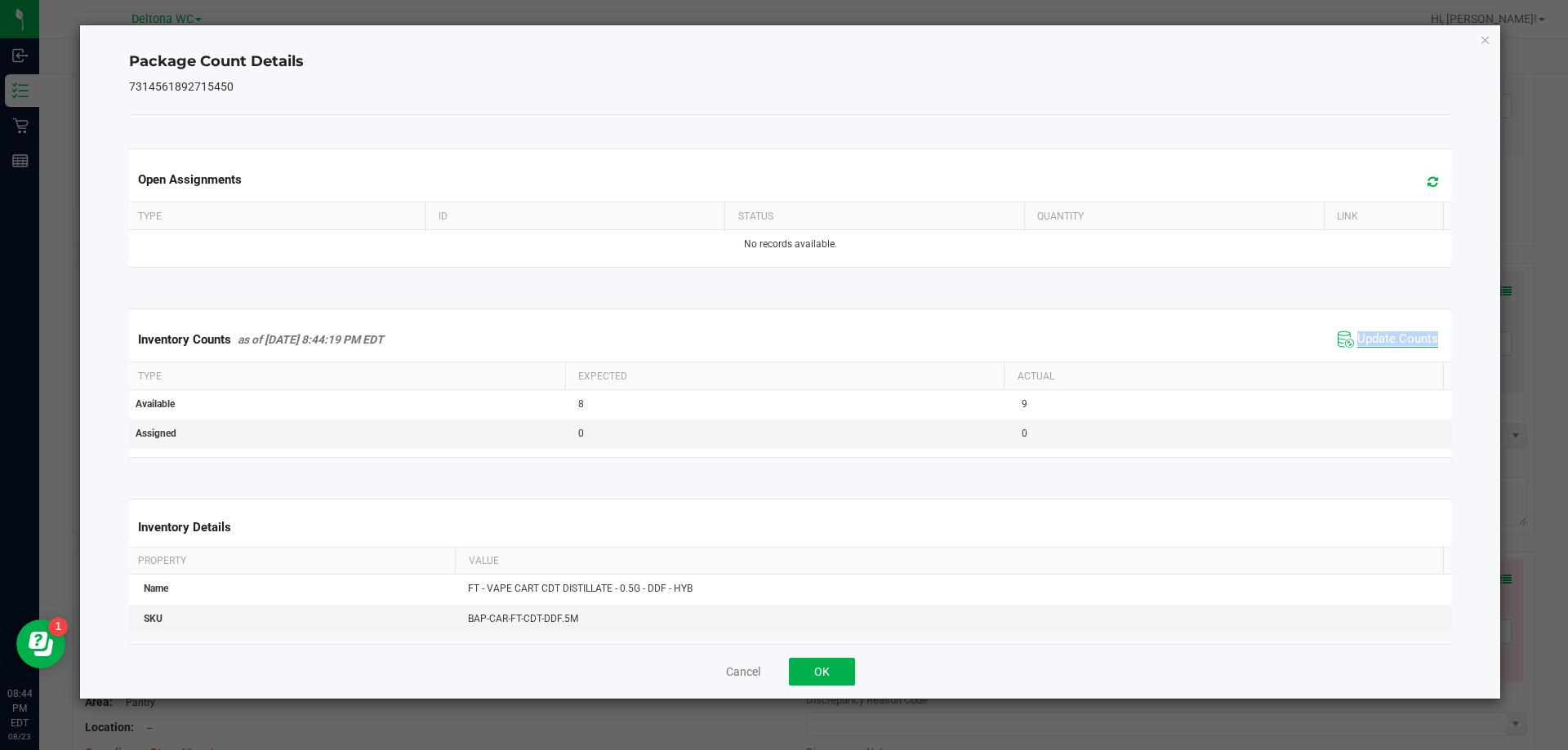
click at [1396, 352] on div "Inventory Counts as of Aug 23, 2025 8:44:19 PM EDT Update Counts" at bounding box center [790, 340] width 1329 height 44
click at [1396, 352] on div "Inventory Counts as of Aug 23, 2025 8:44:19 PM EDT Update Counts" at bounding box center [790, 340] width 1329 height 44
click at [1397, 335] on span "Update Counts" at bounding box center [1397, 339] width 81 height 16
click at [1397, 335] on span "Update Counts" at bounding box center [1397, 339] width 81 height 15
drag, startPoint x: 808, startPoint y: 680, endPoint x: 1040, endPoint y: 566, distance: 258.5
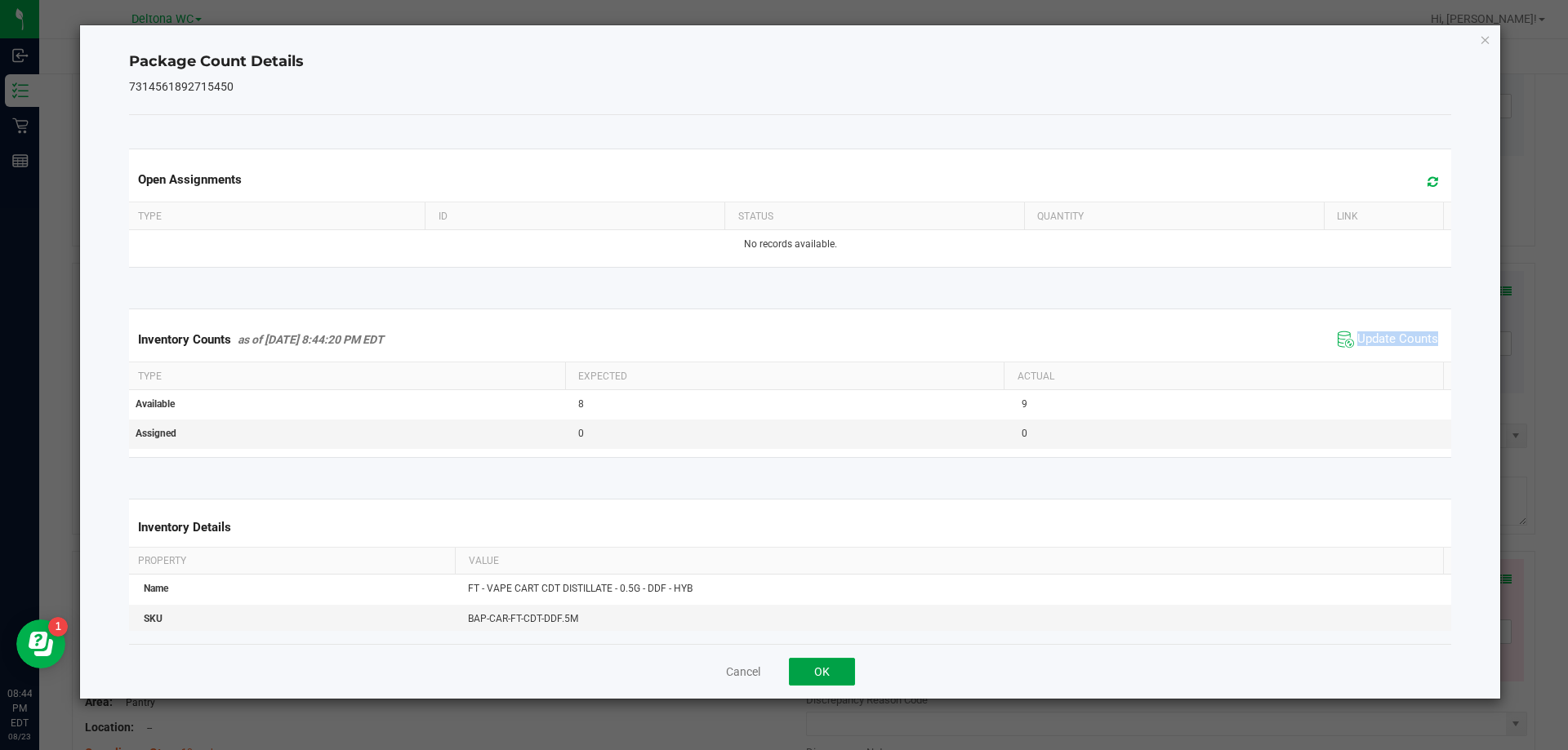
click at [809, 678] on button "OK" at bounding box center [821, 671] width 66 height 28
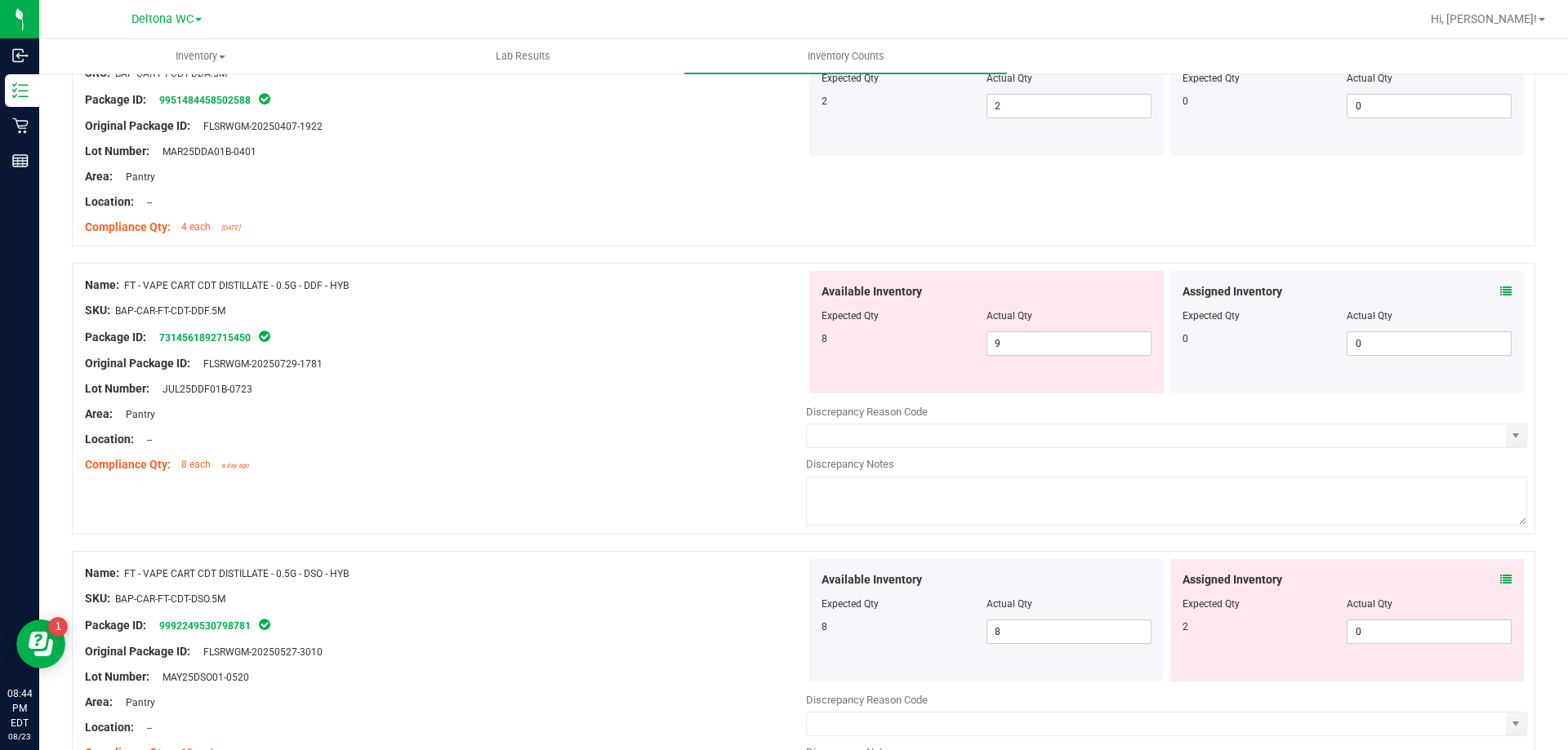
click at [1500, 586] on span at bounding box center [1506, 580] width 12 height 17
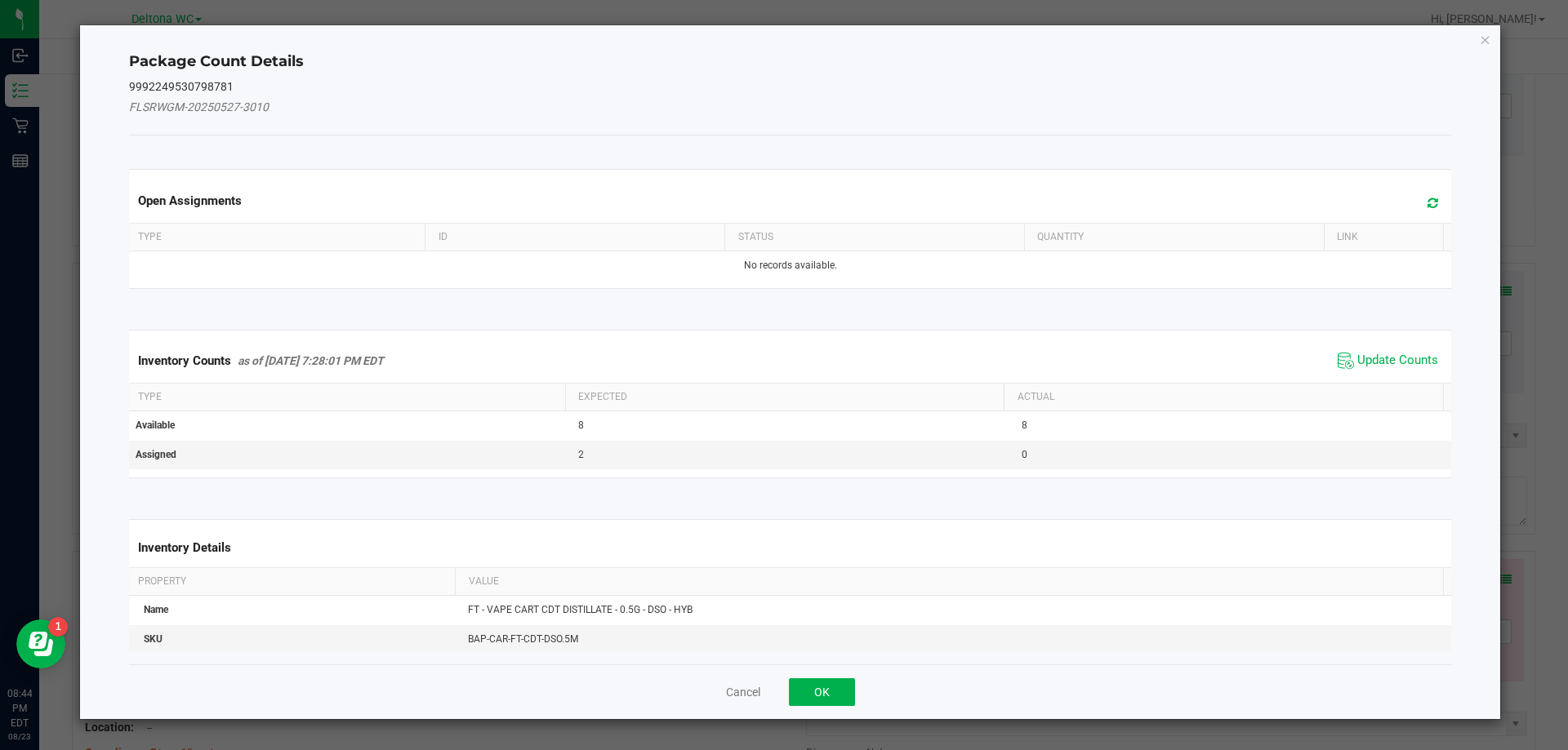
drag, startPoint x: 1393, startPoint y: 357, endPoint x: 1147, endPoint y: 471, distance: 271.1
click at [1390, 358] on span "Update Counts" at bounding box center [1397, 360] width 81 height 16
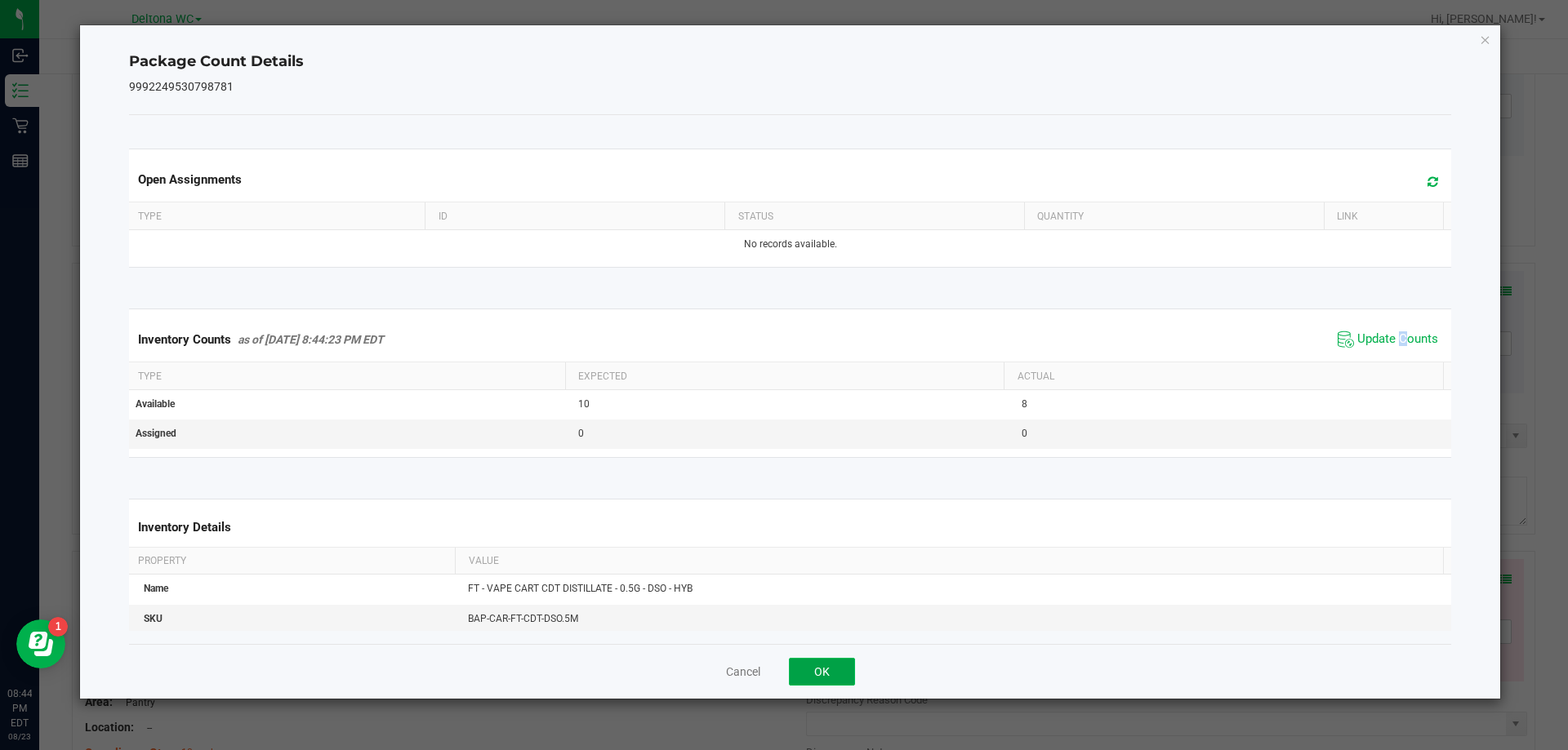
click at [827, 674] on button "OK" at bounding box center [821, 671] width 66 height 28
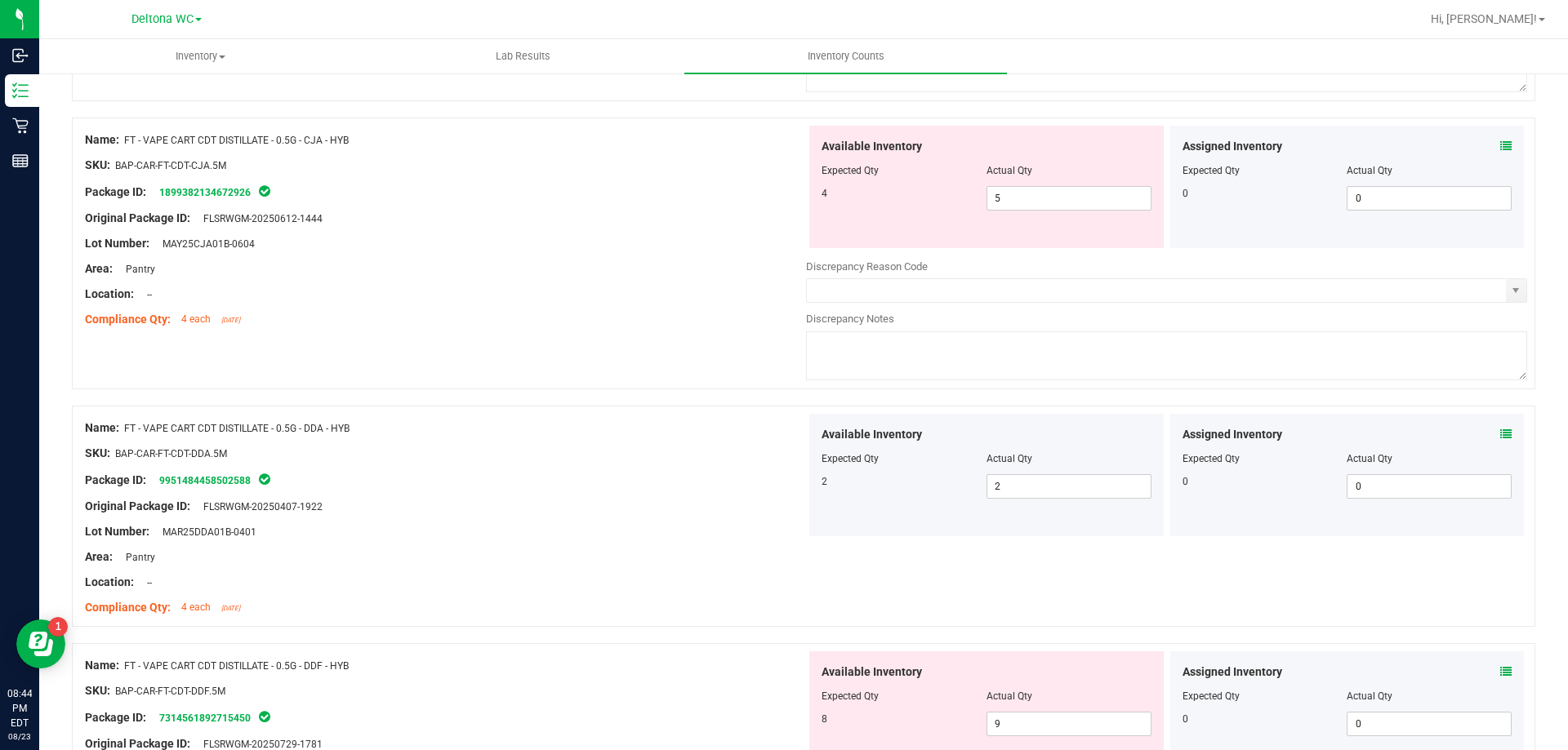
scroll to position [409, 0]
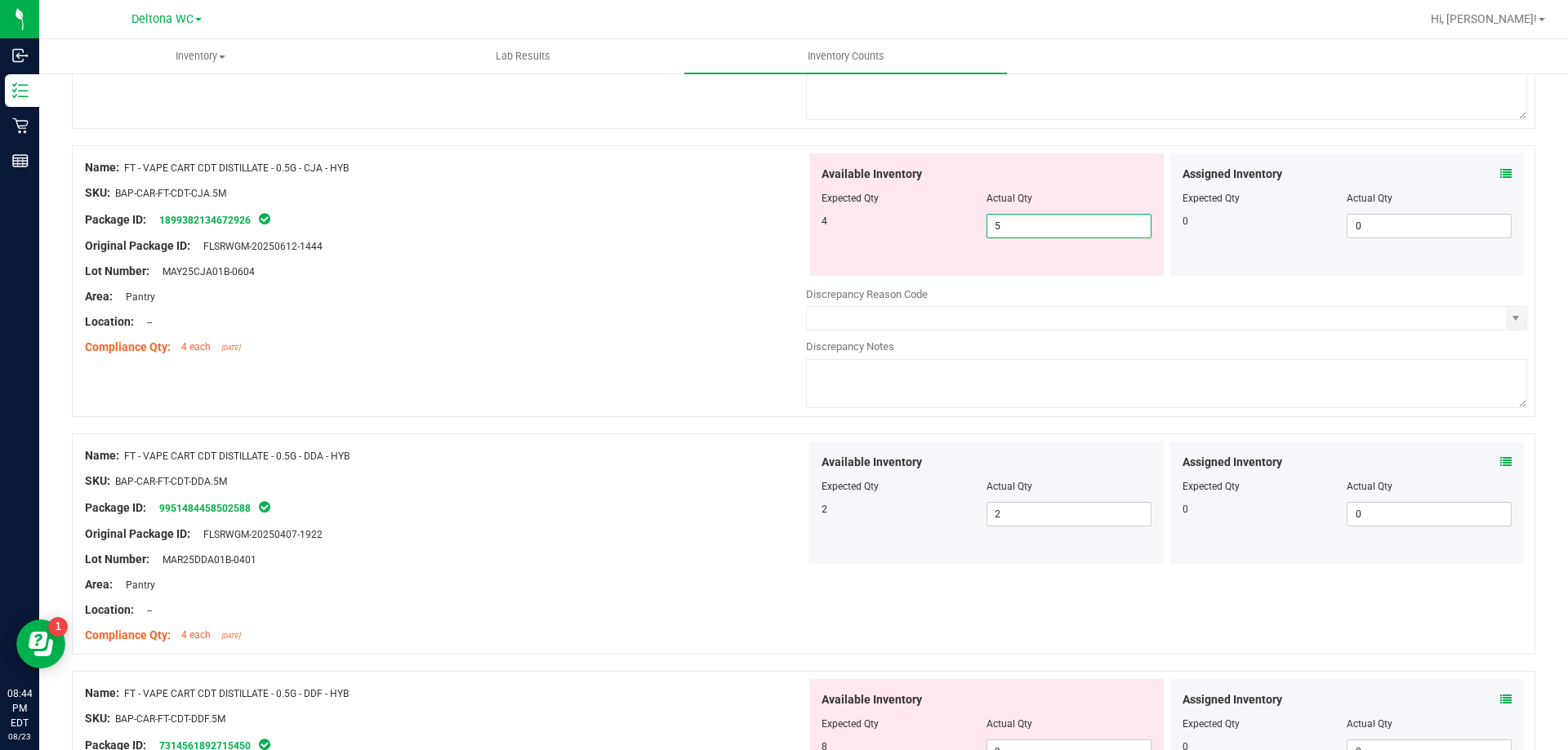
click at [1030, 228] on span "5 5" at bounding box center [1069, 226] width 165 height 24
type input "4"
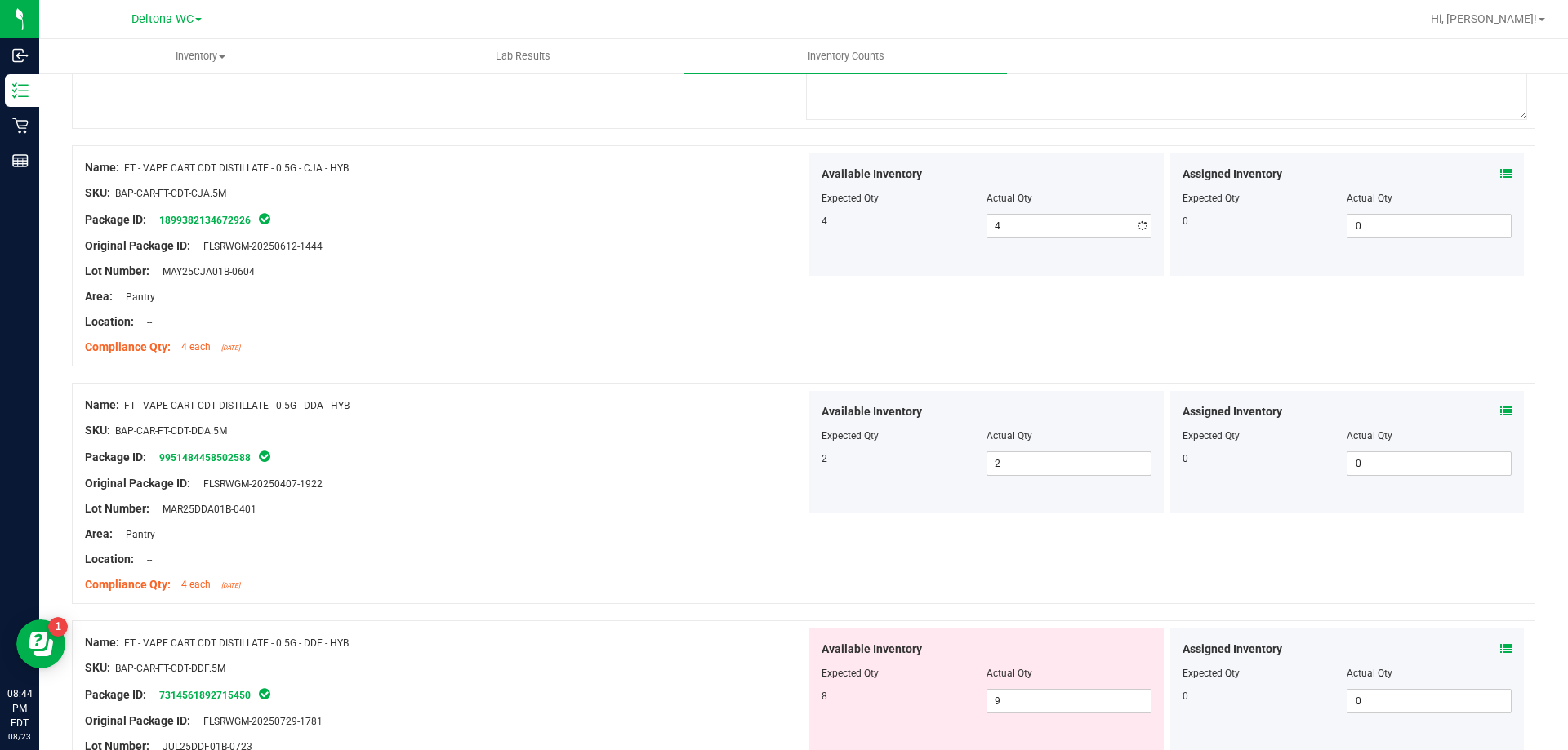
click at [744, 455] on div "Name: FT - VAPE CART CDT DISTILLATE - 0.5G - DDA - HYB SKU: BAP-CAR-FT-CDT-DDA.…" at bounding box center [445, 495] width 721 height 208
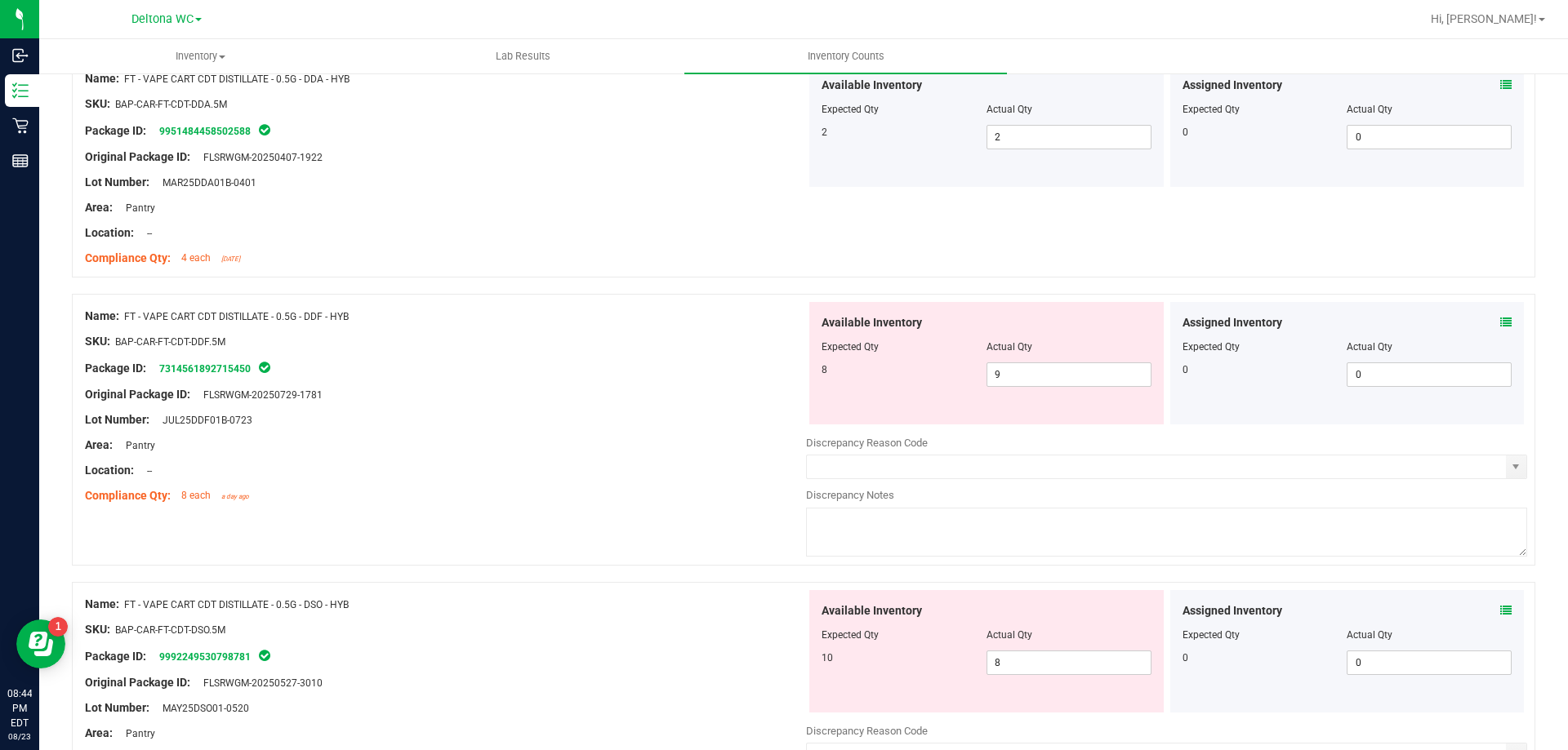
scroll to position [816, 0]
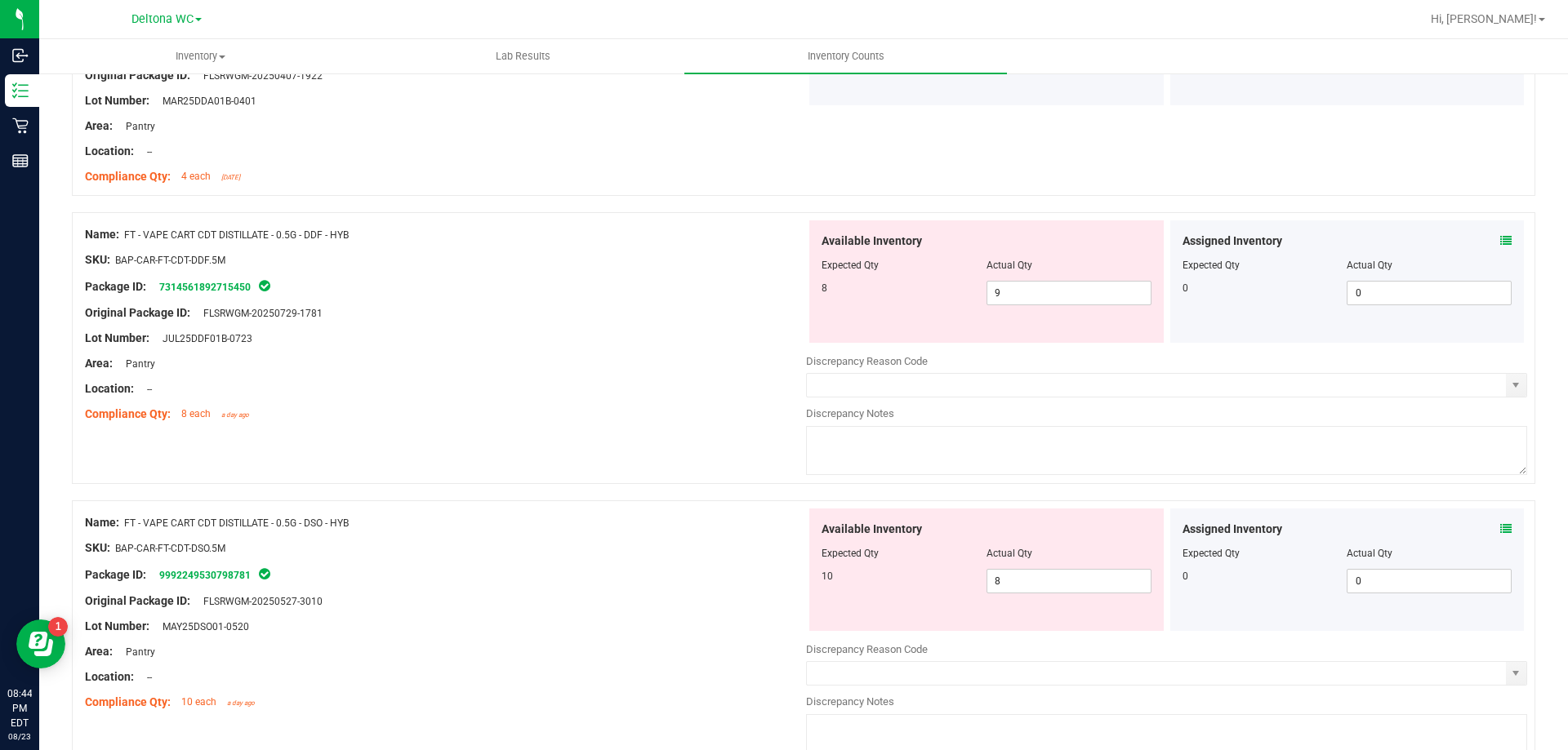
click at [1500, 526] on icon at bounding box center [1506, 529] width 12 height 12
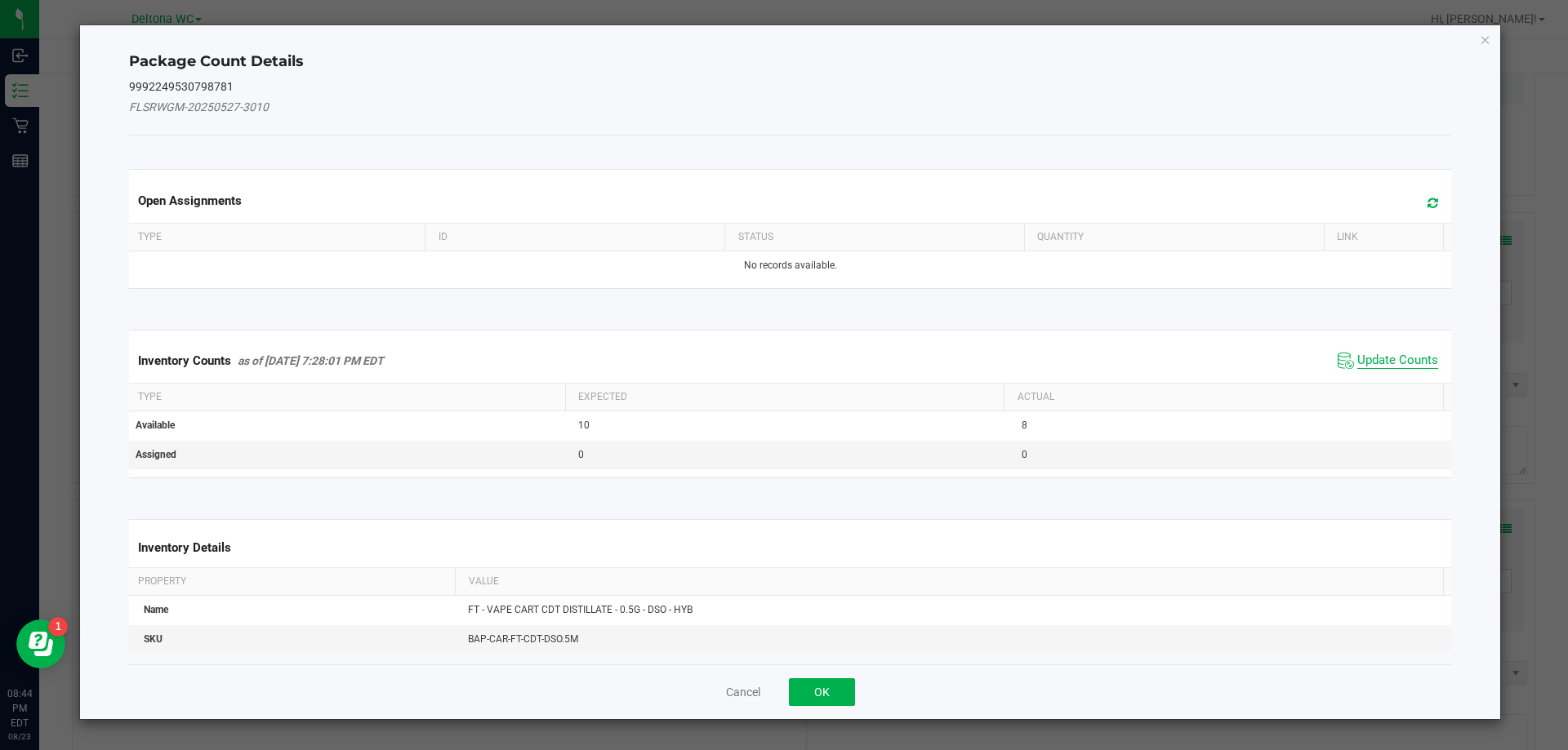
click at [1393, 356] on span "Update Counts" at bounding box center [1397, 360] width 81 height 16
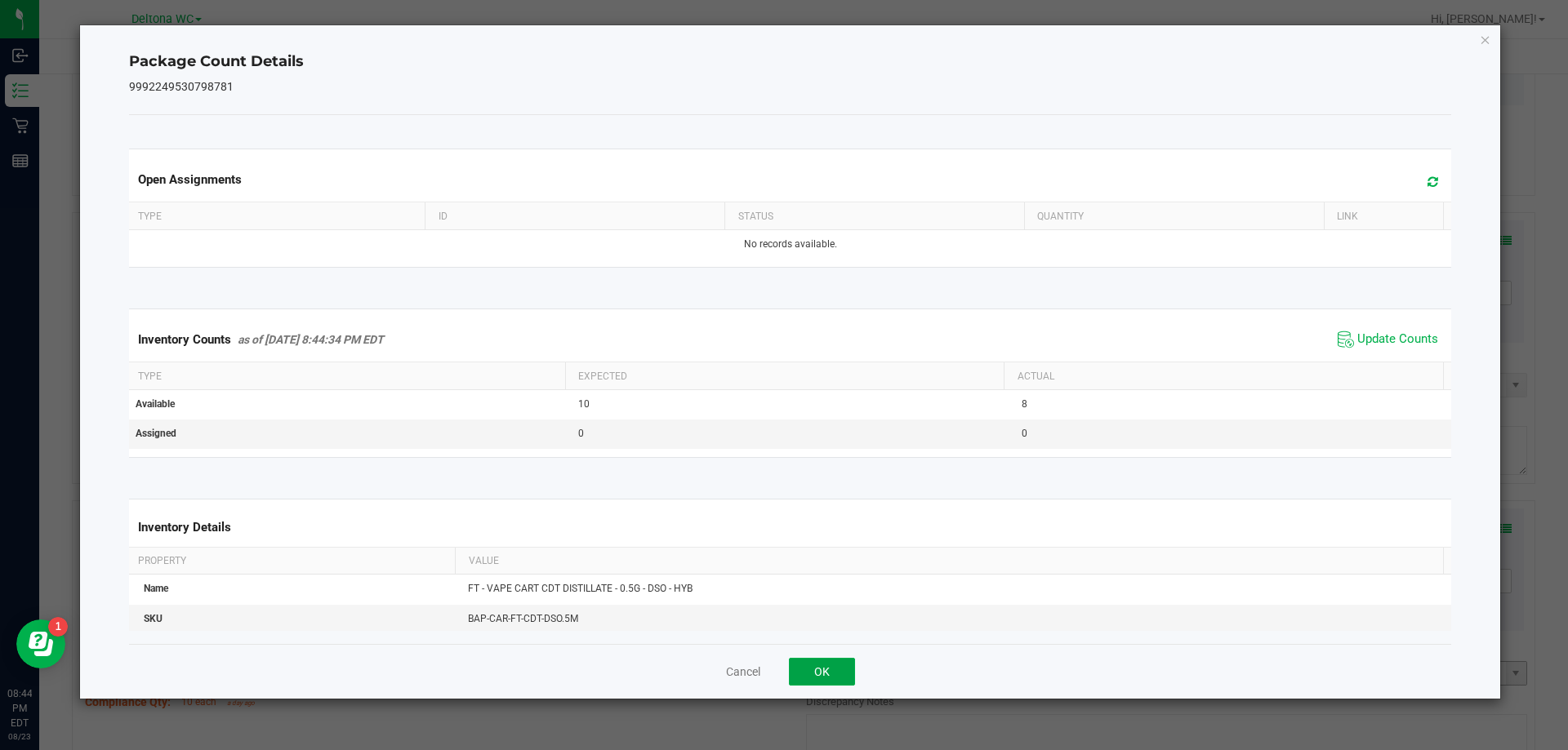
click at [814, 666] on button "OK" at bounding box center [821, 671] width 66 height 28
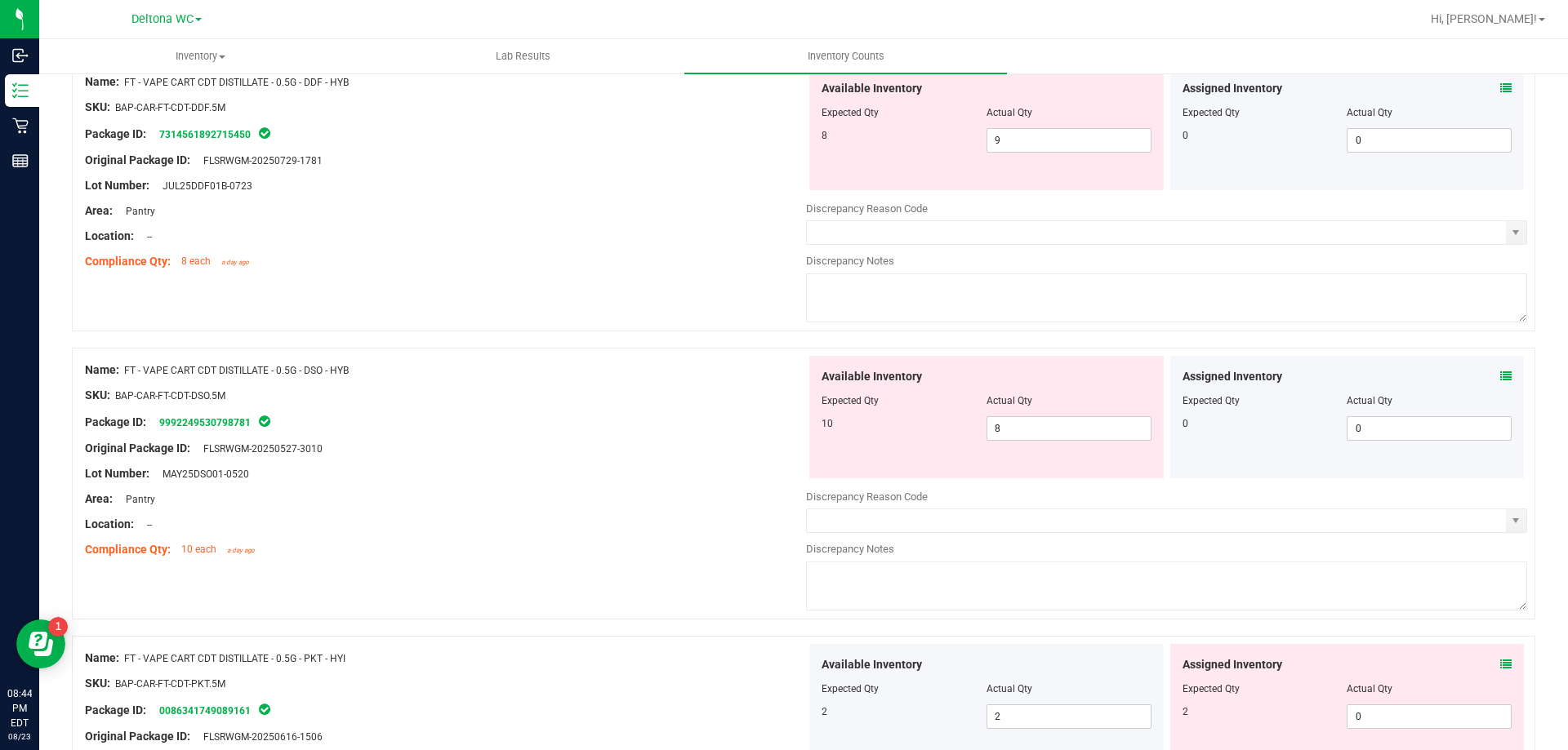
scroll to position [1061, 0]
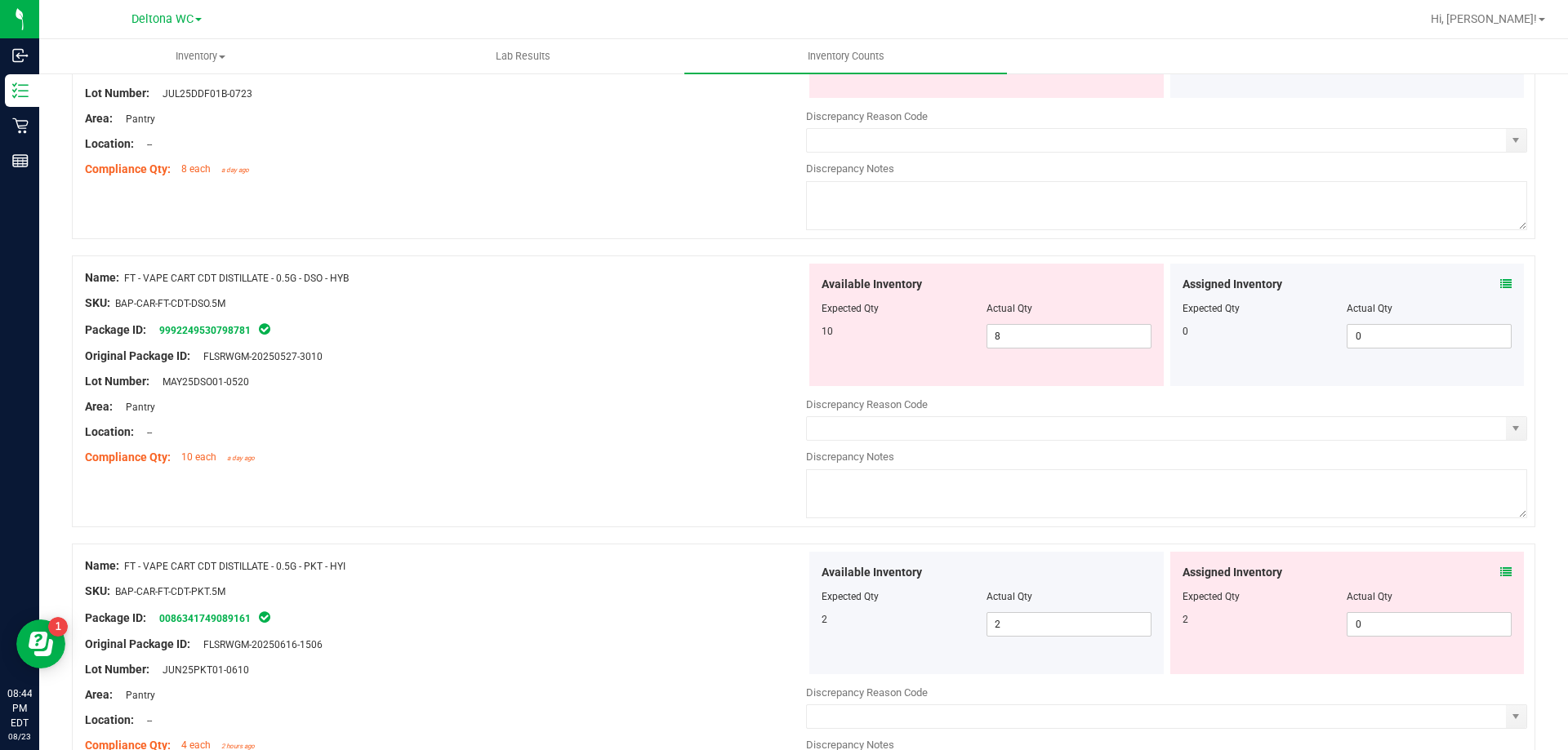
click at [1500, 570] on icon at bounding box center [1506, 572] width 12 height 12
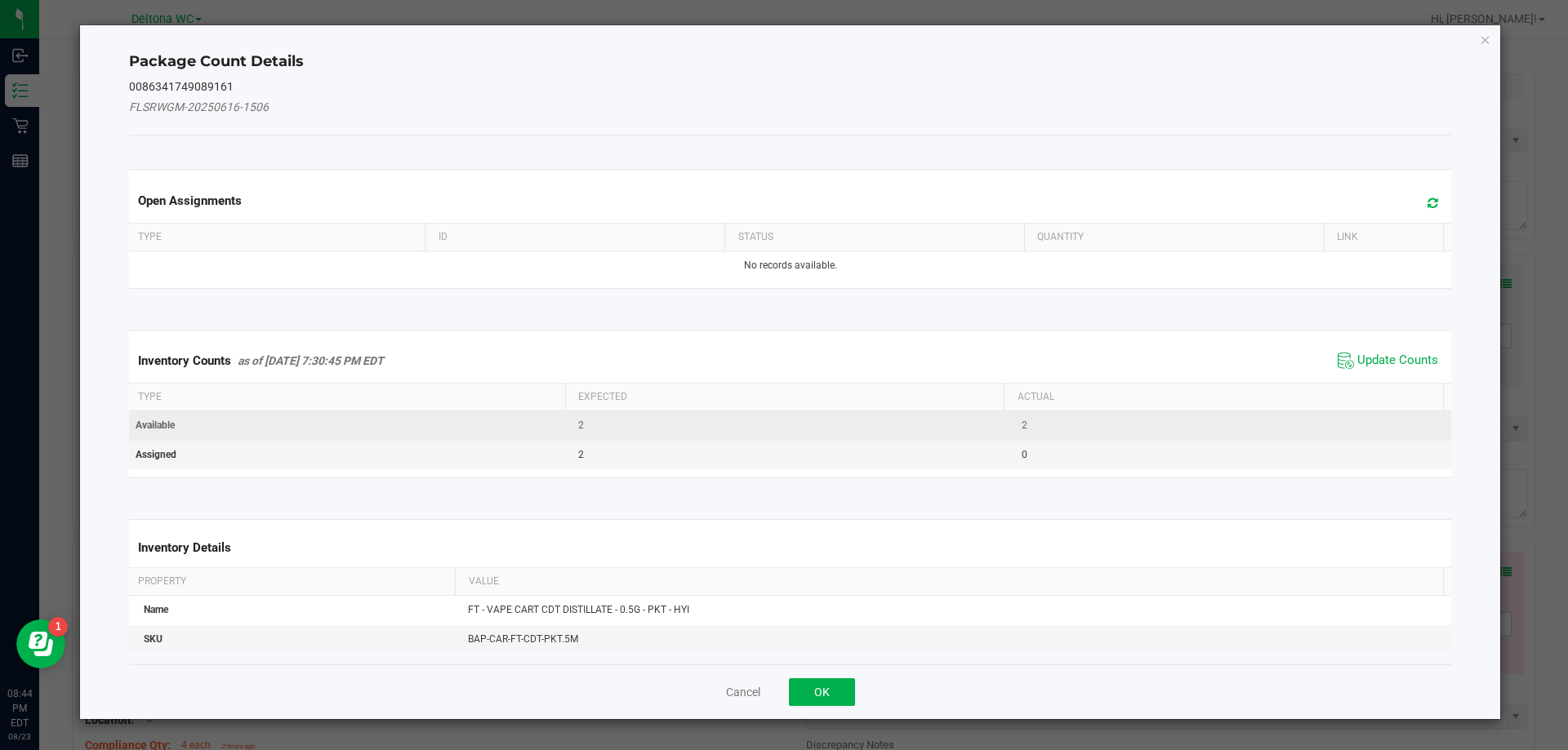
drag, startPoint x: 1380, startPoint y: 359, endPoint x: 1265, endPoint y: 423, distance: 131.6
click at [1380, 359] on span "Update Counts" at bounding box center [1397, 360] width 81 height 16
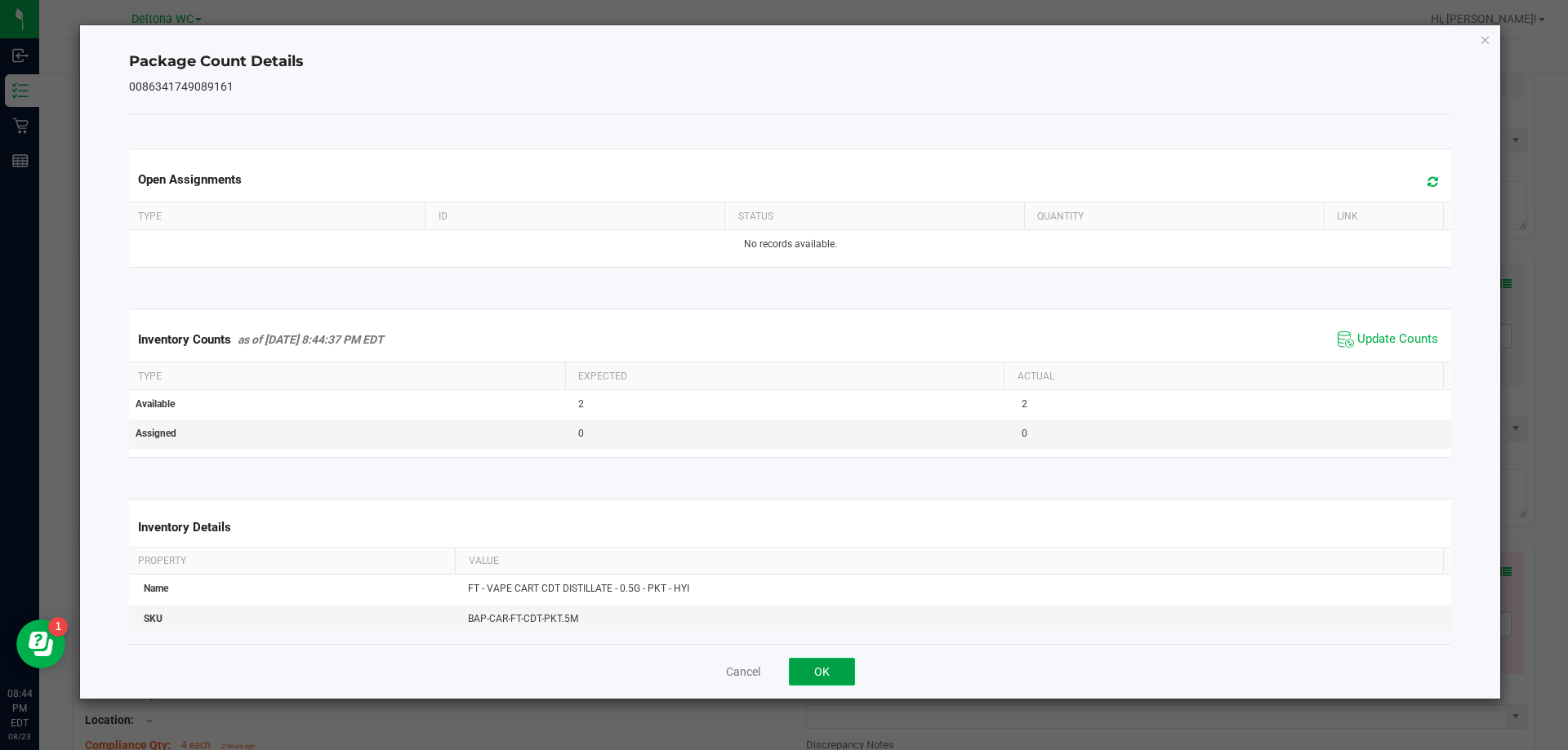
click at [836, 659] on button "OK" at bounding box center [821, 671] width 66 height 28
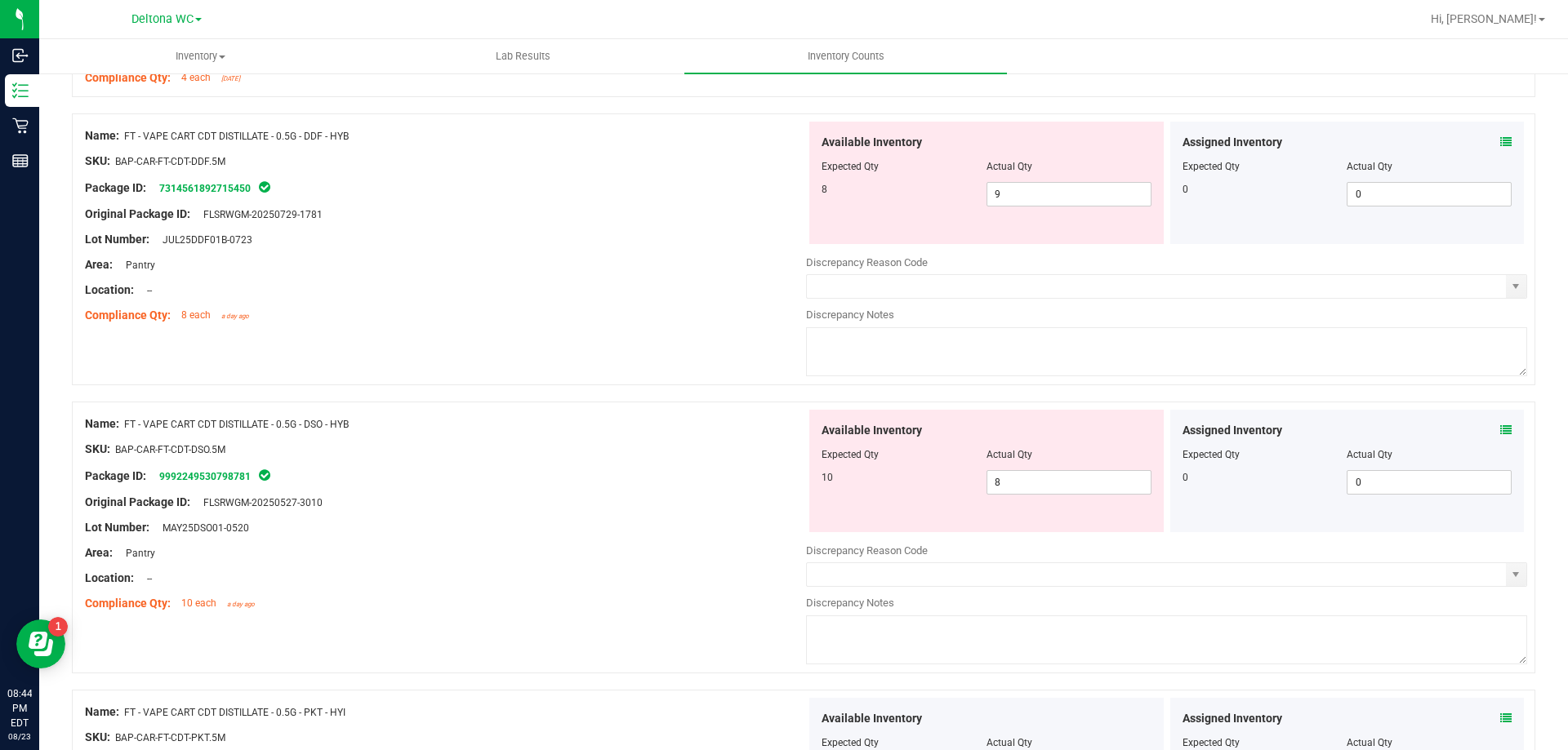
scroll to position [898, 0]
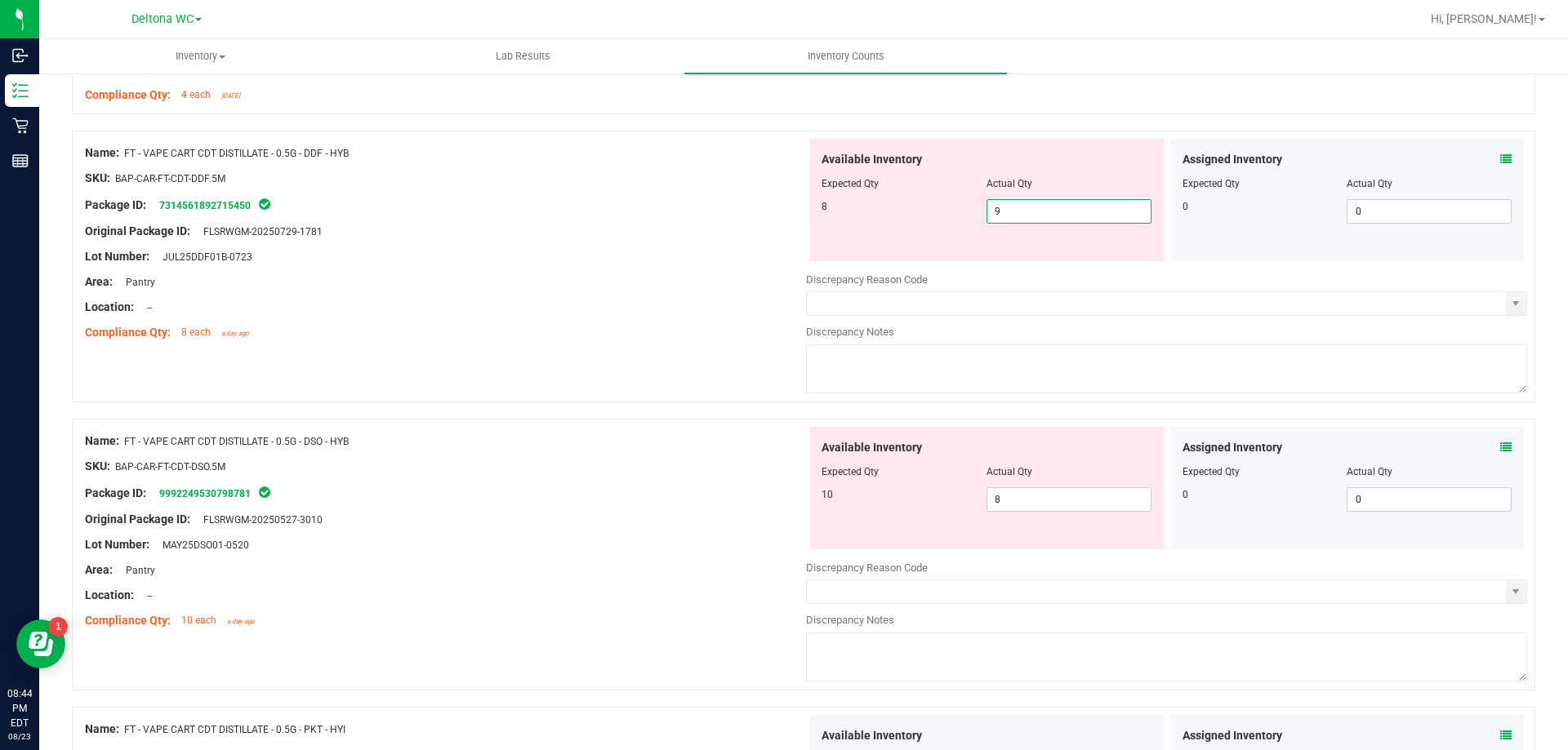
click at [1027, 212] on span "9 9" at bounding box center [1069, 211] width 165 height 24
click at [1500, 449] on icon at bounding box center [1506, 448] width 12 height 12
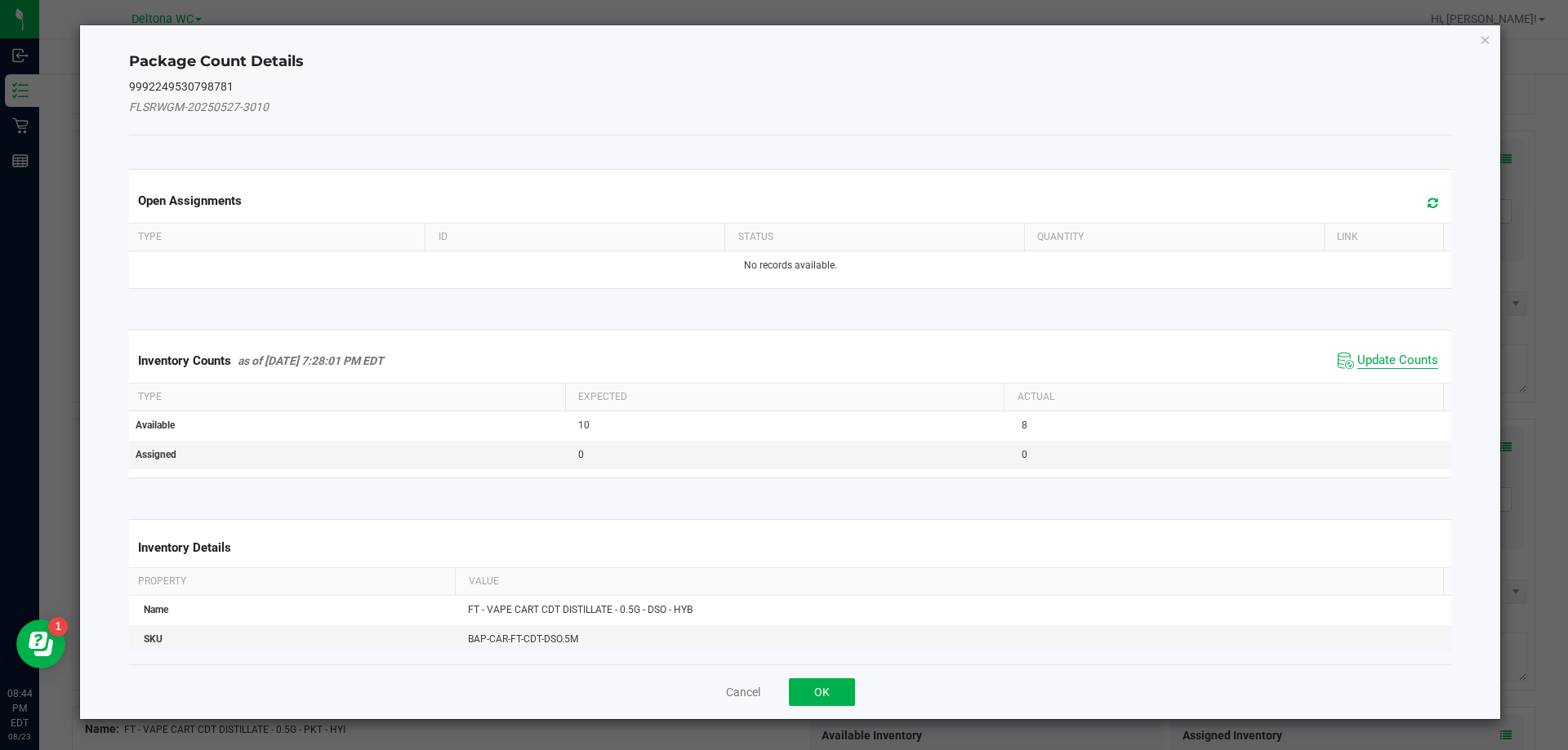
click at [1371, 362] on span "Update Counts" at bounding box center [1397, 360] width 81 height 16
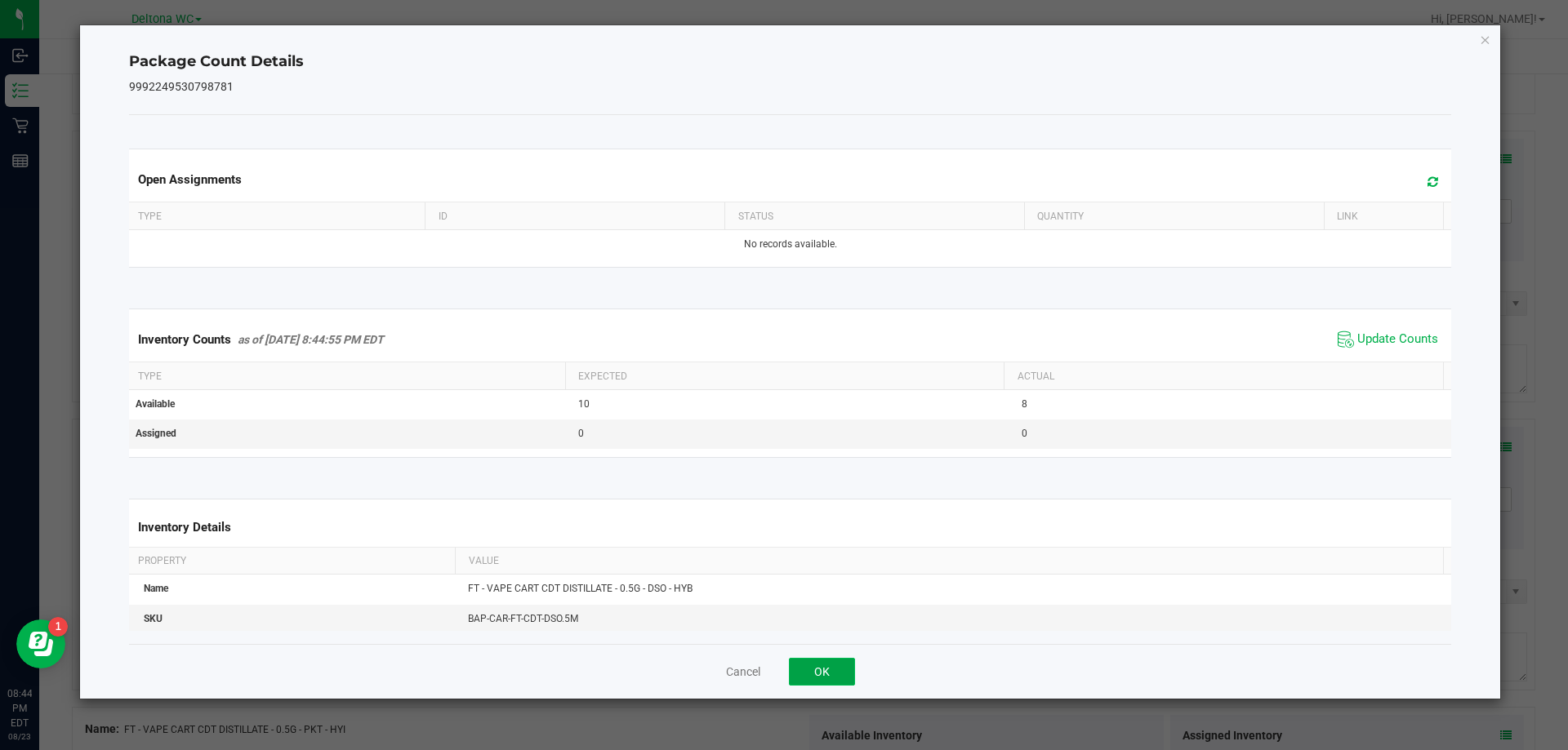
click at [825, 672] on button "OK" at bounding box center [821, 671] width 66 height 28
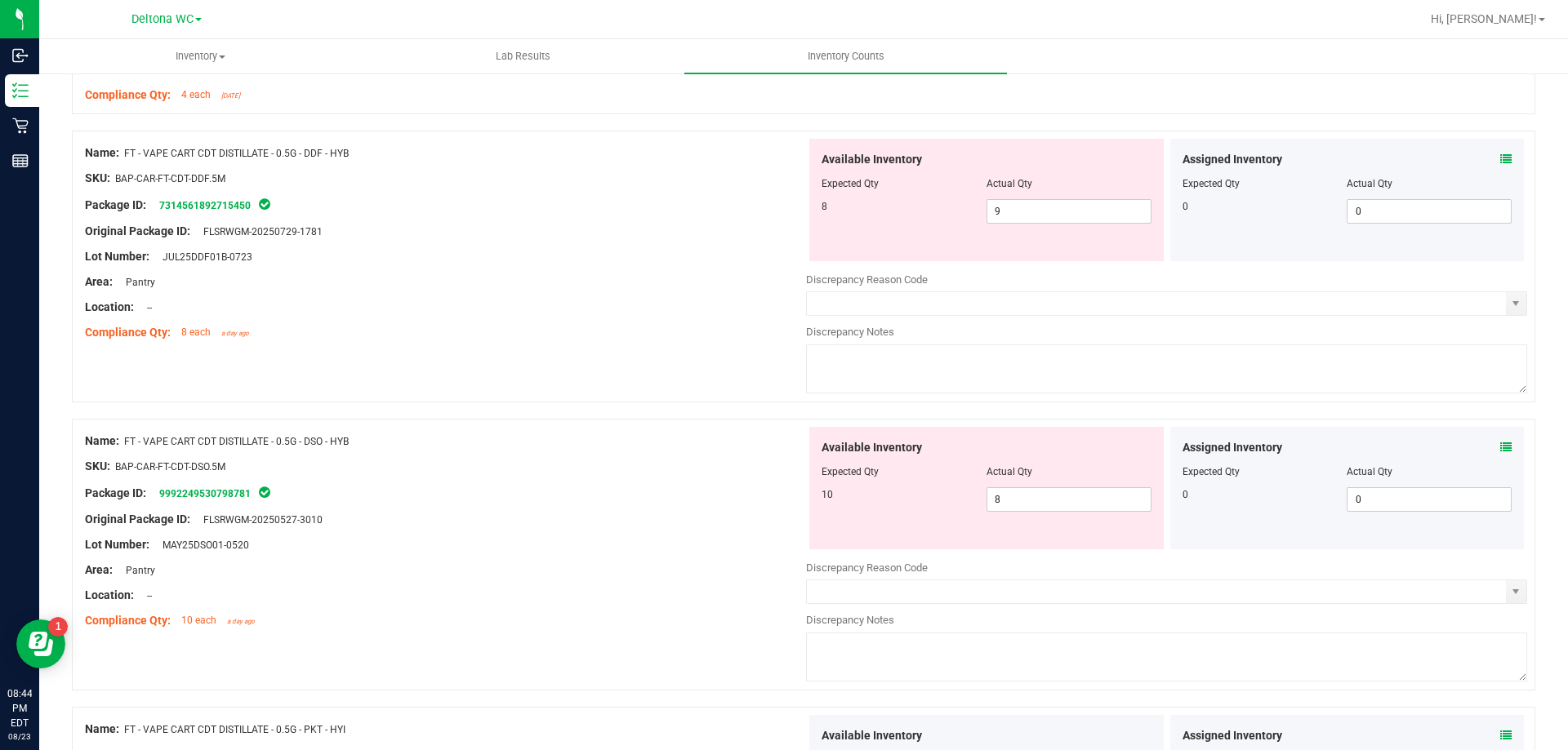
click at [716, 503] on div at bounding box center [445, 507] width 721 height 8
click at [1004, 497] on span "8 8" at bounding box center [1069, 499] width 165 height 24
type input "10"
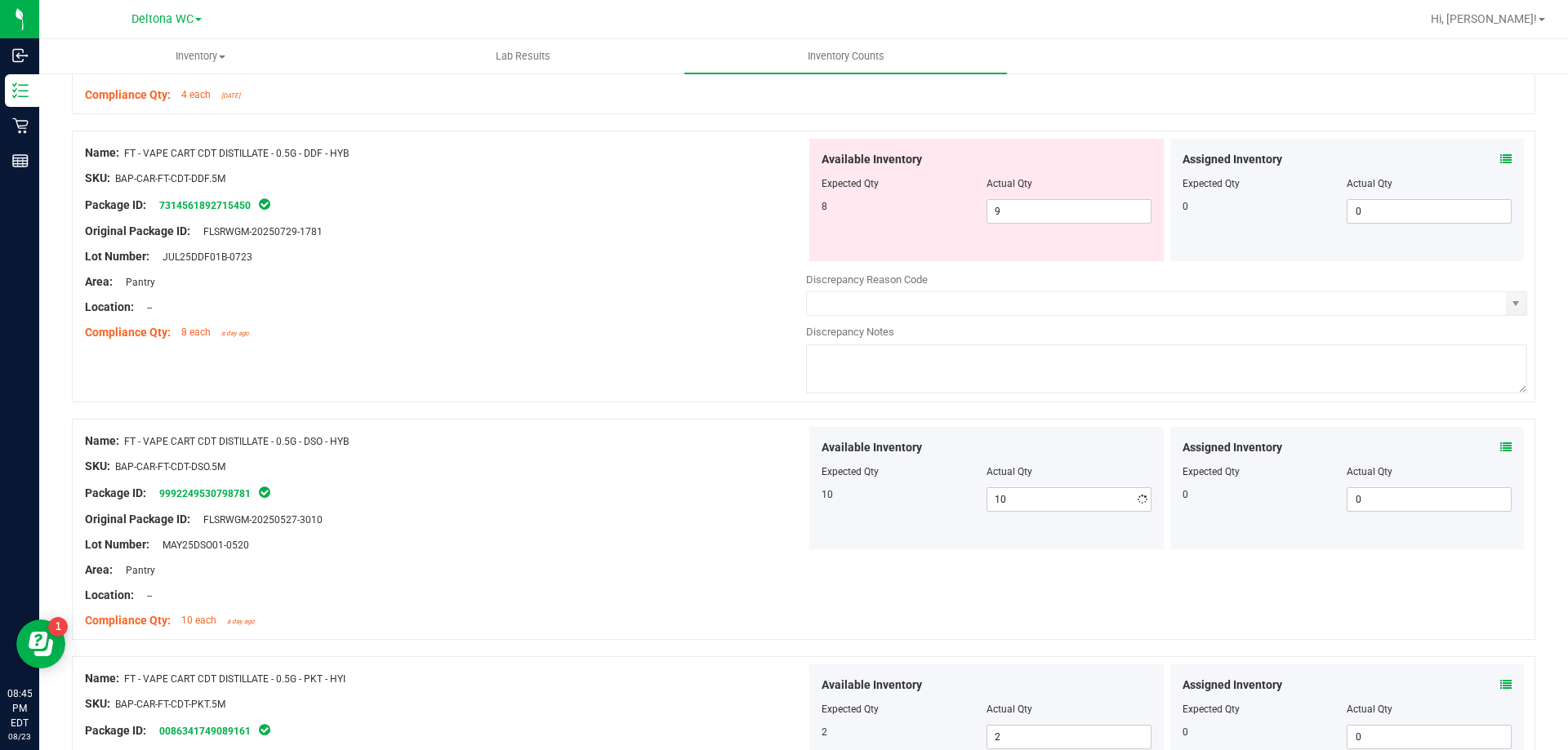
click at [738, 394] on div "Name: FT - VAPE CART CDT DISTILLATE - 0.5G - DDF - HYB SKU: BAP-CAR-FT-CDT-DDF.…" at bounding box center [804, 267] width 1463 height 272
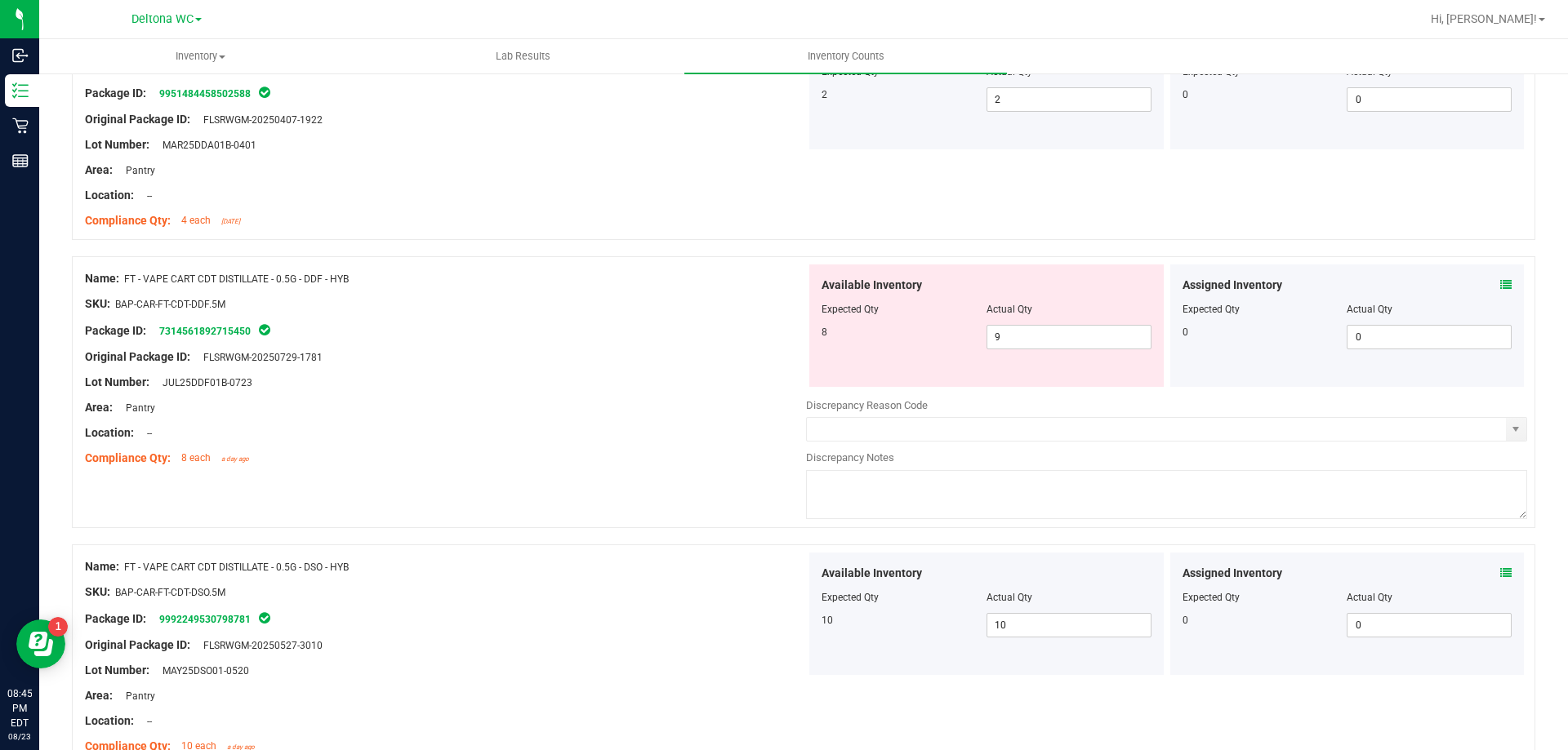
scroll to position [735, 0]
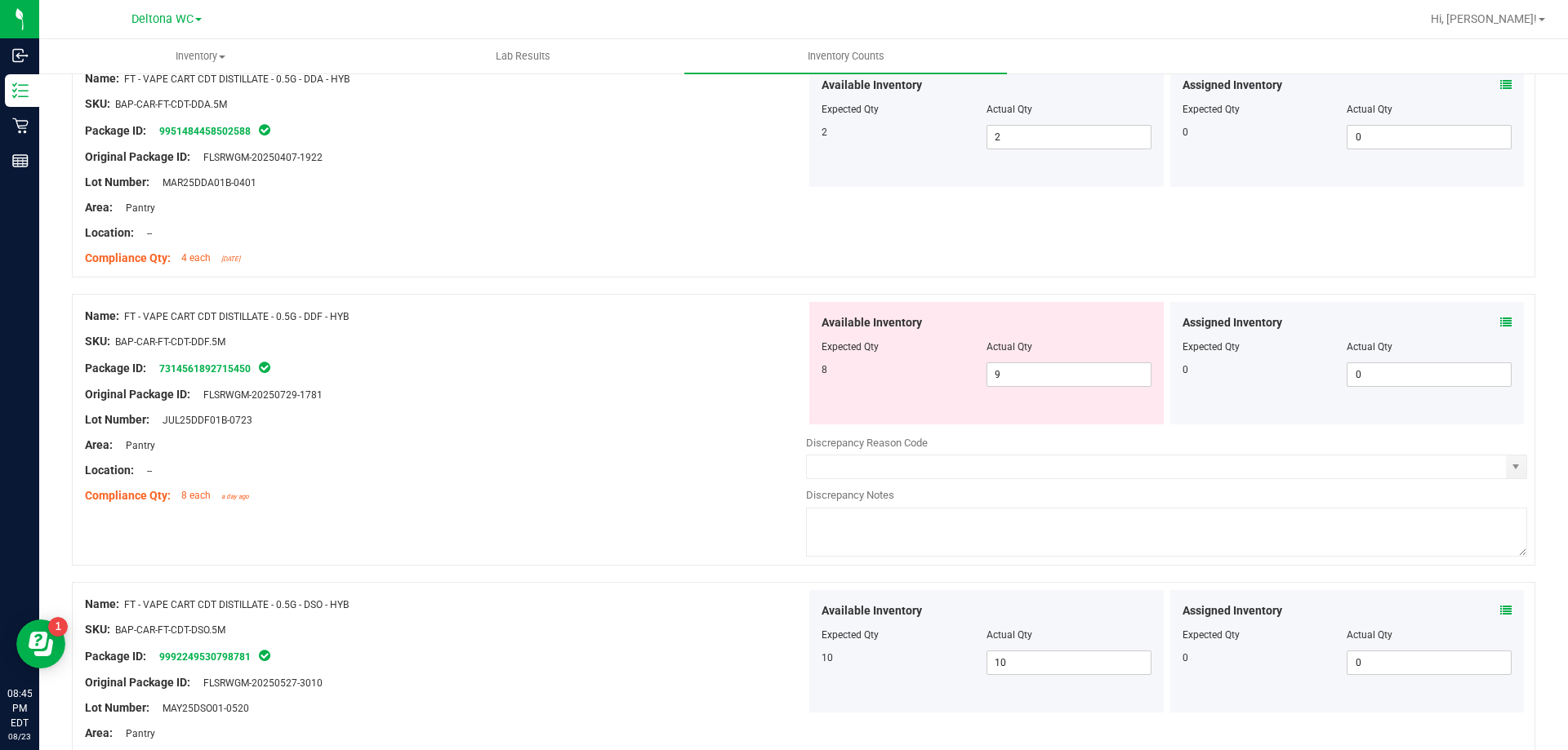
click at [737, 398] on div "Original Package ID: FLSRWGM-20250729-1781" at bounding box center [445, 394] width 721 height 17
click at [1024, 377] on span "9 9" at bounding box center [1069, 374] width 165 height 24
click at [587, 391] on div "Original Package ID: FLSRWGM-20250729-1781" at bounding box center [445, 394] width 721 height 17
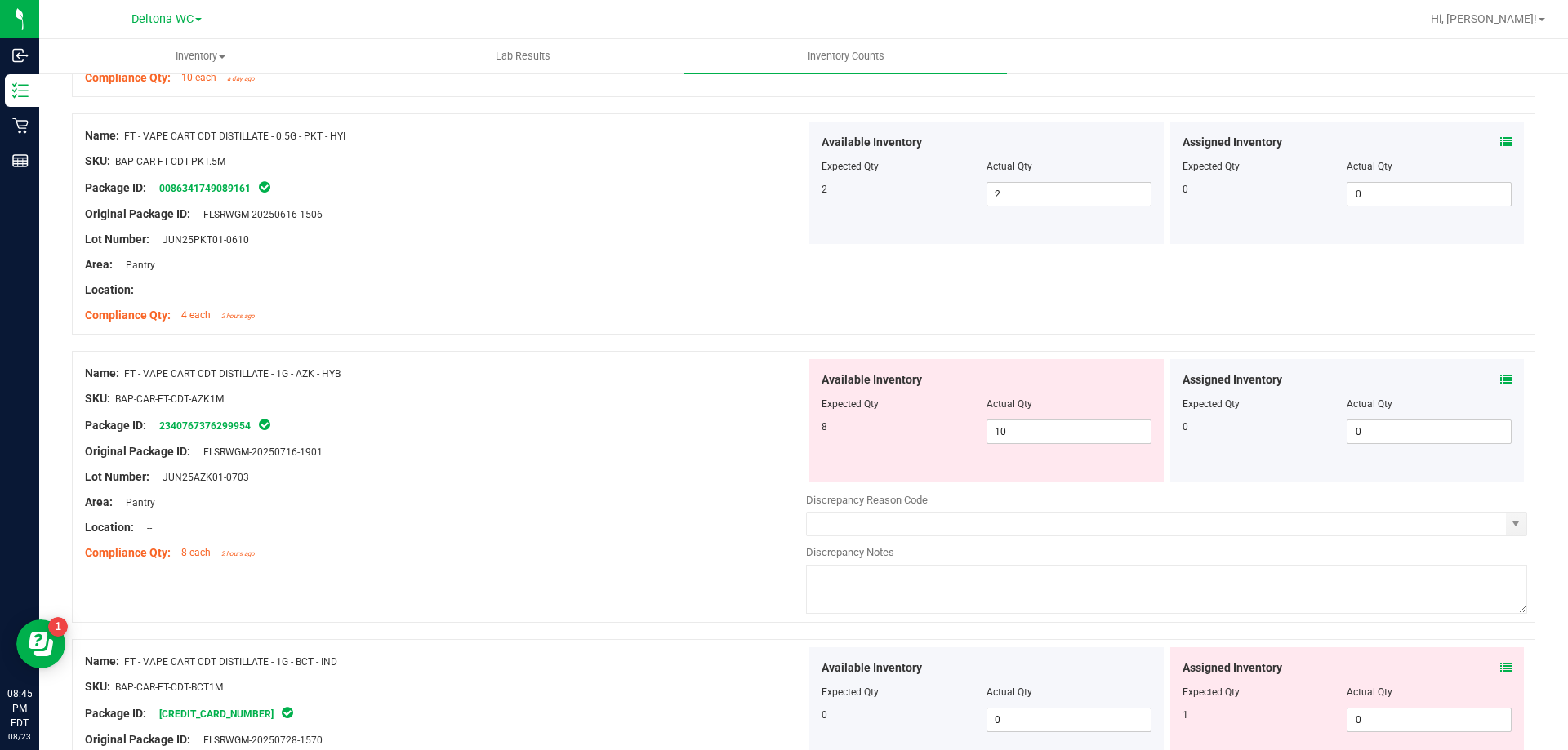
scroll to position [1470, 0]
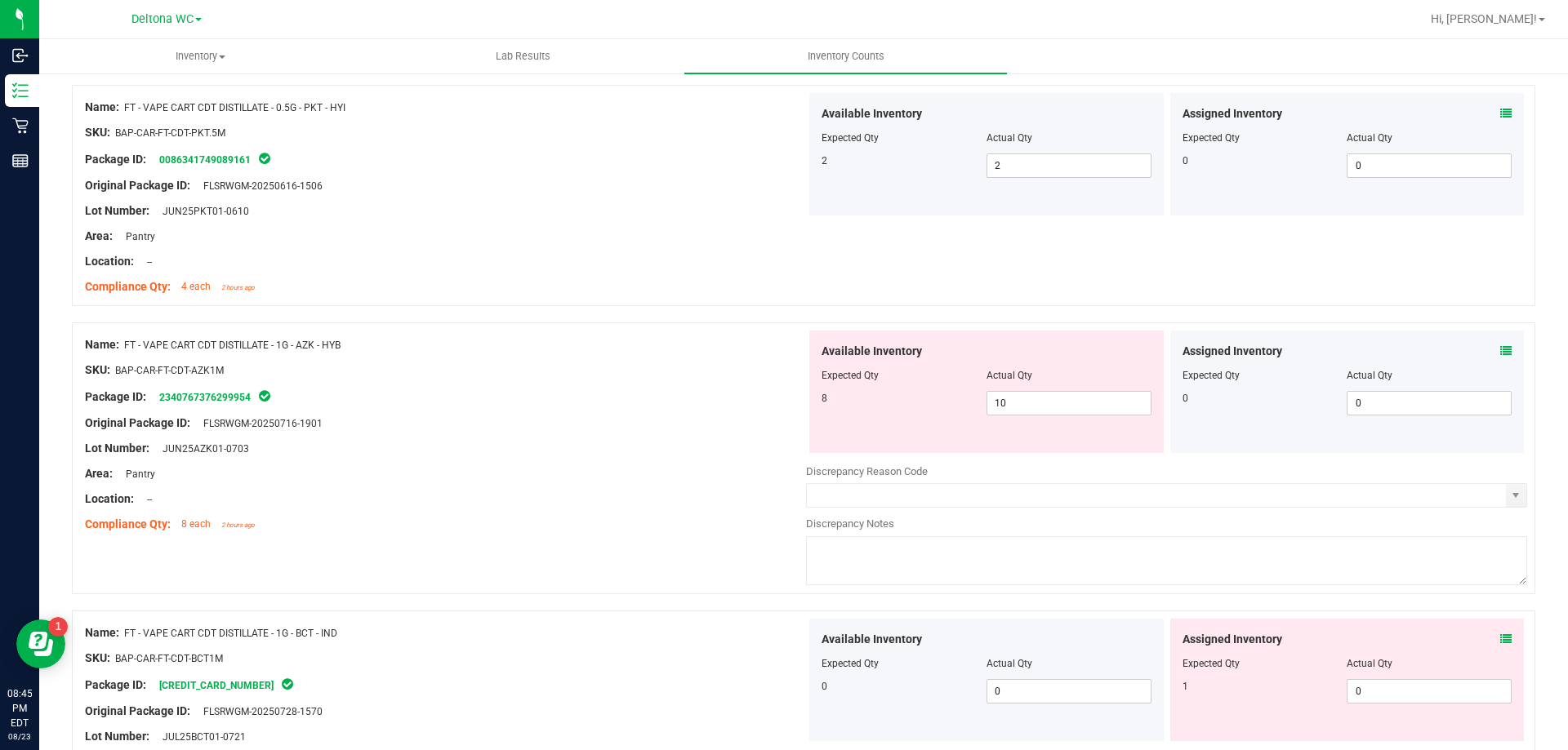
click at [1500, 351] on icon at bounding box center [1506, 352] width 12 height 12
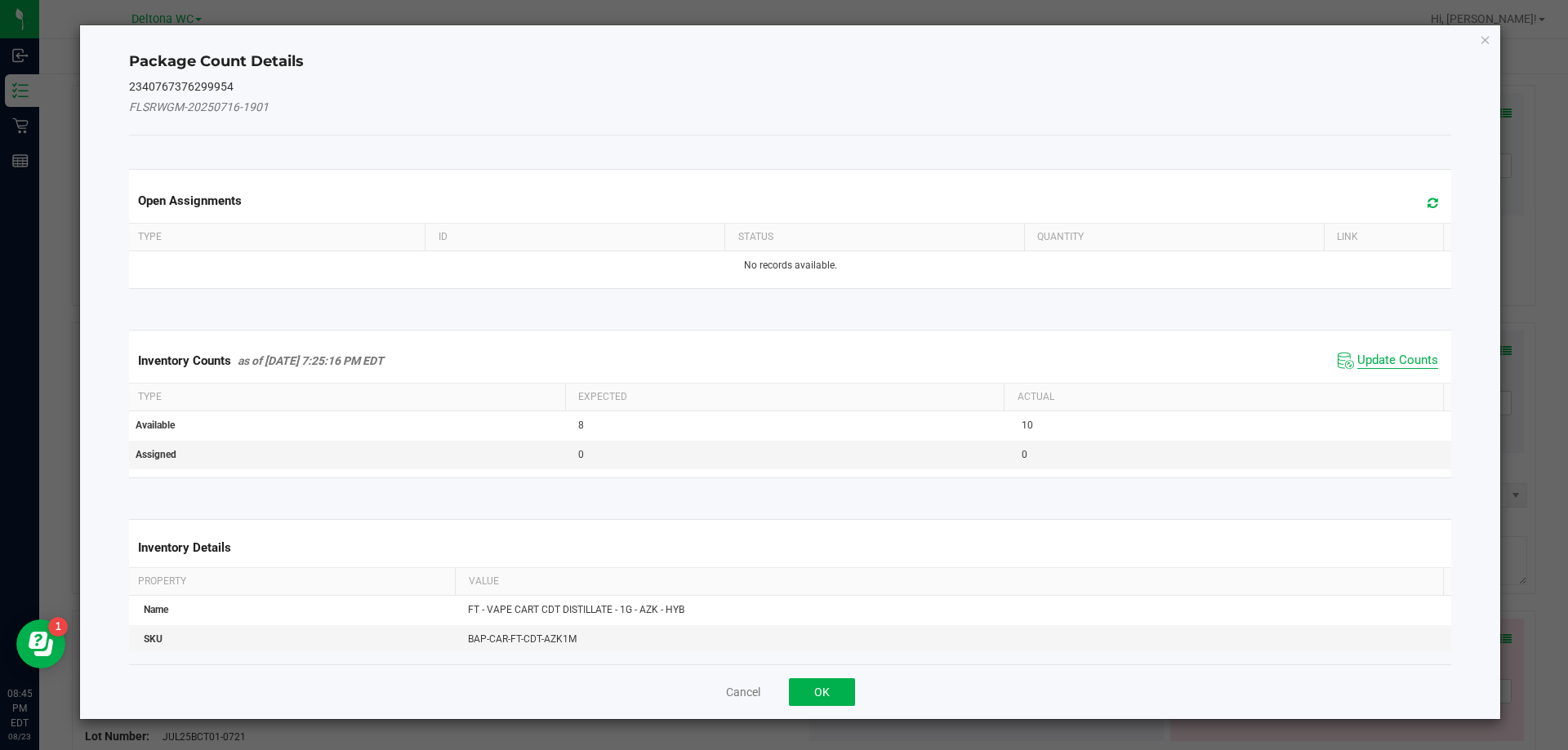
click at [1399, 355] on span "Update Counts" at bounding box center [1397, 360] width 81 height 16
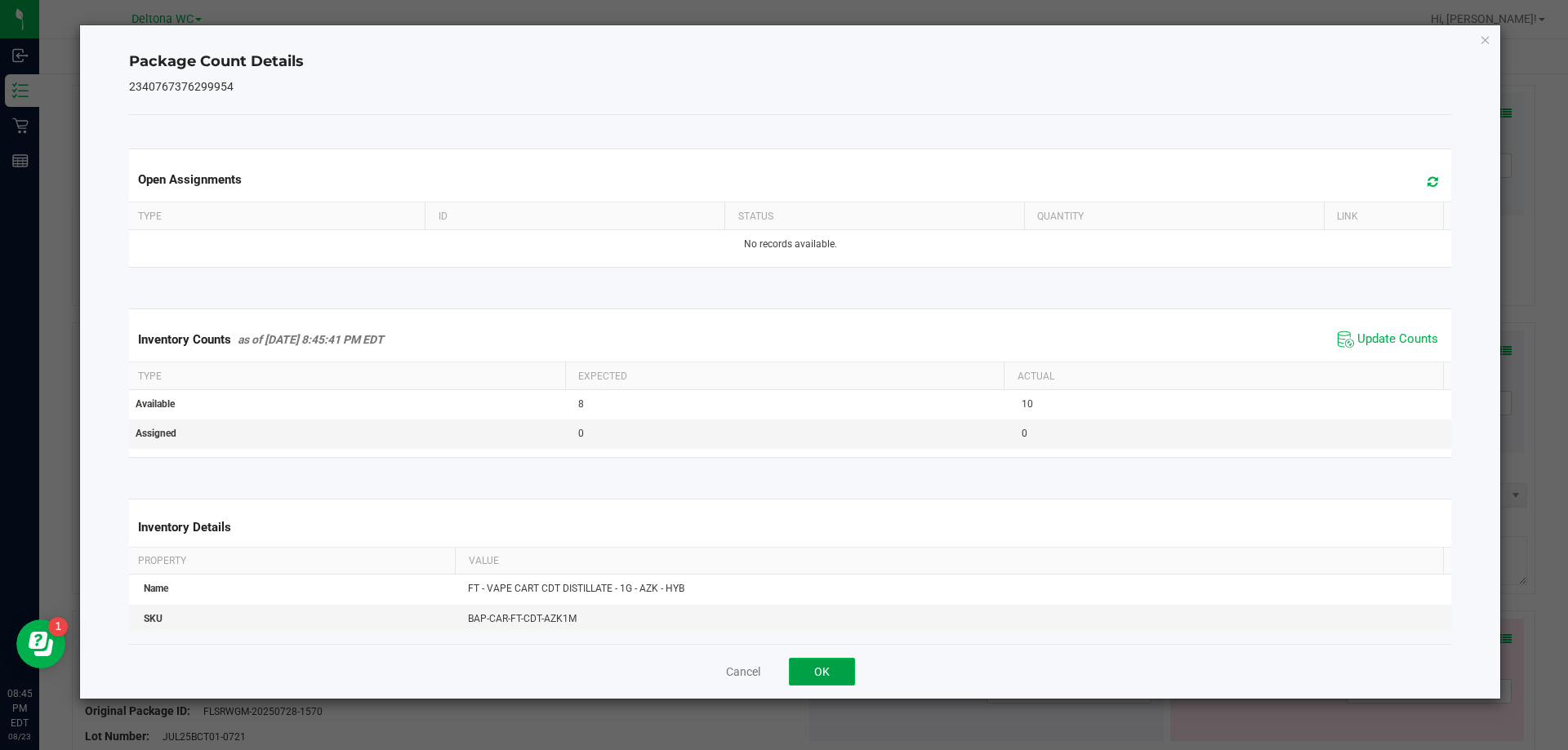
click at [829, 666] on button "OK" at bounding box center [821, 671] width 66 height 28
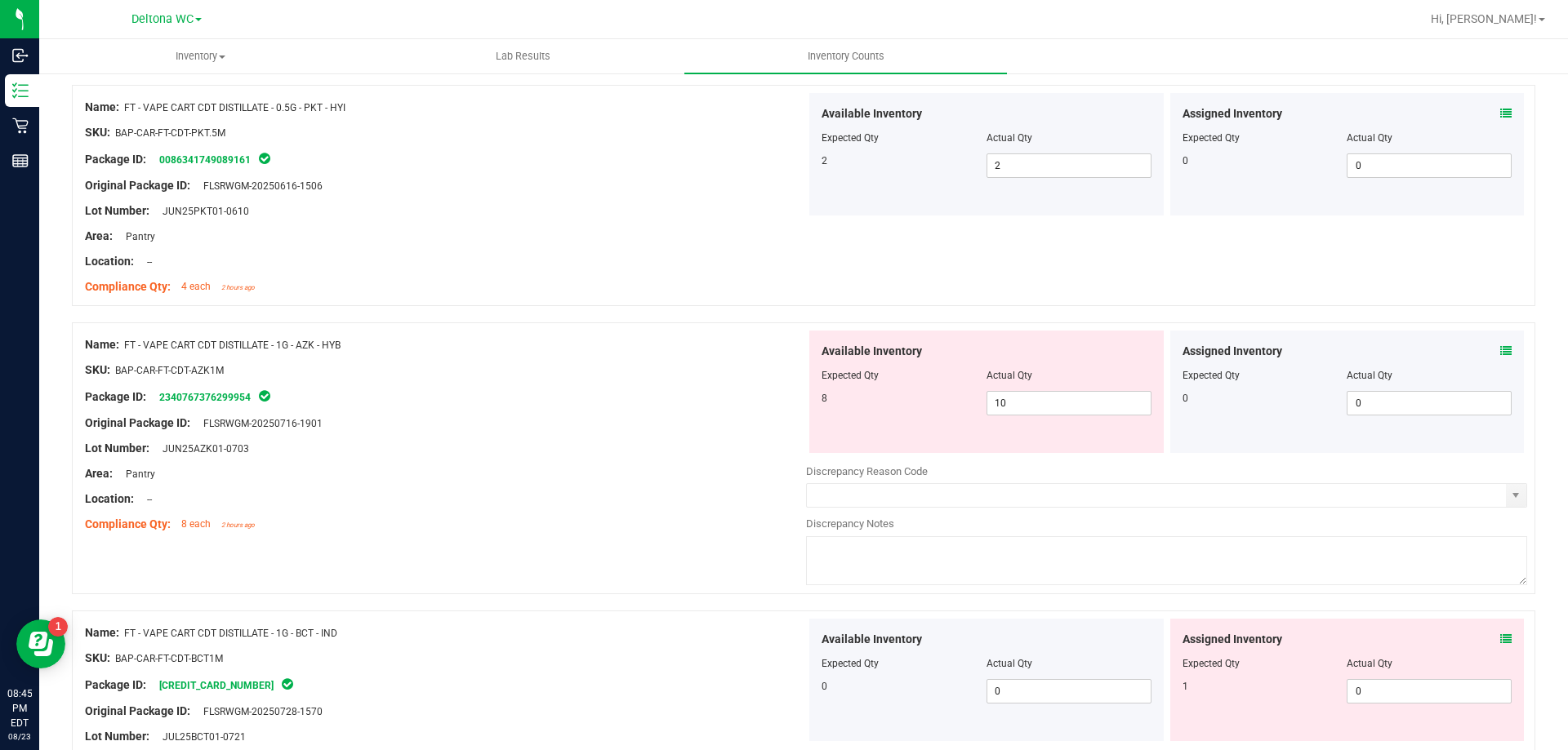
click at [1500, 634] on icon at bounding box center [1506, 639] width 12 height 12
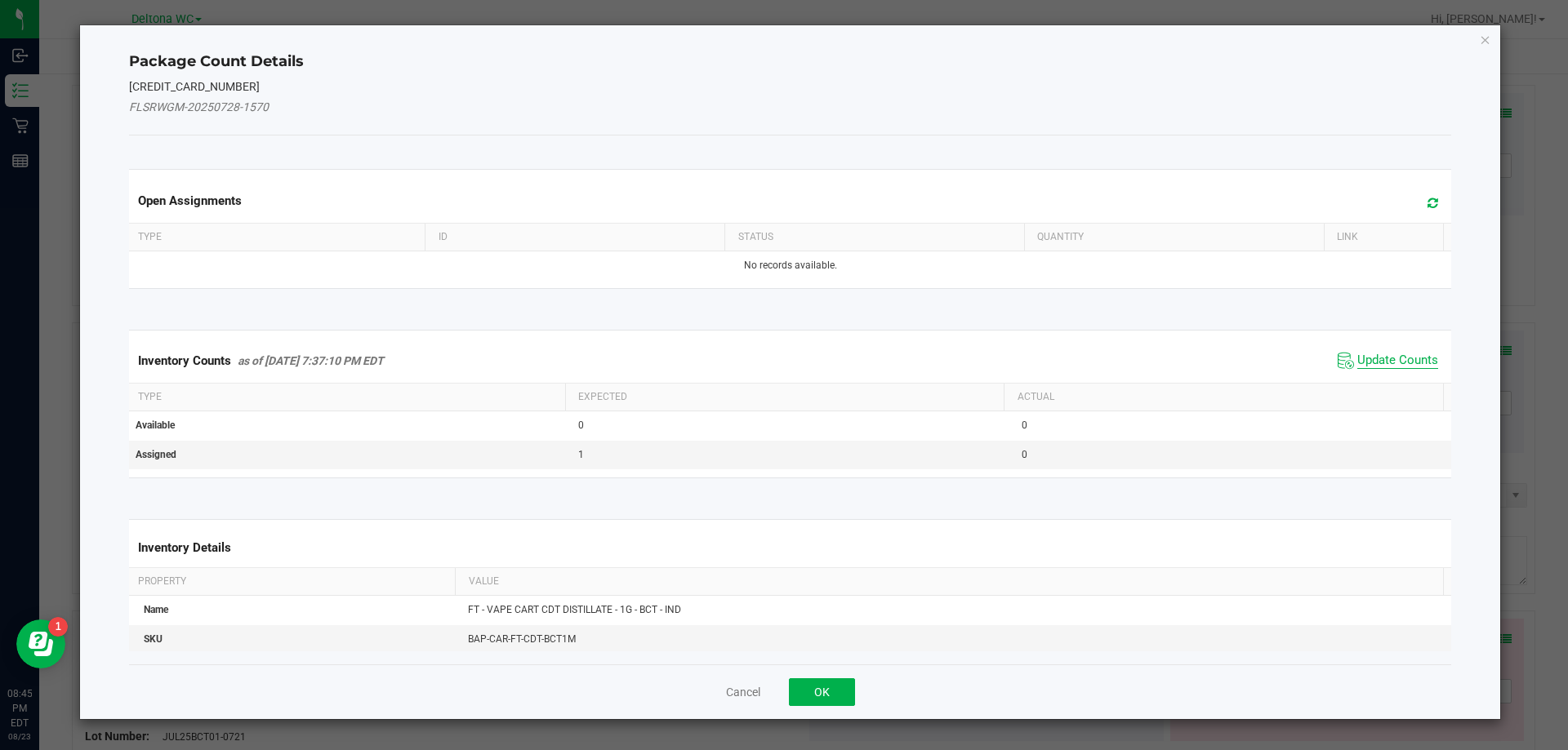
click at [1392, 357] on span "Update Counts" at bounding box center [1397, 360] width 81 height 16
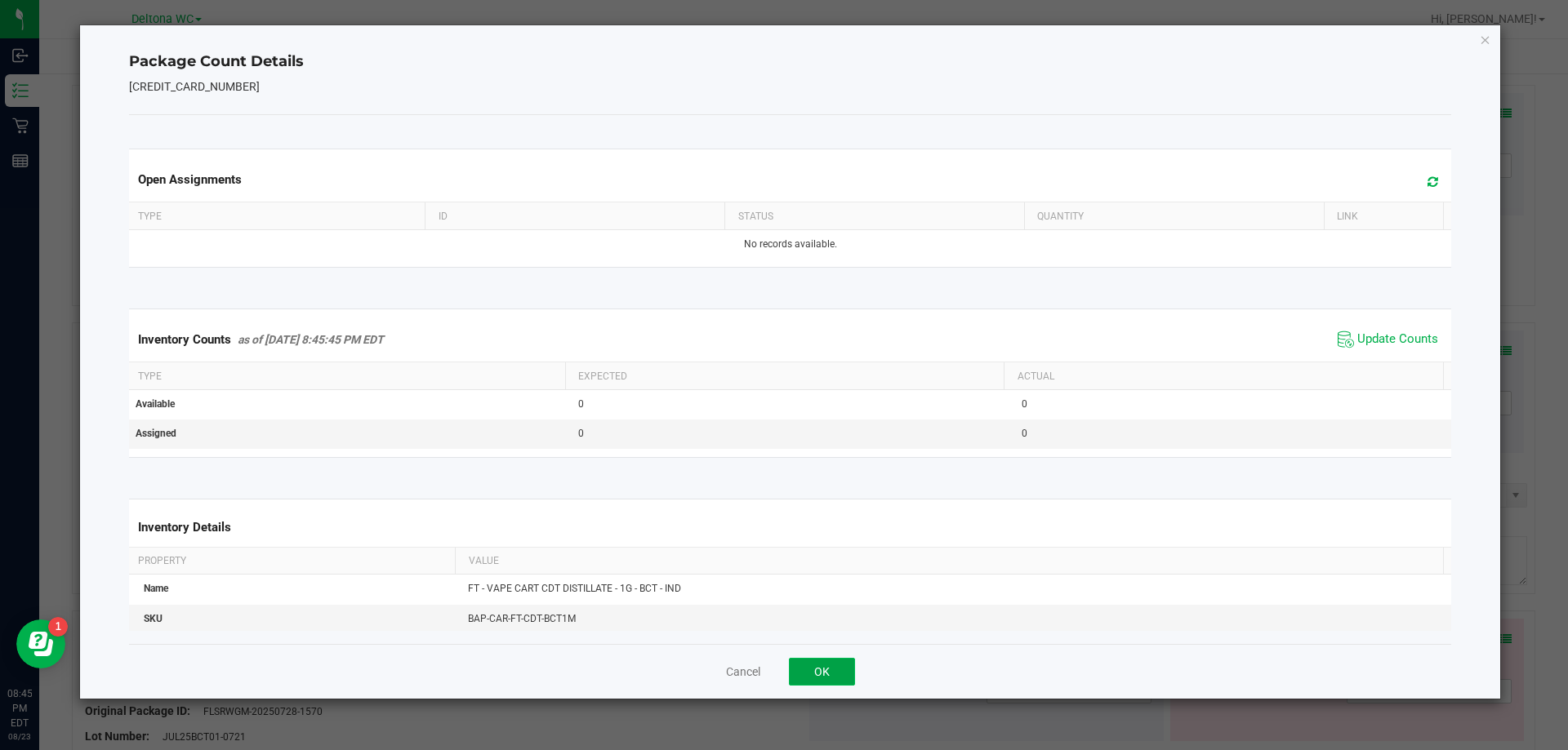
click at [826, 677] on button "OK" at bounding box center [821, 671] width 66 height 28
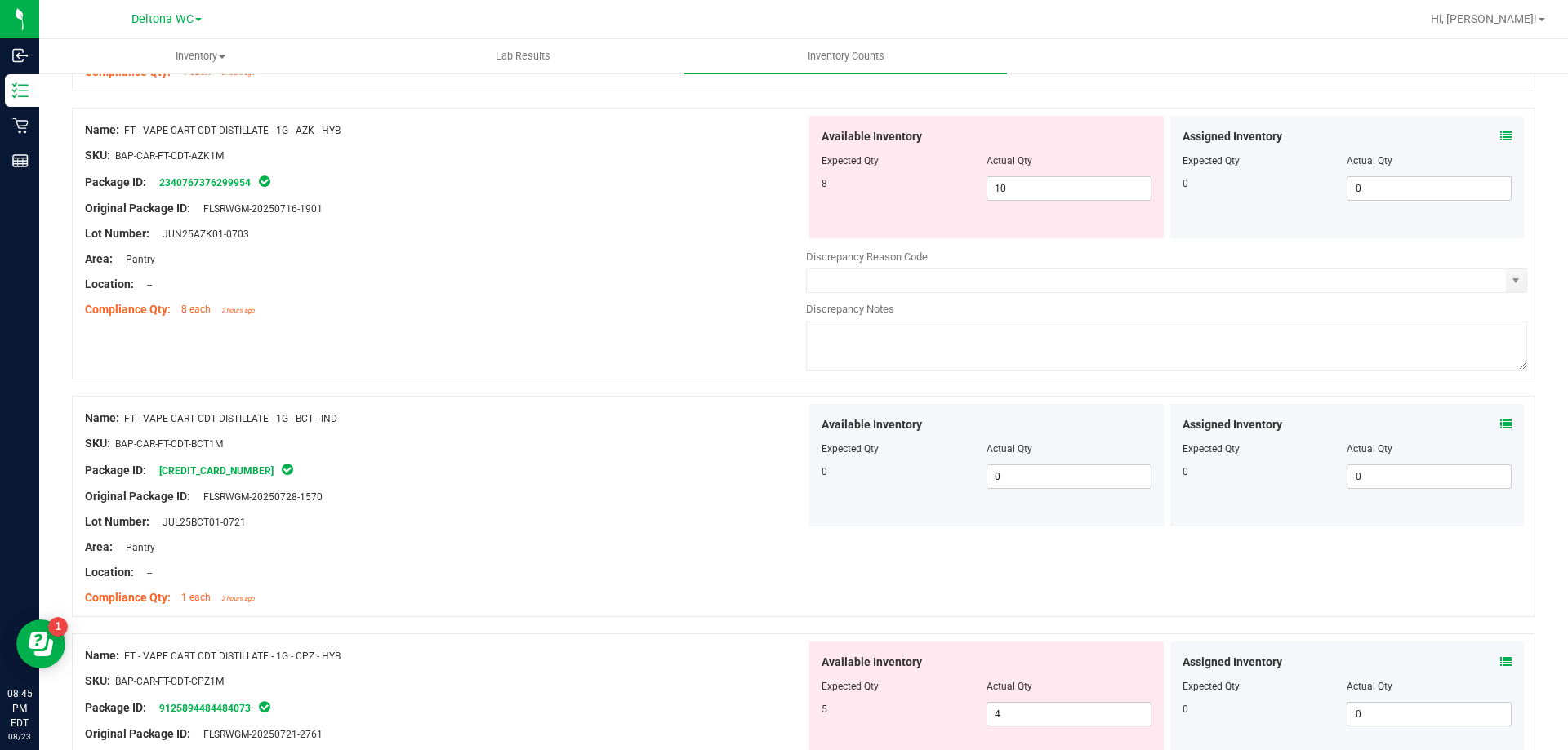
scroll to position [1796, 0]
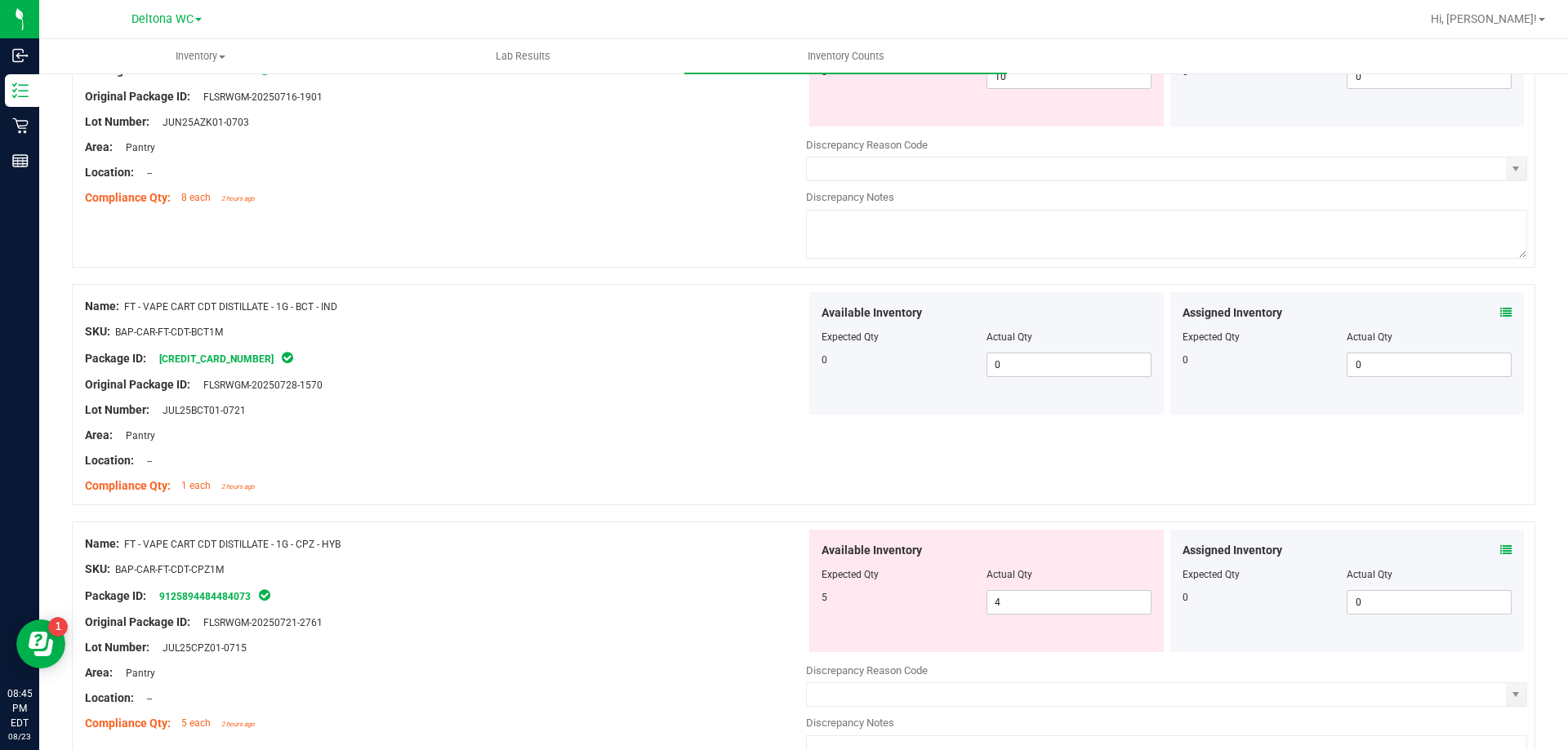
click at [1500, 552] on icon at bounding box center [1506, 550] width 12 height 12
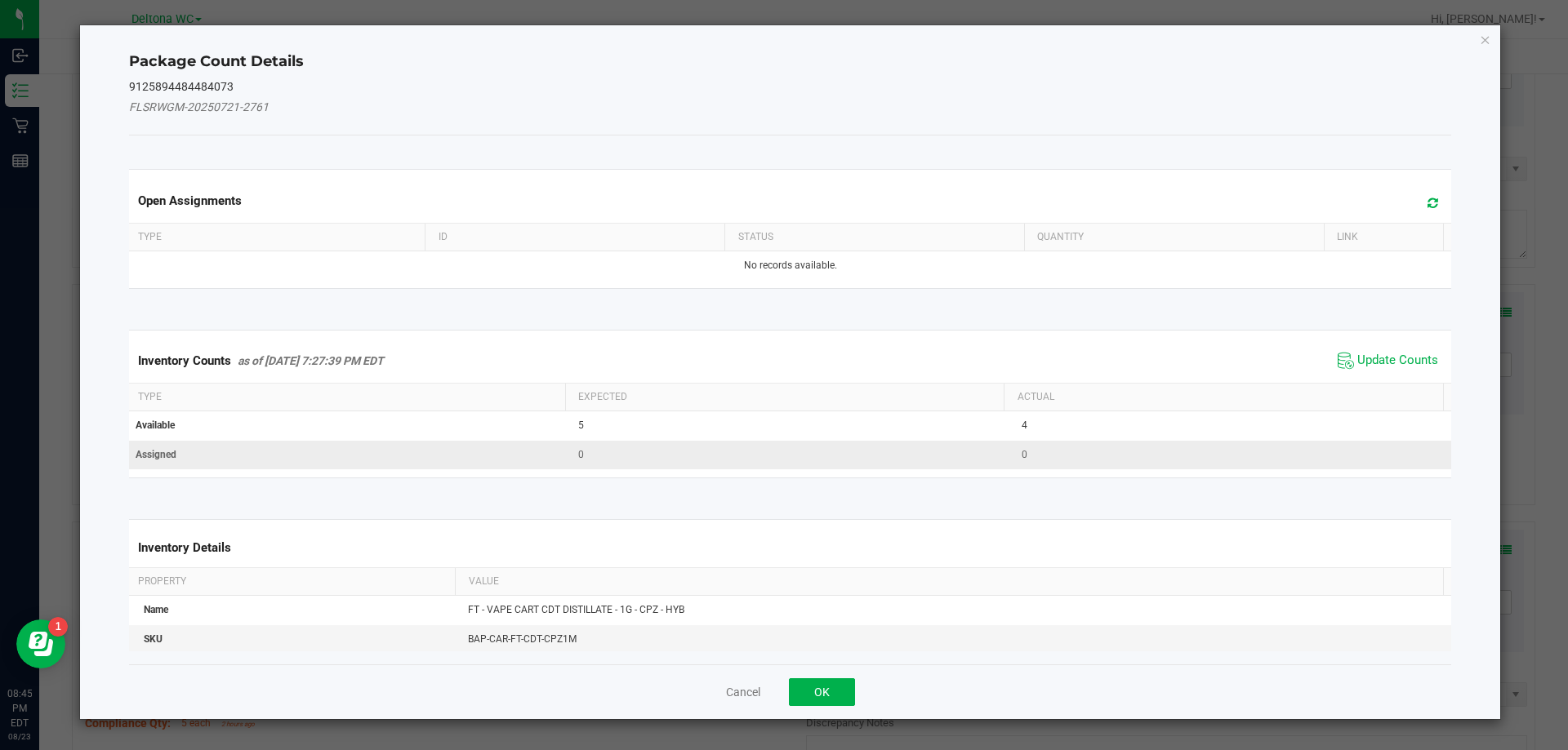
drag, startPoint x: 1353, startPoint y: 360, endPoint x: 1247, endPoint y: 451, distance: 139.7
click at [1357, 361] on span "Update Counts" at bounding box center [1397, 360] width 81 height 16
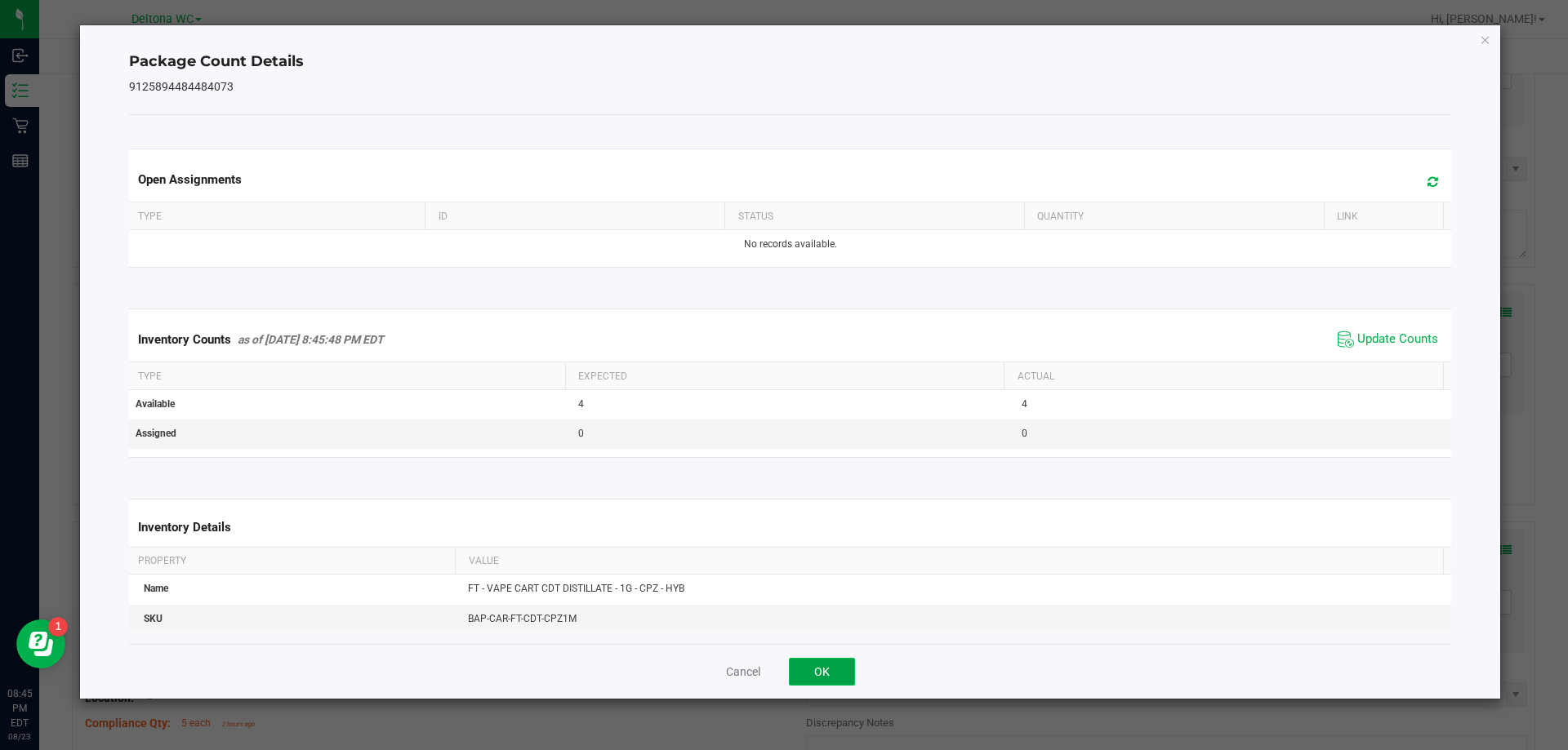
click at [819, 669] on button "OK" at bounding box center [821, 671] width 66 height 28
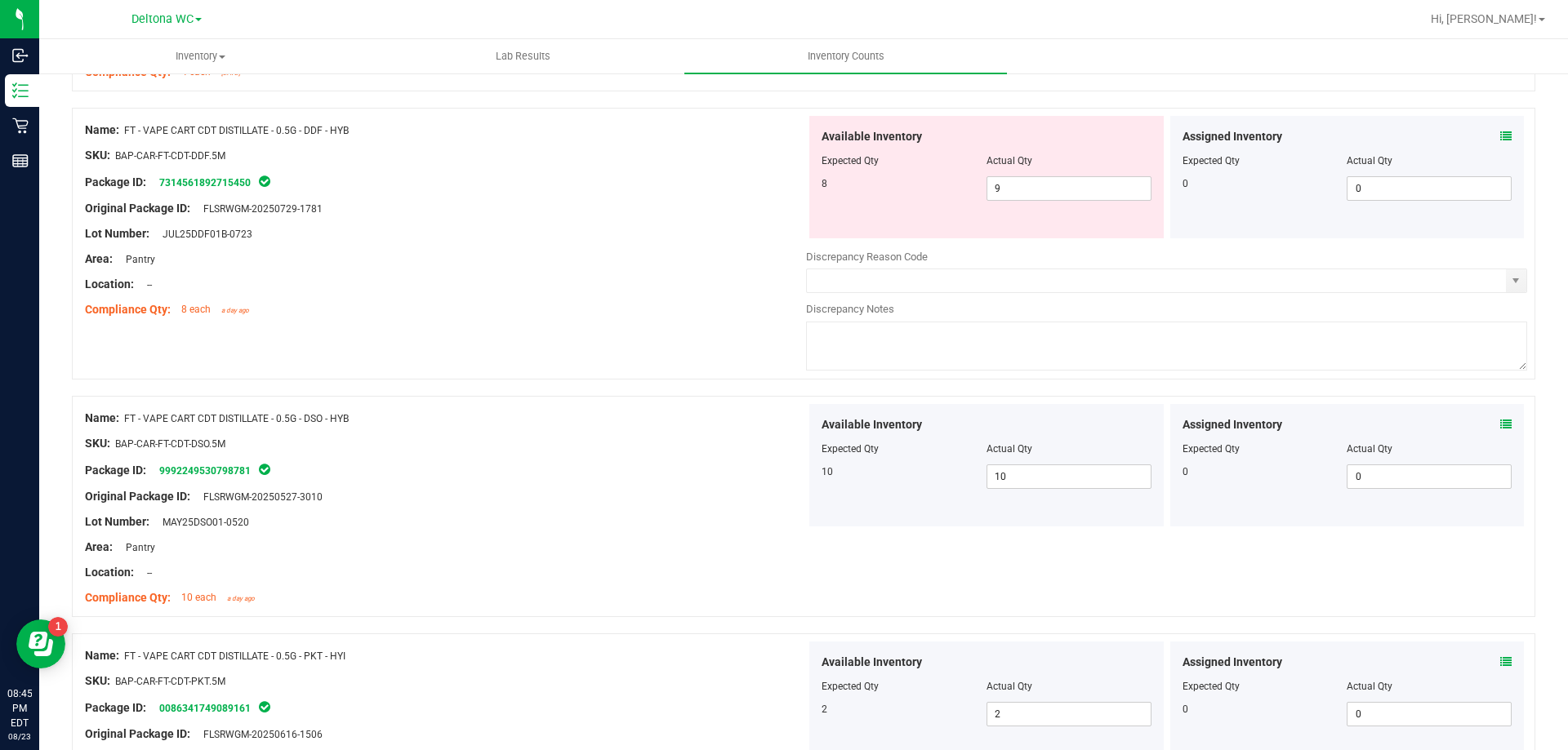
scroll to position [816, 0]
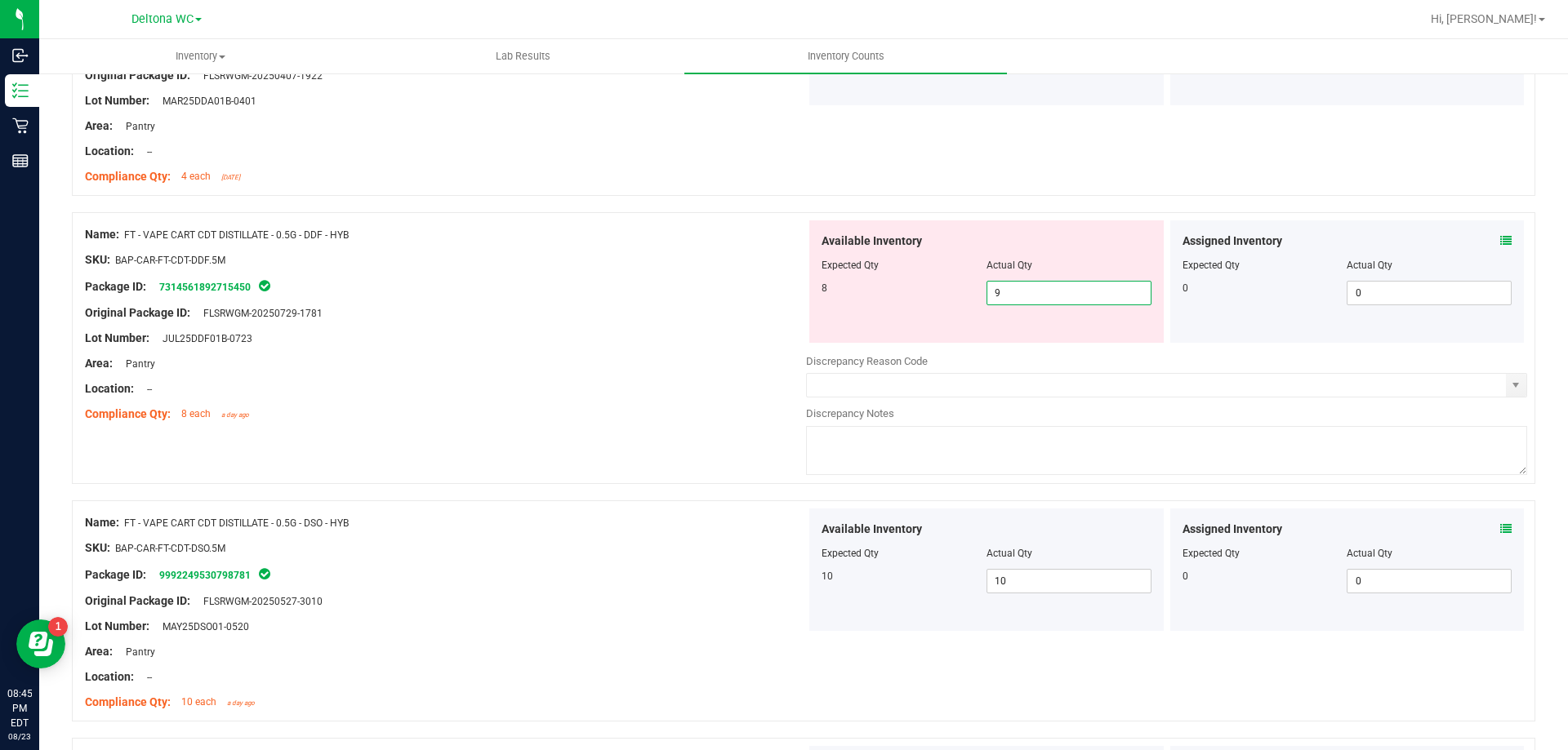
click at [1024, 290] on span "9 9" at bounding box center [1069, 293] width 165 height 24
type input "8"
click at [619, 419] on div "Compliance Qty: 8 each a day ago" at bounding box center [445, 414] width 721 height 17
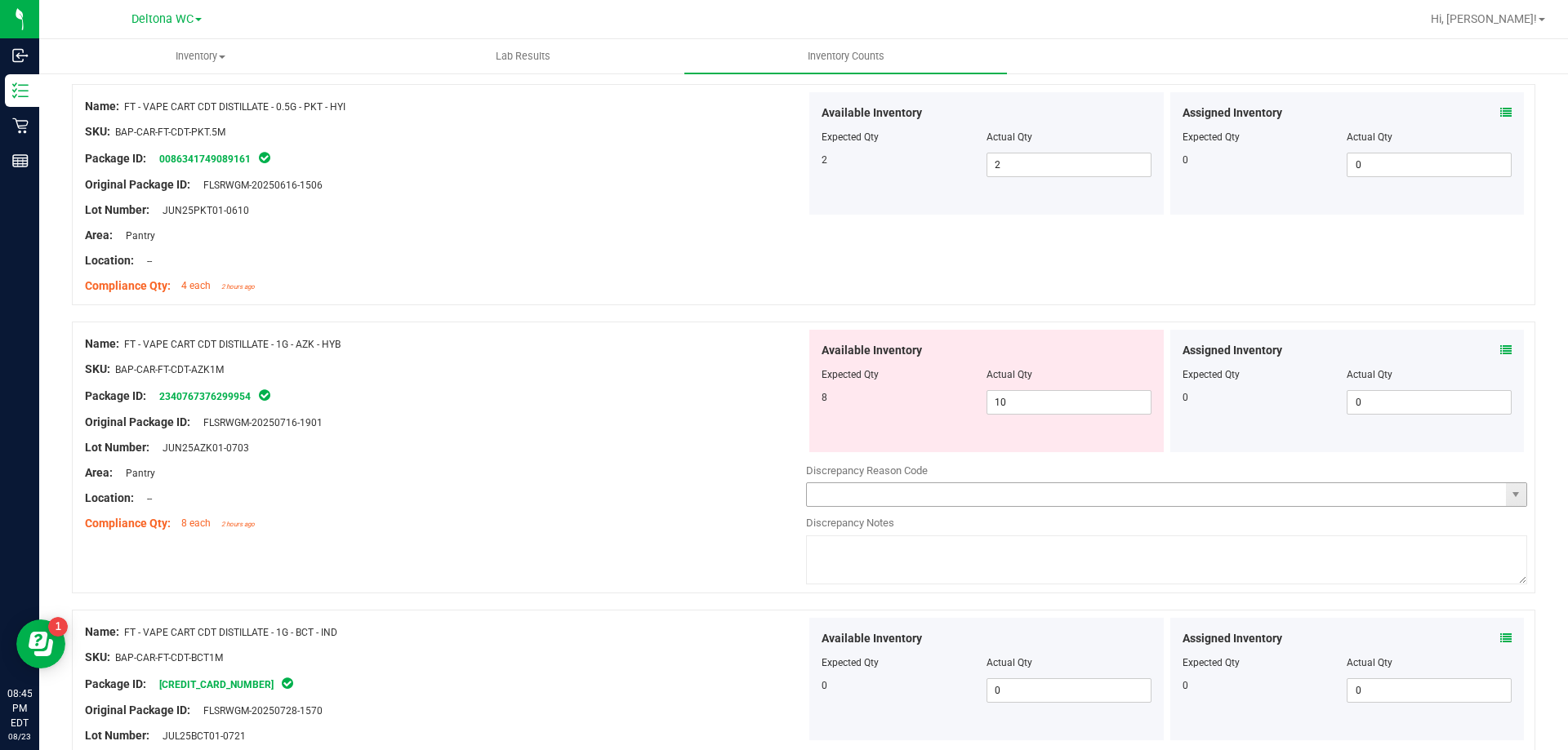
scroll to position [1470, 0]
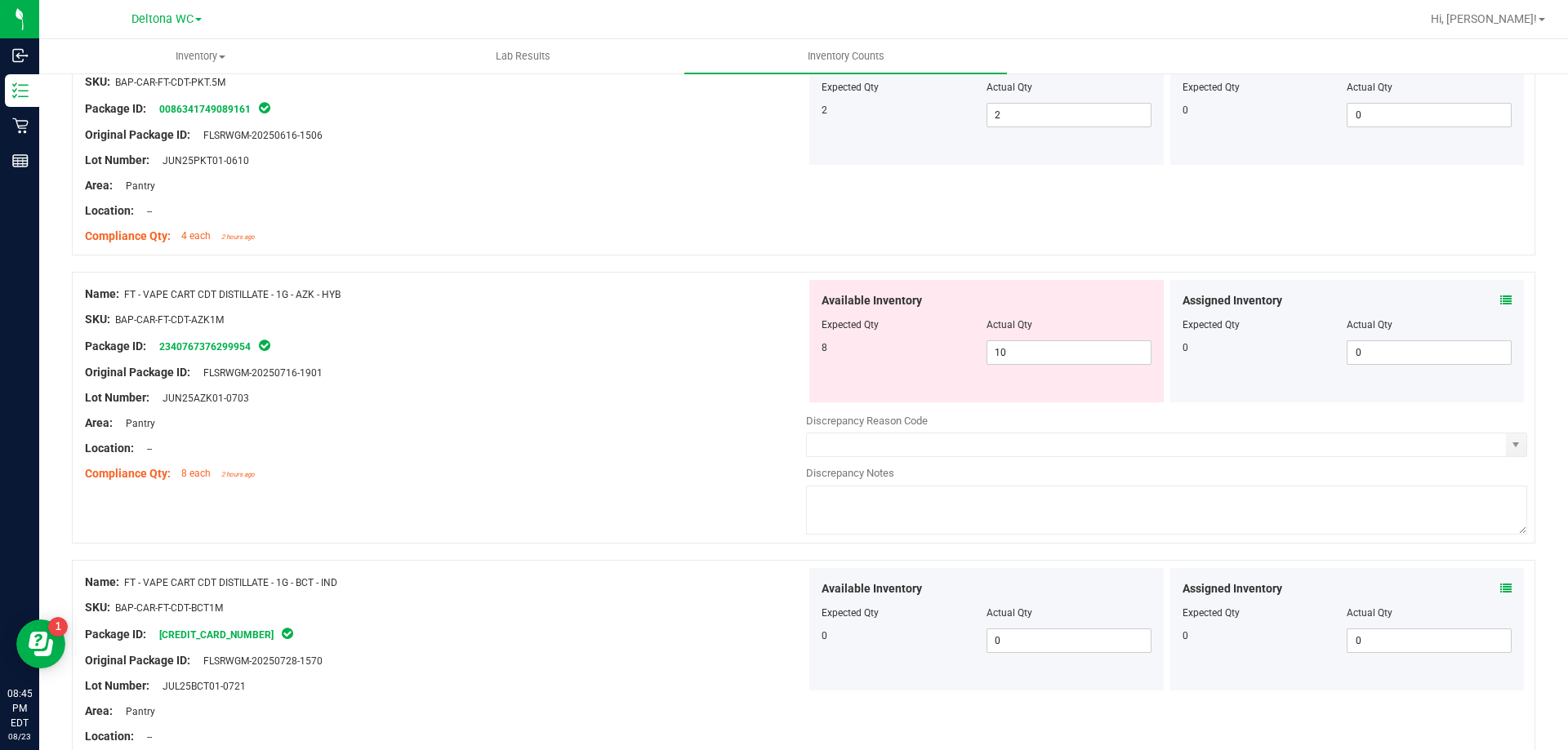
click at [1500, 301] on icon at bounding box center [1506, 300] width 12 height 12
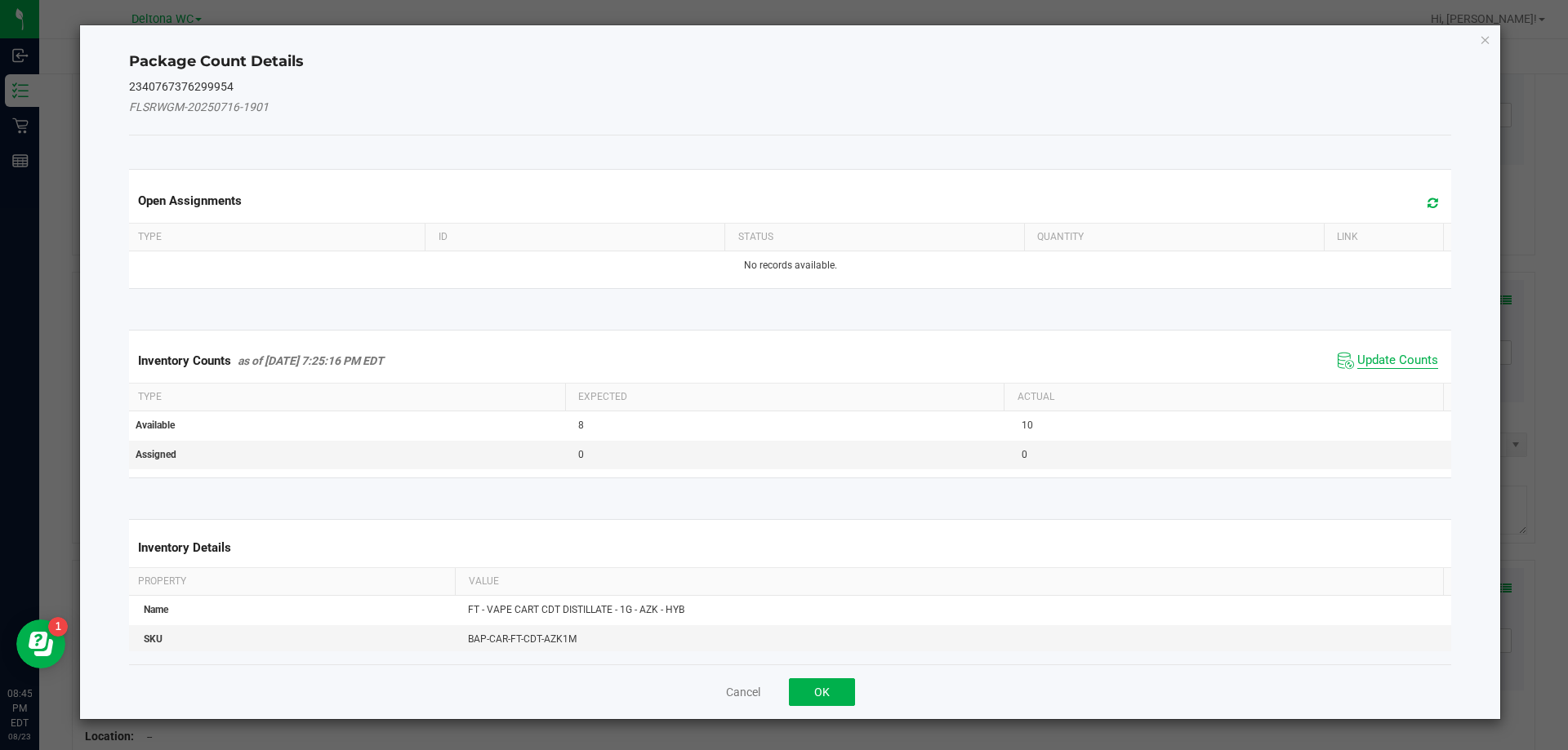
click at [1390, 354] on span "Update Counts" at bounding box center [1397, 360] width 81 height 16
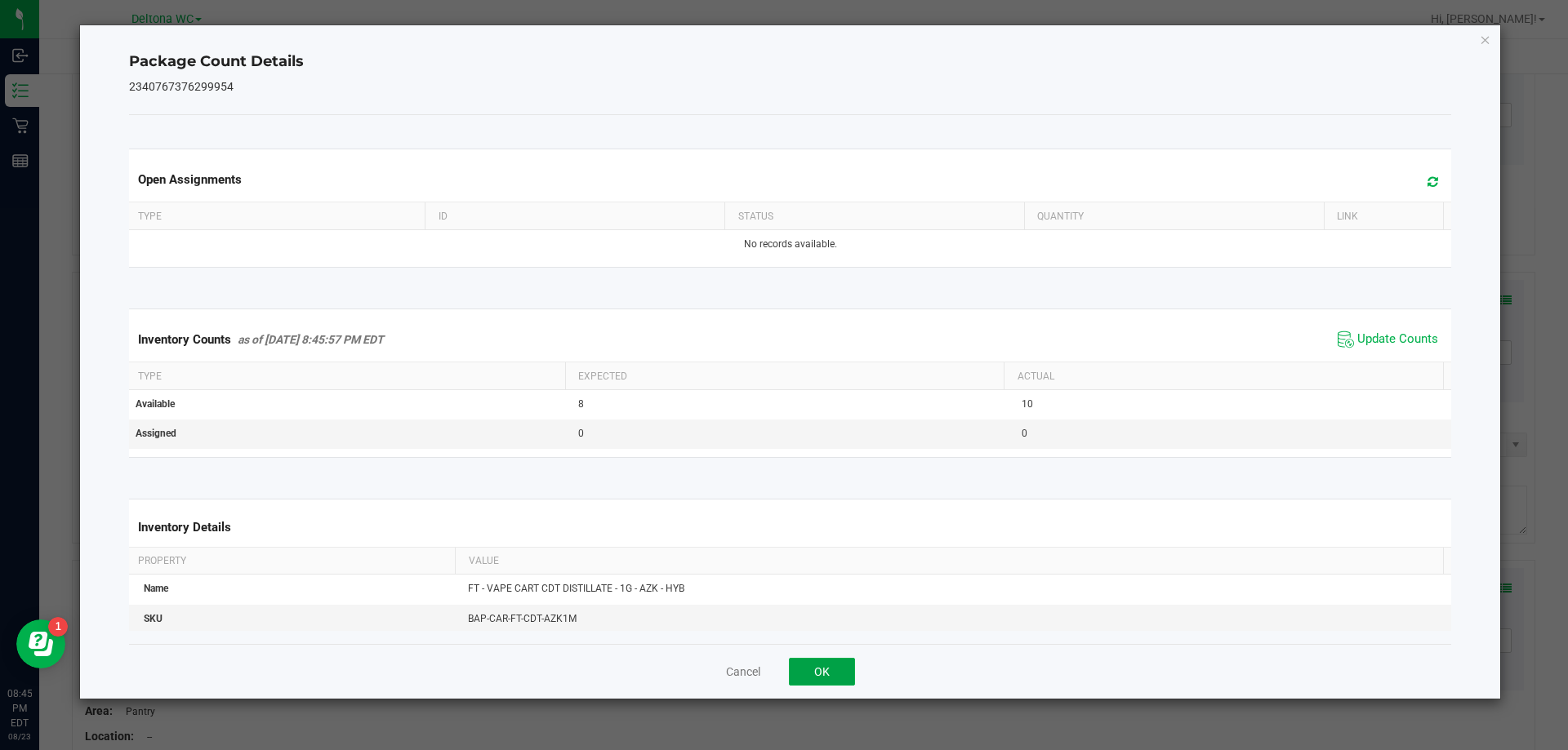
click at [810, 684] on button "OK" at bounding box center [821, 671] width 66 height 28
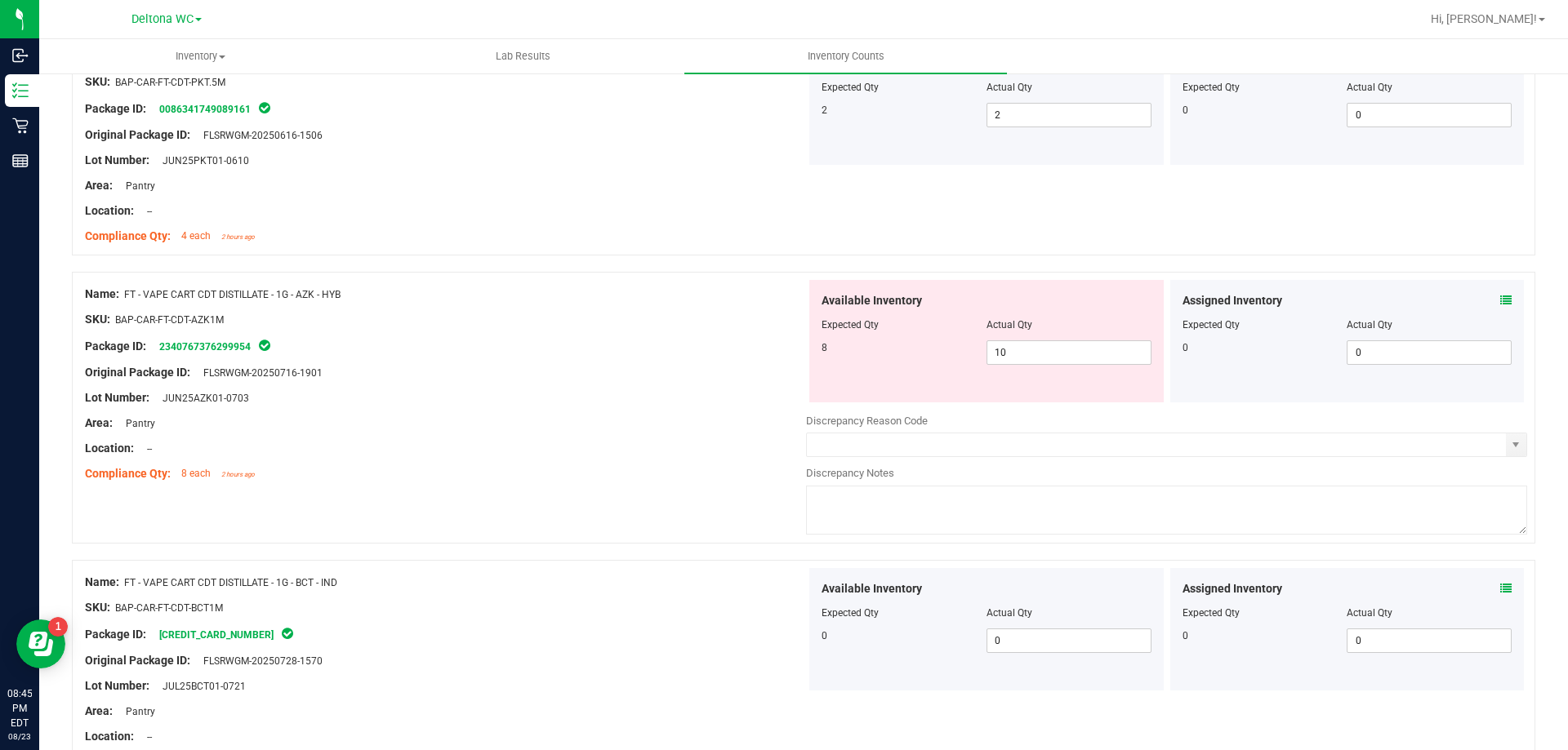
click at [685, 476] on div "Compliance Qty: 8 each 2 hours ago" at bounding box center [445, 474] width 721 height 17
click at [725, 382] on div at bounding box center [445, 385] width 721 height 8
click at [1019, 355] on span "10 10" at bounding box center [1069, 352] width 165 height 24
click at [1018, 358] on input "10" at bounding box center [1069, 352] width 164 height 23
type input "1"
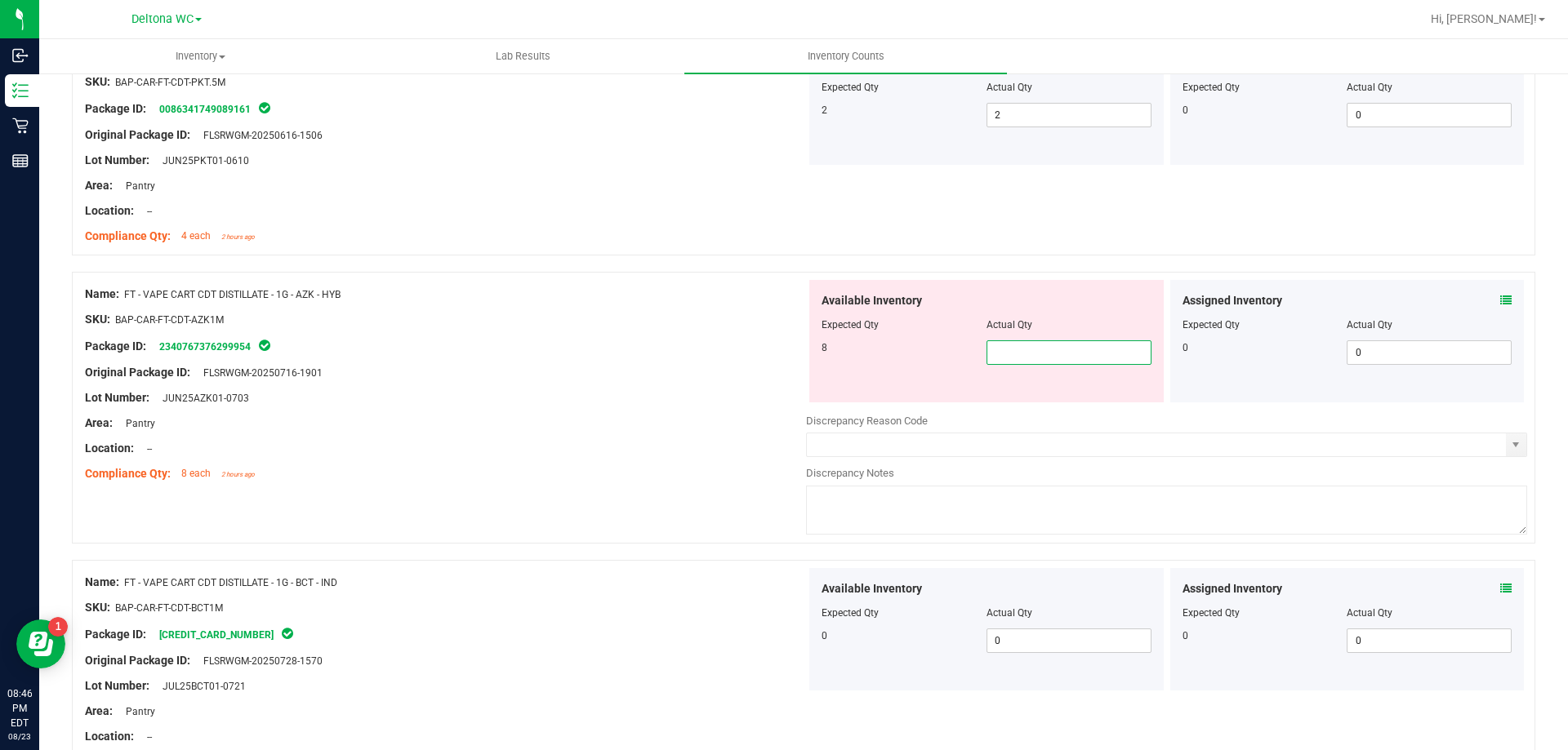
type input "8"
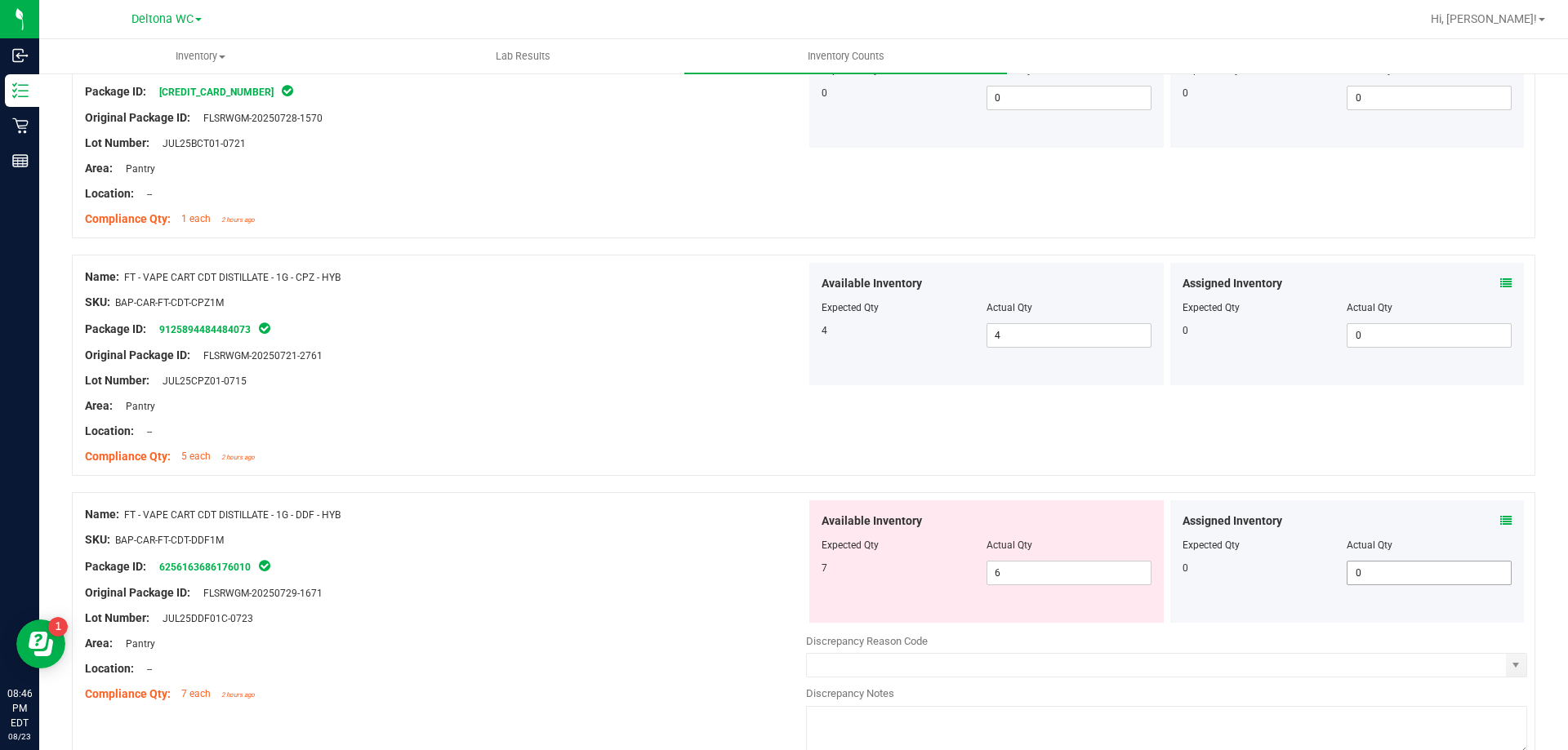
scroll to position [2041, 0]
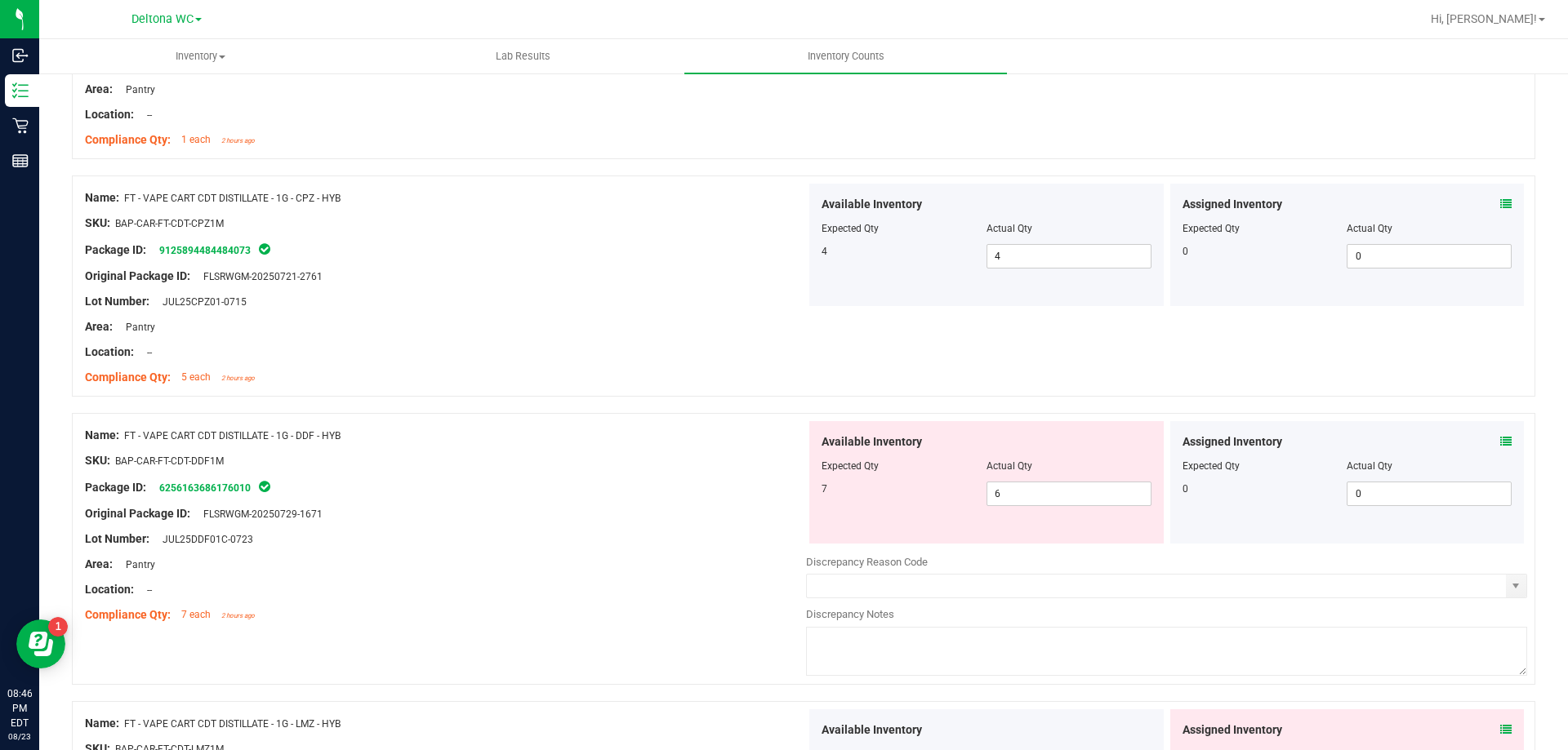
click at [1500, 440] on icon at bounding box center [1506, 442] width 12 height 12
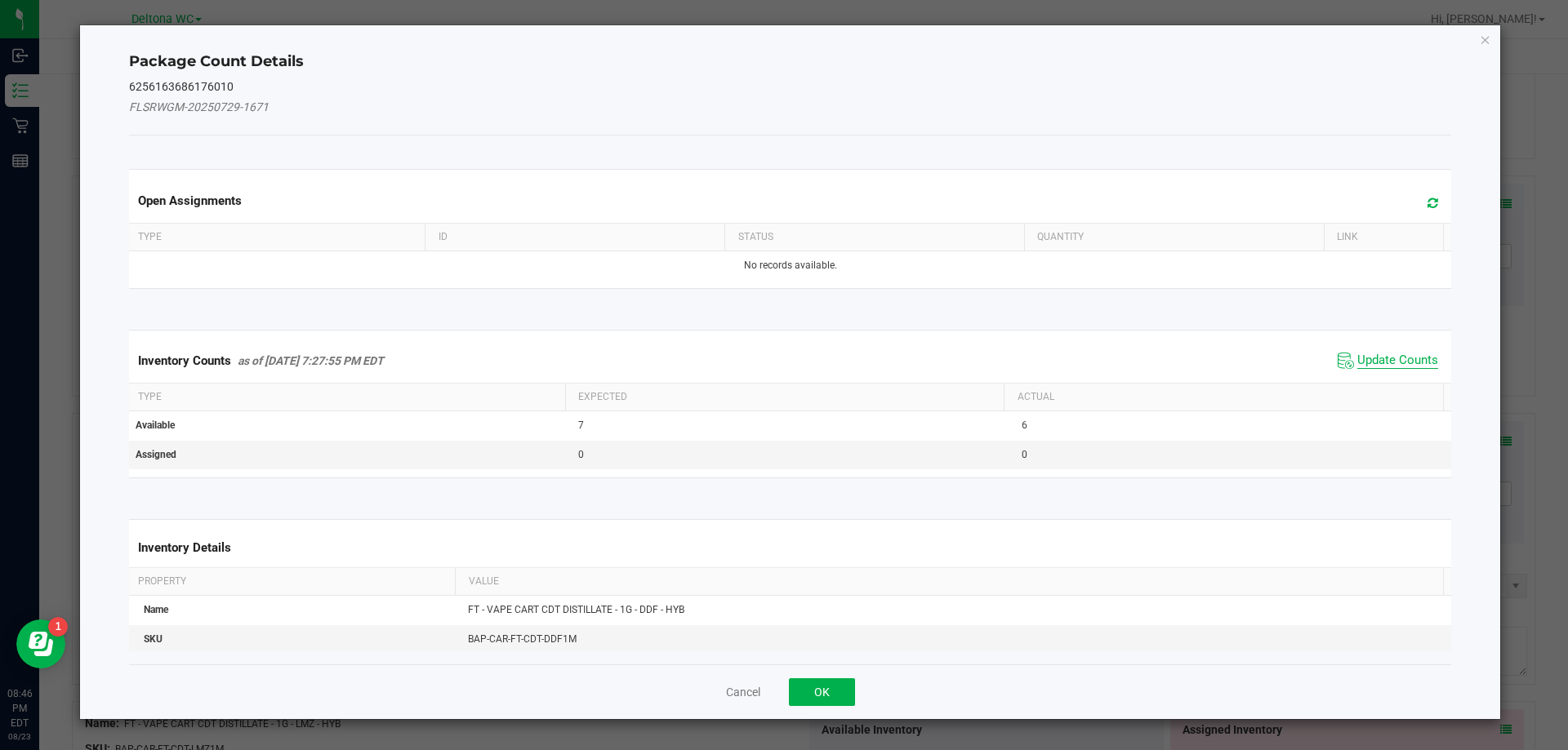
click at [1393, 358] on span "Update Counts" at bounding box center [1397, 360] width 81 height 16
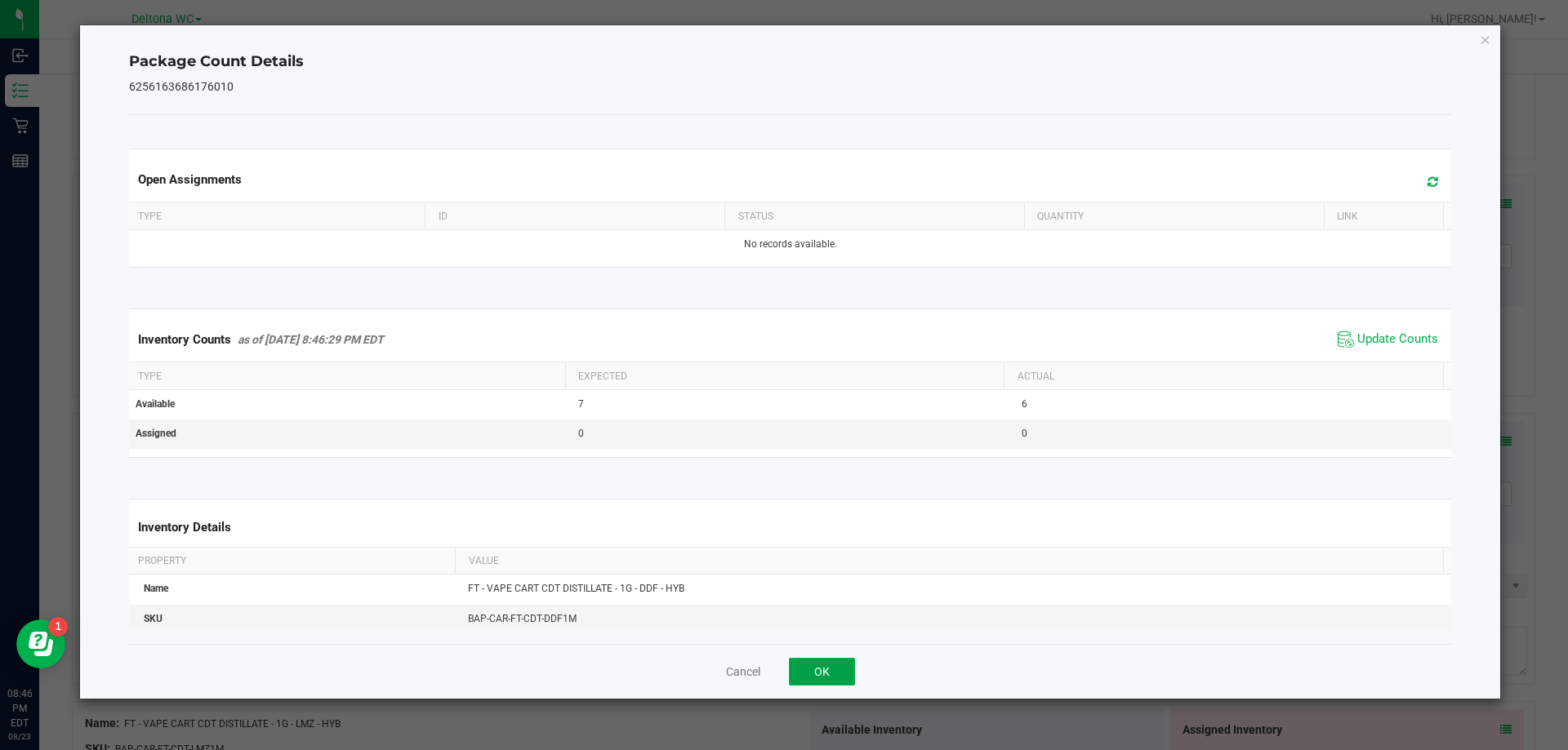
click at [807, 674] on button "OK" at bounding box center [821, 671] width 66 height 28
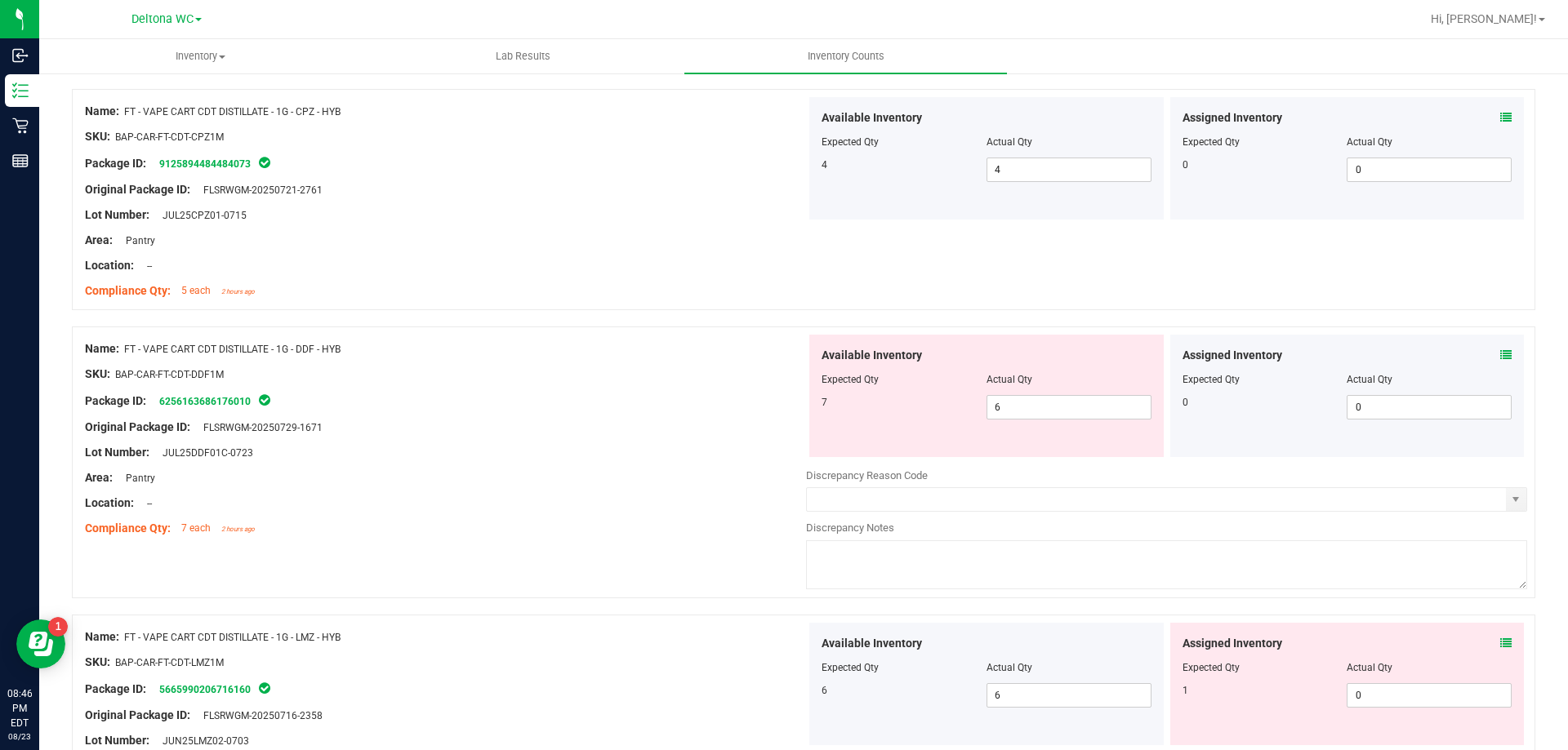
scroll to position [2286, 0]
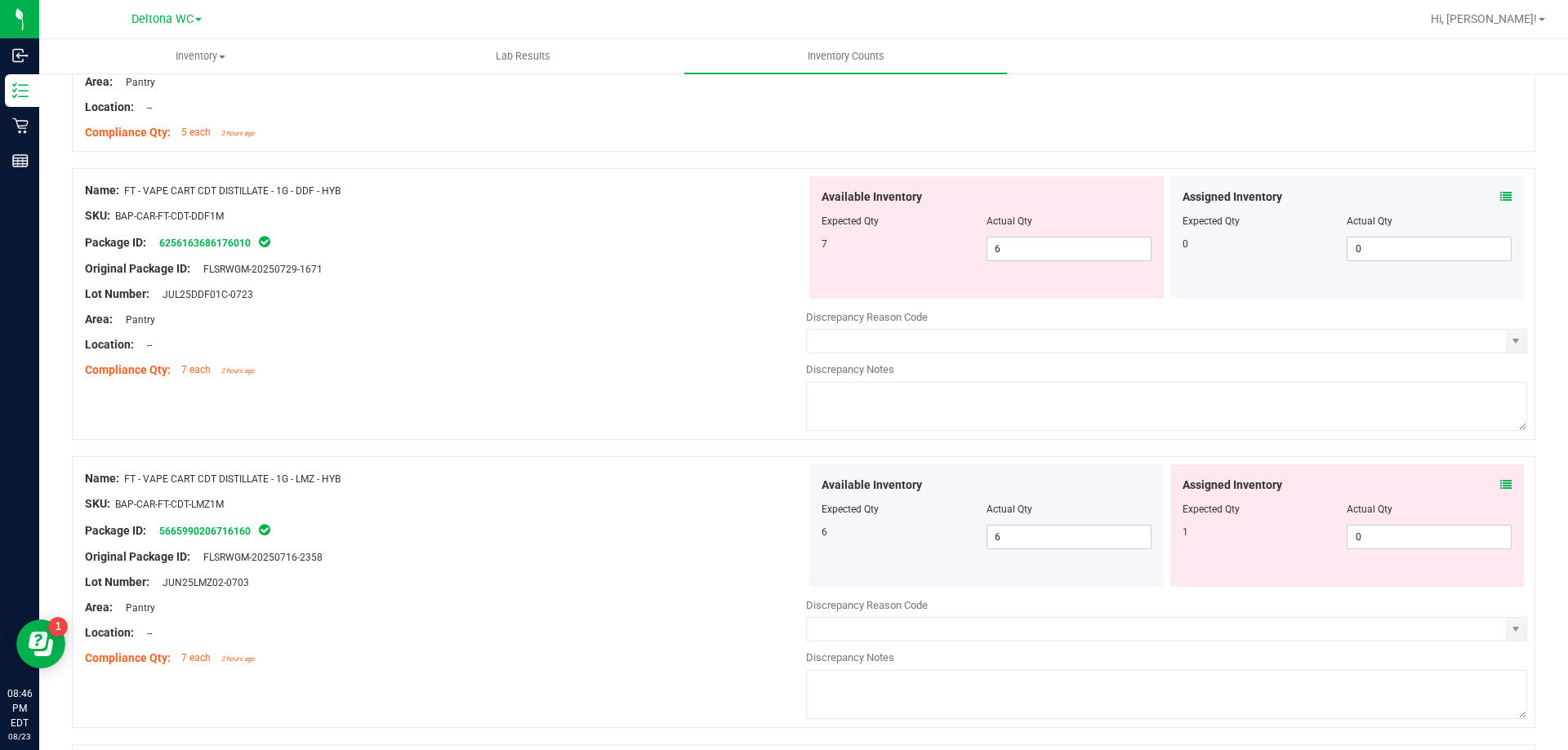
click at [1500, 200] on icon at bounding box center [1506, 197] width 12 height 12
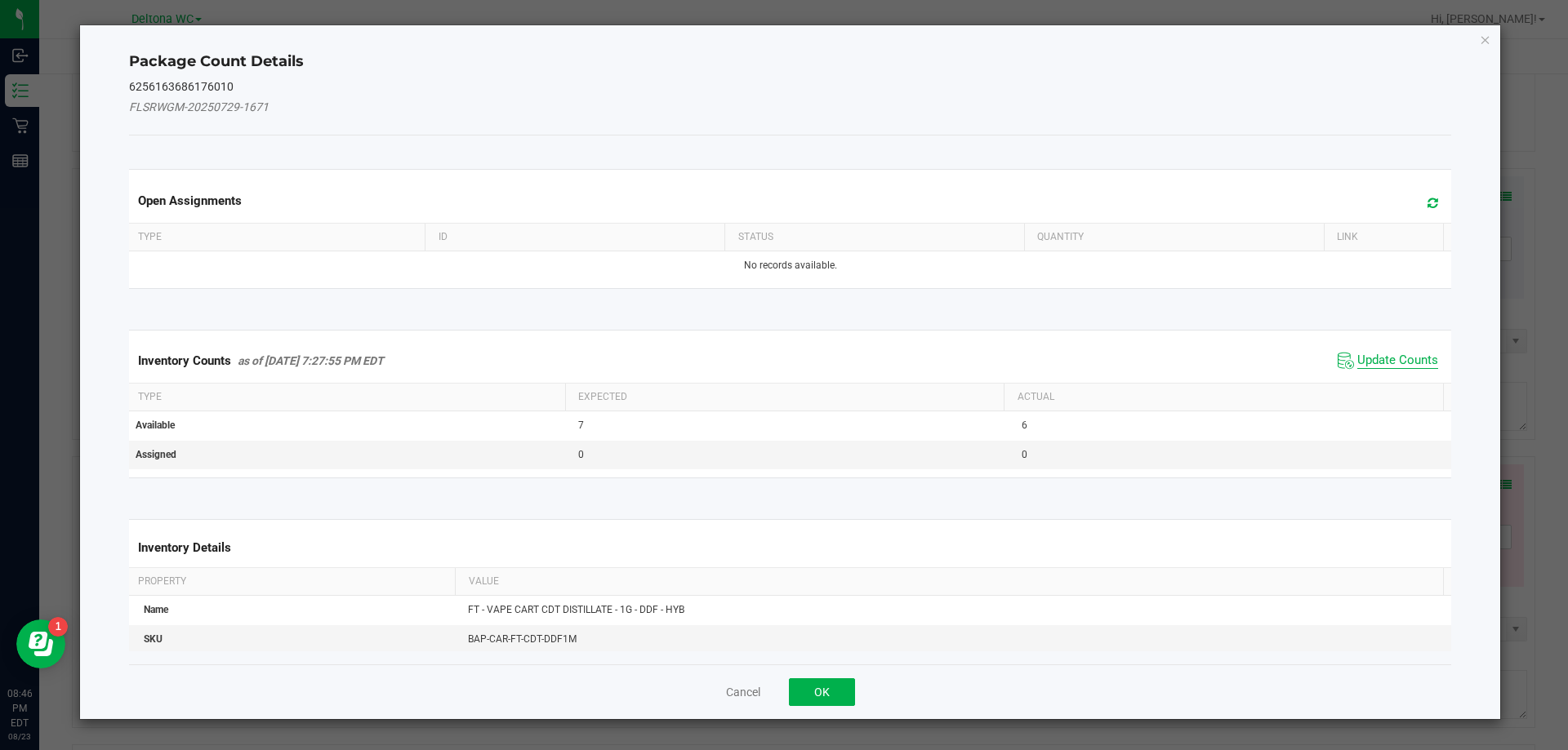
click at [1389, 364] on span "Update Counts" at bounding box center [1397, 360] width 81 height 16
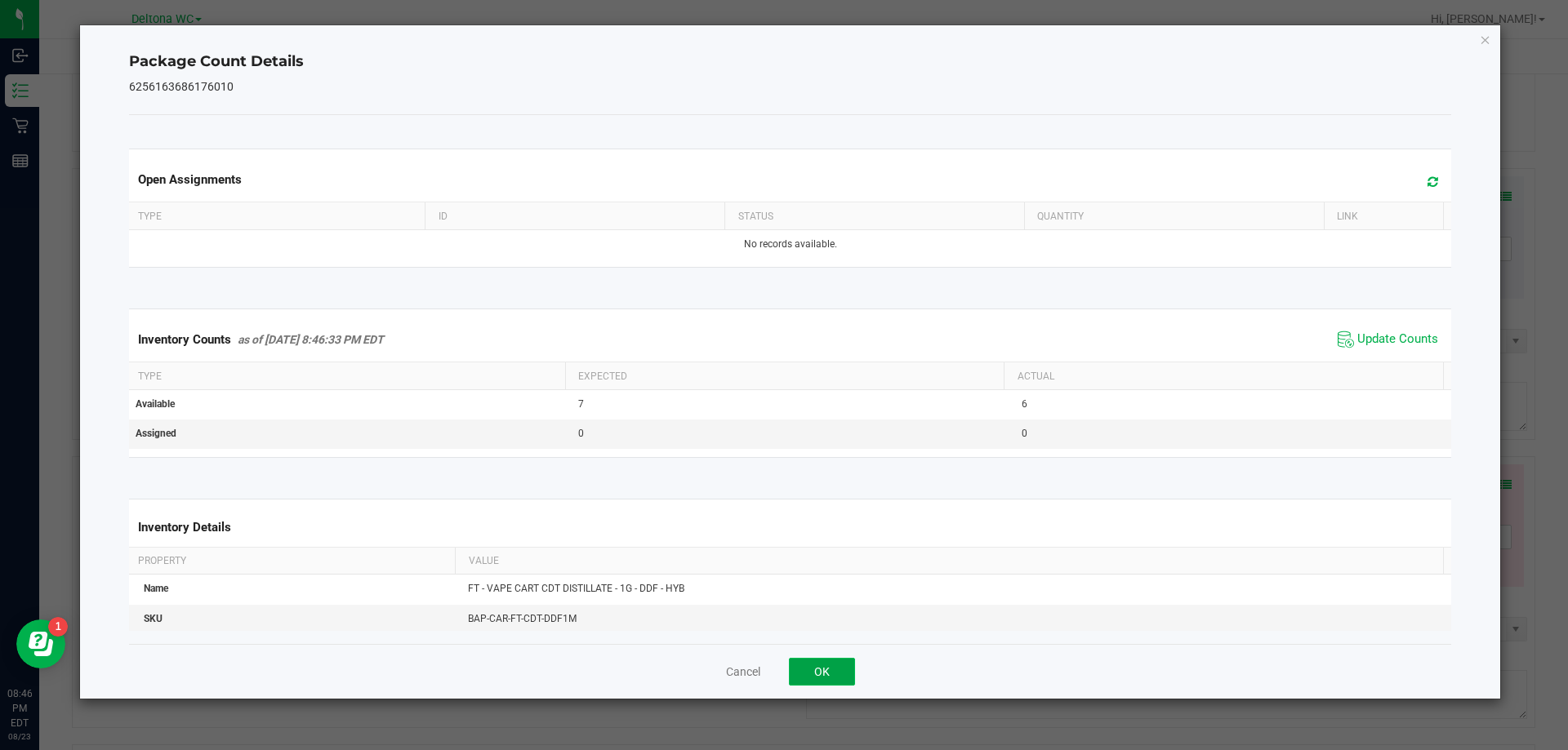
drag, startPoint x: 827, startPoint y: 669, endPoint x: 836, endPoint y: 663, distance: 10.8
click at [827, 668] on button "OK" at bounding box center [821, 671] width 66 height 28
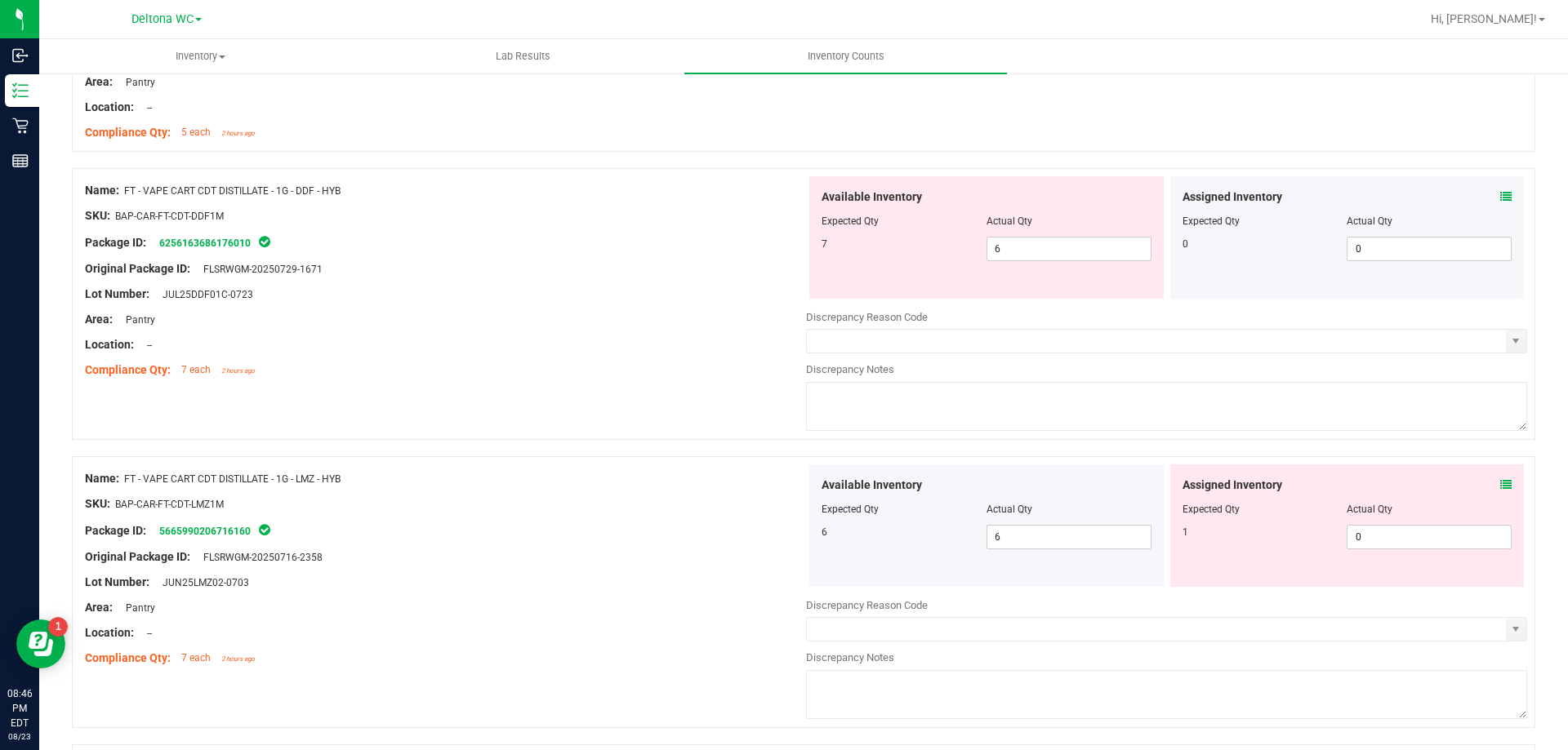
click at [1500, 487] on icon at bounding box center [1506, 485] width 12 height 12
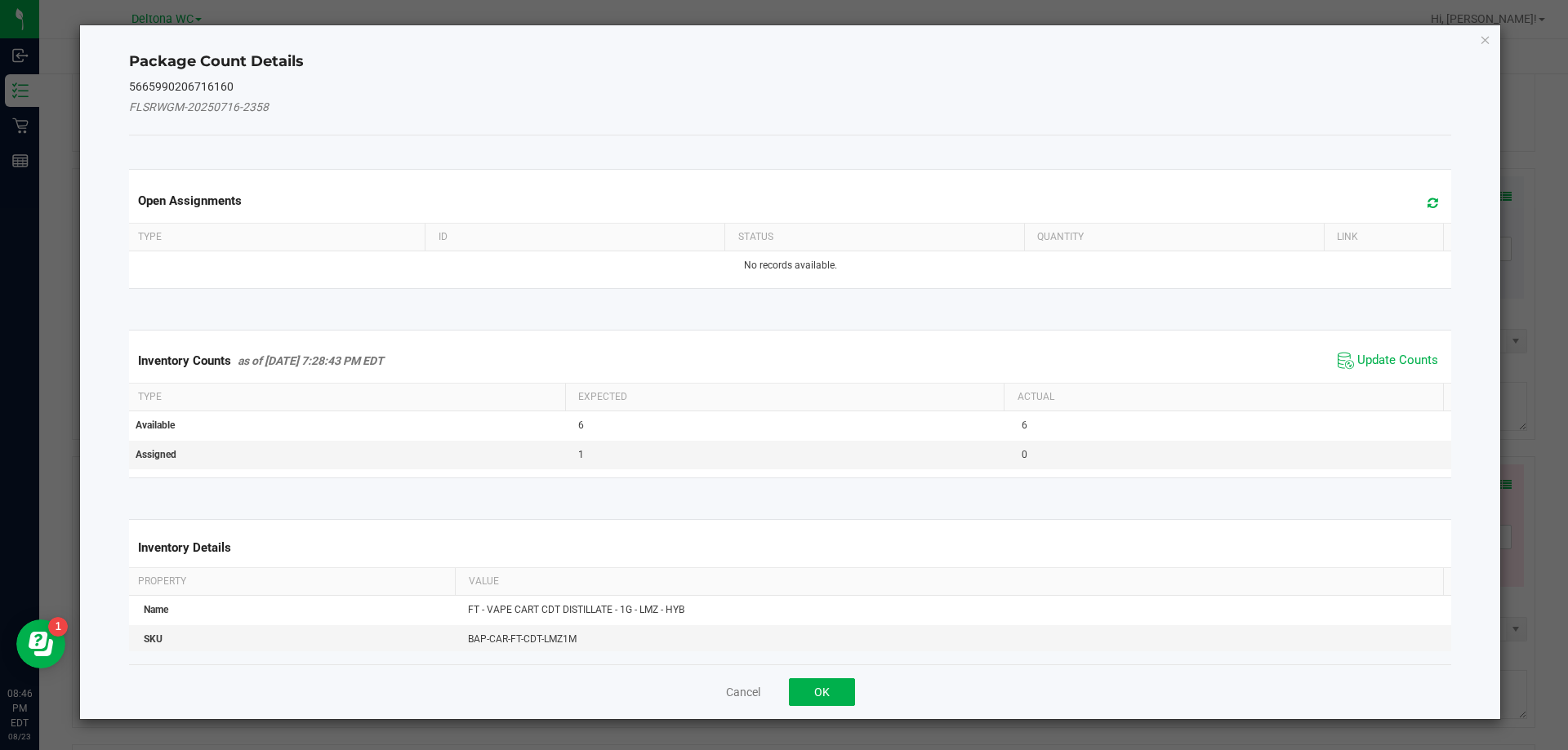
click at [1373, 351] on span "Update Counts" at bounding box center [1387, 361] width 108 height 24
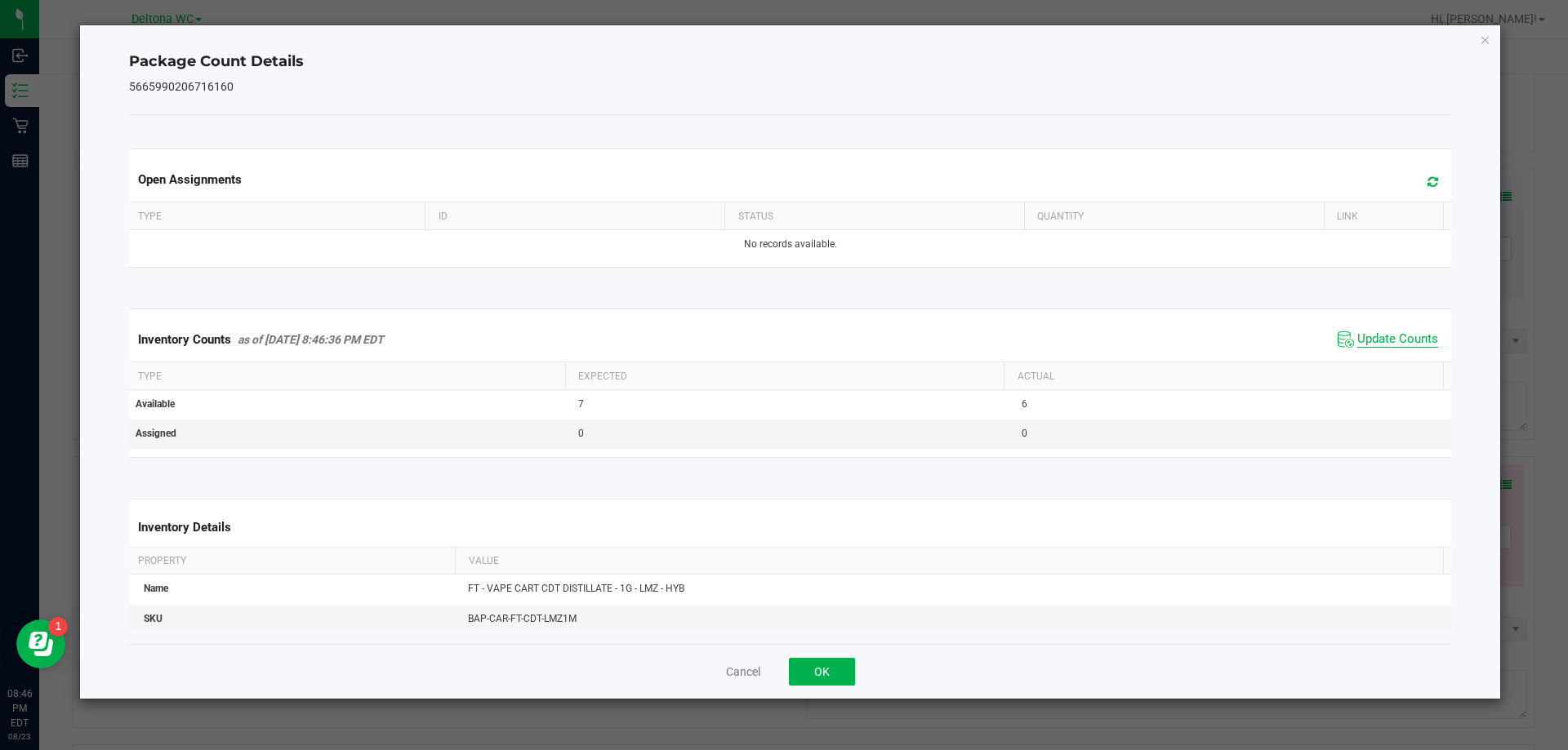
click at [1367, 333] on span "Update Counts" at bounding box center [1397, 339] width 81 height 16
click at [806, 666] on button "OK" at bounding box center [821, 671] width 66 height 28
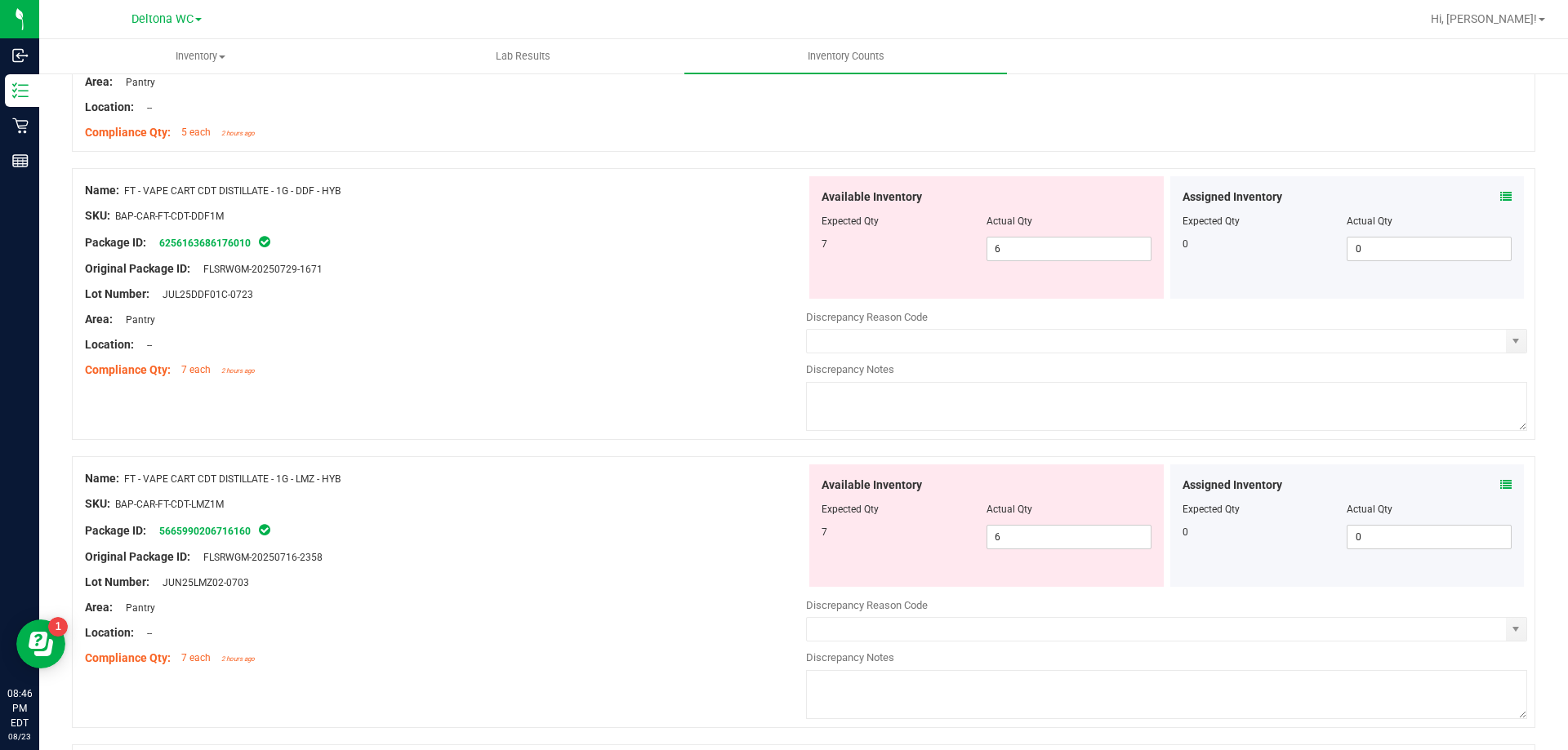
click at [1500, 485] on icon at bounding box center [1506, 485] width 12 height 12
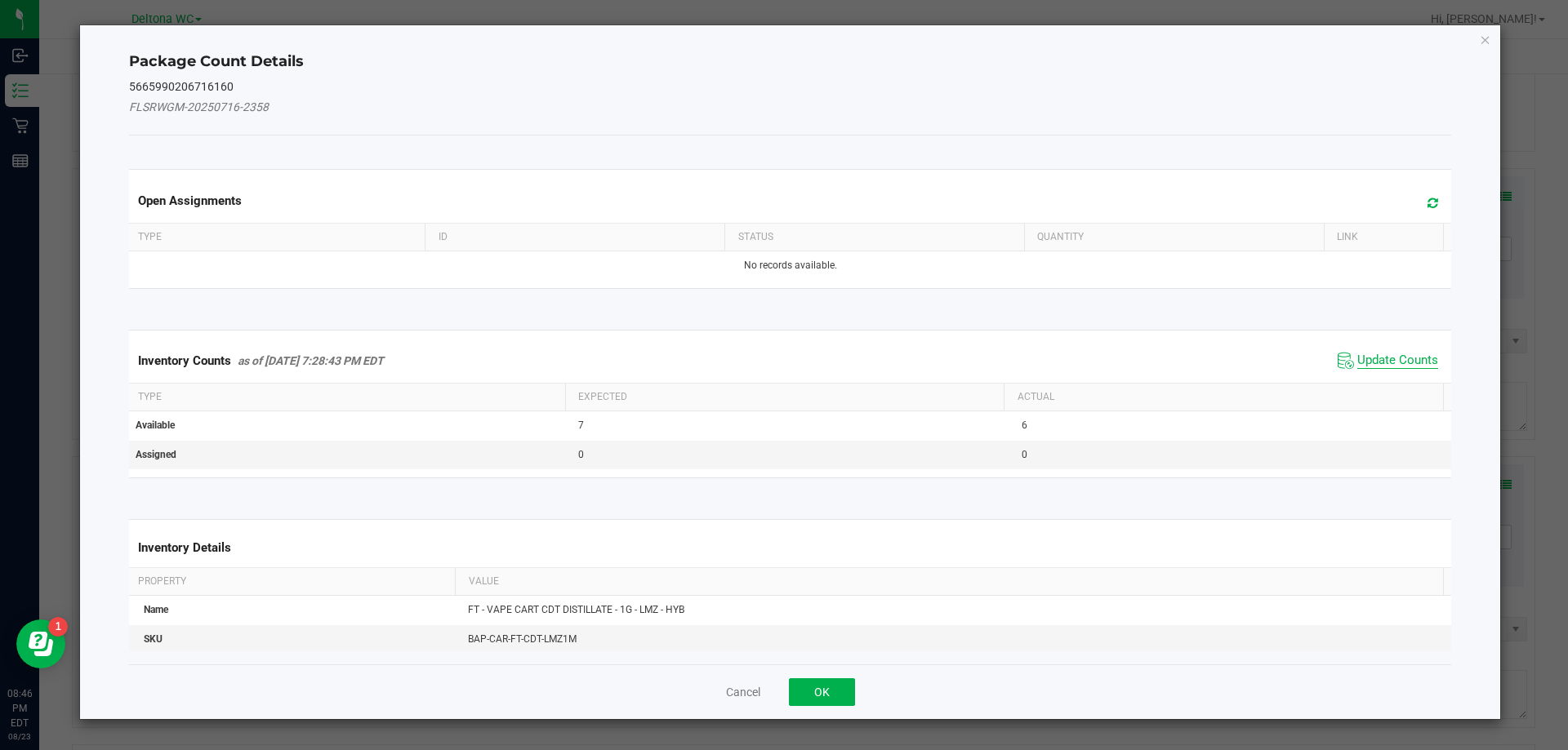
click at [1357, 364] on span "Update Counts" at bounding box center [1397, 360] width 81 height 16
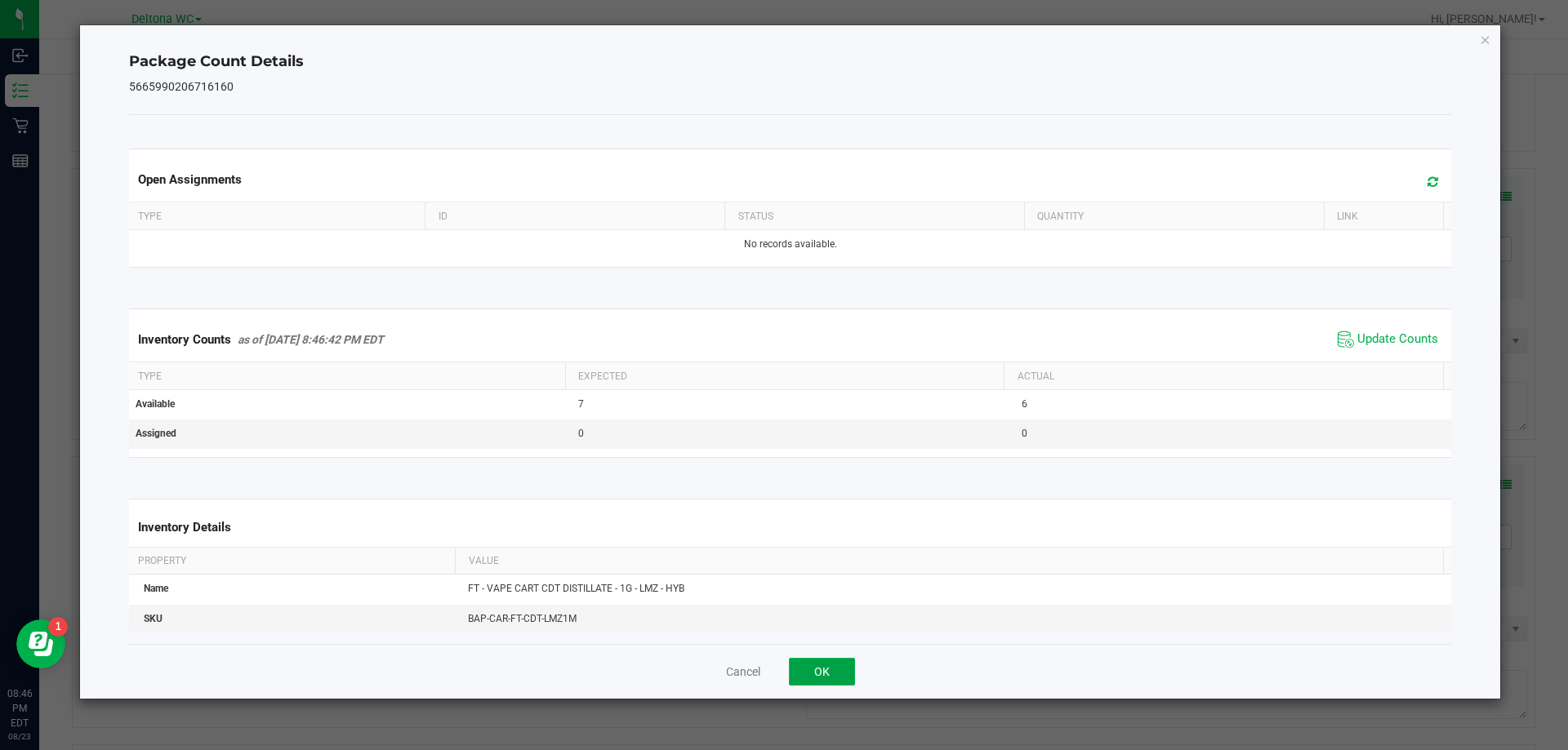
click at [838, 664] on button "OK" at bounding box center [821, 671] width 66 height 28
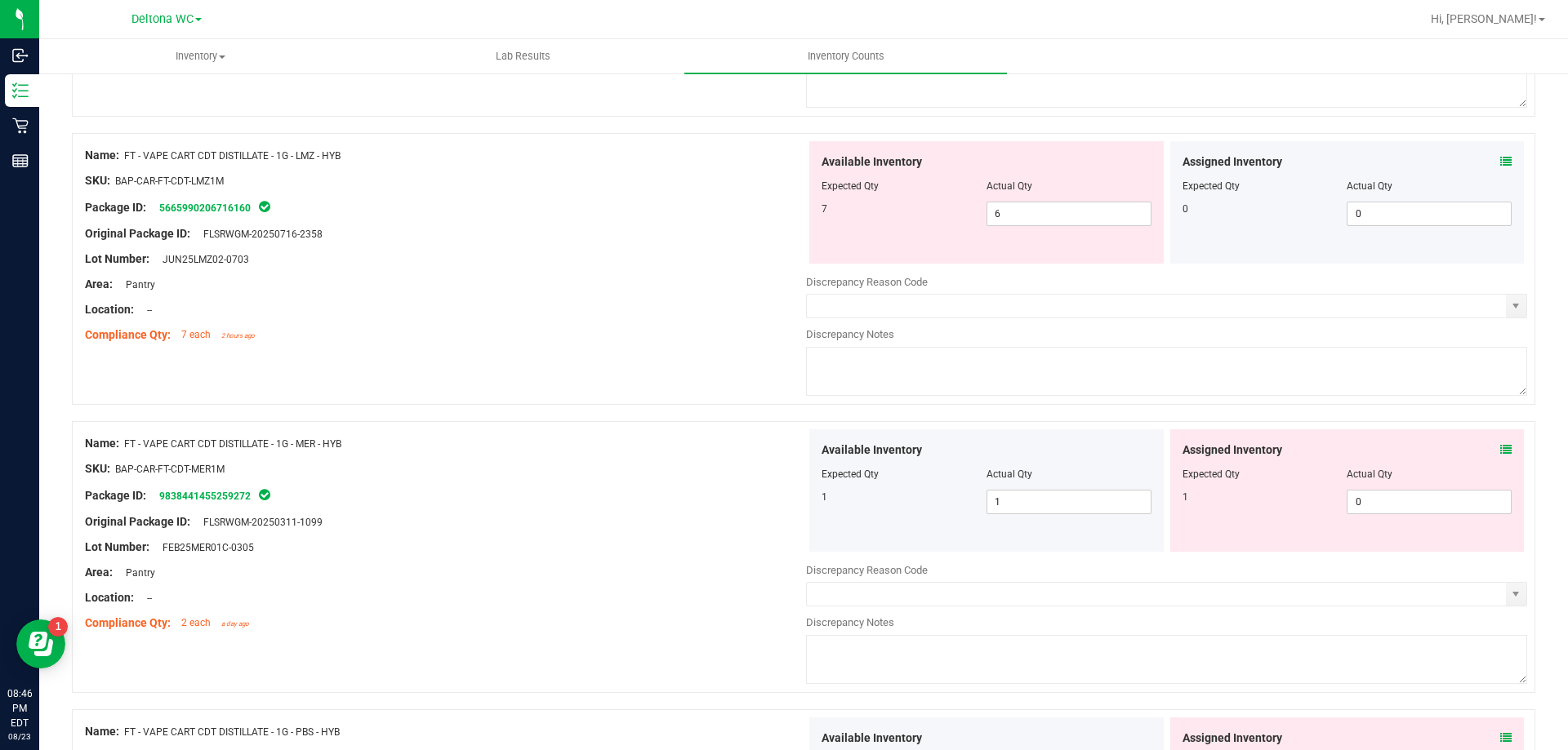
scroll to position [2612, 0]
click at [1500, 444] on icon at bounding box center [1506, 447] width 12 height 12
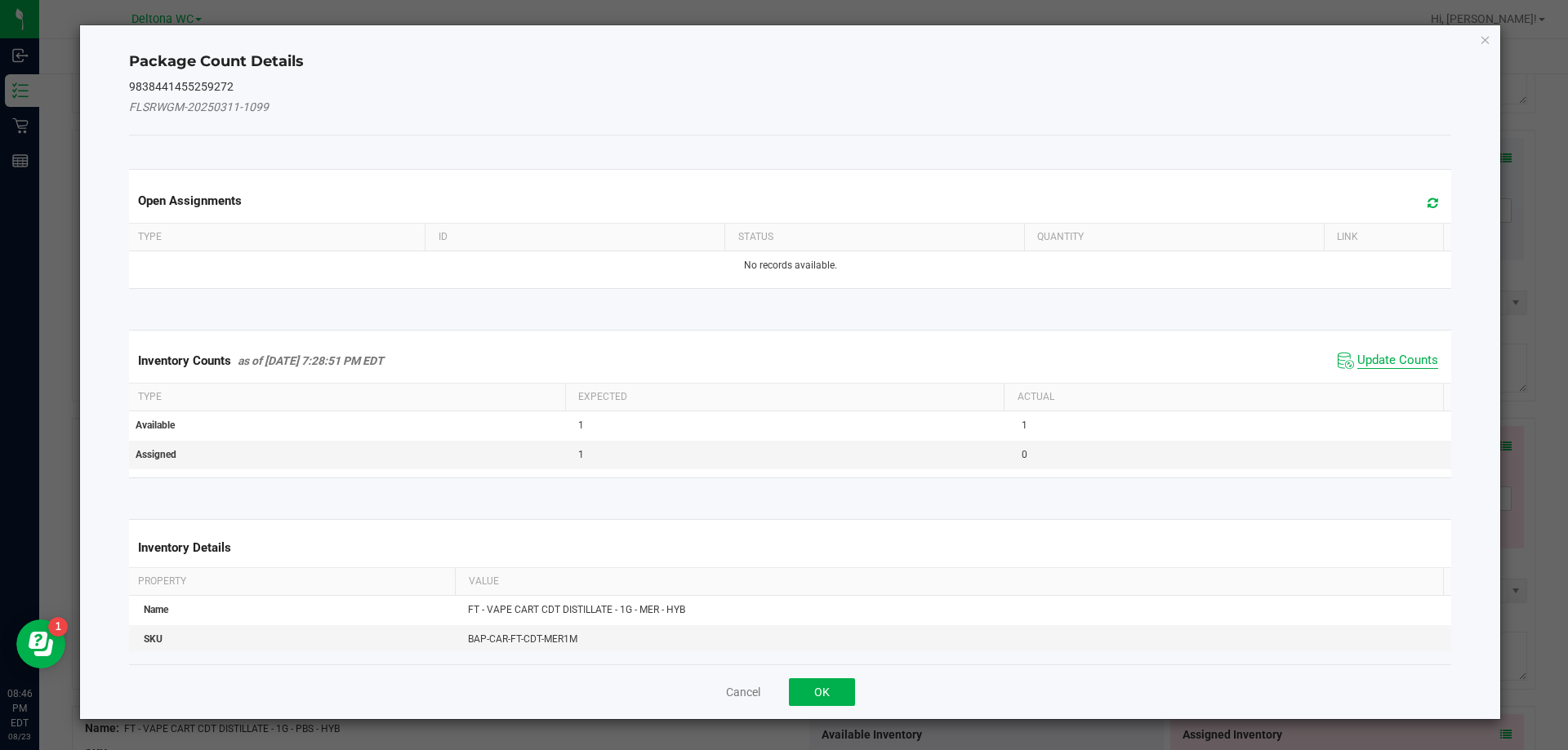
drag, startPoint x: 1394, startPoint y: 364, endPoint x: 1268, endPoint y: 431, distance: 142.7
click at [1392, 365] on span "Update Counts" at bounding box center [1397, 360] width 81 height 16
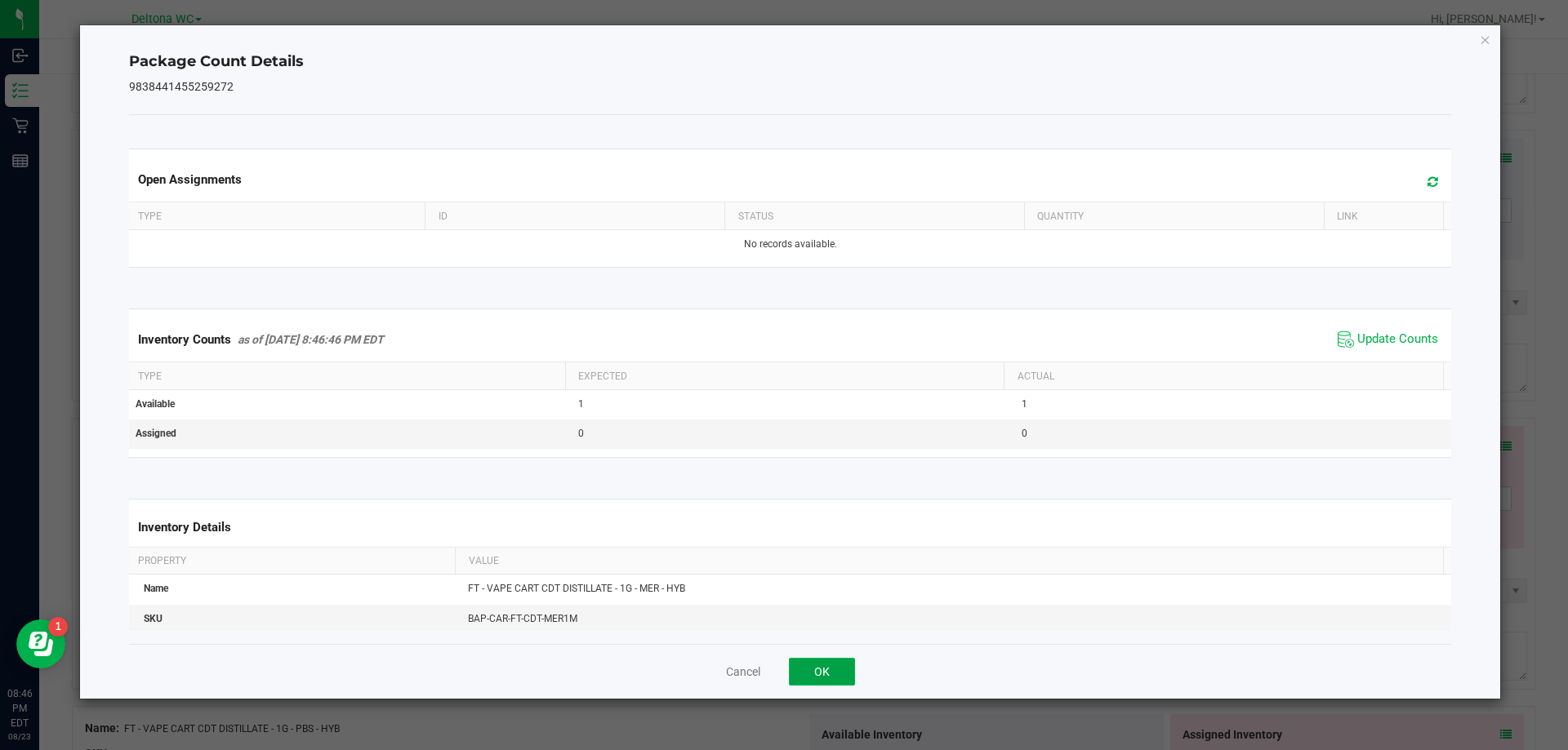
click at [813, 676] on button "OK" at bounding box center [821, 671] width 66 height 28
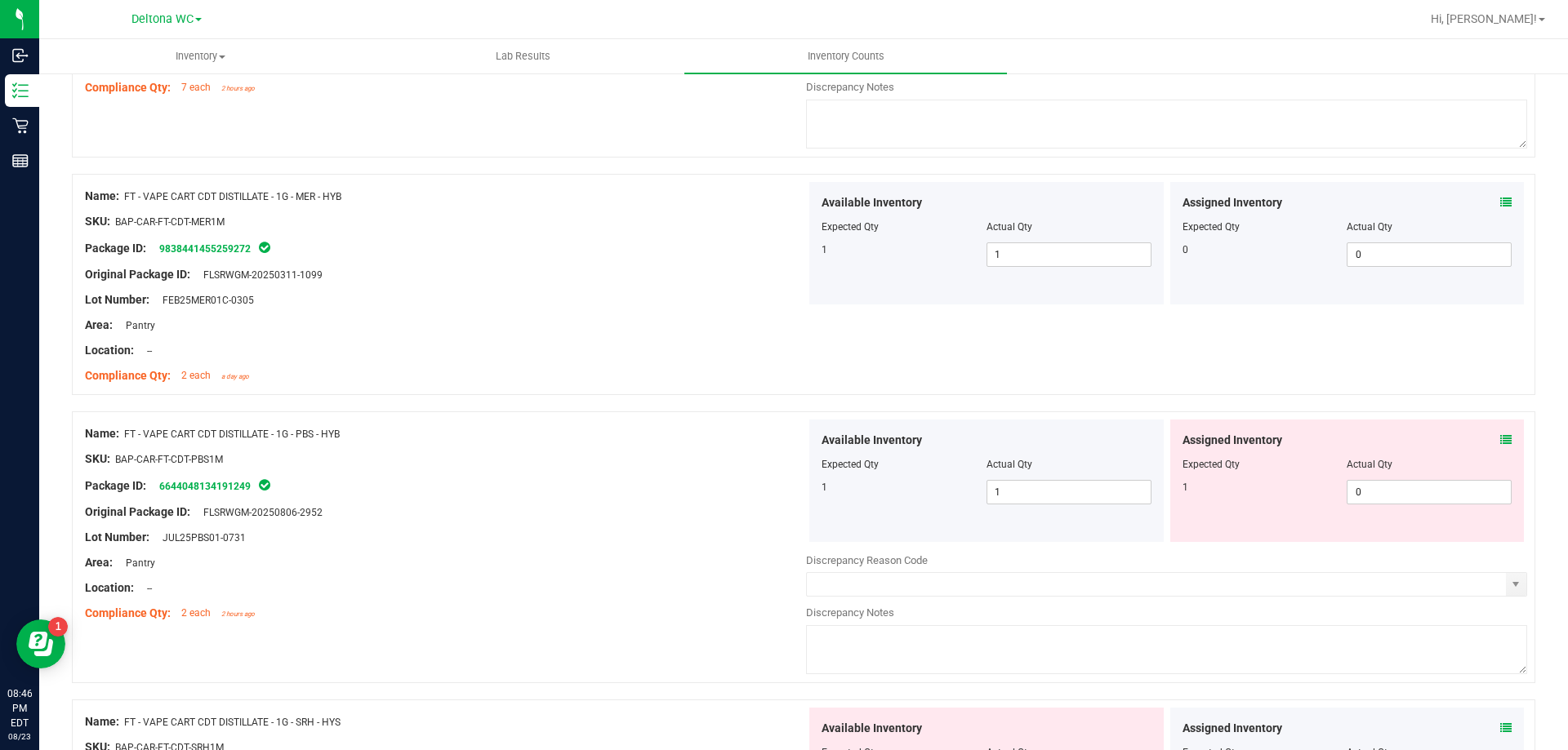
scroll to position [2857, 0]
click at [1500, 438] on icon at bounding box center [1506, 440] width 12 height 12
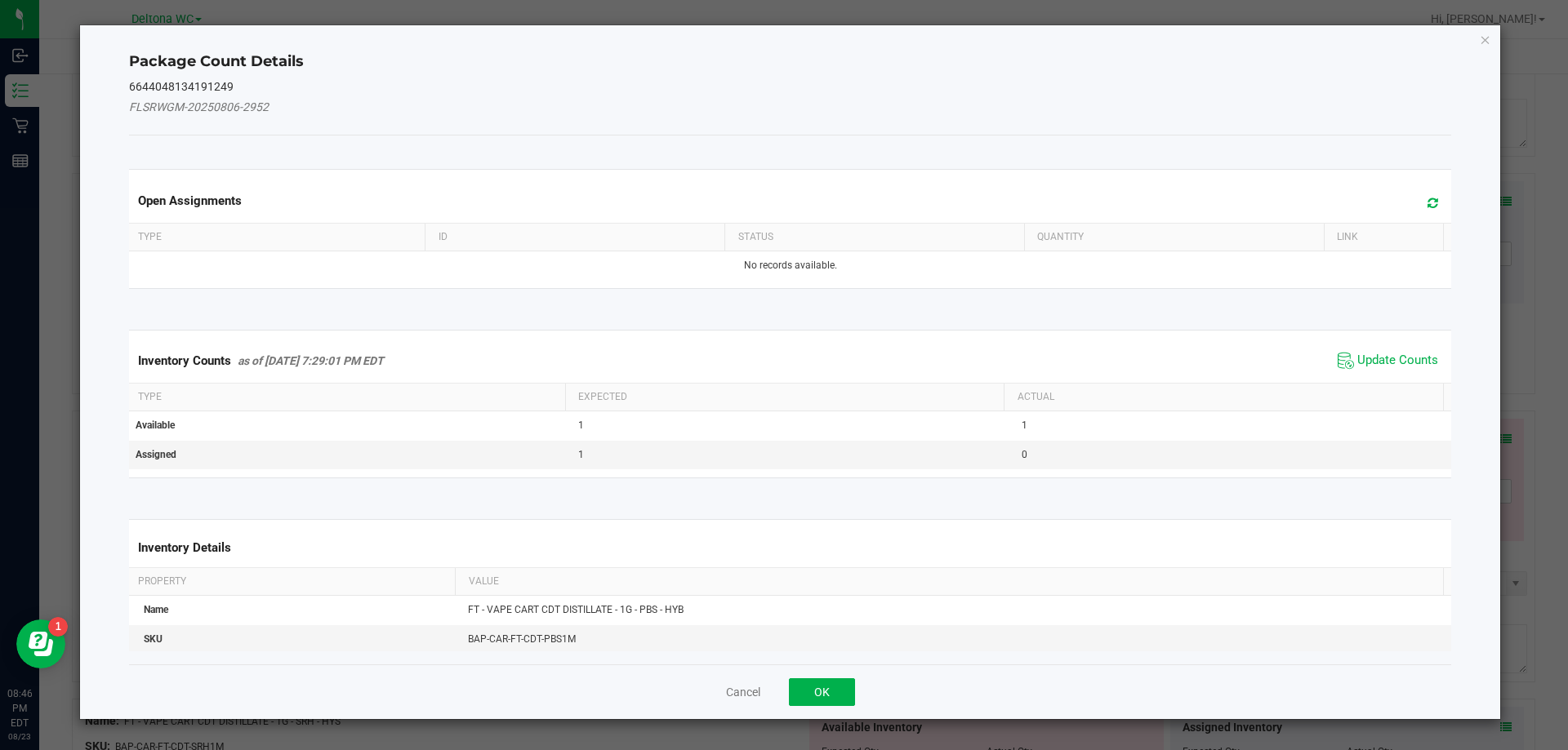
drag, startPoint x: 1388, startPoint y: 363, endPoint x: 1322, endPoint y: 396, distance: 73.8
click at [1388, 363] on span "Update Counts" at bounding box center [1397, 360] width 81 height 16
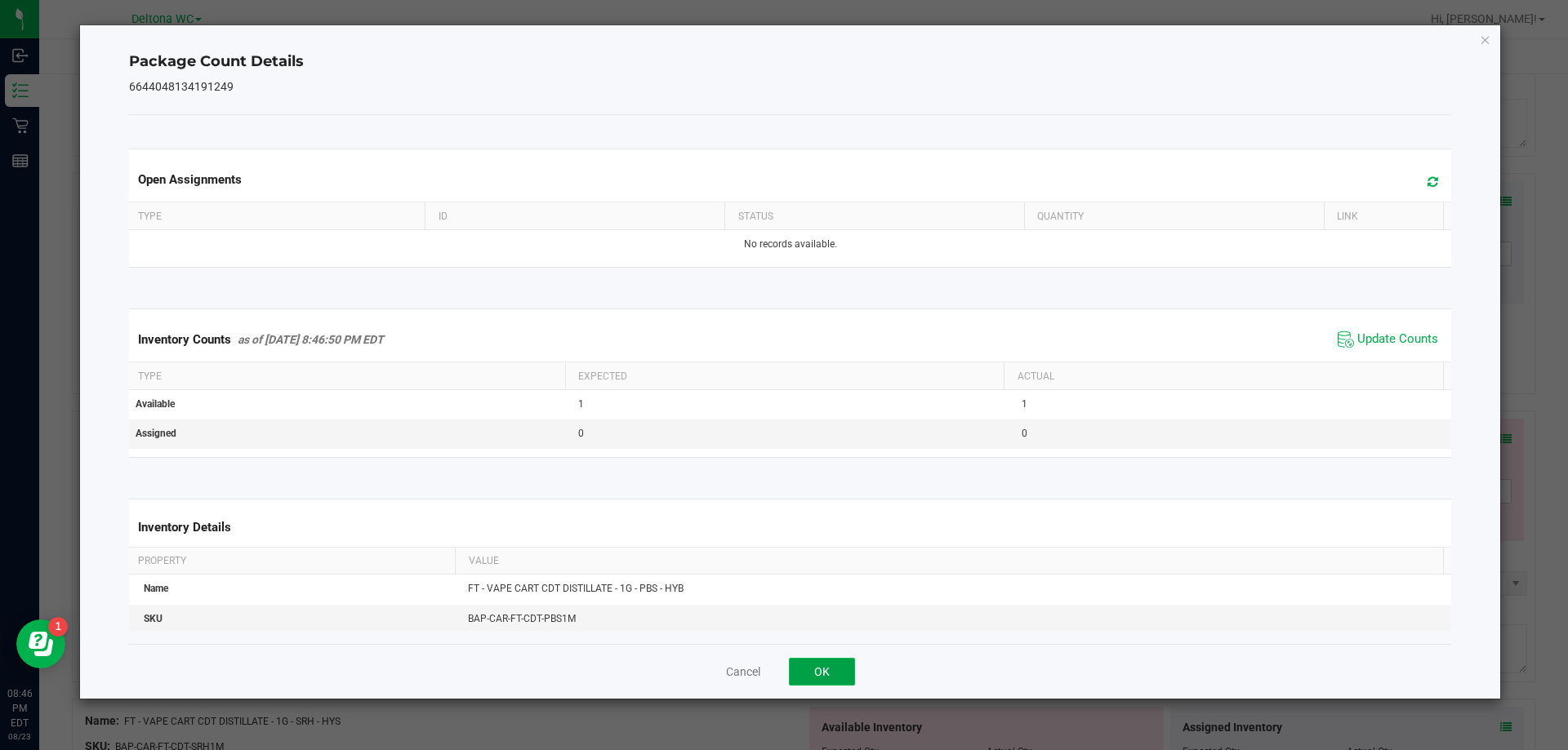
click at [836, 669] on button "OK" at bounding box center [821, 671] width 66 height 28
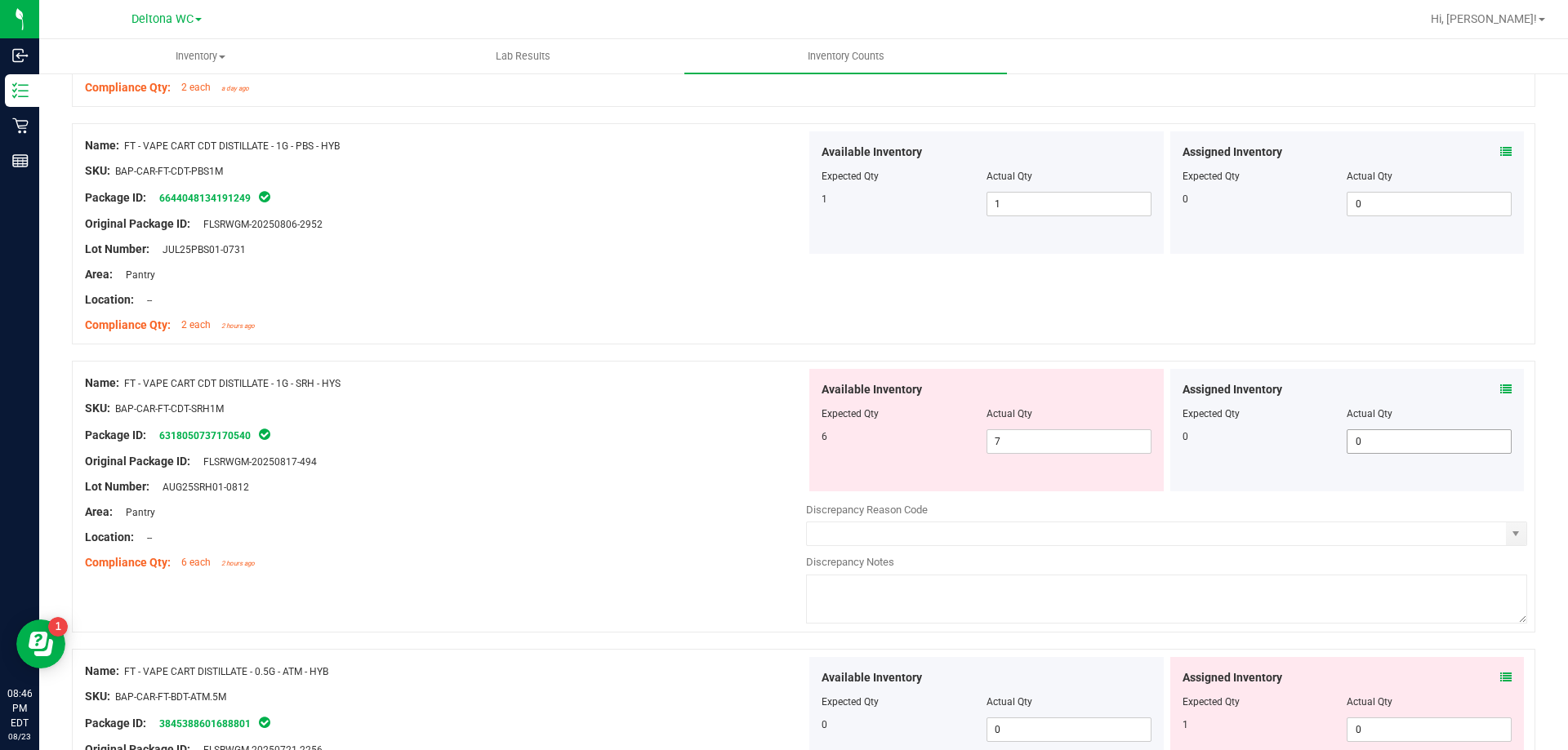
scroll to position [3184, 0]
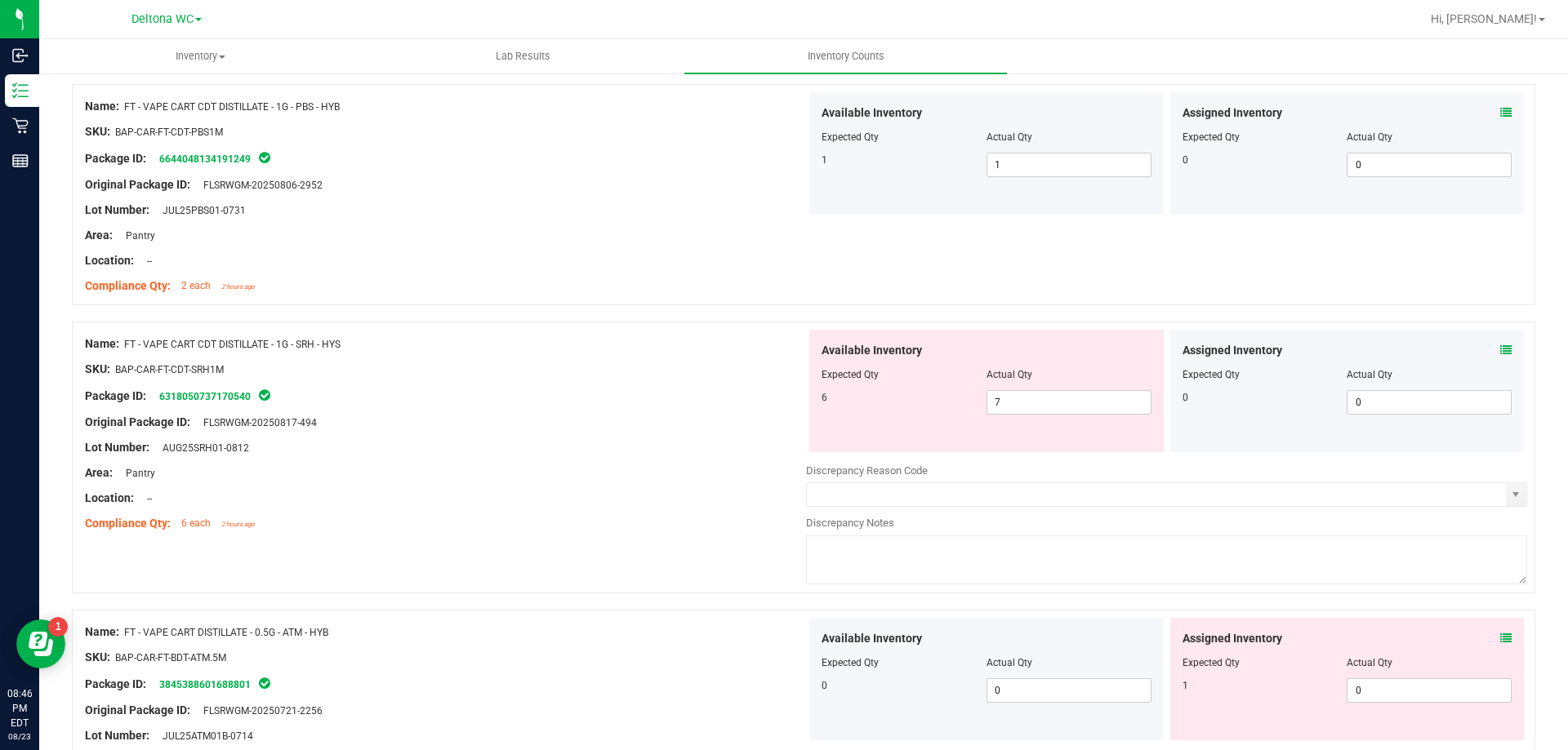
click at [1500, 351] on icon at bounding box center [1506, 351] width 12 height 12
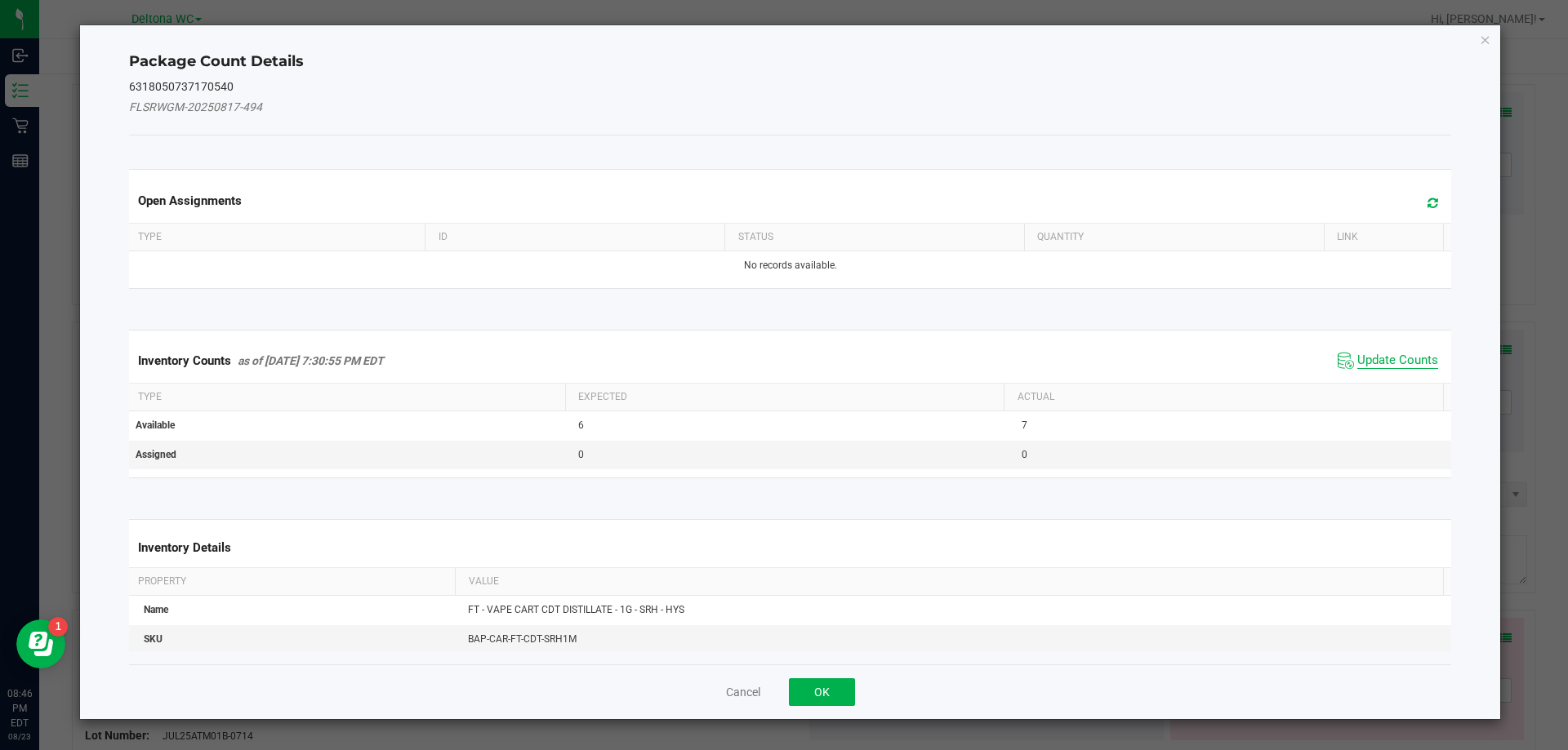
click at [1391, 360] on span "Update Counts" at bounding box center [1397, 360] width 81 height 16
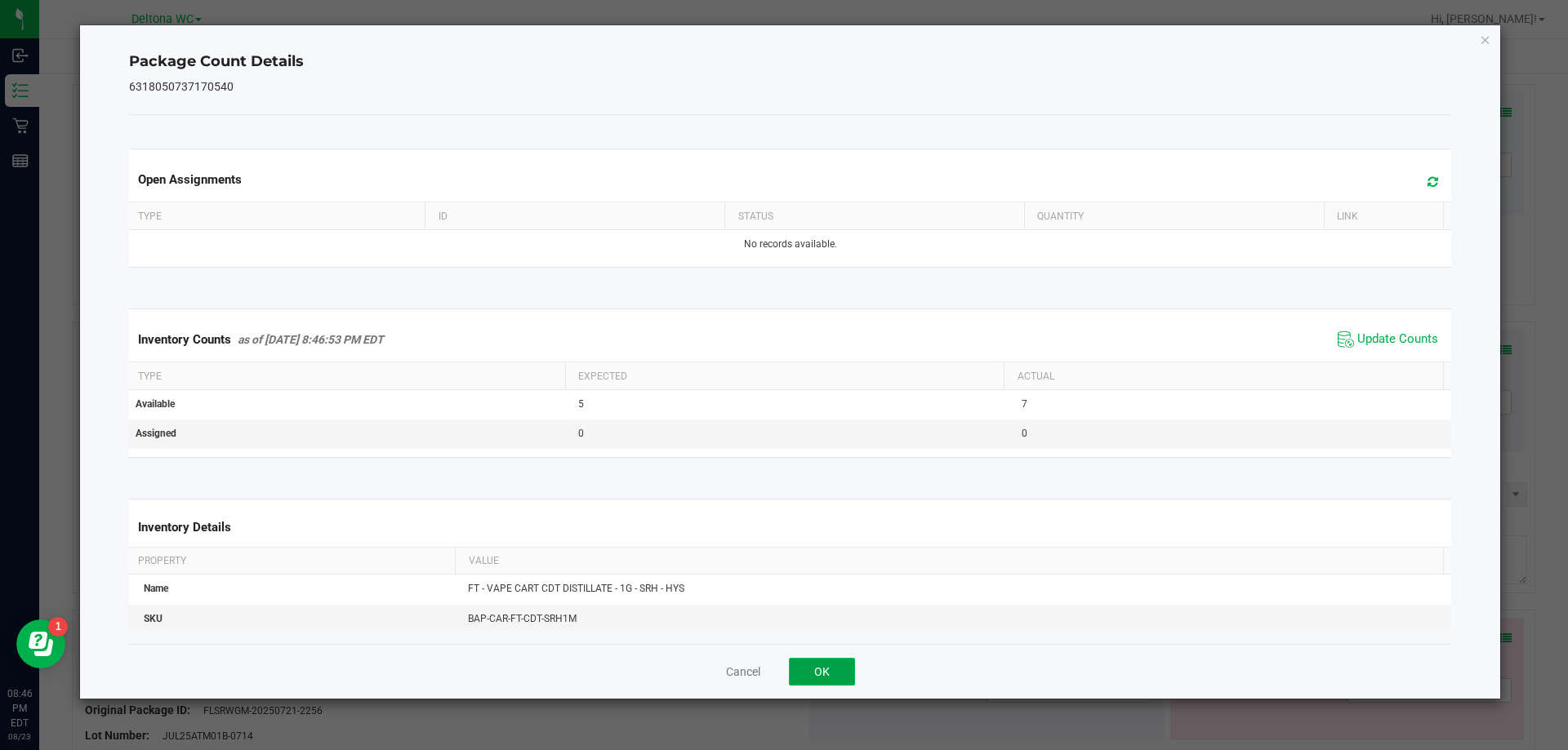
drag, startPoint x: 815, startPoint y: 668, endPoint x: 841, endPoint y: 643, distance: 36.1
click at [815, 664] on button "OK" at bounding box center [821, 671] width 66 height 28
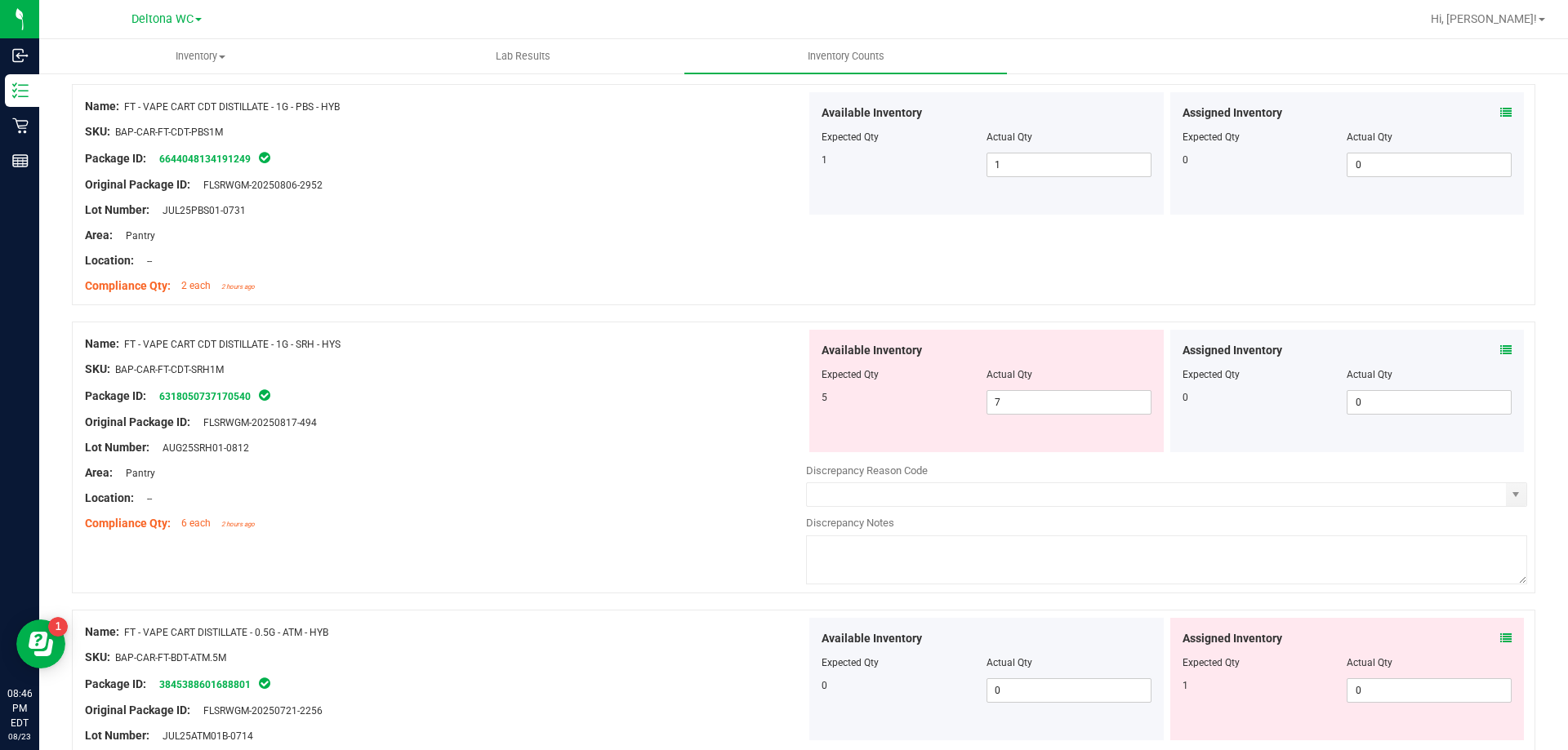
click at [1500, 635] on icon at bounding box center [1506, 638] width 12 height 12
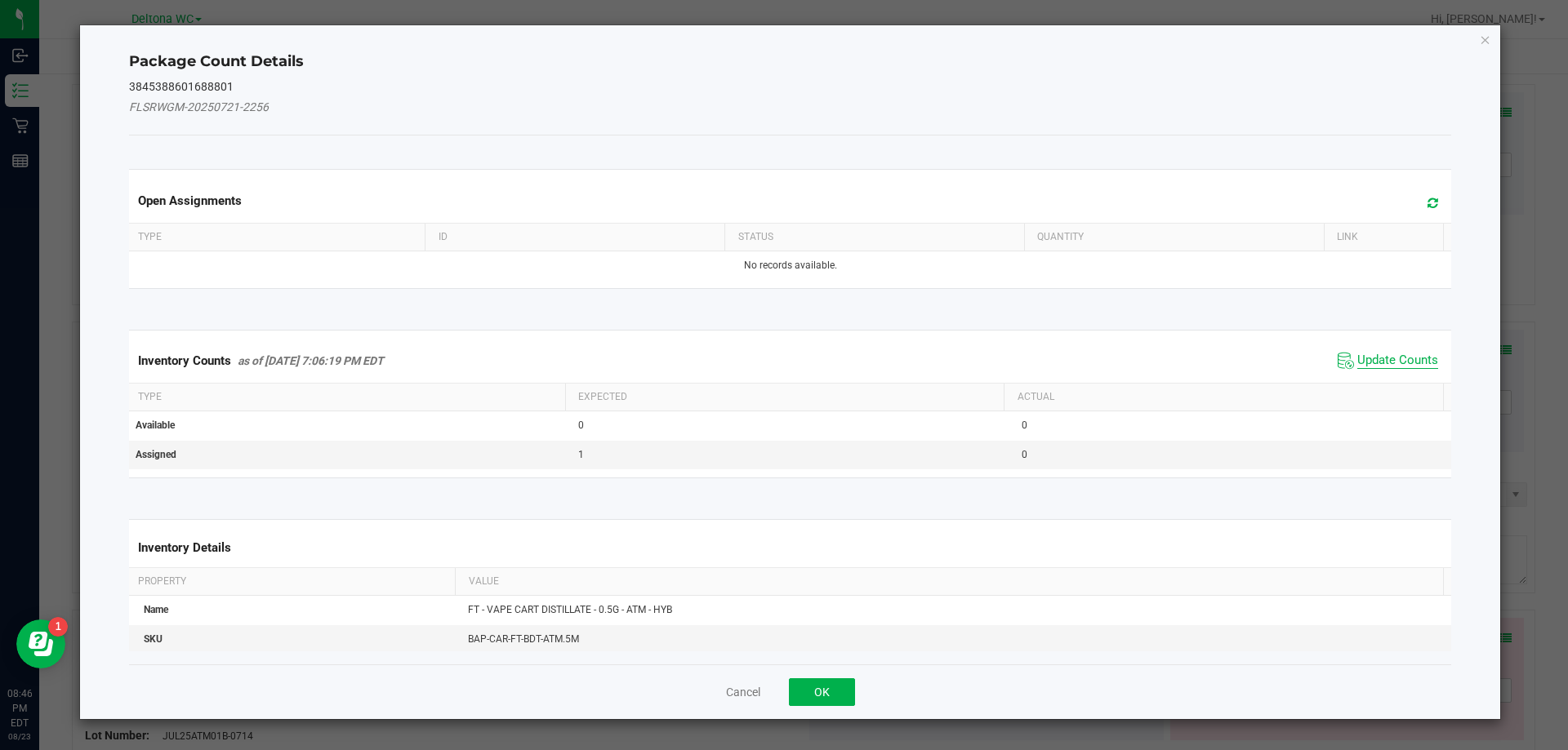
drag, startPoint x: 1359, startPoint y: 364, endPoint x: 1351, endPoint y: 369, distance: 9.4
click at [1359, 363] on span "Update Counts" at bounding box center [1397, 360] width 81 height 16
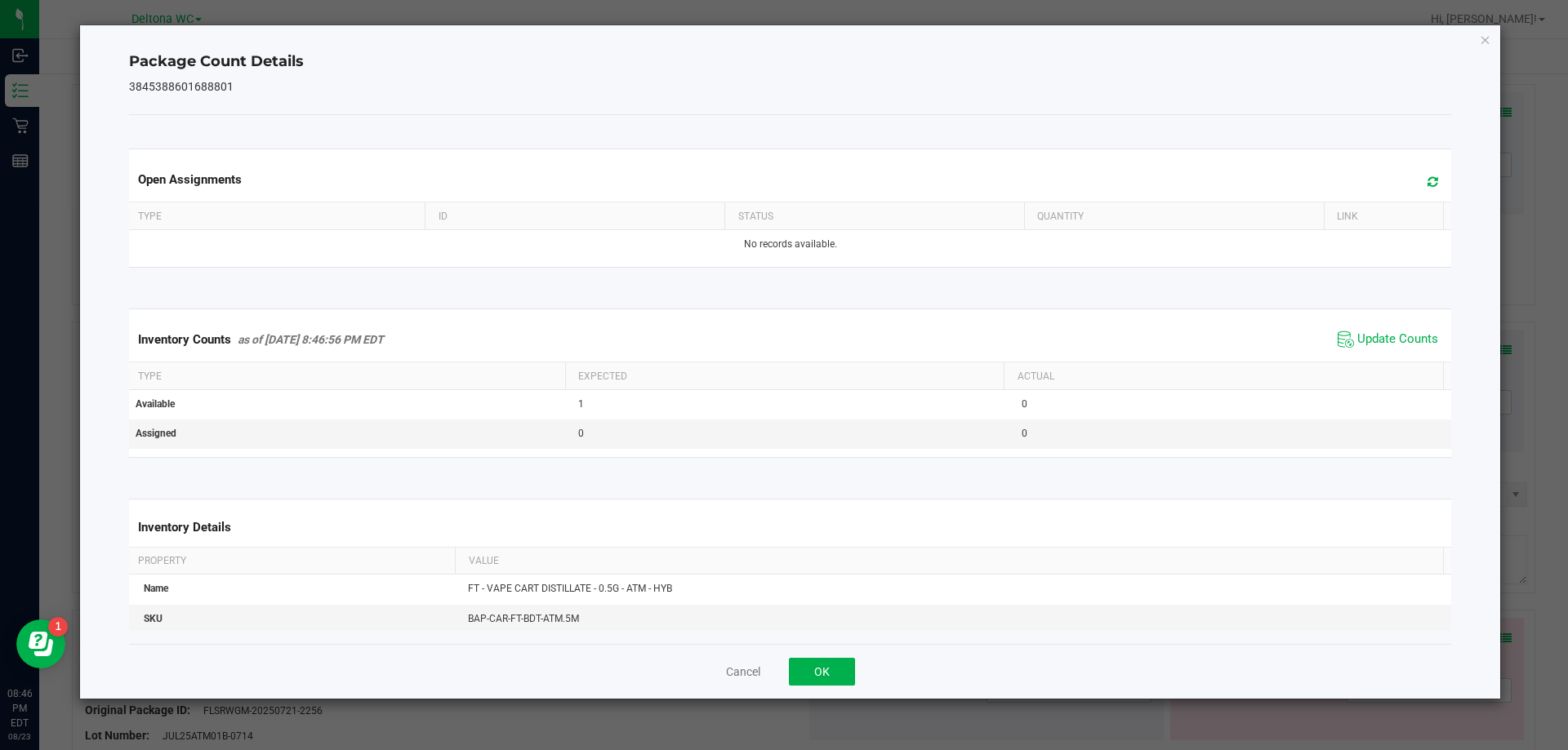
click at [834, 654] on div "Cancel OK" at bounding box center [790, 671] width 1323 height 55
click at [839, 669] on button "OK" at bounding box center [821, 671] width 66 height 28
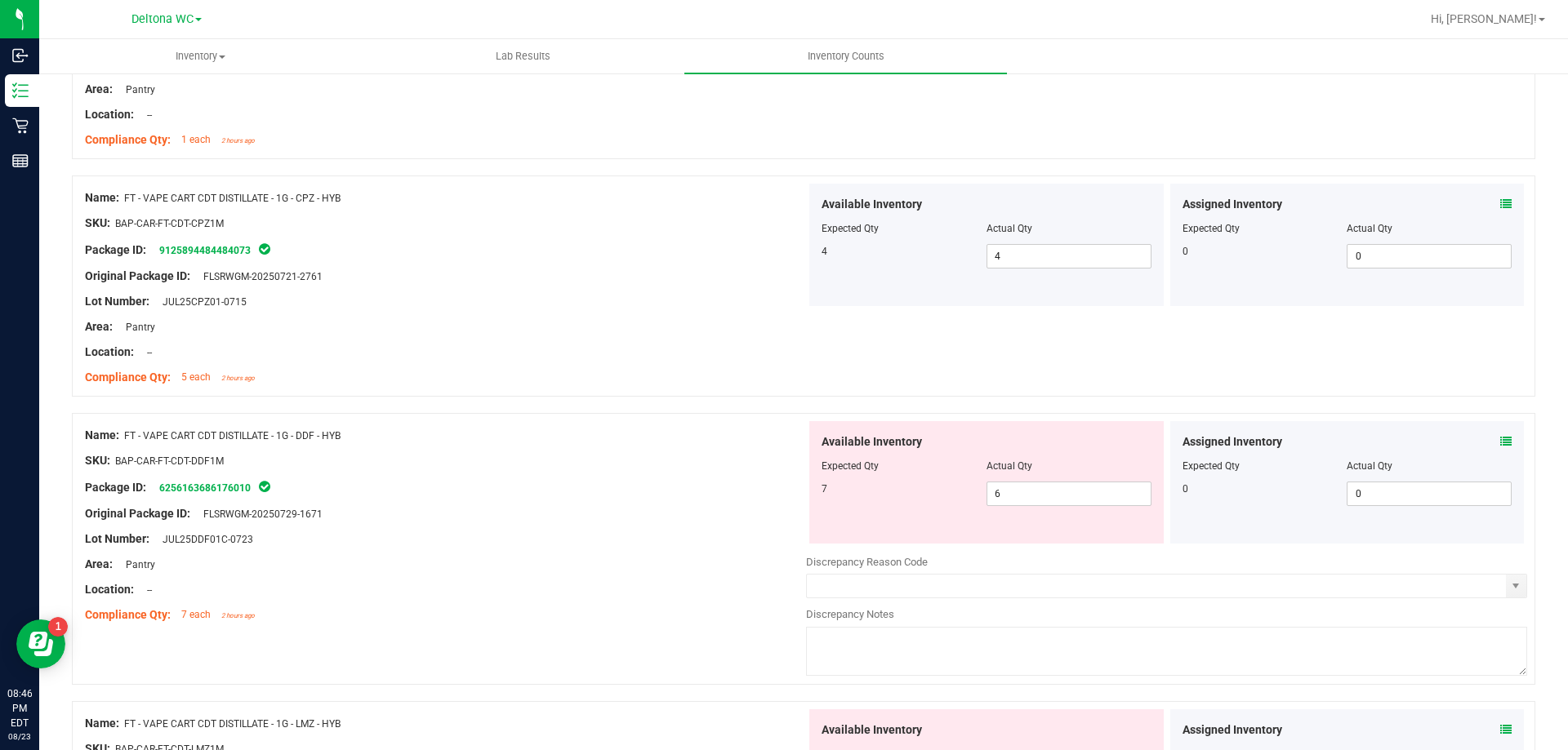
scroll to position [2122, 0]
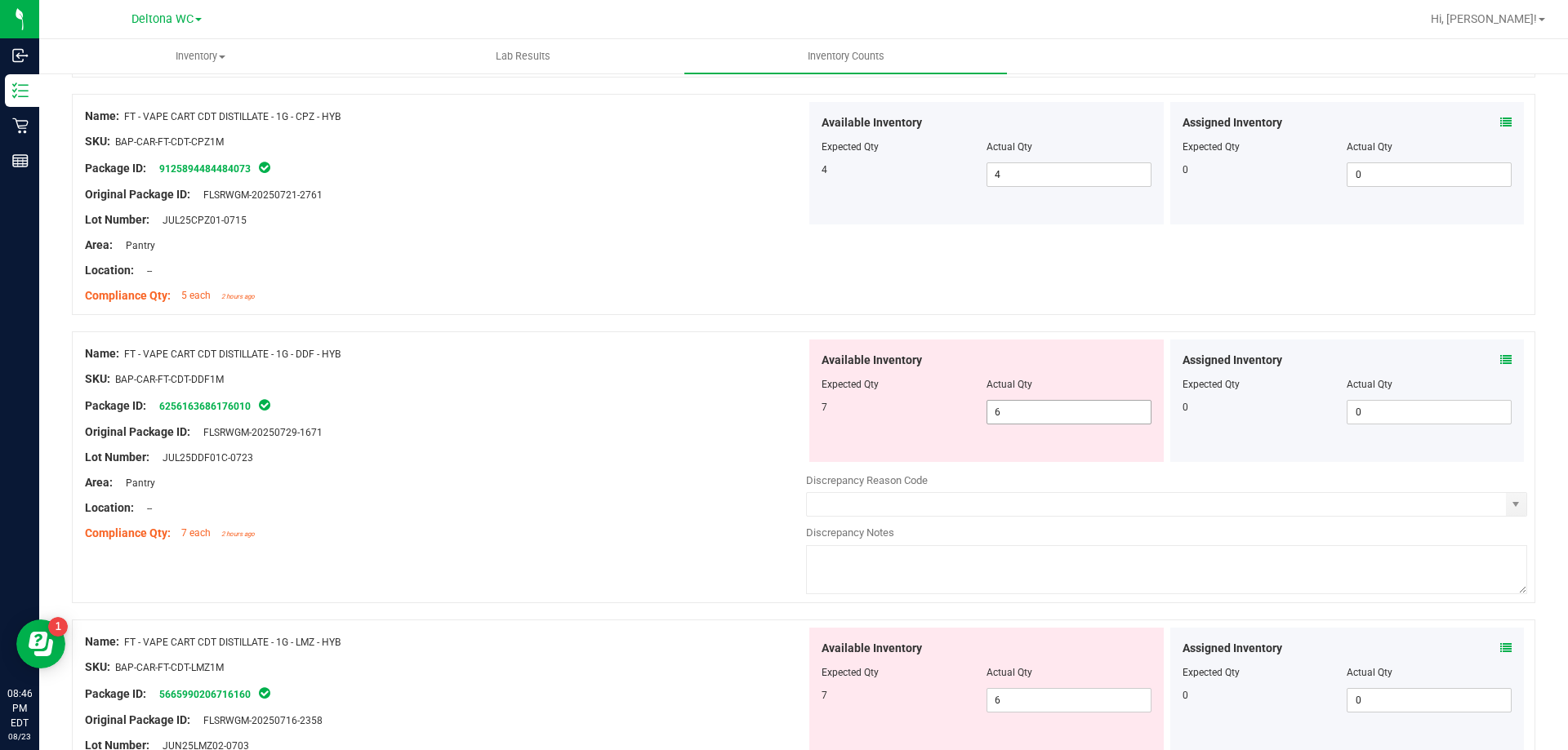
click at [1051, 415] on span "6 6" at bounding box center [1069, 412] width 165 height 24
type input "7"
click at [633, 486] on div "Area: Pantry" at bounding box center [445, 482] width 721 height 17
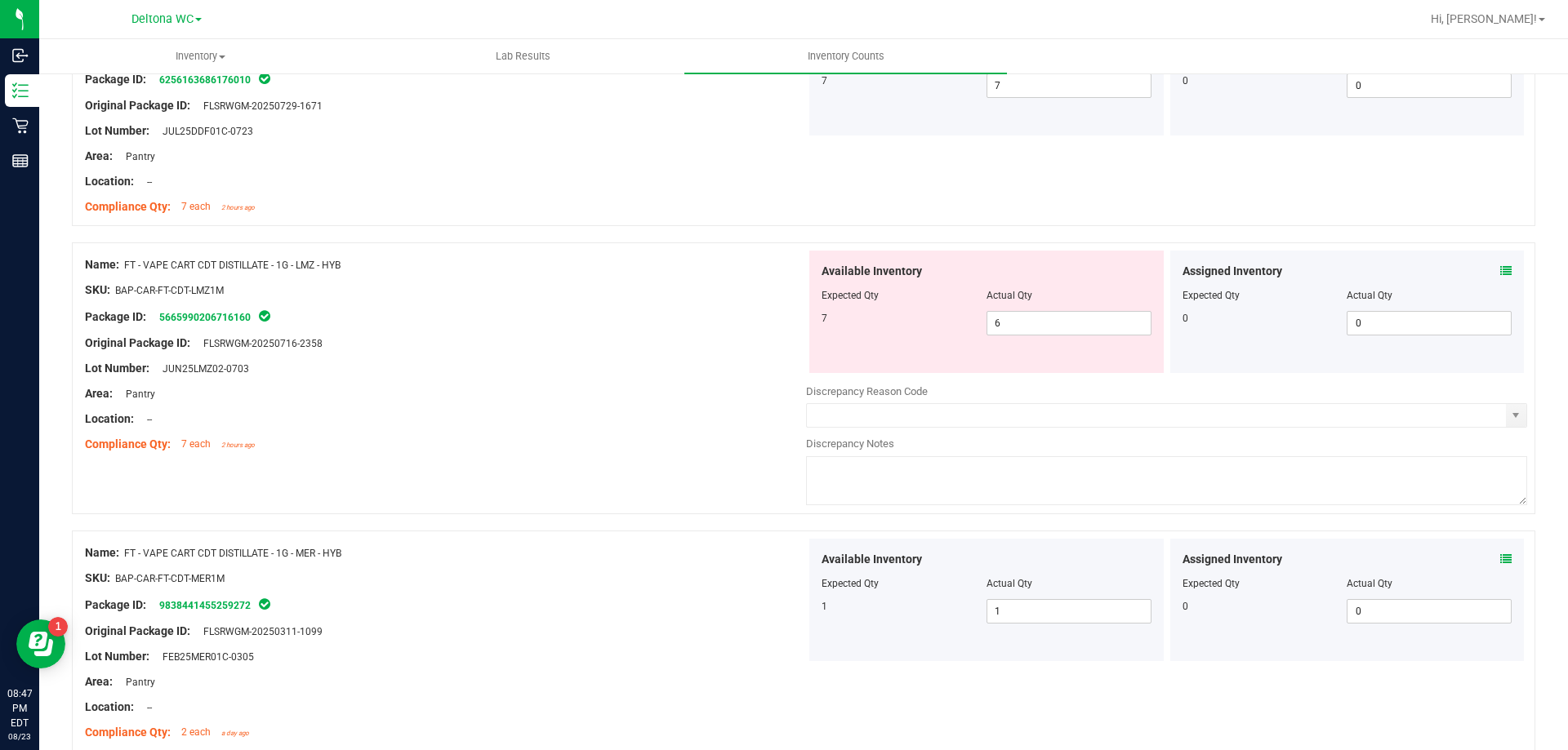
scroll to position [2531, 0]
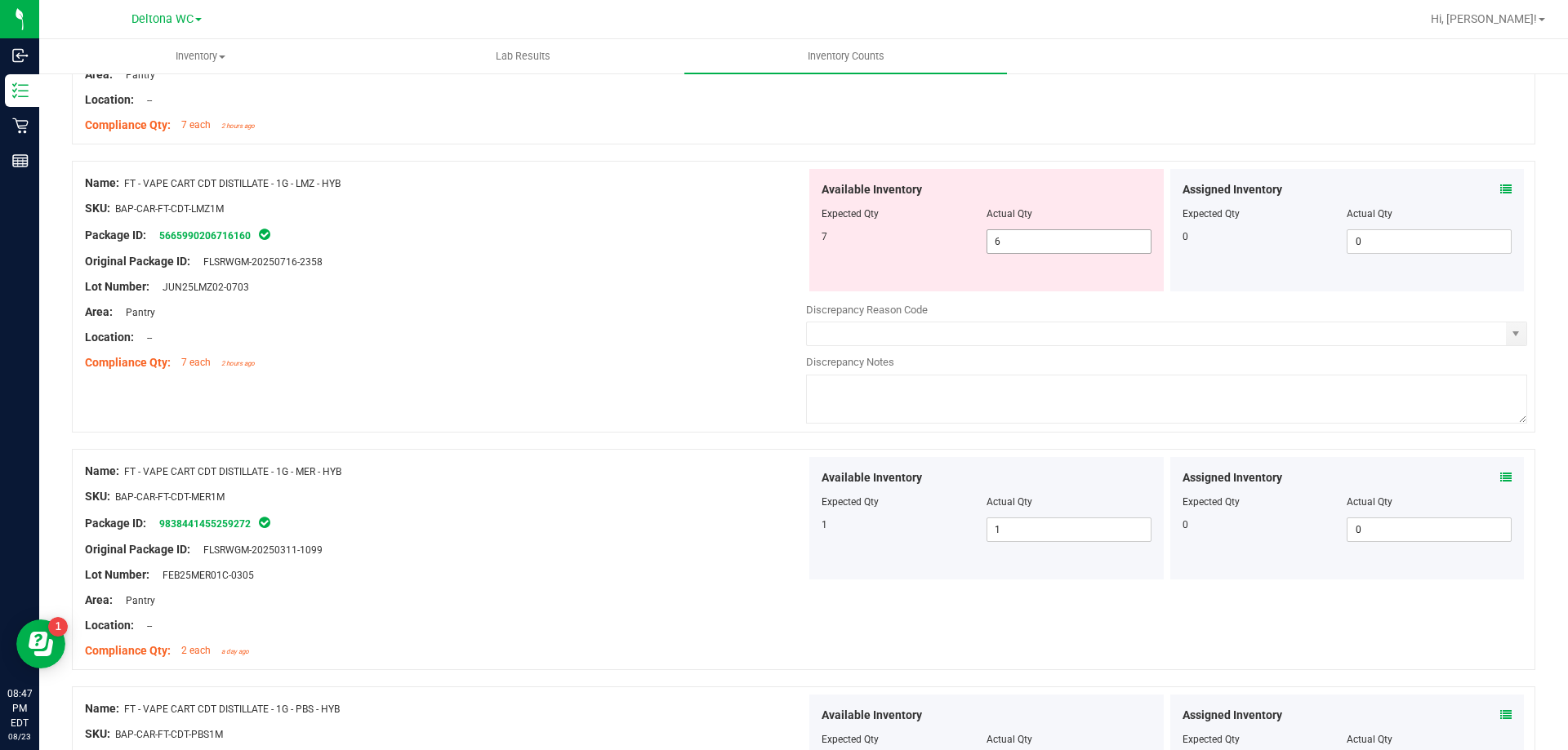
click at [1024, 242] on span "6 6" at bounding box center [1069, 241] width 165 height 24
type input "7"
click at [765, 332] on div "Location: --" at bounding box center [445, 337] width 721 height 17
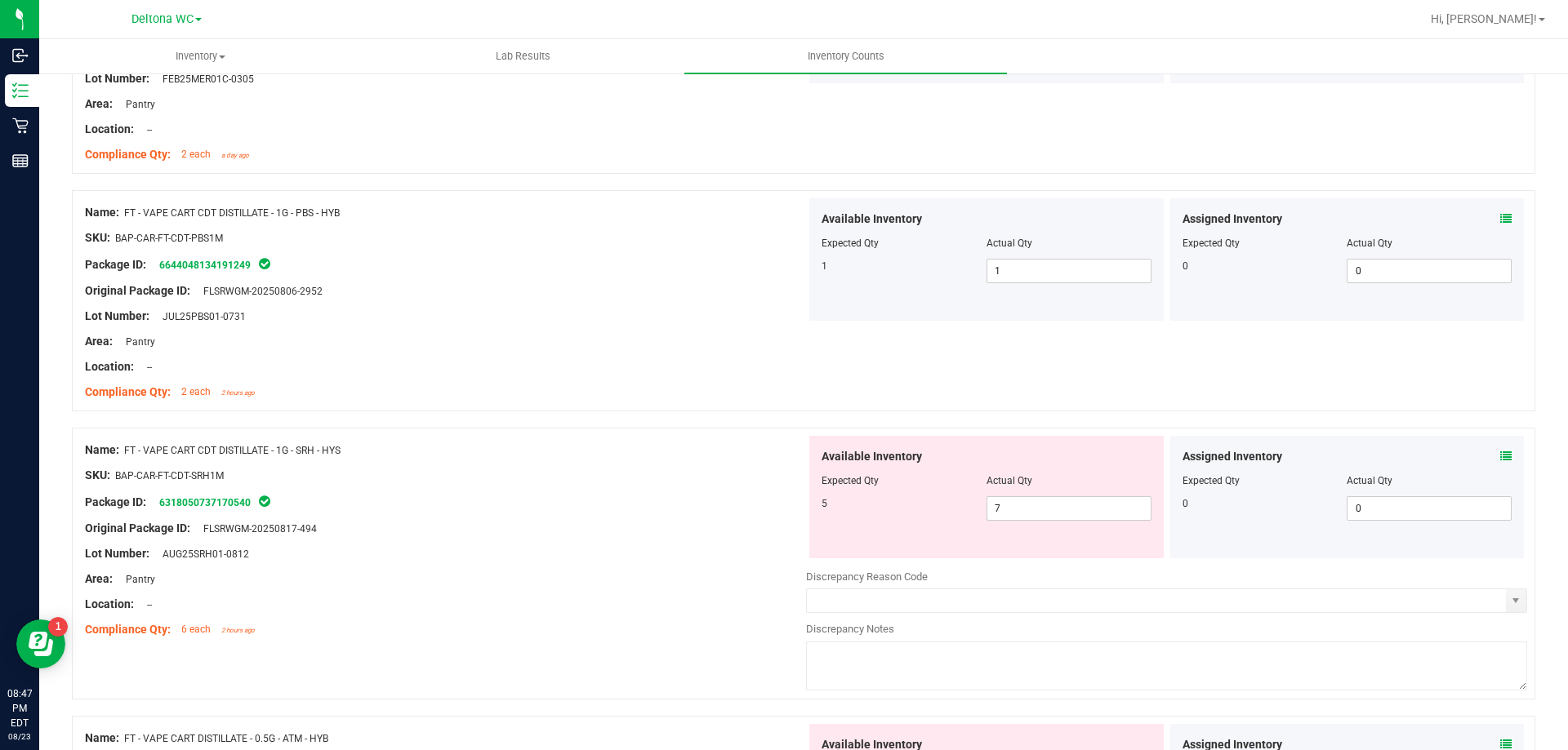
scroll to position [3021, 0]
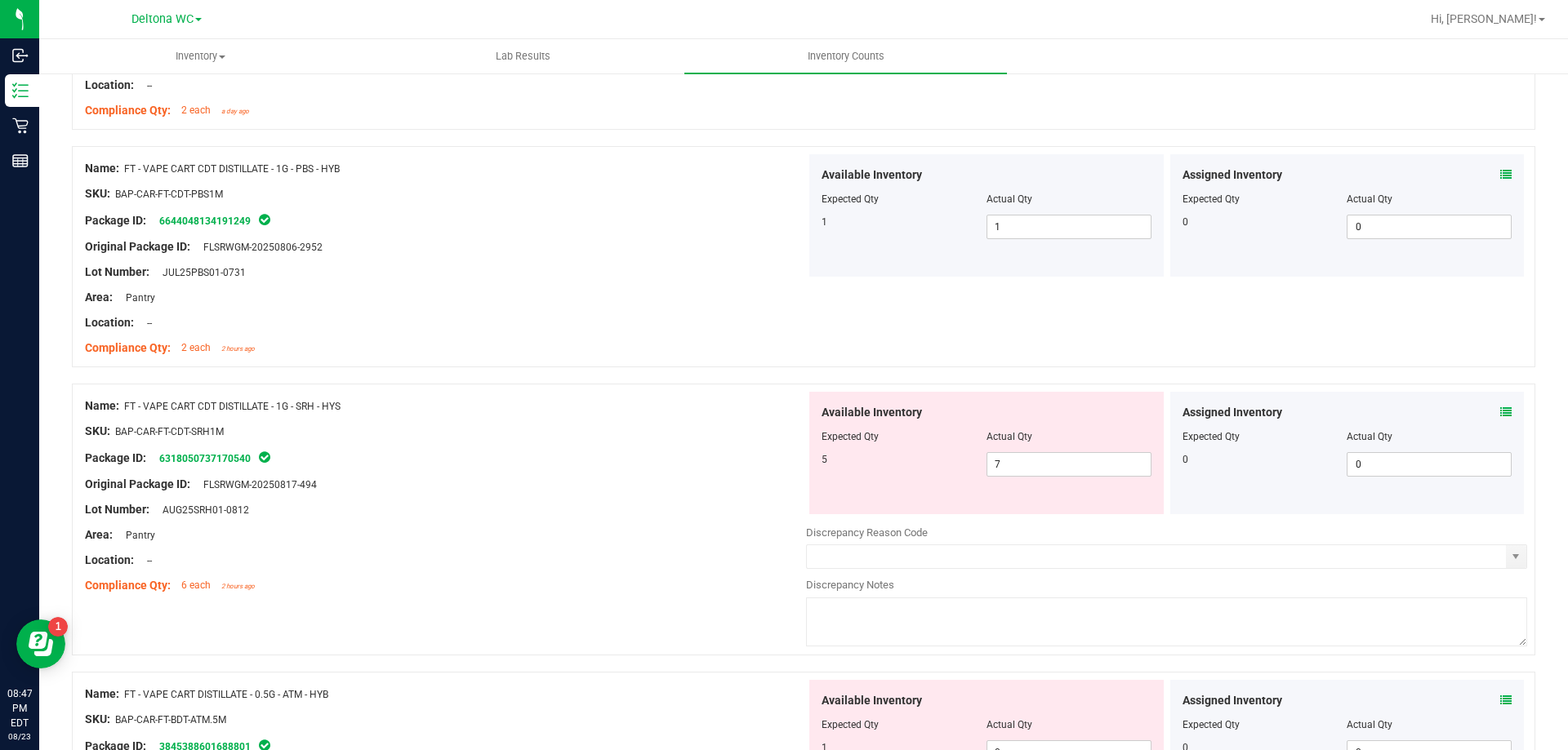
click at [1500, 416] on icon at bounding box center [1506, 413] width 12 height 12
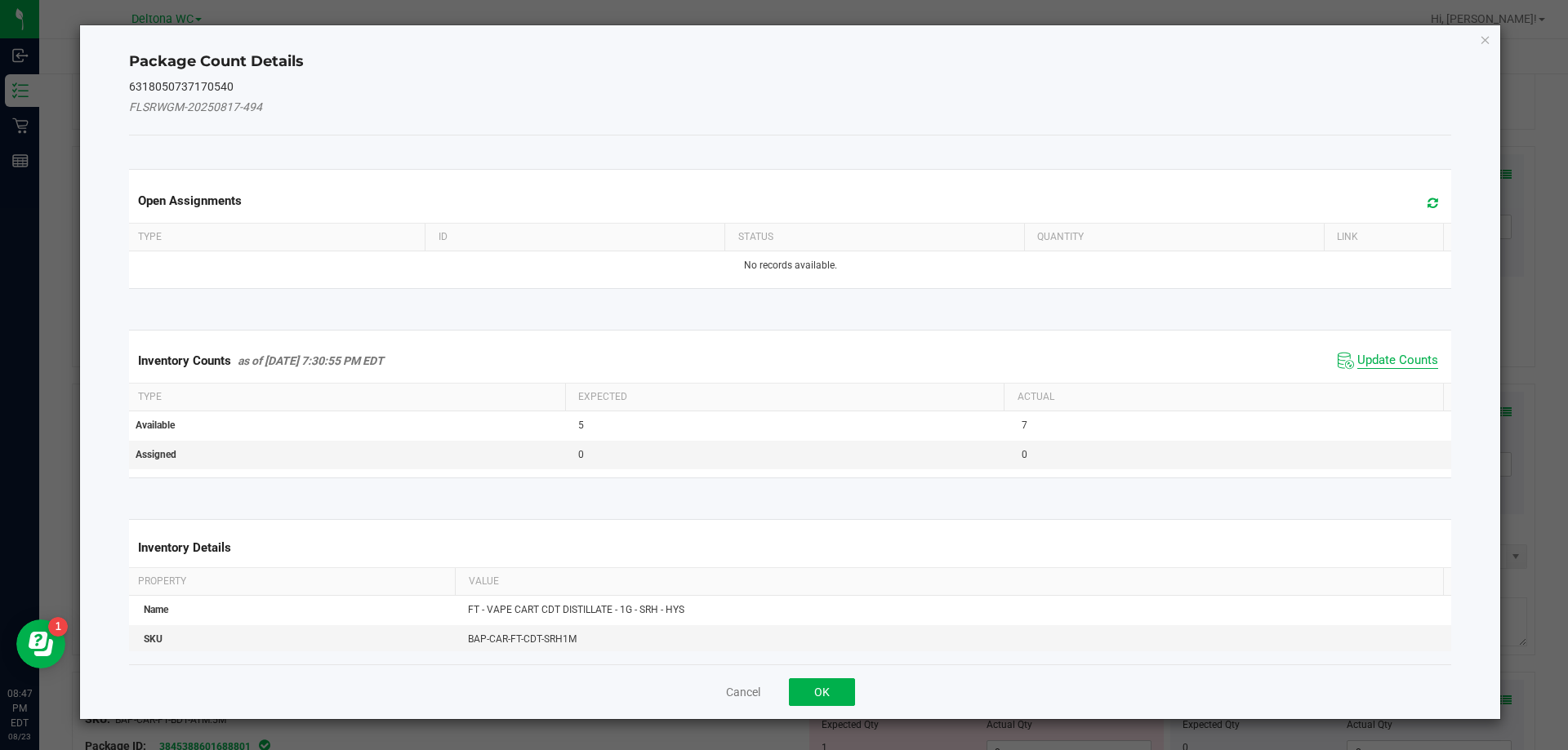
click at [1366, 364] on span "Update Counts" at bounding box center [1397, 360] width 81 height 16
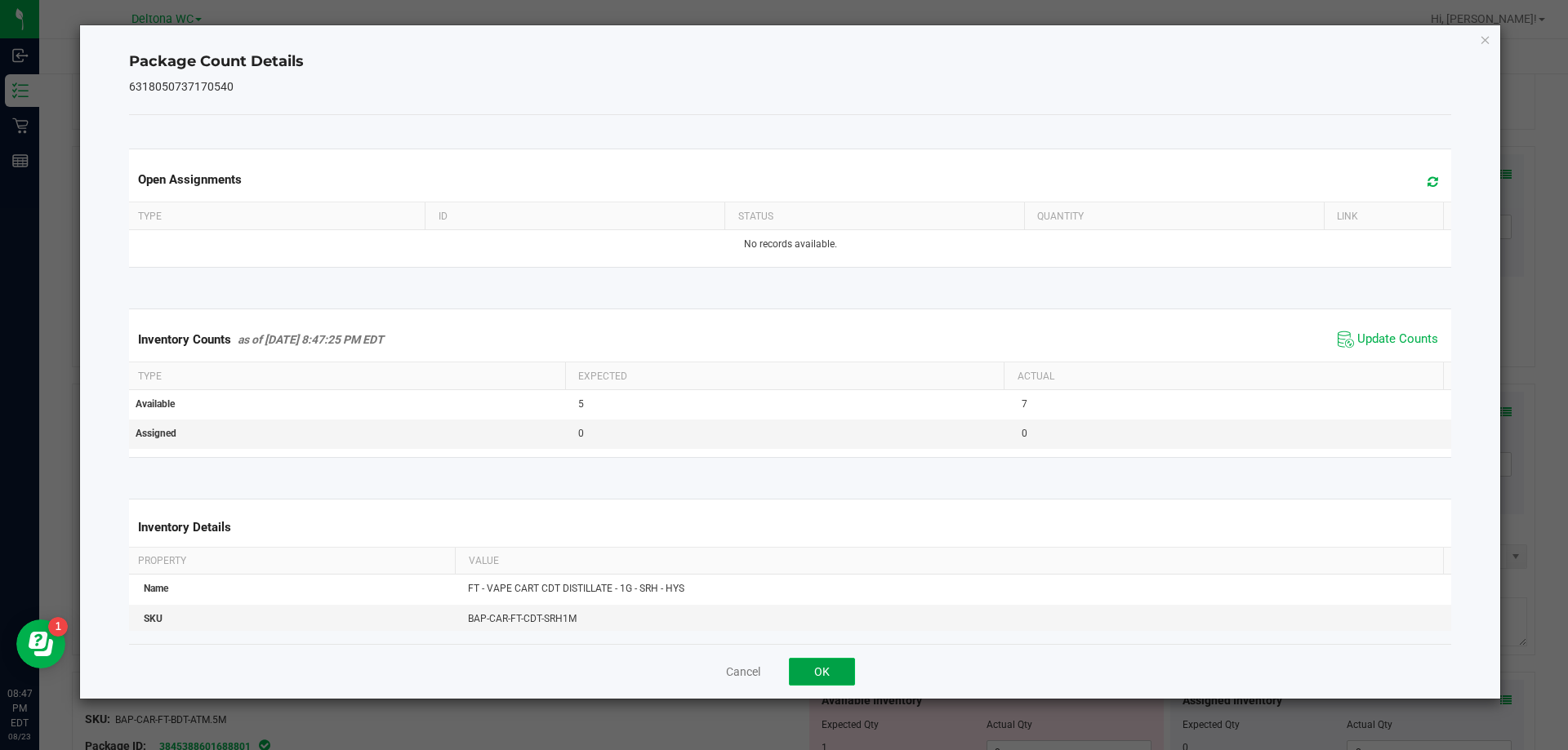
click at [820, 671] on button "OK" at bounding box center [821, 671] width 66 height 28
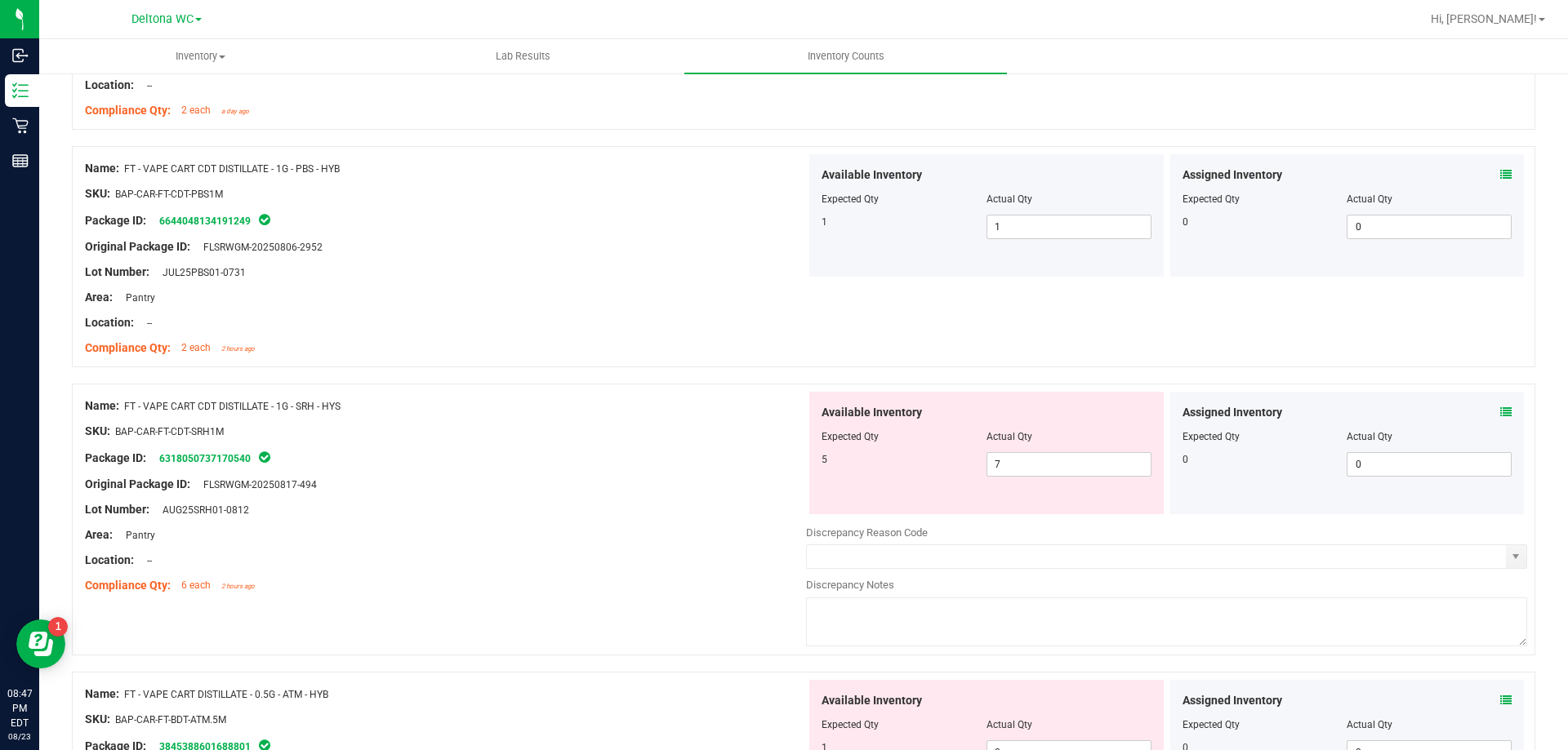
click at [1500, 702] on icon at bounding box center [1506, 701] width 12 height 12
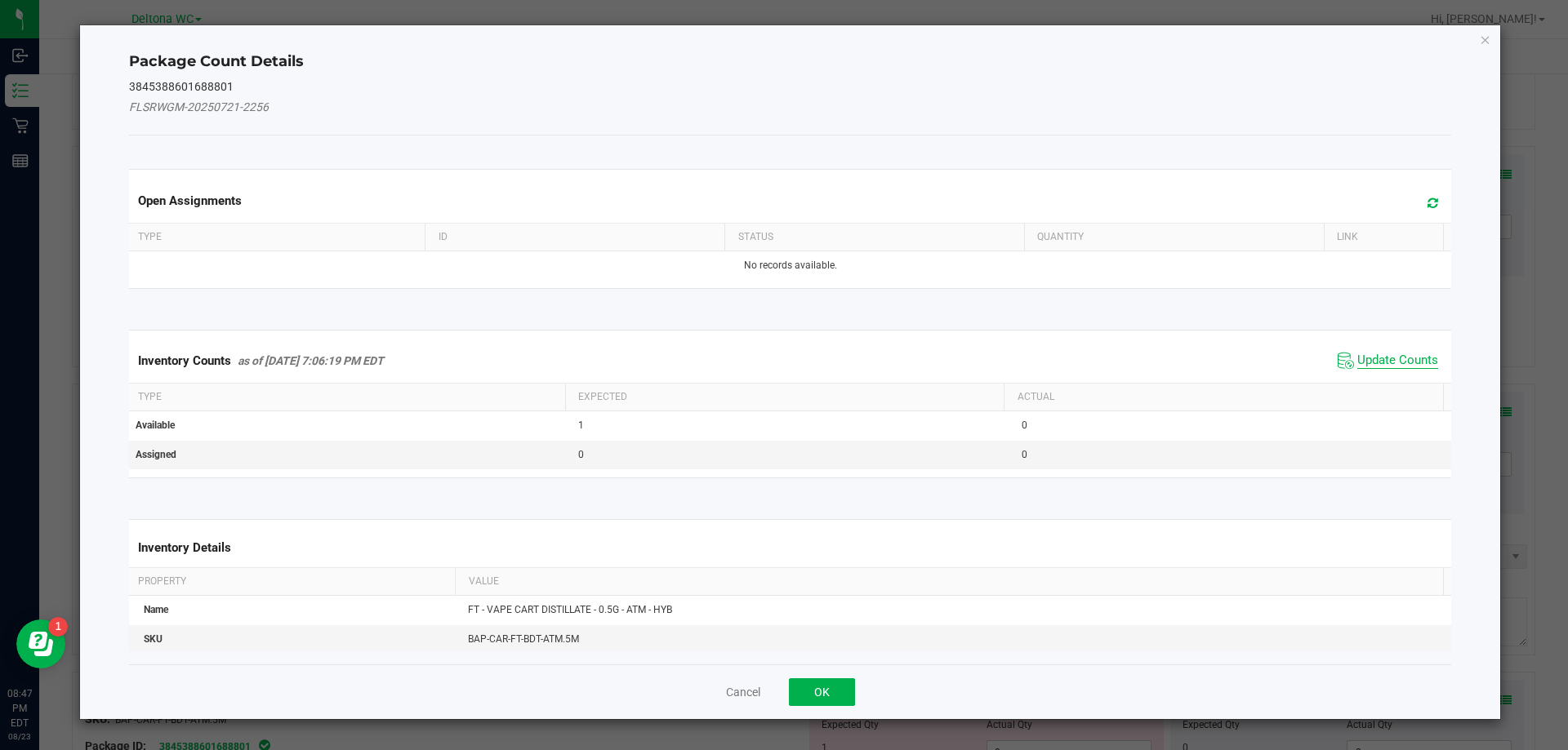
click at [1357, 358] on span "Update Counts" at bounding box center [1397, 360] width 81 height 16
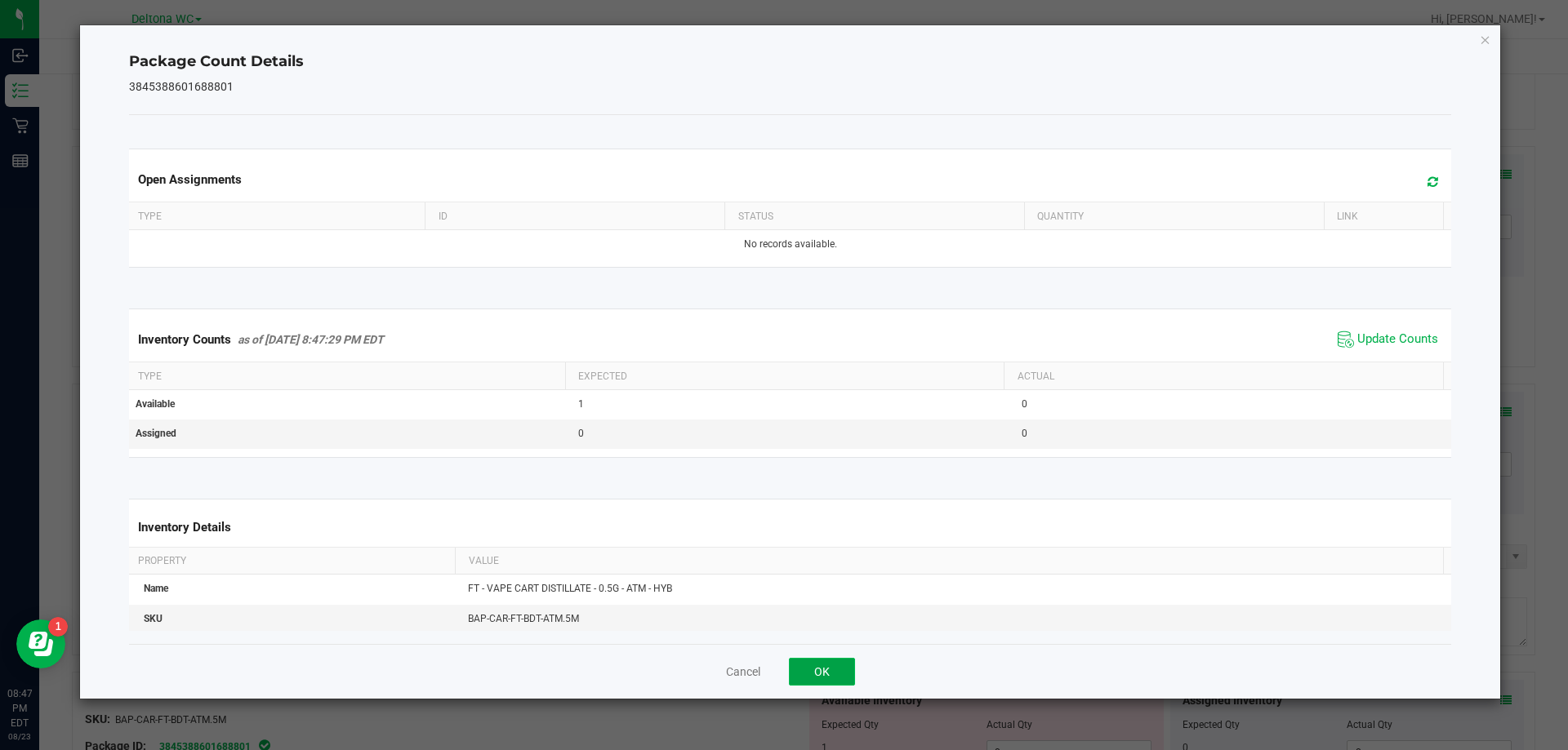
click at [824, 671] on button "OK" at bounding box center [821, 671] width 66 height 28
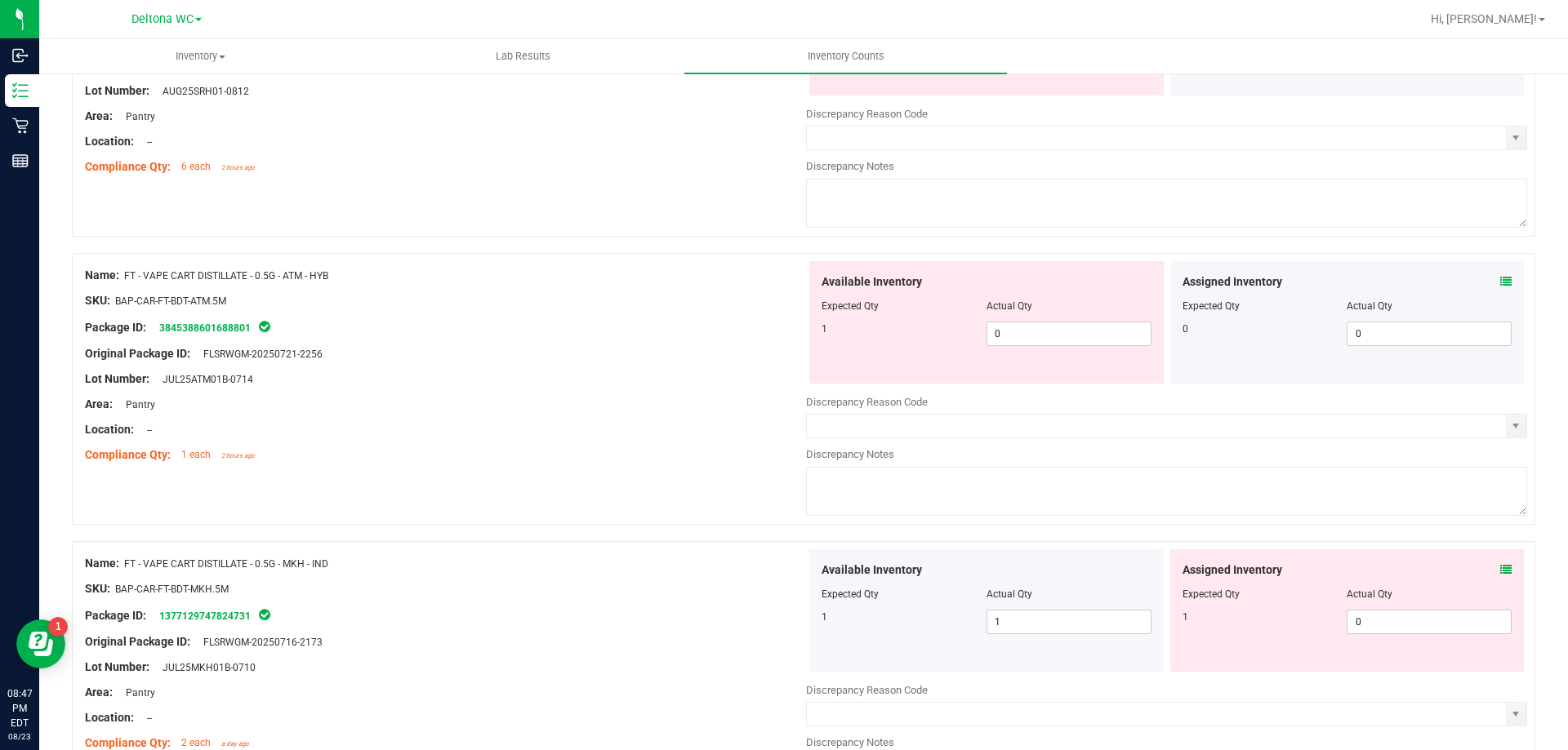
scroll to position [3511, 0]
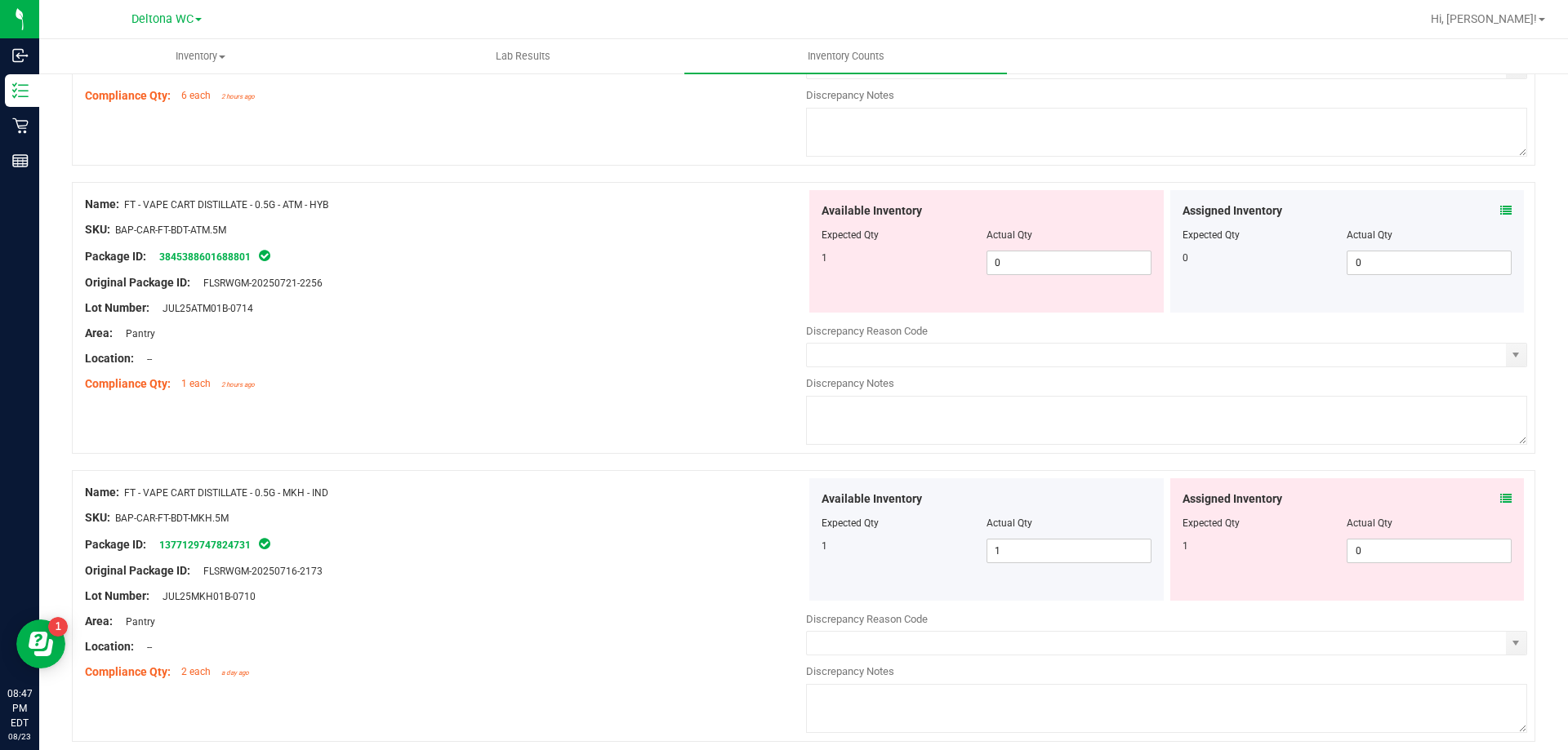
drag, startPoint x: 1497, startPoint y: 499, endPoint x: 1507, endPoint y: 492, distance: 12.2
click at [1503, 496] on div "Assigned Inventory Expected Qty Actual Qty 1 0 0" at bounding box center [1347, 539] width 354 height 122
click at [1500, 501] on icon at bounding box center [1506, 499] width 12 height 12
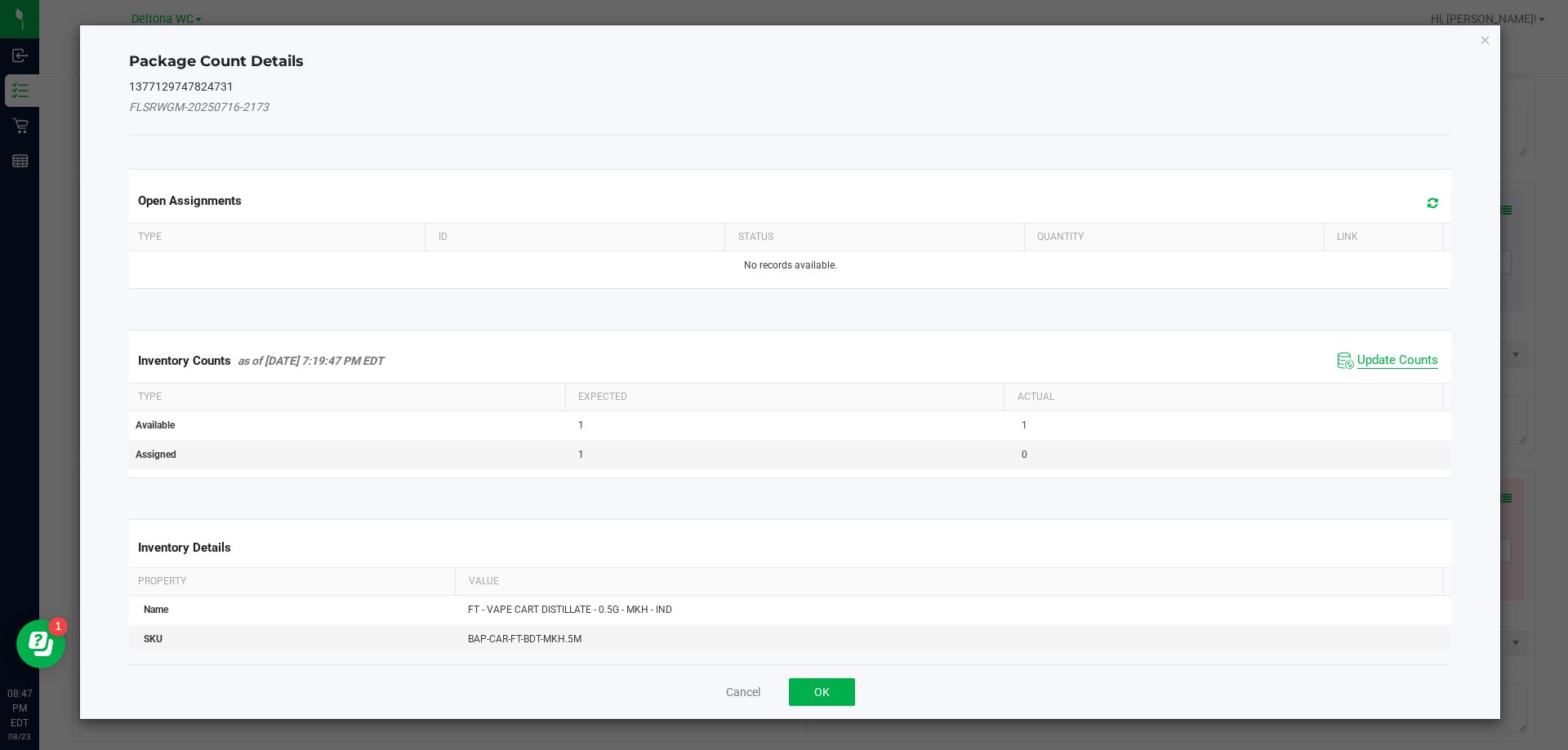
click at [1357, 358] on span "Update Counts" at bounding box center [1397, 360] width 81 height 16
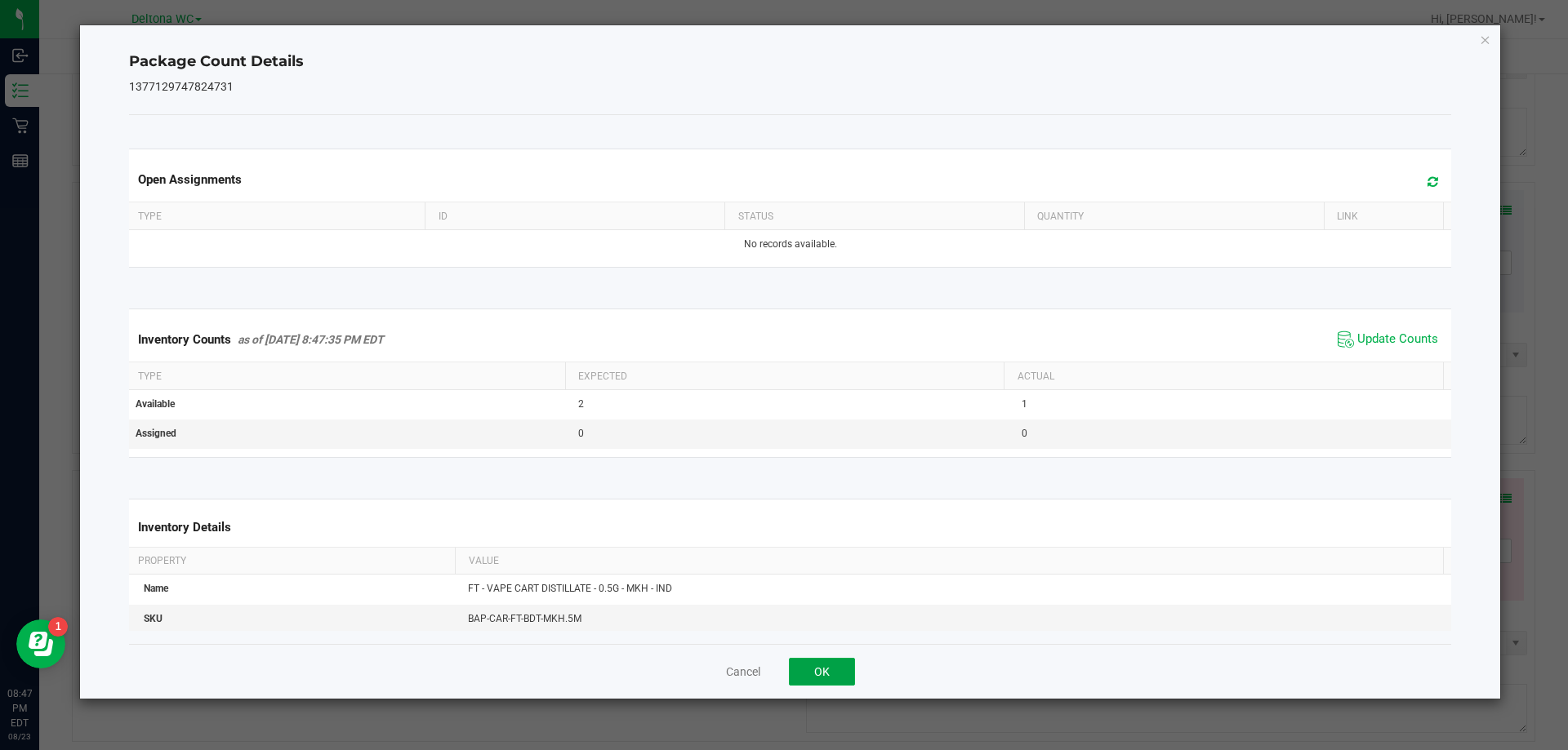
click at [812, 674] on button "OK" at bounding box center [821, 671] width 66 height 28
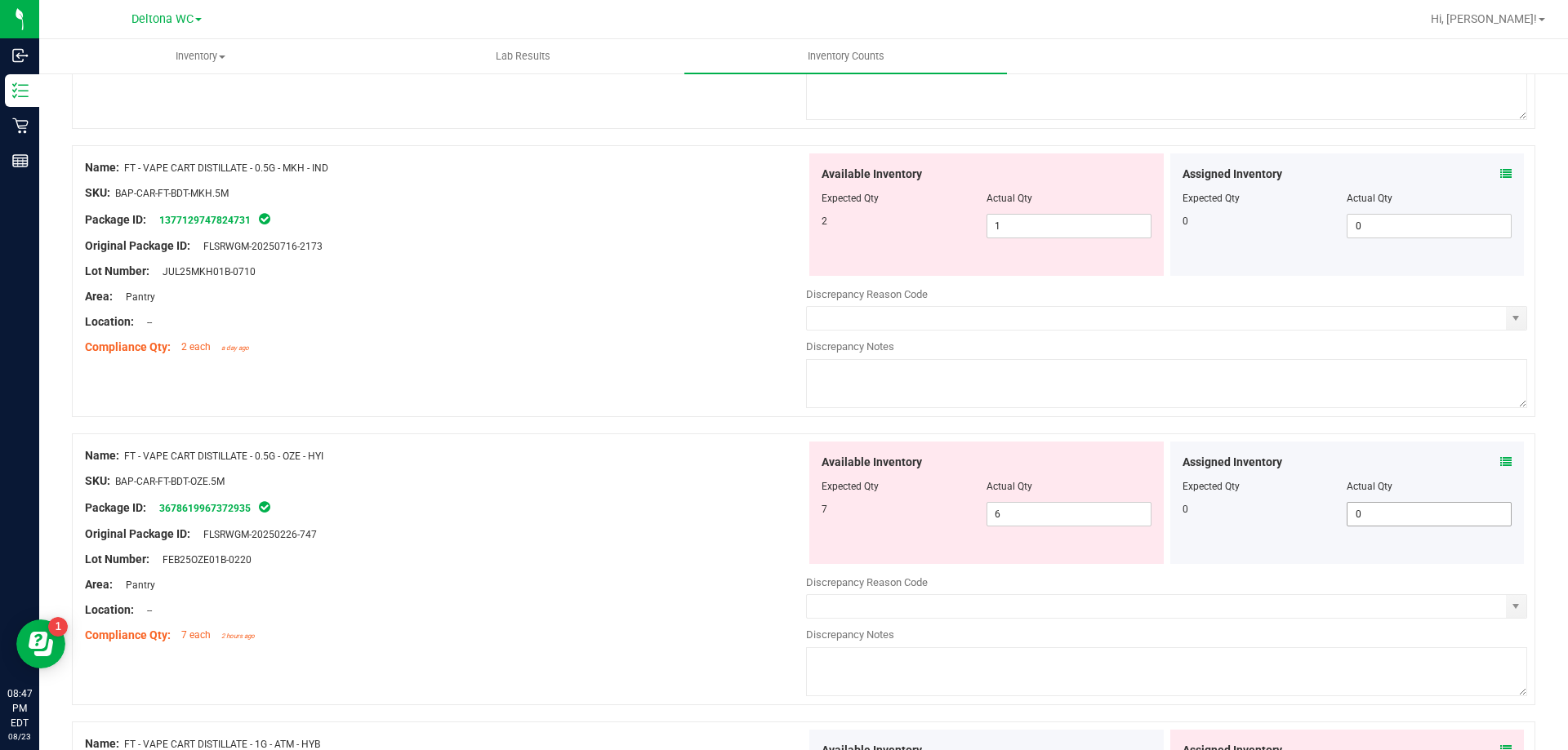
scroll to position [3837, 0]
click at [1500, 461] on icon at bounding box center [1506, 461] width 12 height 12
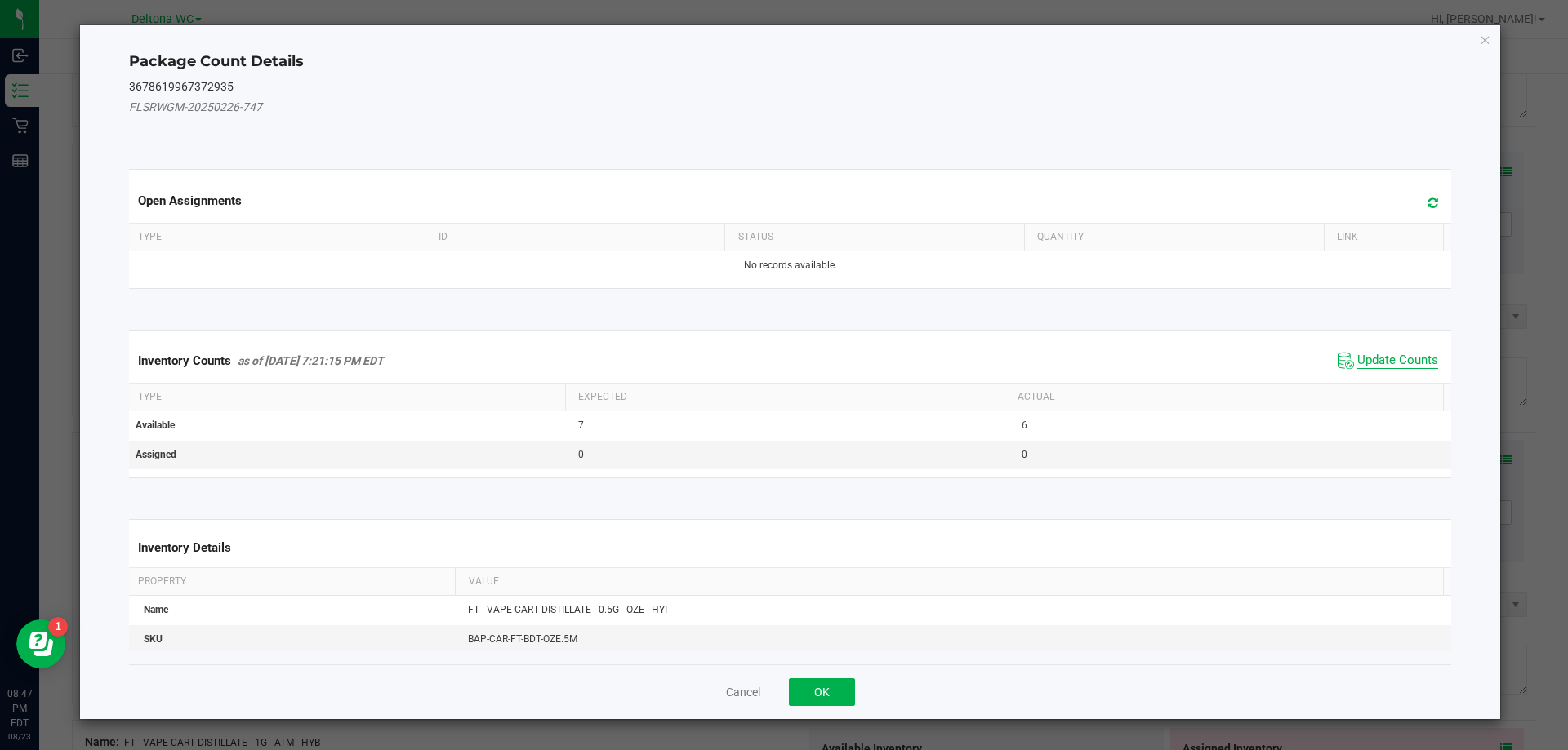
click at [1386, 354] on span "Update Counts" at bounding box center [1397, 360] width 81 height 16
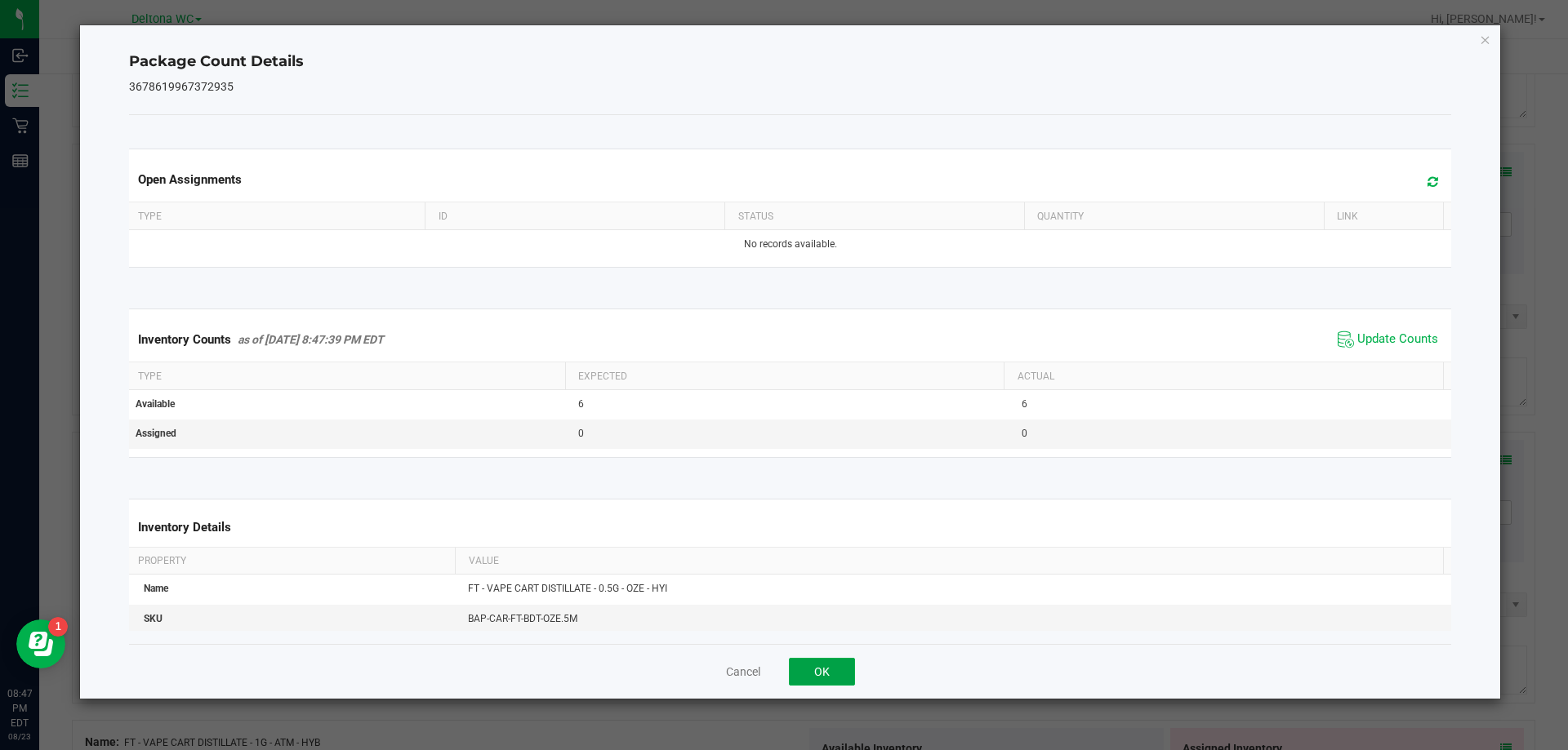
click at [836, 663] on button "OK" at bounding box center [821, 671] width 66 height 28
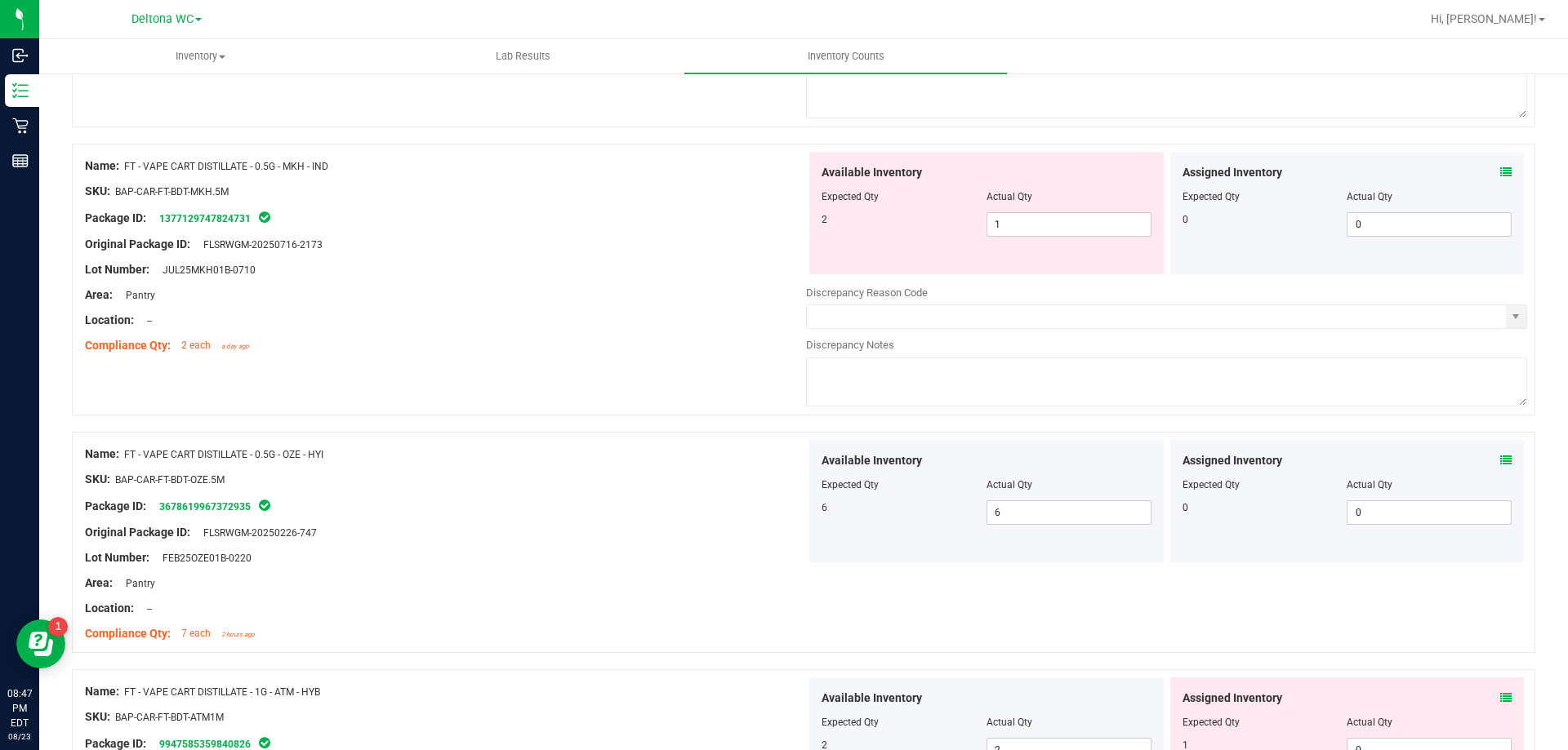
click at [1500, 692] on icon at bounding box center [1506, 698] width 12 height 12
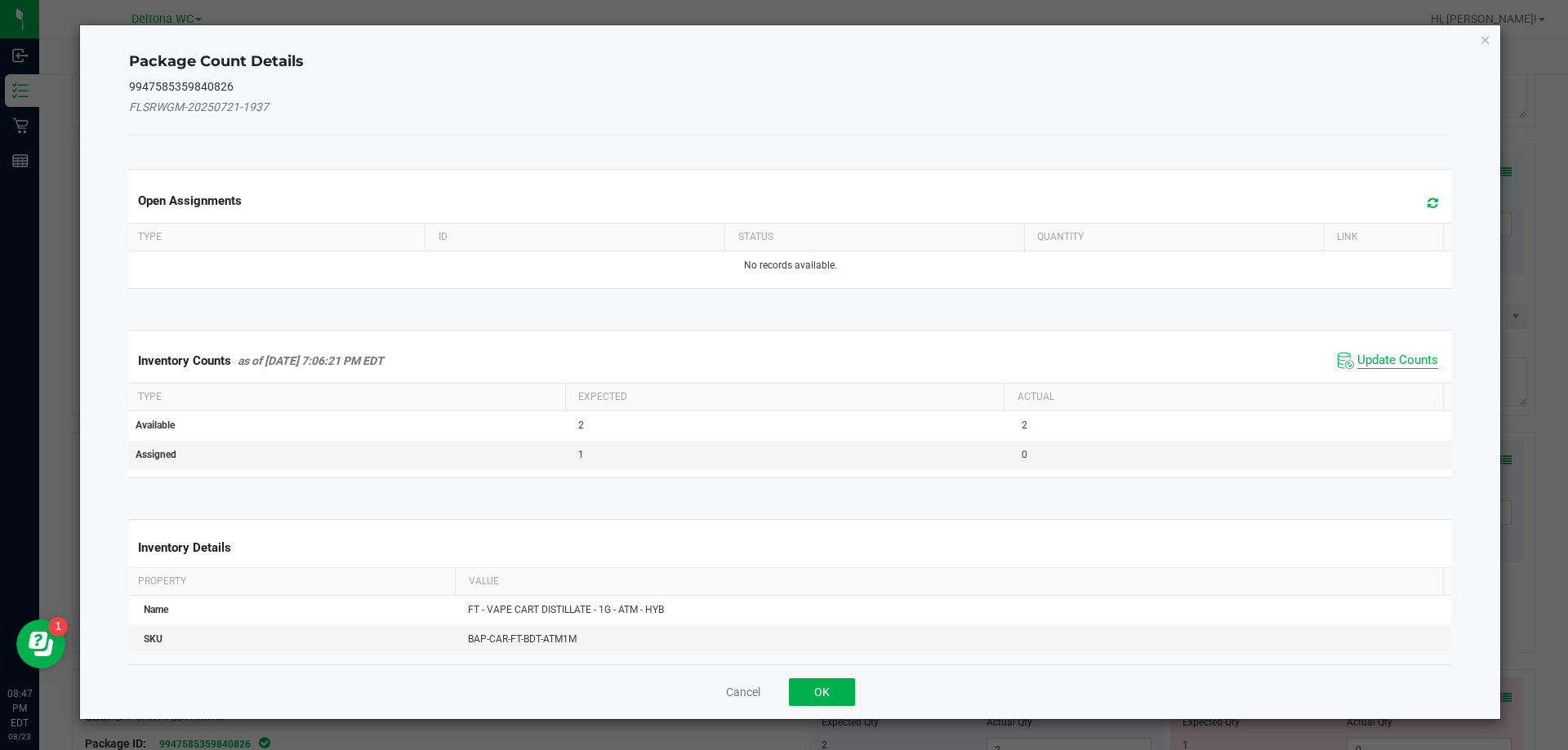
click at [1367, 358] on span "Update Counts" at bounding box center [1397, 360] width 81 height 16
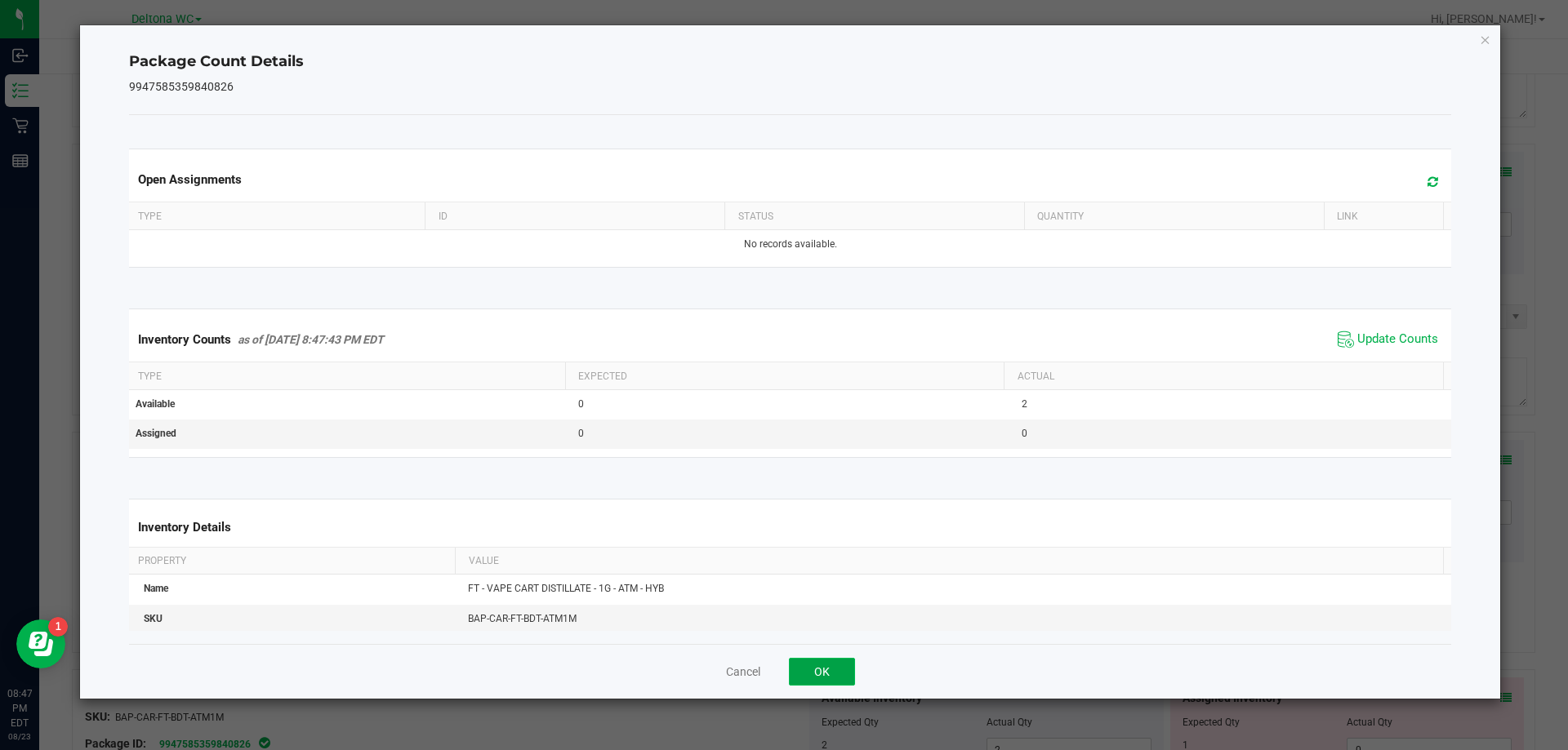
click at [829, 660] on button "OK" at bounding box center [821, 671] width 66 height 28
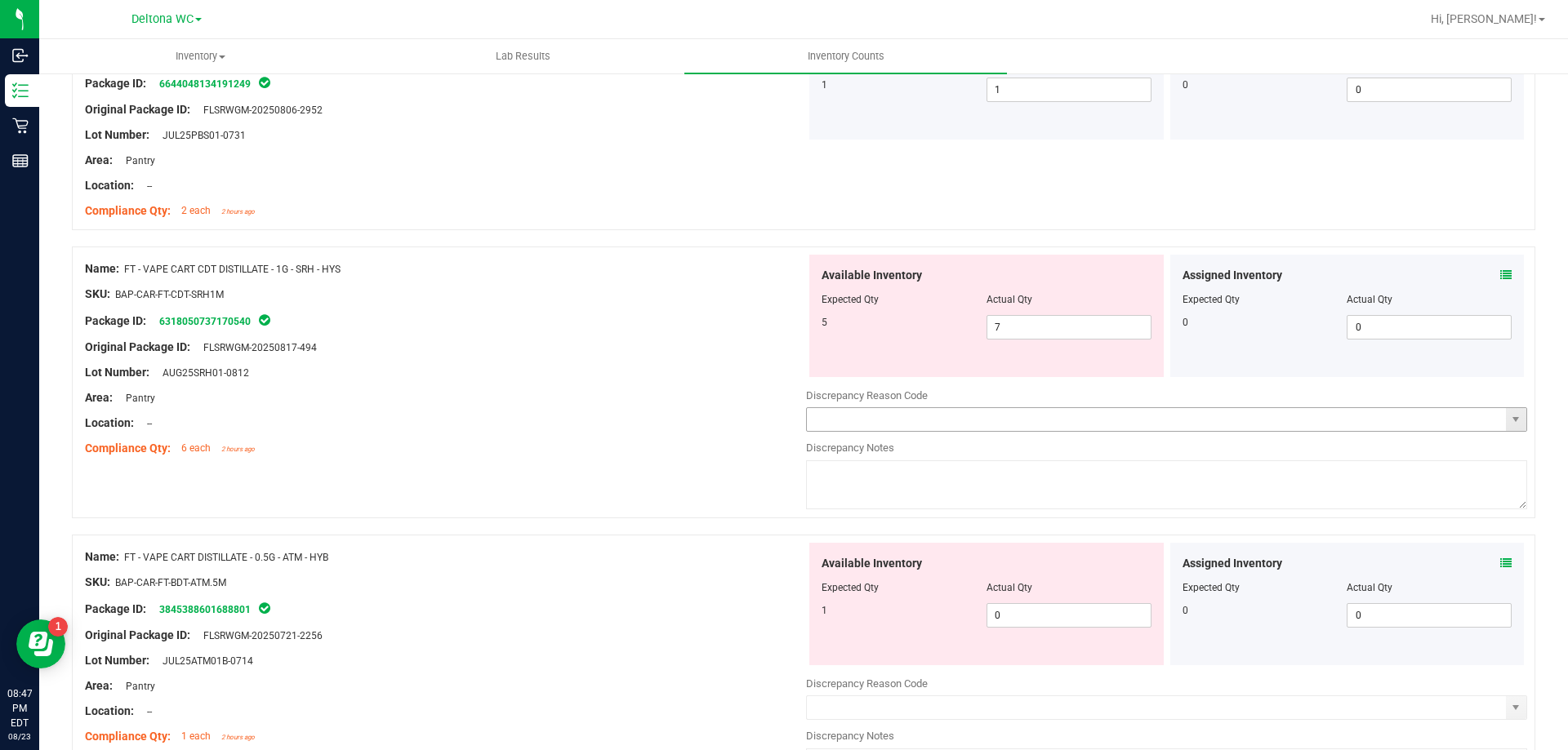
scroll to position [3184, 0]
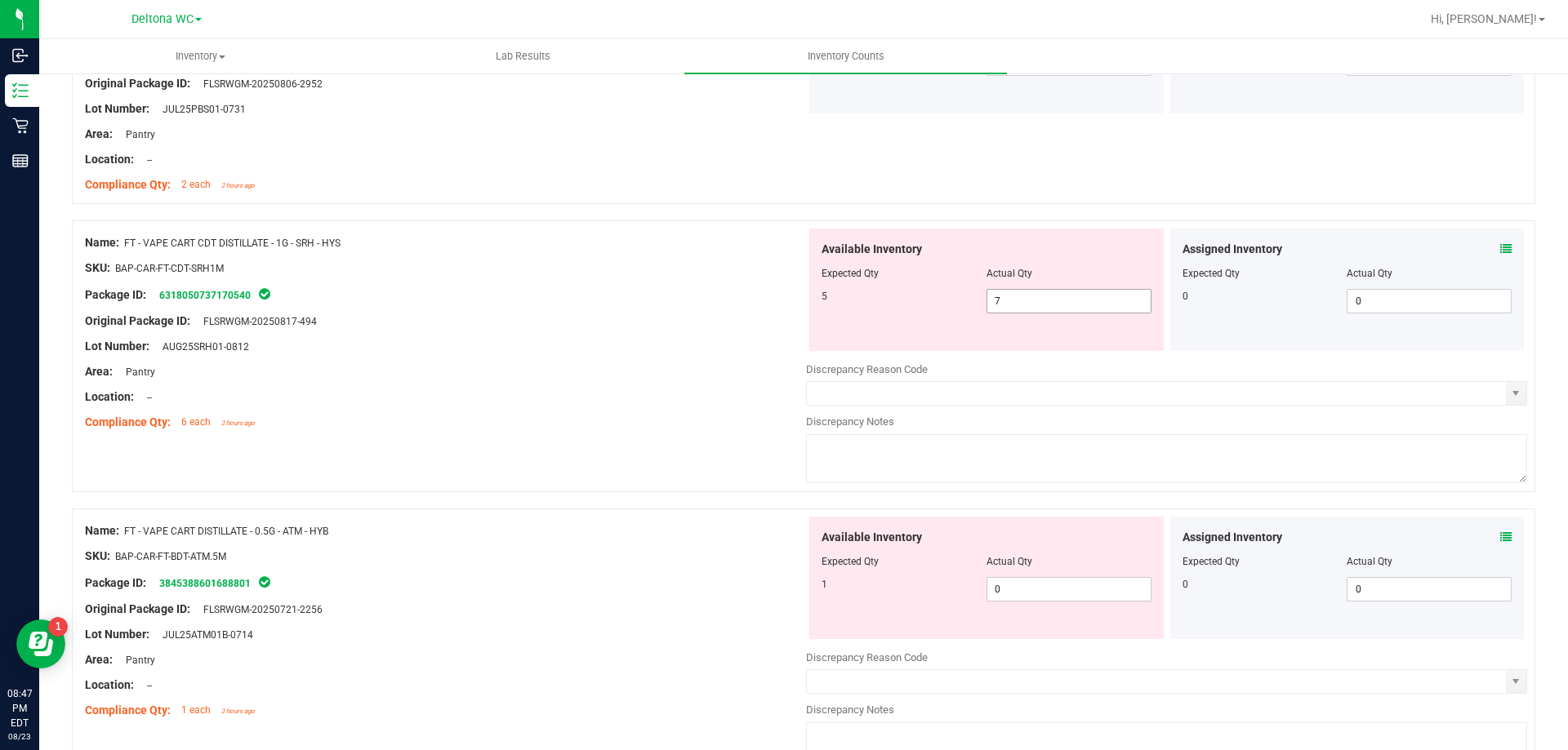
click at [1013, 301] on span "7 7" at bounding box center [1069, 301] width 165 height 24
type input "6"
click at [707, 422] on div "Compliance Qty: 6 each 2 hours ago" at bounding box center [445, 422] width 721 height 17
click at [553, 586] on div "Package ID: 3845388601688801" at bounding box center [445, 582] width 721 height 19
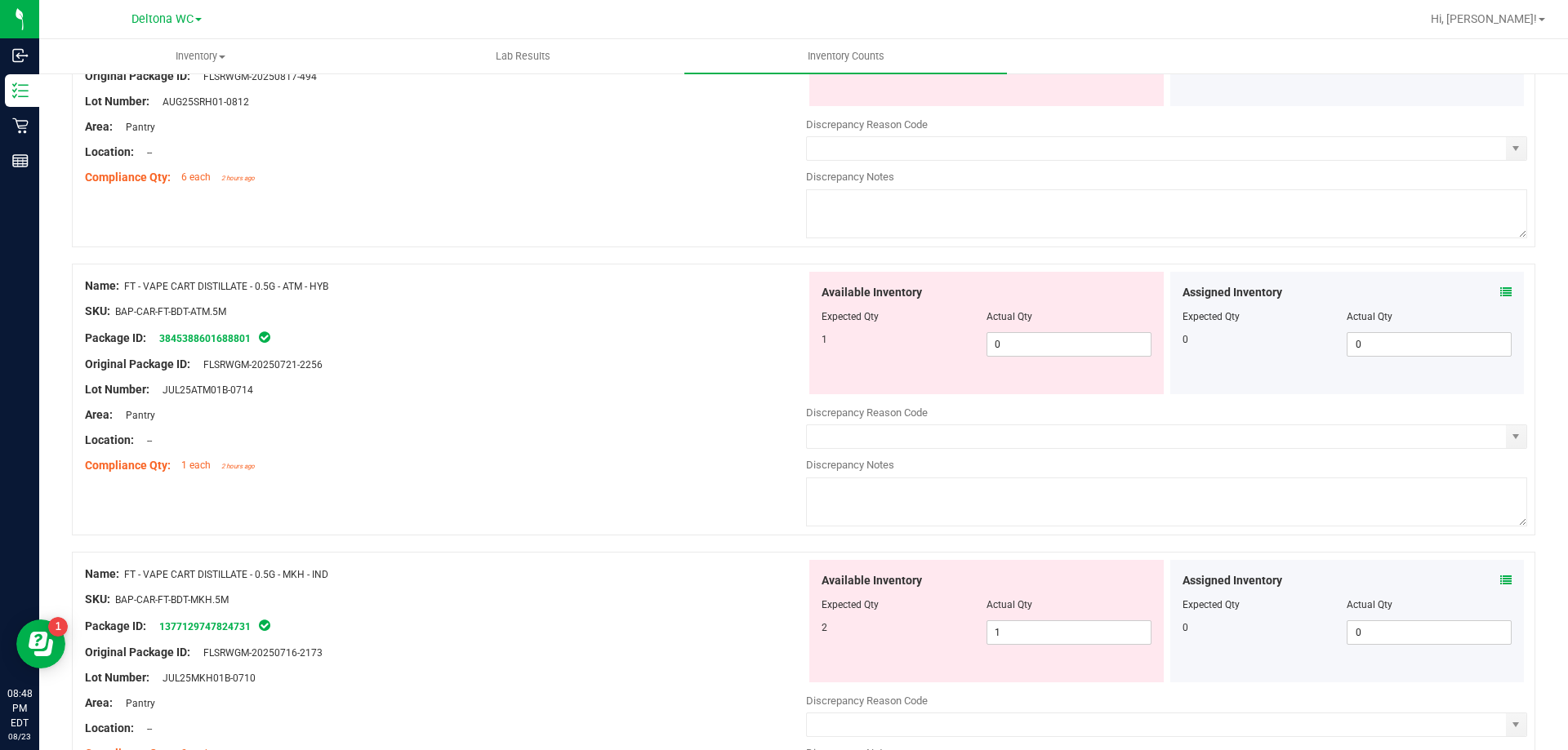
scroll to position [3511, 0]
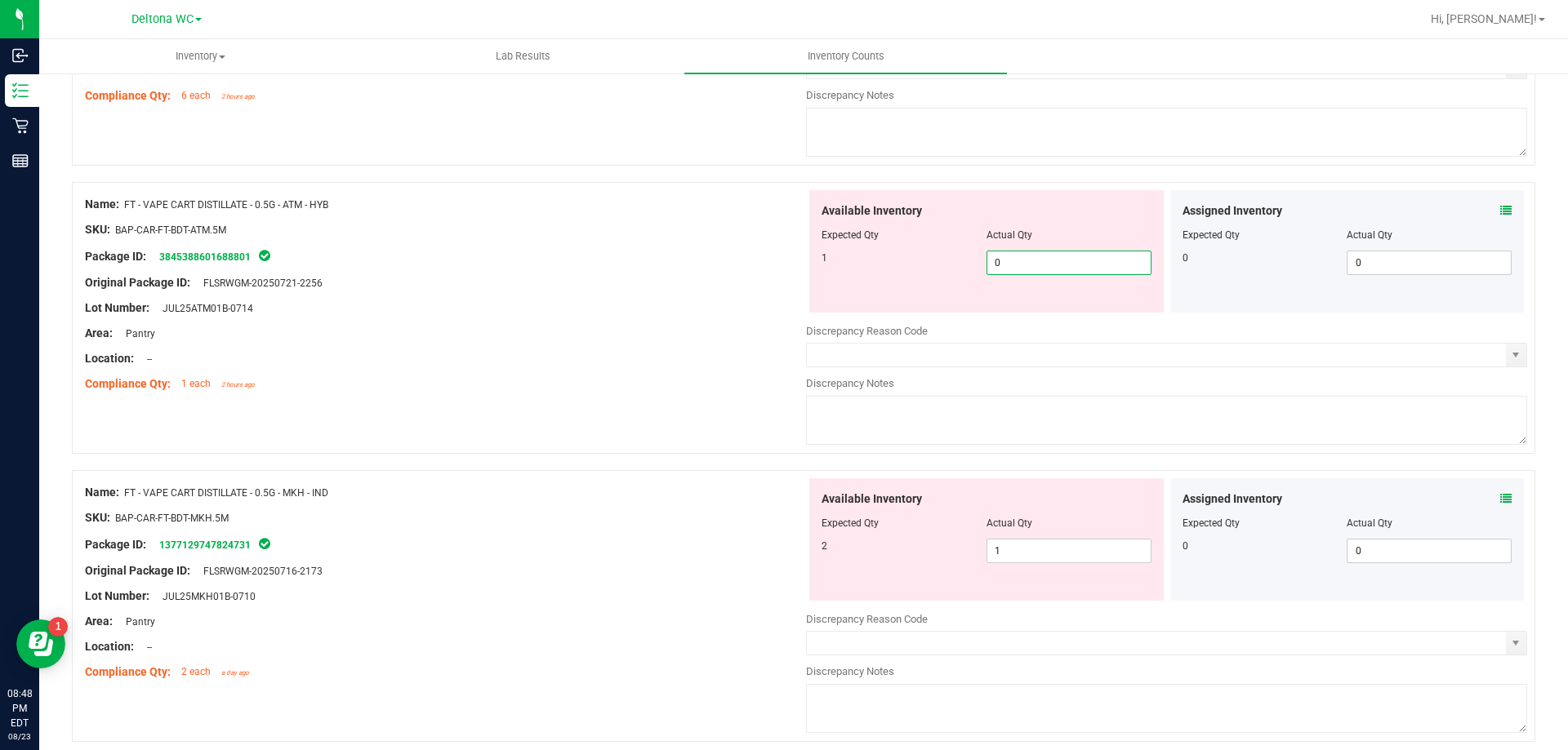
click at [1016, 263] on span "0 0" at bounding box center [1069, 263] width 165 height 24
click at [1500, 206] on icon at bounding box center [1506, 211] width 12 height 12
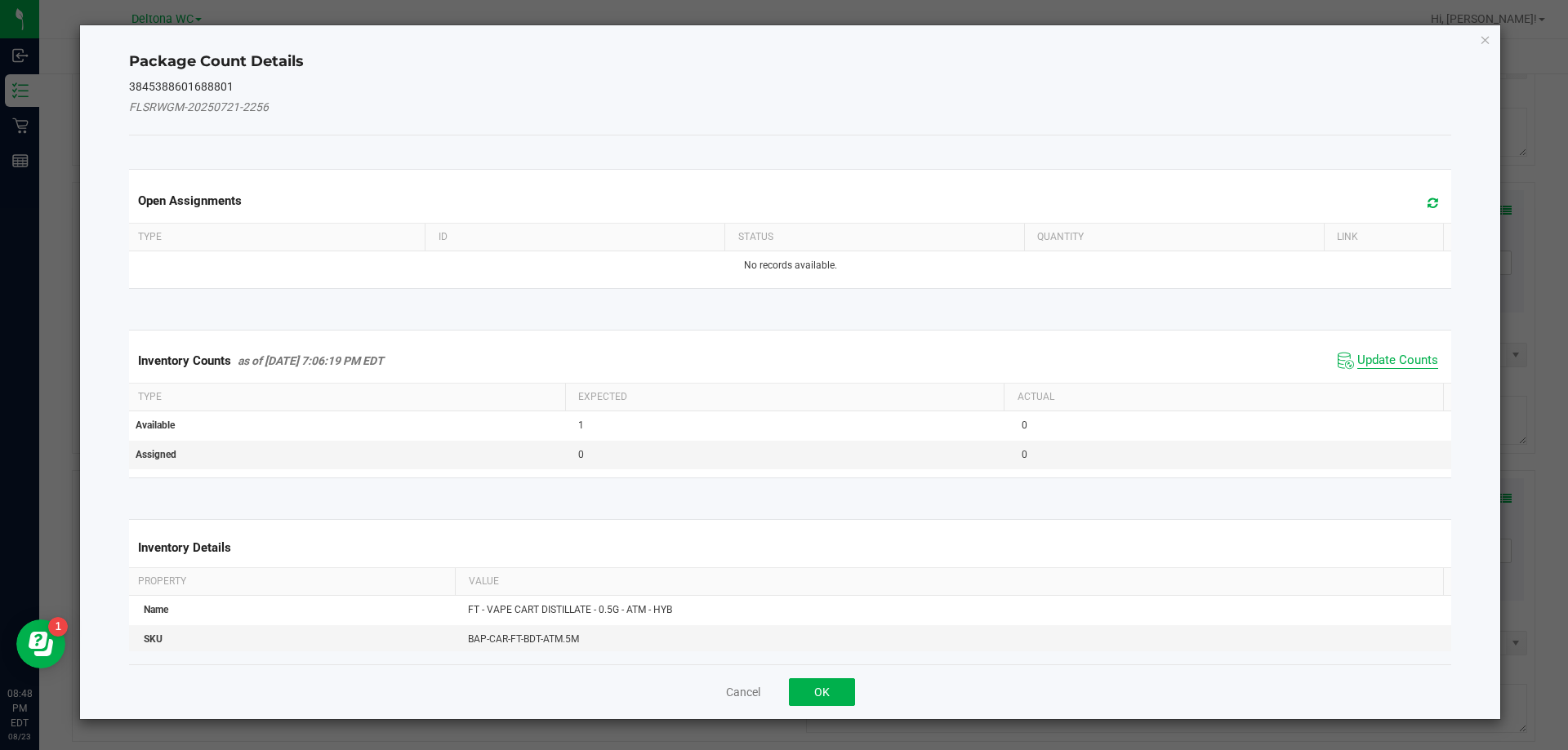
click at [1376, 362] on span "Update Counts" at bounding box center [1397, 360] width 81 height 16
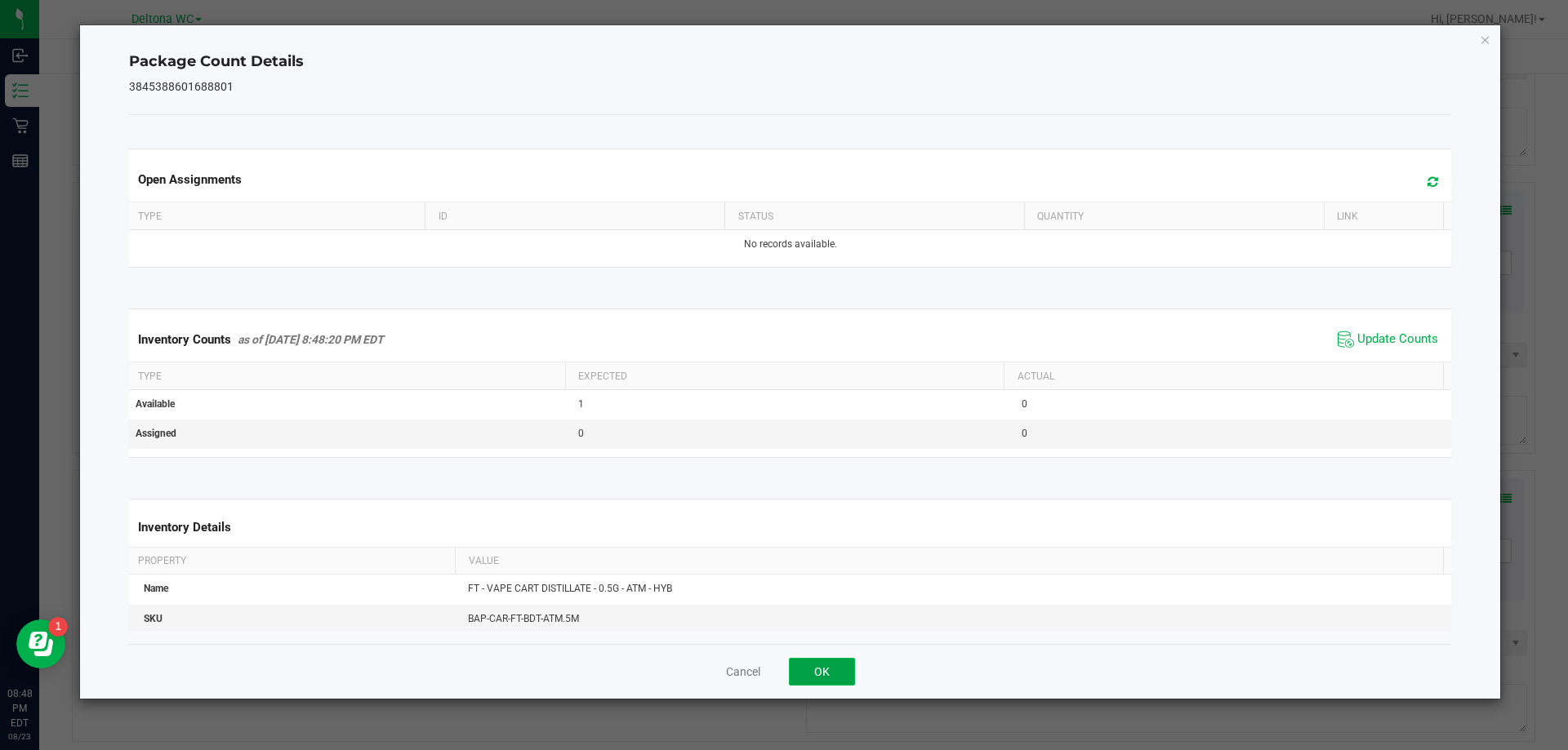
click at [825, 678] on button "OK" at bounding box center [821, 671] width 66 height 28
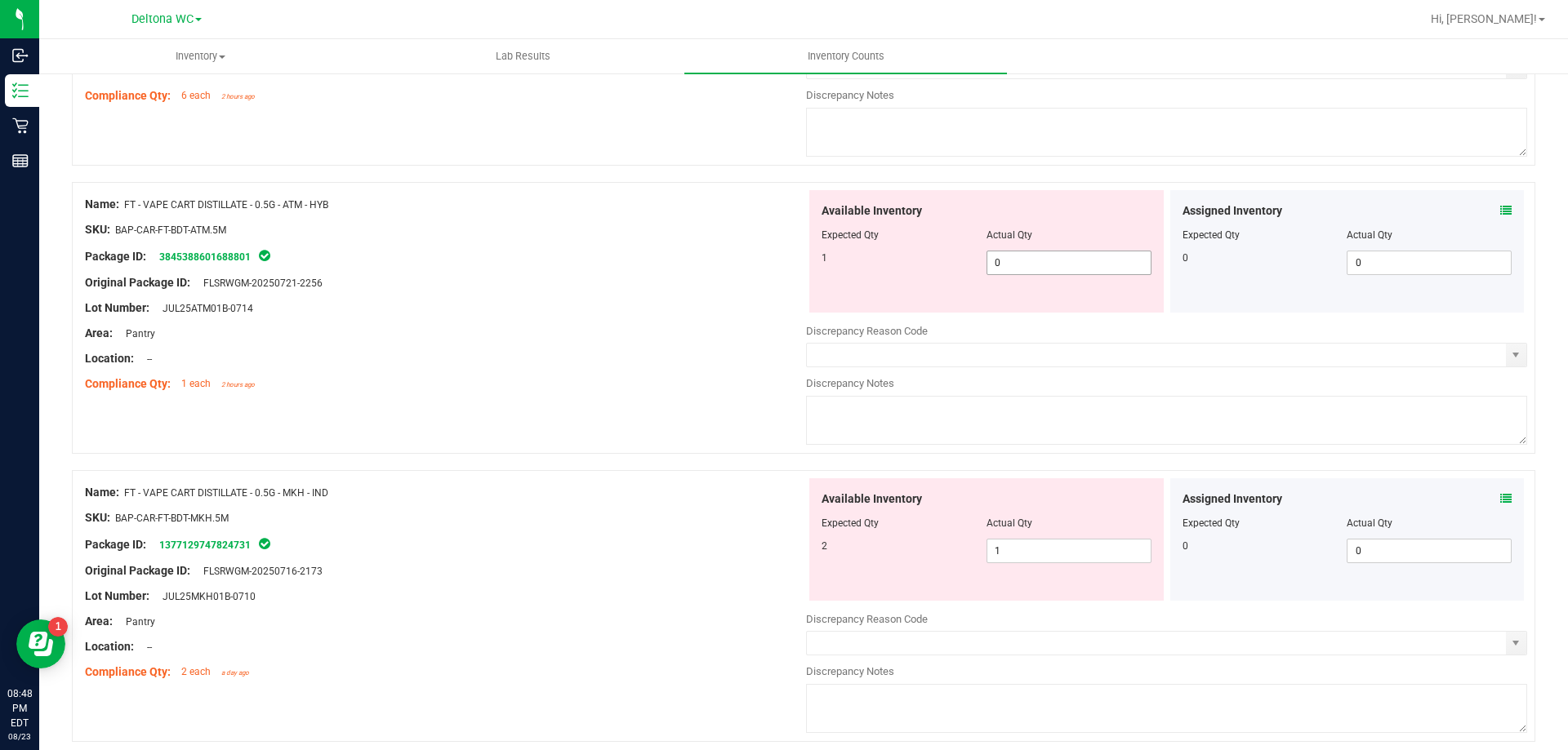
click at [1008, 268] on span "0 0" at bounding box center [1069, 263] width 165 height 24
type input "1"
click at [789, 346] on div at bounding box center [445, 346] width 721 height 8
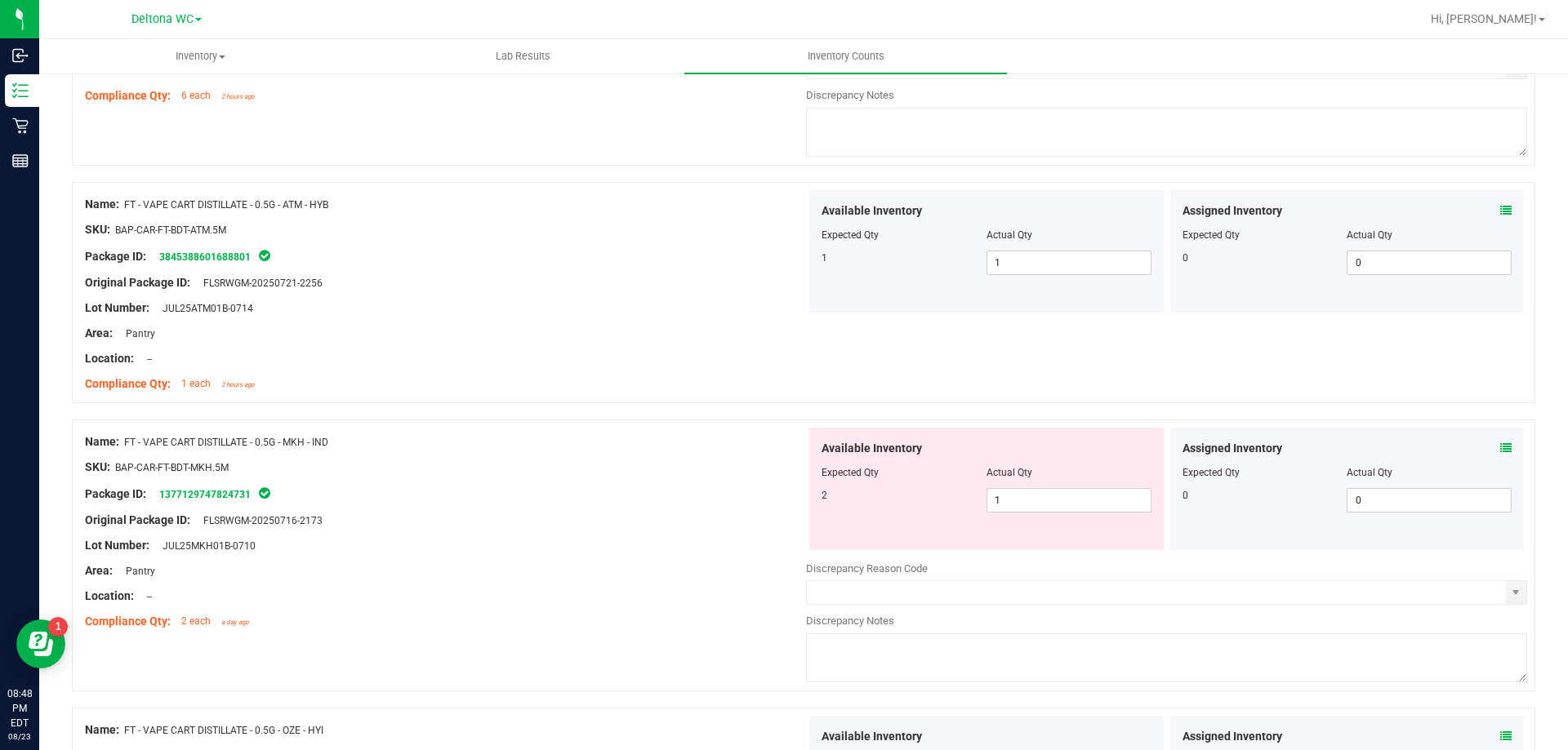
scroll to position [3592, 0]
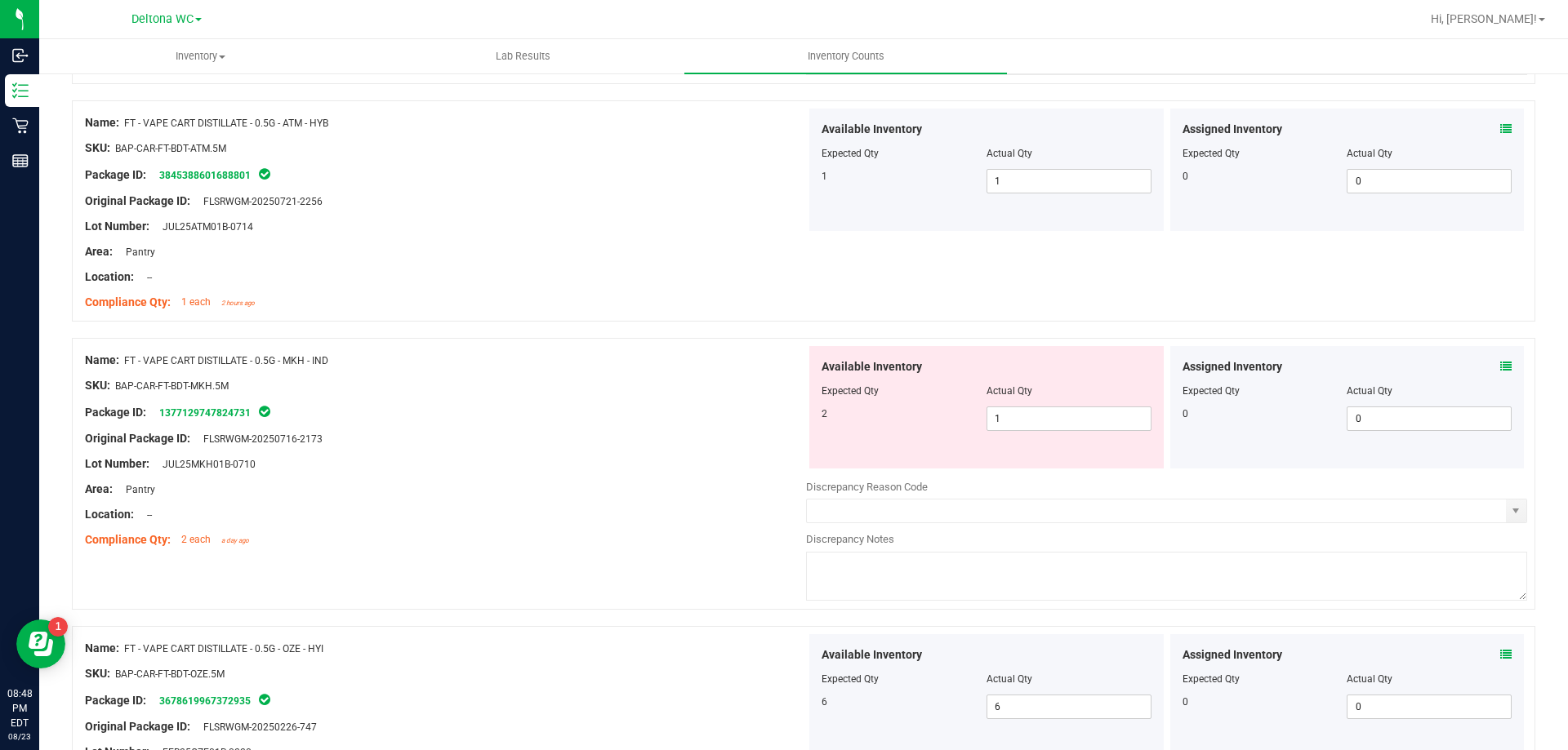
click at [1500, 370] on icon at bounding box center [1506, 367] width 12 height 12
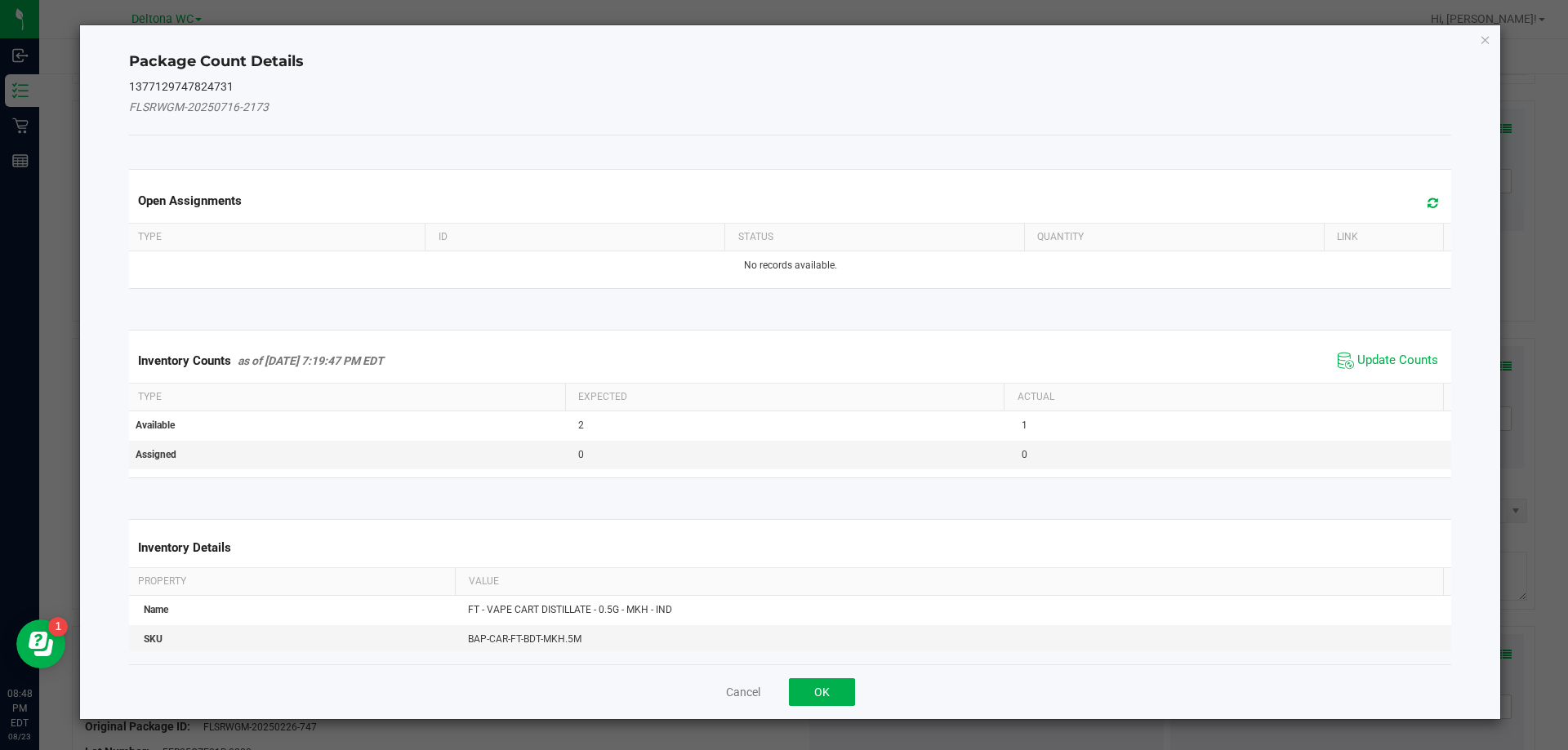
click at [1347, 349] on span "Update Counts" at bounding box center [1387, 361] width 108 height 24
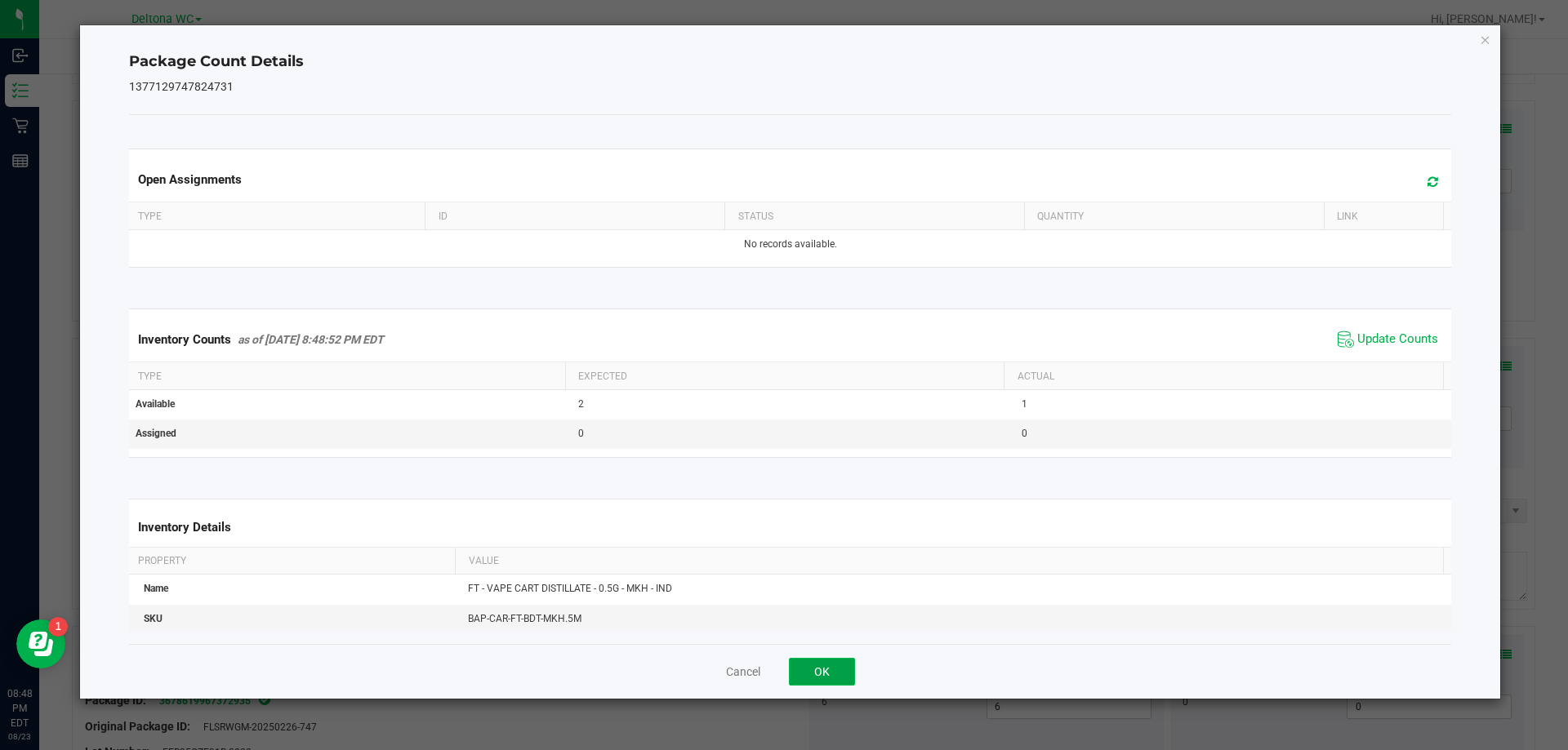
click at [845, 670] on button "OK" at bounding box center [821, 671] width 66 height 28
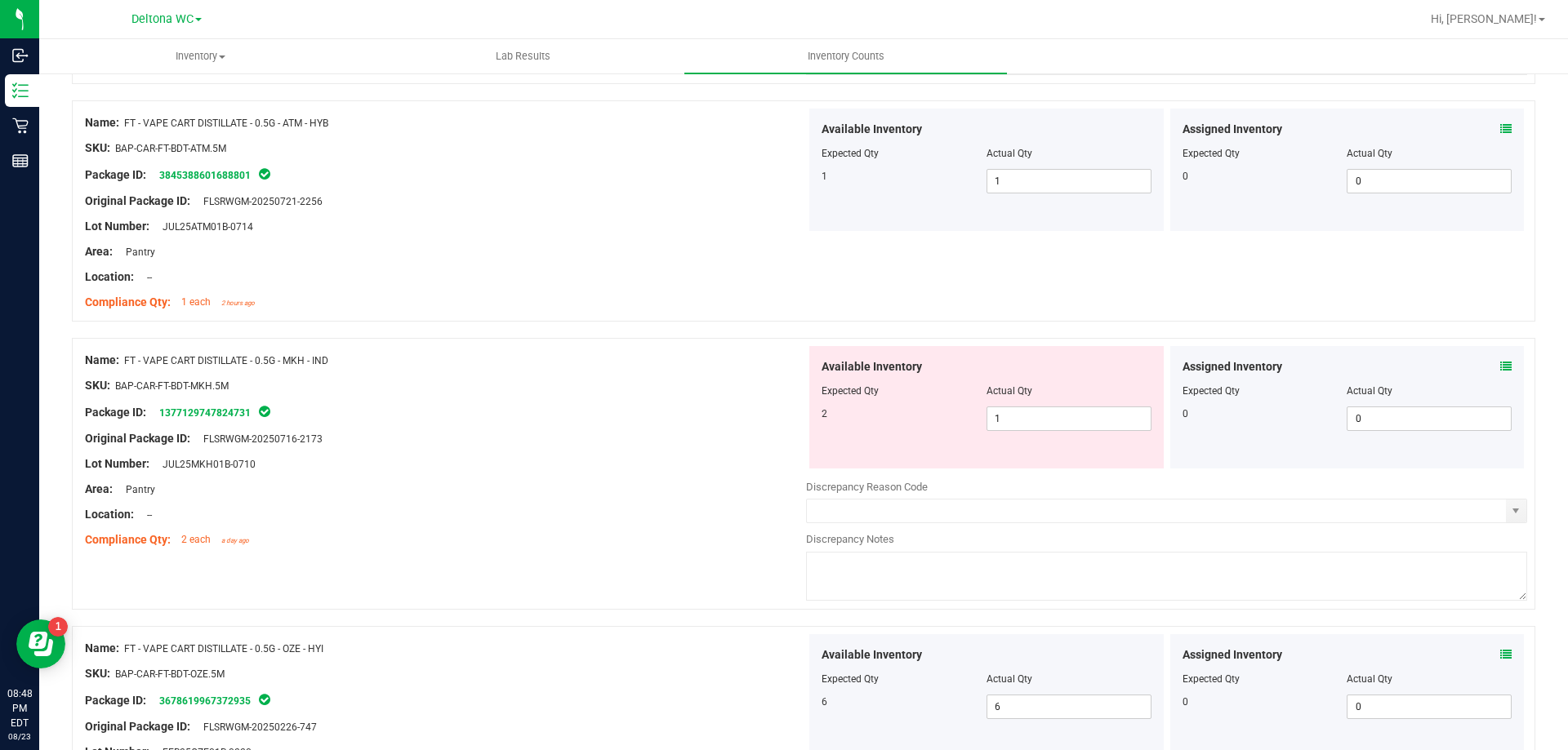
click at [753, 410] on div "Package ID: 1377129747824731" at bounding box center [445, 412] width 721 height 19
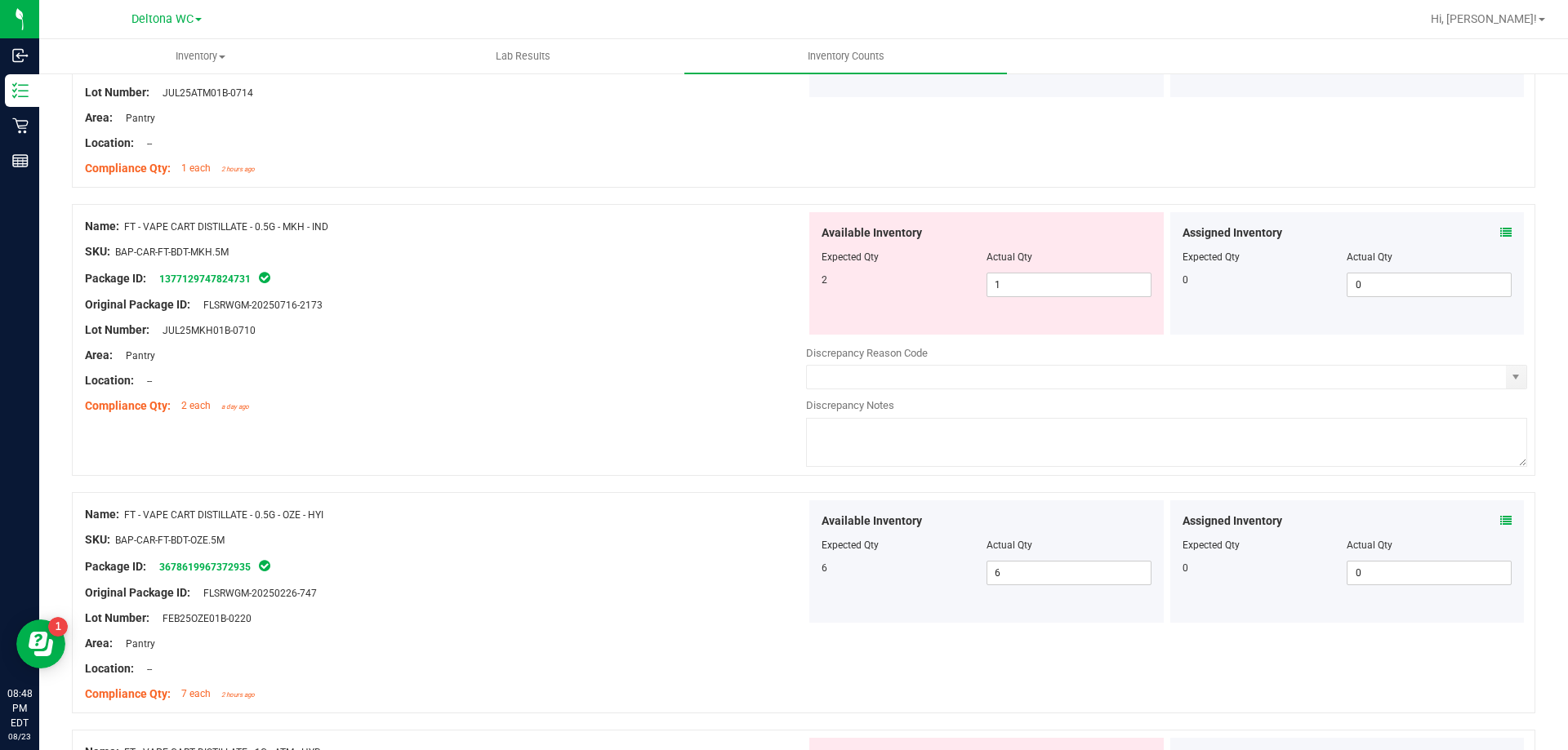
scroll to position [3756, 0]
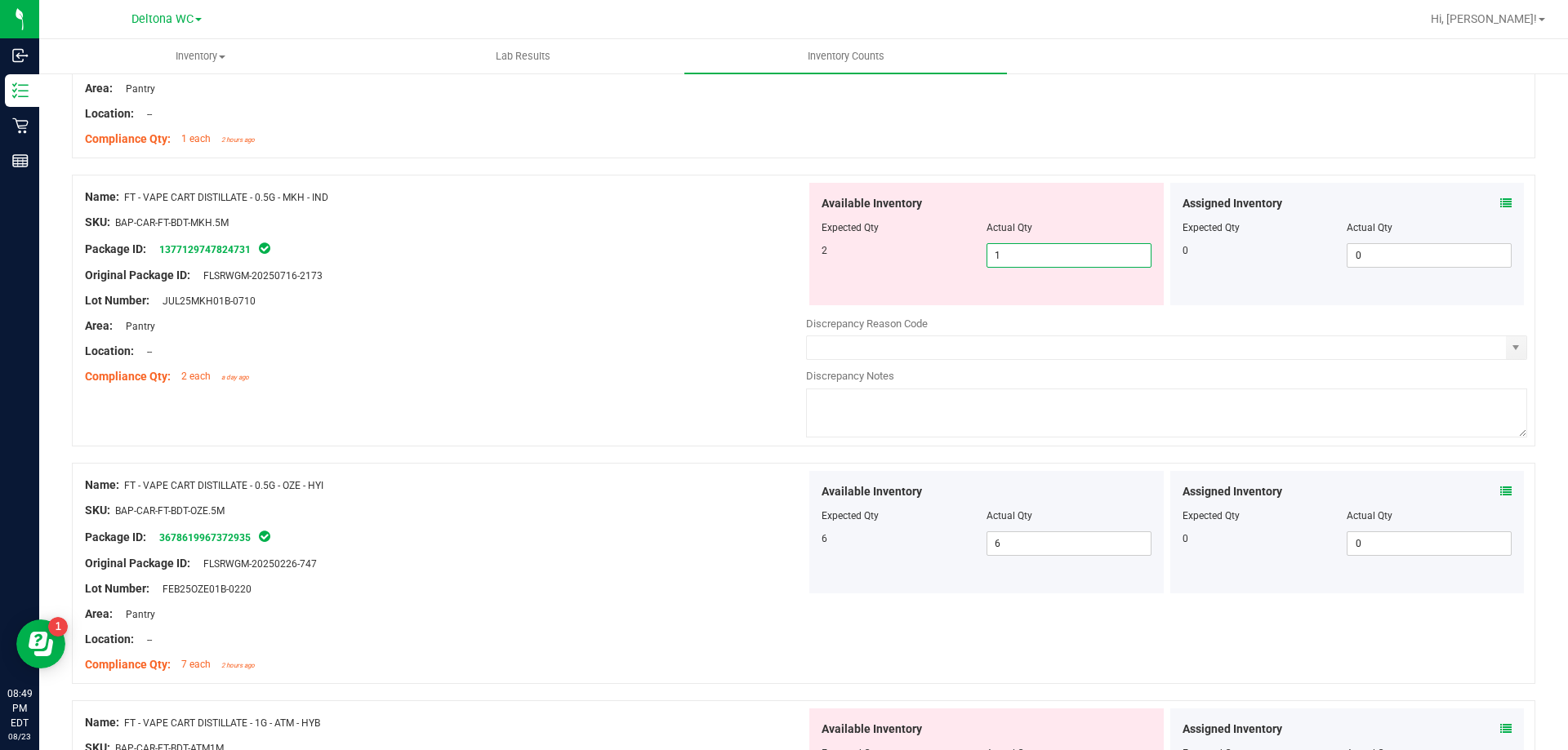
click at [1034, 260] on span "1 1" at bounding box center [1069, 255] width 165 height 24
type input "2"
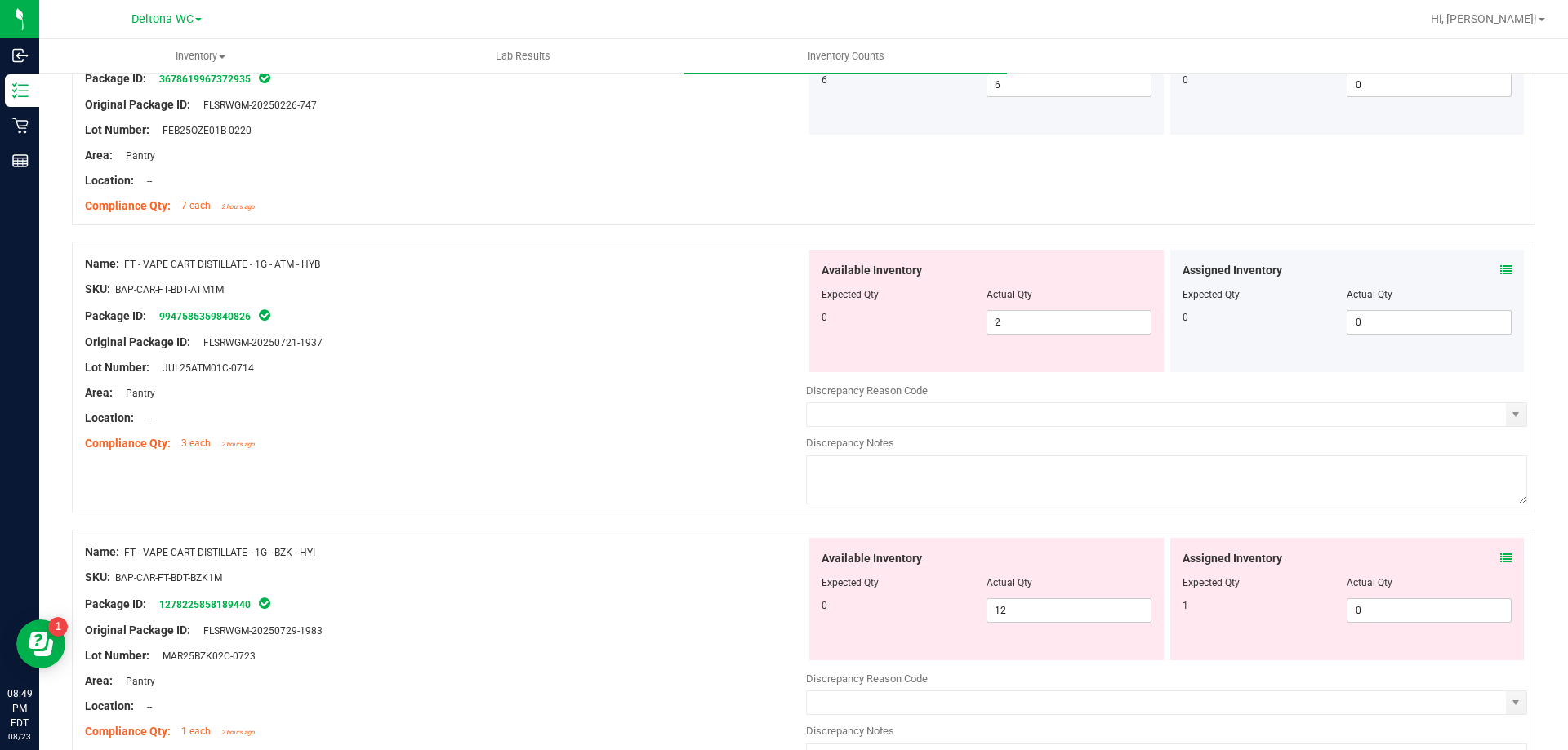
scroll to position [4246, 0]
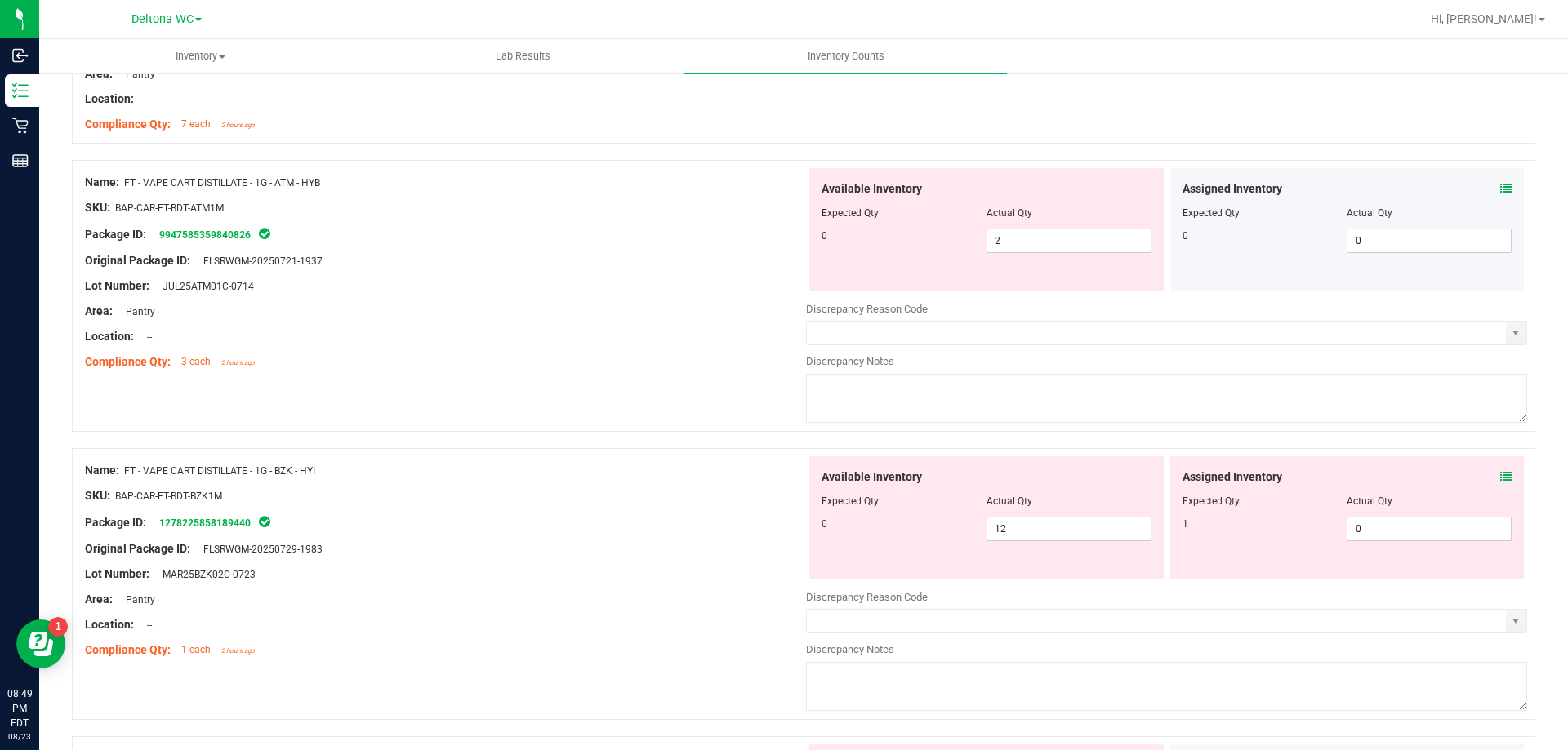
click at [1500, 190] on icon at bounding box center [1506, 189] width 12 height 12
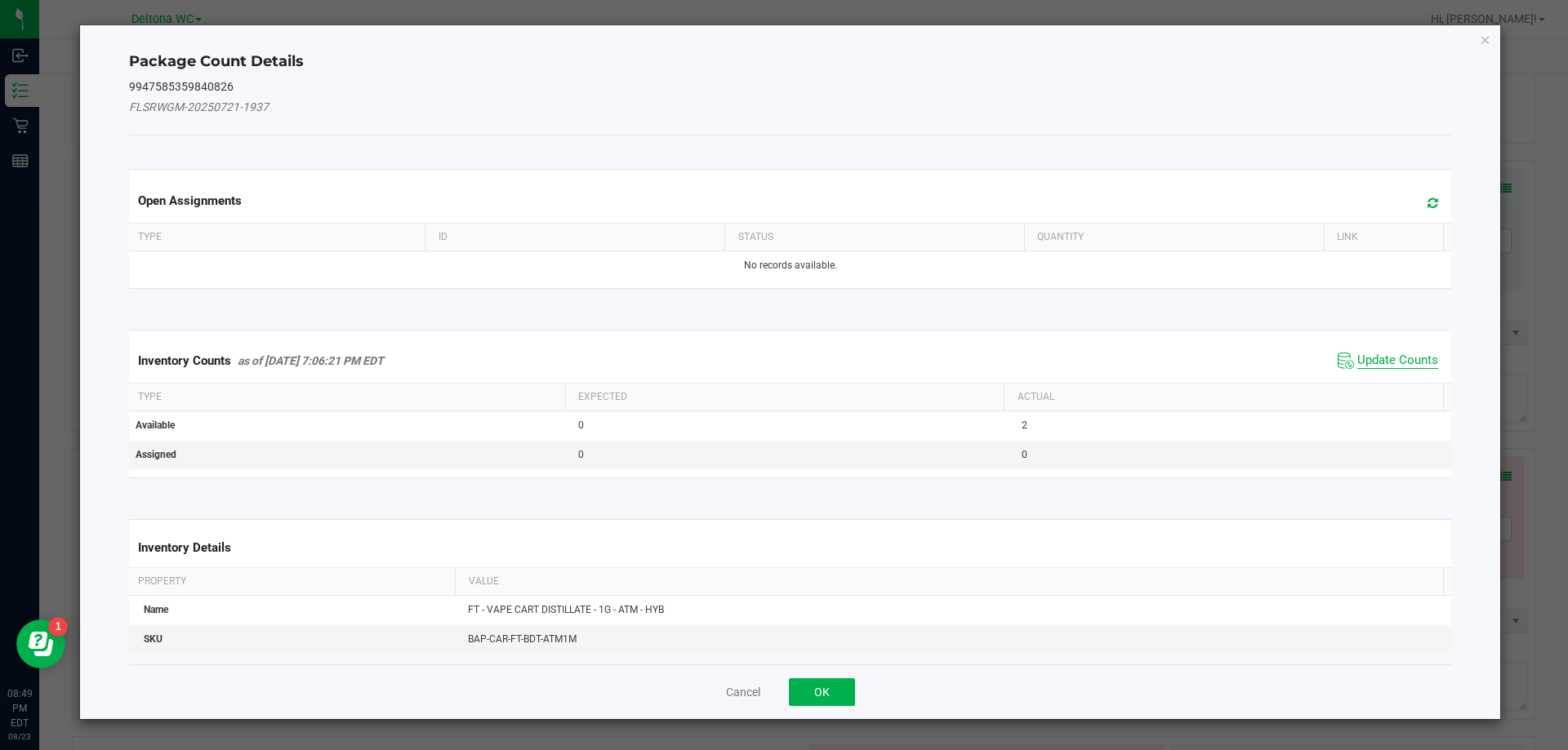
click at [1400, 356] on span "Update Counts" at bounding box center [1397, 360] width 81 height 16
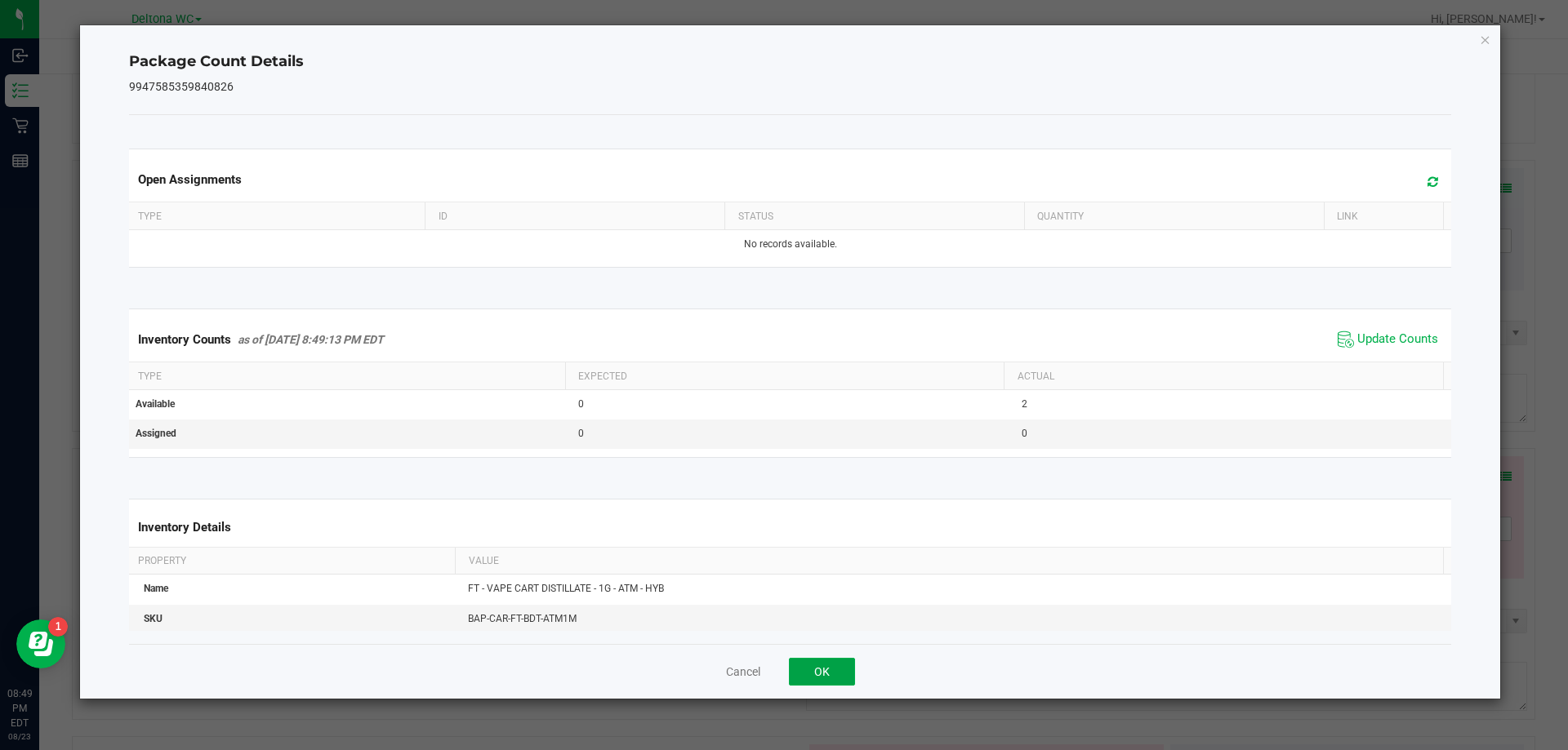
click at [832, 676] on button "OK" at bounding box center [821, 671] width 66 height 28
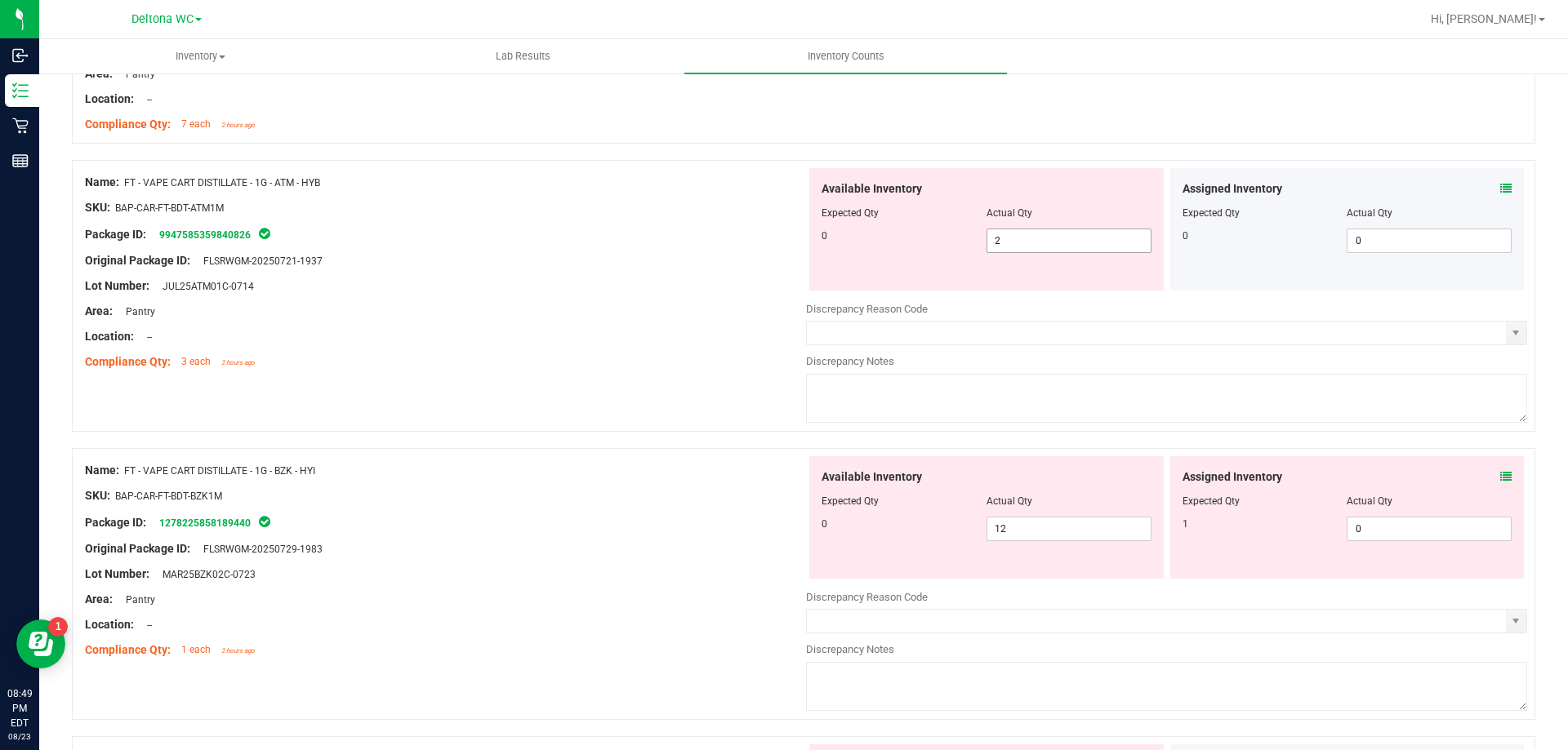
click at [1033, 243] on span "2 2" at bounding box center [1069, 240] width 165 height 24
type input "0"
click at [777, 312] on div "Area: Pantry" at bounding box center [445, 311] width 721 height 17
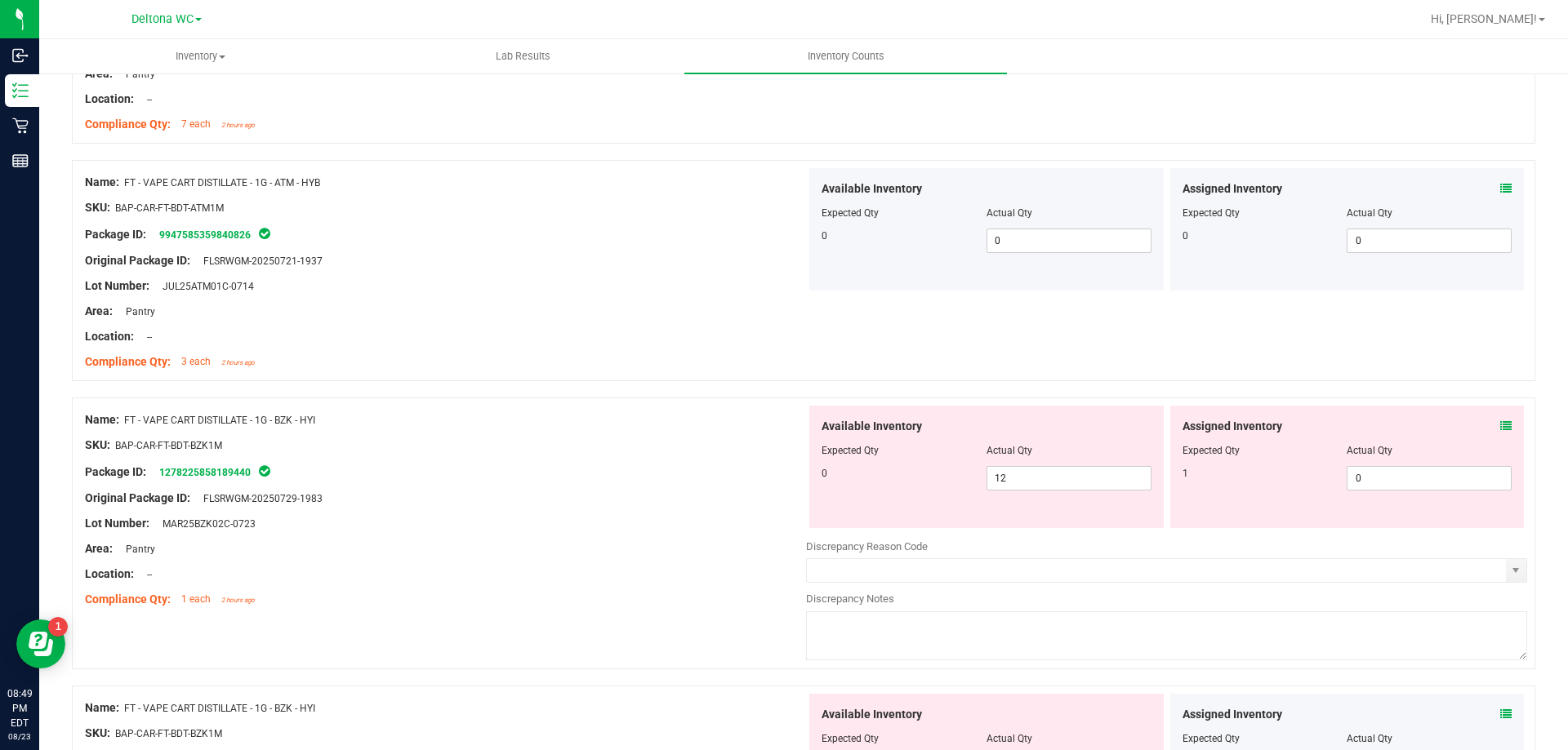
click at [1500, 422] on icon at bounding box center [1506, 426] width 12 height 12
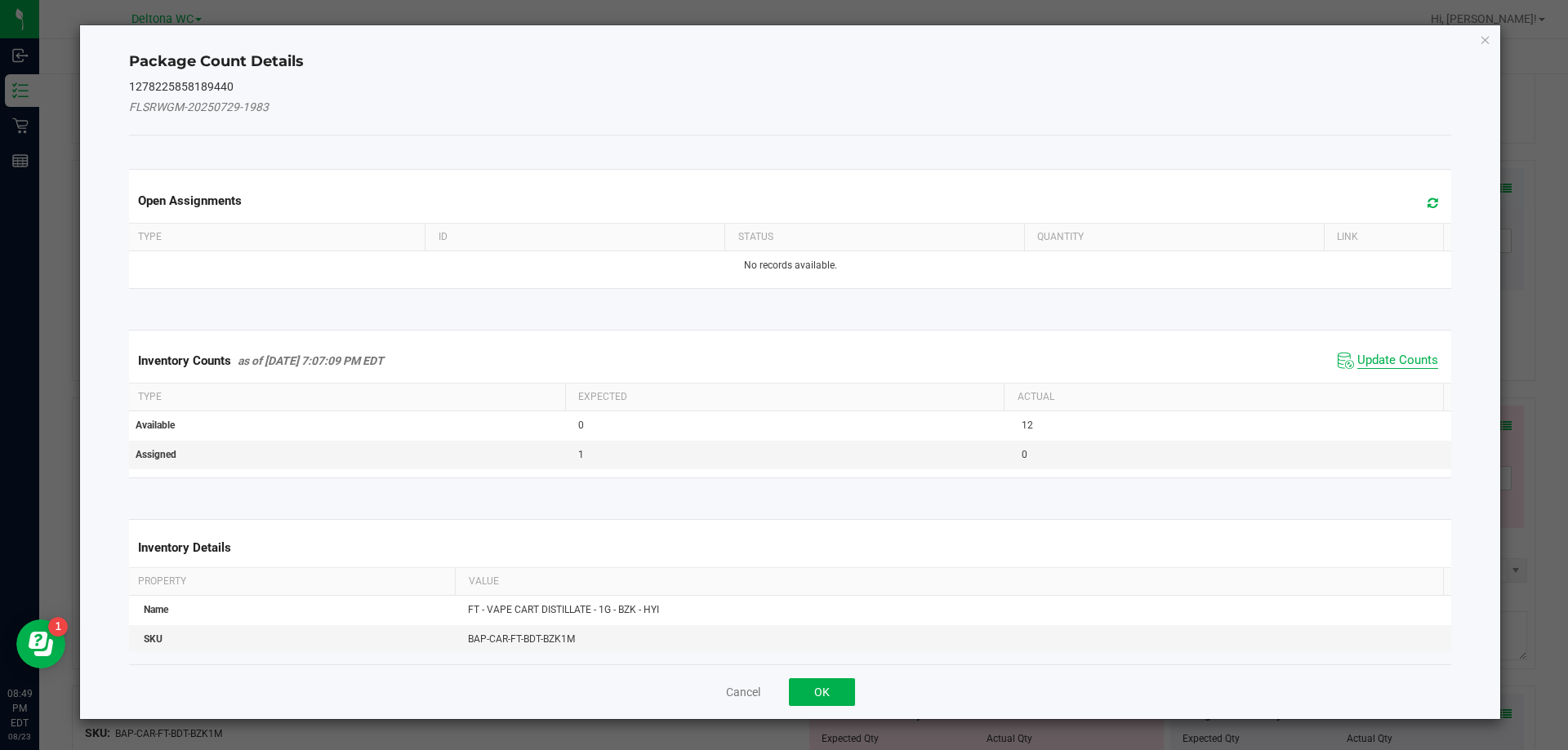
click at [1394, 362] on span "Update Counts" at bounding box center [1397, 360] width 81 height 16
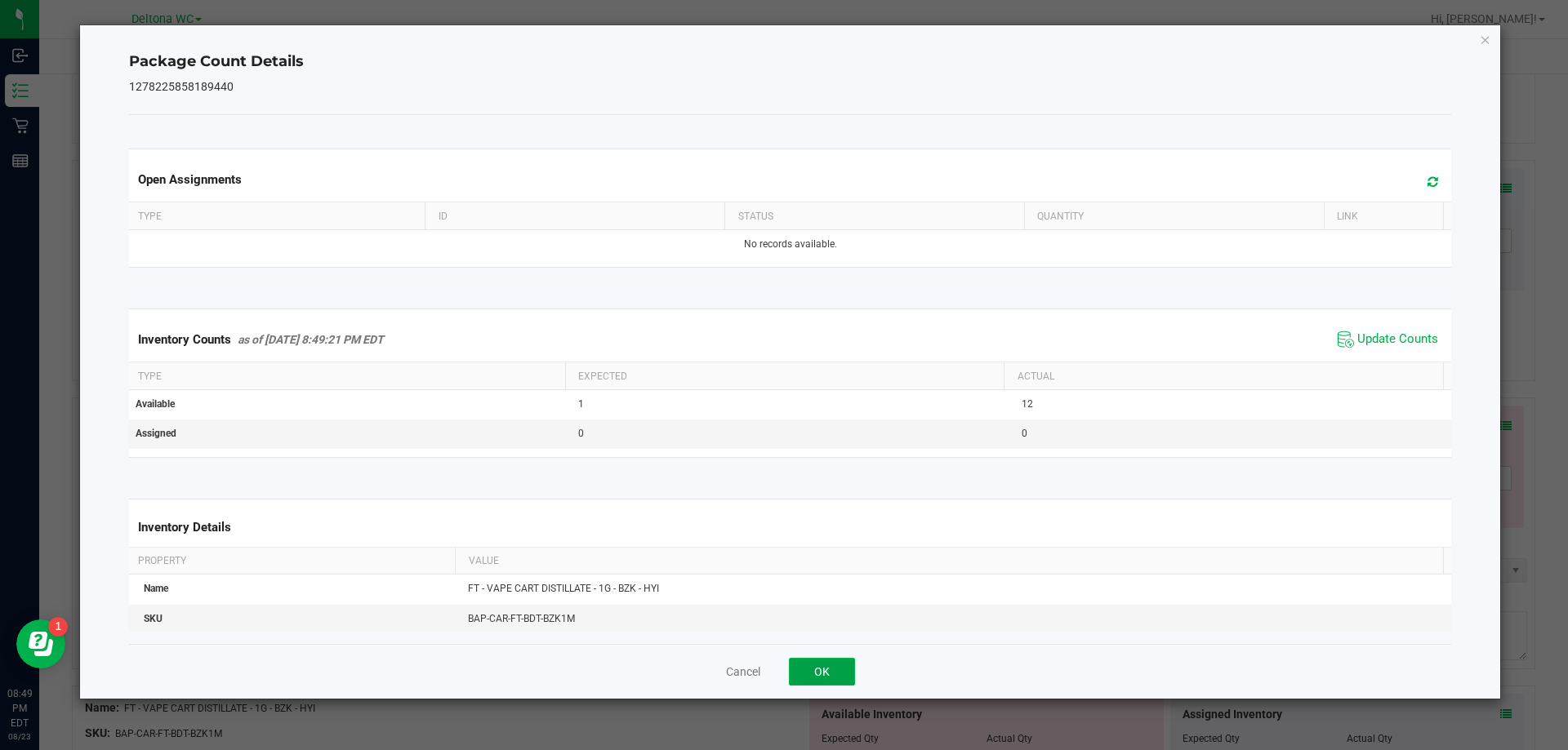
click at [837, 672] on button "OK" at bounding box center [821, 671] width 66 height 28
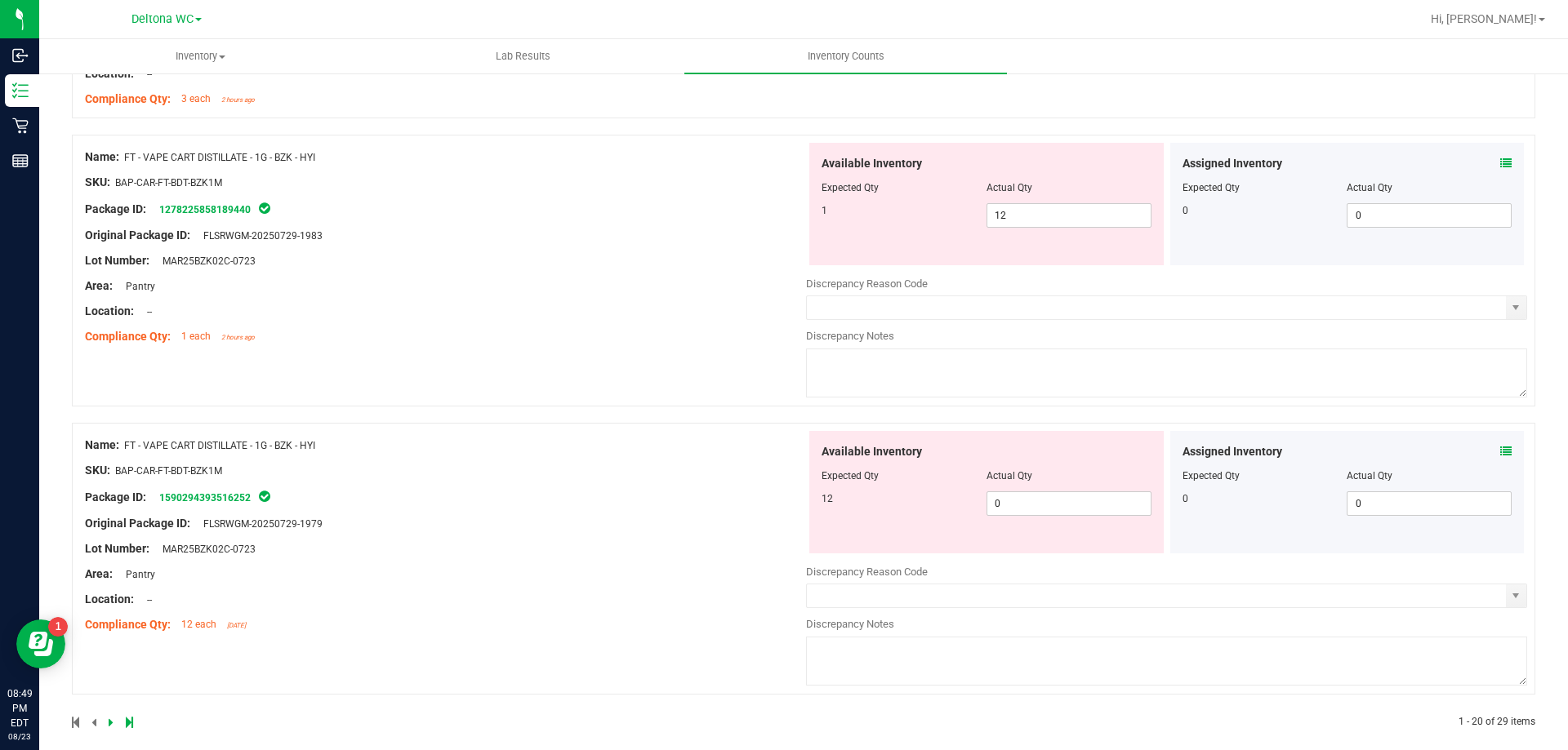
scroll to position [4524, 0]
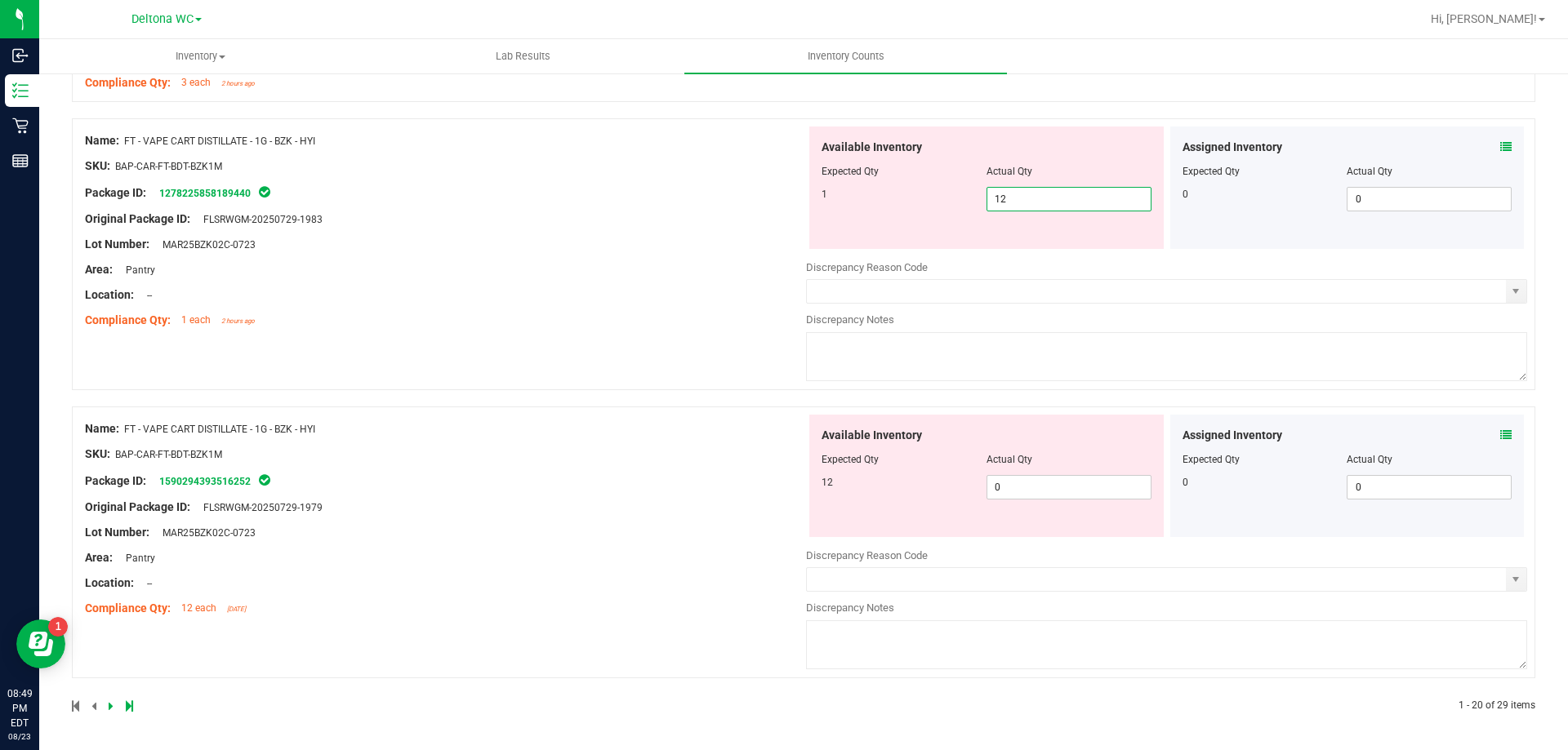
click at [1018, 197] on span "12 12" at bounding box center [1069, 199] width 165 height 24
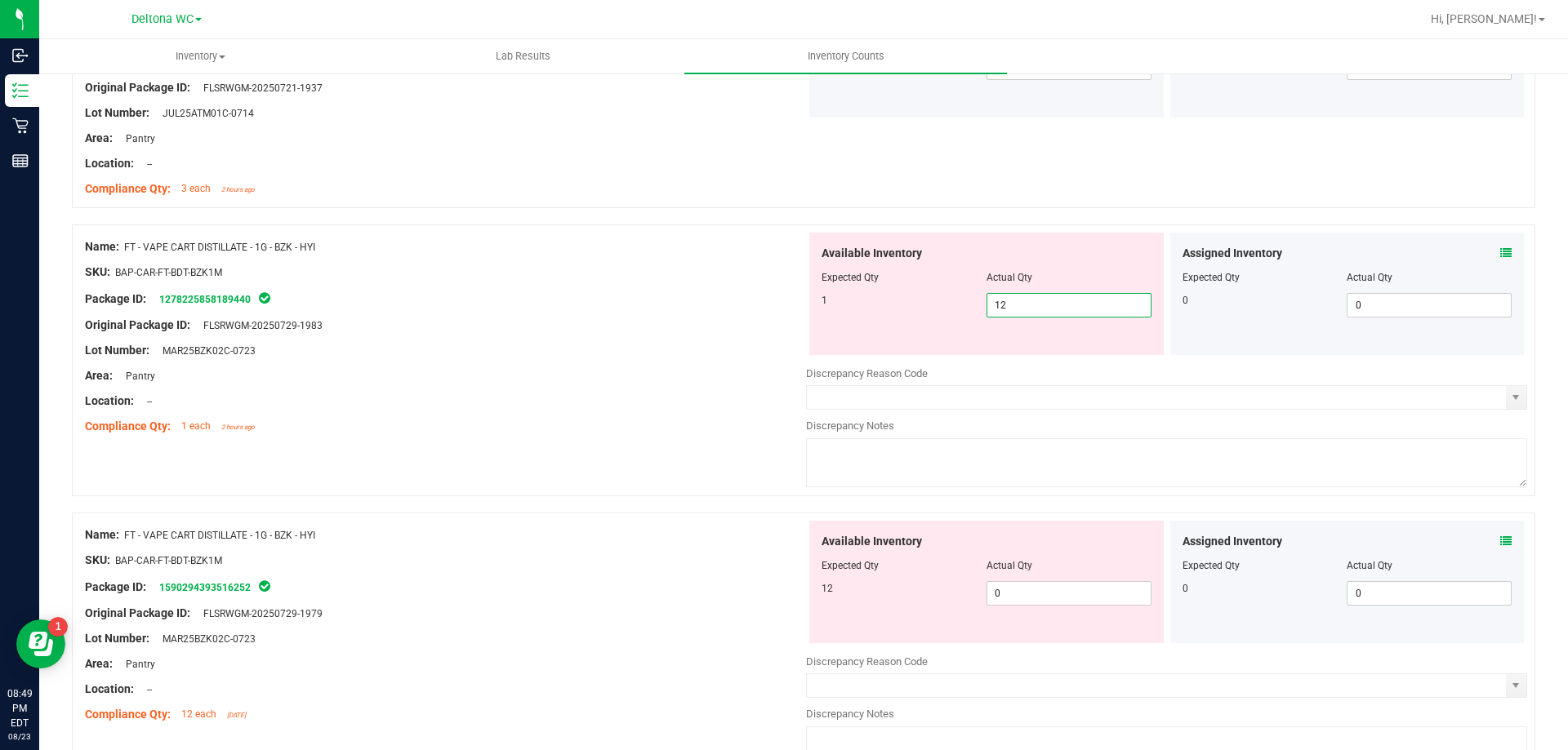
scroll to position [4443, 0]
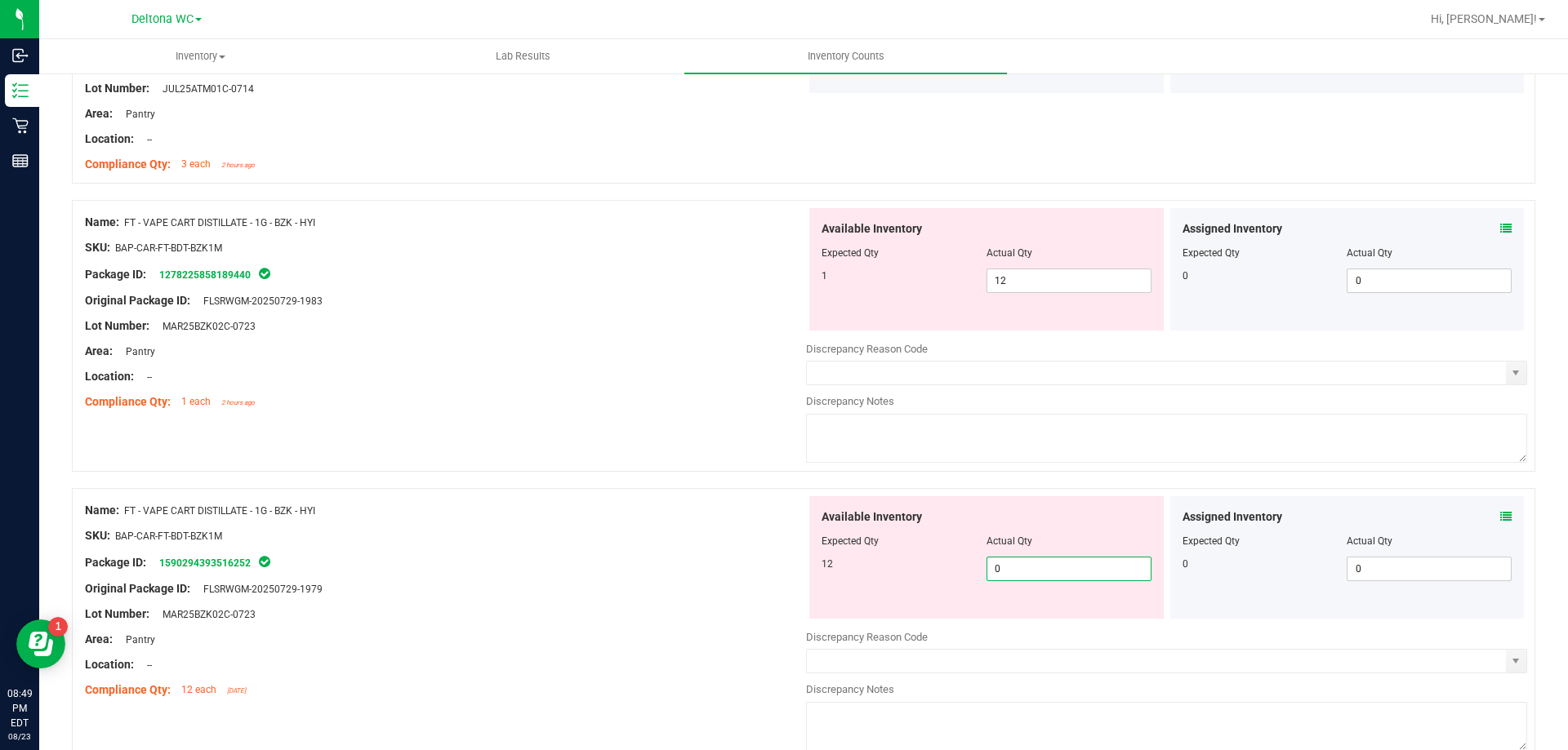
click at [1019, 569] on span "0 0" at bounding box center [1069, 569] width 165 height 24
type input "12"
click at [612, 512] on div "Name: FT - VAPE CART DISTILLATE - 1G - BZK - HYI" at bounding box center [445, 511] width 721 height 17
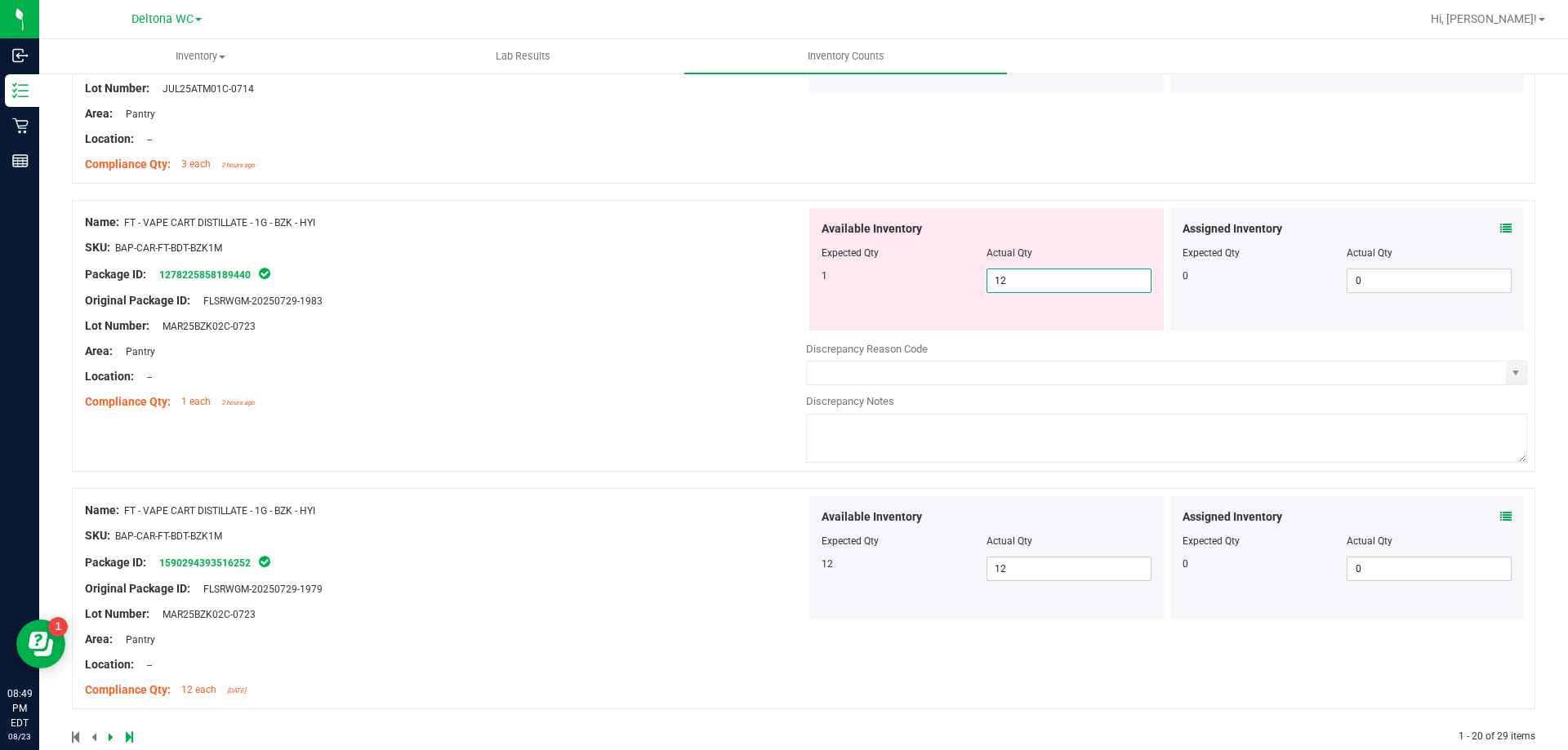
click at [1023, 280] on span "12 12" at bounding box center [1069, 280] width 165 height 24
type input "1"
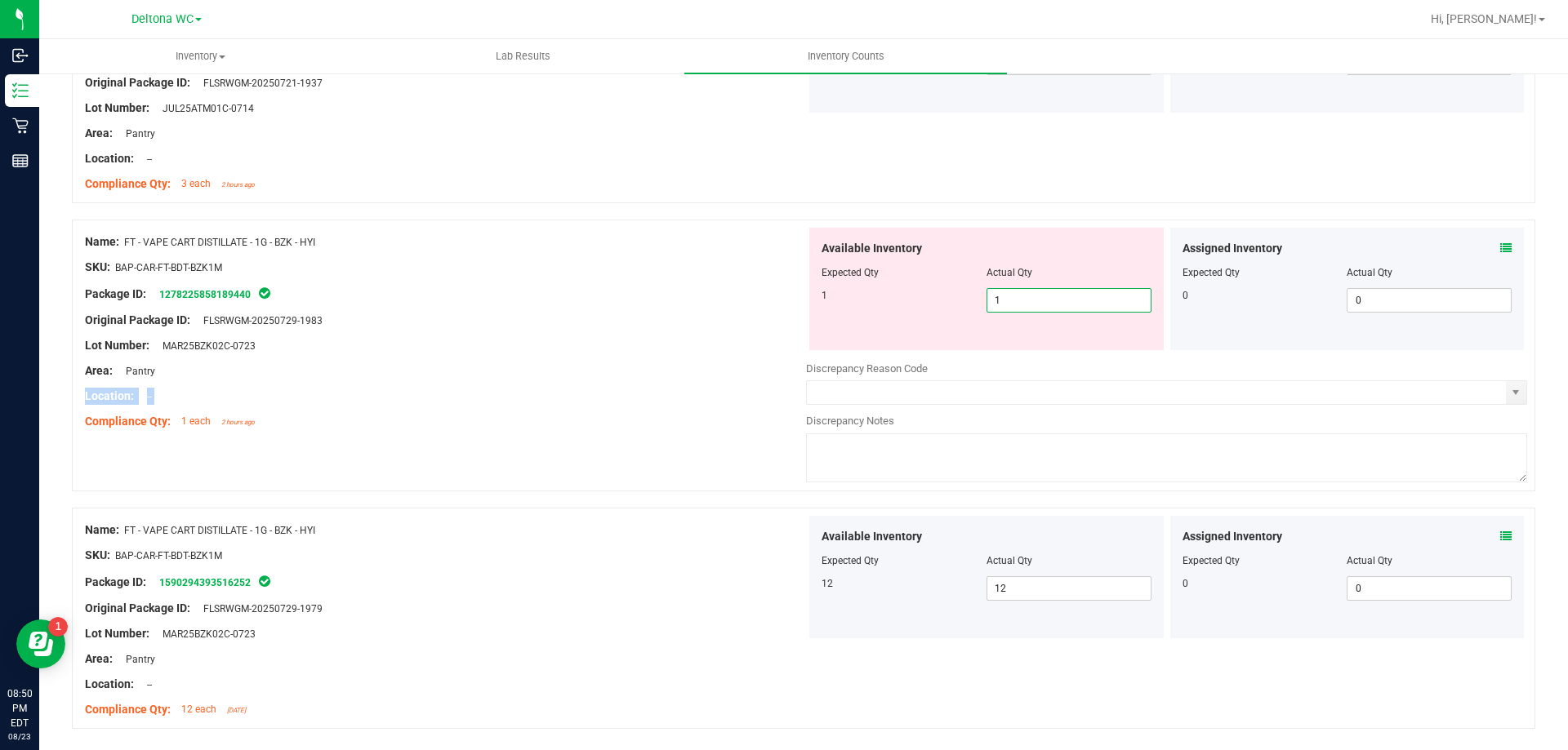
drag, startPoint x: 700, startPoint y: 405, endPoint x: 722, endPoint y: 380, distance: 33.3
click at [722, 380] on div "Name: FT - VAPE CART DISTILLATE - 1G - BZK - HYI SKU: BAP-CAR-FT-BDT-BZK1M Pack…" at bounding box center [445, 332] width 721 height 208
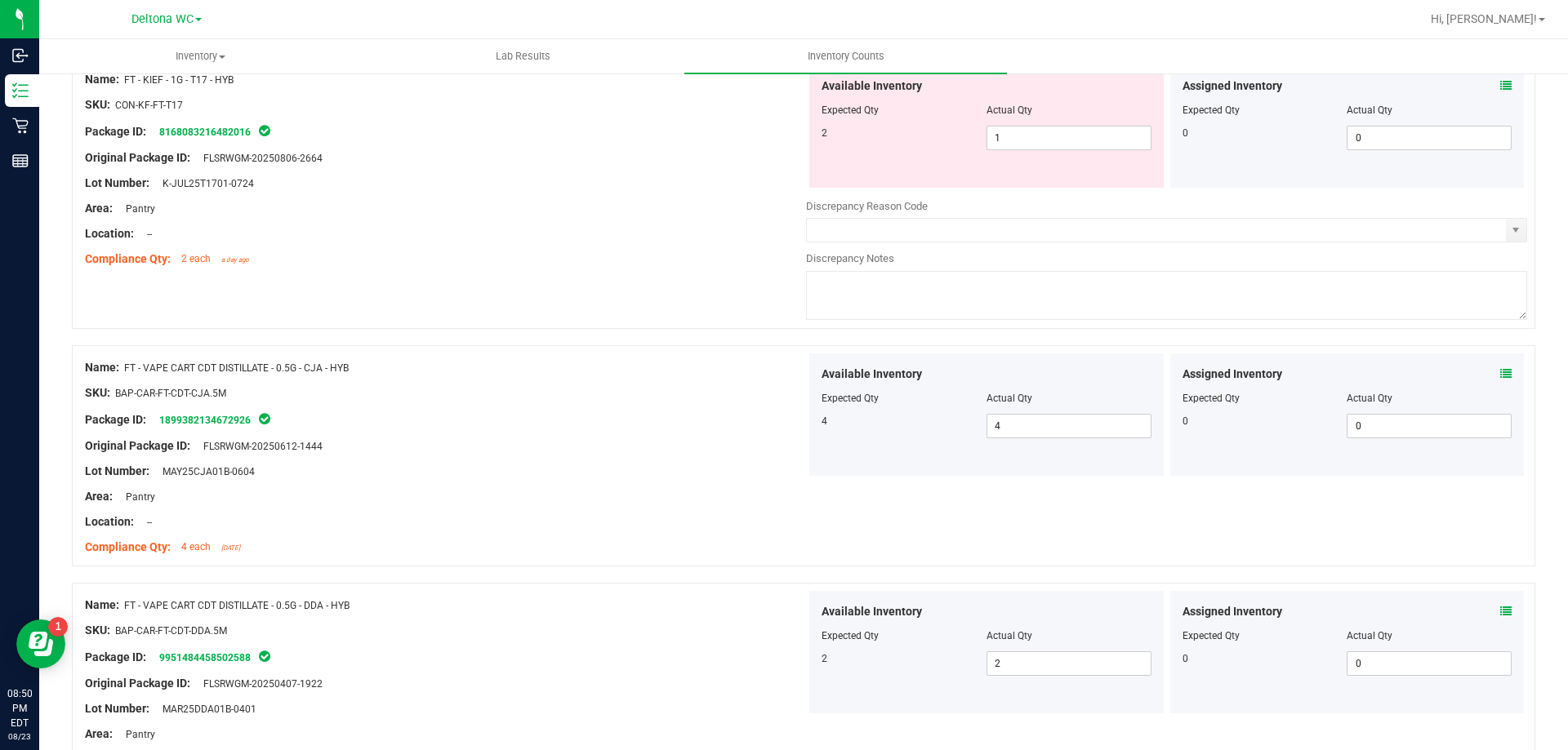
scroll to position [0, 0]
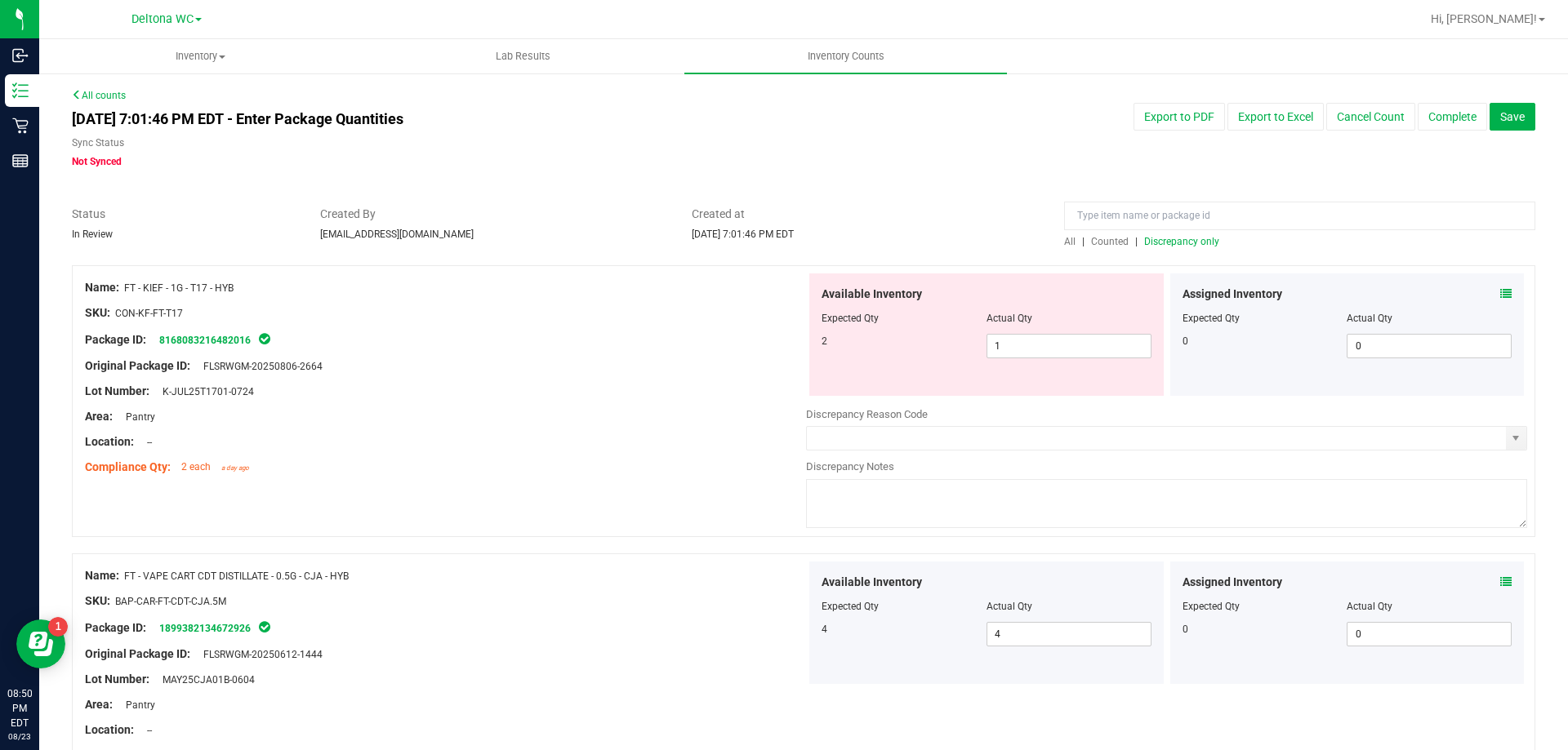
click at [1175, 240] on span "Discrepancy only" at bounding box center [1181, 242] width 76 height 12
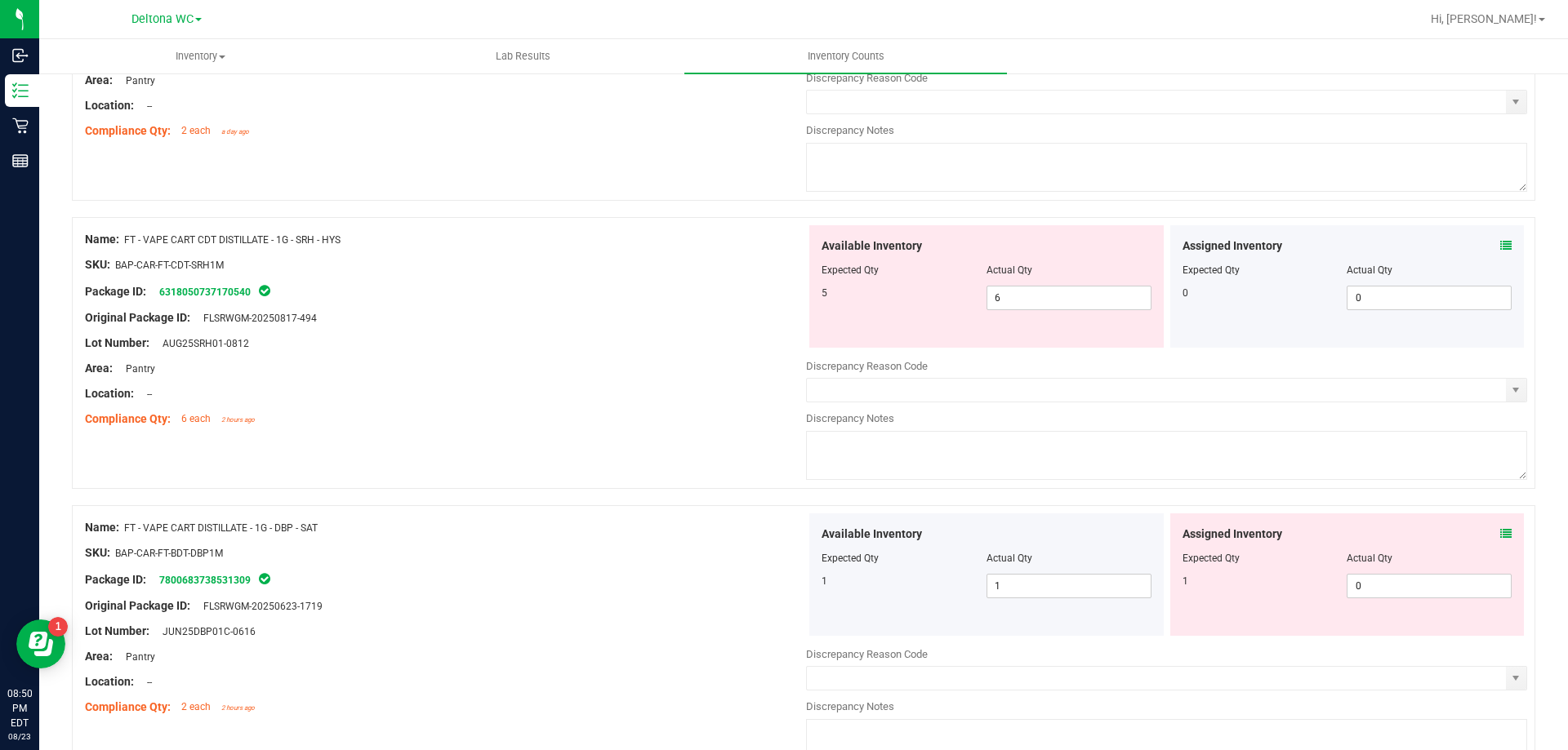
scroll to position [326, 0]
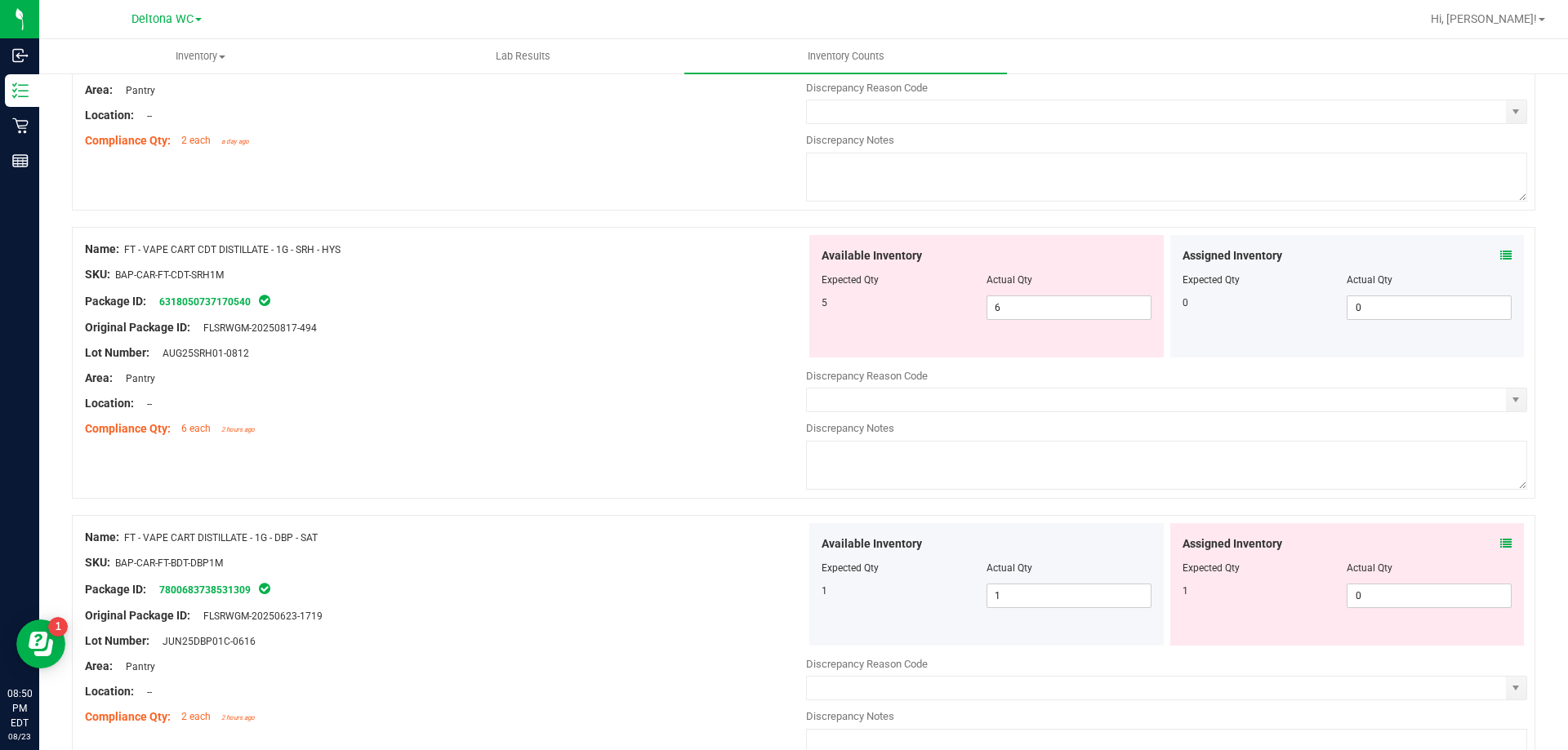
click at [1496, 554] on div at bounding box center [1347, 557] width 330 height 8
click at [1500, 540] on icon at bounding box center [1506, 544] width 12 height 12
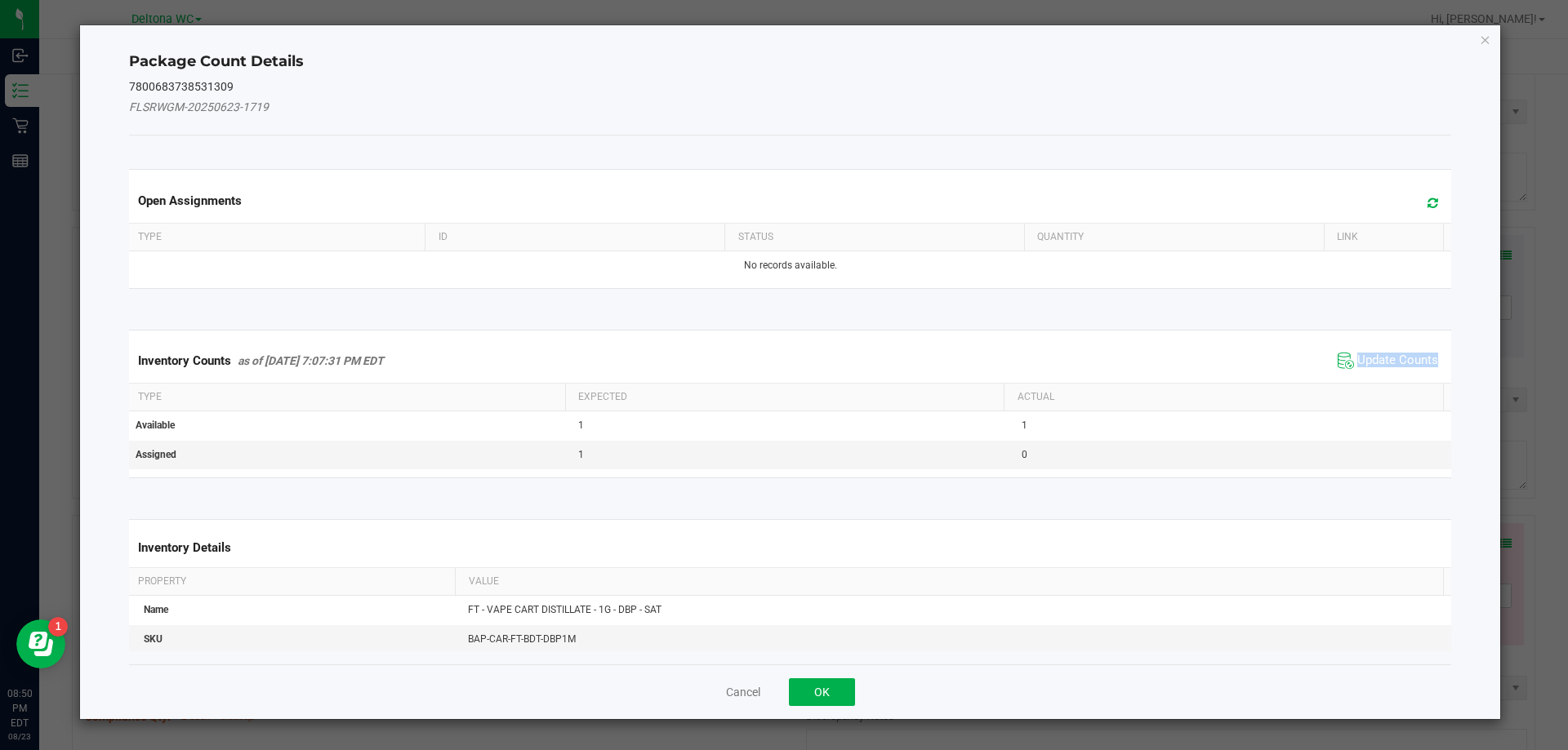
drag, startPoint x: 1349, startPoint y: 366, endPoint x: 1345, endPoint y: 374, distance: 8.9
click at [1357, 365] on span "Update Counts" at bounding box center [1397, 360] width 81 height 16
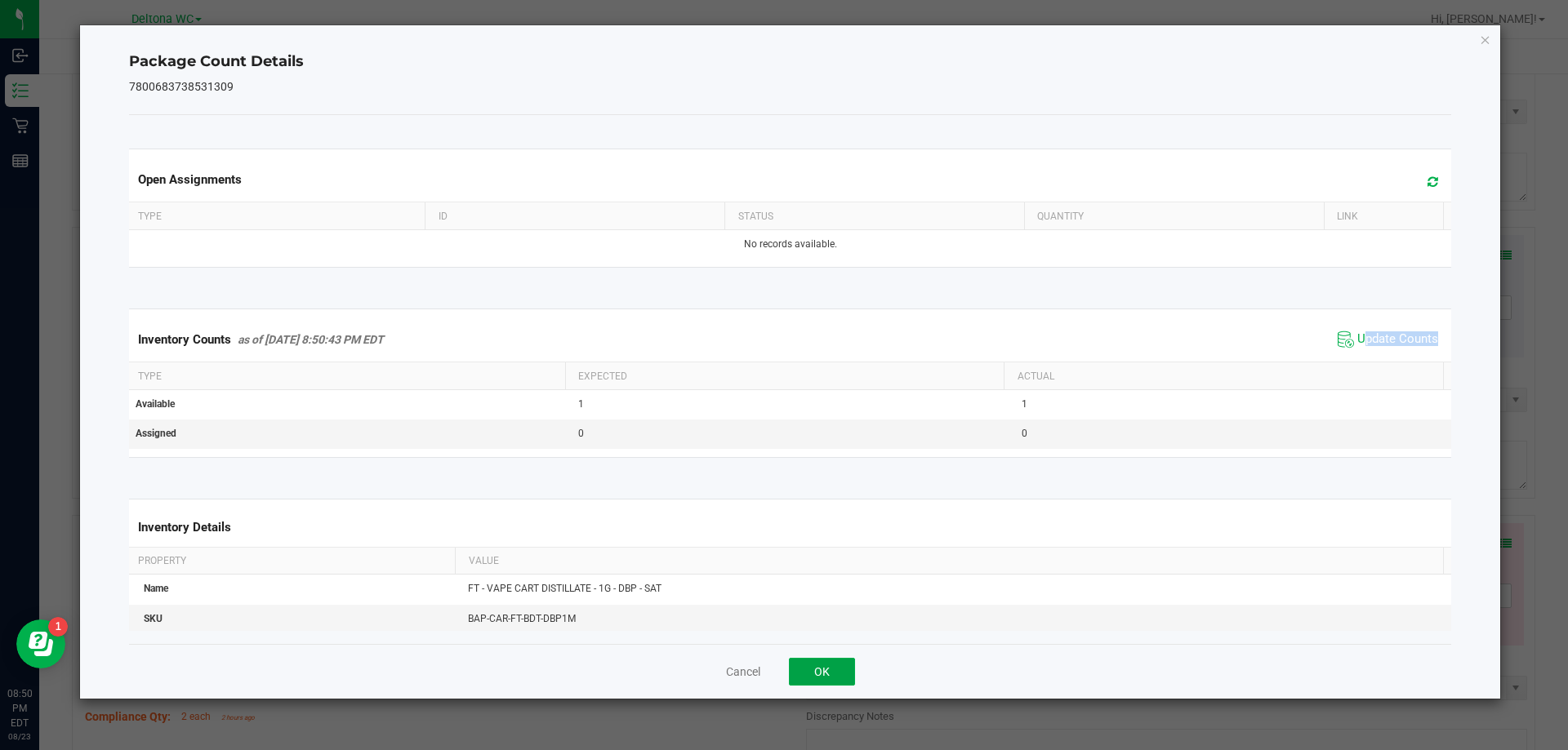
click at [831, 669] on button "OK" at bounding box center [821, 671] width 66 height 28
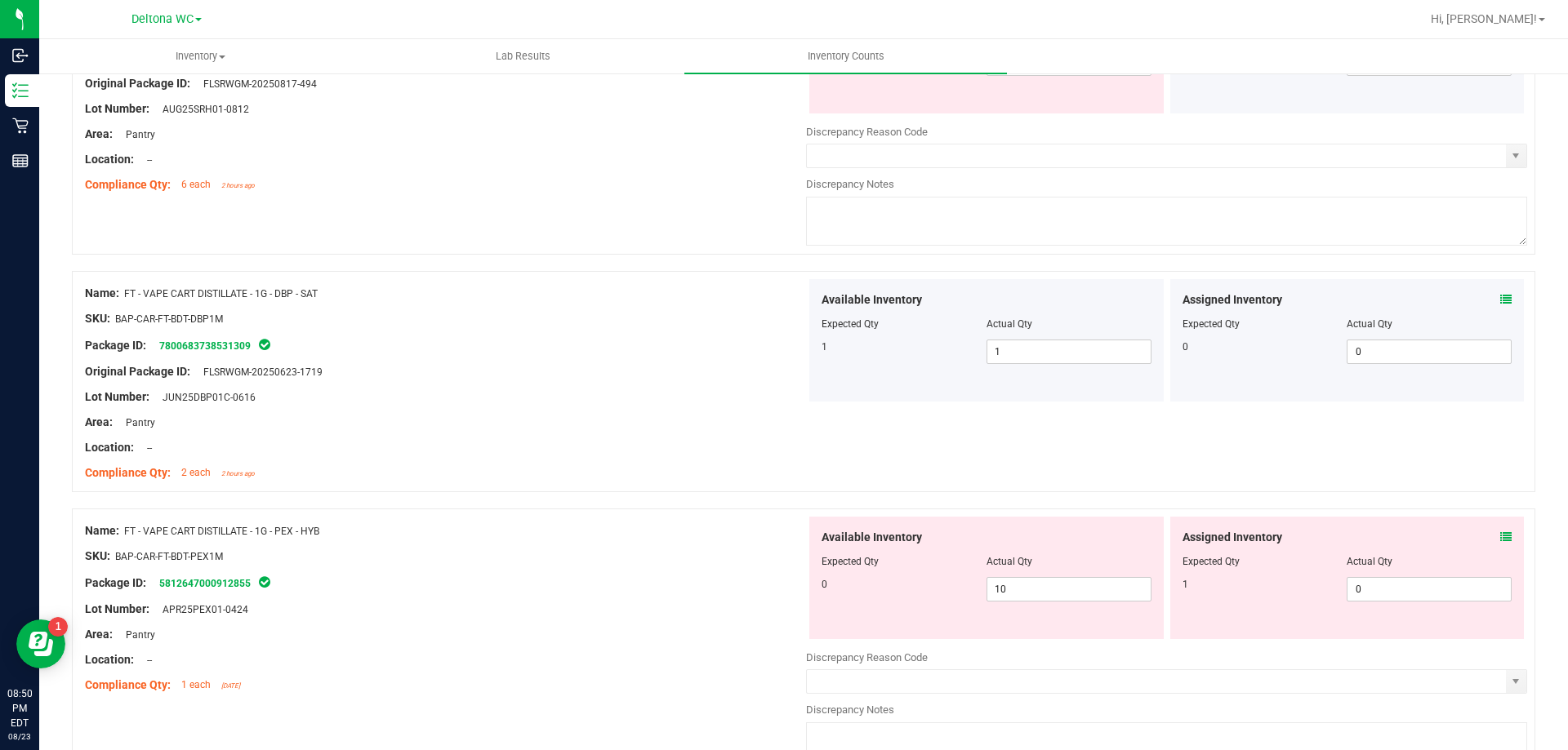
scroll to position [571, 0]
click at [1500, 535] on icon at bounding box center [1506, 537] width 12 height 12
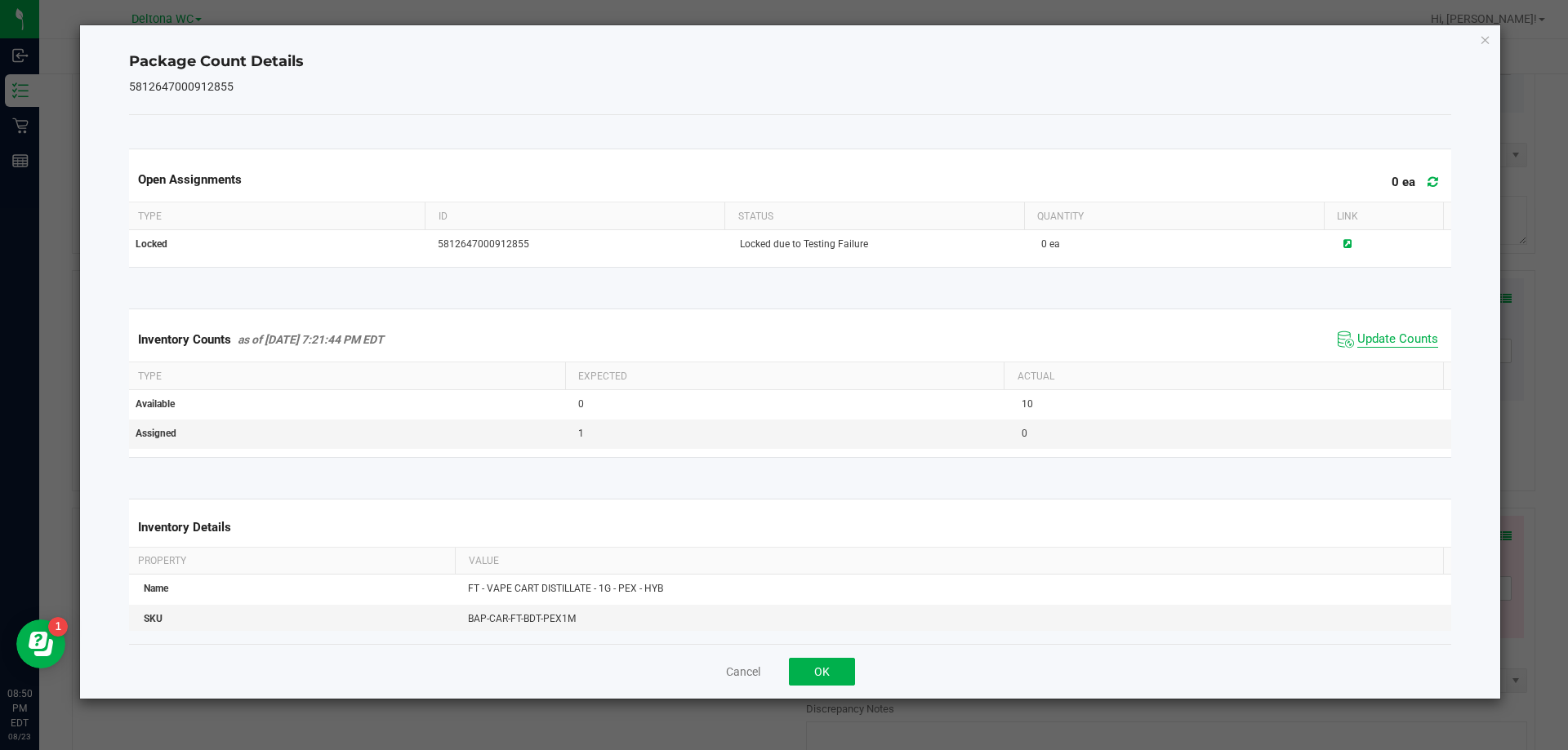
drag, startPoint x: 1398, startPoint y: 326, endPoint x: 1399, endPoint y: 334, distance: 8.1
click at [1399, 326] on div "Inventory Counts as of Aug 23, 2025 7:21:44 PM EDT Update Counts" at bounding box center [790, 340] width 1329 height 44
click at [1399, 334] on span "Update Counts" at bounding box center [1397, 339] width 81 height 16
drag, startPoint x: 824, startPoint y: 674, endPoint x: 999, endPoint y: 638, distance: 178.7
click at [825, 674] on button "OK" at bounding box center [821, 671] width 66 height 28
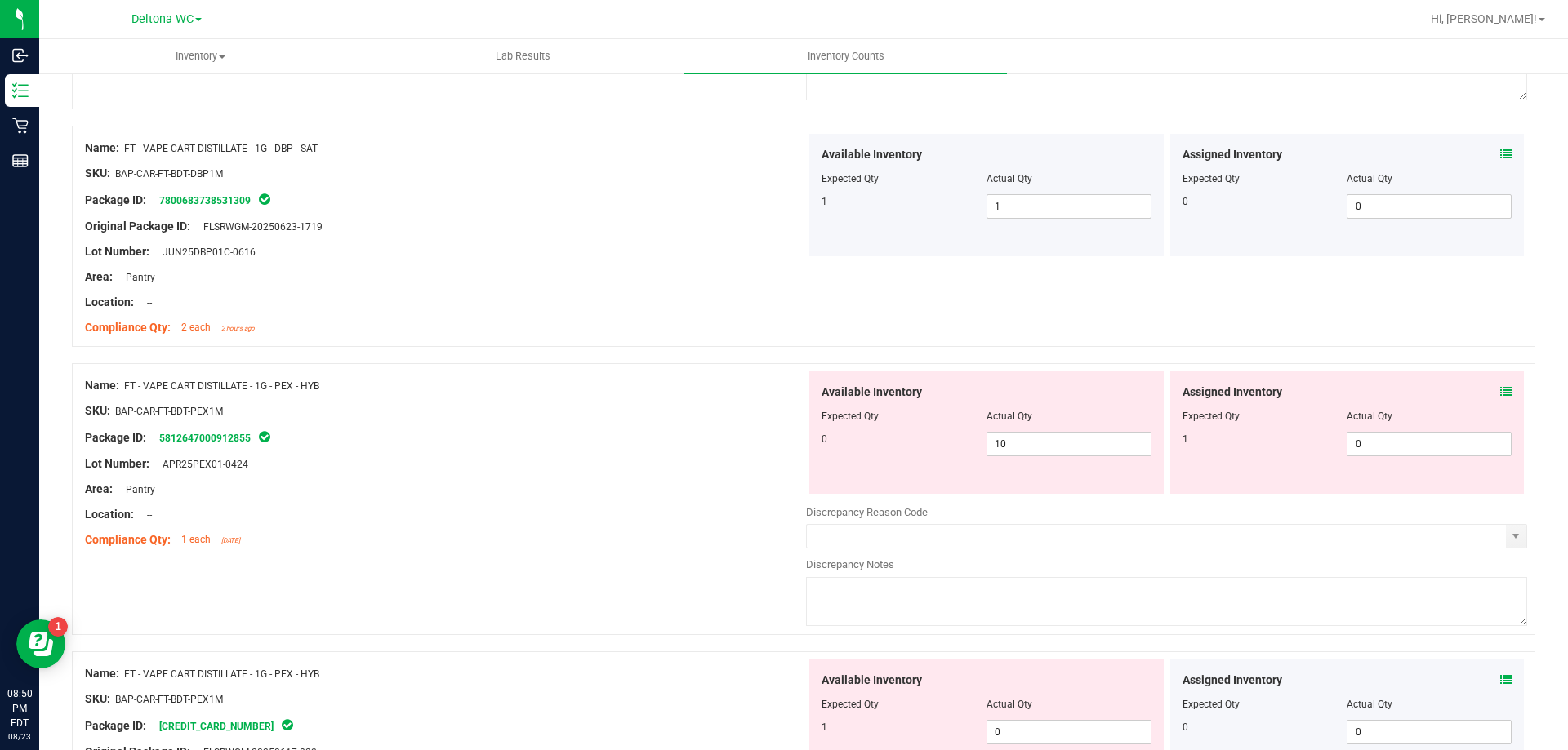
scroll to position [735, 0]
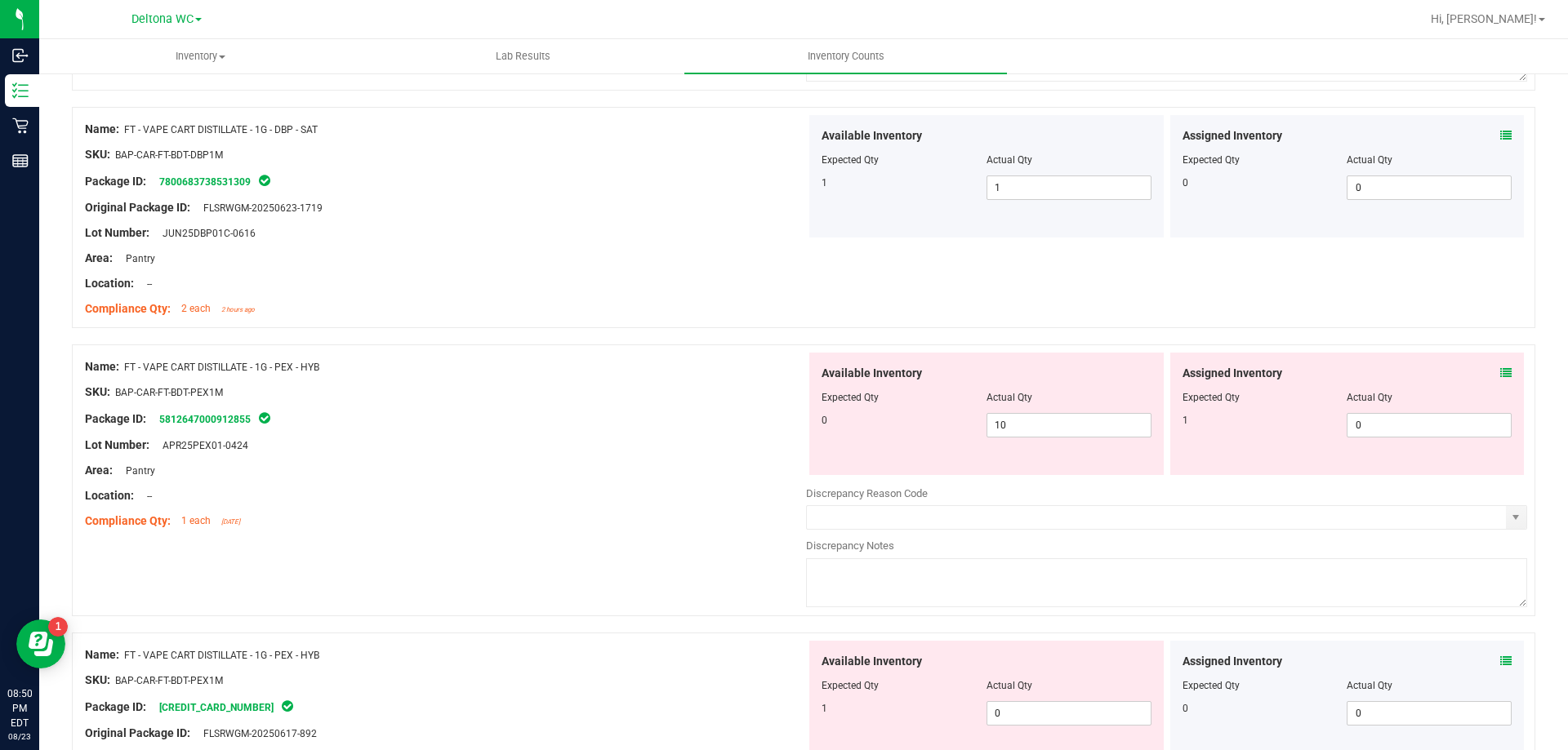
click at [1500, 368] on icon at bounding box center [1506, 373] width 12 height 12
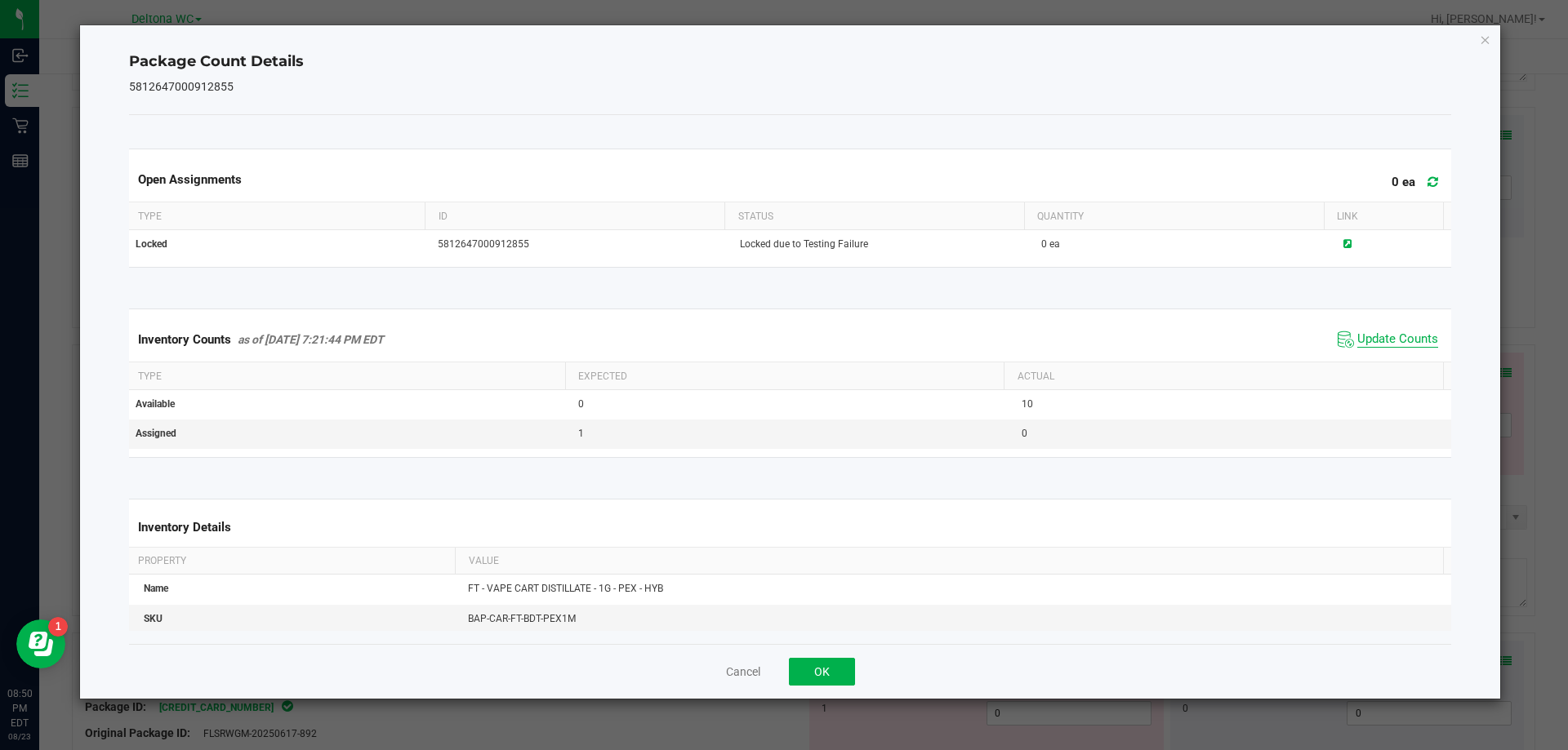
click at [1382, 337] on span "Update Counts" at bounding box center [1397, 339] width 81 height 16
click at [1382, 337] on span "Update Counts" at bounding box center [1397, 339] width 81 height 15
click at [1382, 336] on span "Update Counts" at bounding box center [1397, 339] width 81 height 15
click at [1382, 336] on span "Update Counts" at bounding box center [1397, 339] width 81 height 15
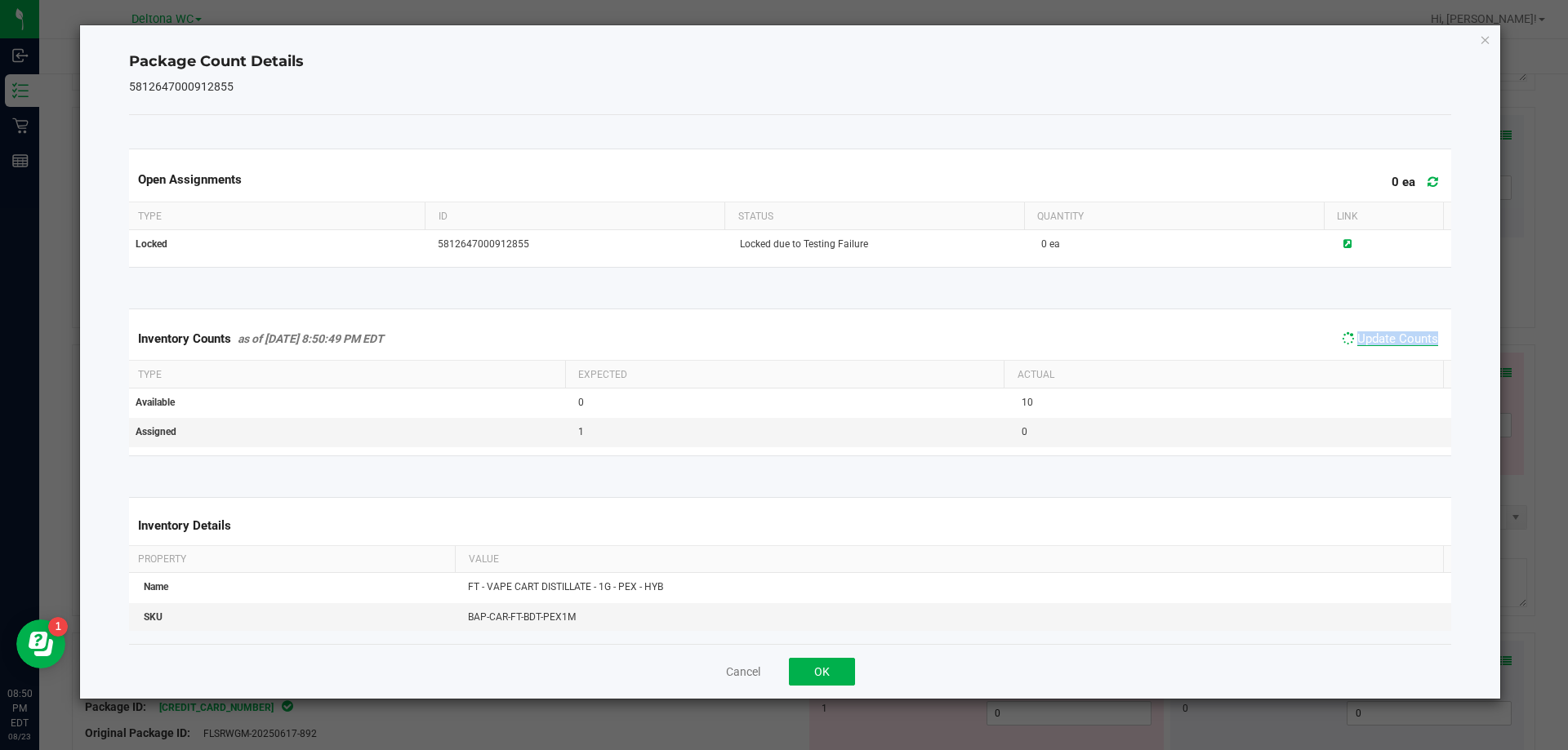
click at [1382, 336] on span "Update Counts" at bounding box center [1397, 339] width 81 height 15
click at [840, 671] on button "OK" at bounding box center [821, 671] width 66 height 28
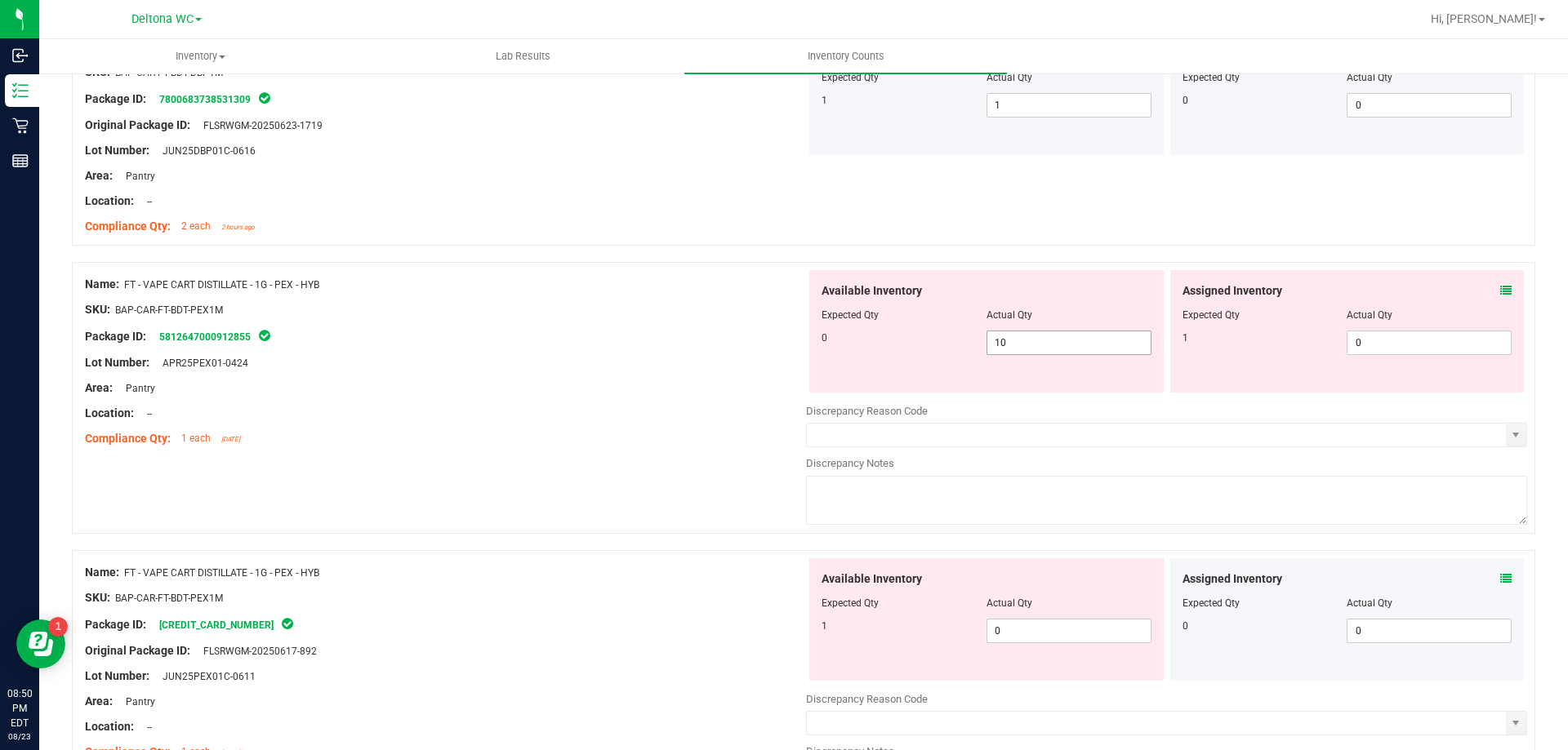
scroll to position [816, 0]
drag, startPoint x: 1014, startPoint y: 344, endPoint x: 926, endPoint y: 352, distance: 88.4
click at [926, 352] on div "0 10 10" at bounding box center [986, 343] width 330 height 24
type input "0"
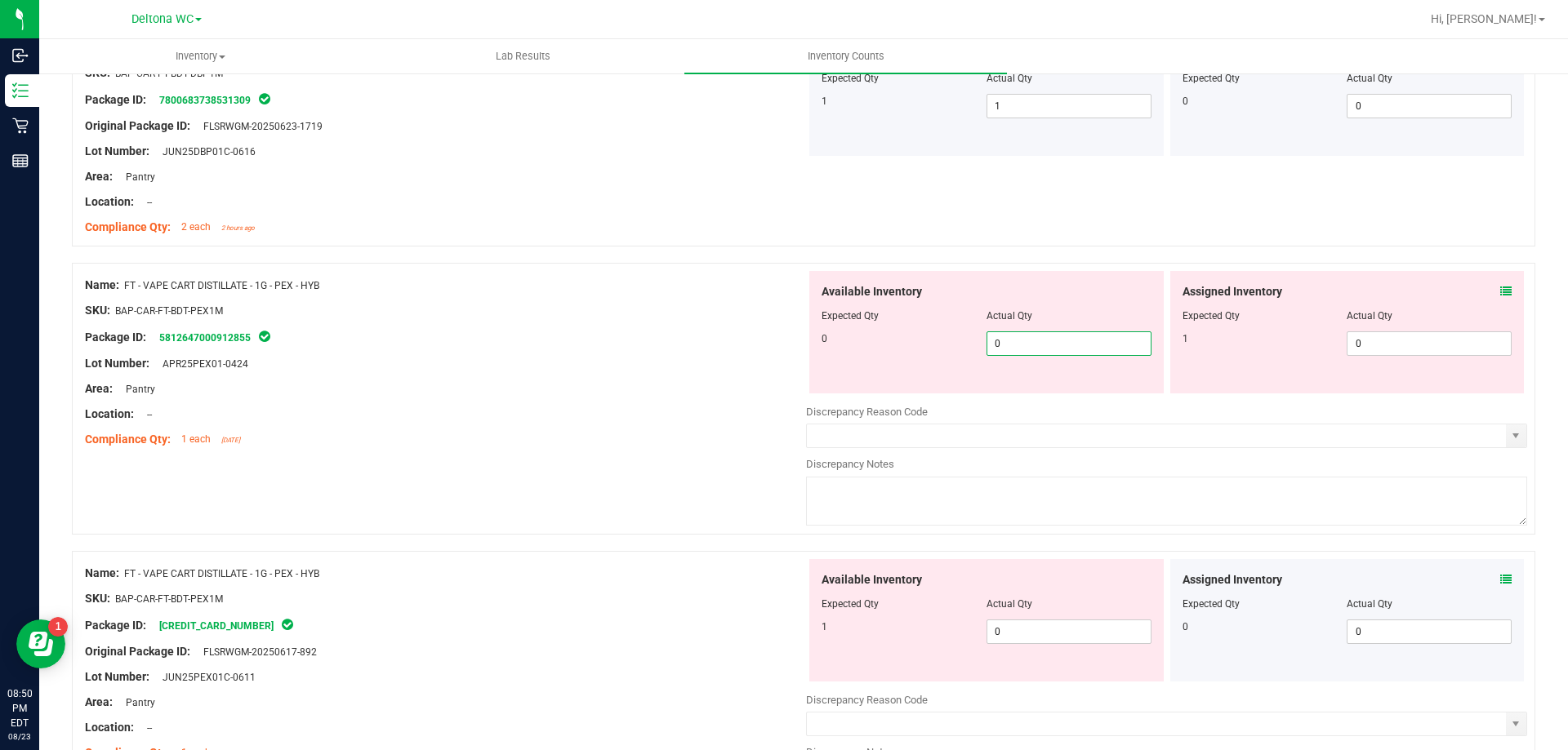
drag, startPoint x: 691, startPoint y: 527, endPoint x: 709, endPoint y: 521, distance: 19.0
click at [709, 521] on div "Name: FT - VAPE CART DISTILLATE - 1G - PEX - HYB SKU: BAP-CAR-FT-BDT-PEX1M Pack…" at bounding box center [804, 398] width 1463 height 272
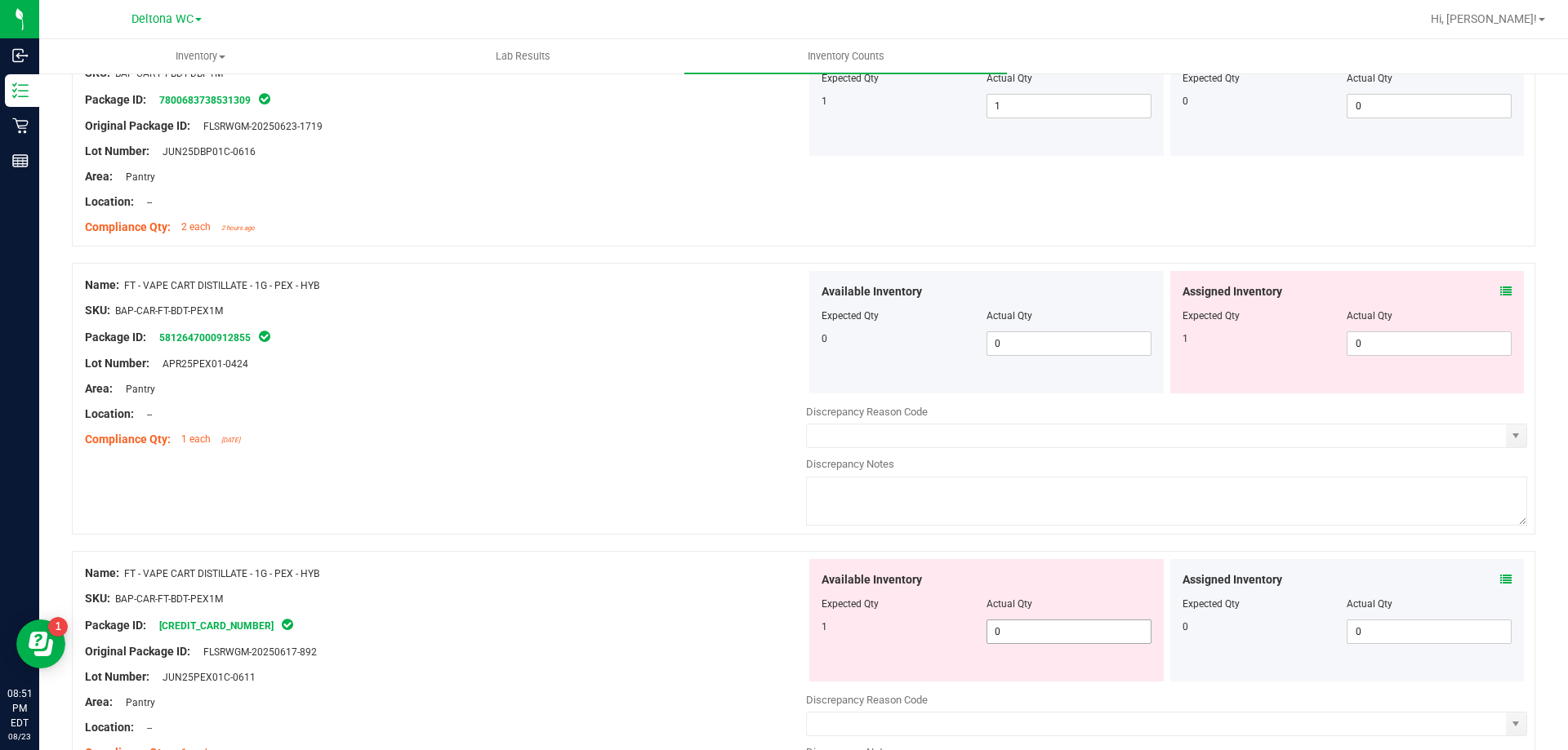
click at [1016, 635] on span "0 0" at bounding box center [1069, 632] width 165 height 24
type input "01"
type input "1"
click at [738, 638] on ng-container "Original Package ID: FLSRWGM-20250617-892" at bounding box center [445, 648] width 721 height 25
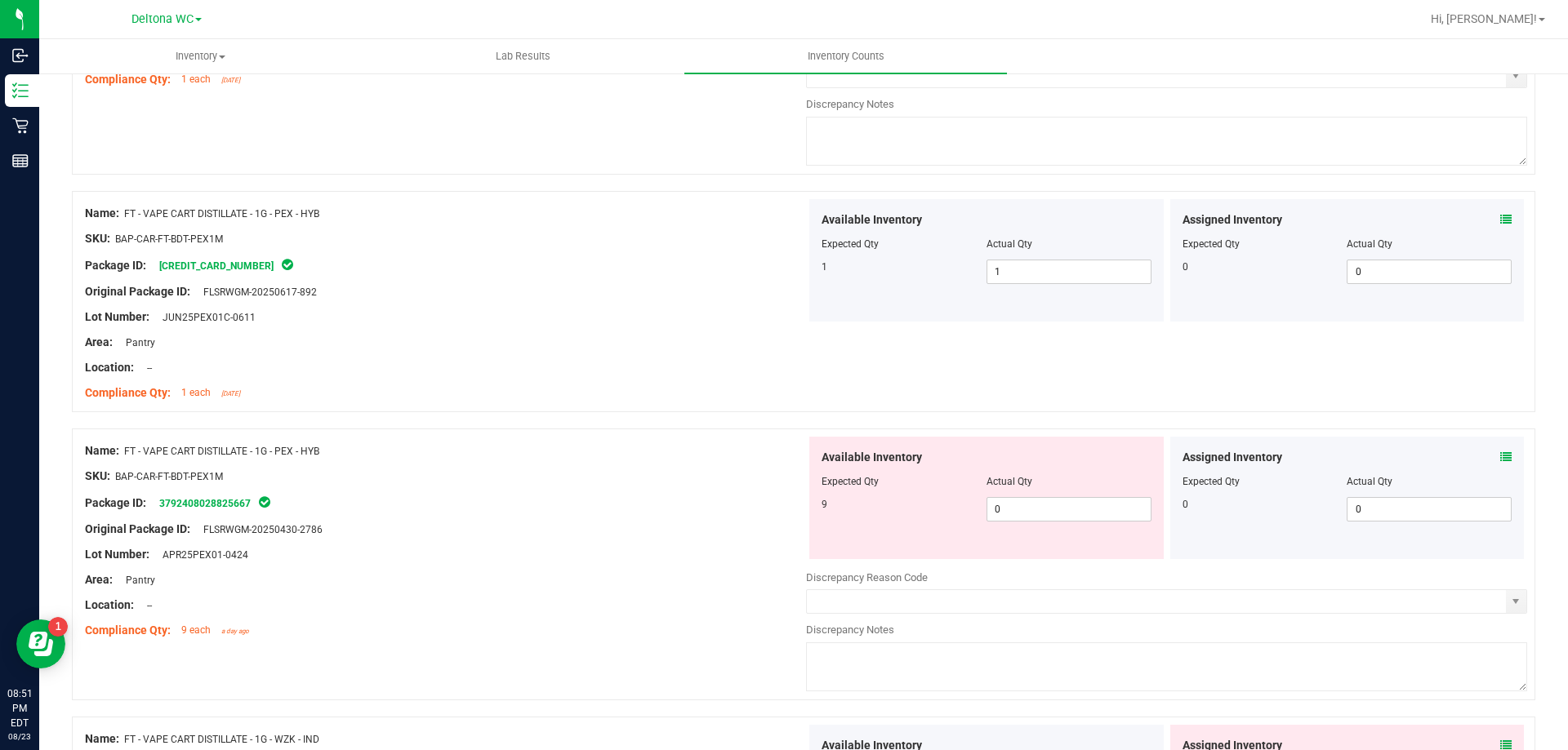
scroll to position [1225, 0]
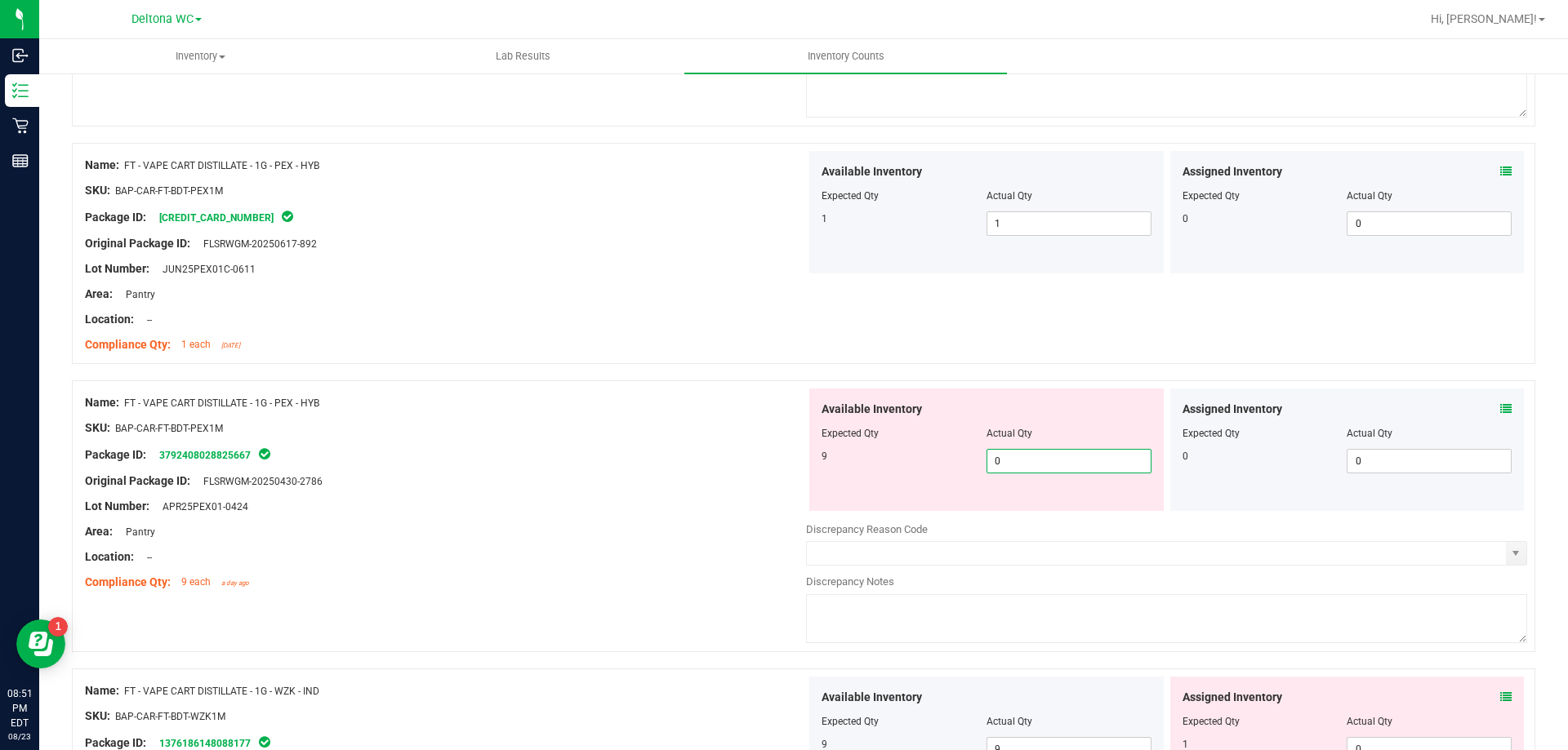
click at [1013, 459] on span "0 0" at bounding box center [1069, 461] width 165 height 24
type input "09"
type input "9"
click at [679, 513] on div "Lot Number: APR25PEX01-0424" at bounding box center [445, 507] width 721 height 17
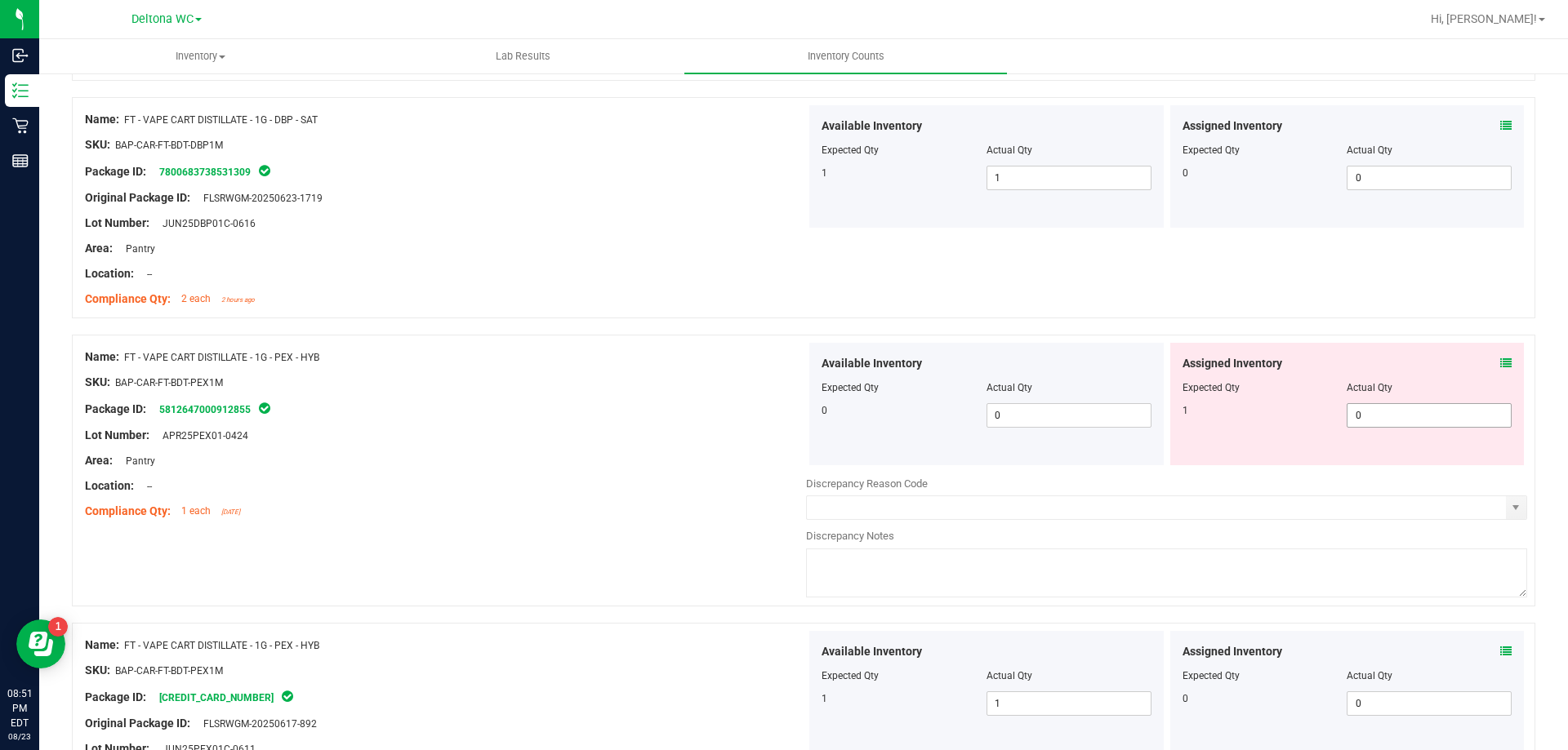
scroll to position [735, 0]
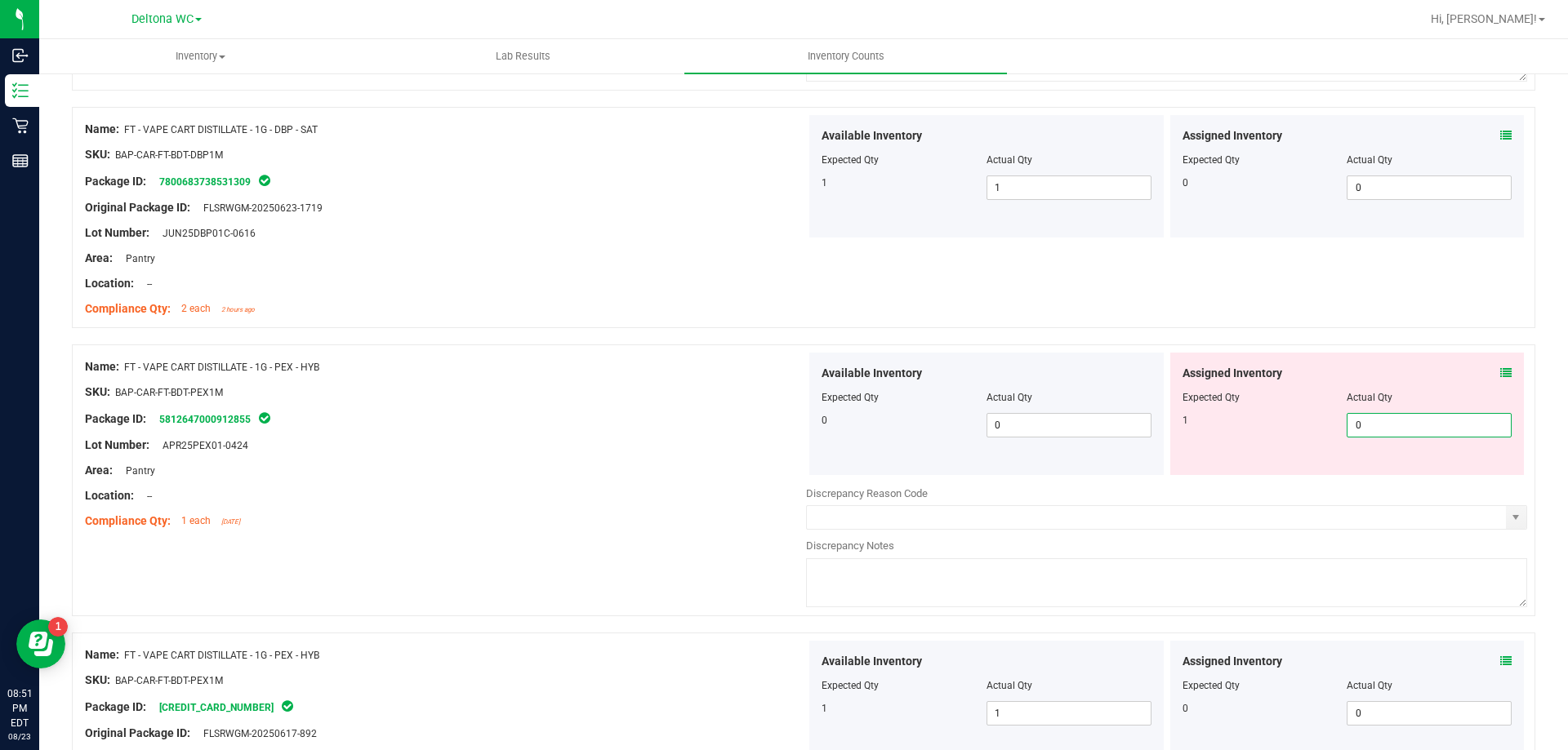
click at [1356, 426] on span "0 0" at bounding box center [1429, 424] width 165 height 24
type input "1"
click at [719, 477] on div "Area: Pantry" at bounding box center [445, 471] width 721 height 17
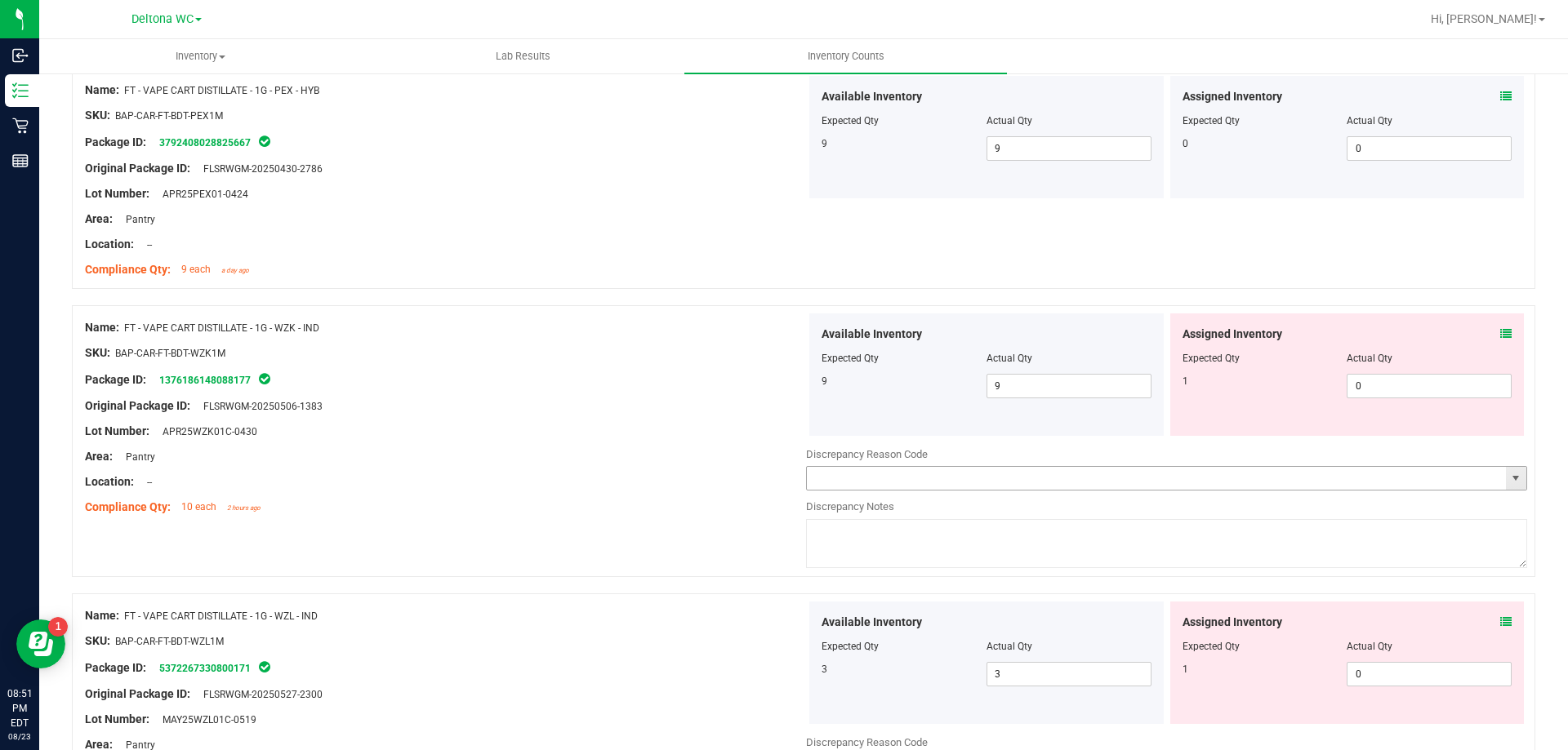
scroll to position [1470, 0]
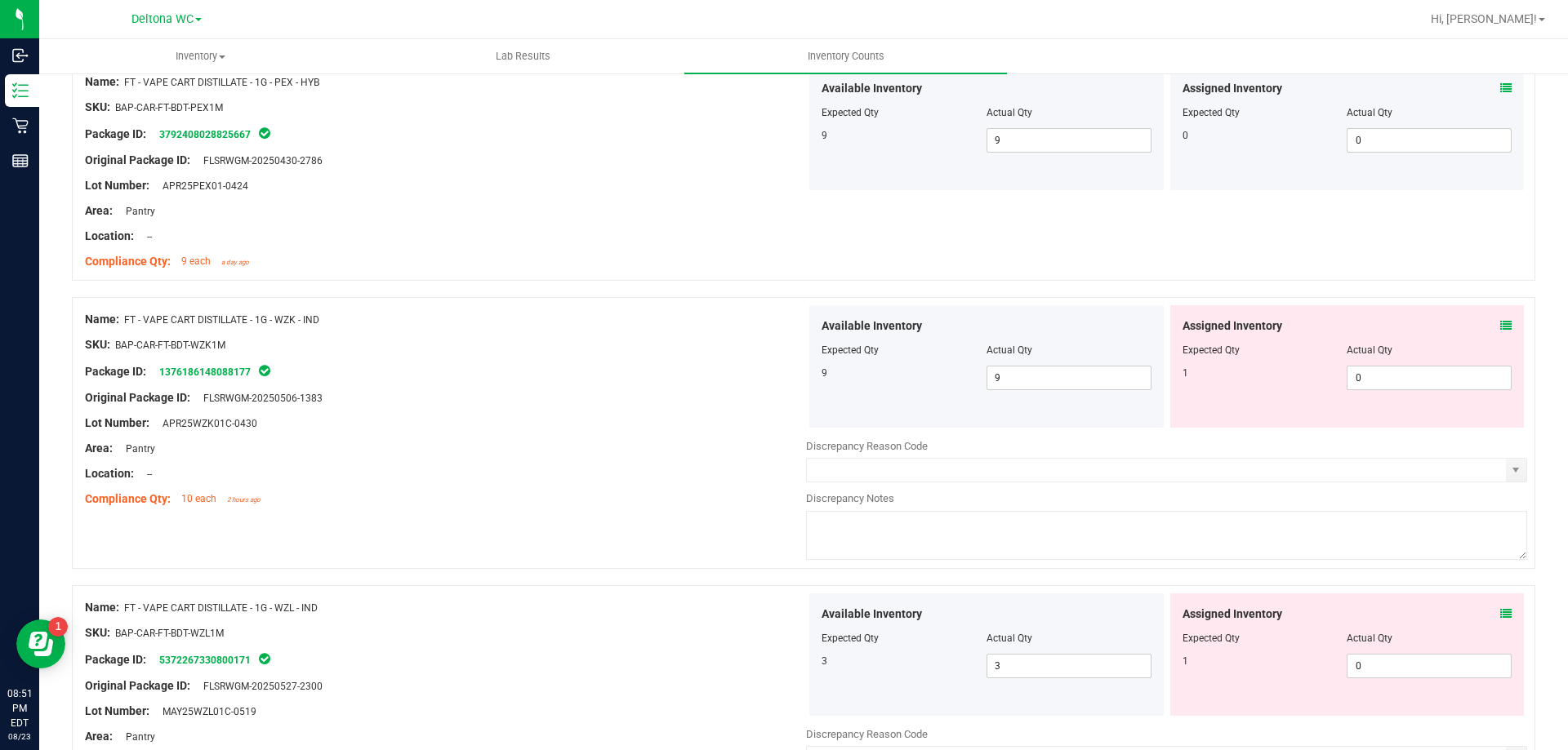
click at [1500, 327] on icon at bounding box center [1506, 326] width 12 height 12
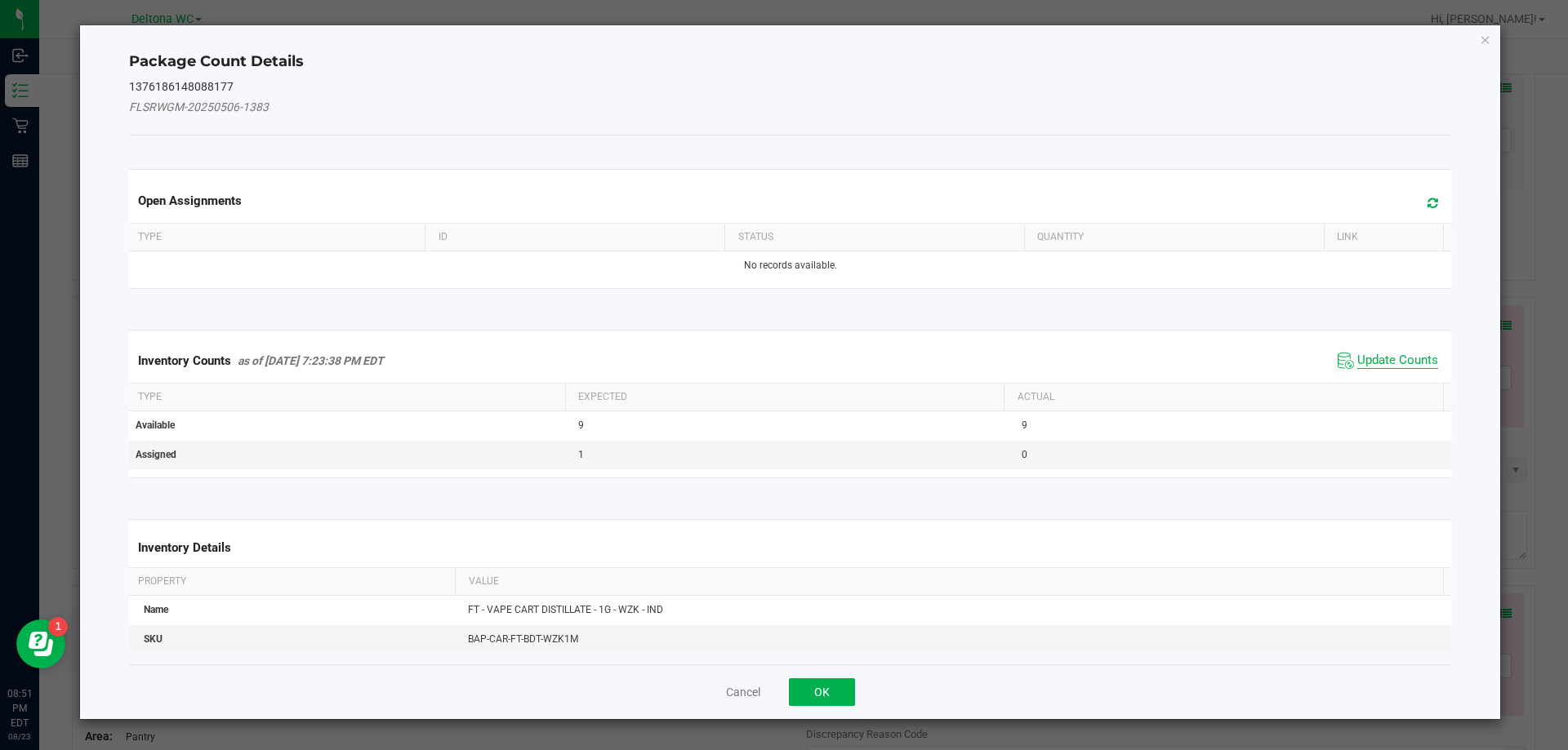
click at [1399, 356] on span "Update Counts" at bounding box center [1397, 360] width 81 height 16
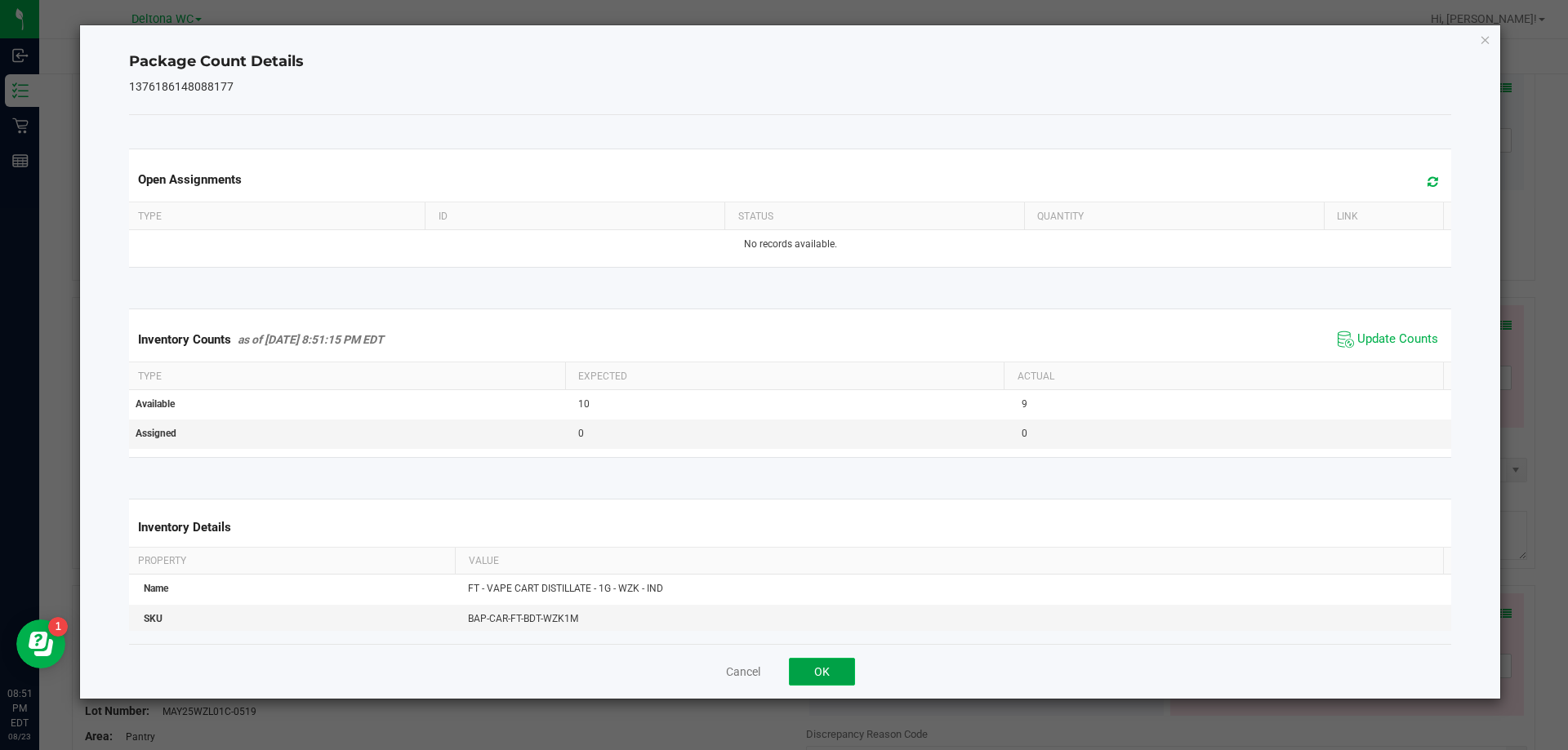
click at [812, 672] on button "OK" at bounding box center [821, 671] width 66 height 28
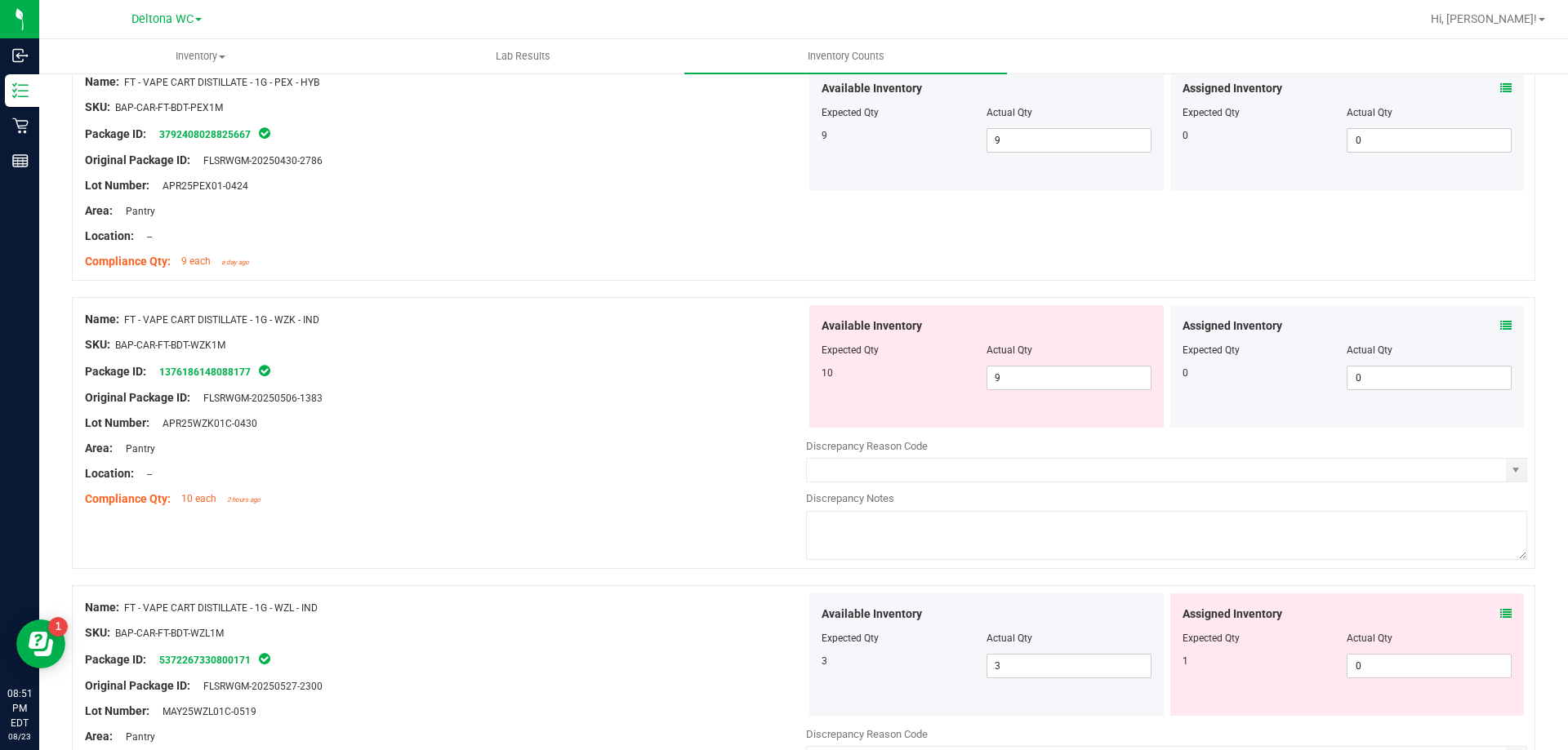
click at [1500, 618] on icon at bounding box center [1506, 614] width 12 height 12
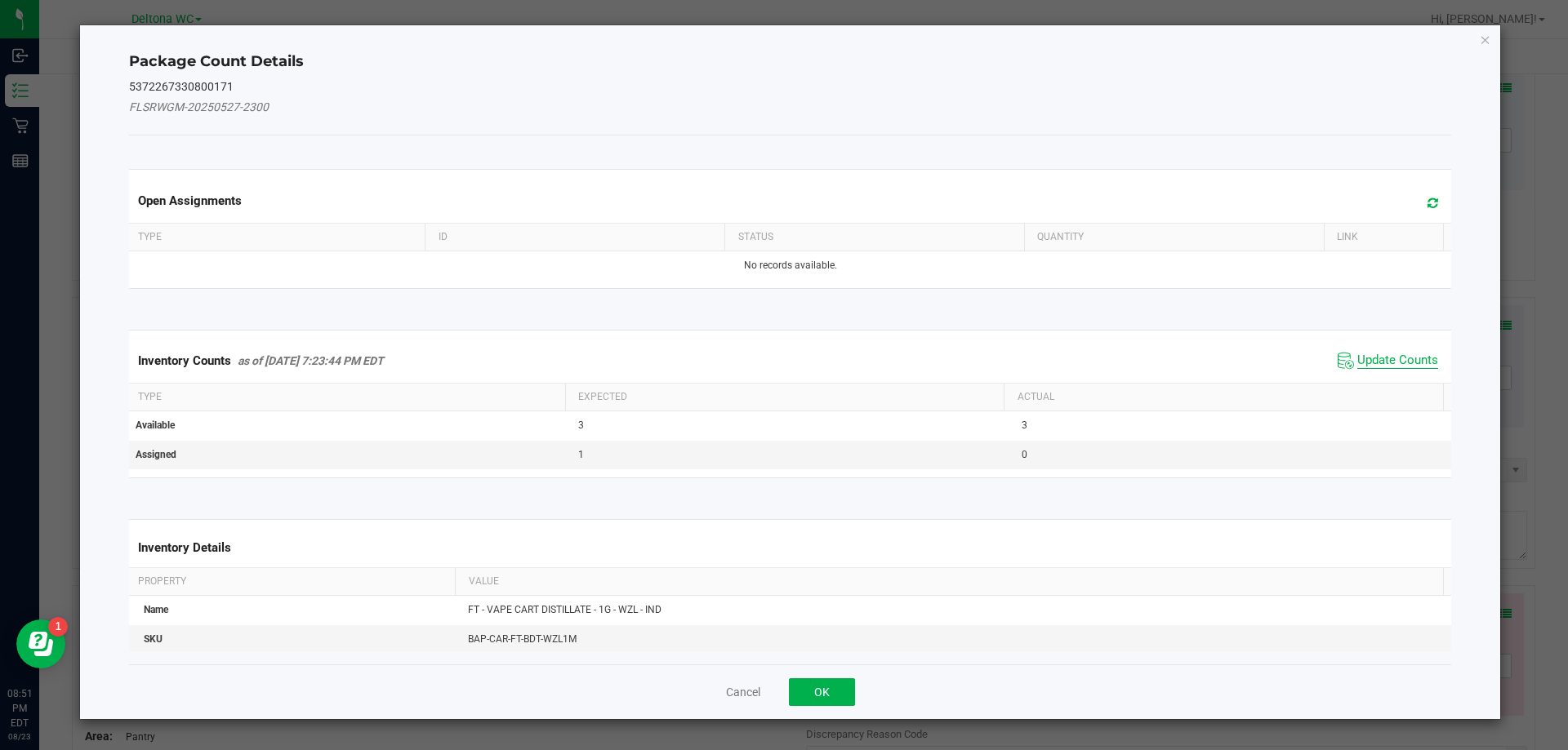
click at [1386, 357] on span "Update Counts" at bounding box center [1397, 360] width 81 height 16
click at [800, 692] on div "Cancel OK" at bounding box center [790, 691] width 1323 height 55
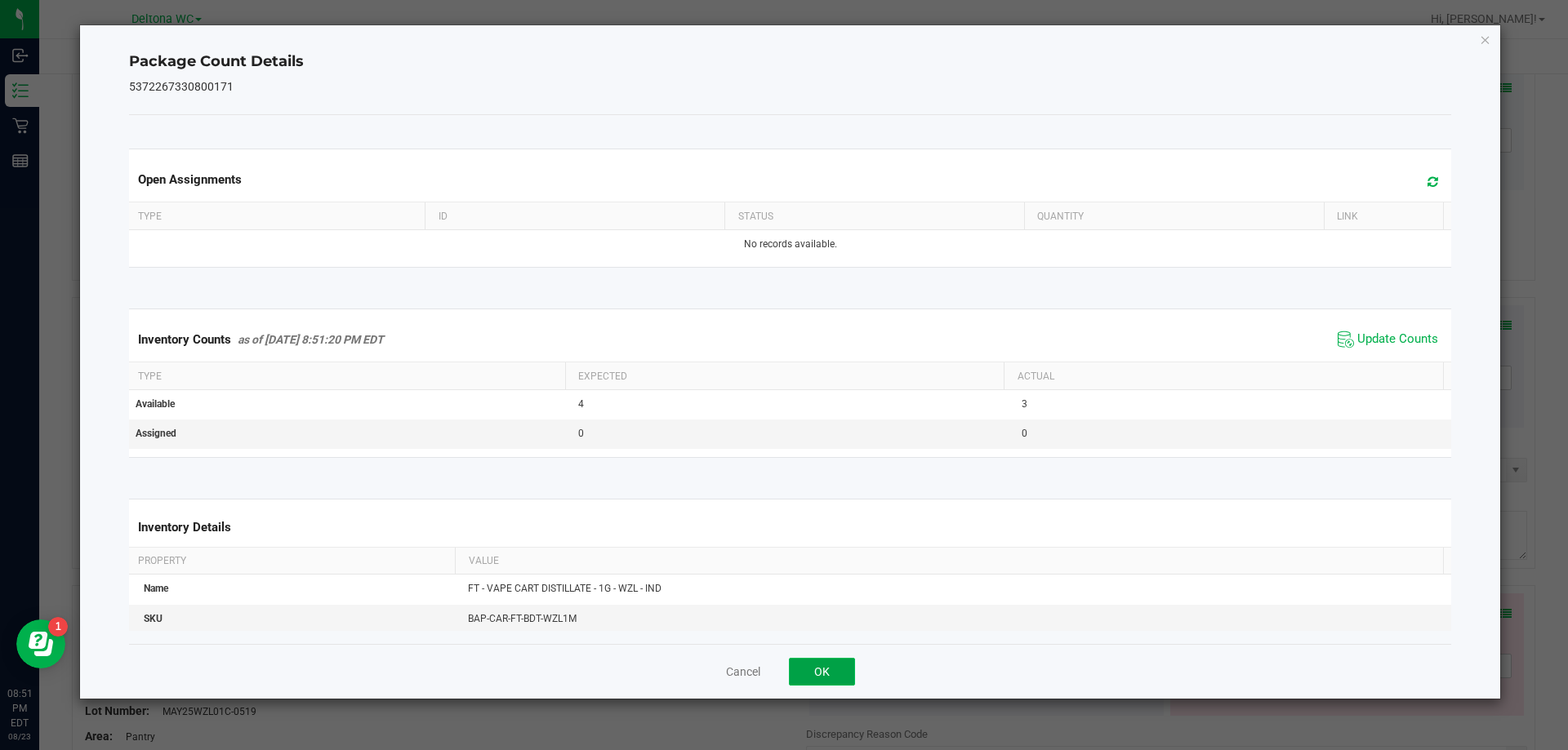
click at [834, 668] on button "OK" at bounding box center [821, 671] width 66 height 28
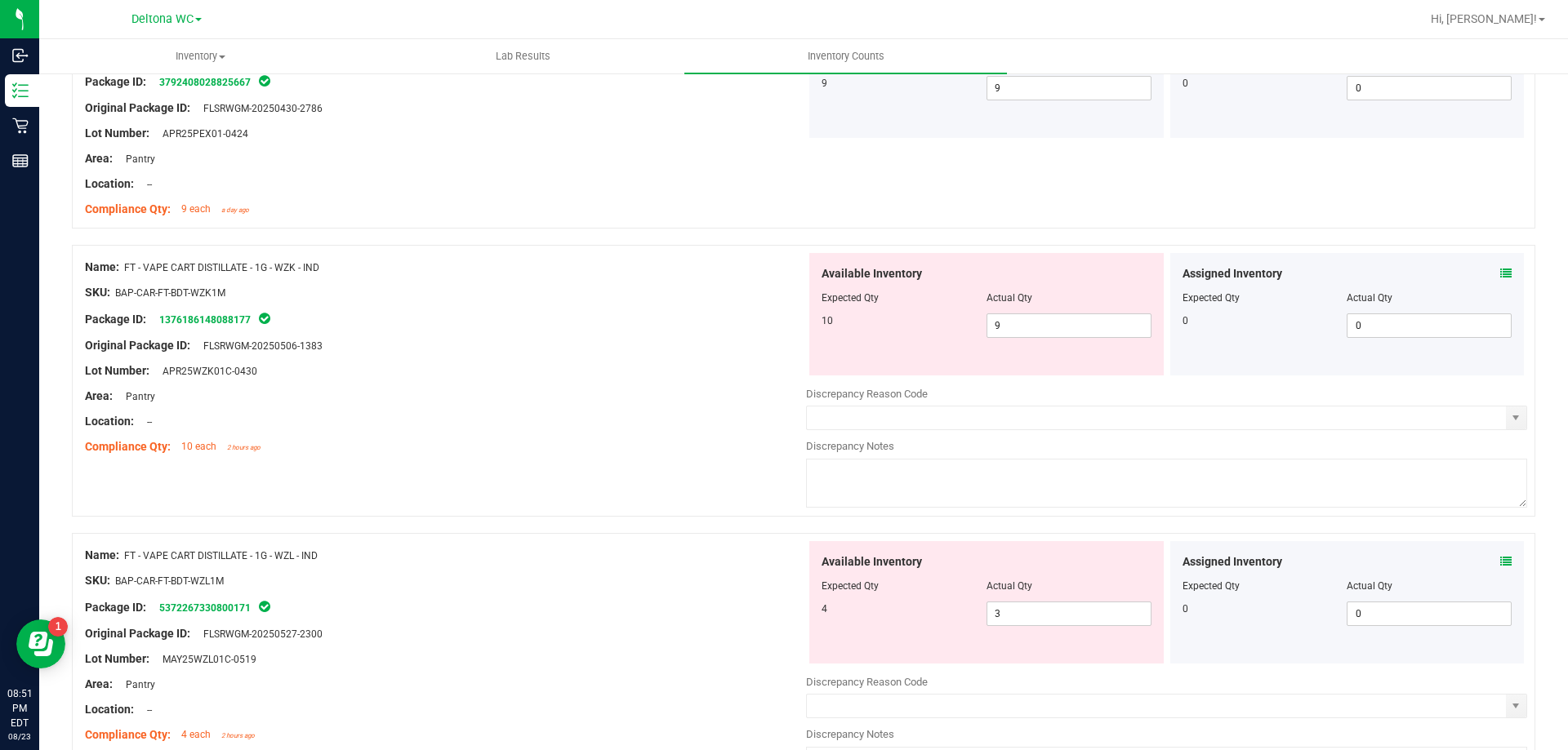
scroll to position [1551, 0]
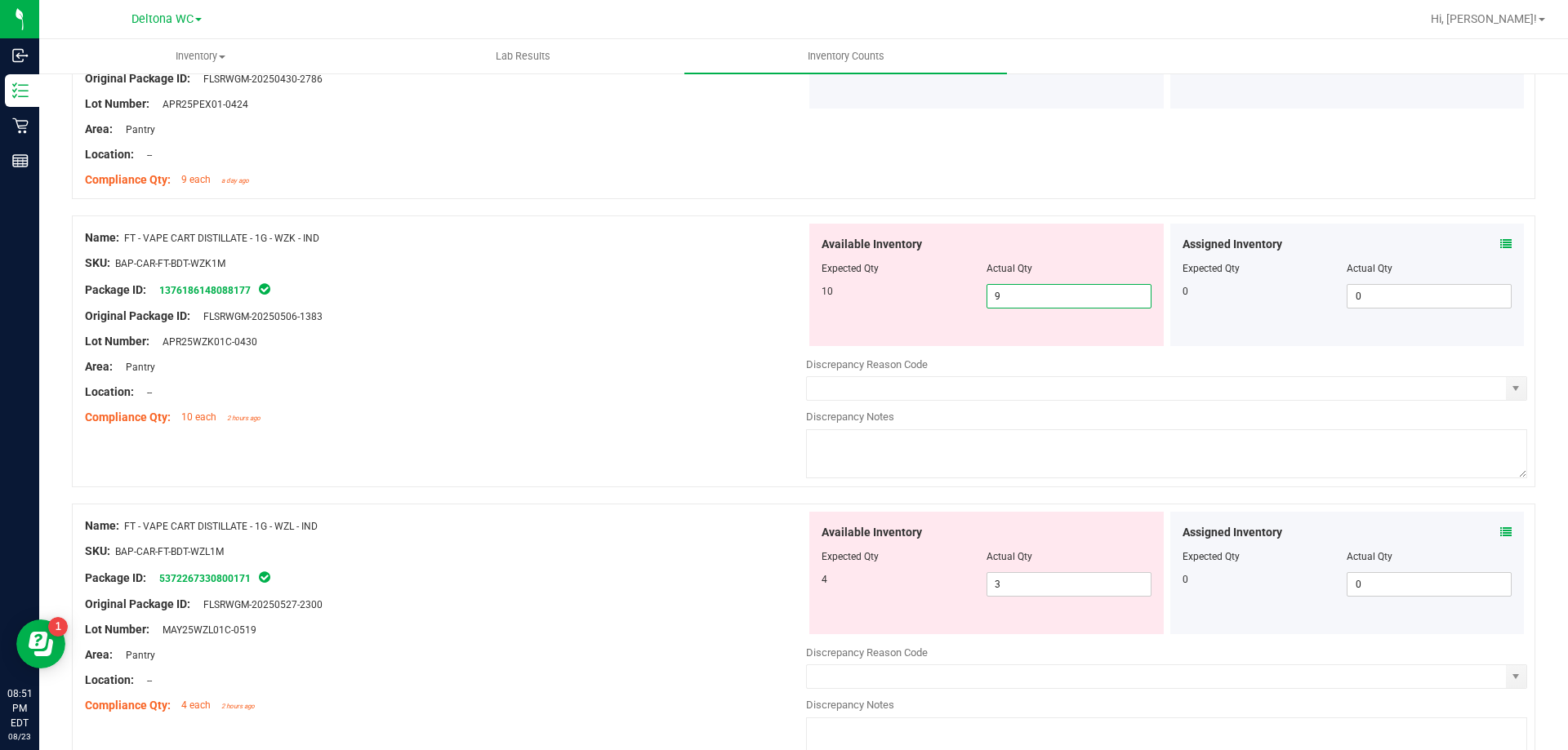
click at [1017, 302] on span "9 9" at bounding box center [1069, 296] width 165 height 24
type input "10"
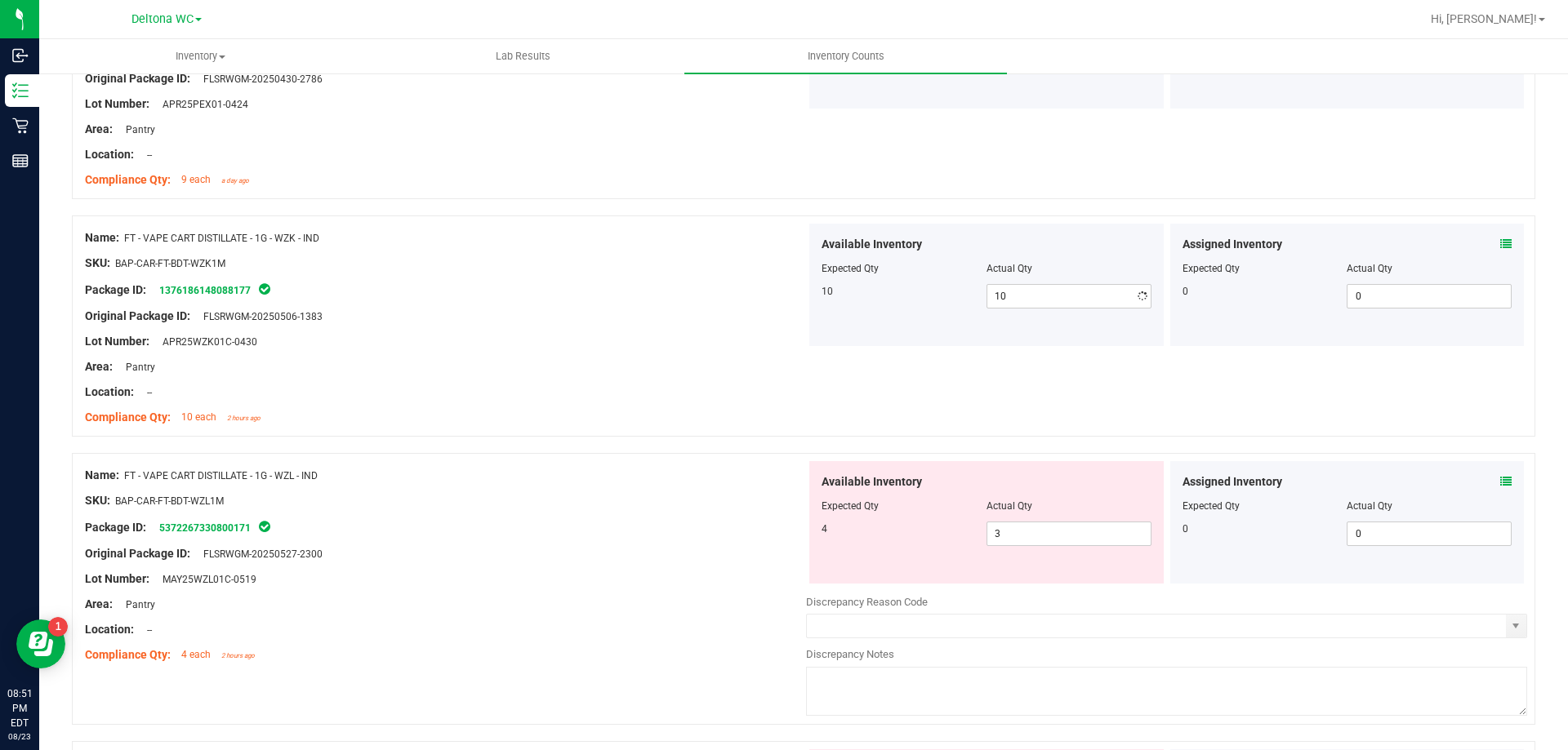
drag, startPoint x: 710, startPoint y: 439, endPoint x: 719, endPoint y: 440, distance: 9.1
click at [710, 440] on div "Name: FT - VAPE CART DISTILLATE - 1G - WZK - IND SKU: BAP-CAR-FT-BDT-WZK1M Pack…" at bounding box center [804, 334] width 1463 height 237
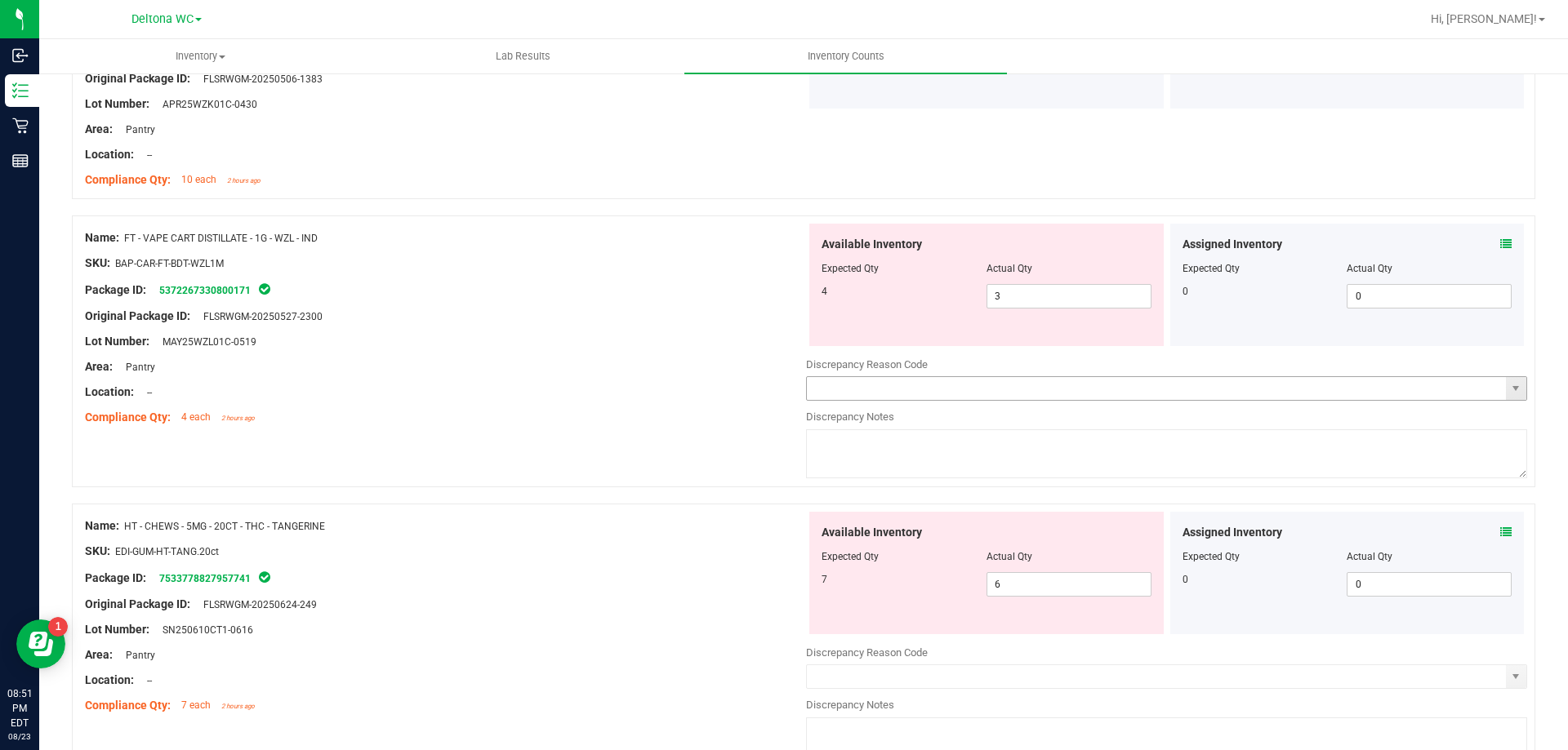
scroll to position [1796, 0]
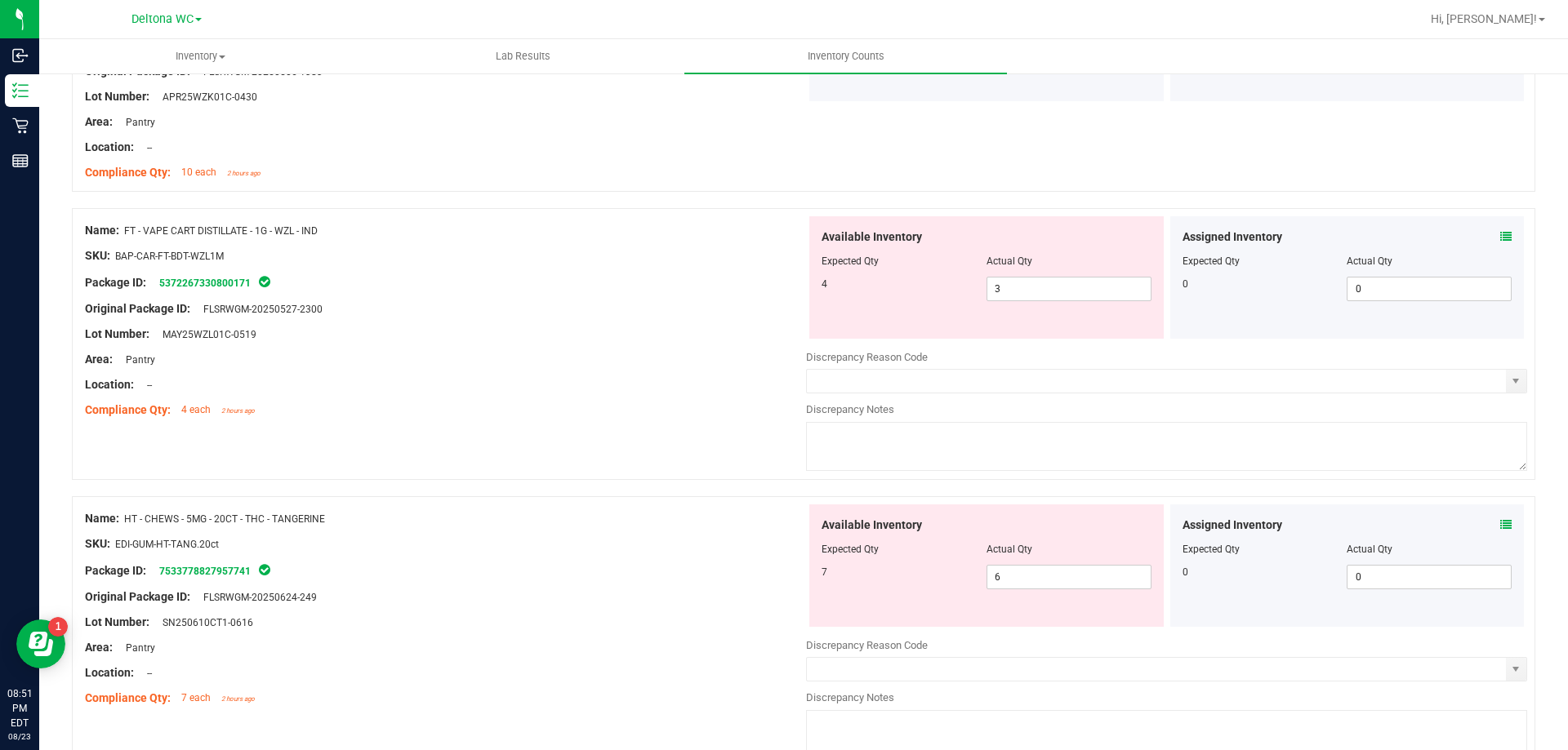
click at [1500, 520] on icon at bounding box center [1506, 525] width 12 height 12
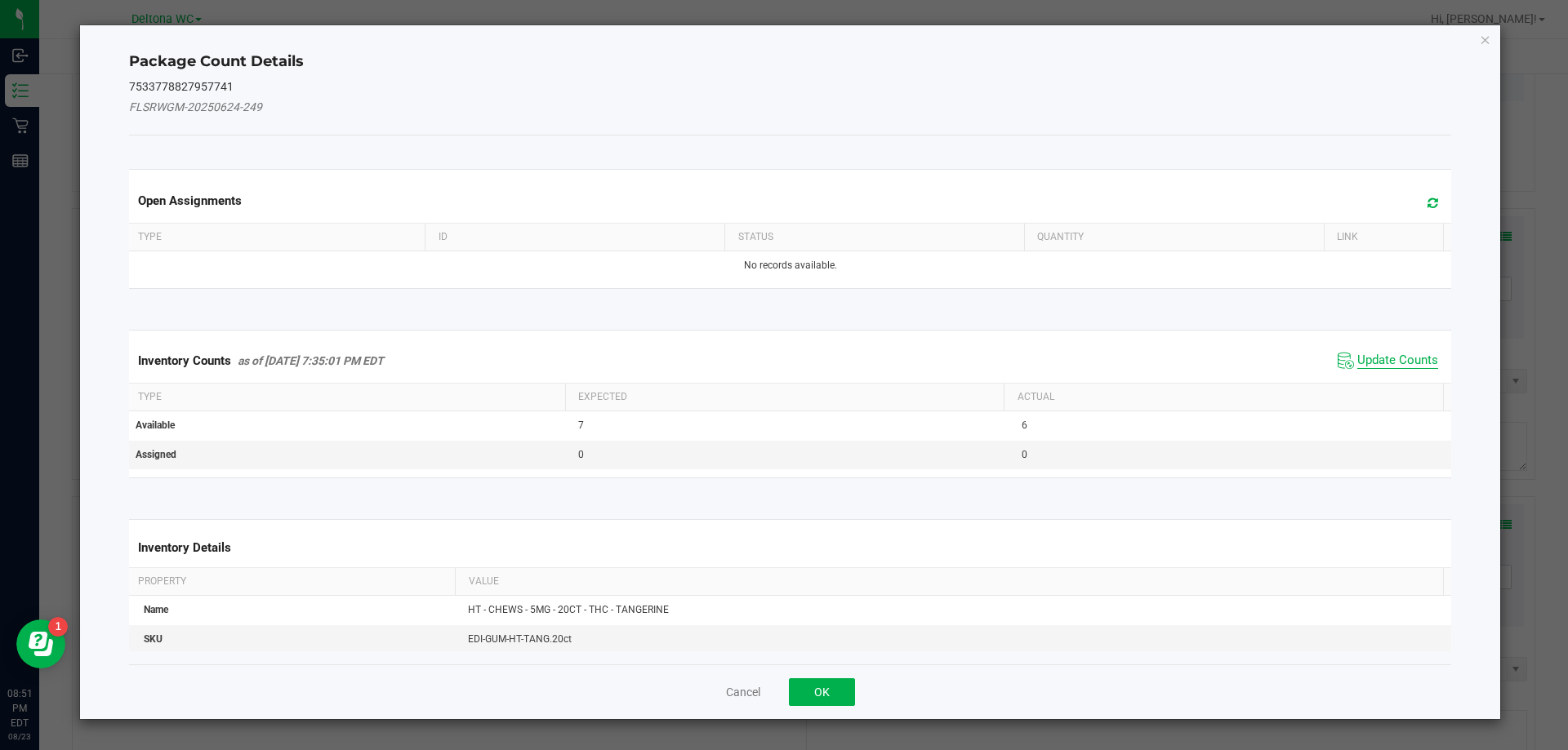
click at [1364, 365] on span "Update Counts" at bounding box center [1397, 360] width 81 height 16
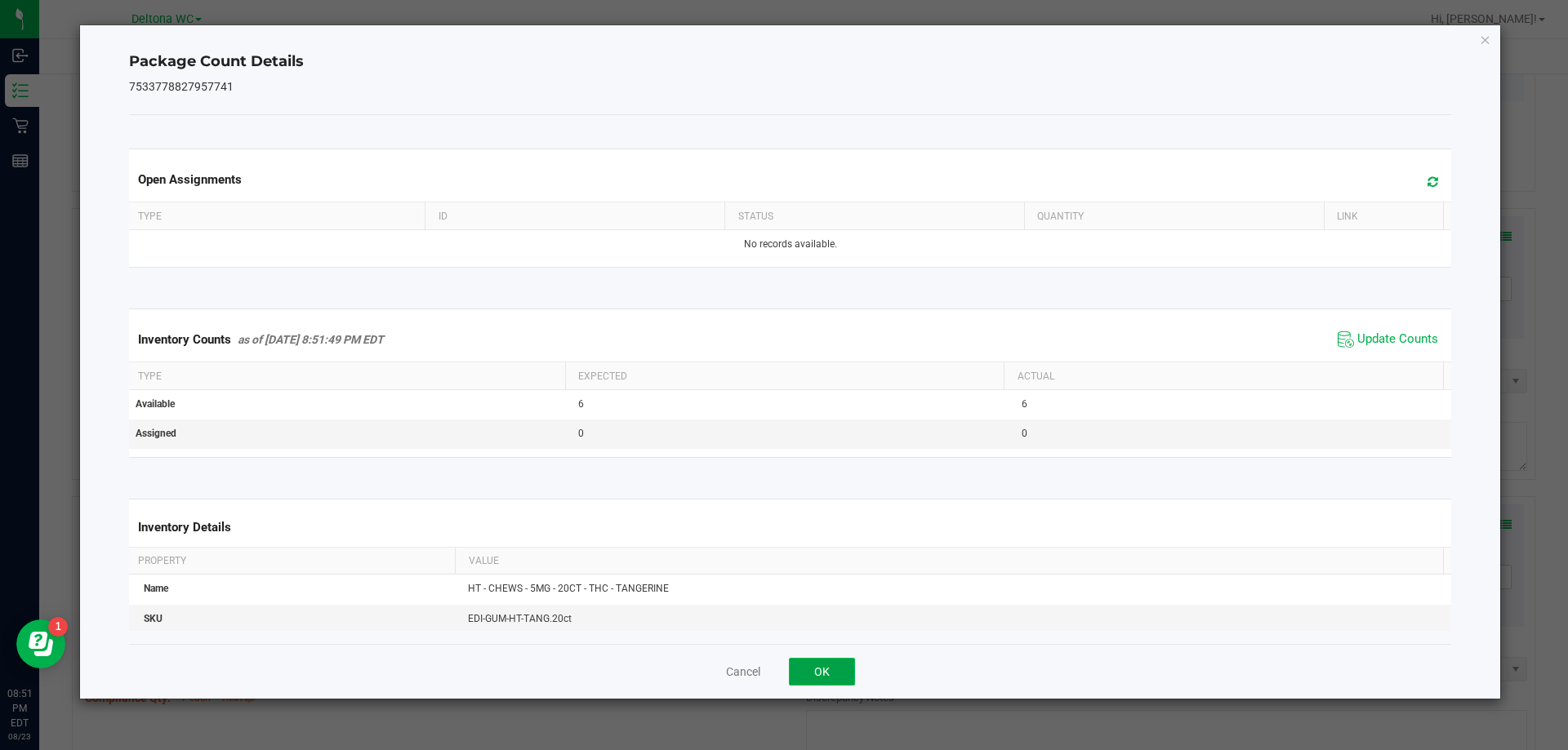
click at [822, 667] on button "OK" at bounding box center [821, 671] width 66 height 28
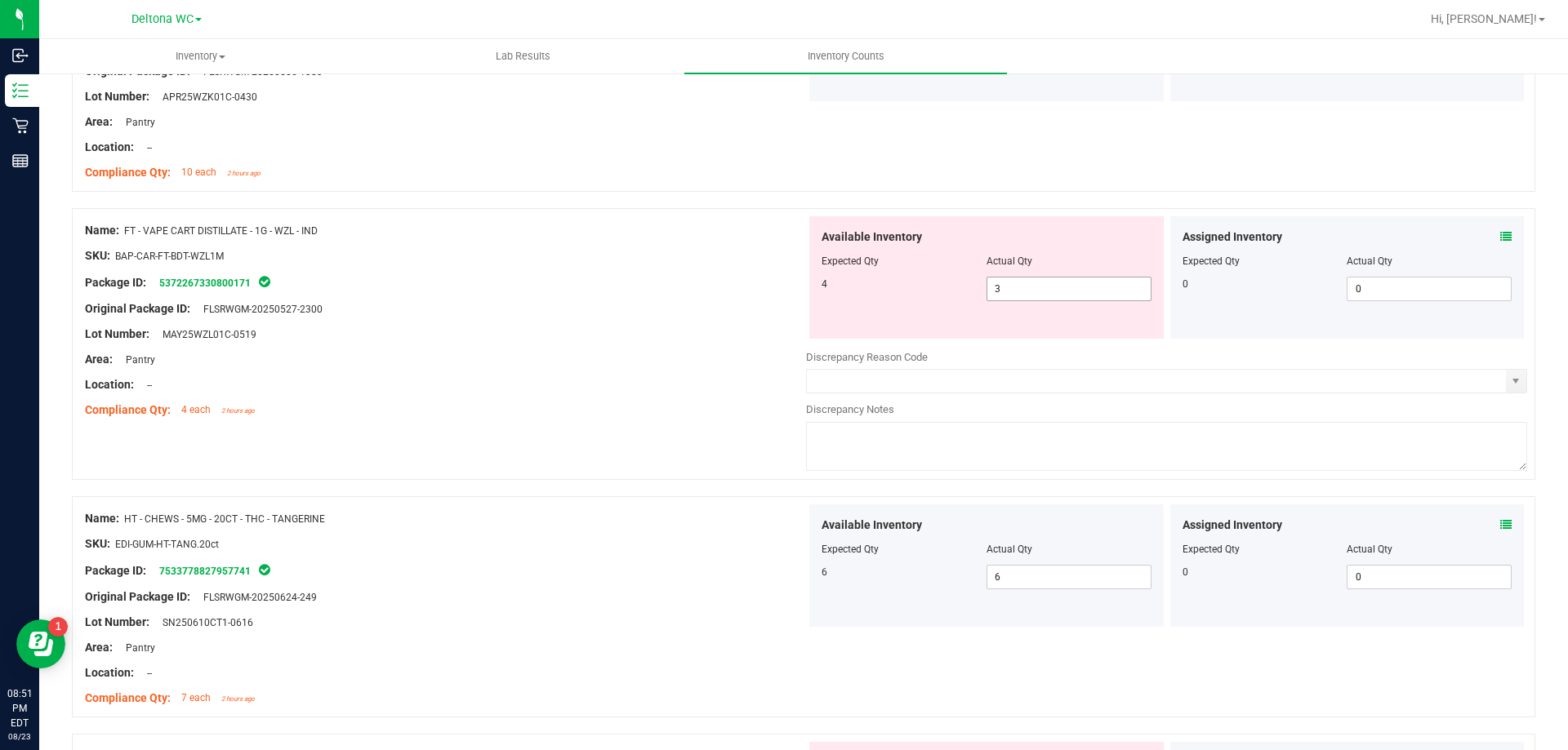
click at [1029, 290] on span "3 3" at bounding box center [1069, 289] width 165 height 24
type input "4"
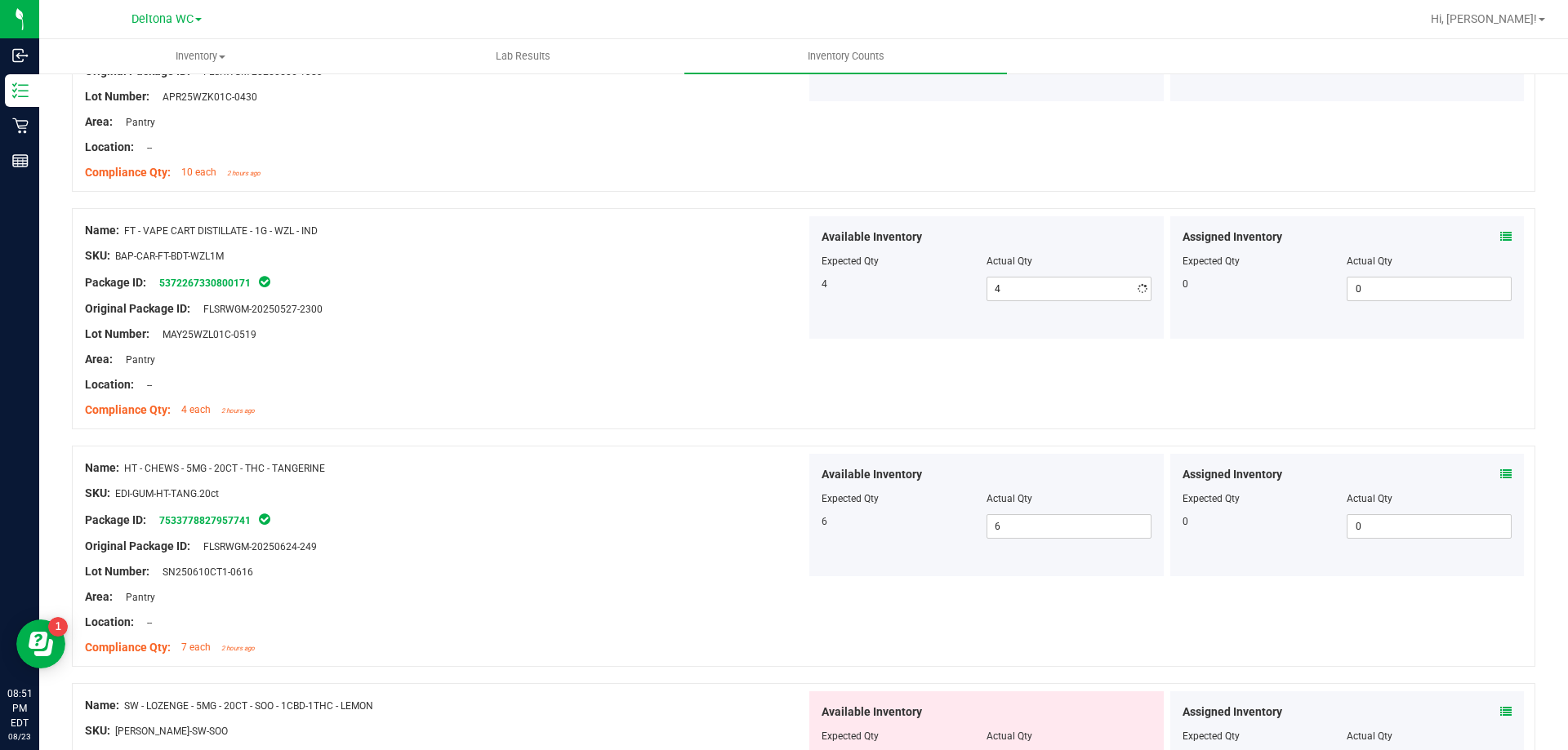
click at [713, 346] on div at bounding box center [445, 347] width 721 height 8
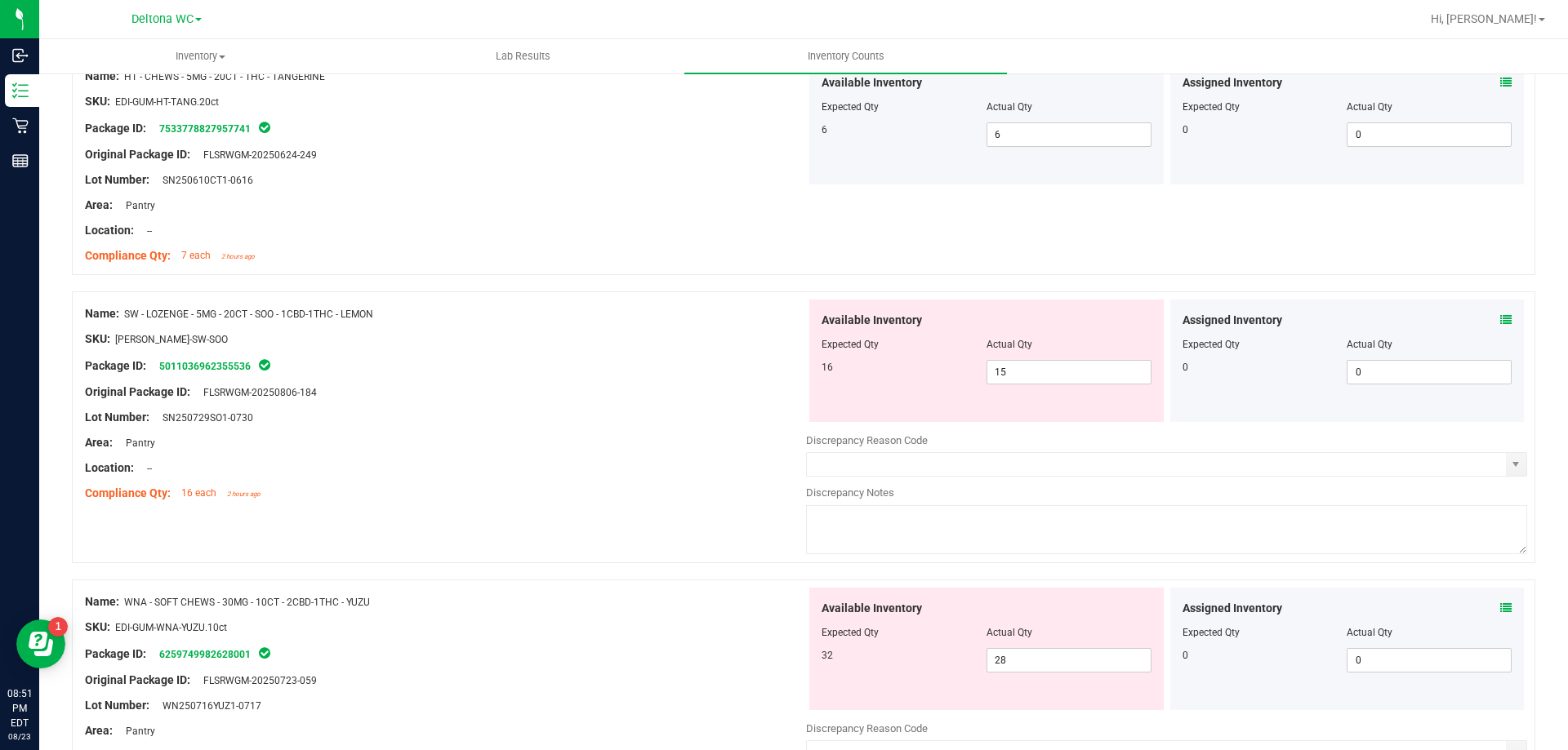
scroll to position [2205, 0]
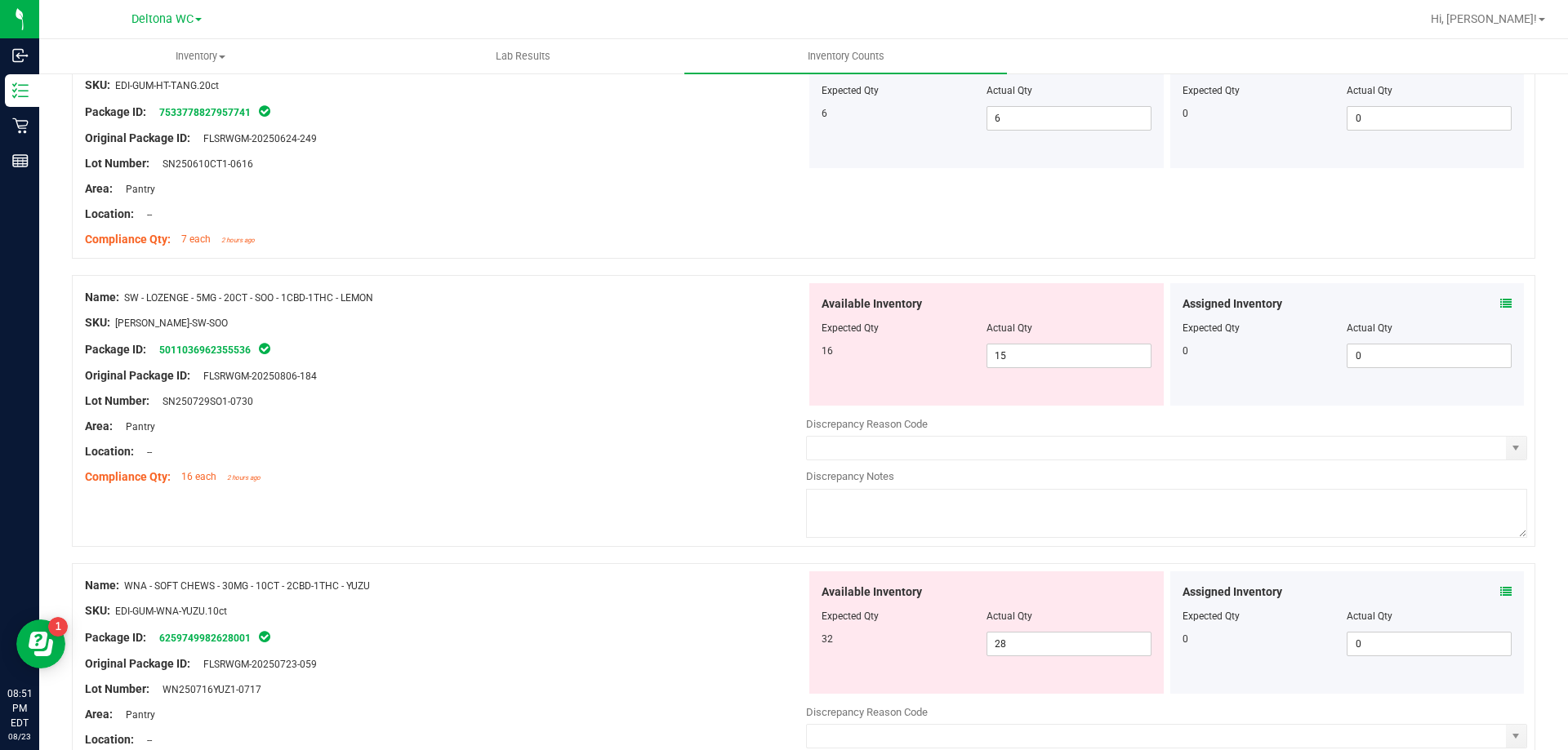
click at [1500, 299] on icon at bounding box center [1506, 304] width 12 height 12
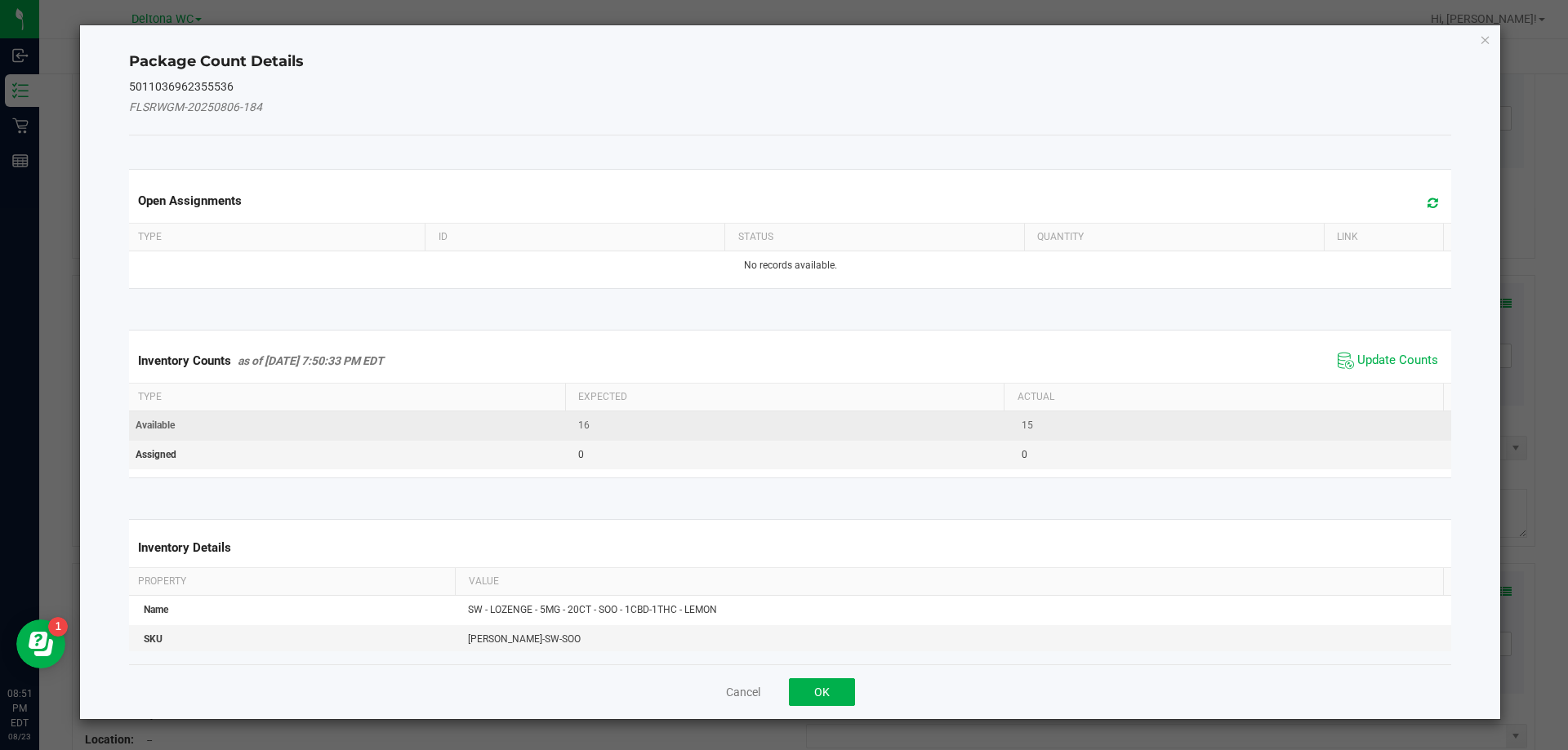
drag, startPoint x: 1361, startPoint y: 354, endPoint x: 1248, endPoint y: 416, distance: 128.9
click at [1357, 353] on span "Update Counts" at bounding box center [1397, 360] width 81 height 16
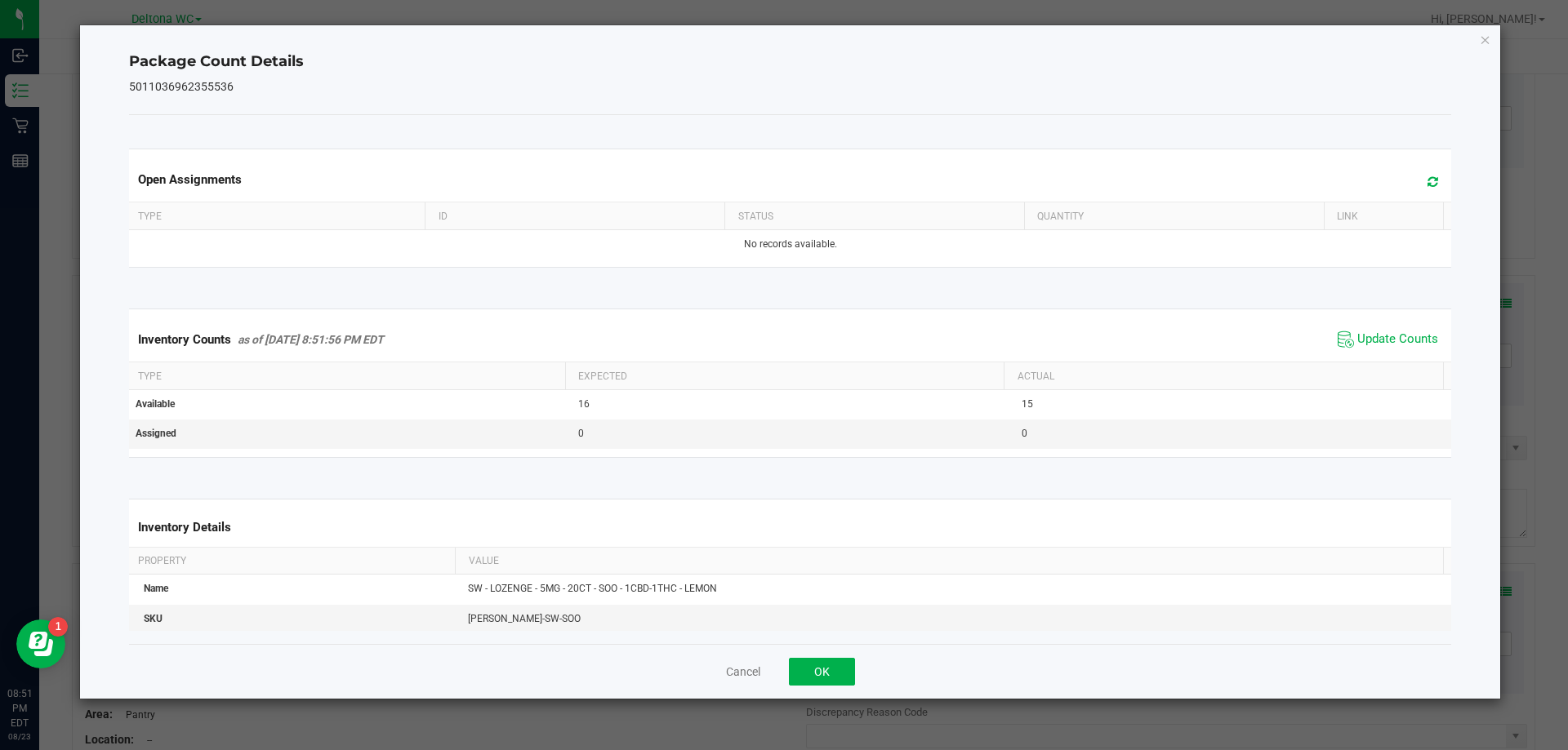
click at [815, 655] on div "Cancel OK" at bounding box center [790, 671] width 1323 height 55
click at [816, 658] on button "OK" at bounding box center [821, 671] width 66 height 28
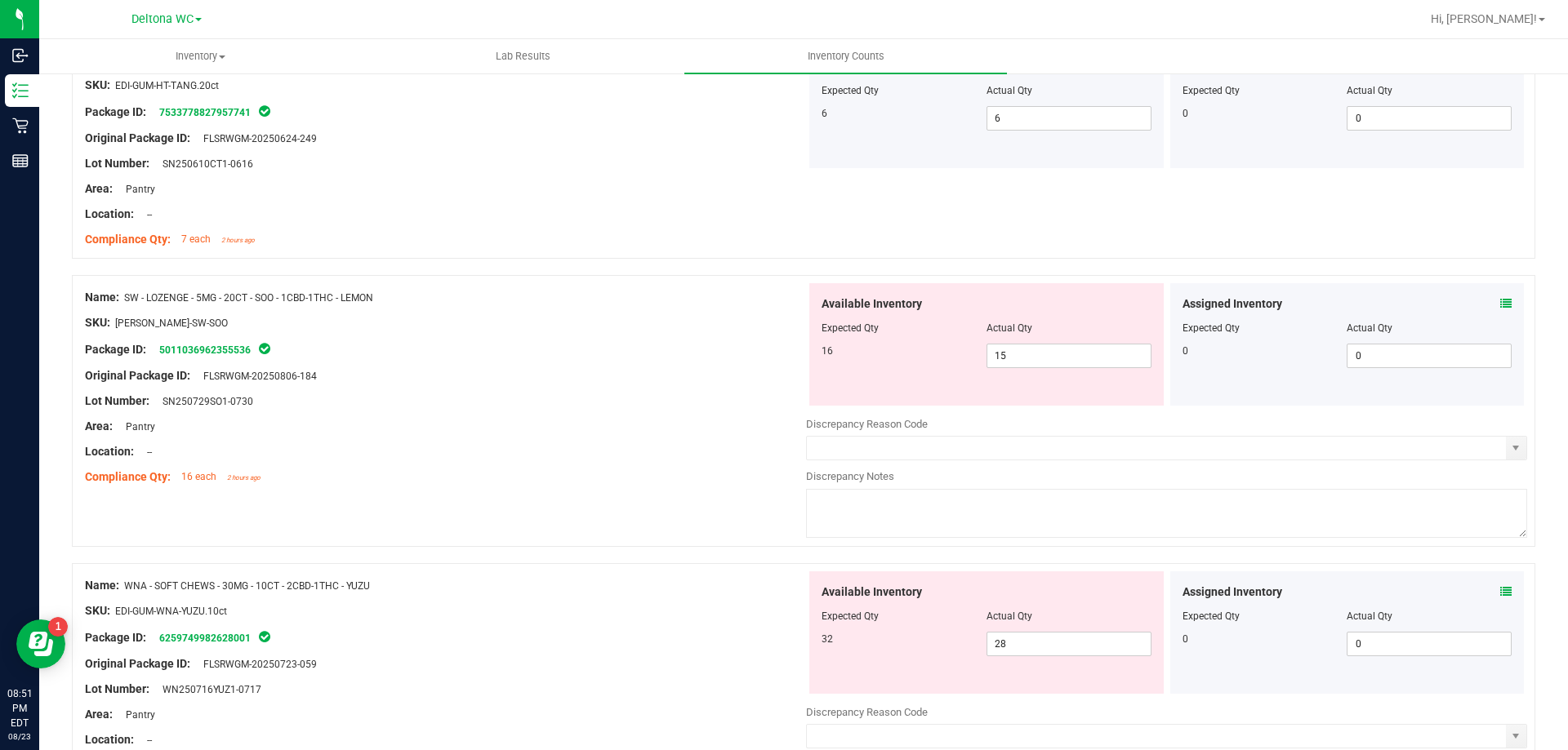
click at [824, 669] on div "Available Inventory Expected Qty Actual Qty 32 28 28" at bounding box center [986, 633] width 354 height 122
click at [1500, 305] on icon at bounding box center [1506, 304] width 12 height 12
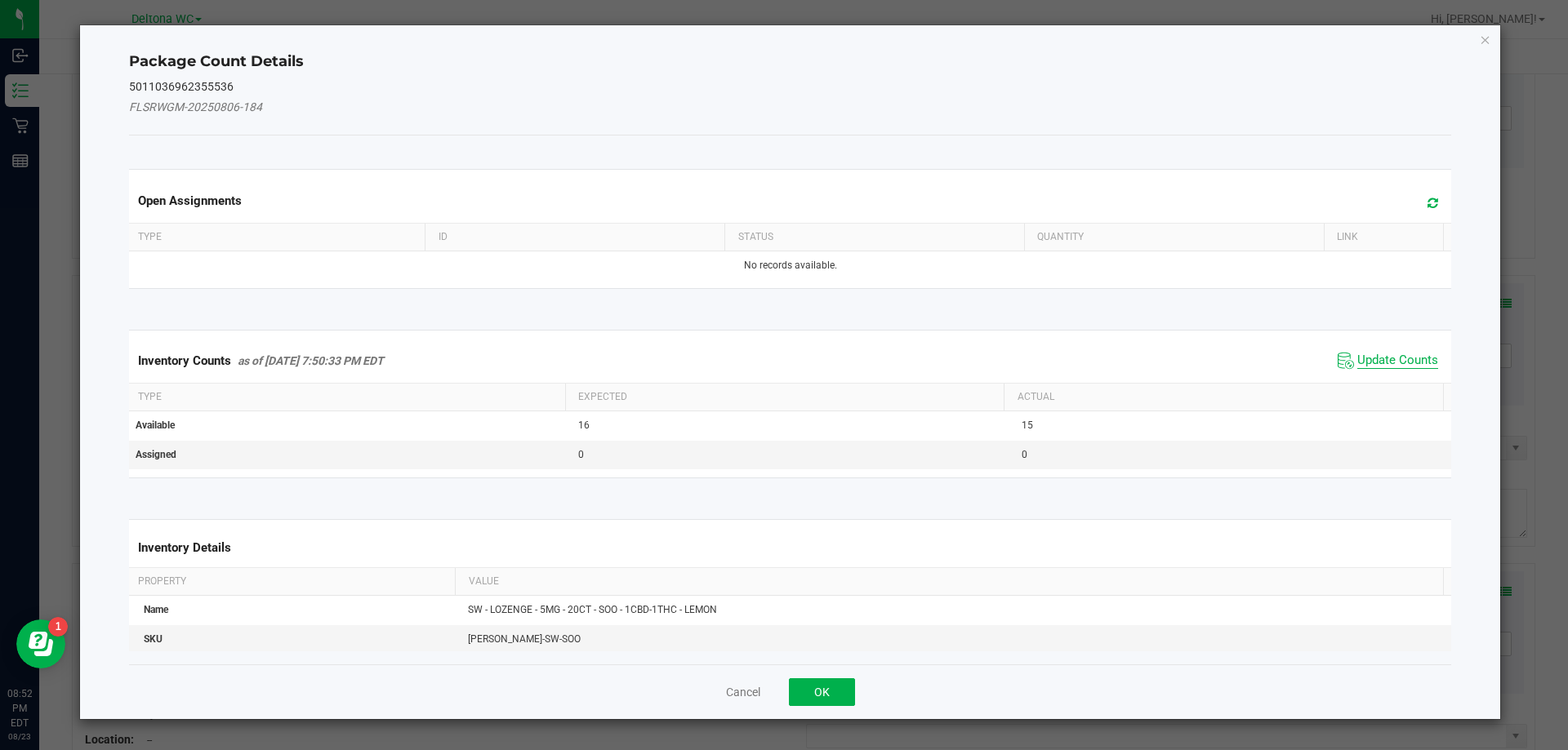
click at [1372, 353] on span "Update Counts" at bounding box center [1397, 360] width 81 height 16
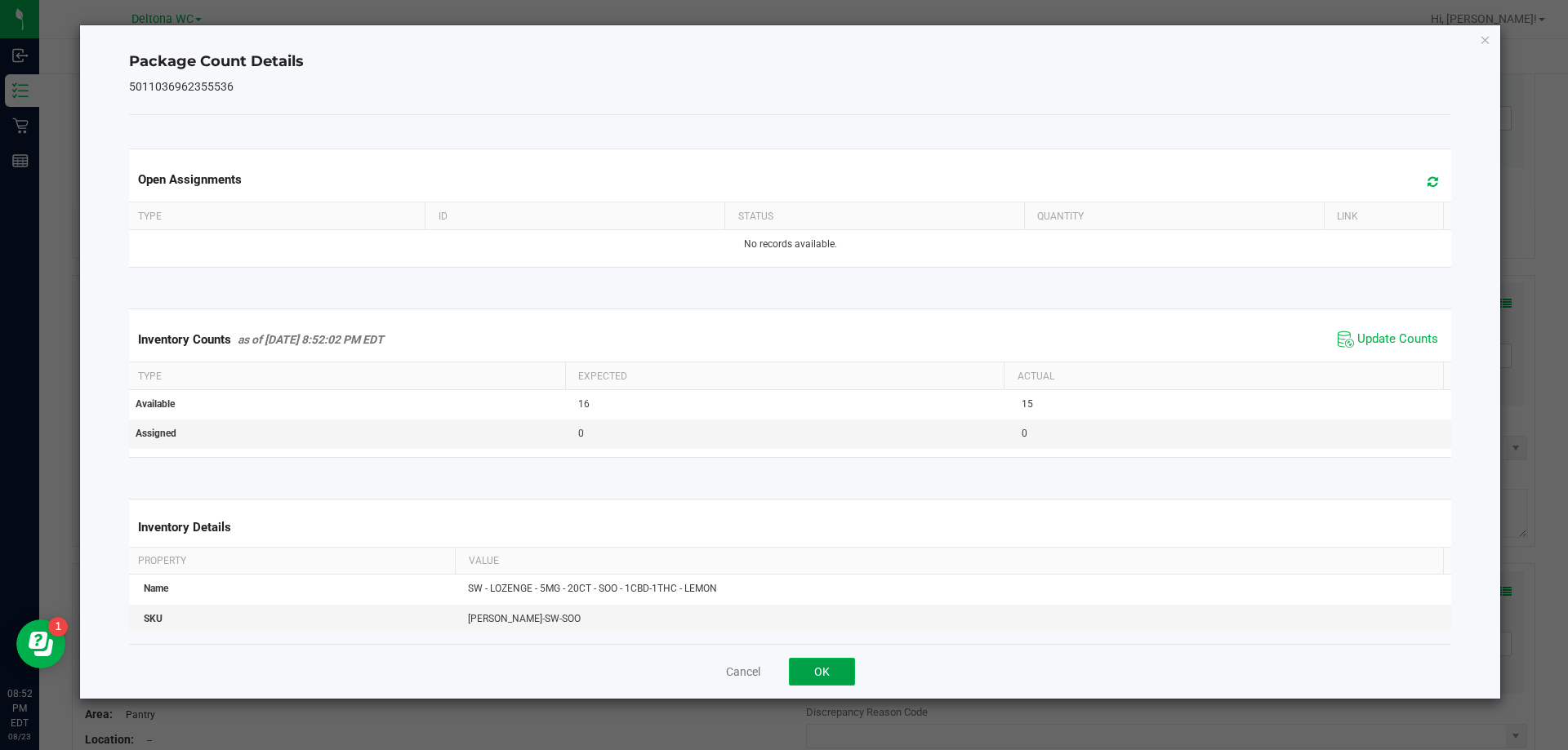
click at [829, 676] on button "OK" at bounding box center [821, 671] width 66 height 28
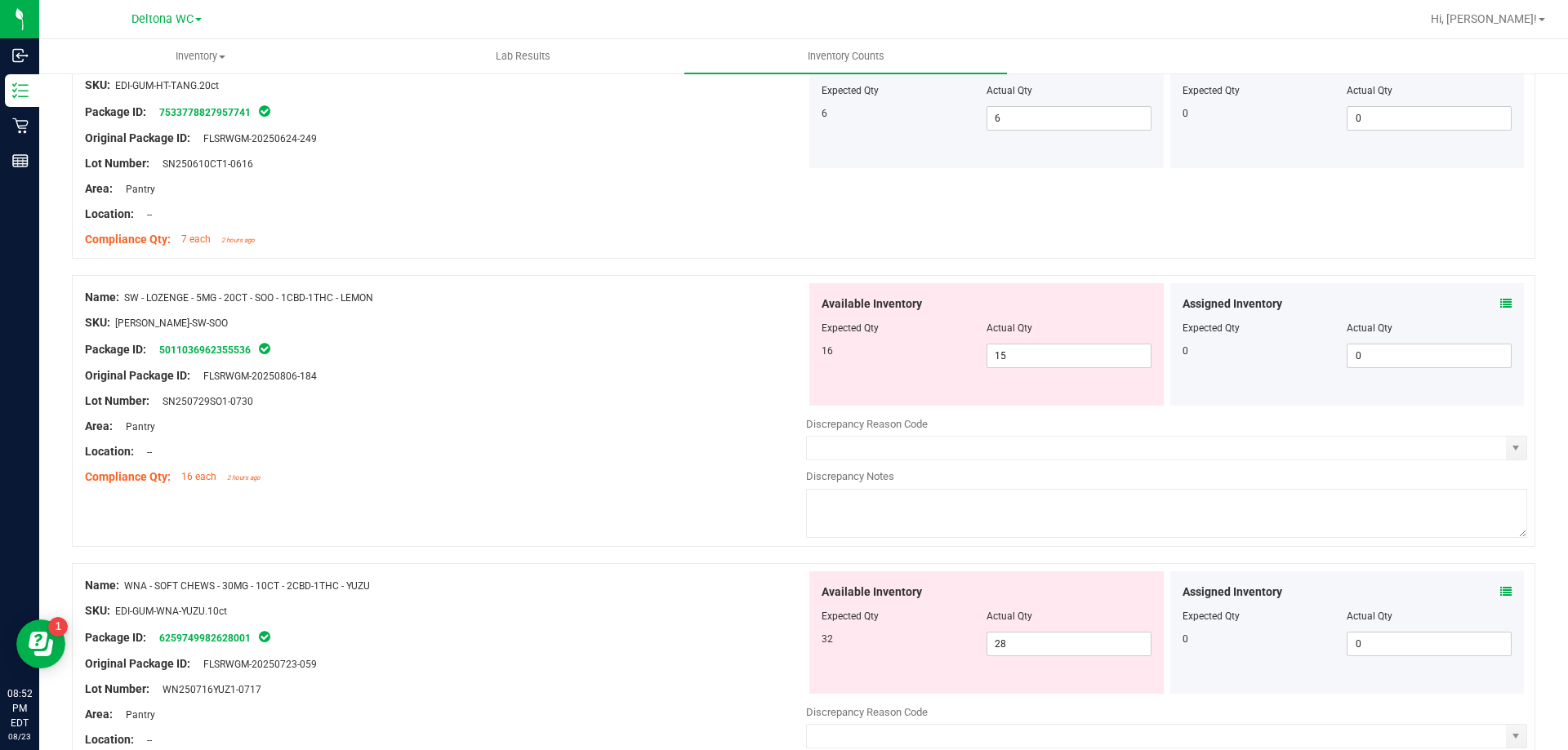
click at [1500, 592] on icon at bounding box center [1506, 592] width 12 height 12
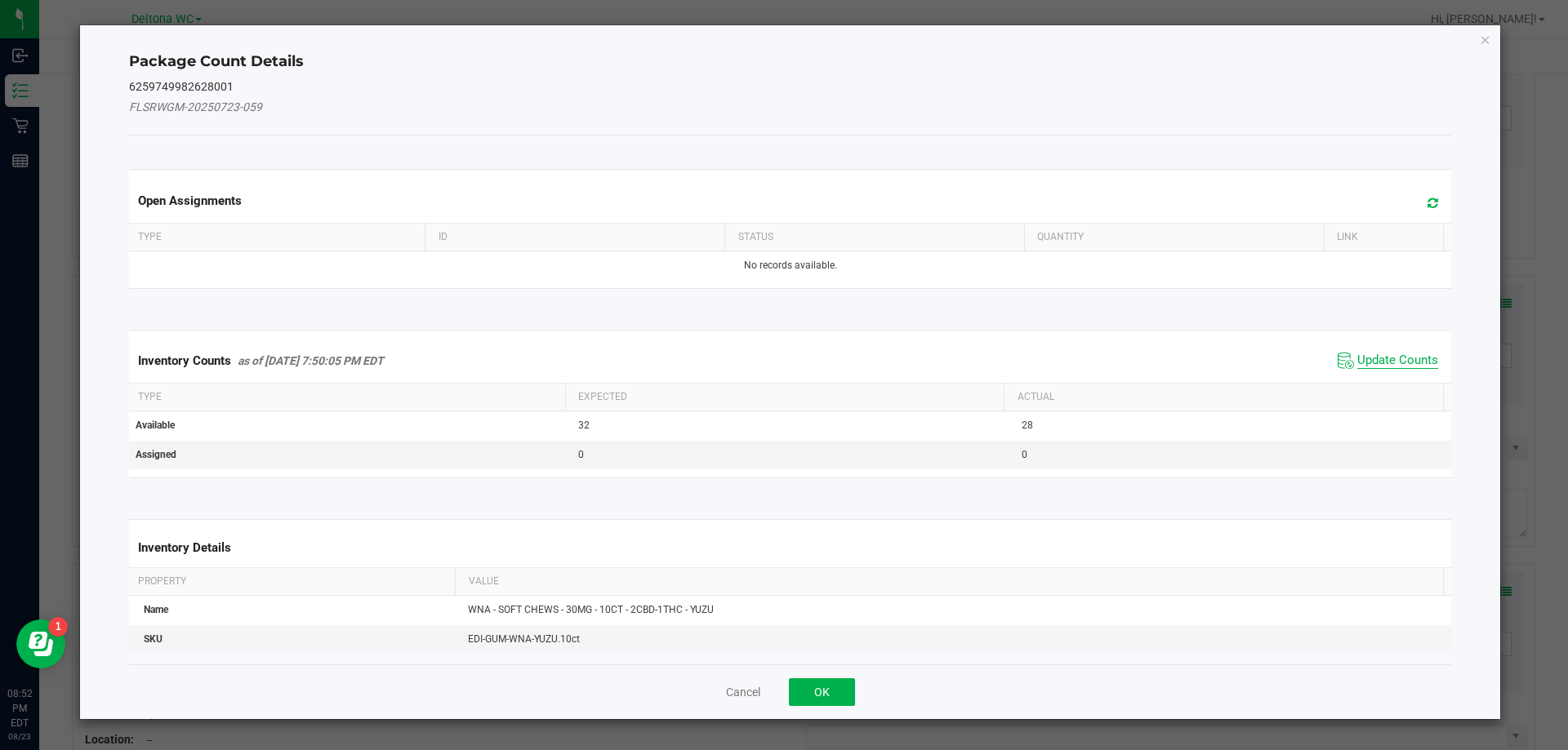
click at [1364, 359] on span "Update Counts" at bounding box center [1397, 360] width 81 height 16
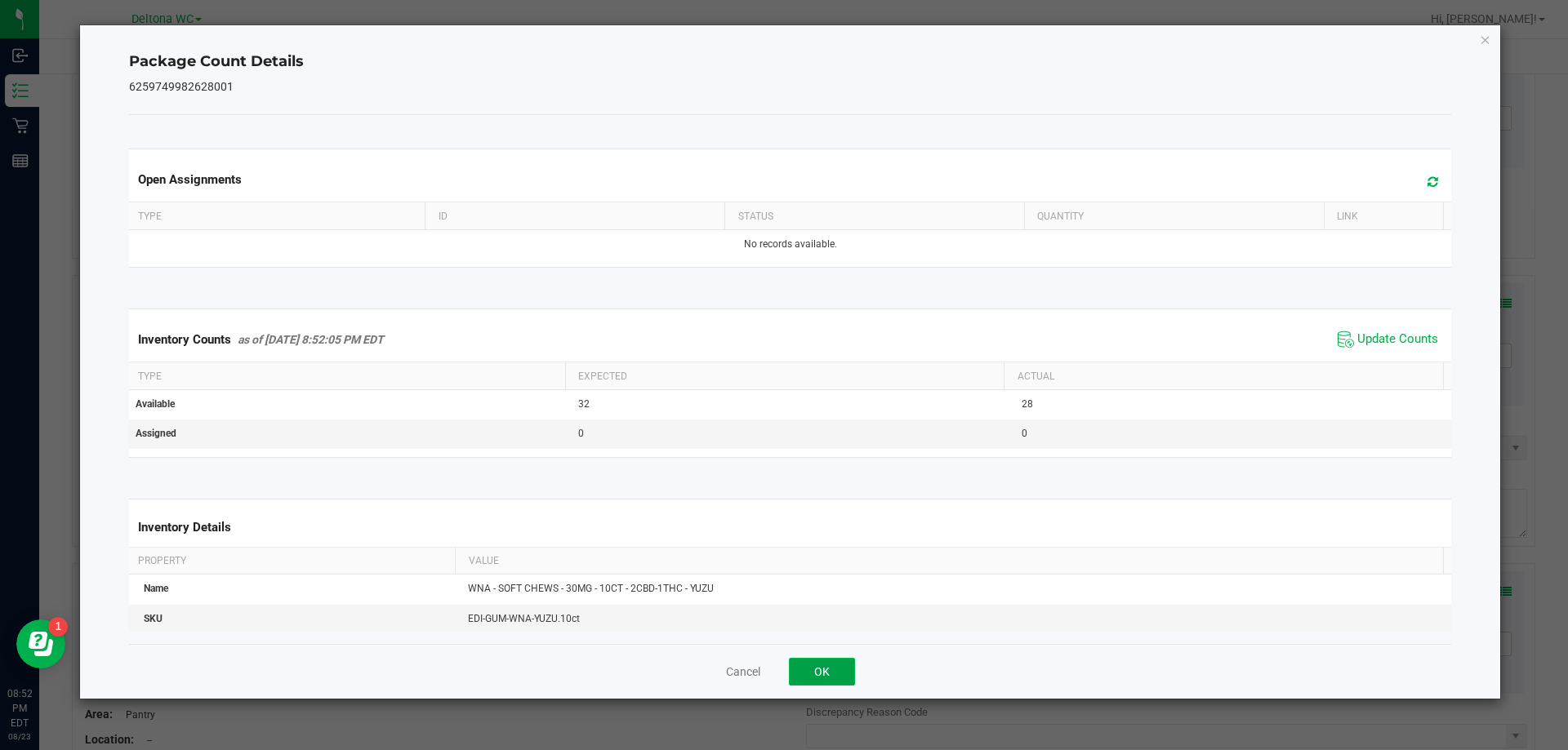
click at [817, 674] on button "OK" at bounding box center [821, 671] width 66 height 28
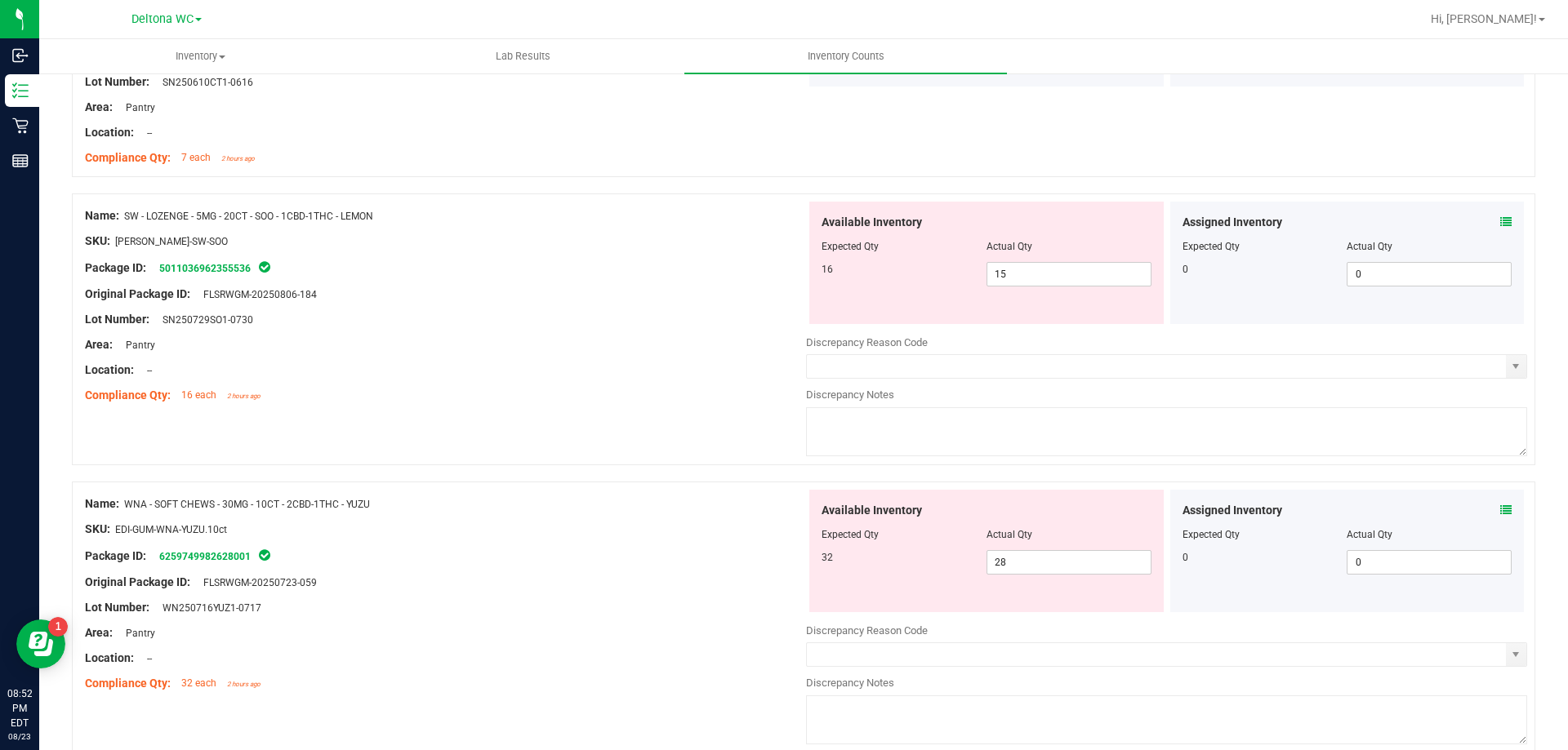
scroll to position [2362, 0]
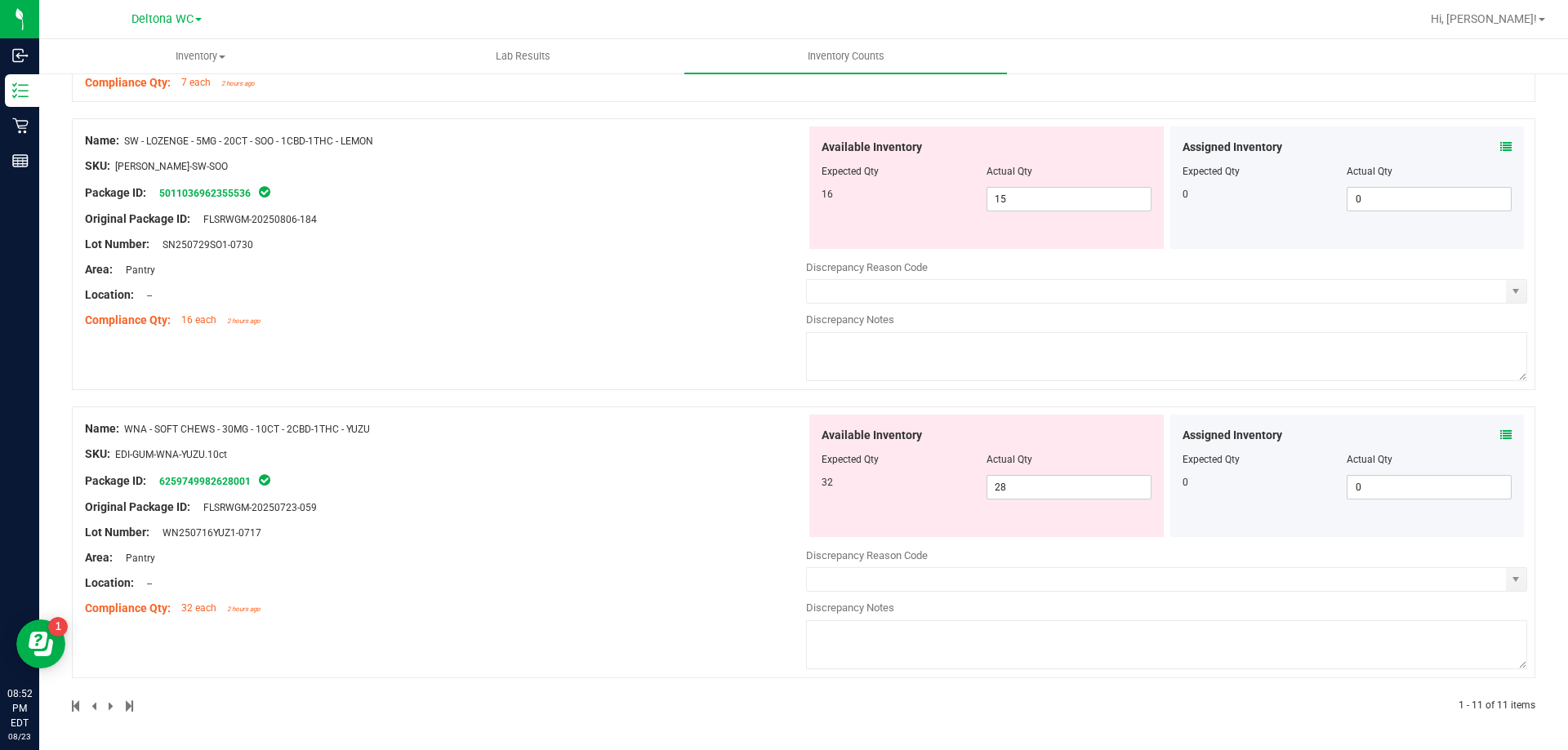
click at [1500, 436] on icon at bounding box center [1506, 435] width 12 height 12
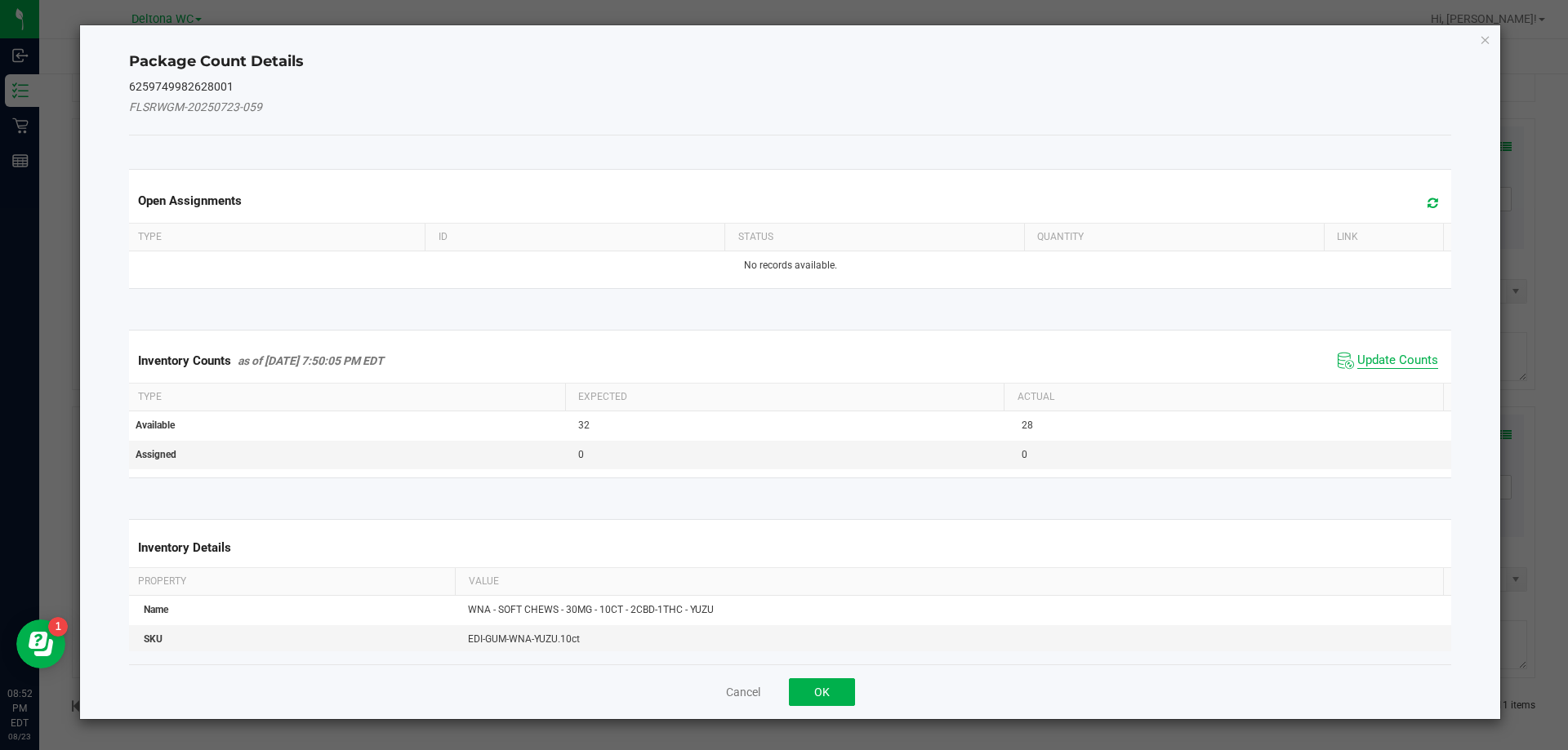
click at [1357, 361] on span "Update Counts" at bounding box center [1397, 360] width 81 height 16
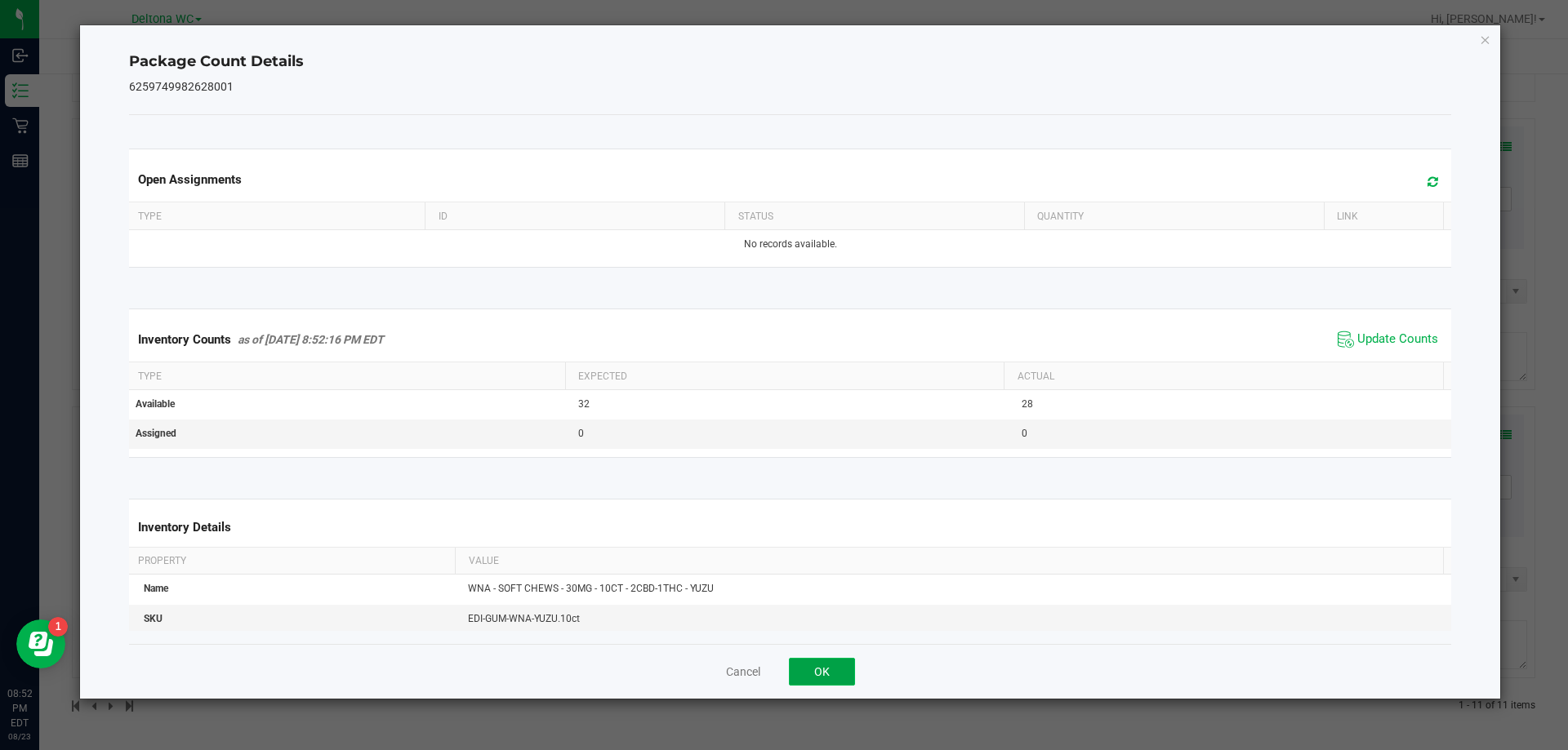
click at [838, 680] on button "OK" at bounding box center [821, 671] width 66 height 28
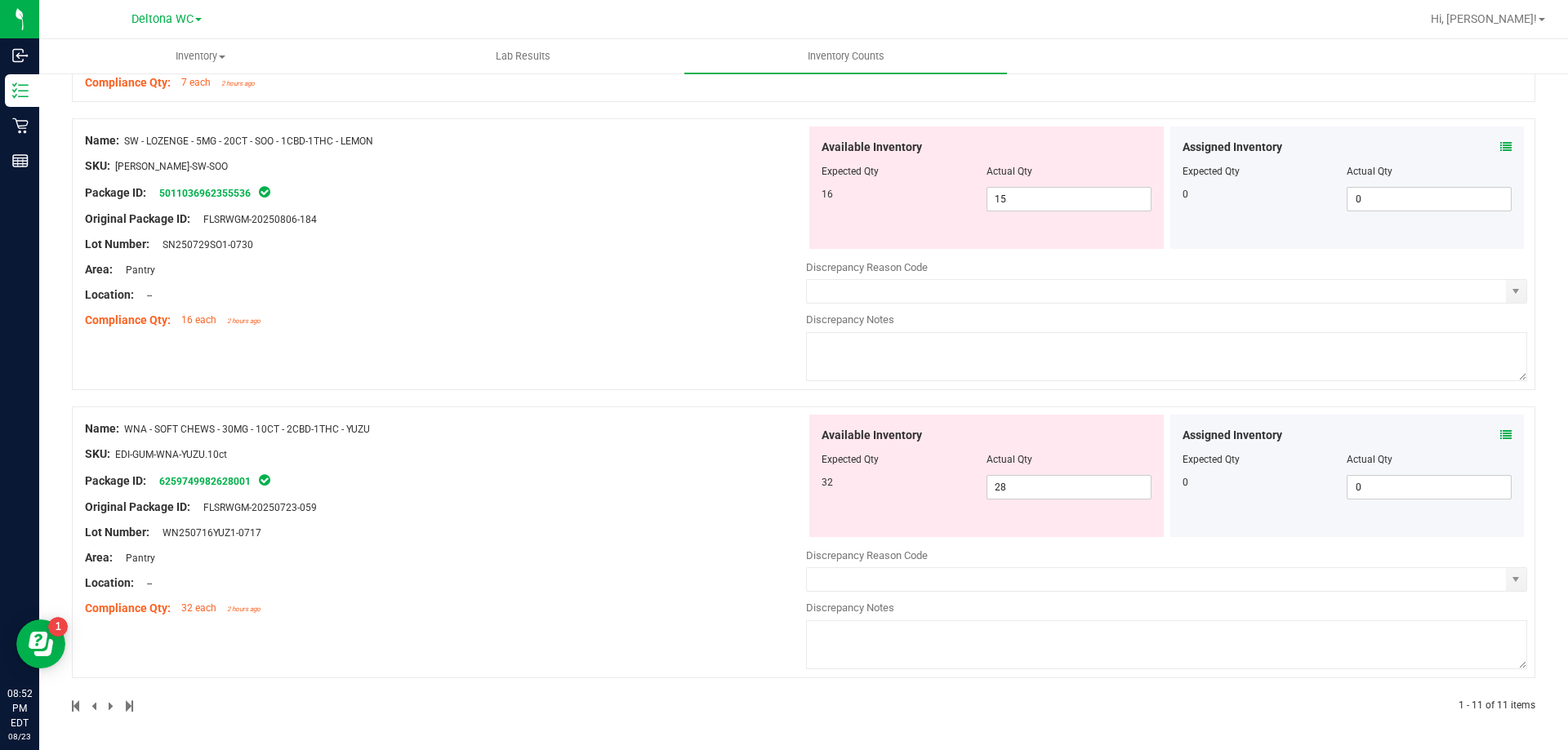
scroll to position [2279, 0]
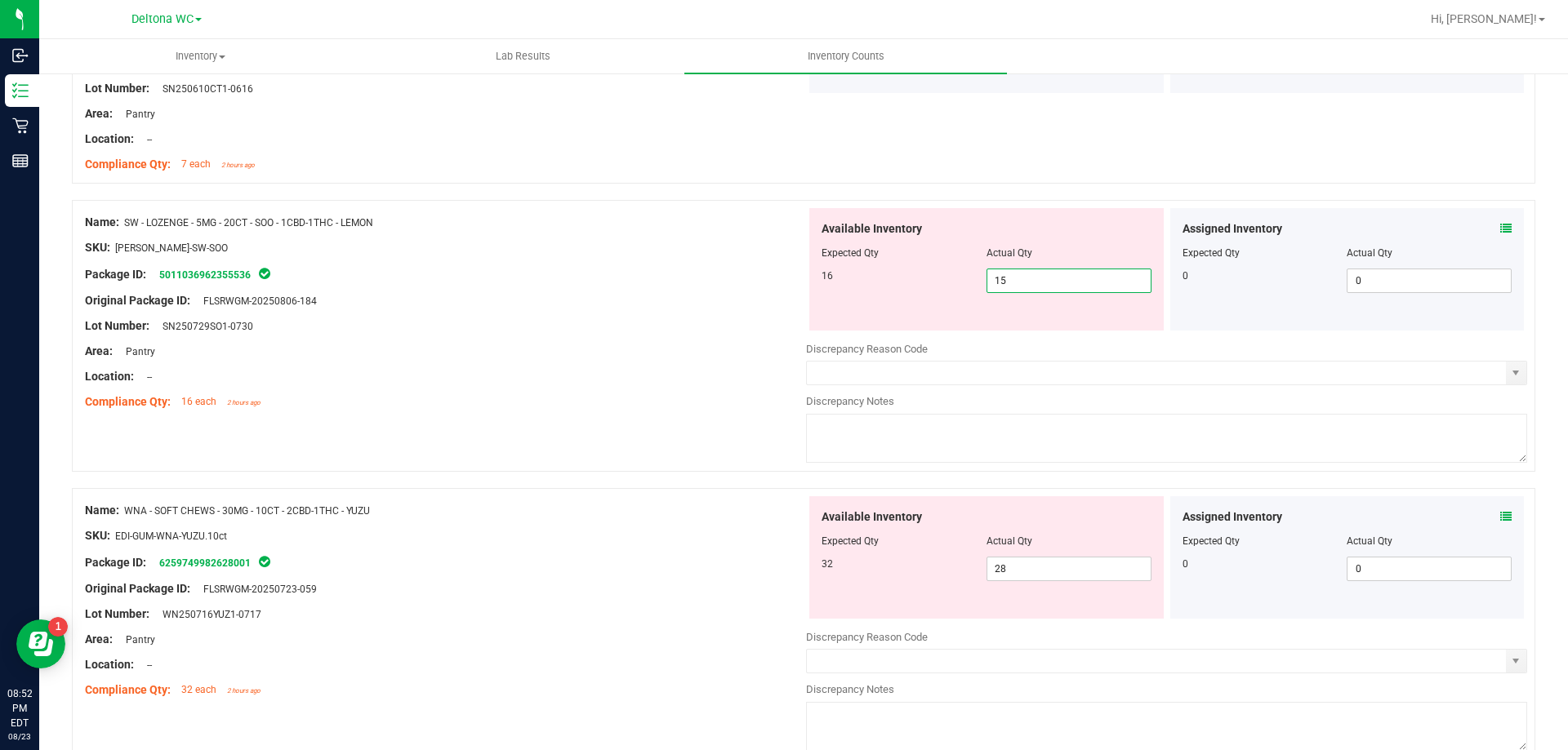
click at [1053, 283] on span "15 15" at bounding box center [1069, 280] width 165 height 24
type input "16"
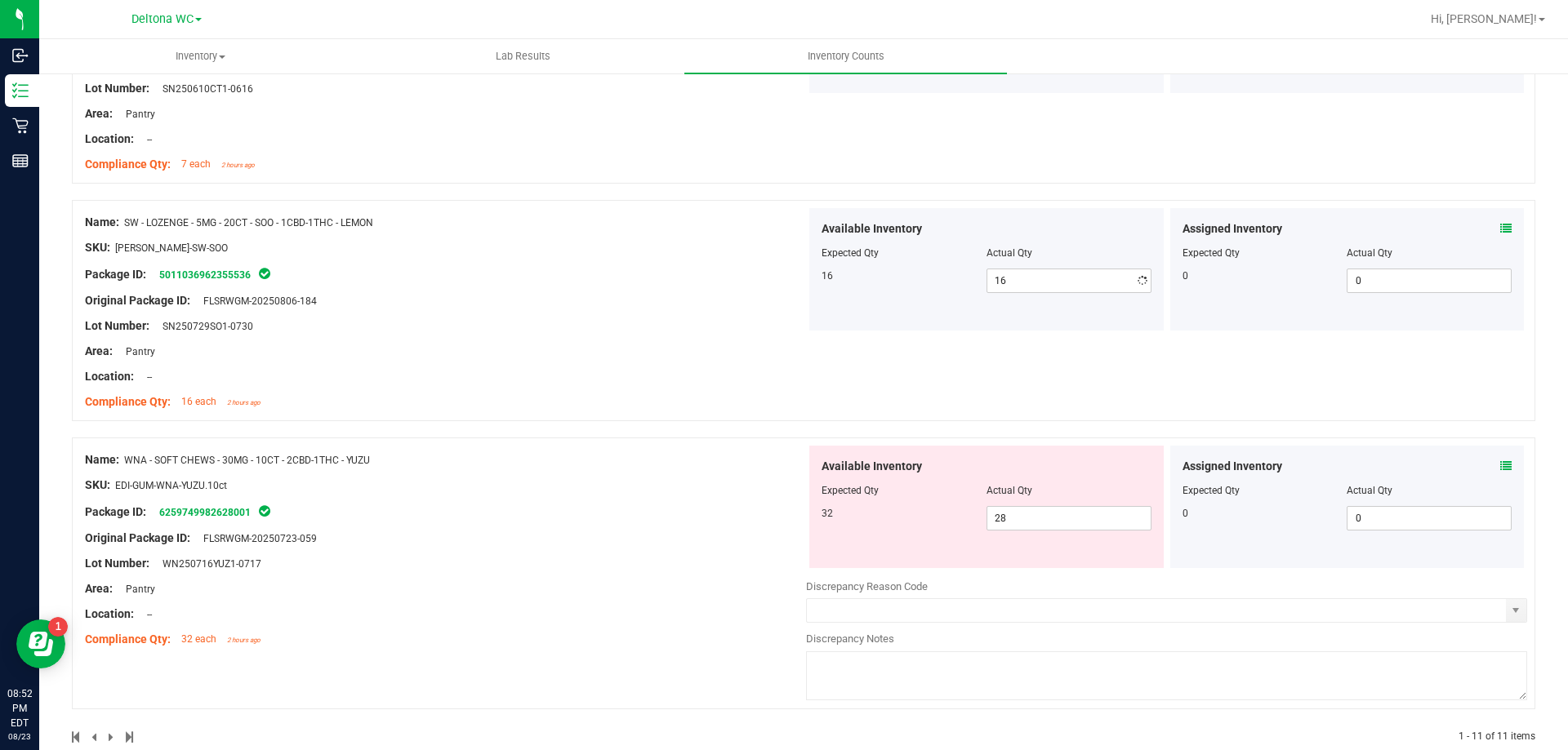
click at [646, 374] on div "Location: --" at bounding box center [445, 377] width 721 height 17
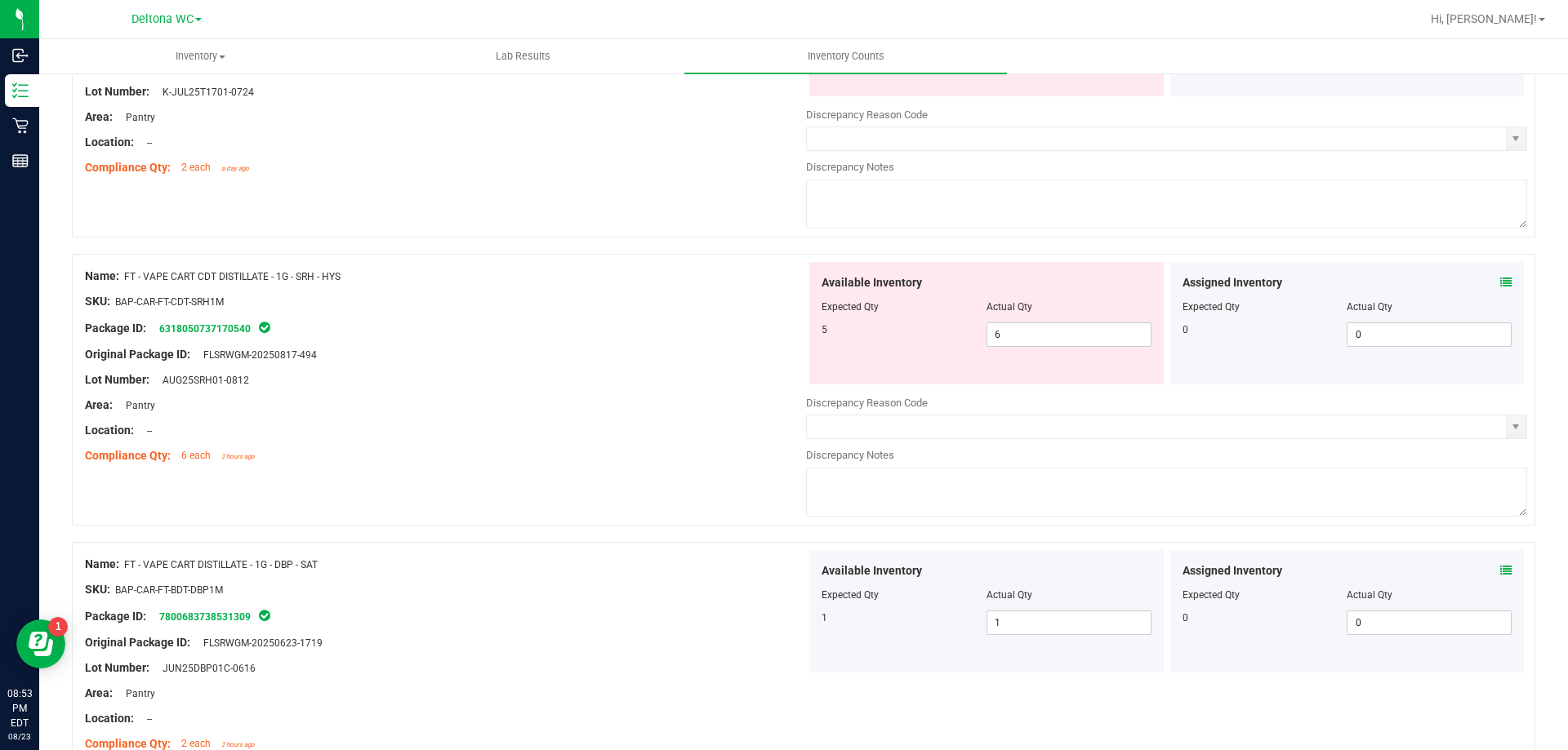
scroll to position [0, 0]
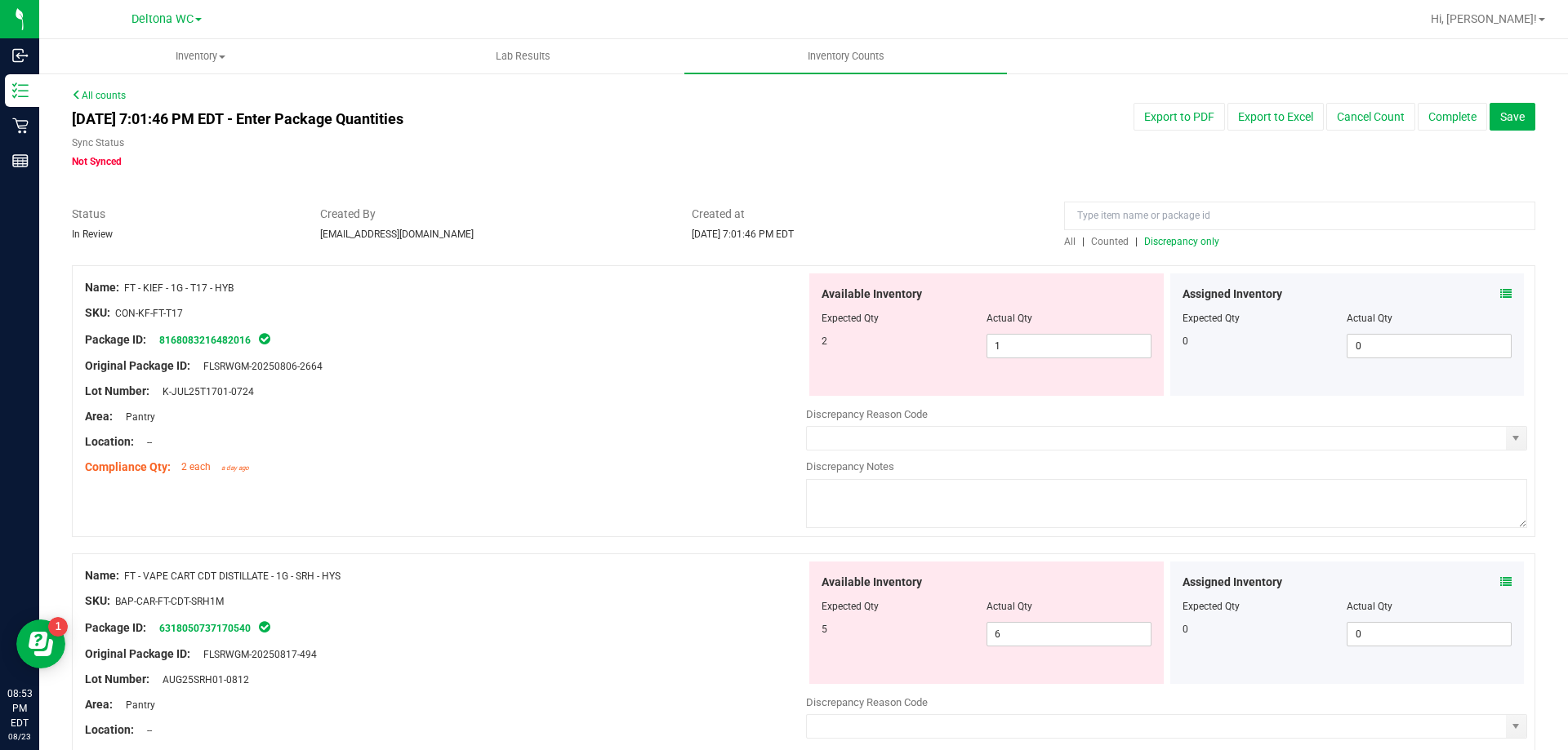
click at [1193, 241] on span "Discrepancy only" at bounding box center [1181, 242] width 76 height 12
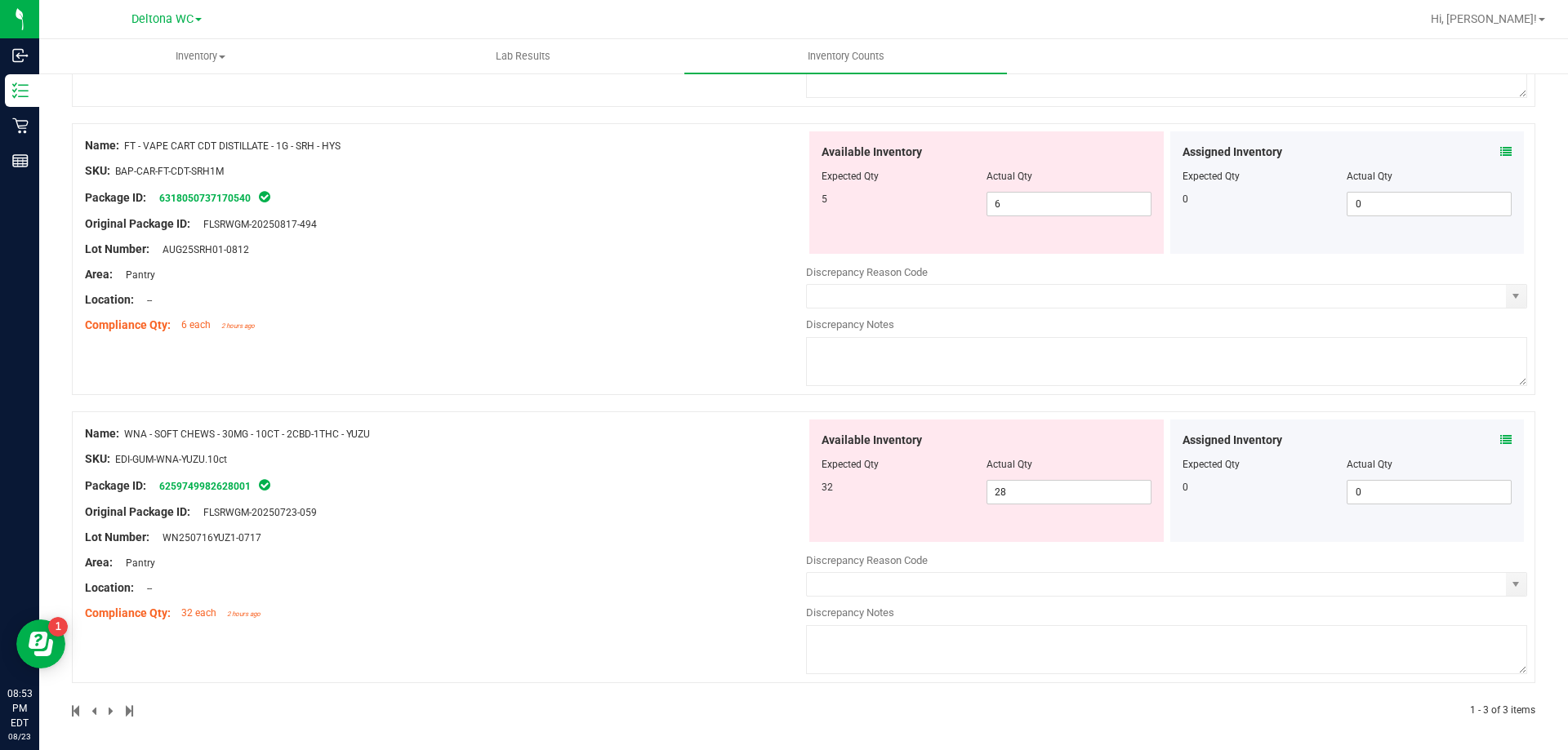
scroll to position [435, 0]
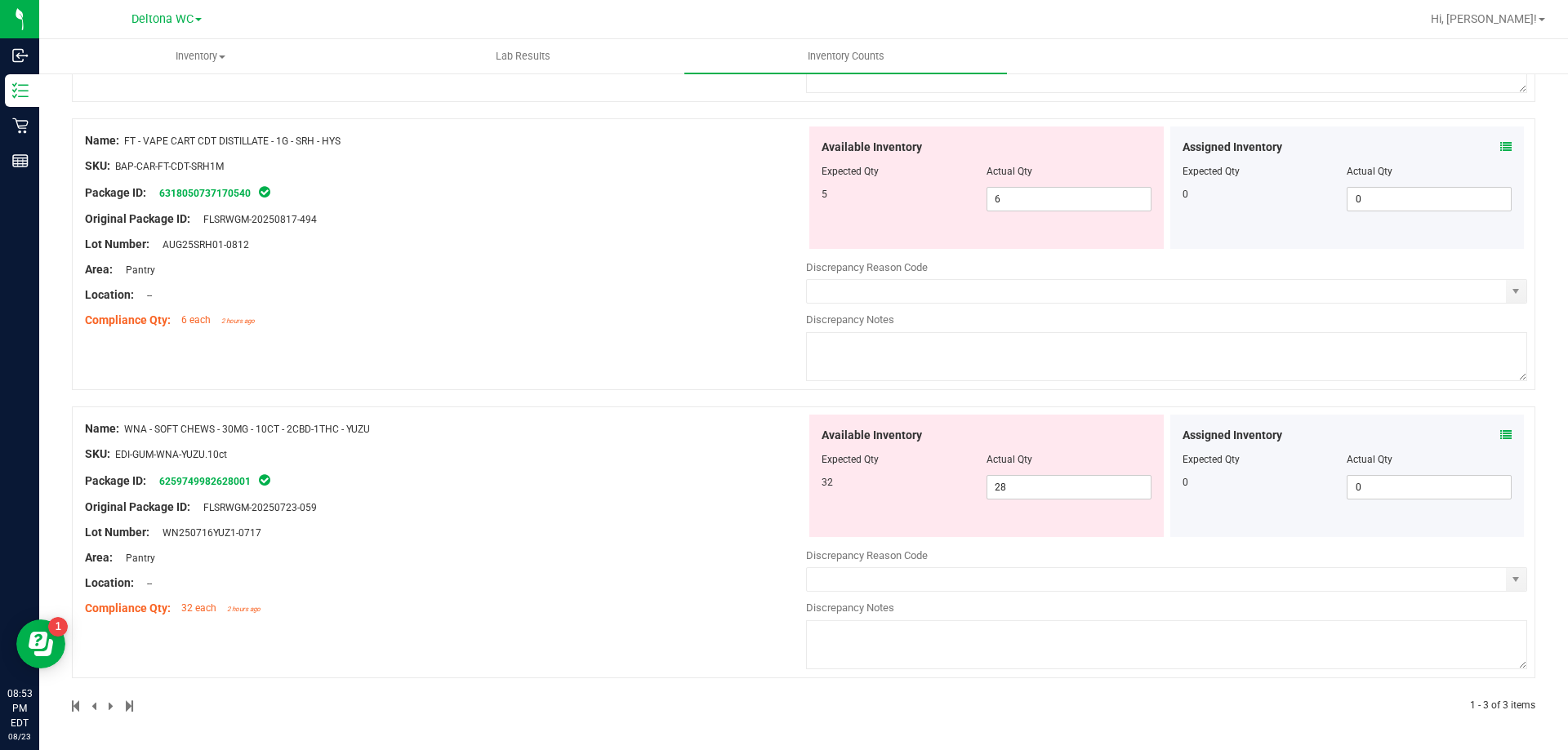
click at [669, 503] on div "Original Package ID: FLSRWGM-20250723-059" at bounding box center [445, 508] width 721 height 17
click at [669, 503] on div "Original Package ID: FLSRWGM-20250723-059" at bounding box center [445, 508] width 721 height 17
drag, startPoint x: 1044, startPoint y: 488, endPoint x: 1028, endPoint y: 495, distance: 17.5
click at [1042, 488] on span "28 28" at bounding box center [1069, 487] width 165 height 24
click at [1021, 485] on span "28 28" at bounding box center [1069, 487] width 165 height 24
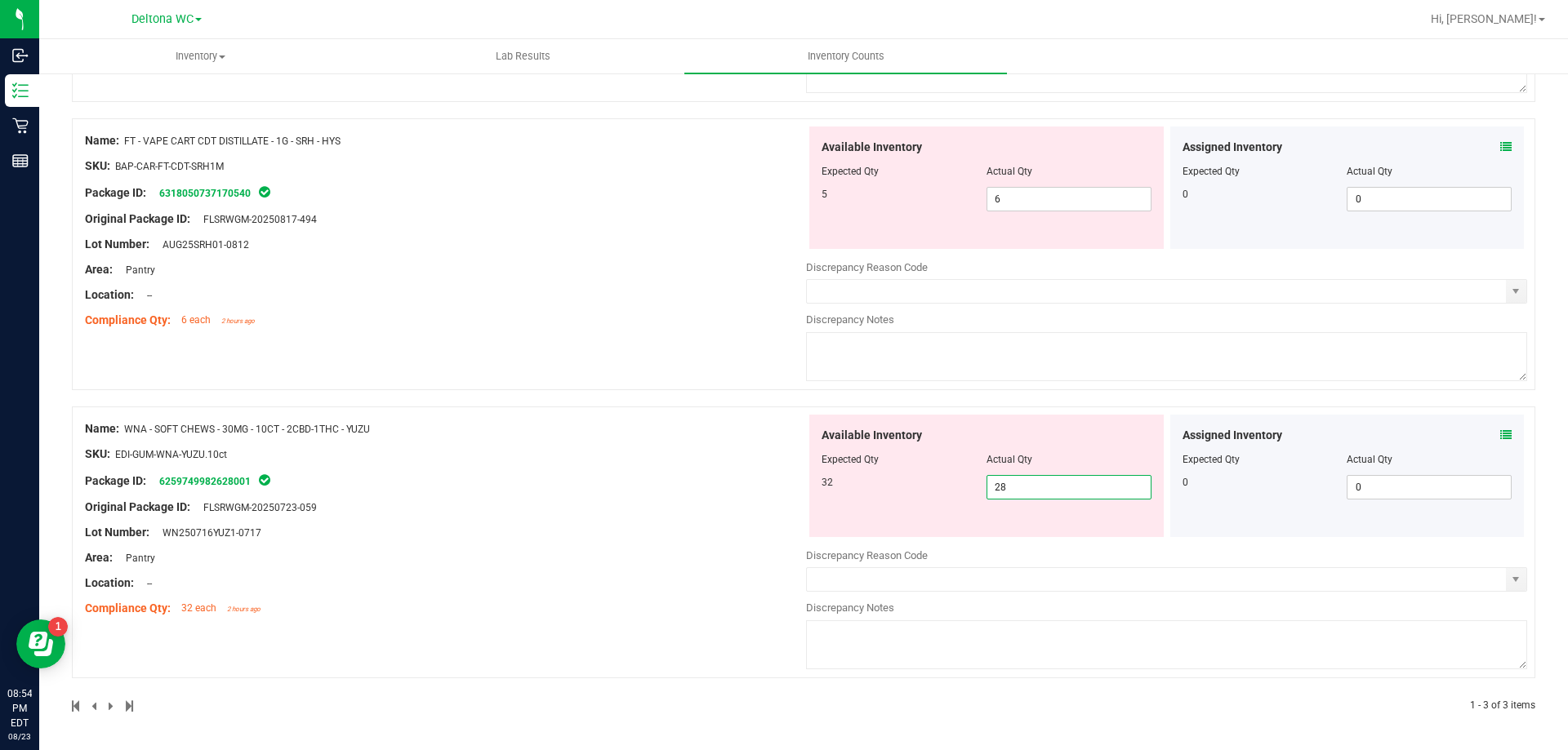
click at [1024, 479] on input "28" at bounding box center [1069, 487] width 164 height 23
click at [1025, 479] on input "28" at bounding box center [1069, 487] width 164 height 23
drag, startPoint x: 1012, startPoint y: 487, endPoint x: 949, endPoint y: 505, distance: 65.5
click at [959, 505] on div "Available Inventory Expected Qty Actual Qty 32 28 28" at bounding box center [986, 476] width 354 height 122
type input "32"
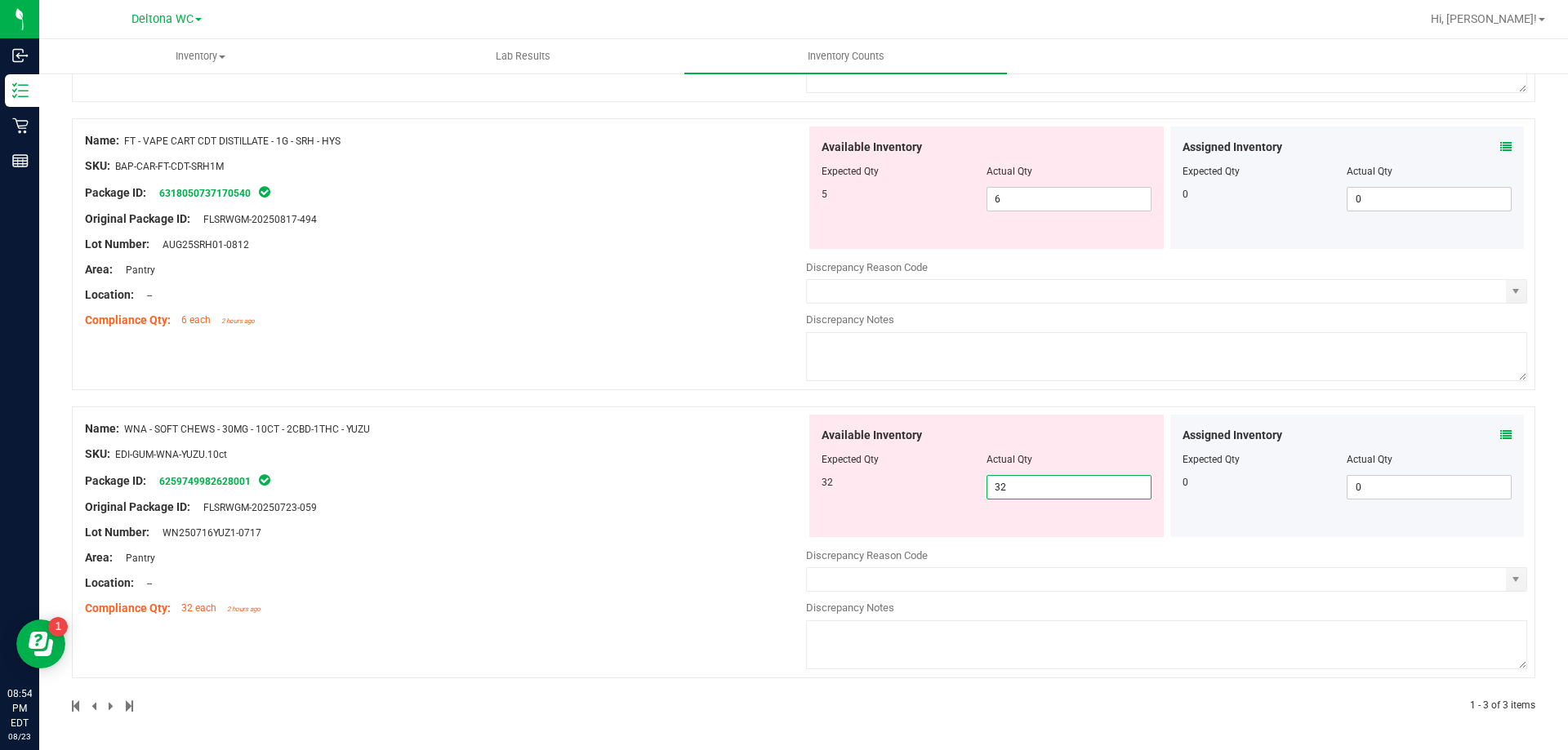
type input "32"
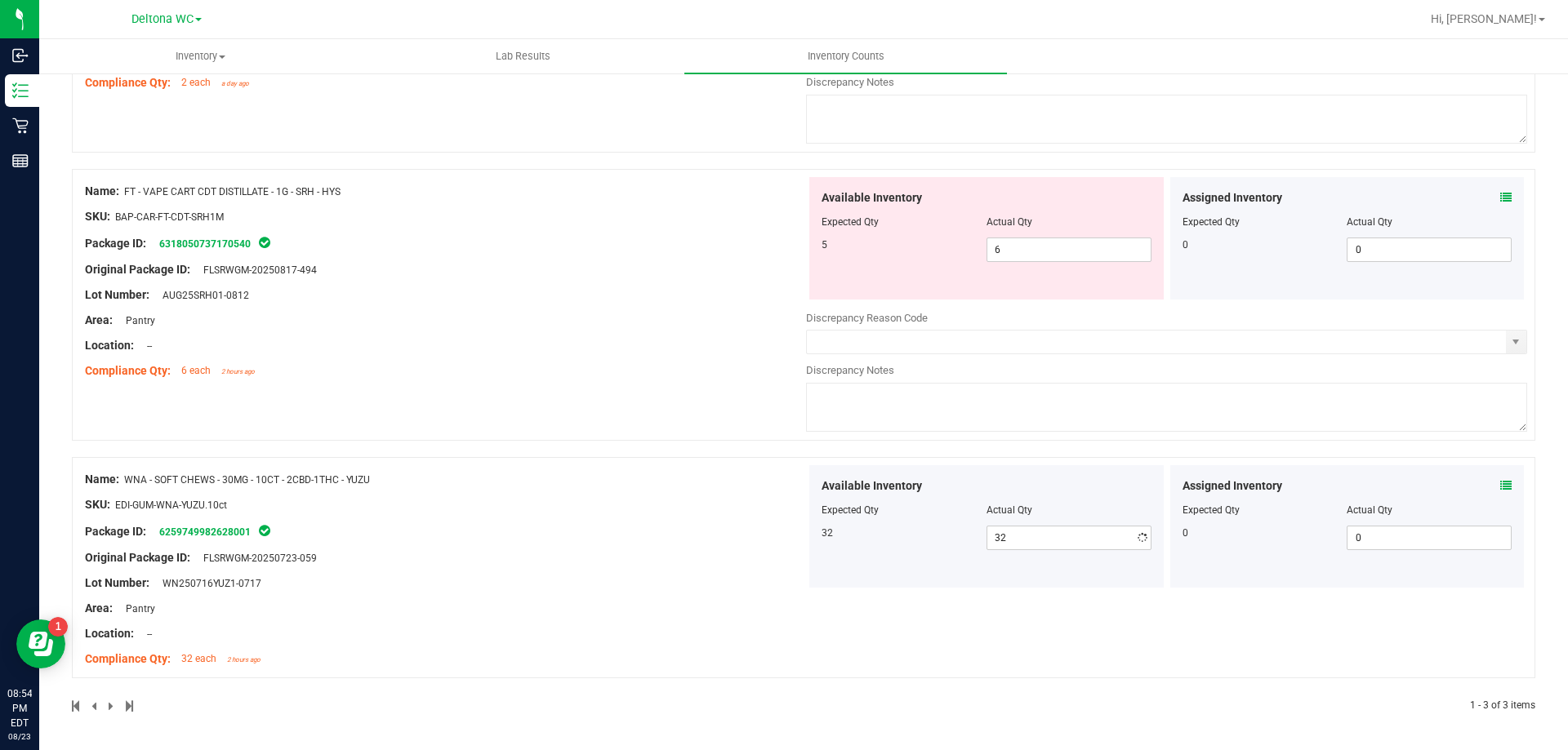
scroll to position [384, 0]
click at [324, 452] on div "Name: FT - KIEF - 1G - T17 - HYB SKU: CON-KF-FT-T17 Package ID: 816808321648201…" at bounding box center [804, 297] width 1463 height 833
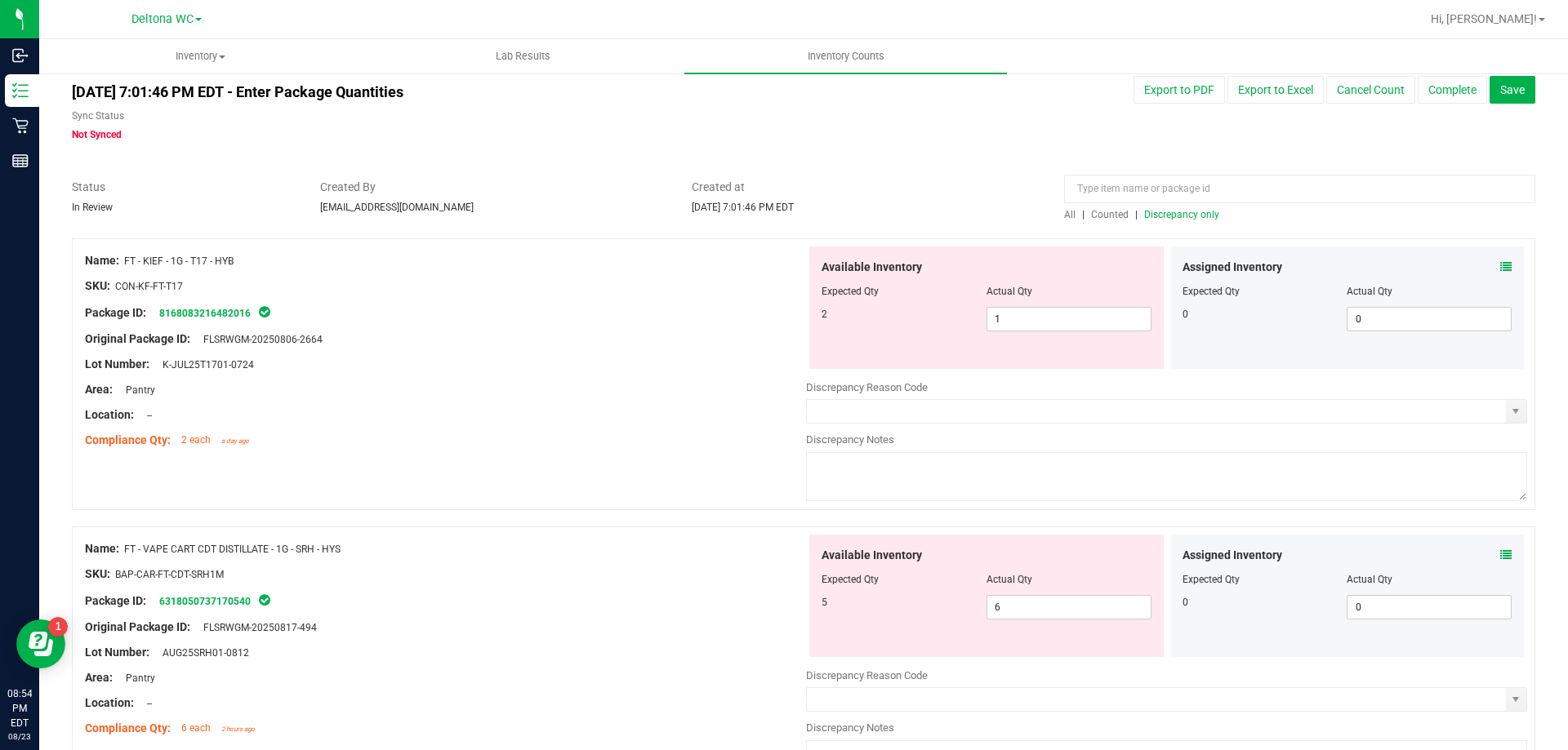
scroll to position [0, 0]
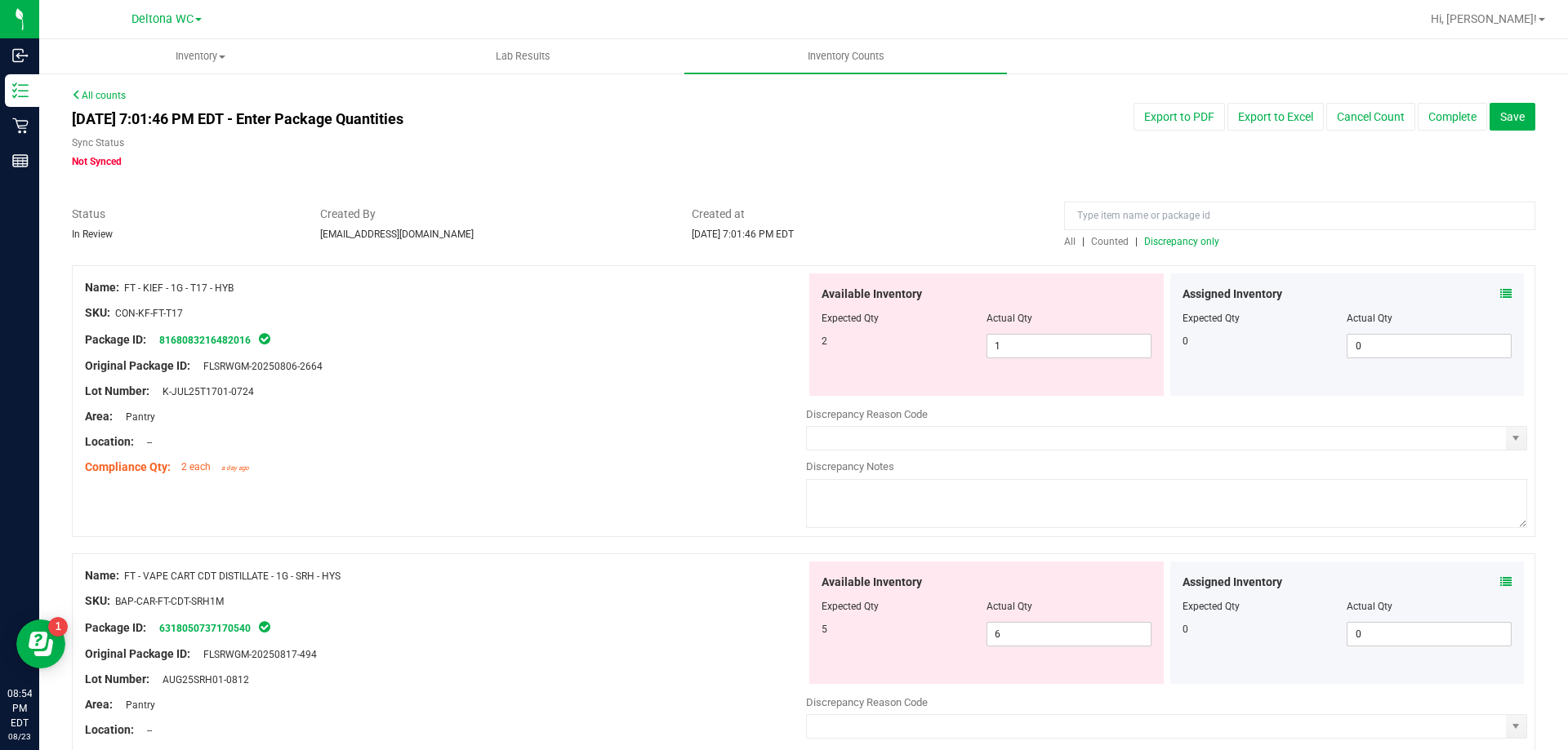
click at [1167, 240] on span "Discrepancy only" at bounding box center [1181, 242] width 76 height 12
click at [1505, 22] on span "Hi, [PERSON_NAME]!" at bounding box center [1483, 19] width 107 height 13
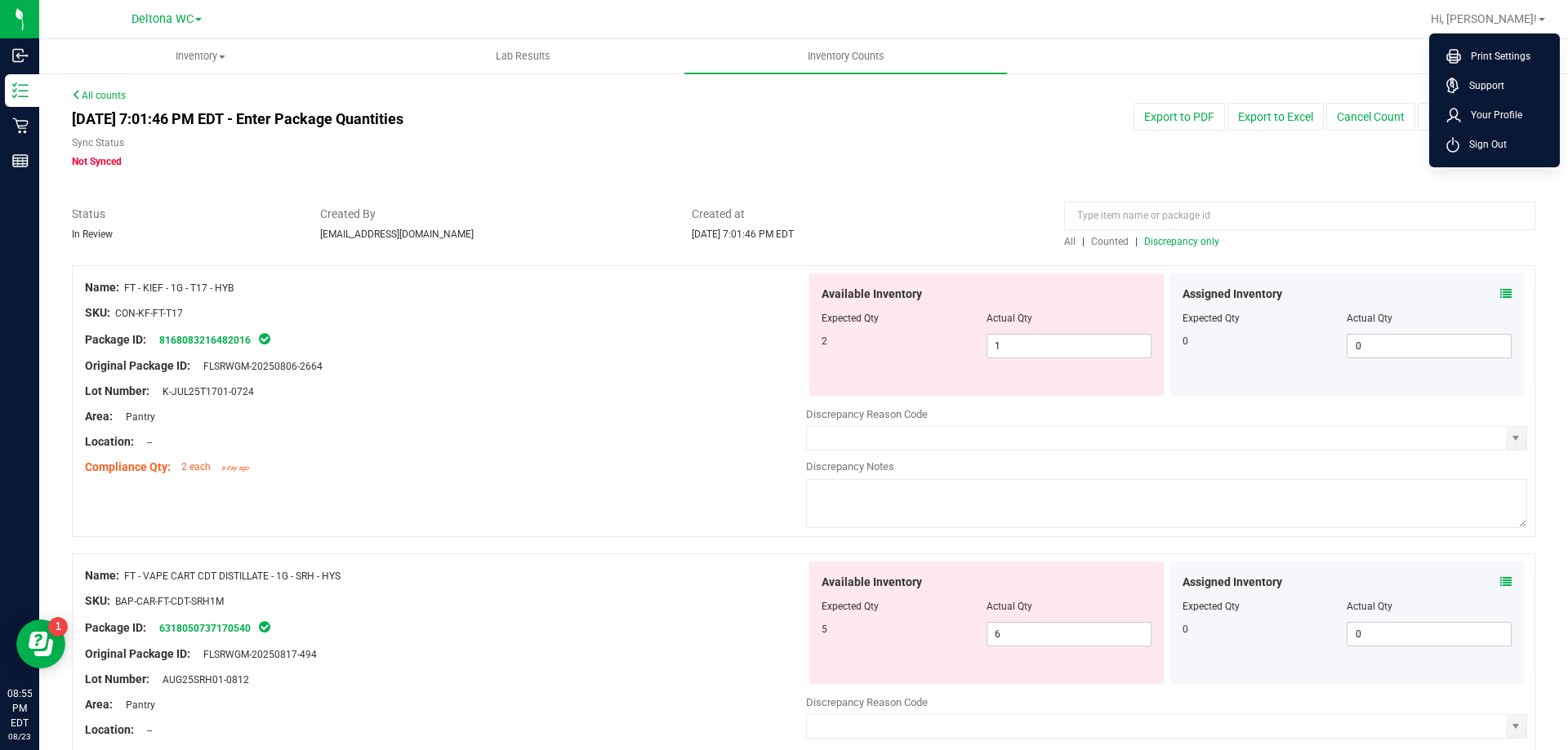
click at [1482, 144] on span "Sign Out" at bounding box center [1482, 144] width 47 height 16
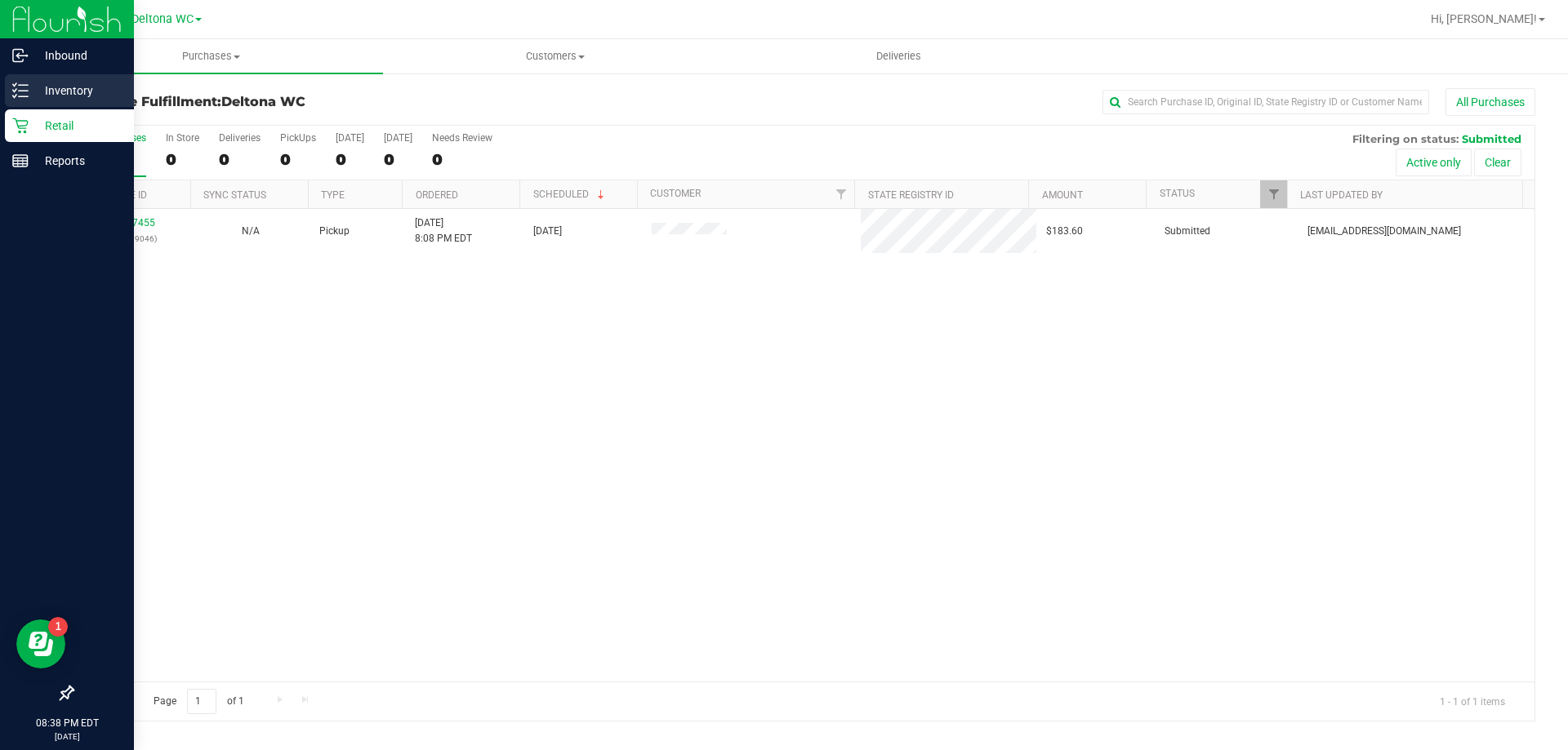
click at [43, 76] on div "Inventory" at bounding box center [70, 91] width 129 height 33
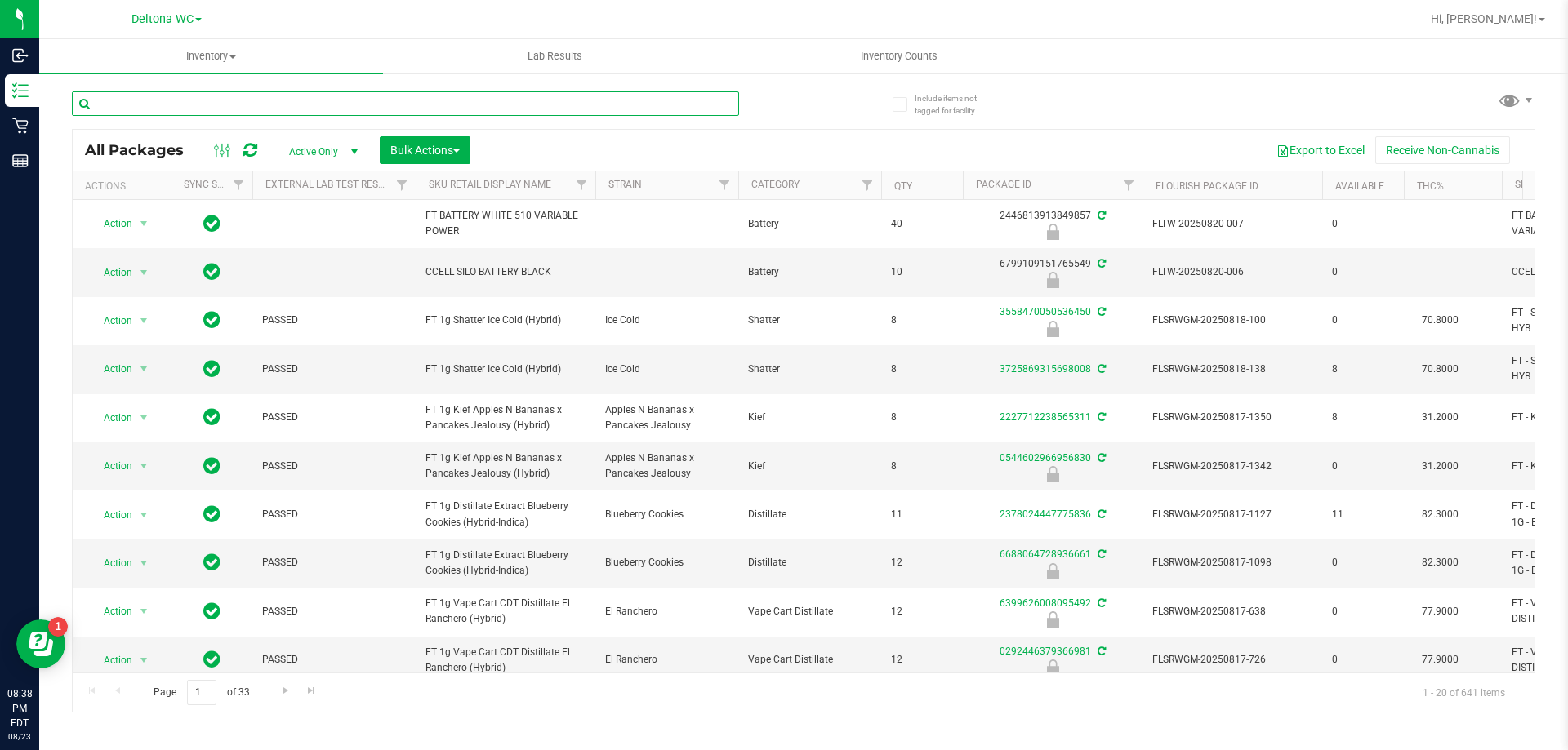
click at [320, 103] on input "text" at bounding box center [405, 103] width 667 height 24
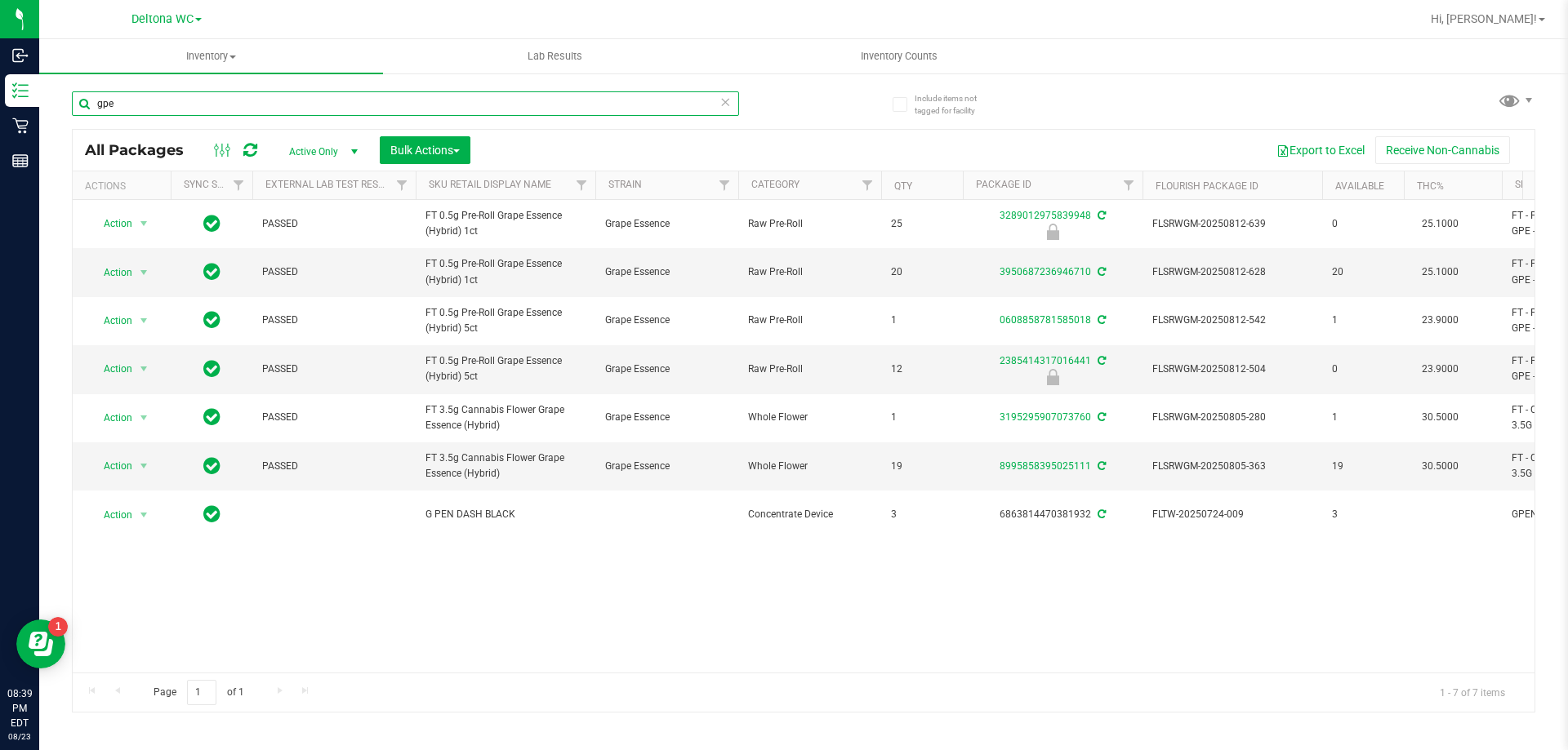
drag, startPoint x: 193, startPoint y: 106, endPoint x: 76, endPoint y: 116, distance: 117.4
click at [76, 116] on div "gpe" at bounding box center [405, 110] width 667 height 38
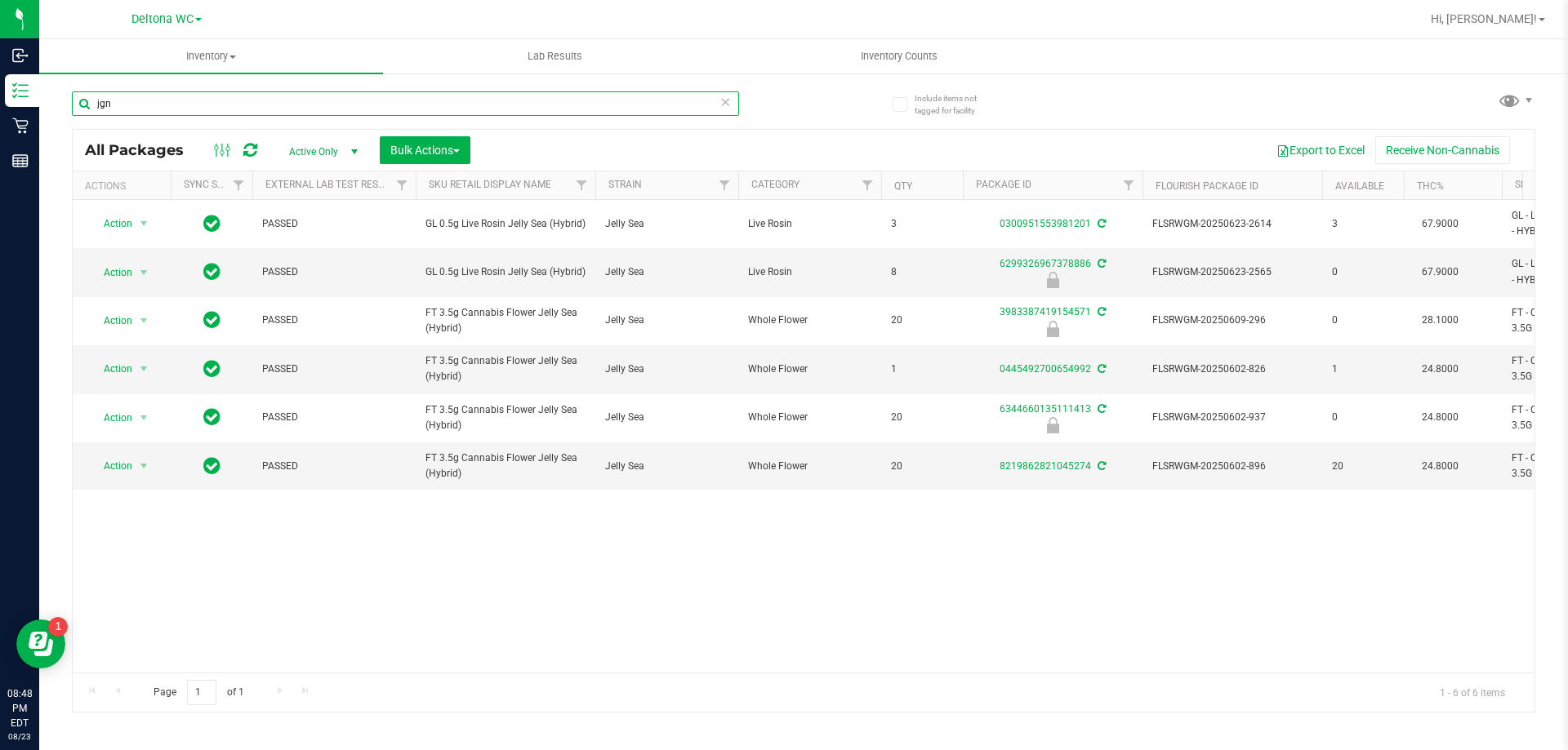
click at [166, 106] on input "jgn" at bounding box center [405, 103] width 667 height 24
type input "j"
click at [163, 107] on input "atm" at bounding box center [405, 103] width 667 height 24
type input "a"
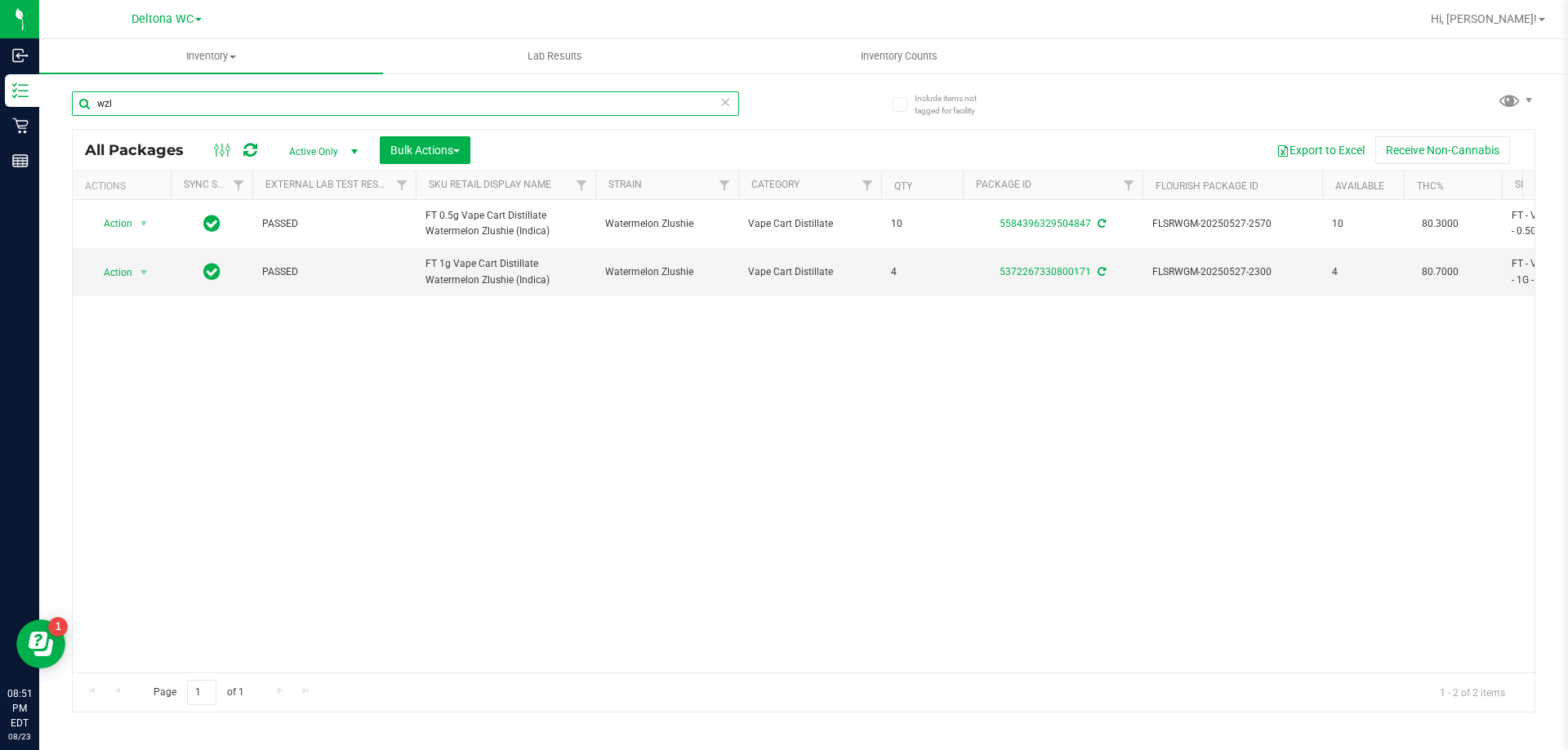
type input "wzl"
